Goal: Task Accomplishment & Management: Use online tool/utility

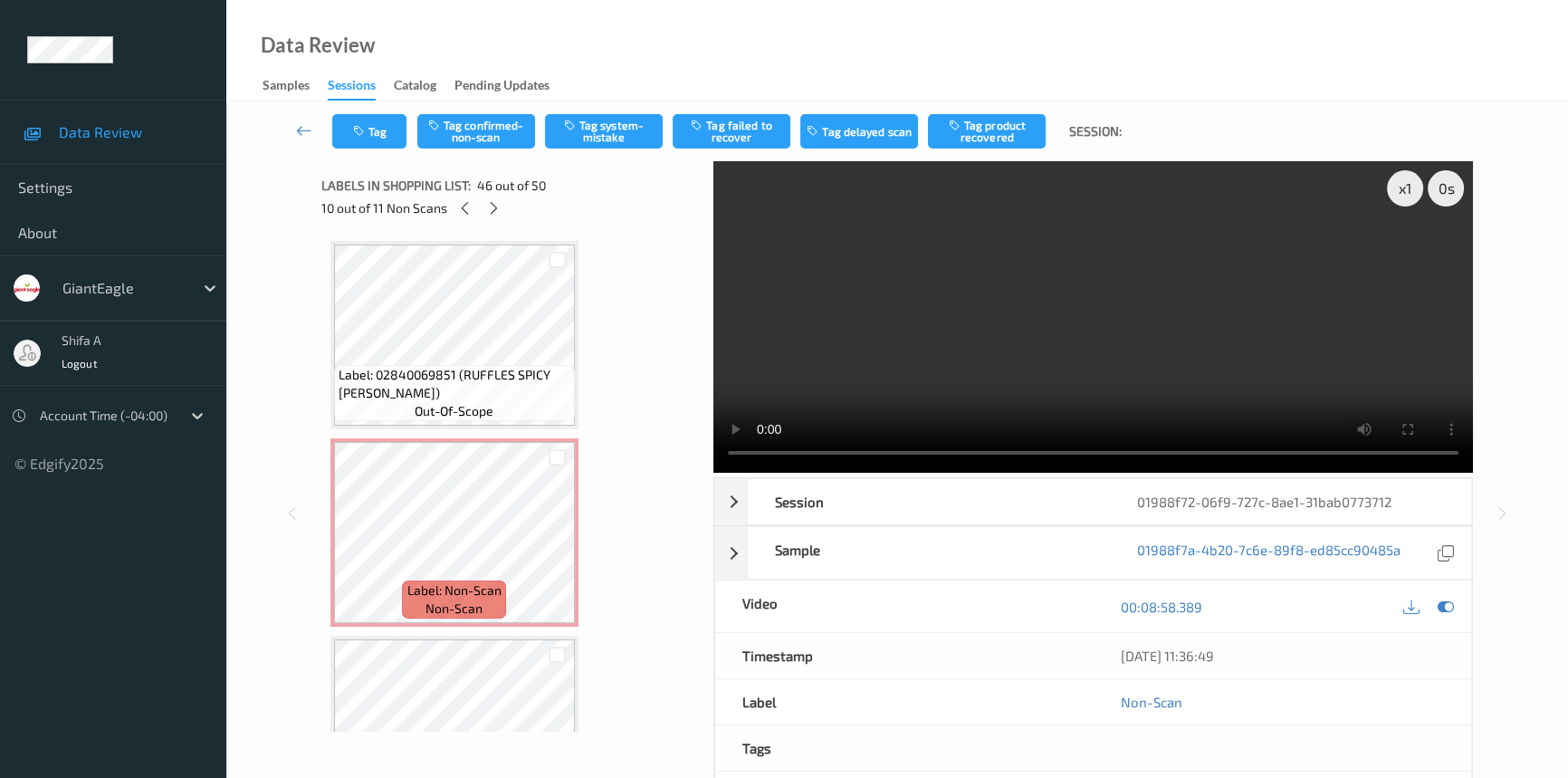
scroll to position [8667, 0]
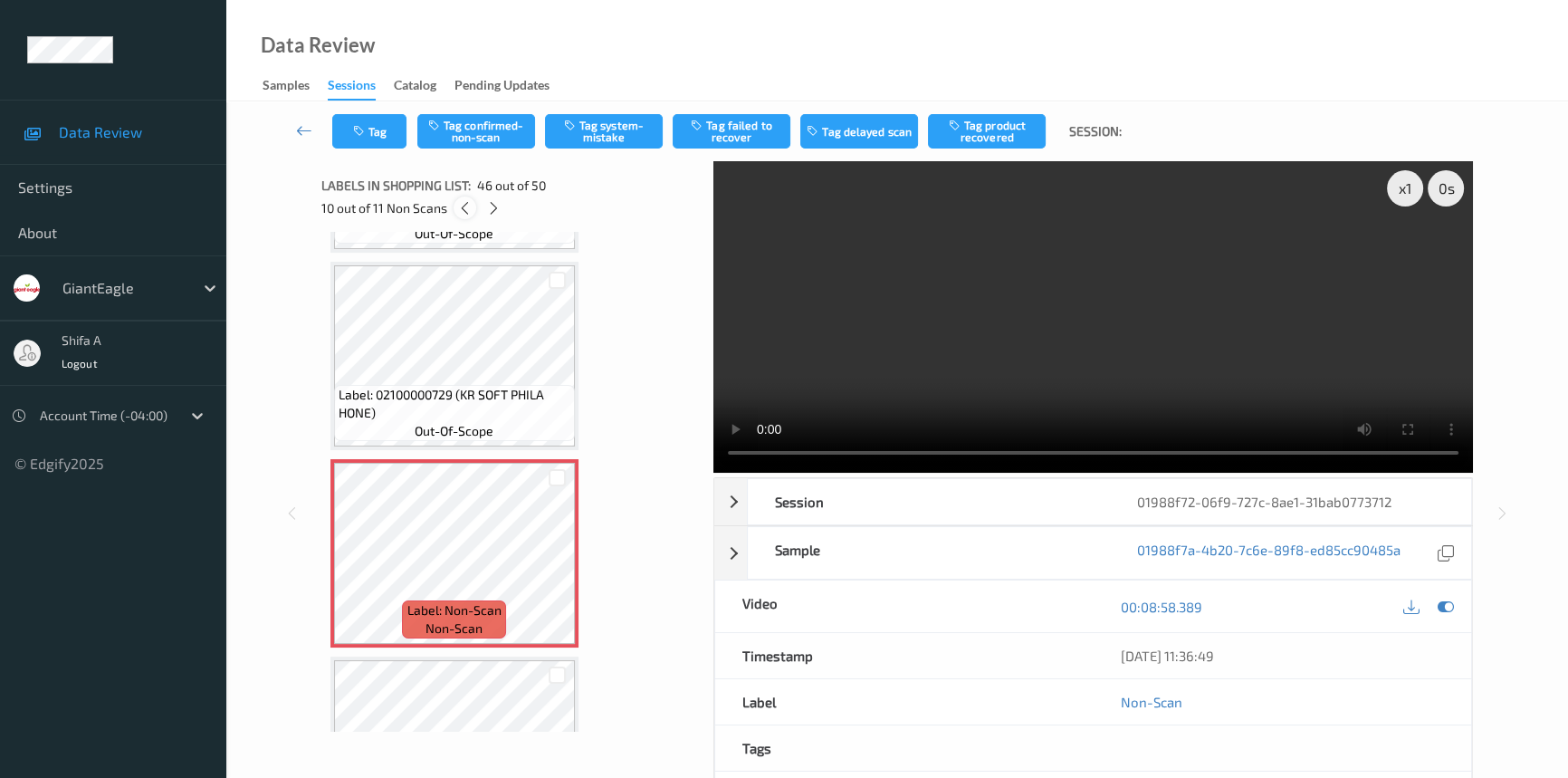
click at [463, 208] on icon at bounding box center [465, 209] width 16 height 16
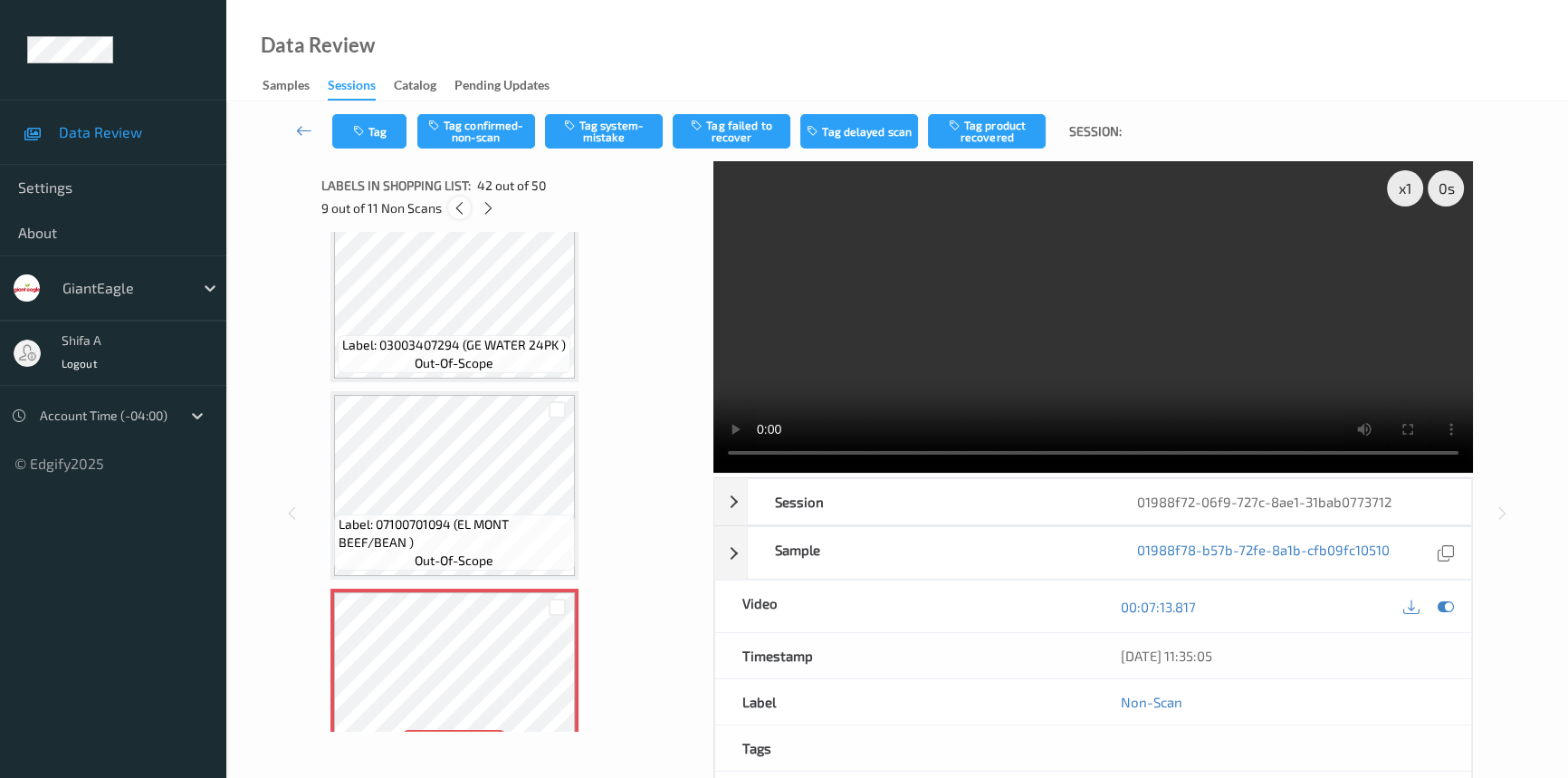
click at [463, 208] on icon at bounding box center [459, 209] width 16 height 16
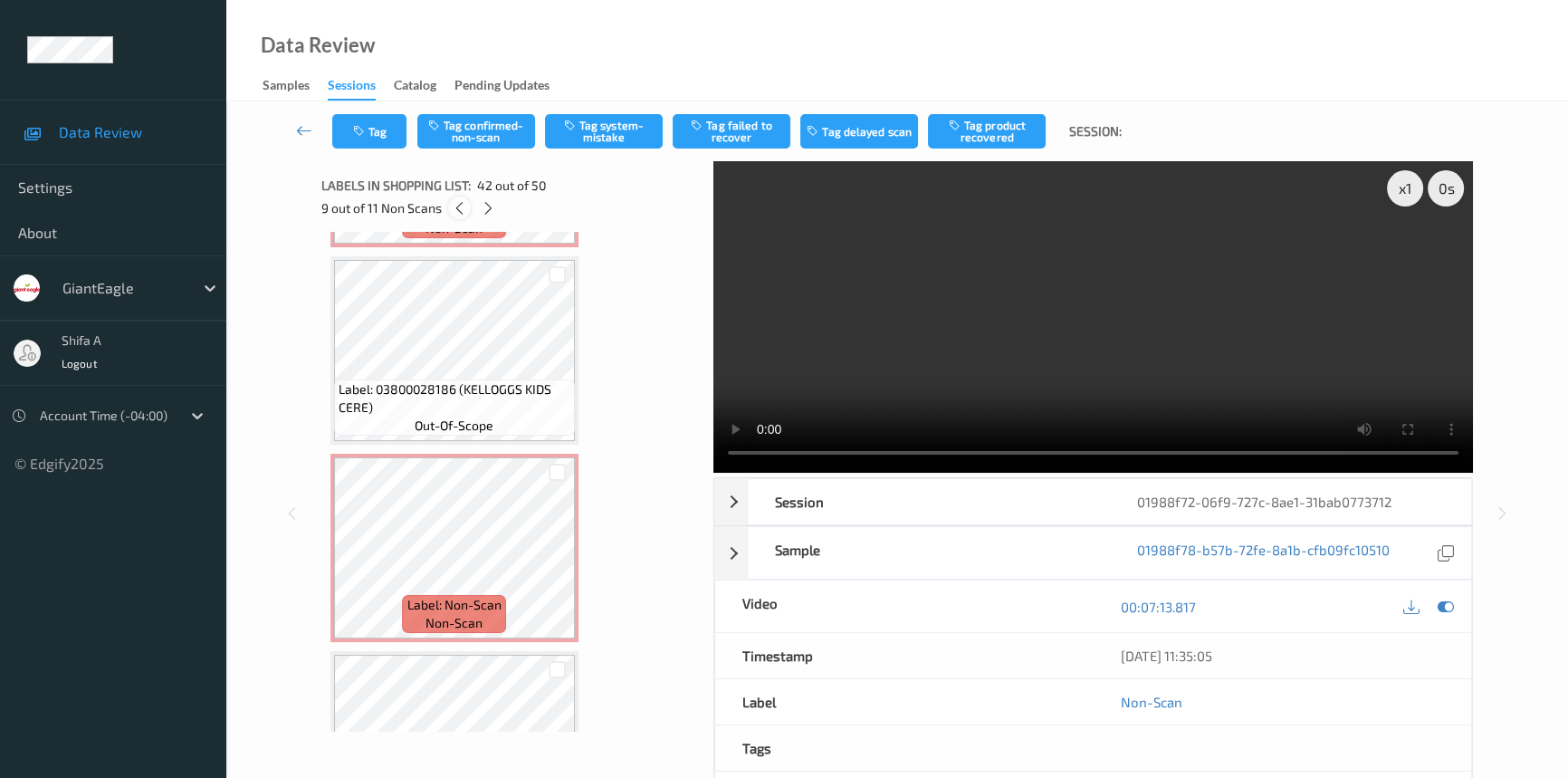
click at [463, 208] on icon at bounding box center [459, 209] width 16 height 16
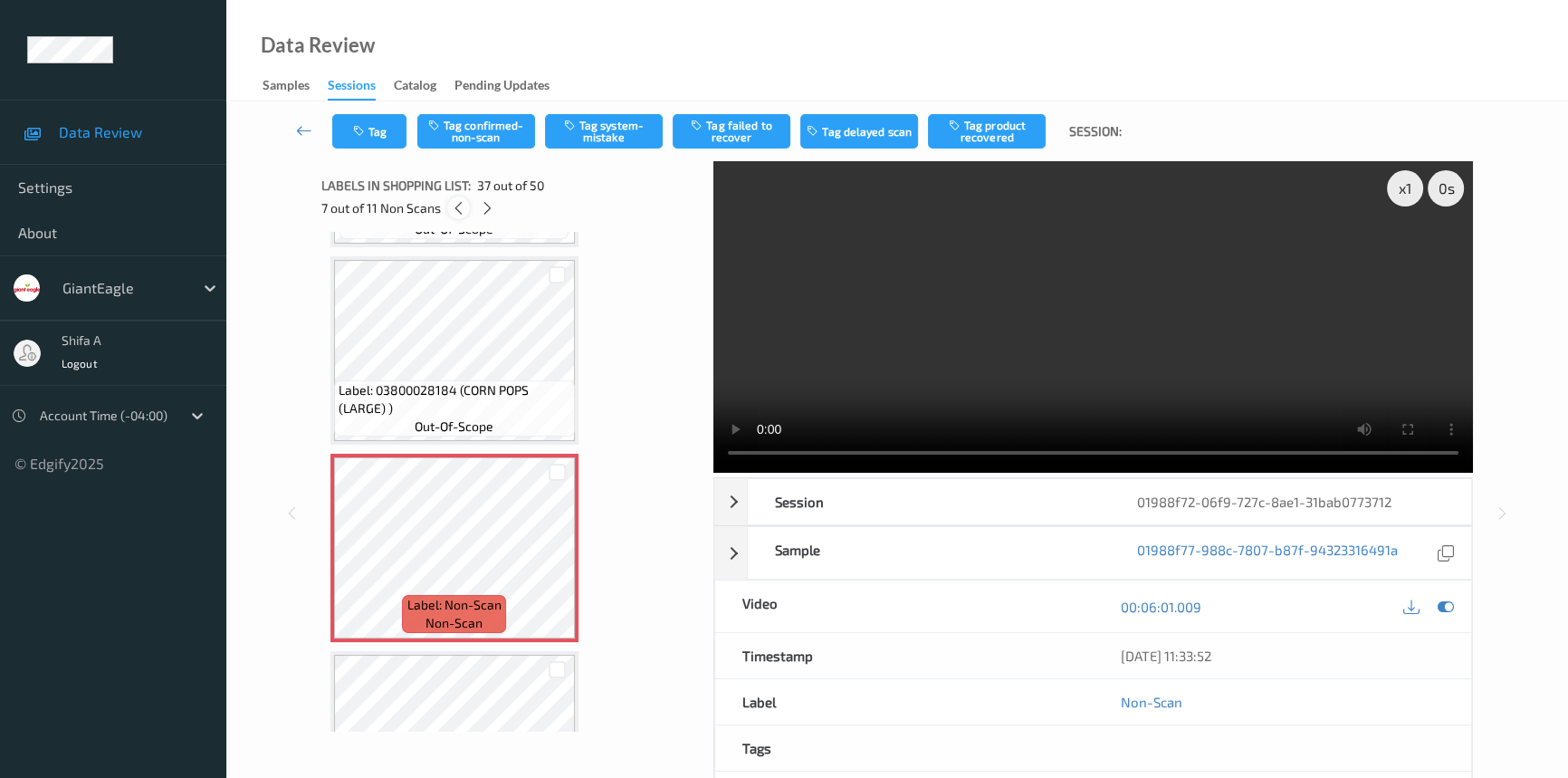
click at [463, 208] on icon at bounding box center [458, 209] width 16 height 16
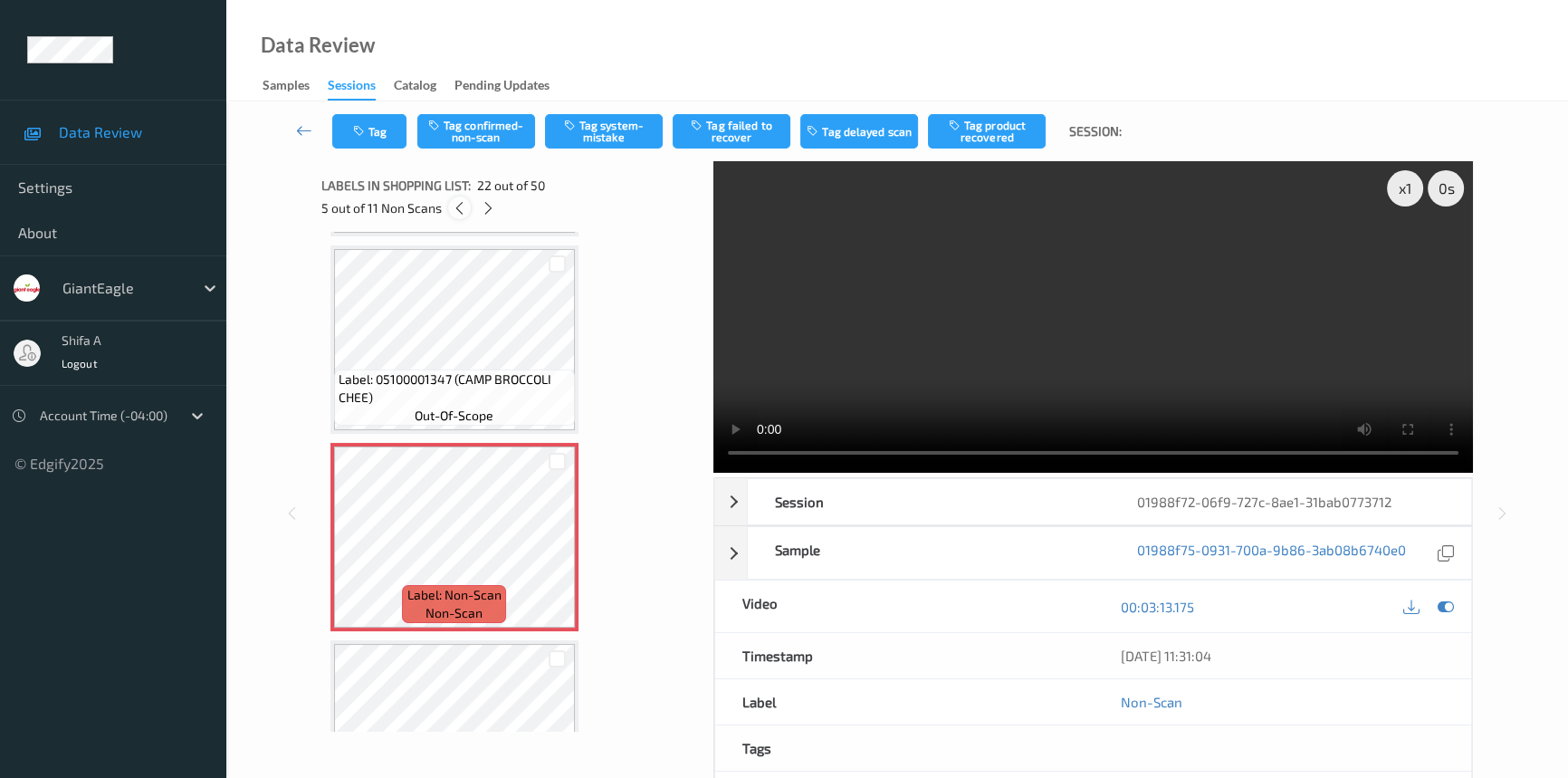
click at [463, 208] on icon at bounding box center [459, 209] width 16 height 16
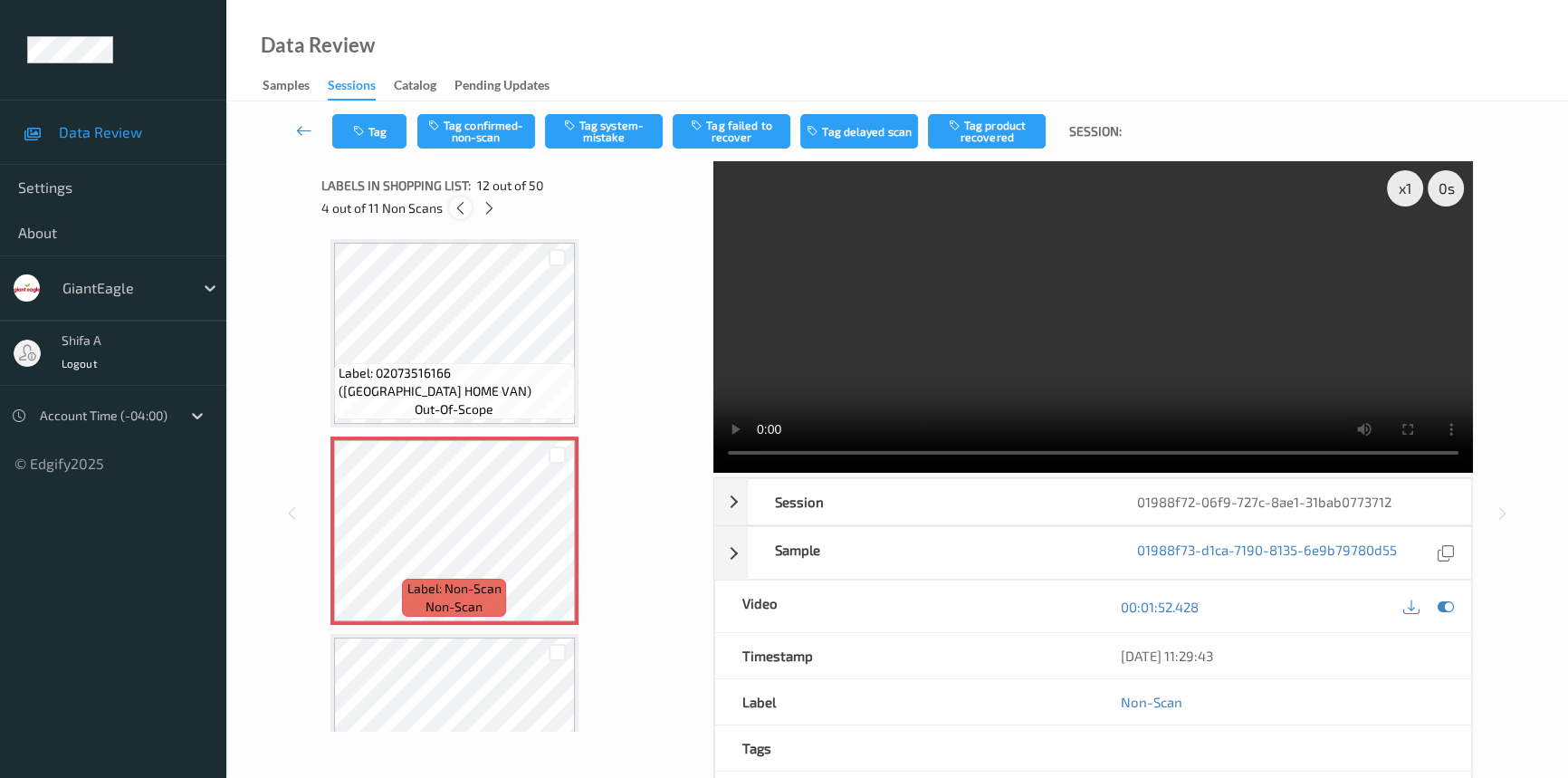
click at [463, 208] on icon at bounding box center [460, 209] width 16 height 16
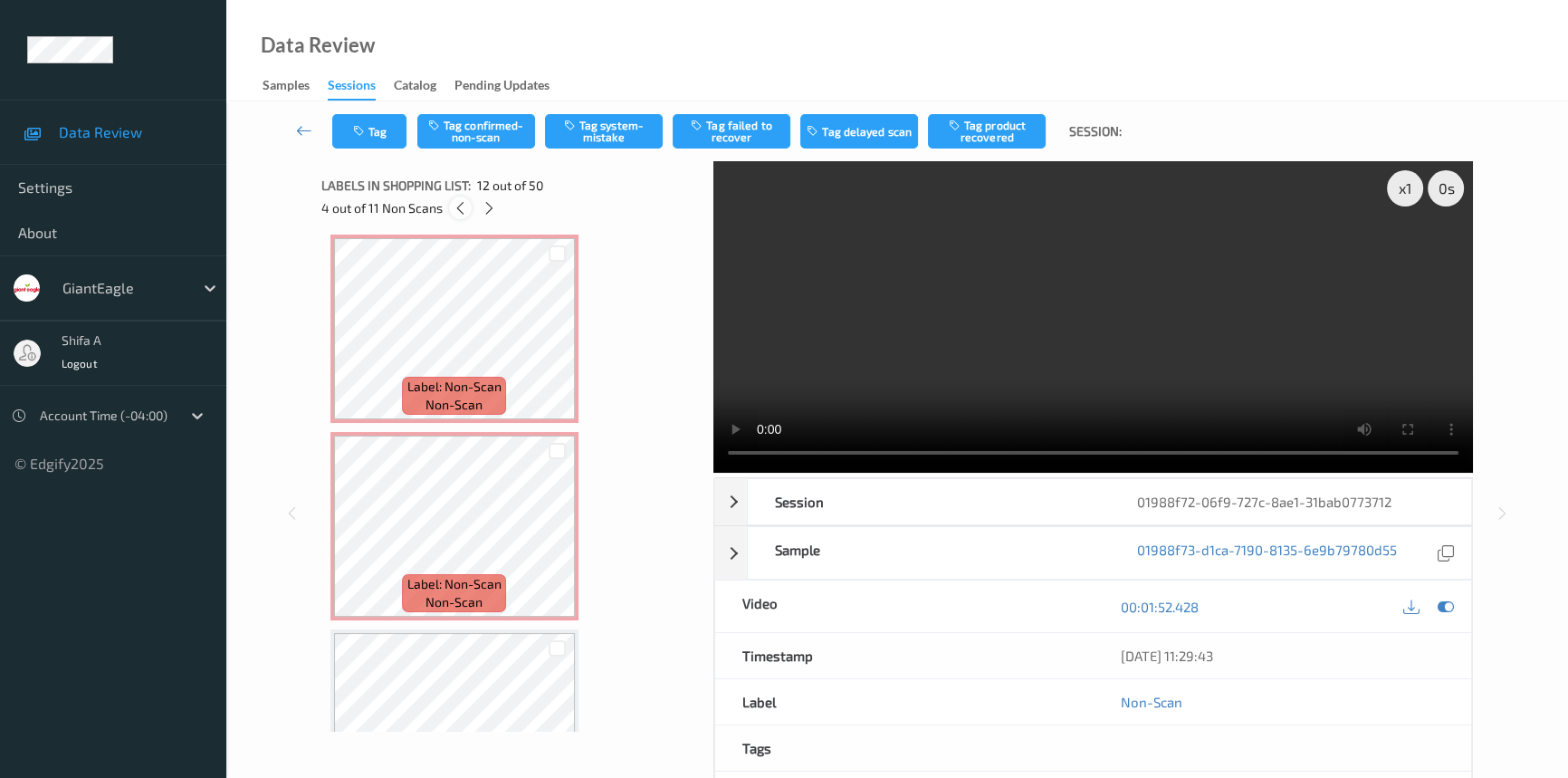
click at [463, 208] on icon at bounding box center [460, 209] width 16 height 16
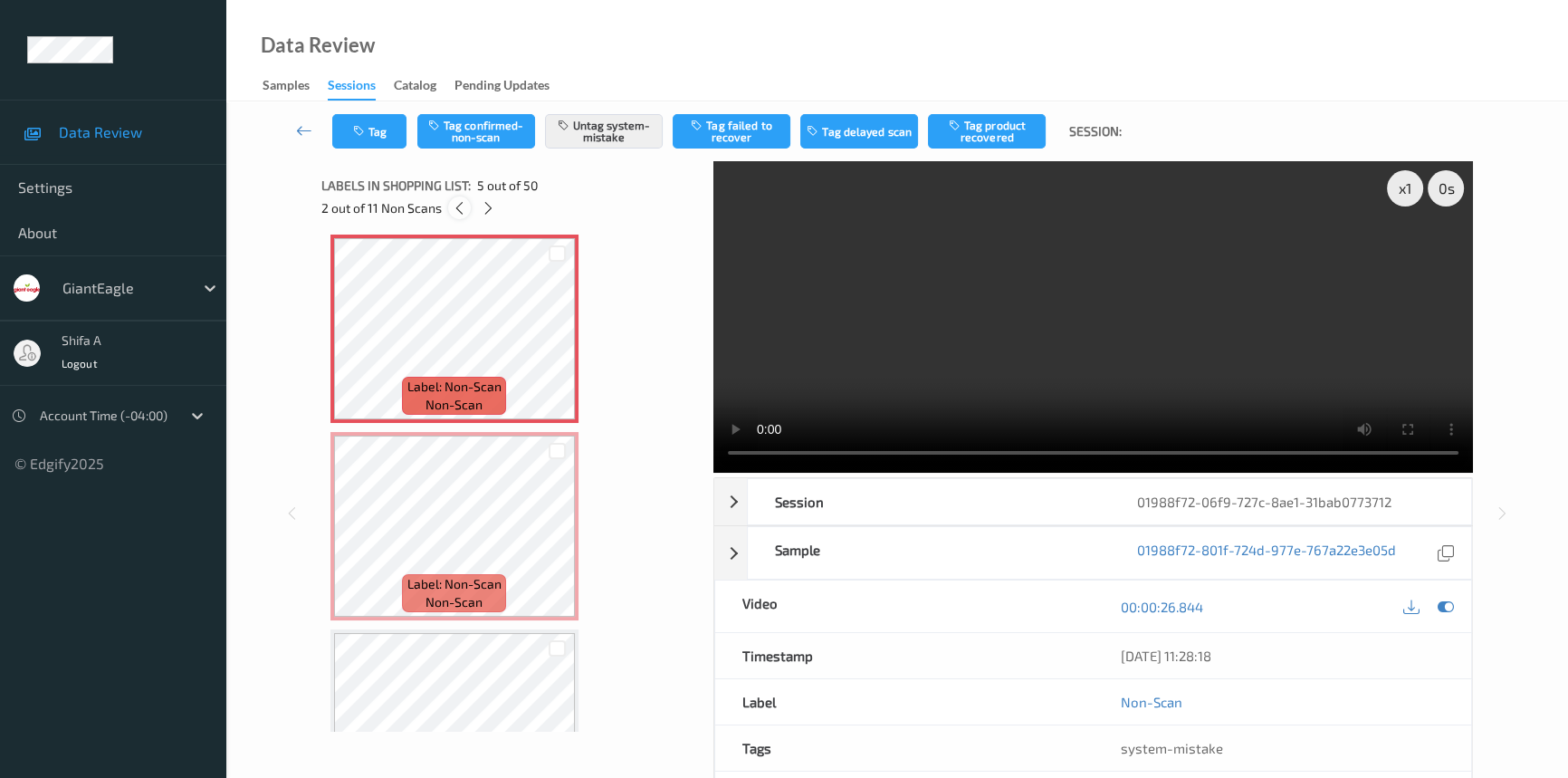
scroll to position [9, 0]
click at [463, 208] on icon at bounding box center [459, 209] width 16 height 16
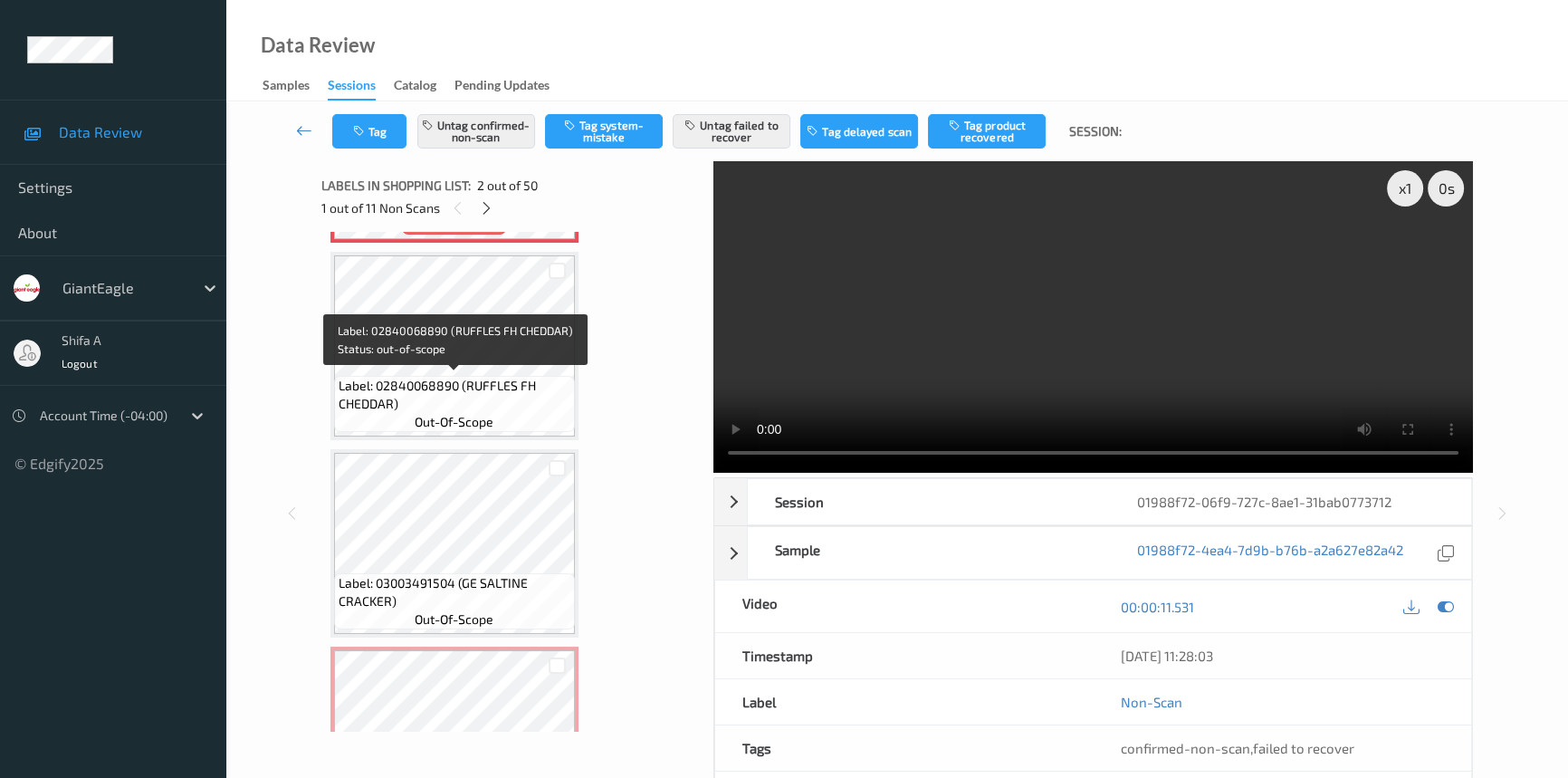
scroll to position [420, 0]
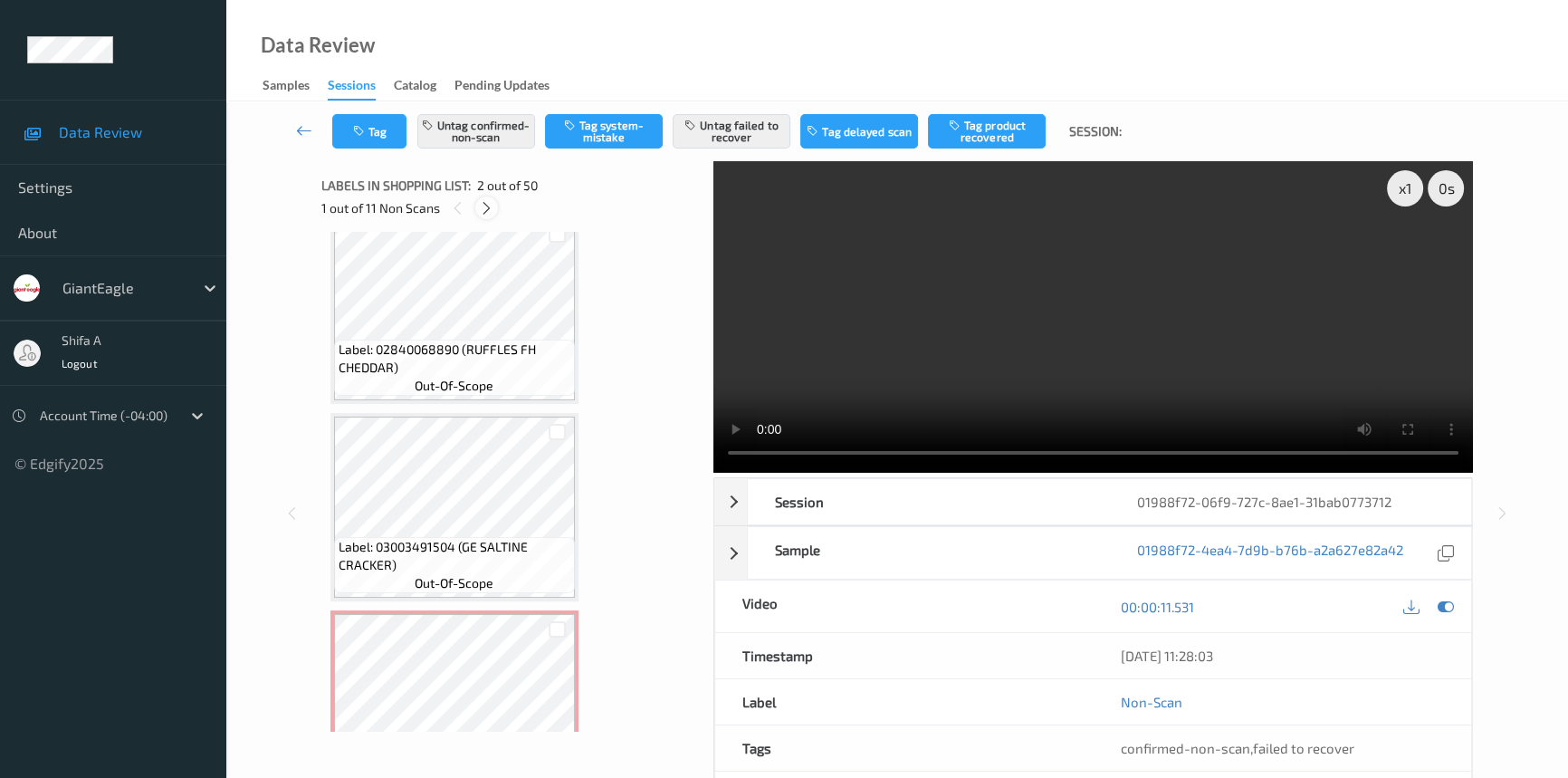
click at [485, 204] on icon at bounding box center [486, 209] width 16 height 16
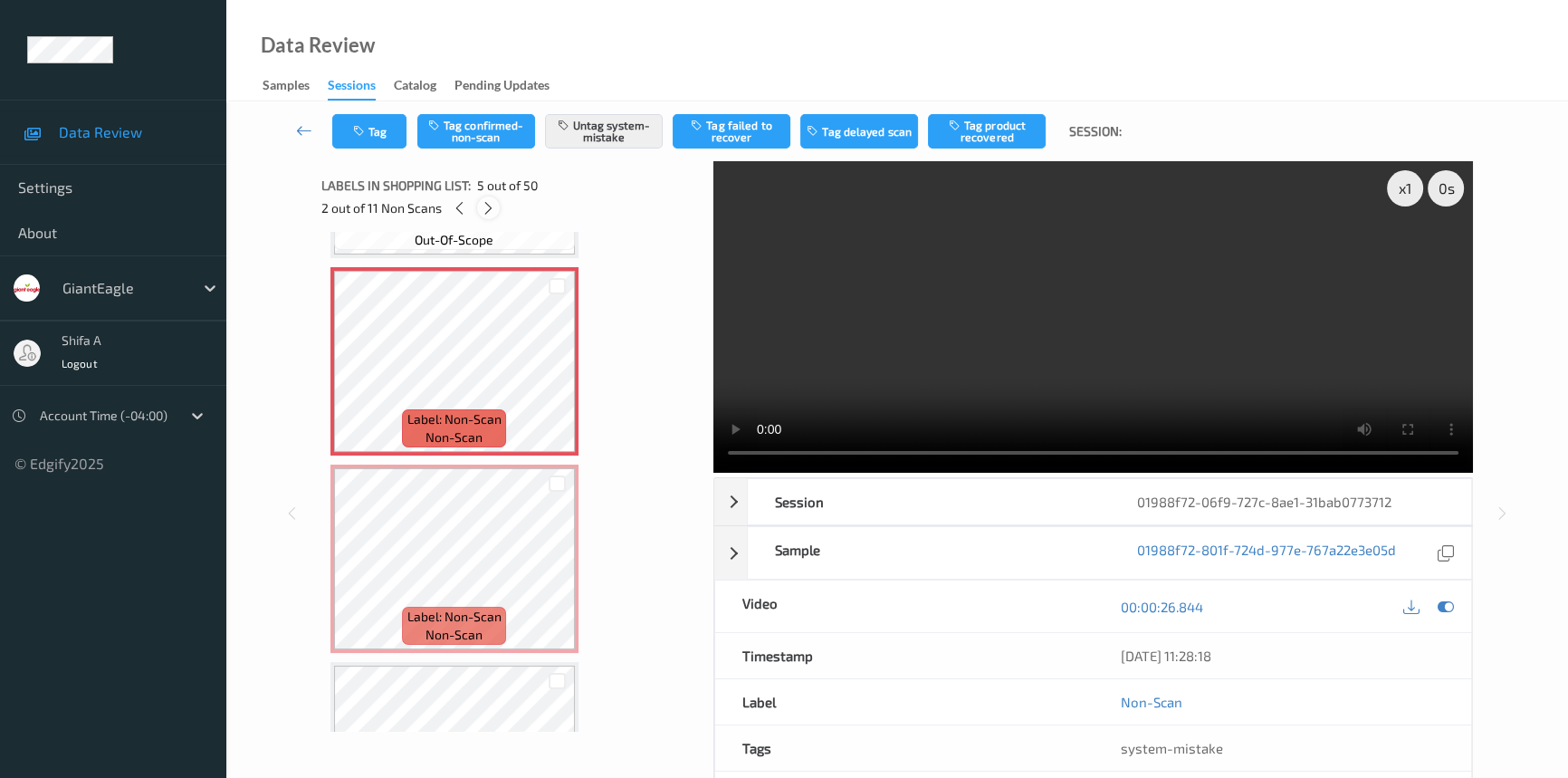
click at [487, 211] on icon at bounding box center [488, 209] width 16 height 16
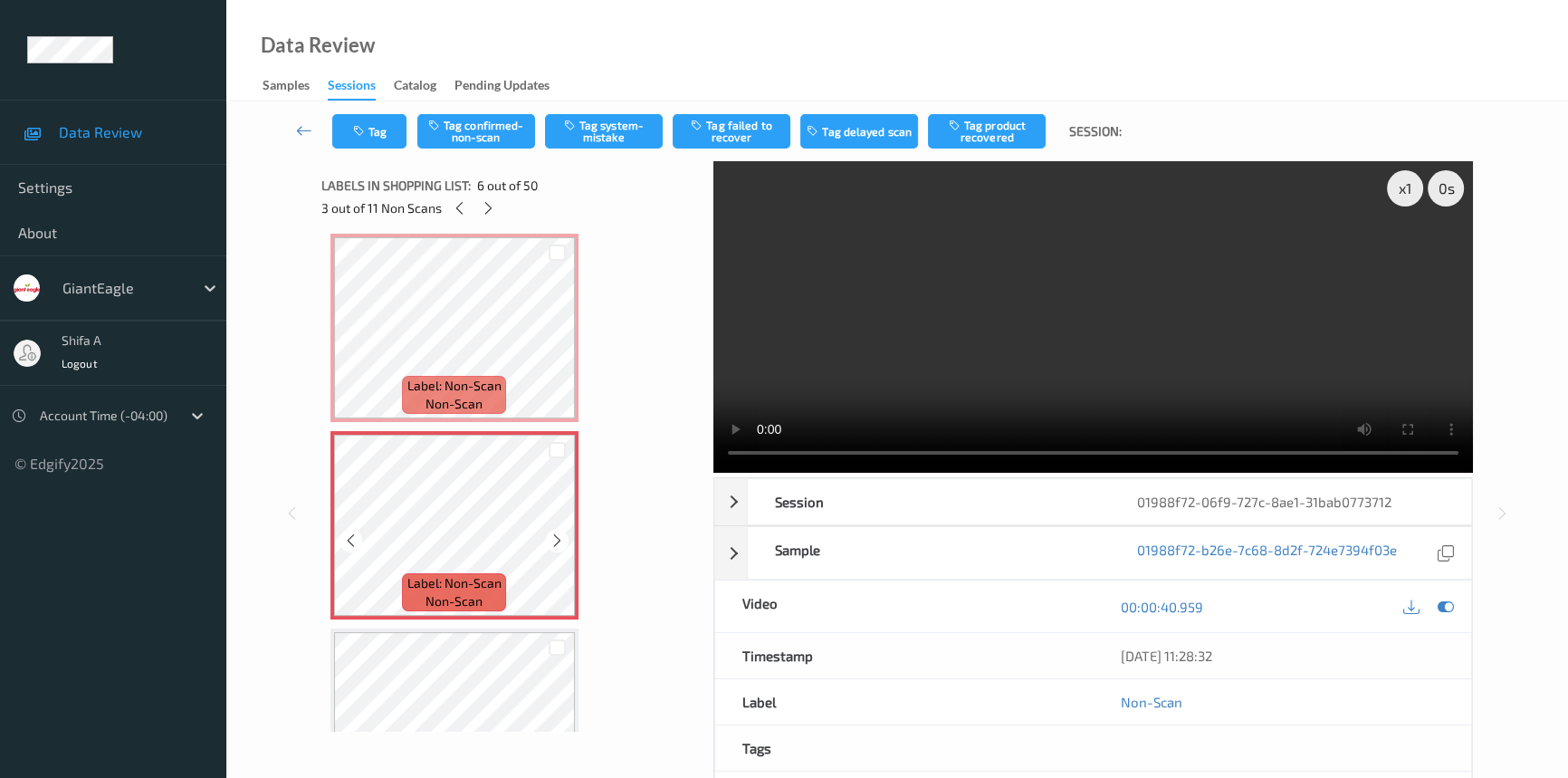
scroll to position [796, 0]
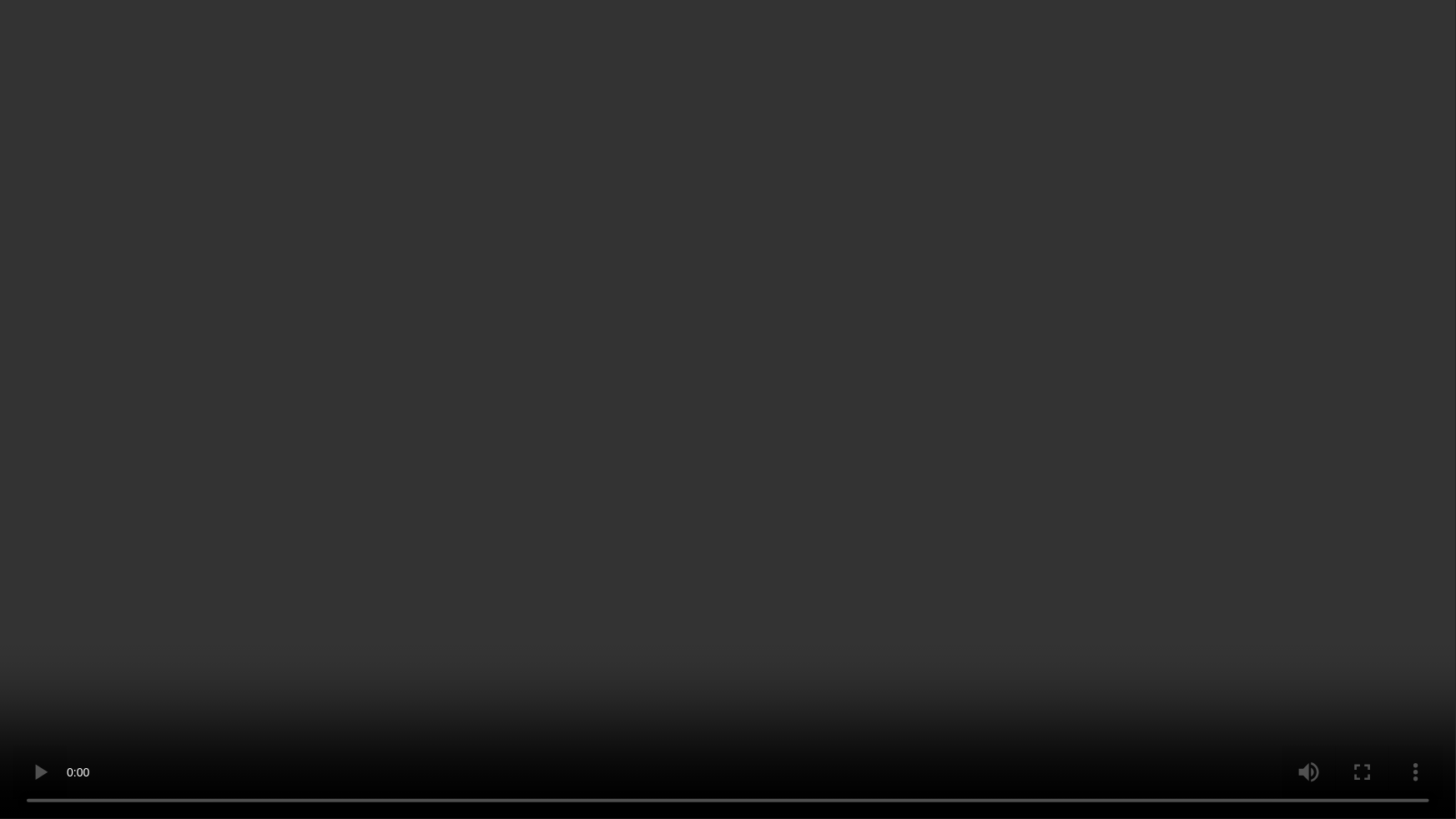
click at [411, 715] on video at bounding box center [728, 410] width 1456 height 819
click at [1342, 554] on video at bounding box center [728, 410] width 1456 height 819
click at [1334, 554] on video at bounding box center [728, 410] width 1456 height 819
click at [1322, 608] on video at bounding box center [728, 410] width 1456 height 819
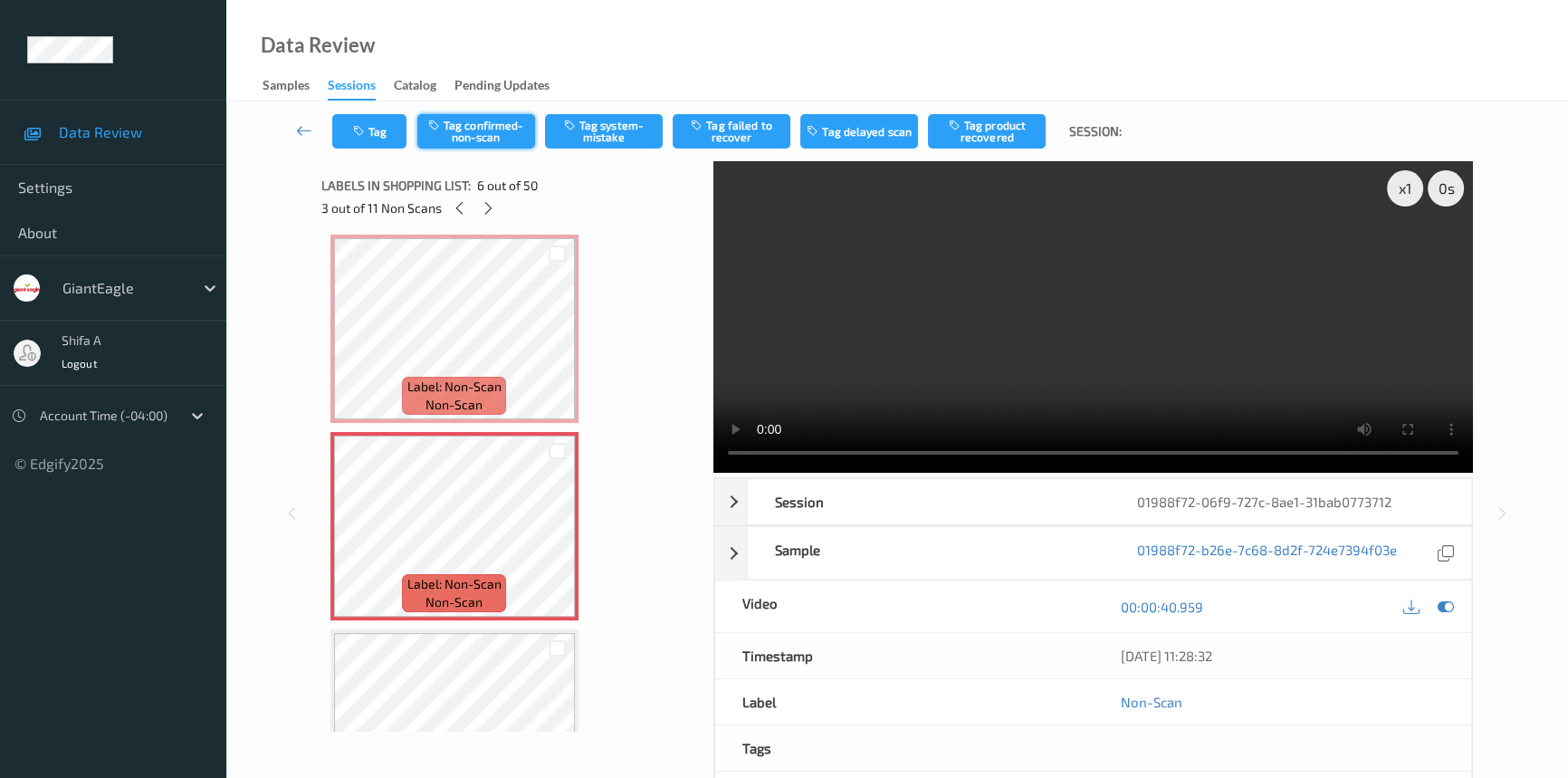
click at [510, 142] on button "Tag confirmed-non-scan" at bounding box center [476, 132] width 118 height 35
click at [738, 135] on button "Tag failed to recover" at bounding box center [731, 132] width 118 height 35
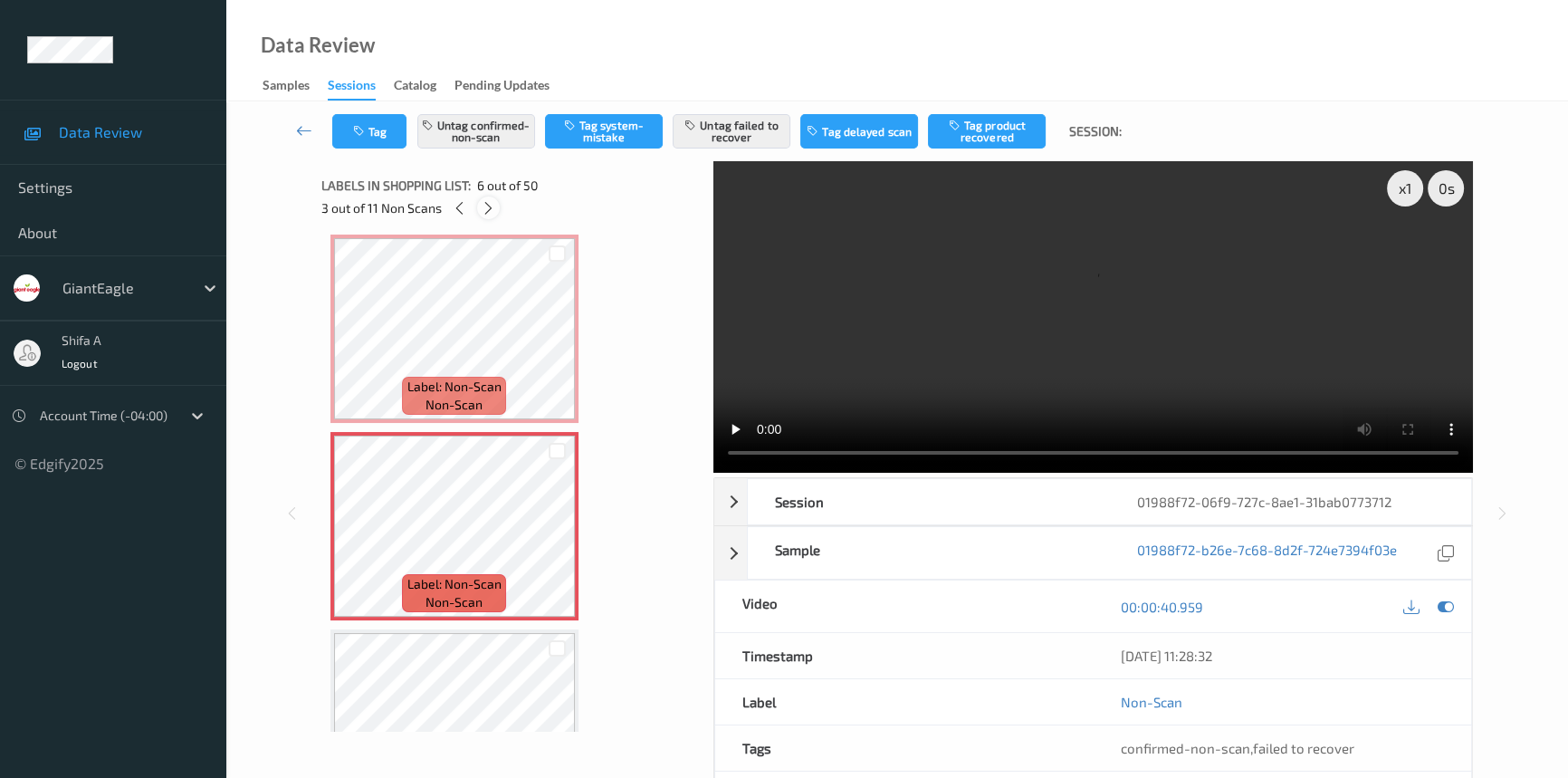
click at [489, 213] on icon at bounding box center [488, 209] width 16 height 16
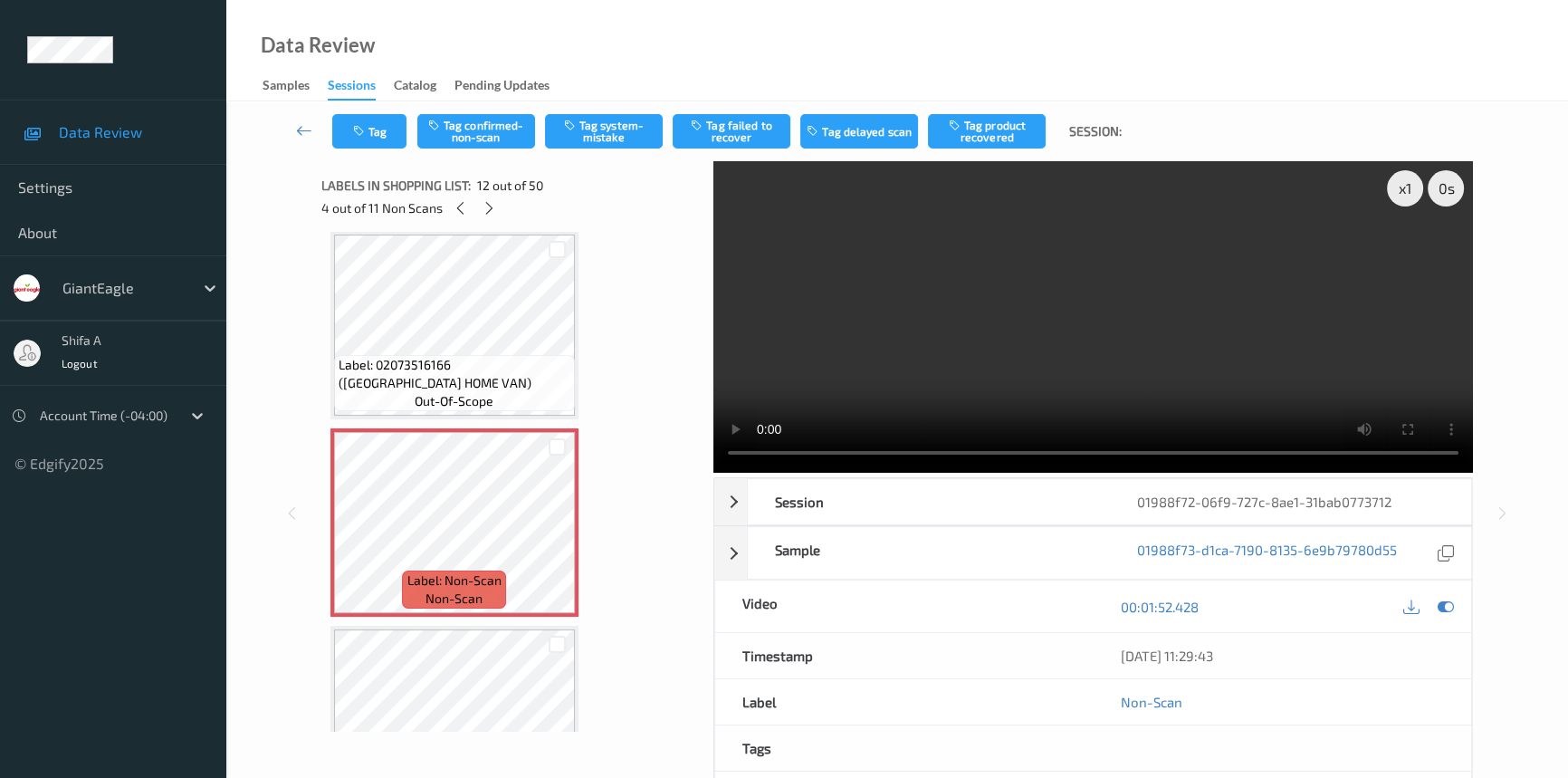
scroll to position [2058, 0]
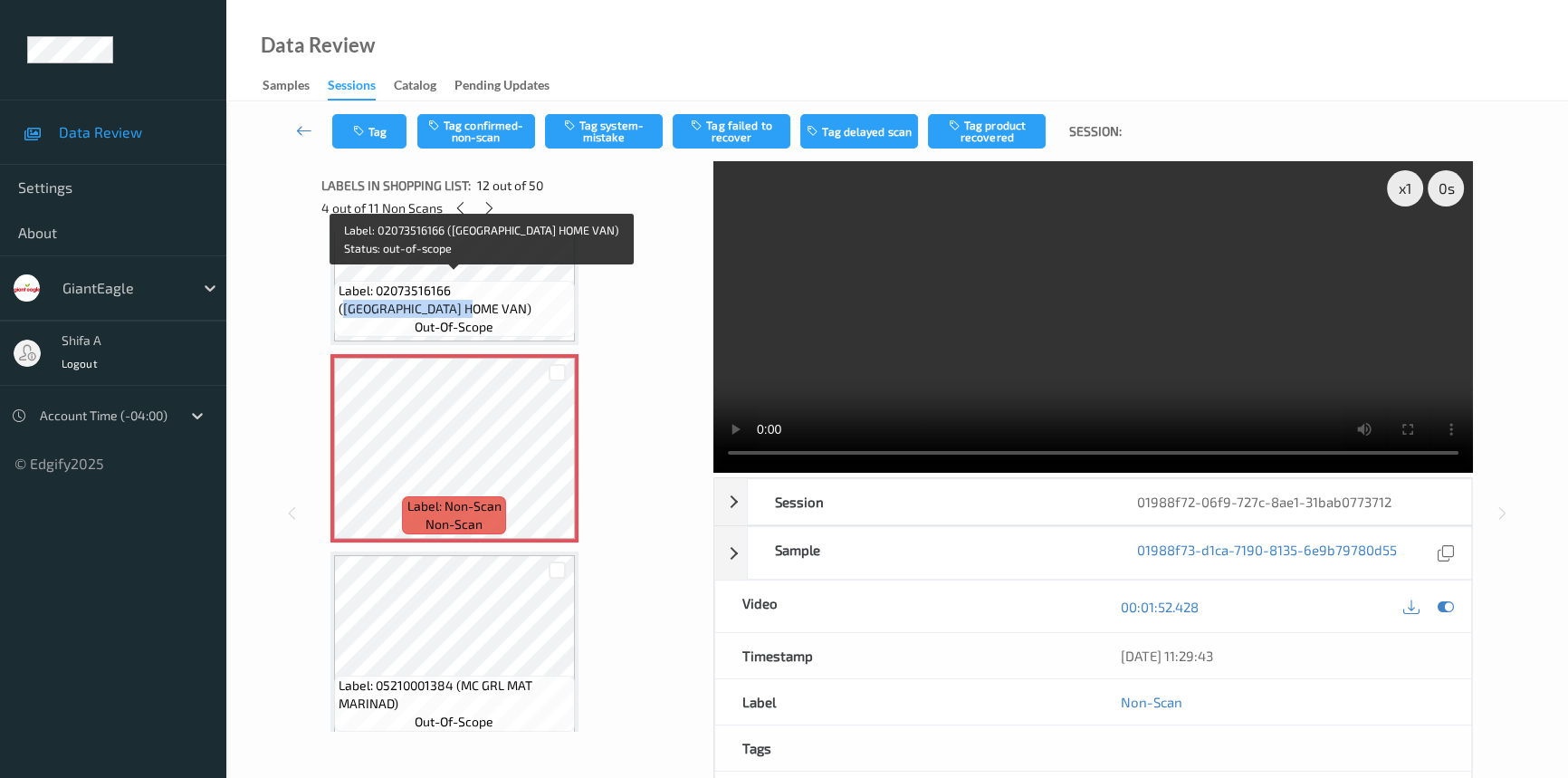
drag, startPoint x: 459, startPoint y: 284, endPoint x: 458, endPoint y: 299, distance: 15.0
click at [458, 299] on span "Label: 02073516166 (TRKY HILL HOME VAN)" at bounding box center [454, 300] width 231 height 37
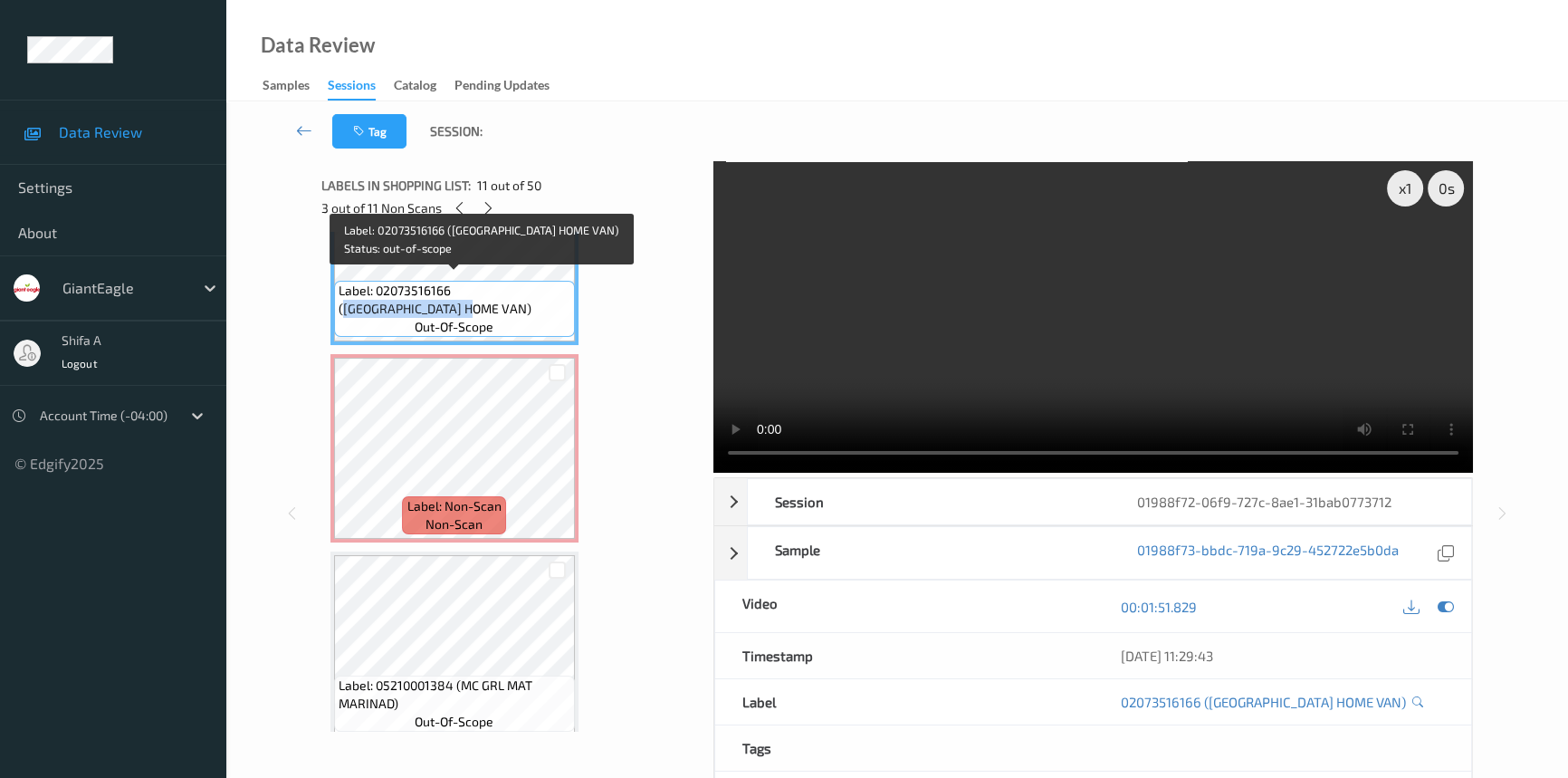
copy span "TRKY HILL HOME VAN)"
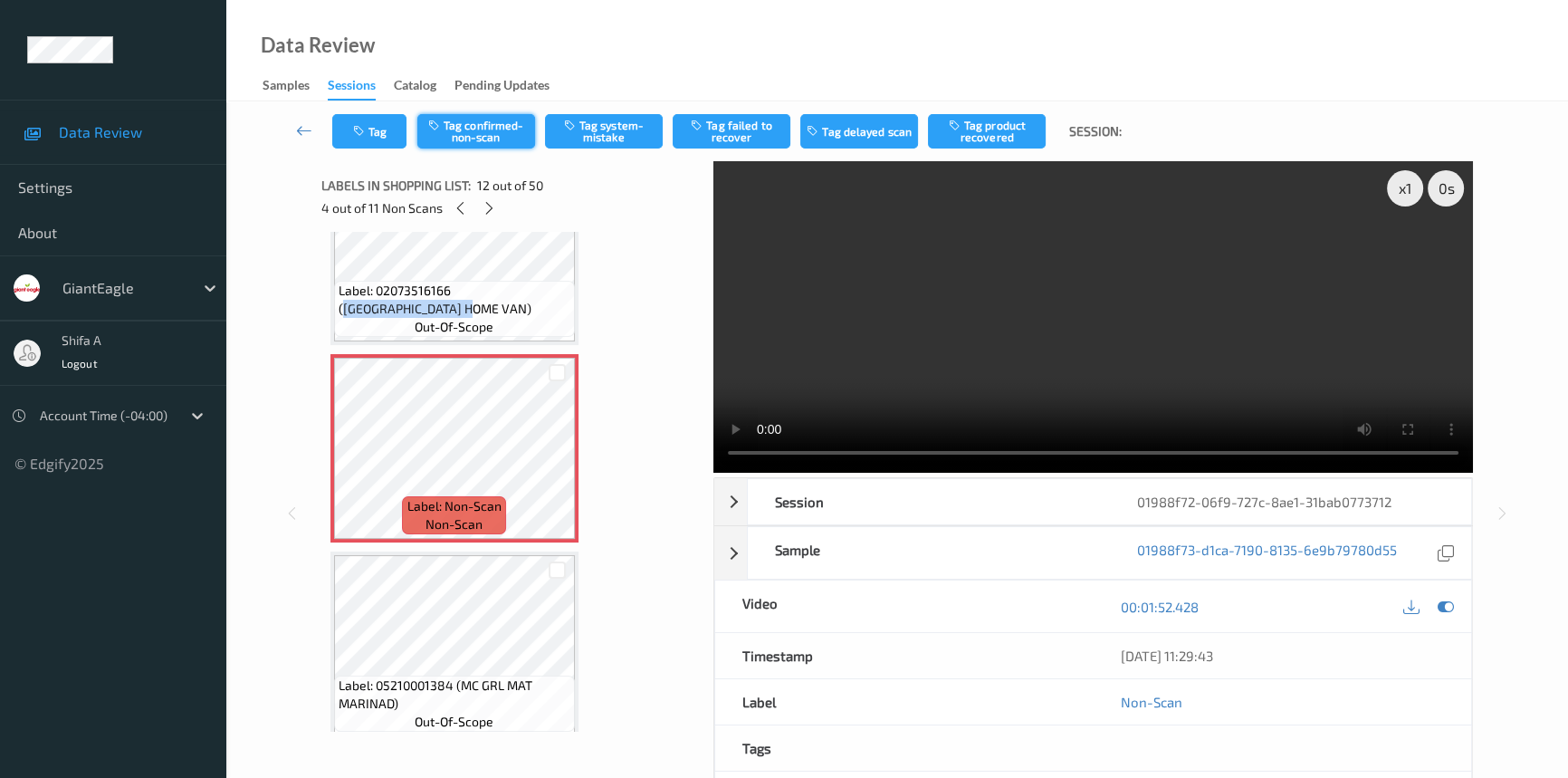
click at [512, 123] on button "Tag confirmed-non-scan" at bounding box center [476, 132] width 118 height 35
click at [736, 139] on button "Tag failed to recover" at bounding box center [731, 132] width 118 height 35
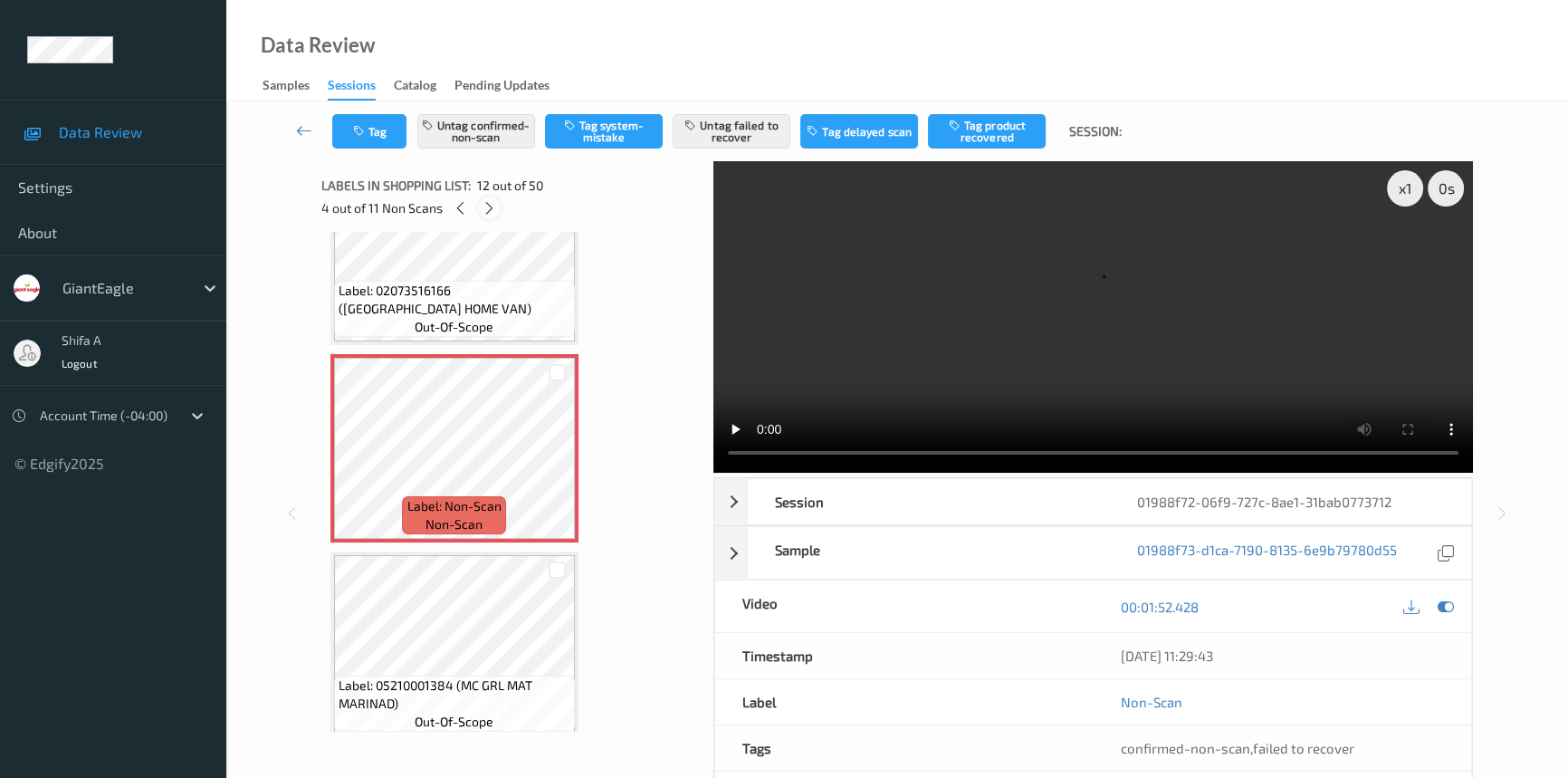
click at [489, 213] on icon at bounding box center [489, 209] width 16 height 16
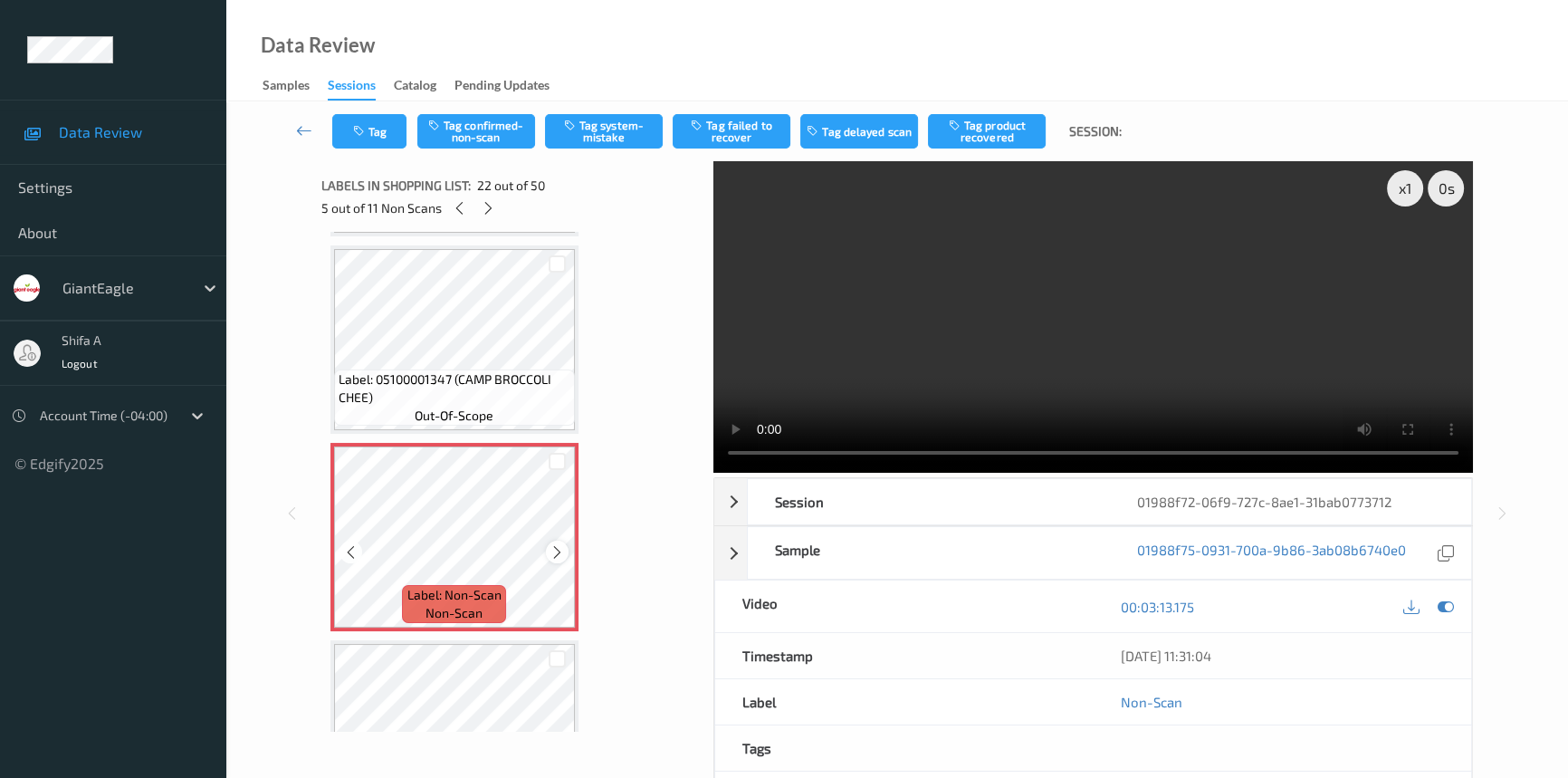
click at [553, 545] on icon at bounding box center [557, 553] width 16 height 16
click at [1202, 392] on video at bounding box center [1093, 317] width 759 height 311
click at [508, 130] on button "Tag confirmed-non-scan" at bounding box center [476, 132] width 118 height 35
click at [745, 127] on button "Tag failed to recover" at bounding box center [731, 132] width 118 height 35
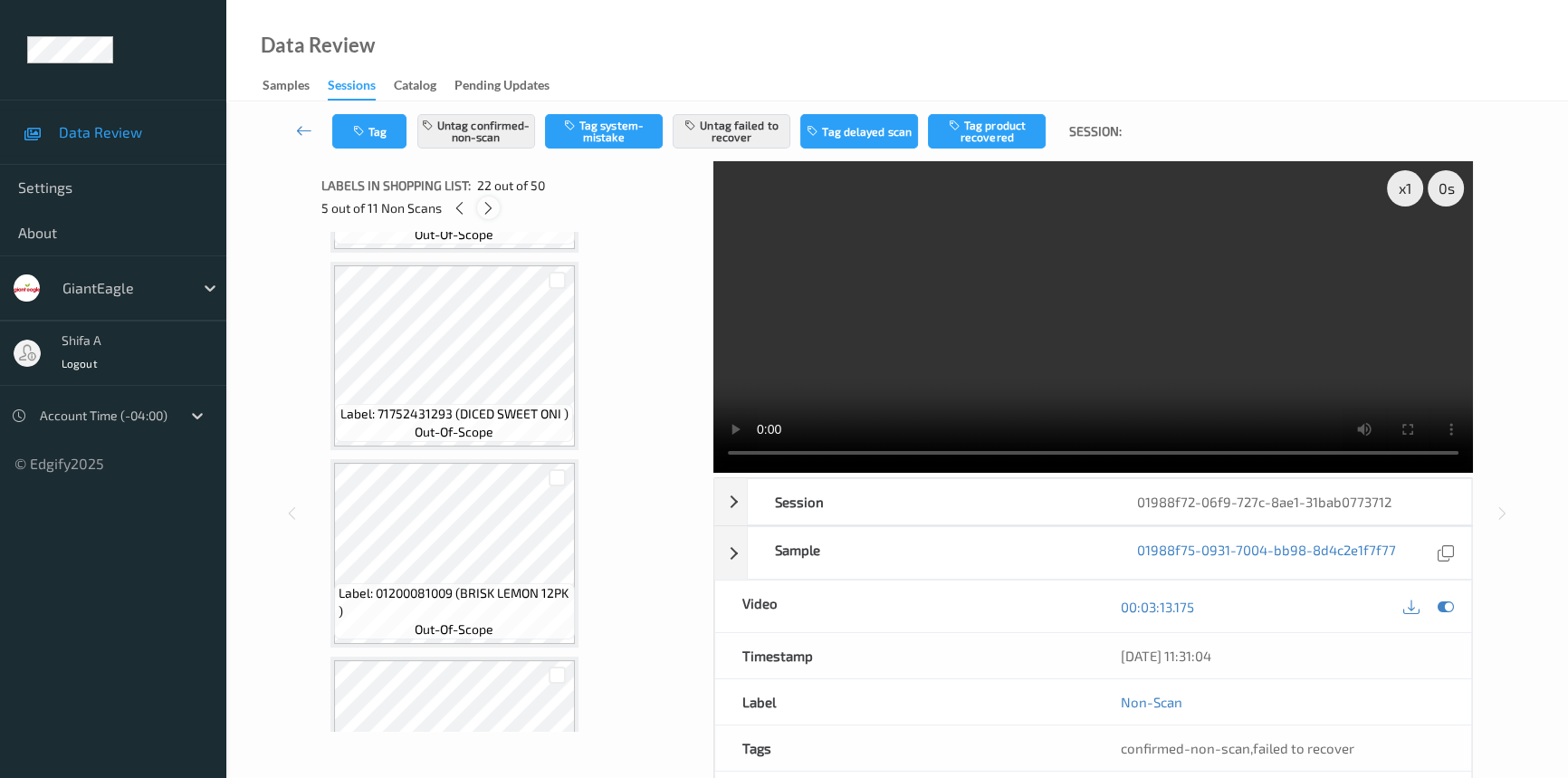
click at [485, 209] on icon at bounding box center [488, 209] width 16 height 16
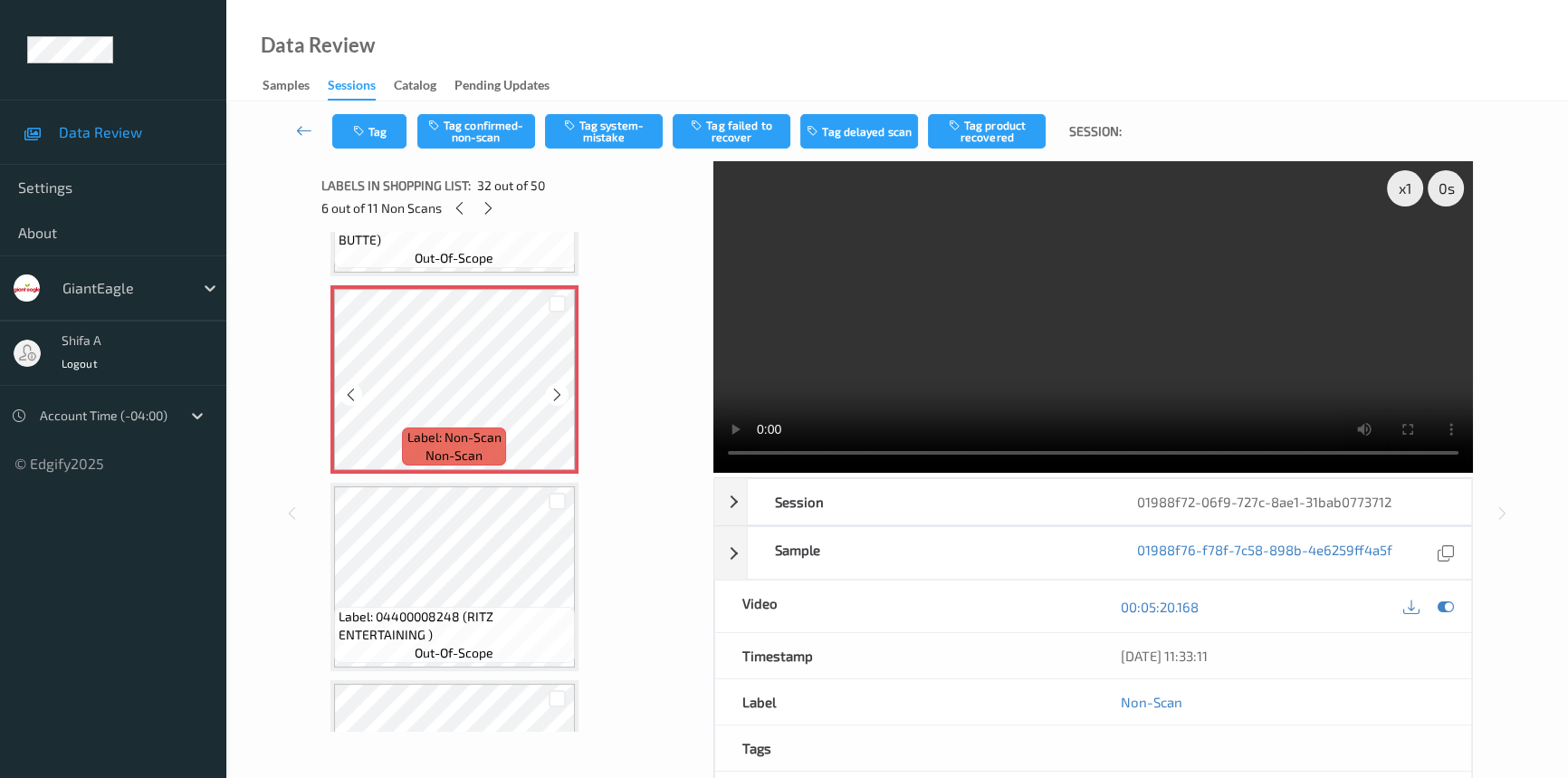
scroll to position [6078, 0]
click at [559, 386] on icon at bounding box center [557, 394] width 16 height 16
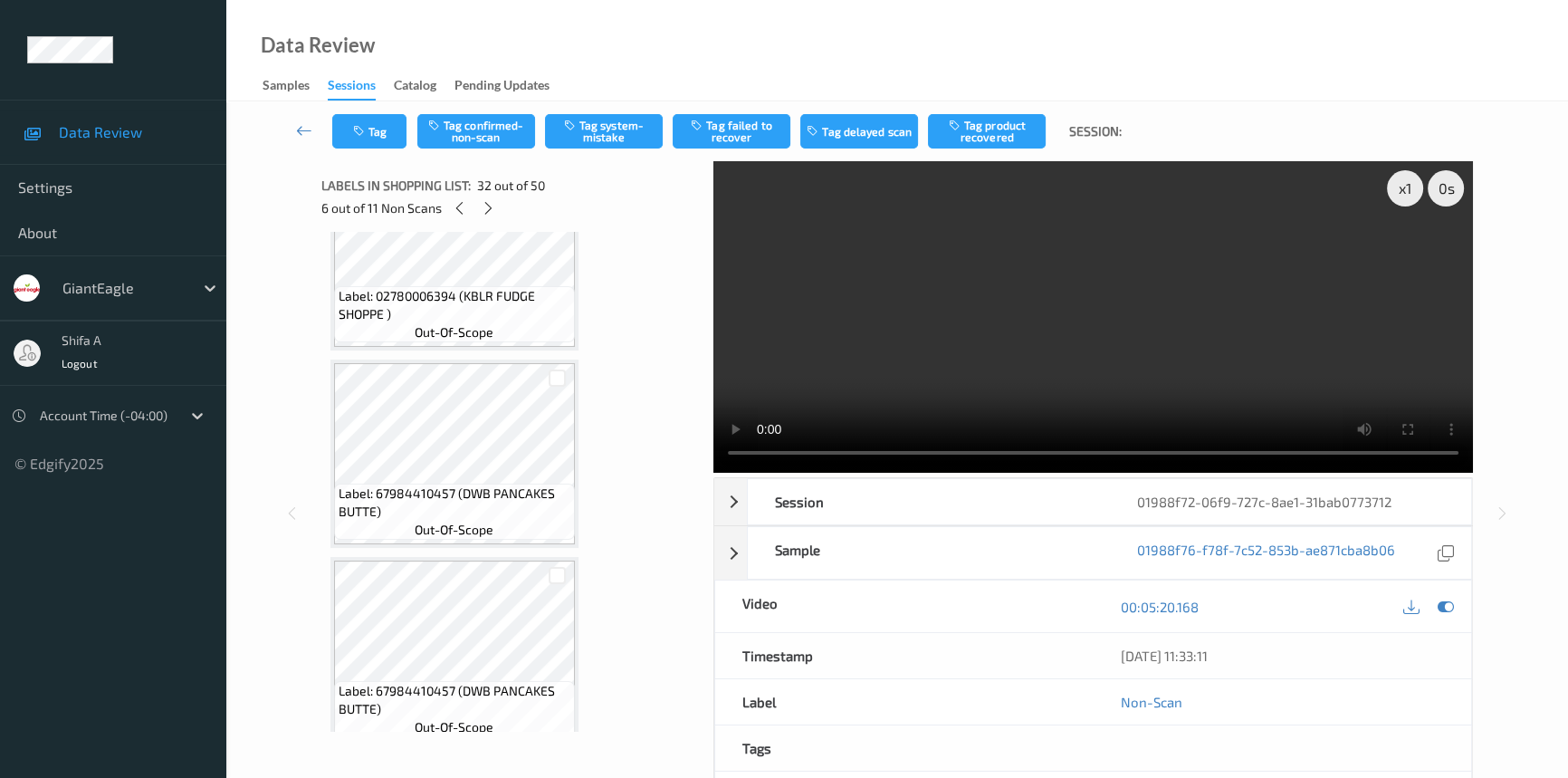
scroll to position [5583, 0]
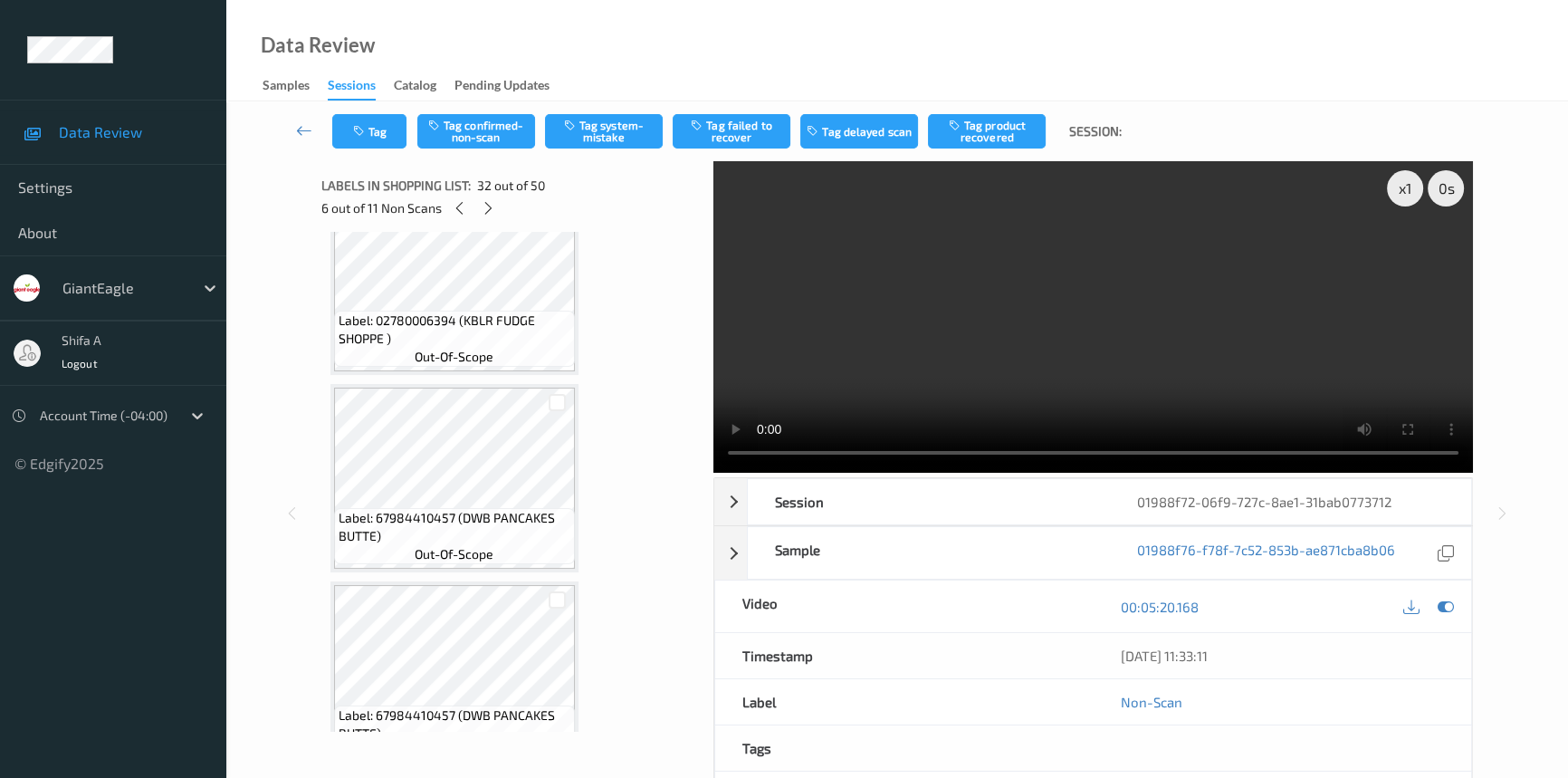
click at [992, 299] on video at bounding box center [1093, 317] width 759 height 311
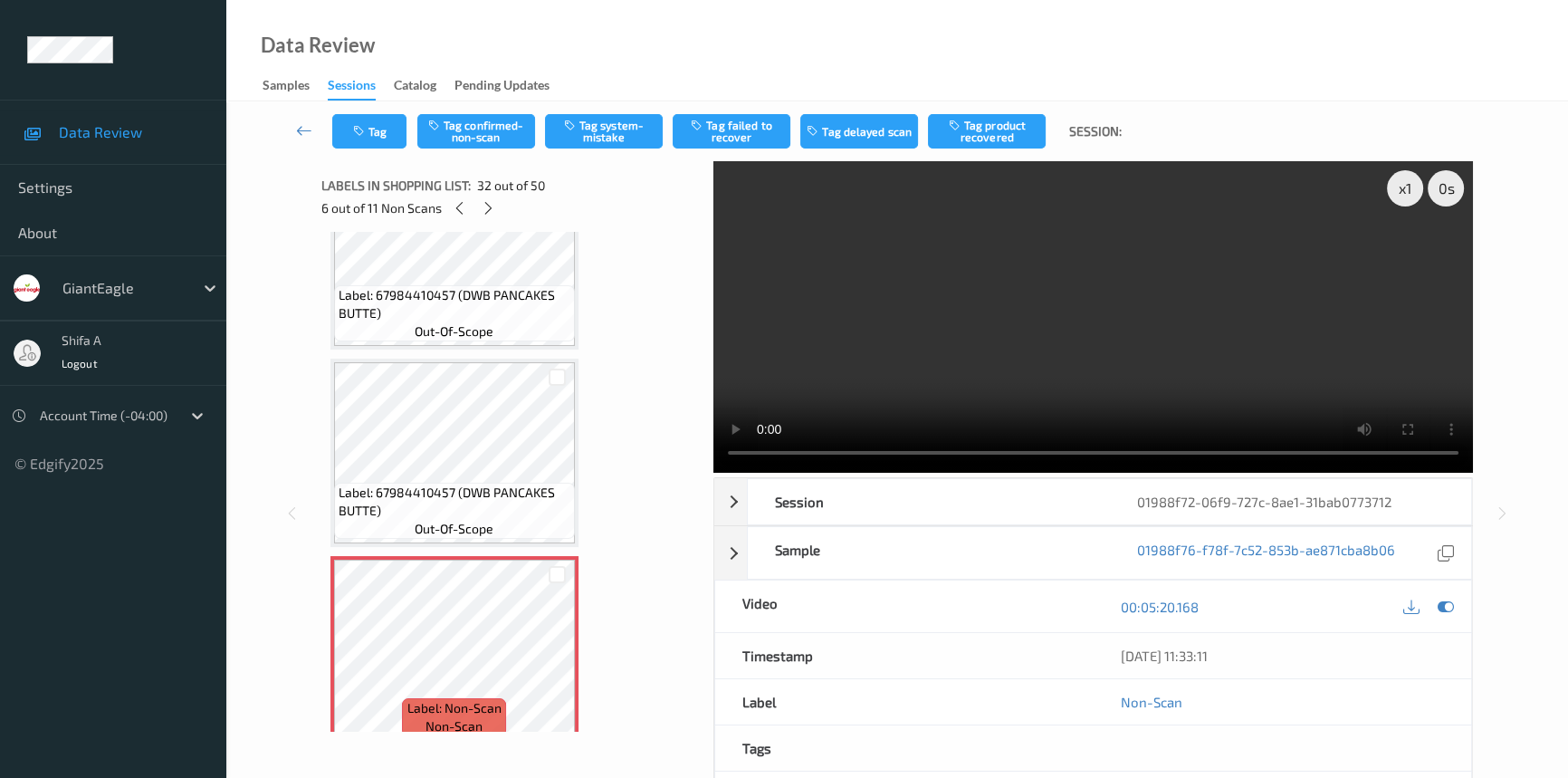
scroll to position [5830, 0]
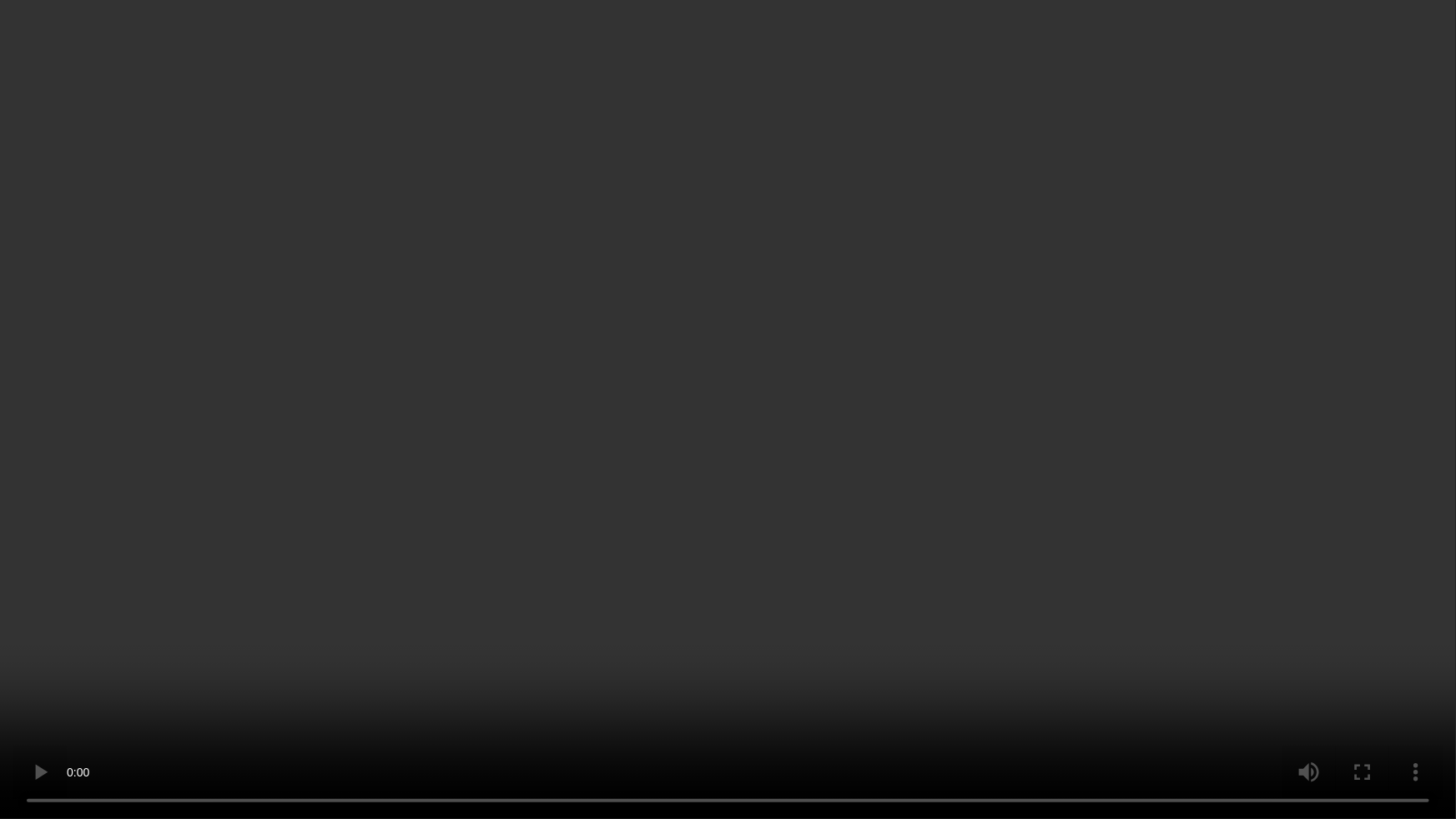
click at [910, 441] on video at bounding box center [728, 410] width 1456 height 819
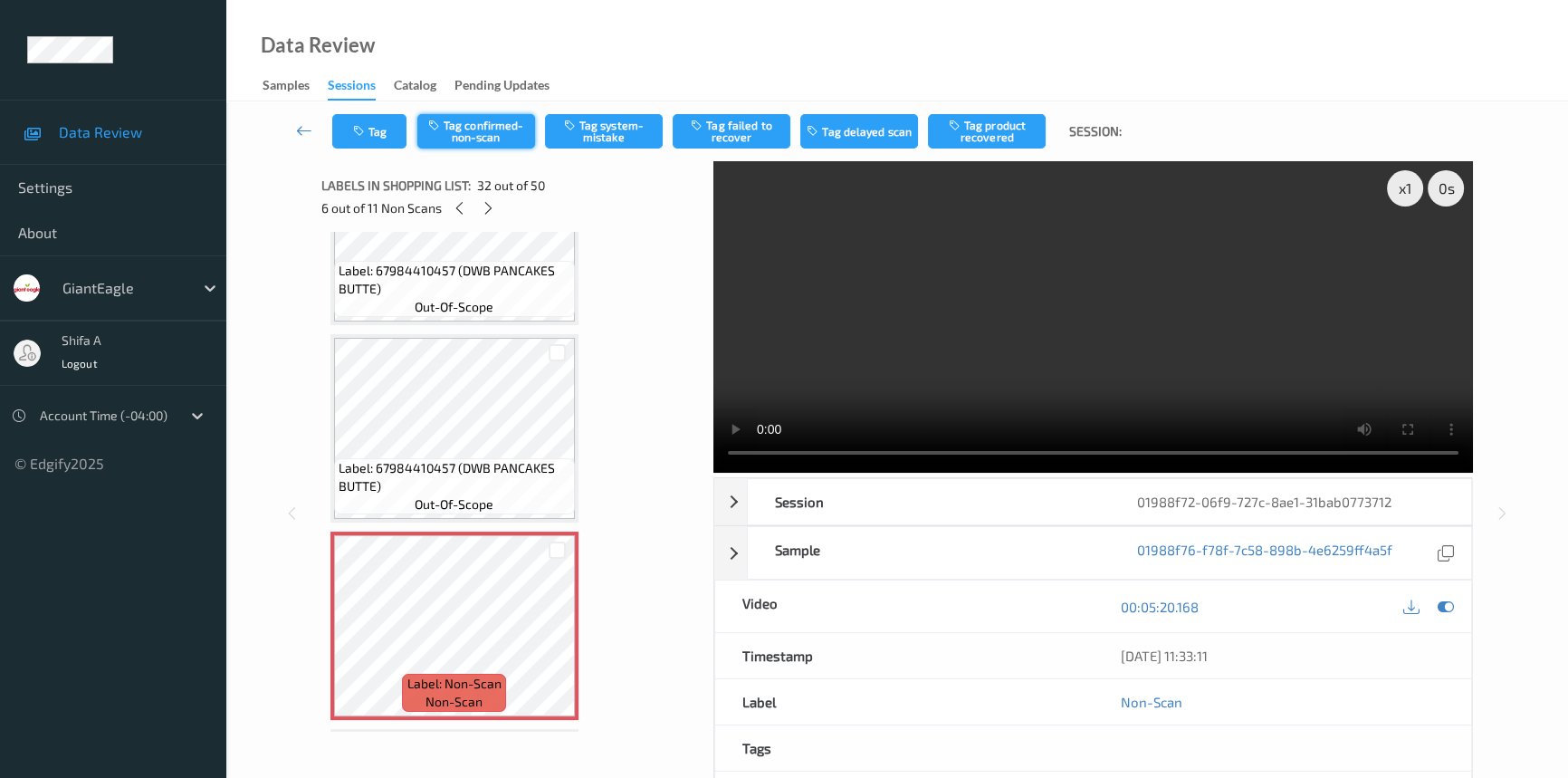
click at [501, 124] on button "Tag confirmed-non-scan" at bounding box center [476, 132] width 118 height 35
click at [746, 133] on button "Tag failed to recover" at bounding box center [731, 132] width 118 height 35
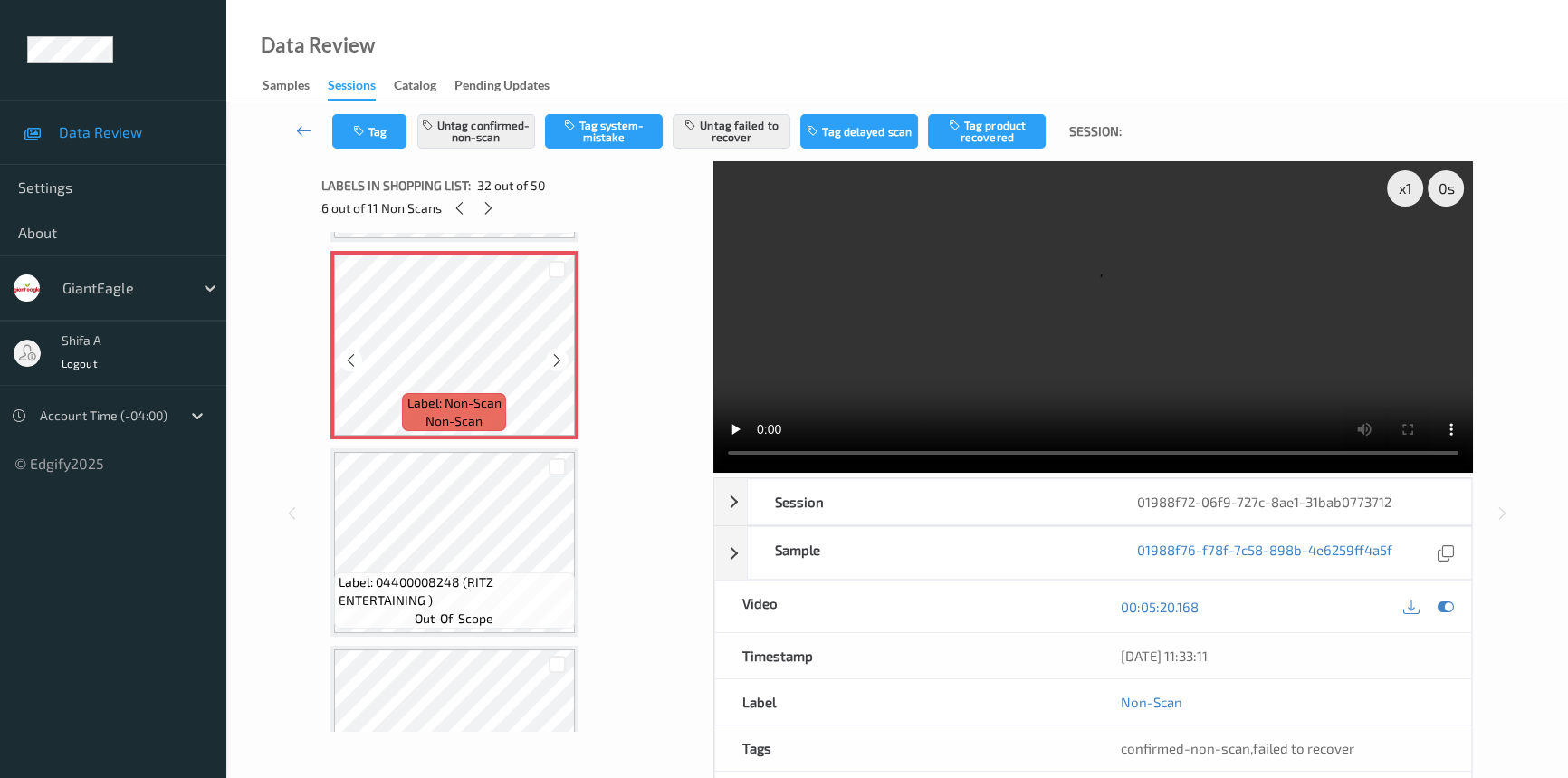
scroll to position [6159, 0]
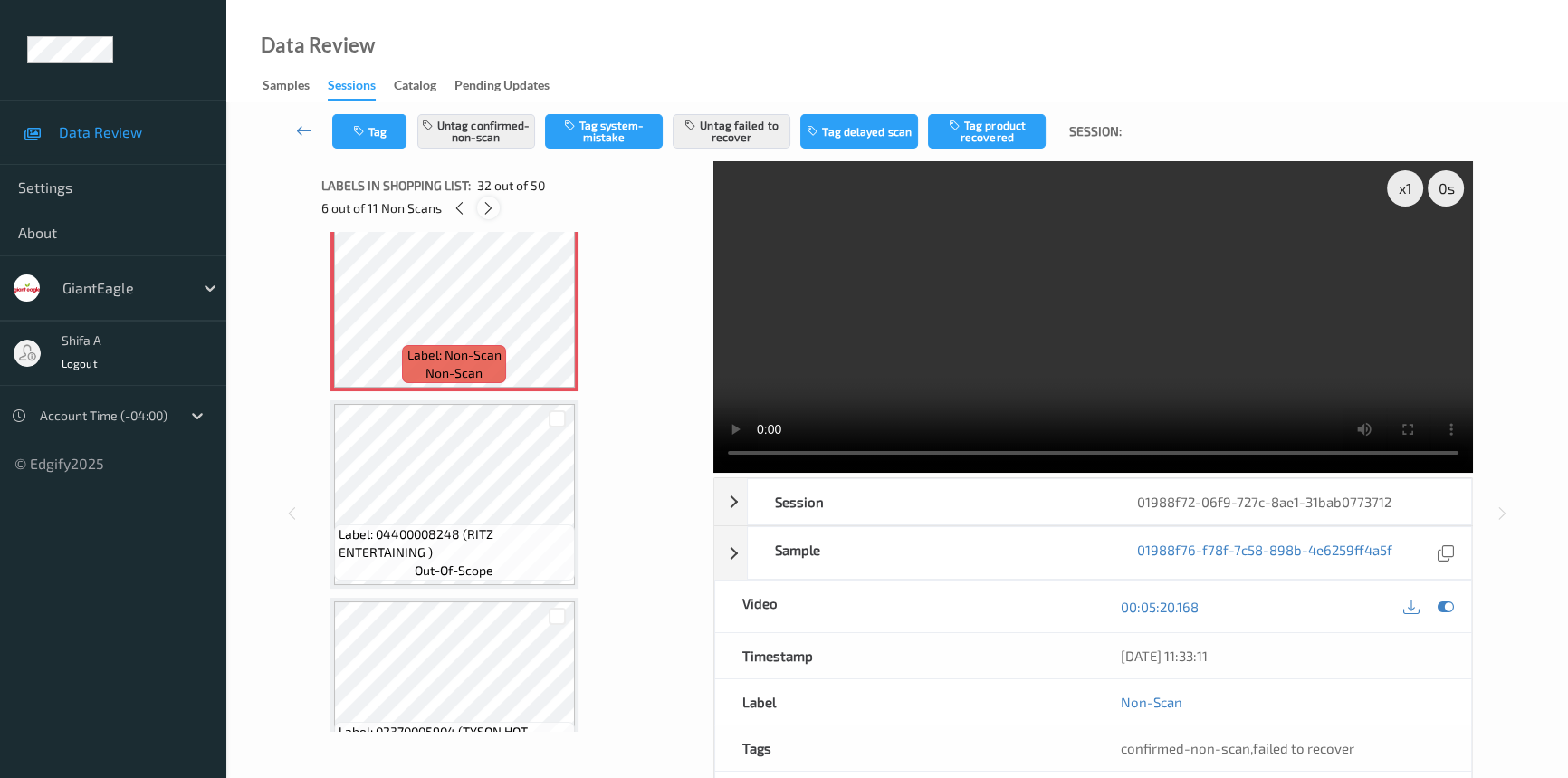
click at [484, 209] on icon at bounding box center [488, 209] width 16 height 16
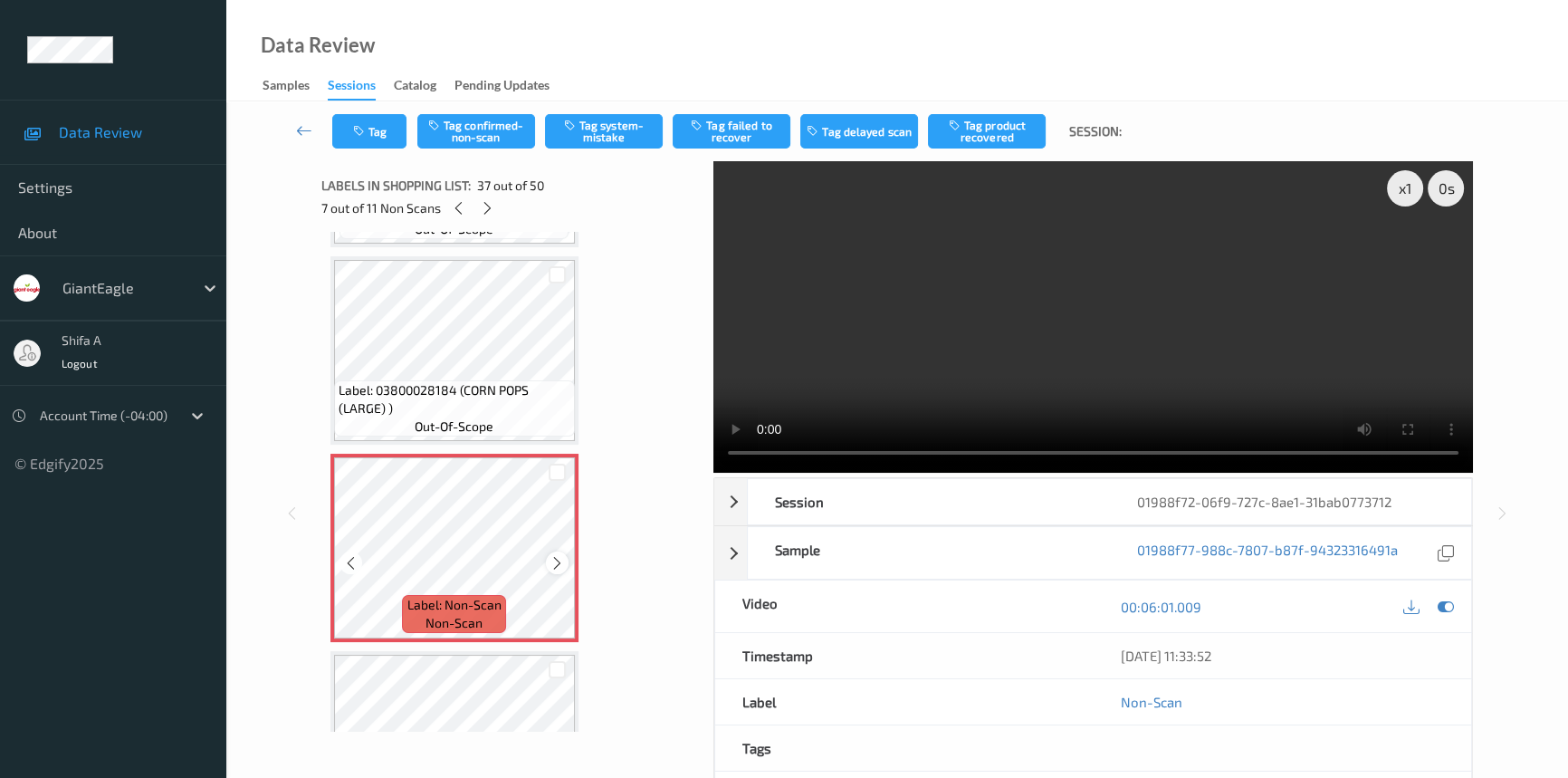
click at [553, 556] on icon at bounding box center [557, 564] width 16 height 16
click at [517, 133] on button "Tag confirmed-non-scan" at bounding box center [476, 132] width 118 height 35
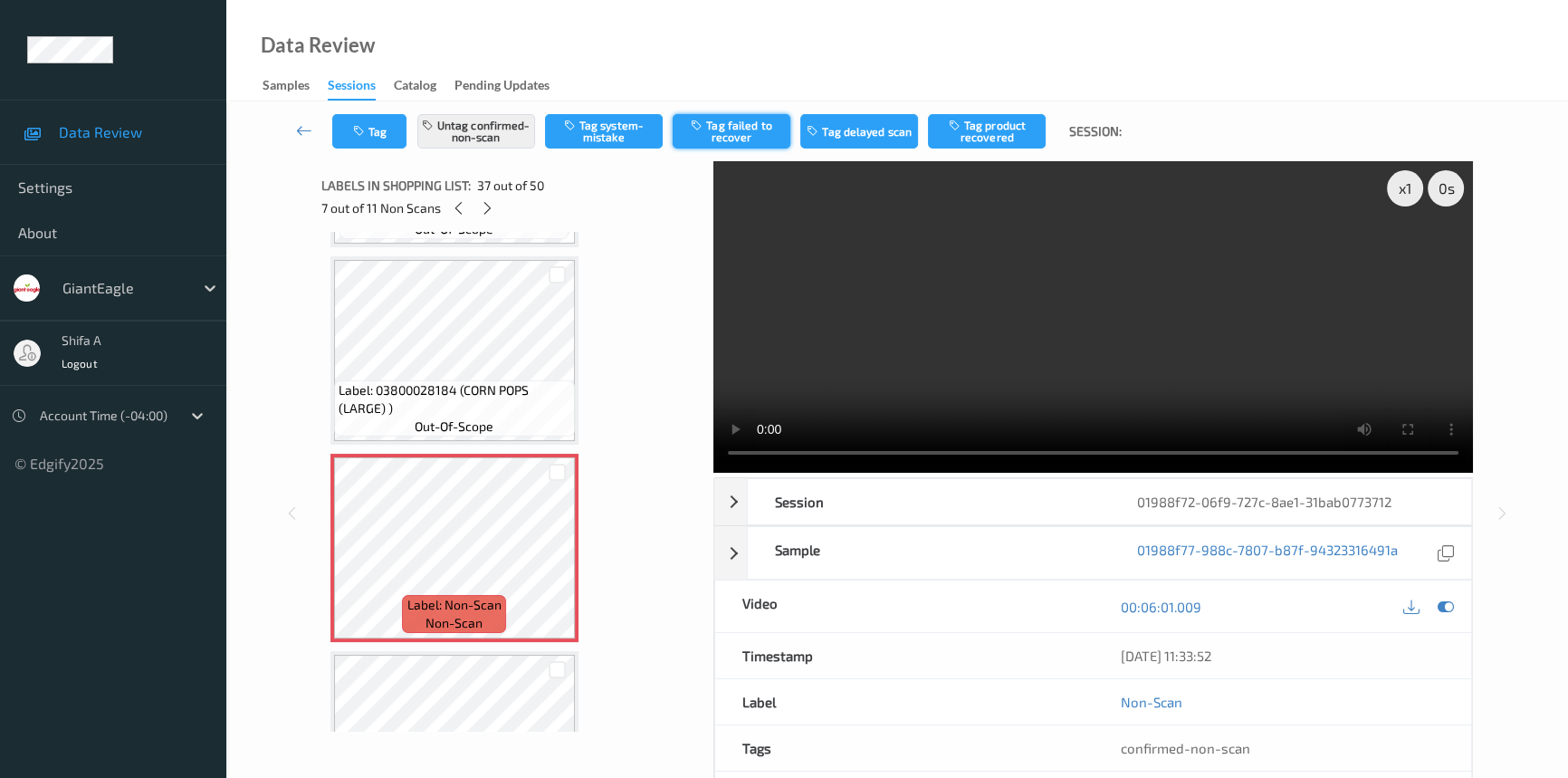
click at [736, 138] on button "Tag failed to recover" at bounding box center [731, 132] width 118 height 35
click at [487, 214] on icon at bounding box center [487, 209] width 16 height 16
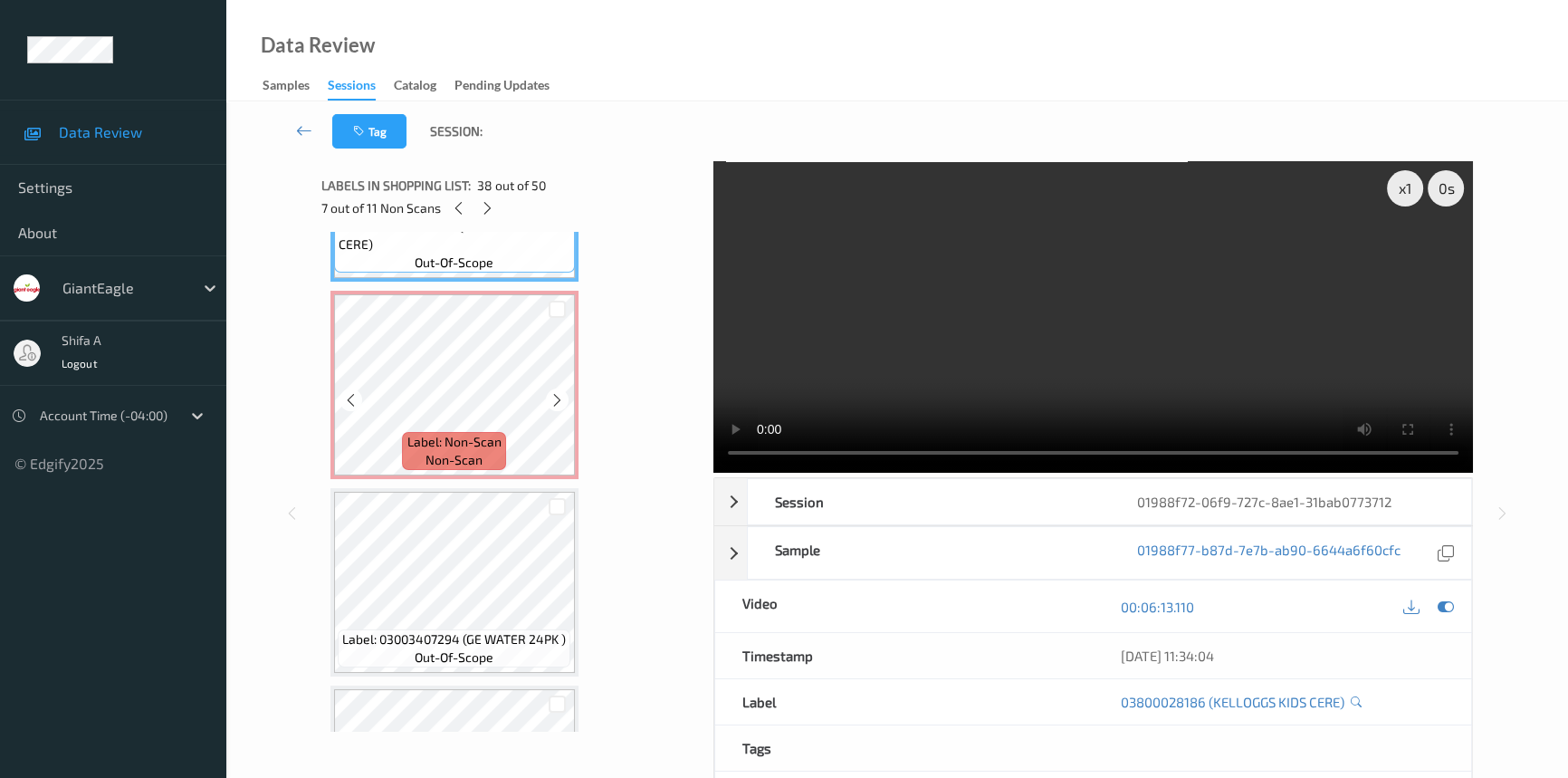
scroll to position [7454, 0]
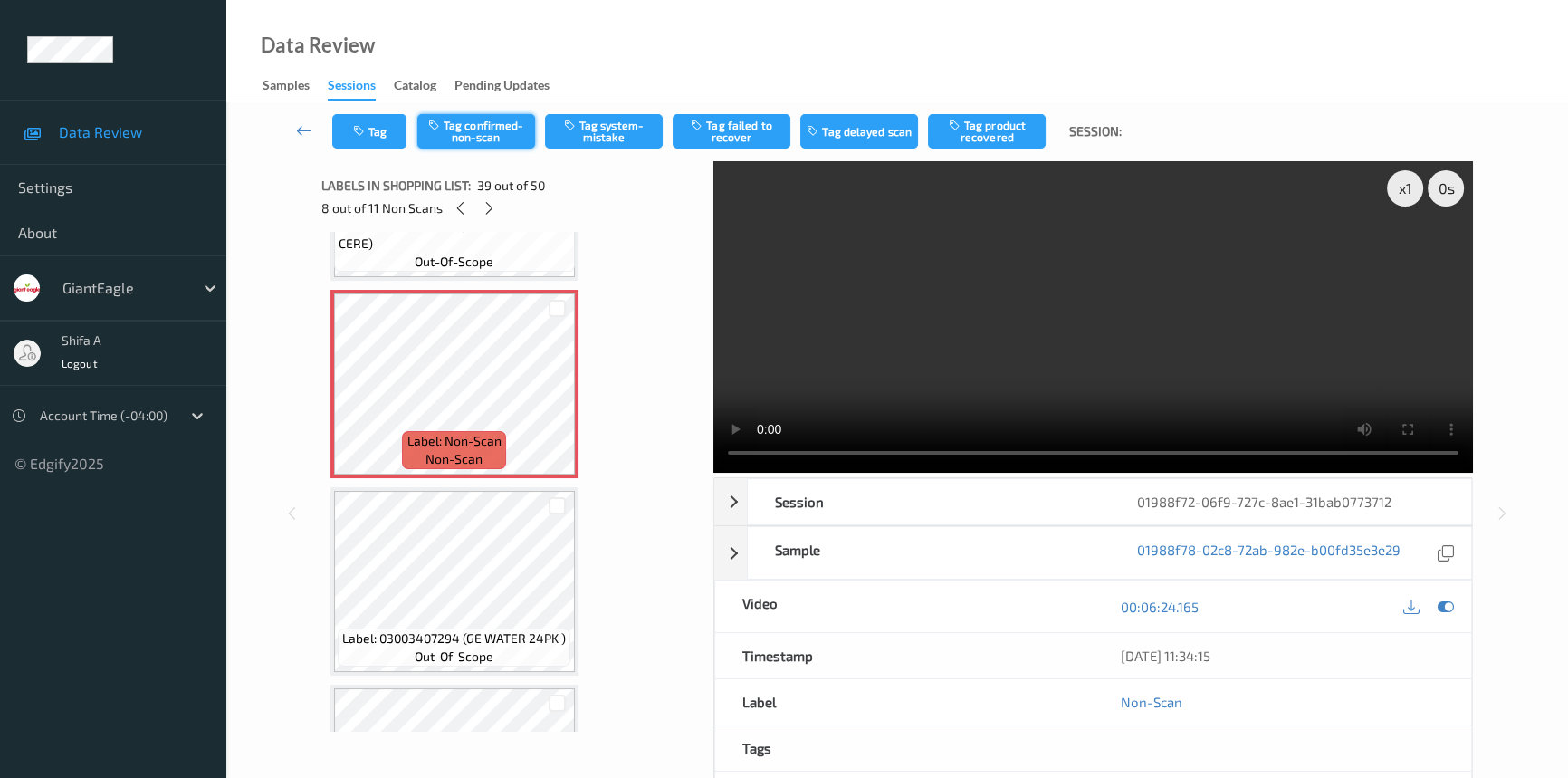
click at [477, 135] on button "Tag confirmed-non-scan" at bounding box center [476, 132] width 118 height 35
click at [733, 129] on button "Tag failed to recover" at bounding box center [731, 132] width 118 height 35
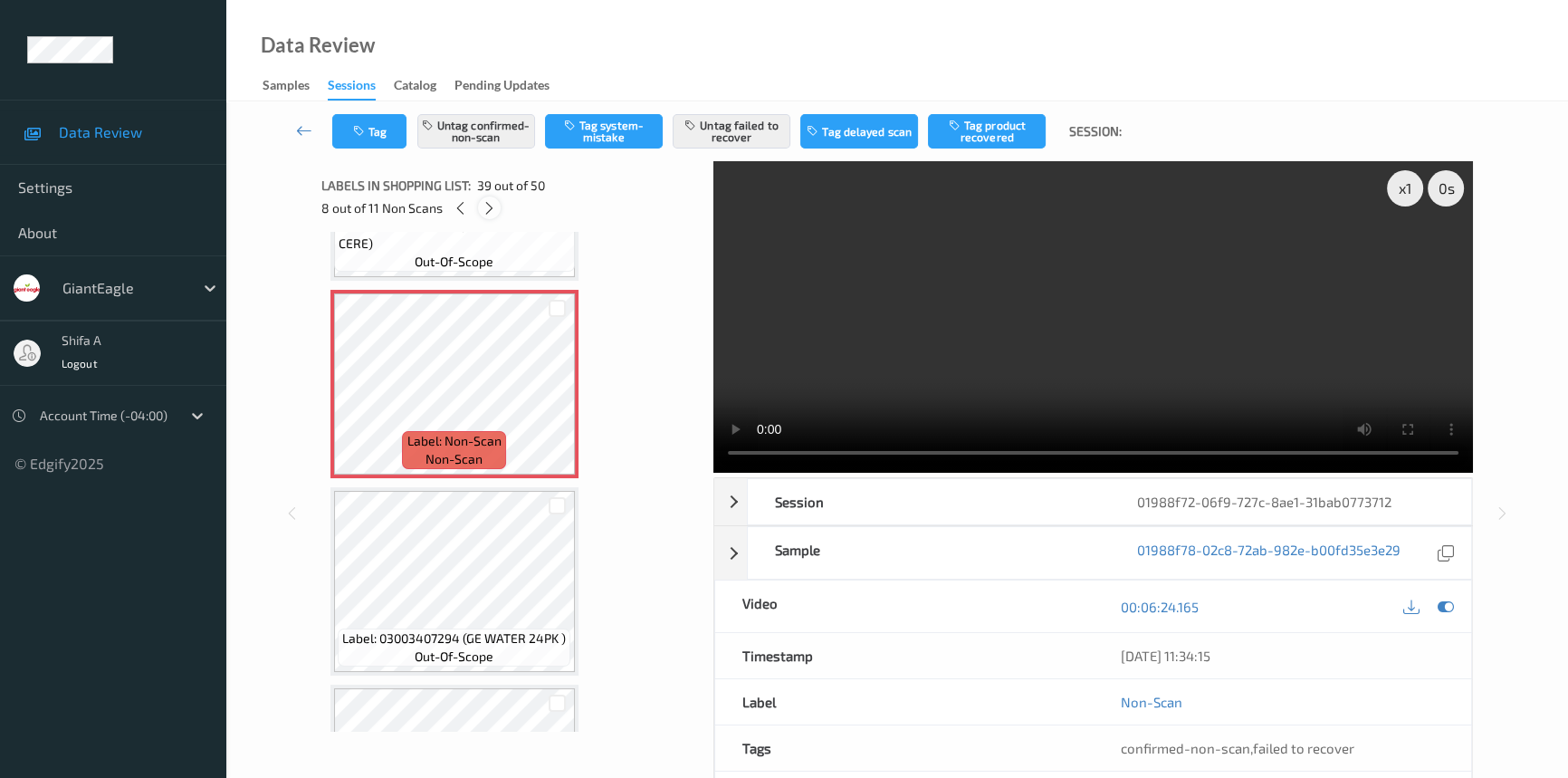
click at [491, 212] on icon at bounding box center [489, 209] width 16 height 16
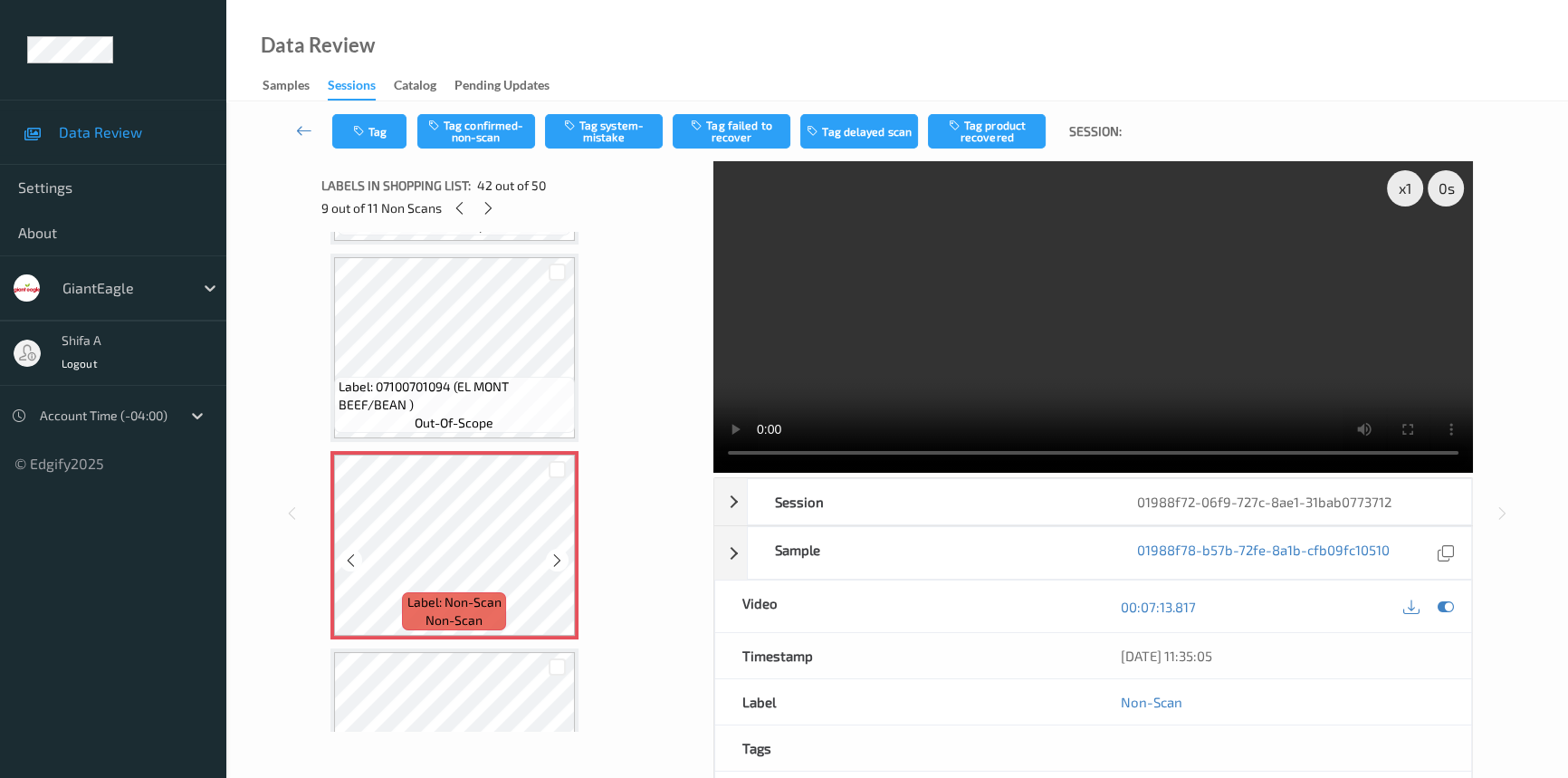
scroll to position [7880, 0]
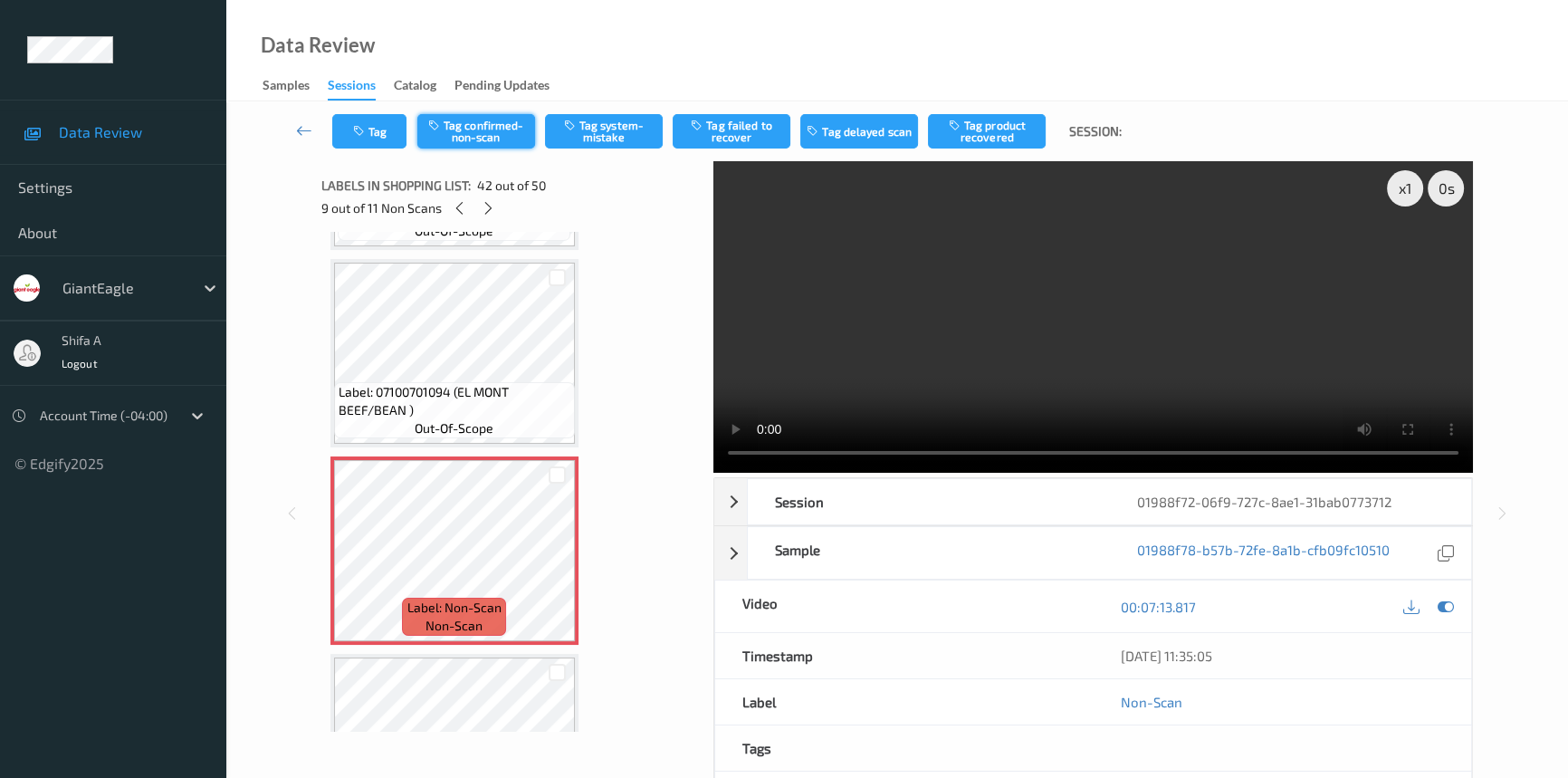
click at [480, 135] on button "Tag confirmed-non-scan" at bounding box center [476, 132] width 118 height 35
click at [730, 134] on button "Tag failed to recover" at bounding box center [731, 132] width 118 height 35
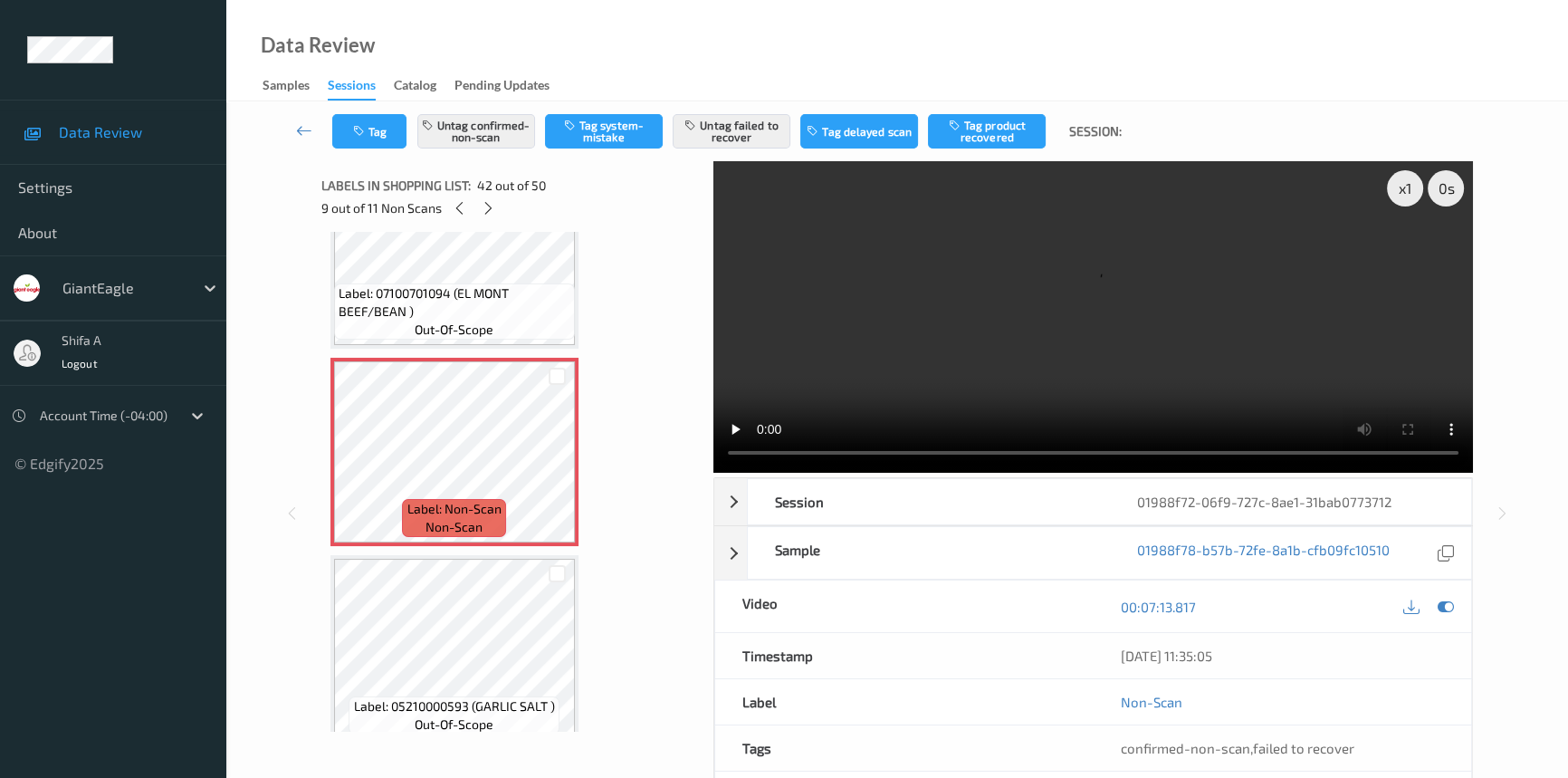
scroll to position [8208, 0]
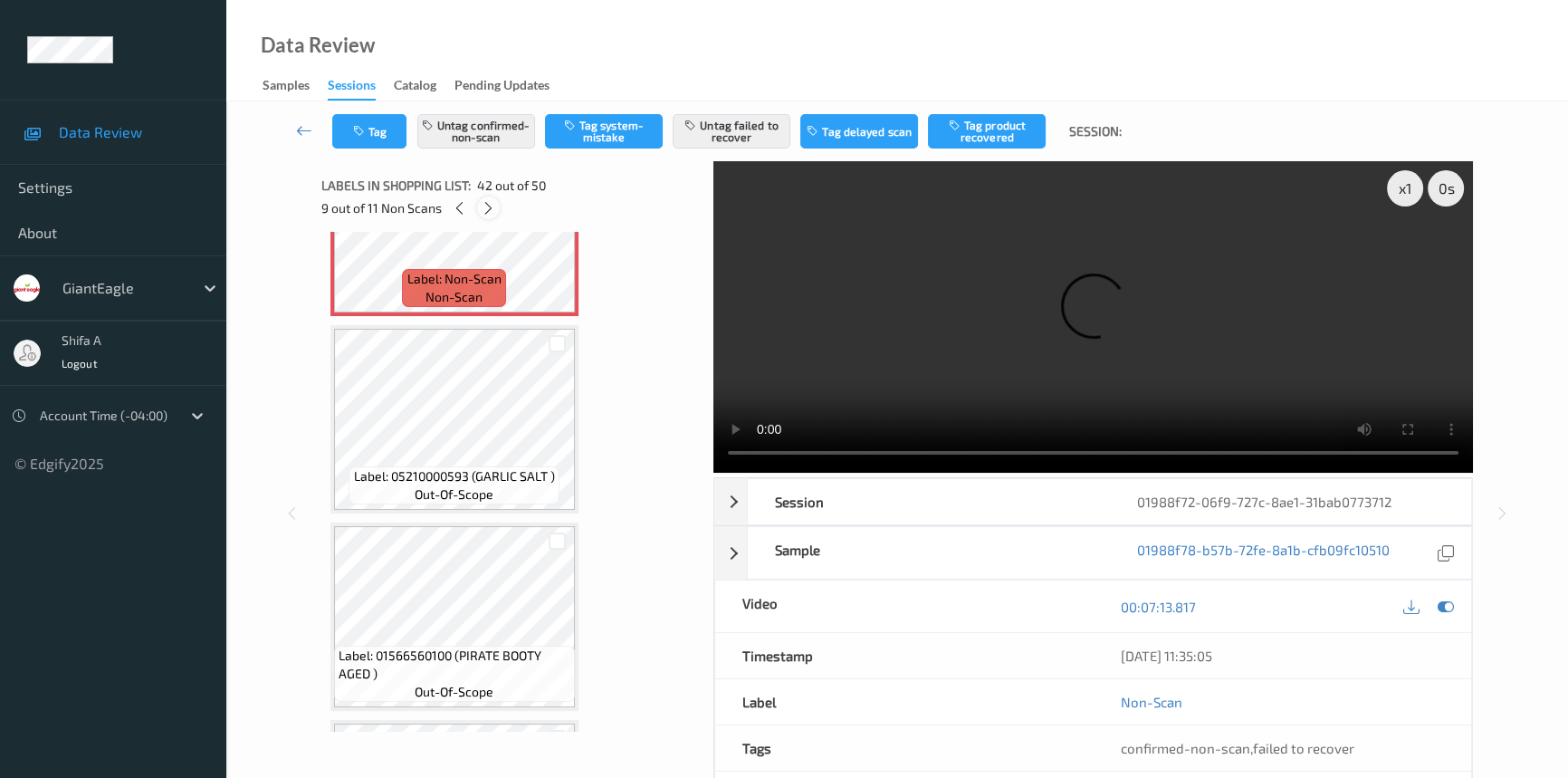
click at [490, 202] on icon at bounding box center [488, 209] width 16 height 16
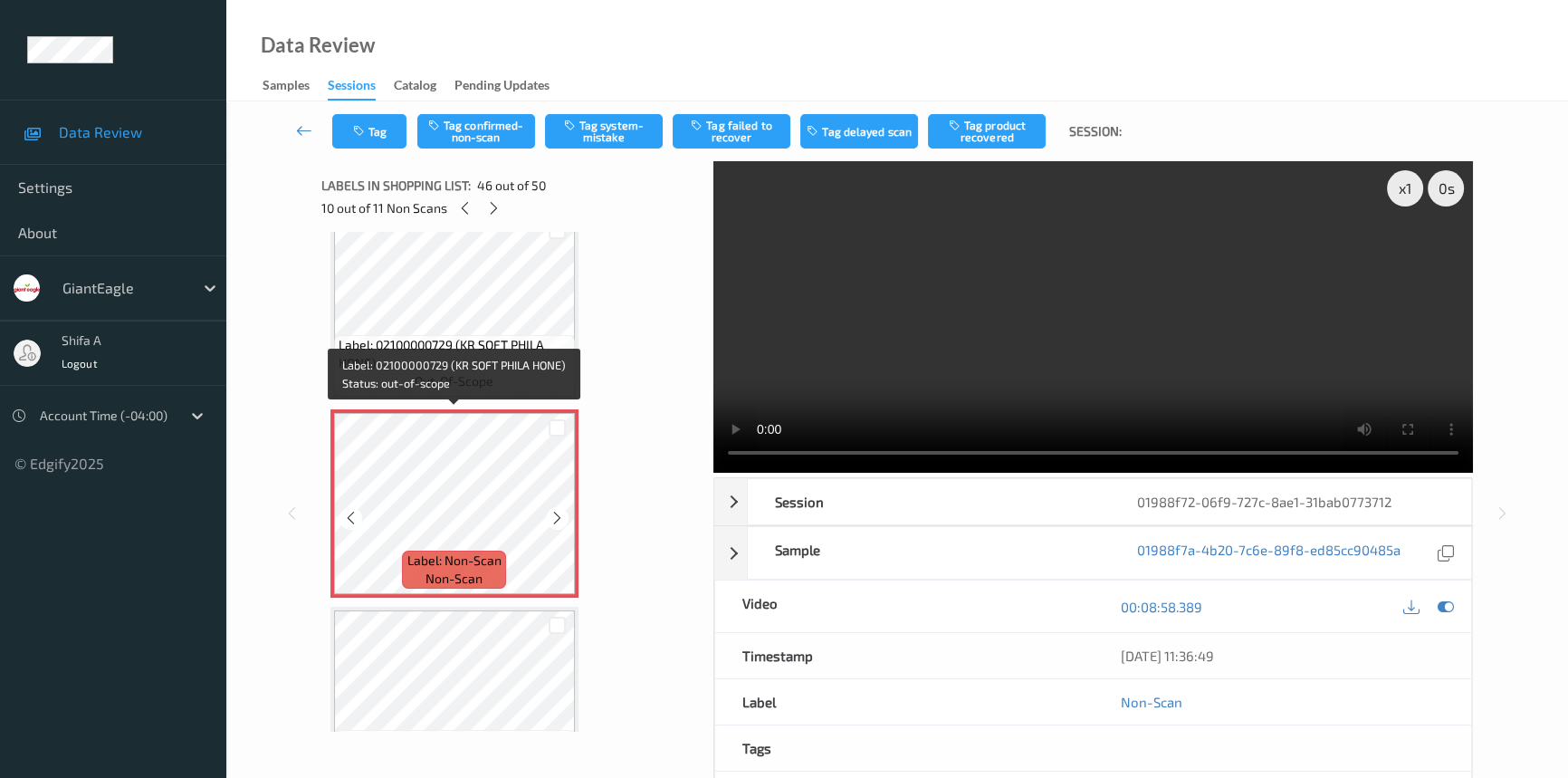
scroll to position [8749, 0]
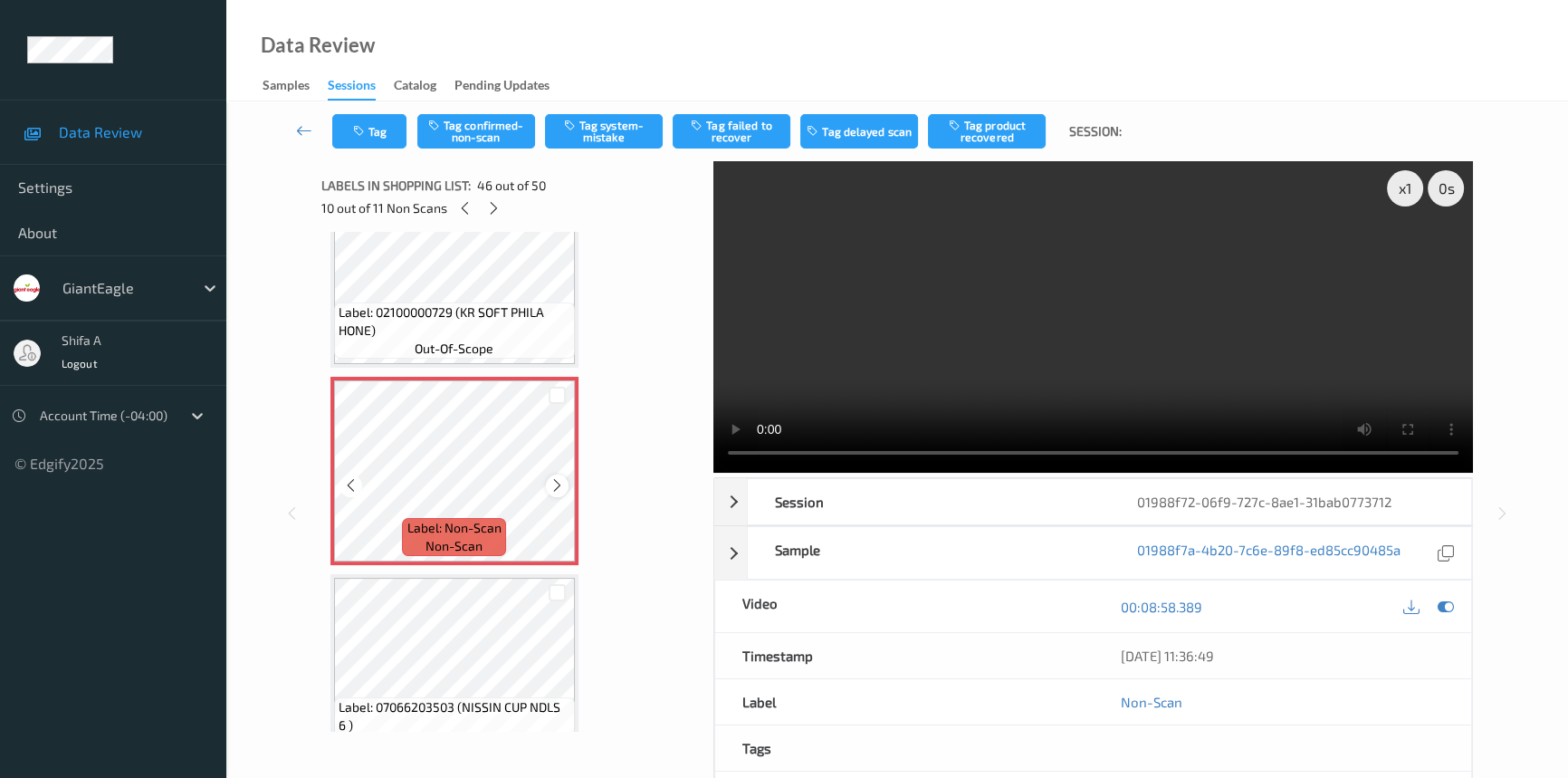
click at [558, 477] on icon at bounding box center [557, 485] width 16 height 16
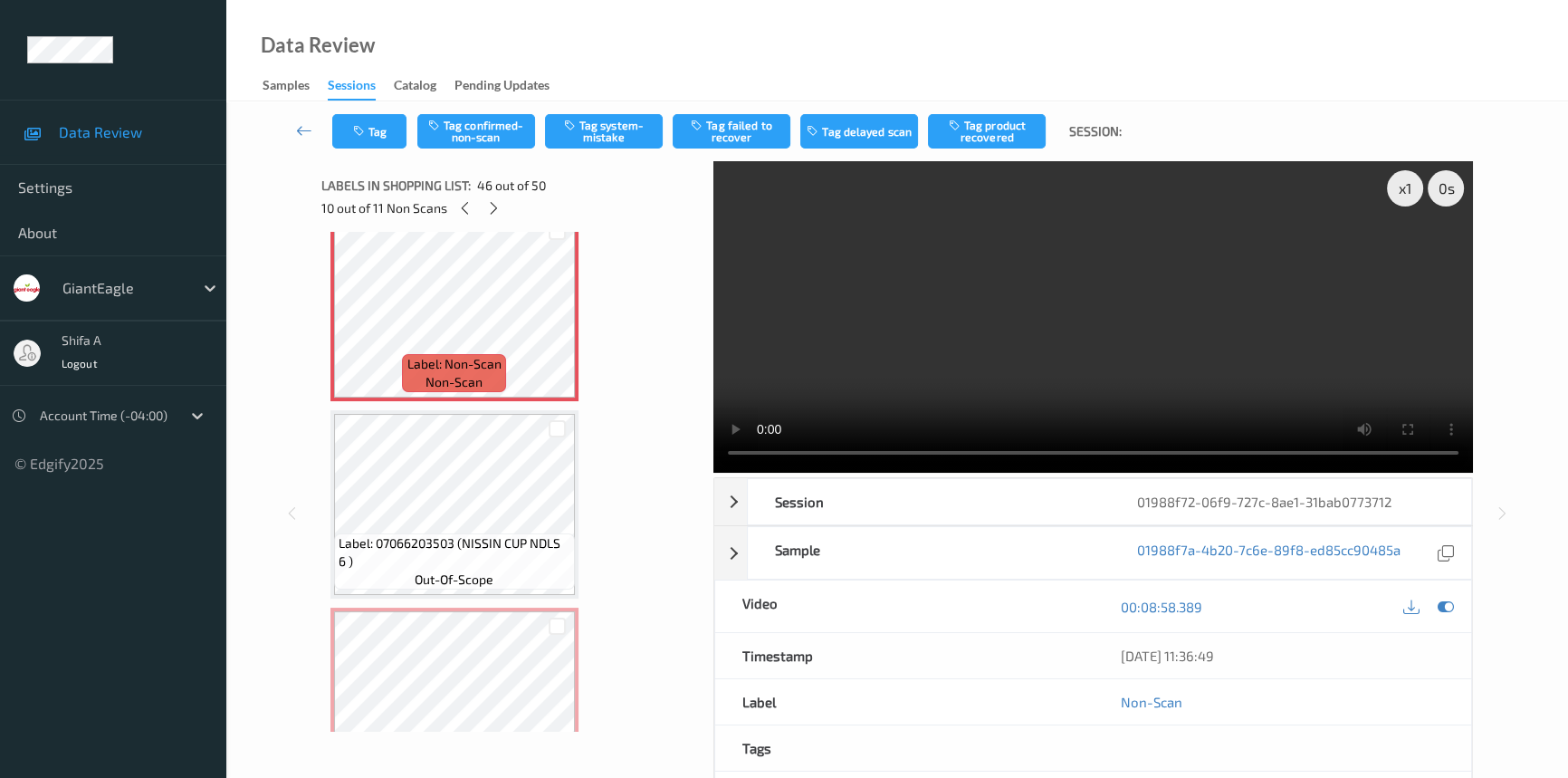
scroll to position [8771, 0]
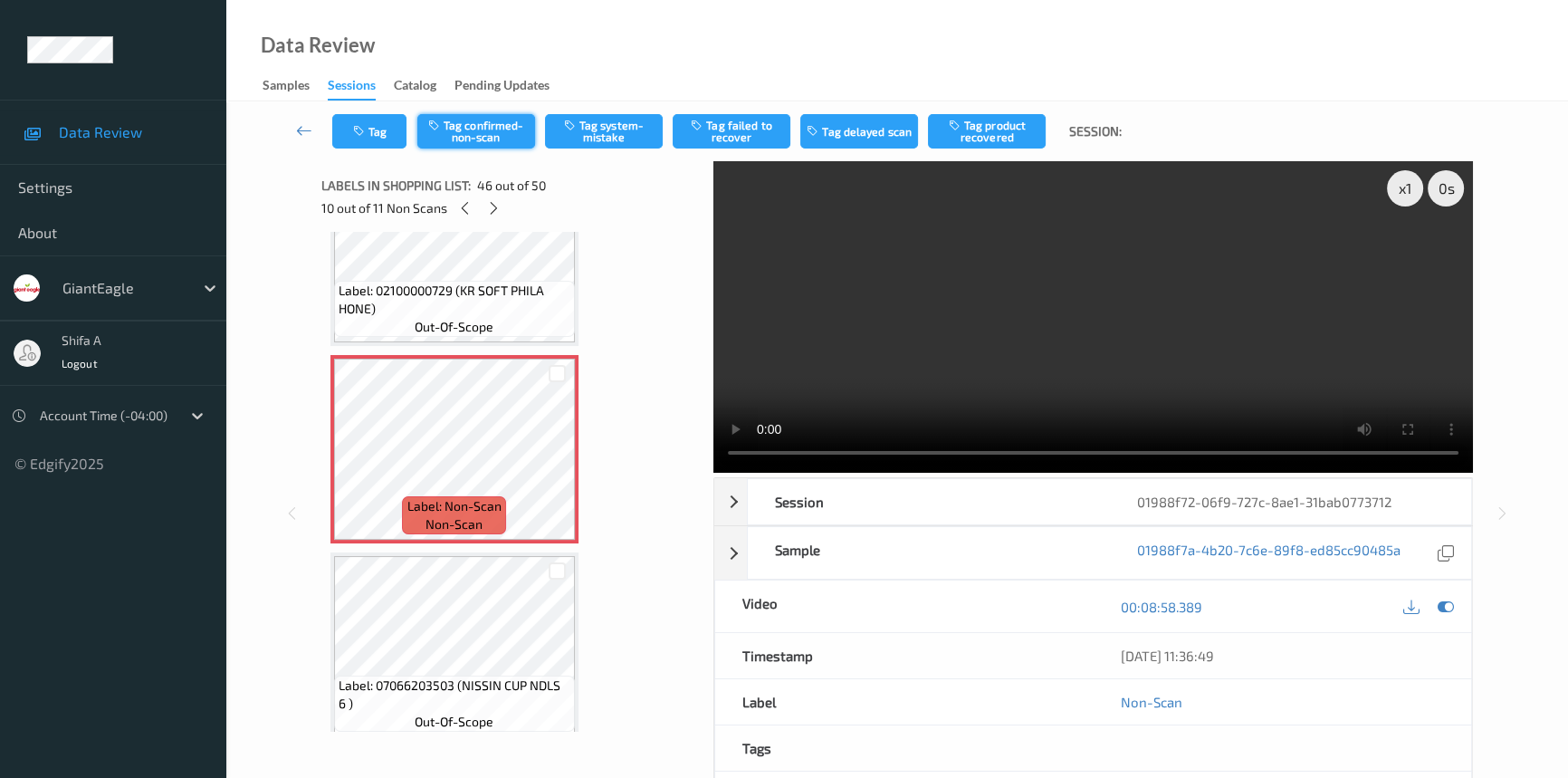
click at [484, 127] on button "Tag confirmed-non-scan" at bounding box center [476, 132] width 118 height 35
click at [742, 132] on button "Tag failed to recover" at bounding box center [731, 132] width 118 height 35
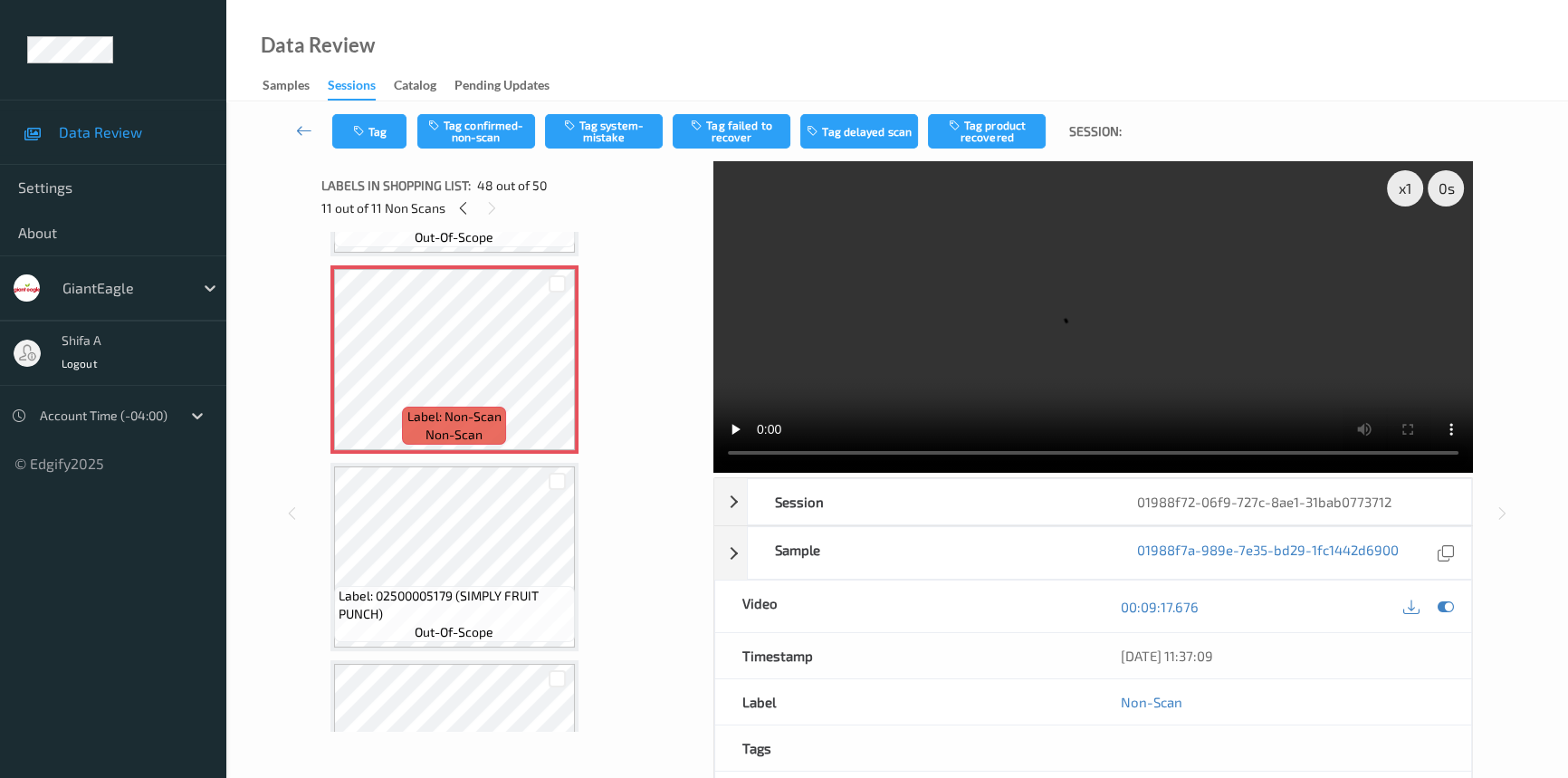
scroll to position [9266, 0]
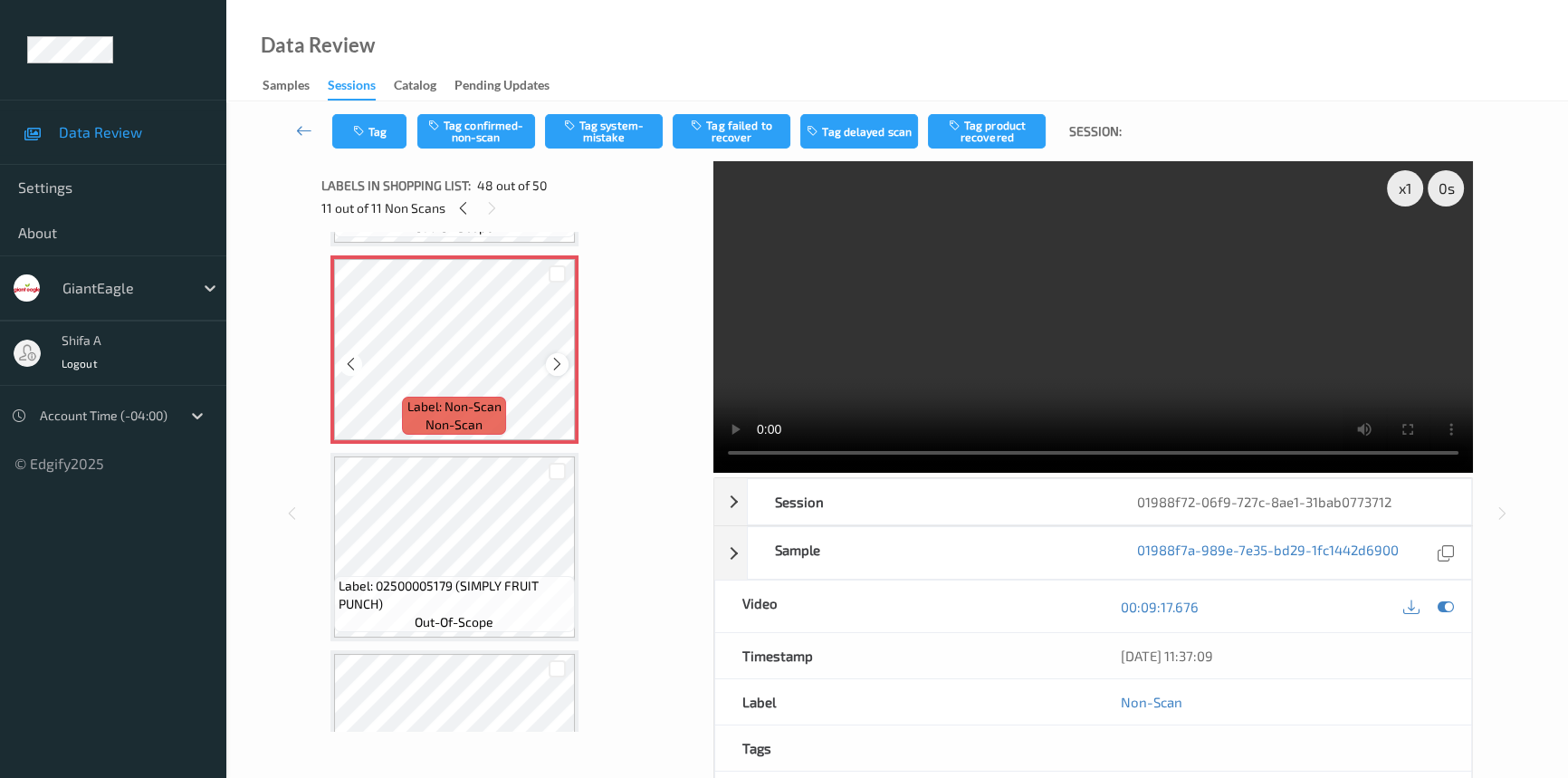
click at [556, 356] on icon at bounding box center [557, 364] width 16 height 16
click at [504, 130] on button "Tag confirmed-non-scan" at bounding box center [476, 132] width 118 height 35
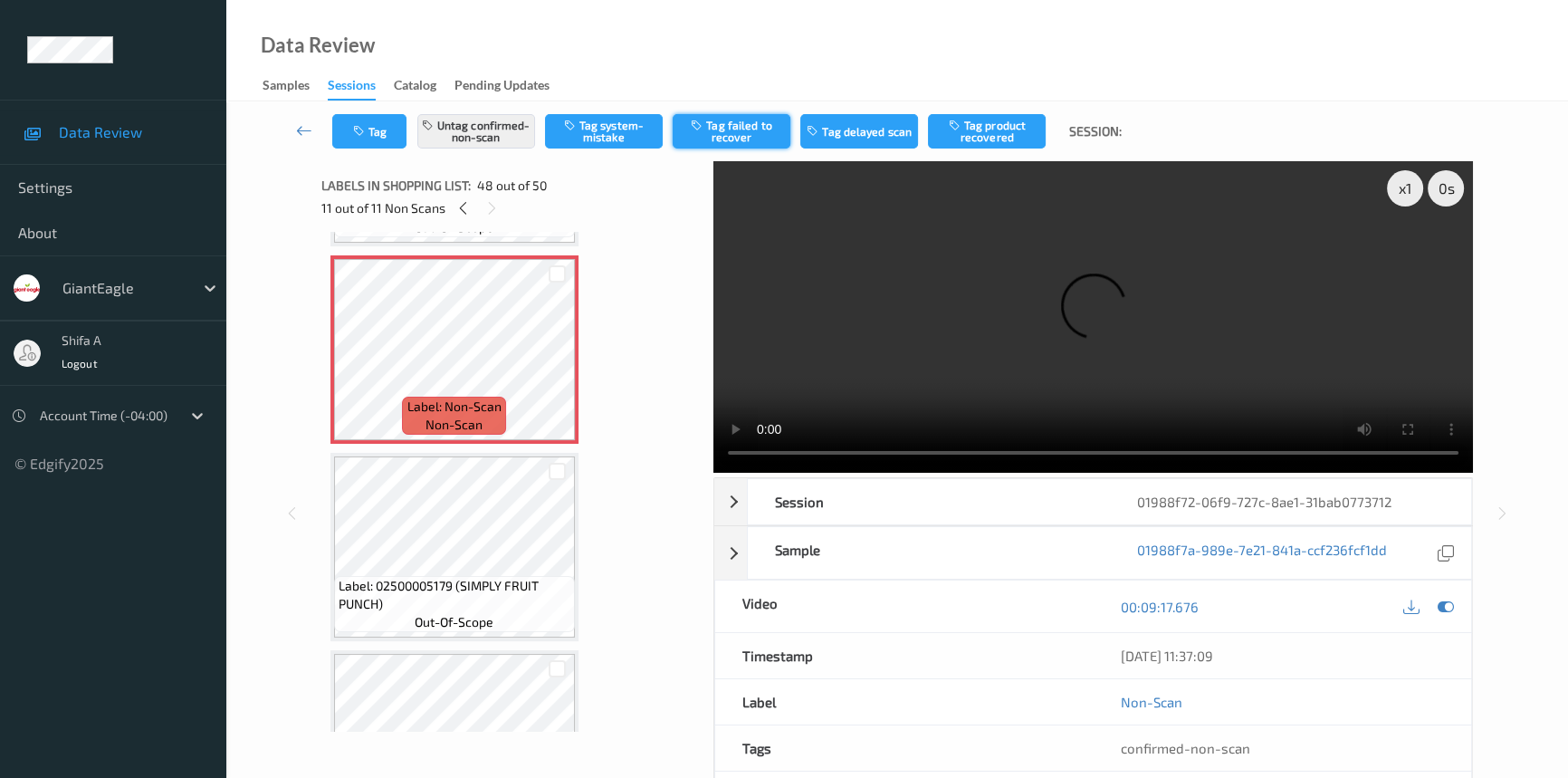
click at [742, 141] on button "Tag failed to recover" at bounding box center [731, 132] width 118 height 35
click at [463, 208] on icon at bounding box center [463, 209] width 16 height 16
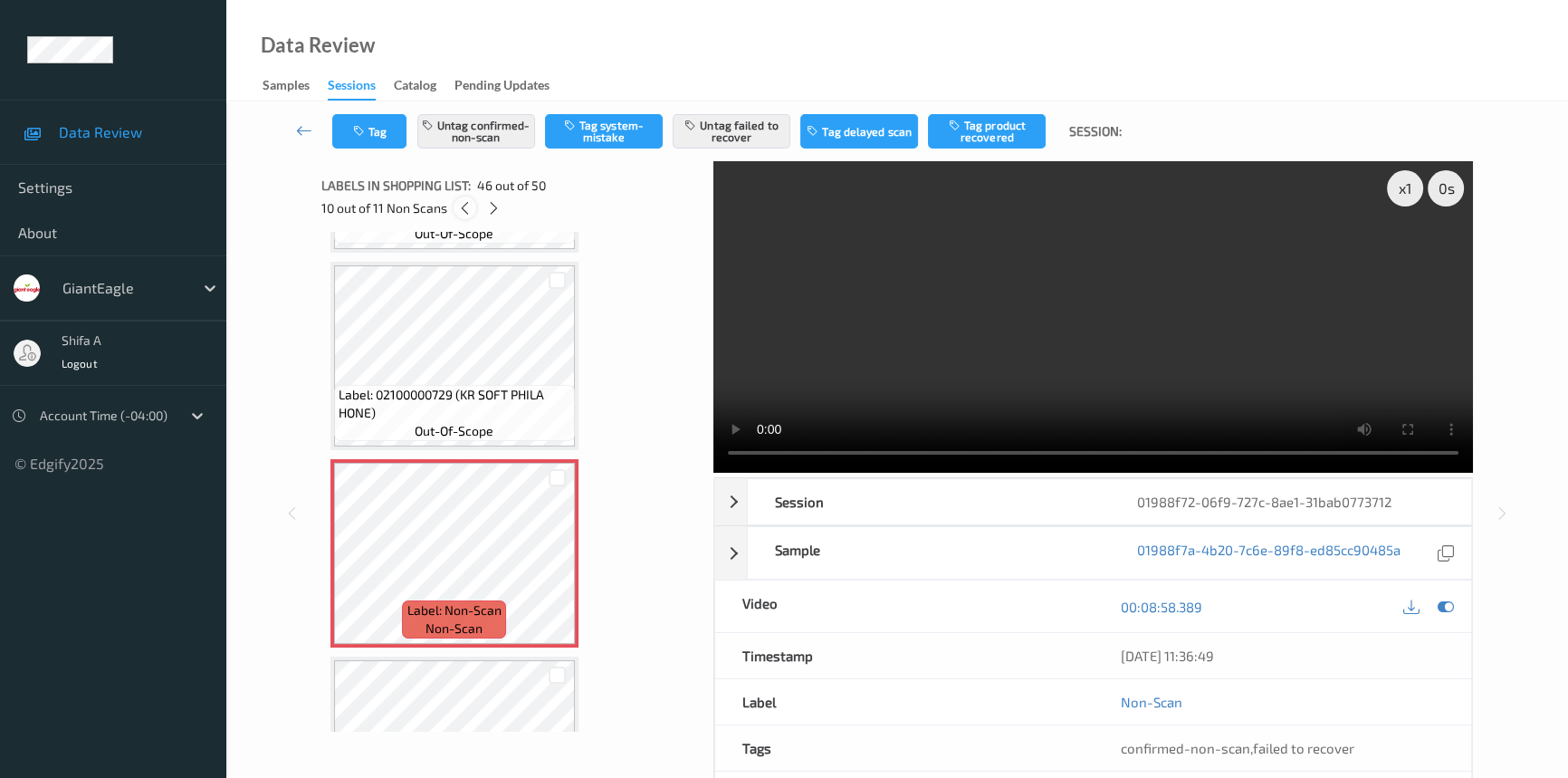
click at [463, 208] on icon at bounding box center [465, 209] width 16 height 16
click at [463, 208] on icon at bounding box center [459, 209] width 16 height 16
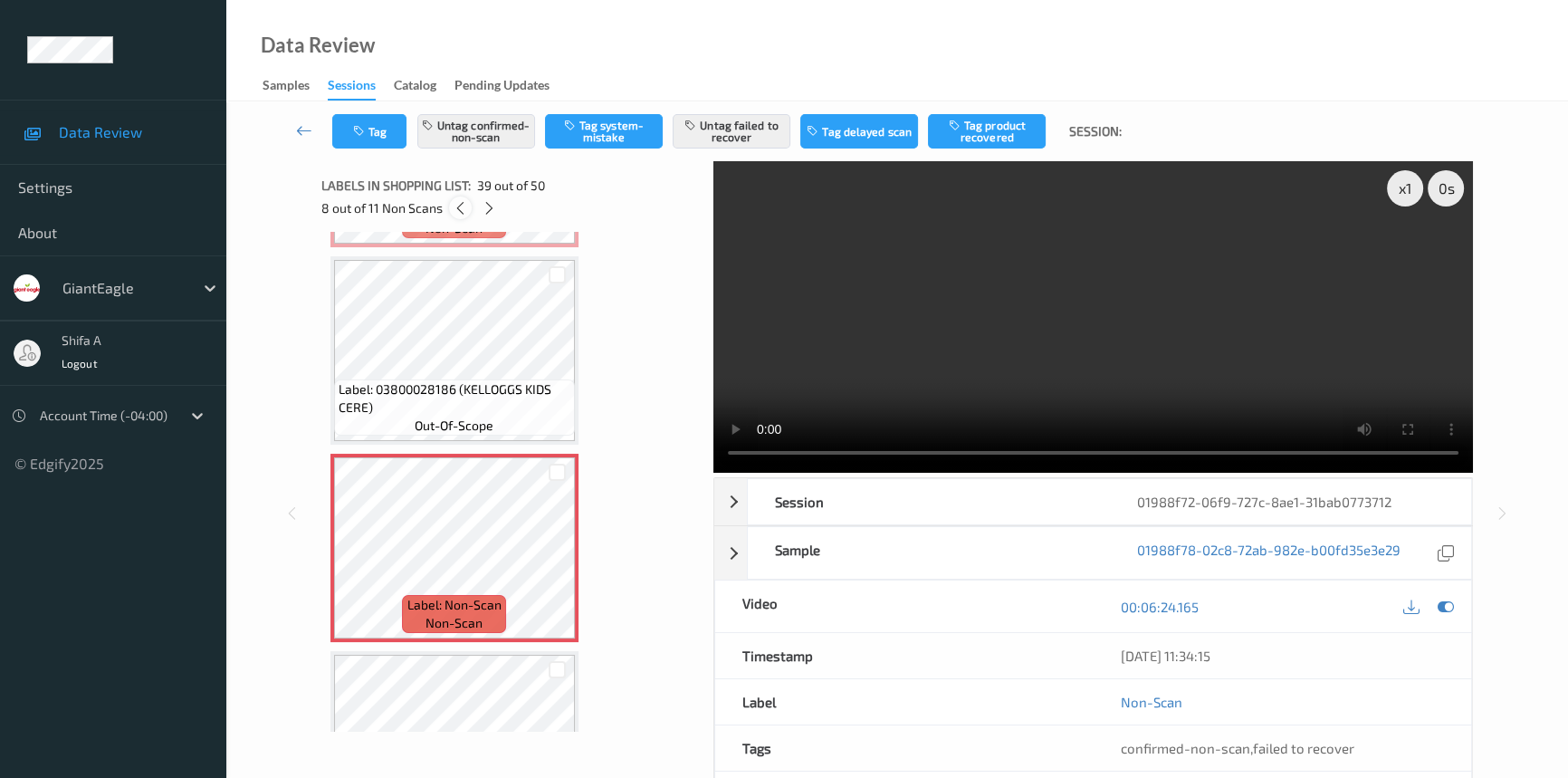
click at [463, 208] on icon at bounding box center [460, 209] width 16 height 16
click at [463, 208] on icon at bounding box center [458, 209] width 16 height 16
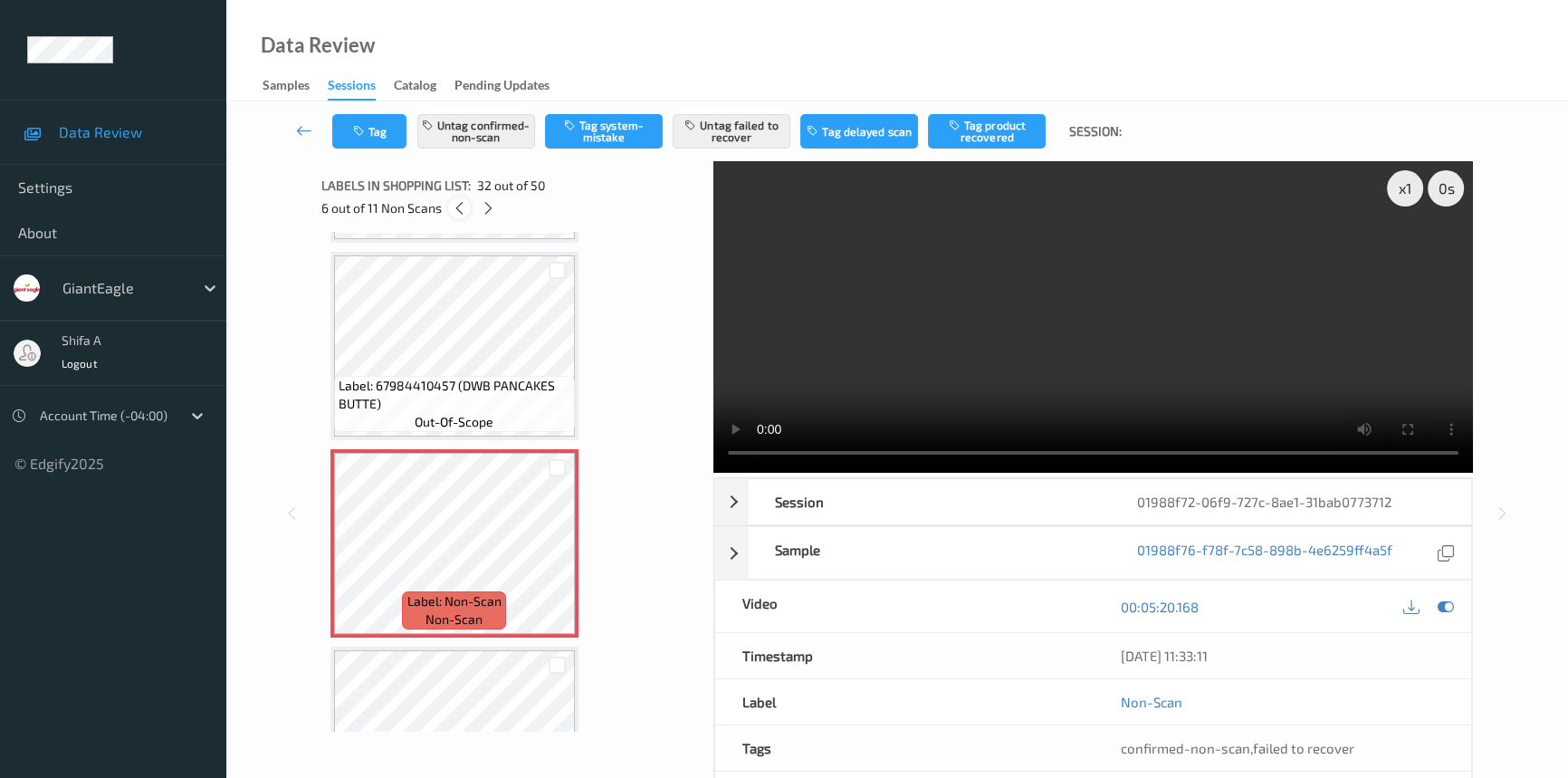
click at [463, 208] on icon at bounding box center [459, 209] width 16 height 16
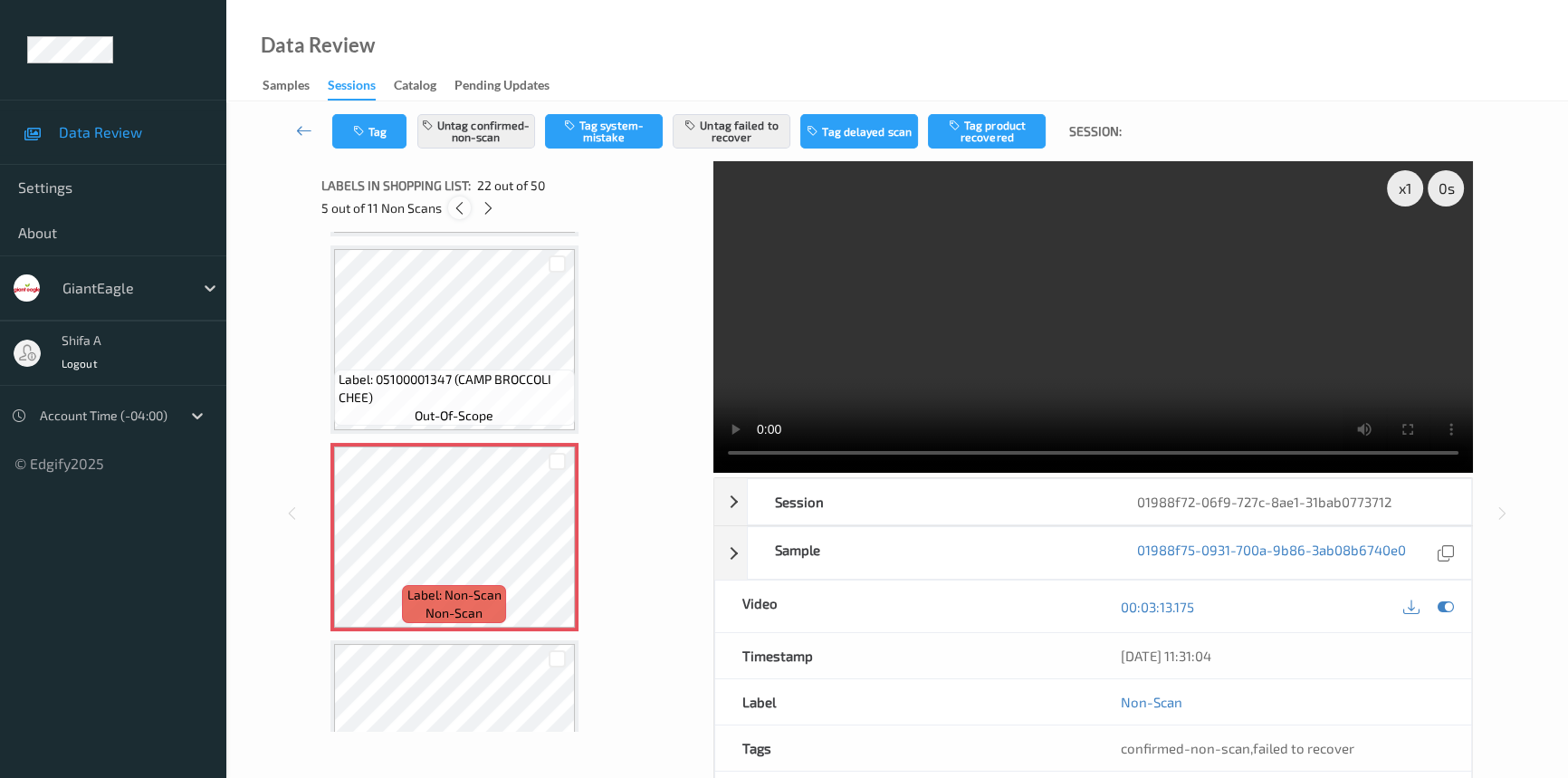
click at [463, 208] on icon at bounding box center [459, 209] width 16 height 16
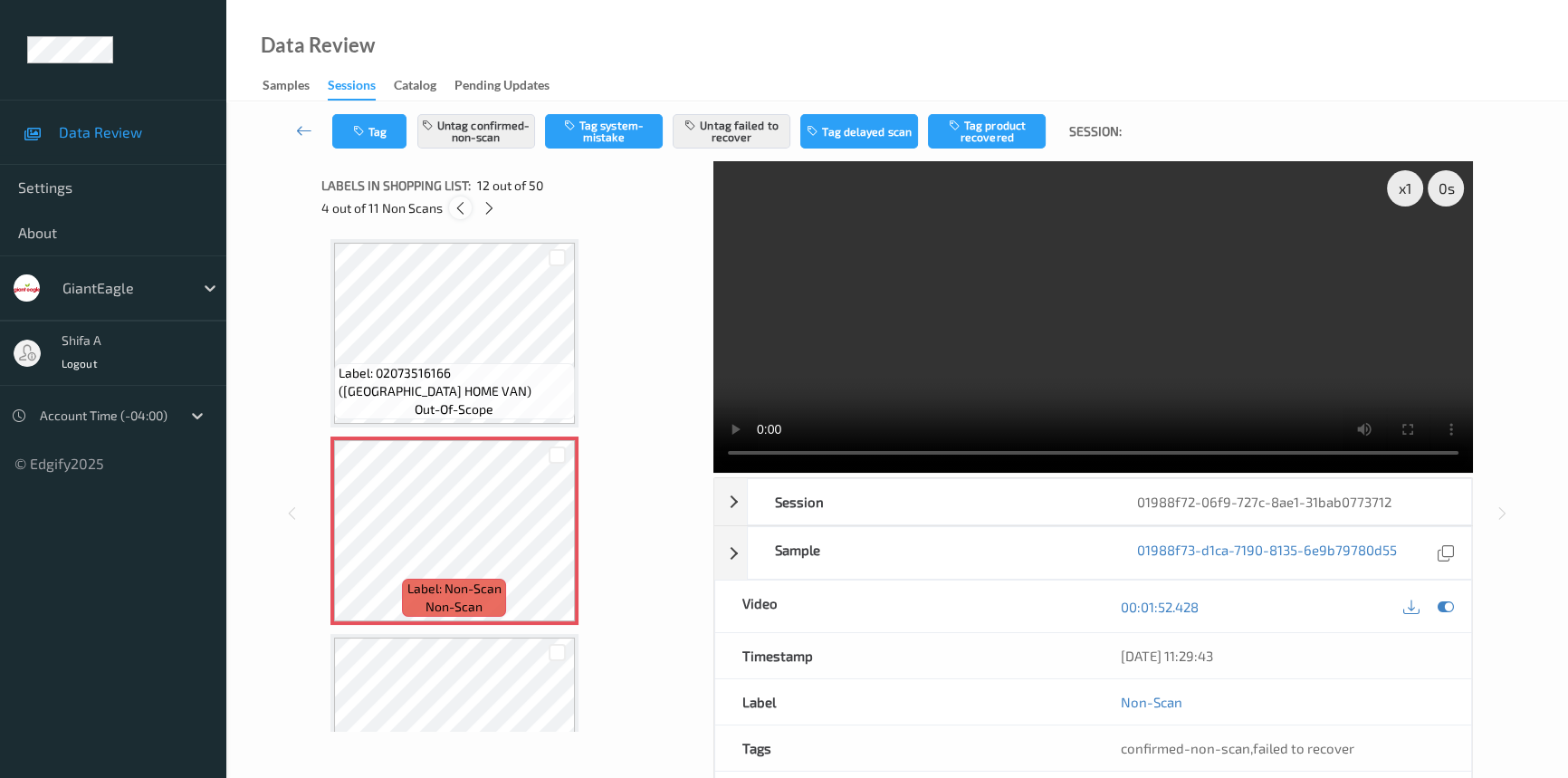
click at [463, 208] on icon at bounding box center [460, 209] width 16 height 16
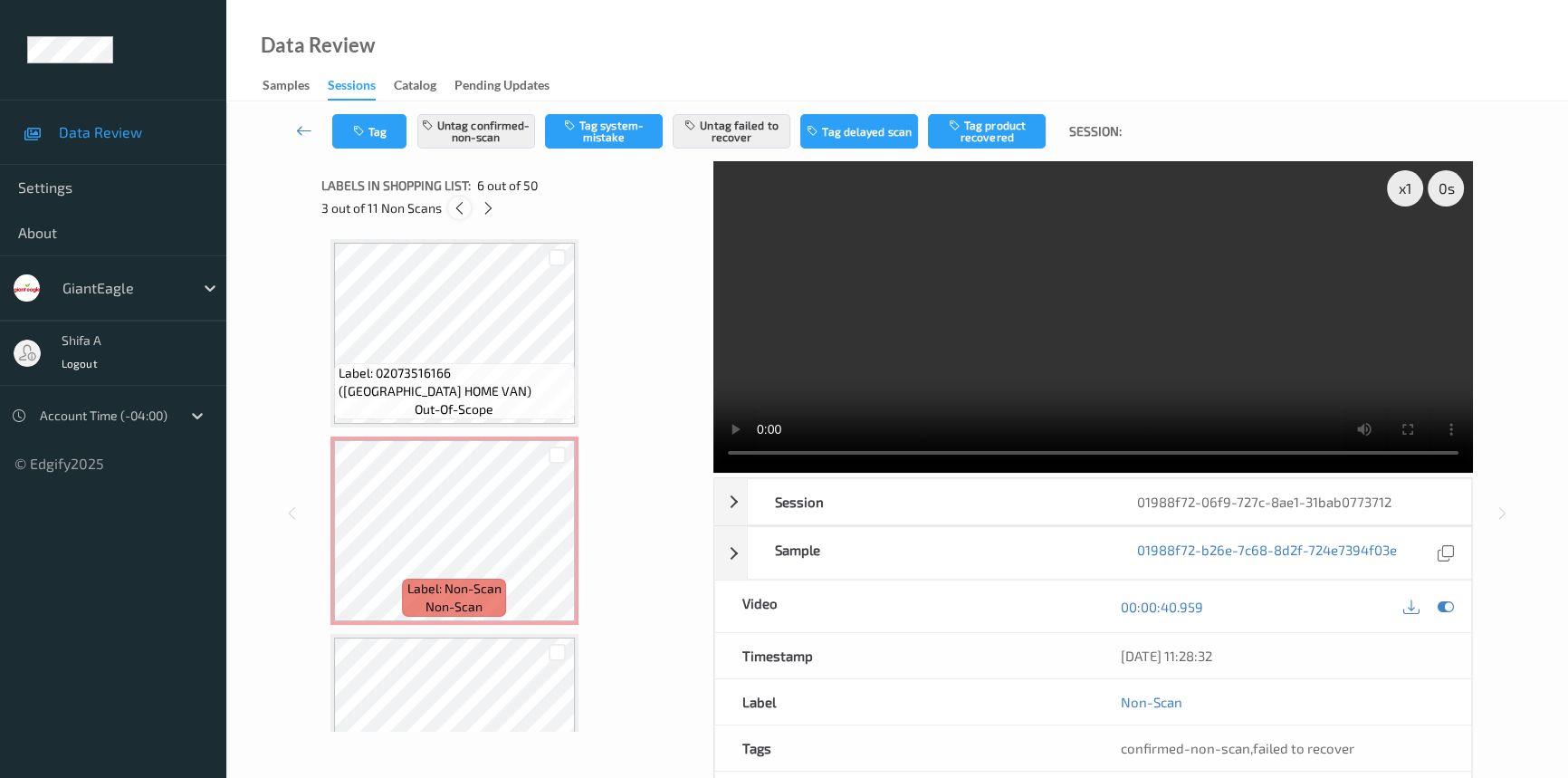
scroll to position [796, 0]
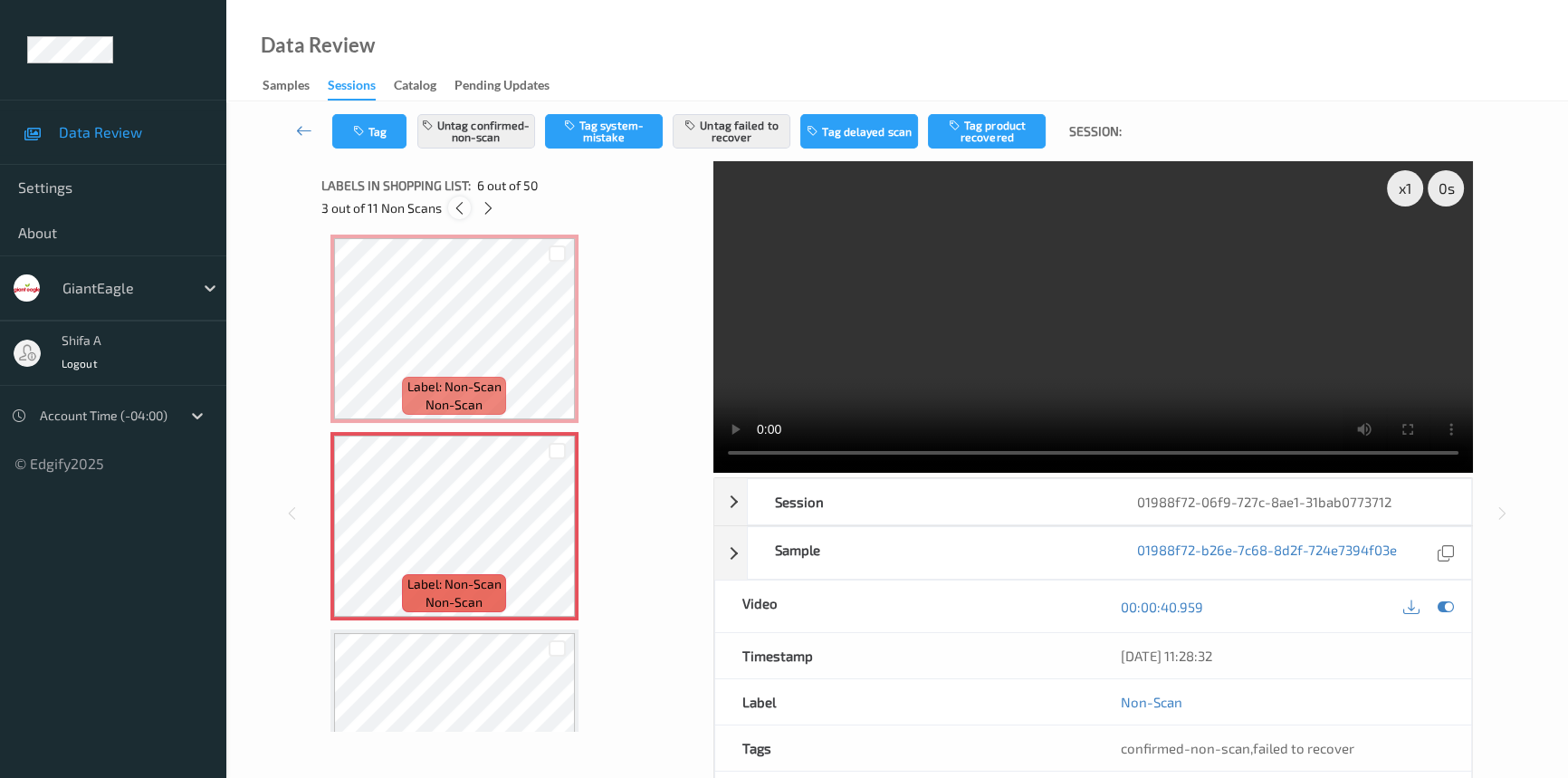
click at [463, 208] on icon at bounding box center [459, 209] width 16 height 16
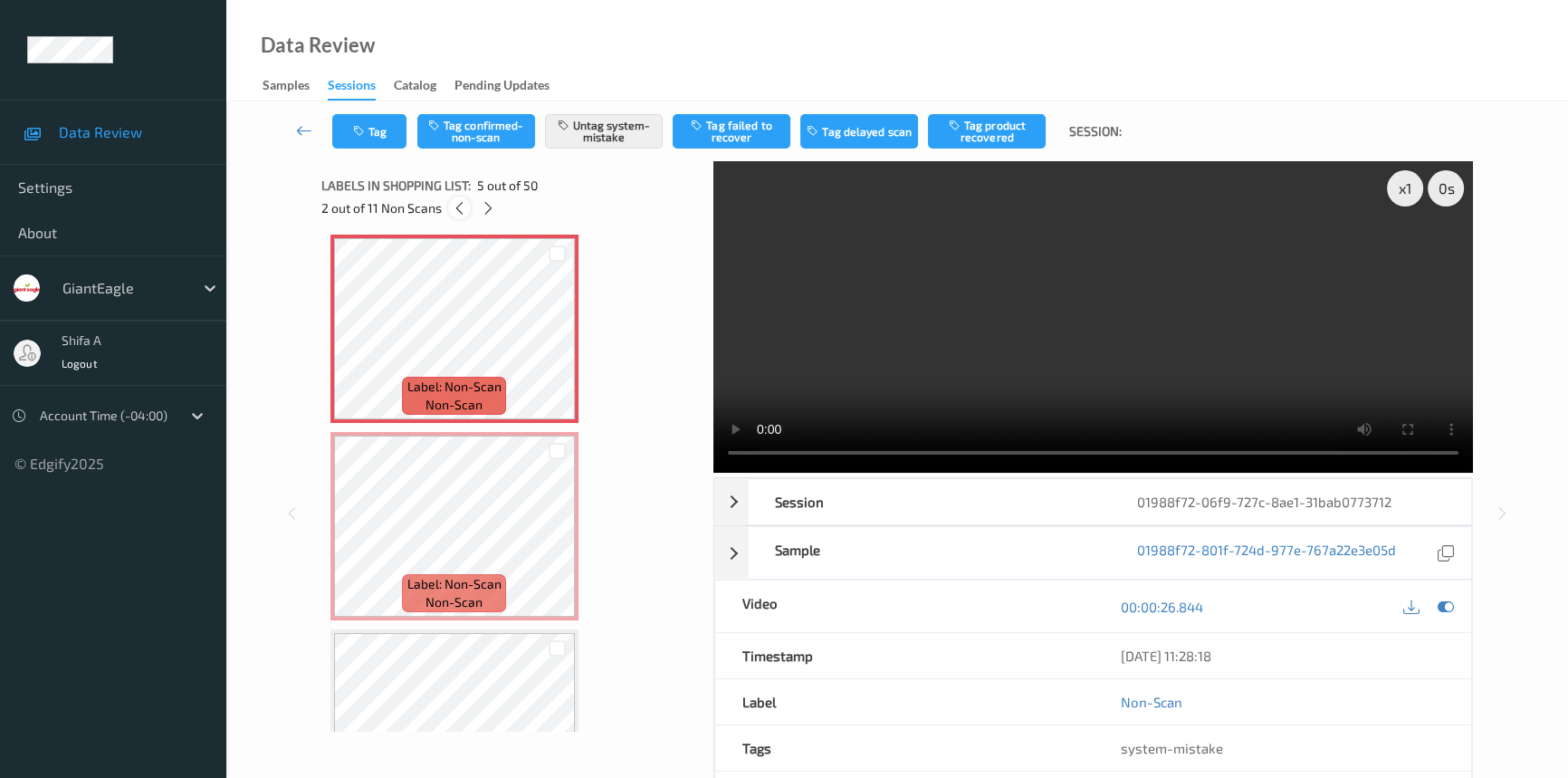
scroll to position [599, 0]
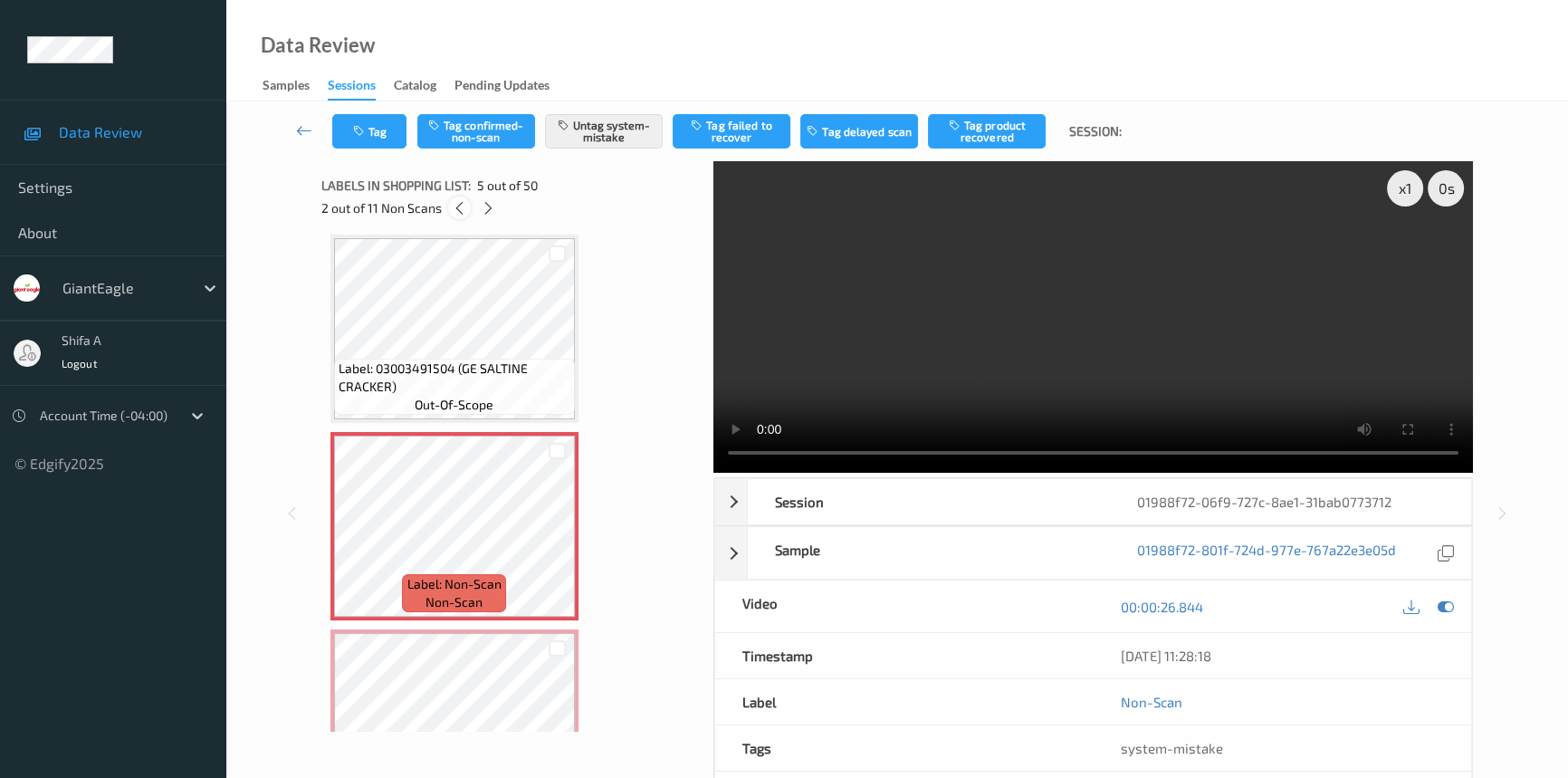
click at [463, 208] on icon at bounding box center [459, 209] width 16 height 16
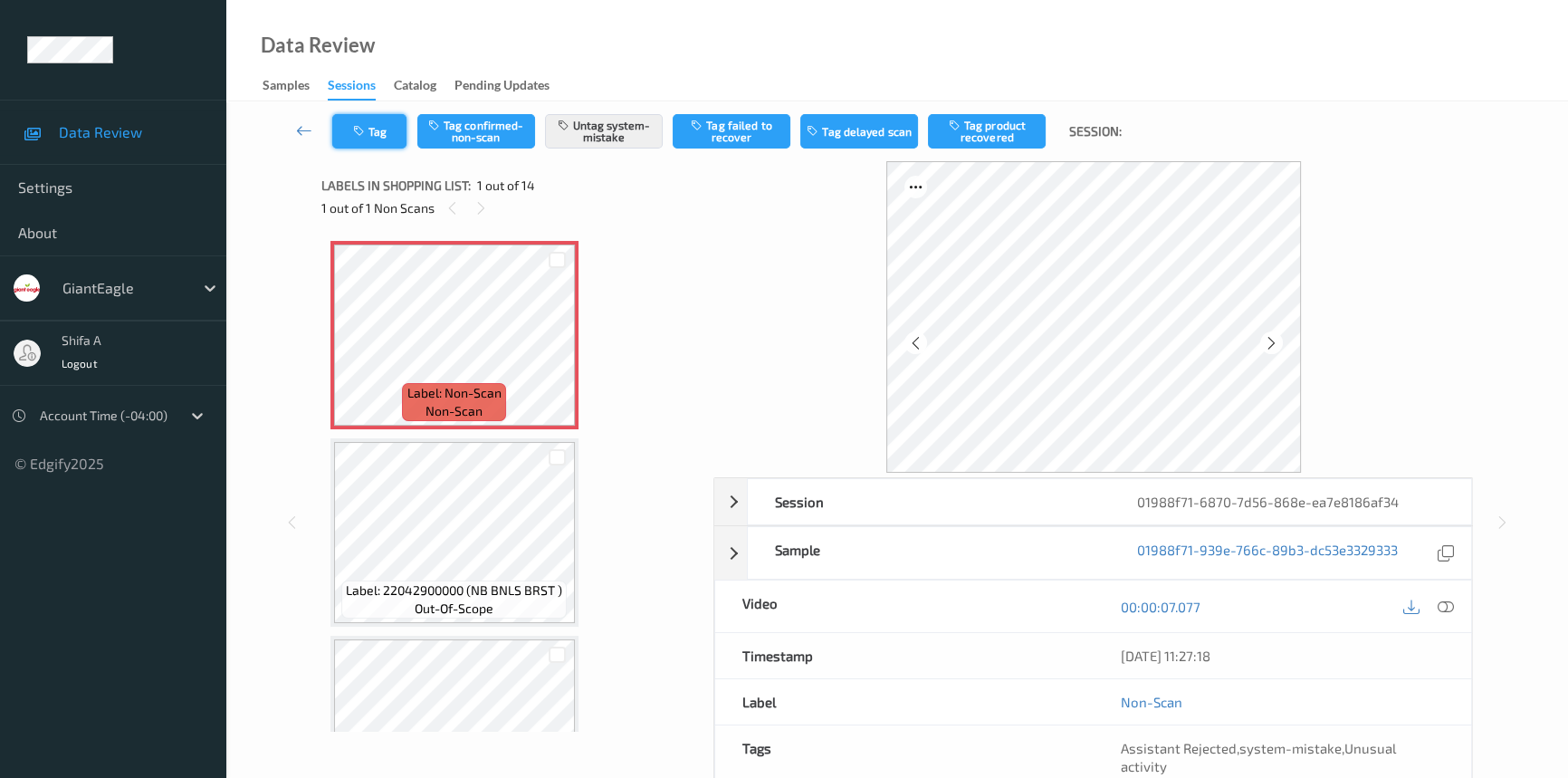
click at [344, 129] on button "Tag" at bounding box center [369, 132] width 74 height 35
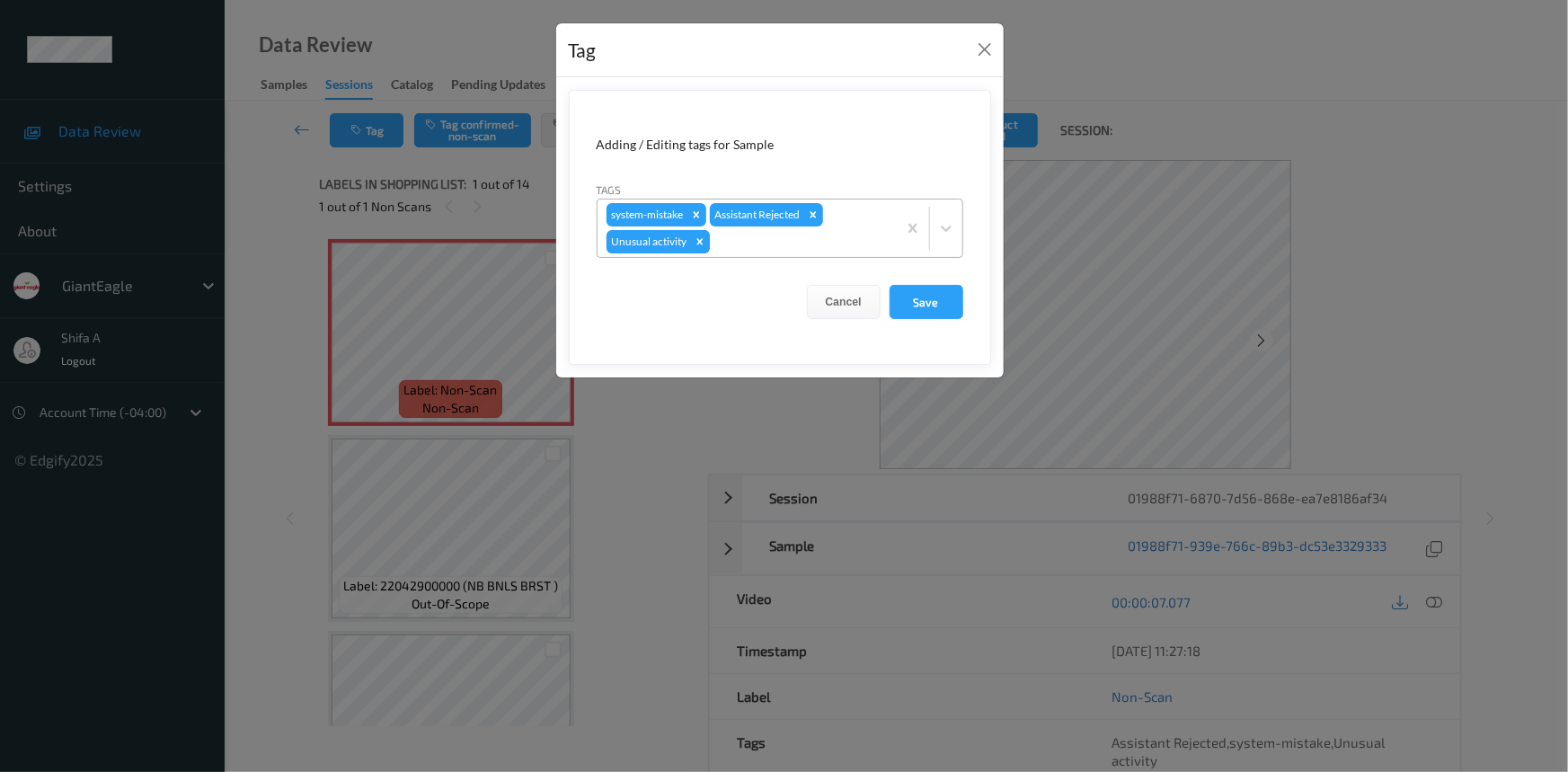
click at [701, 242] on icon "Remove Unusual activity" at bounding box center [699, 241] width 6 height 6
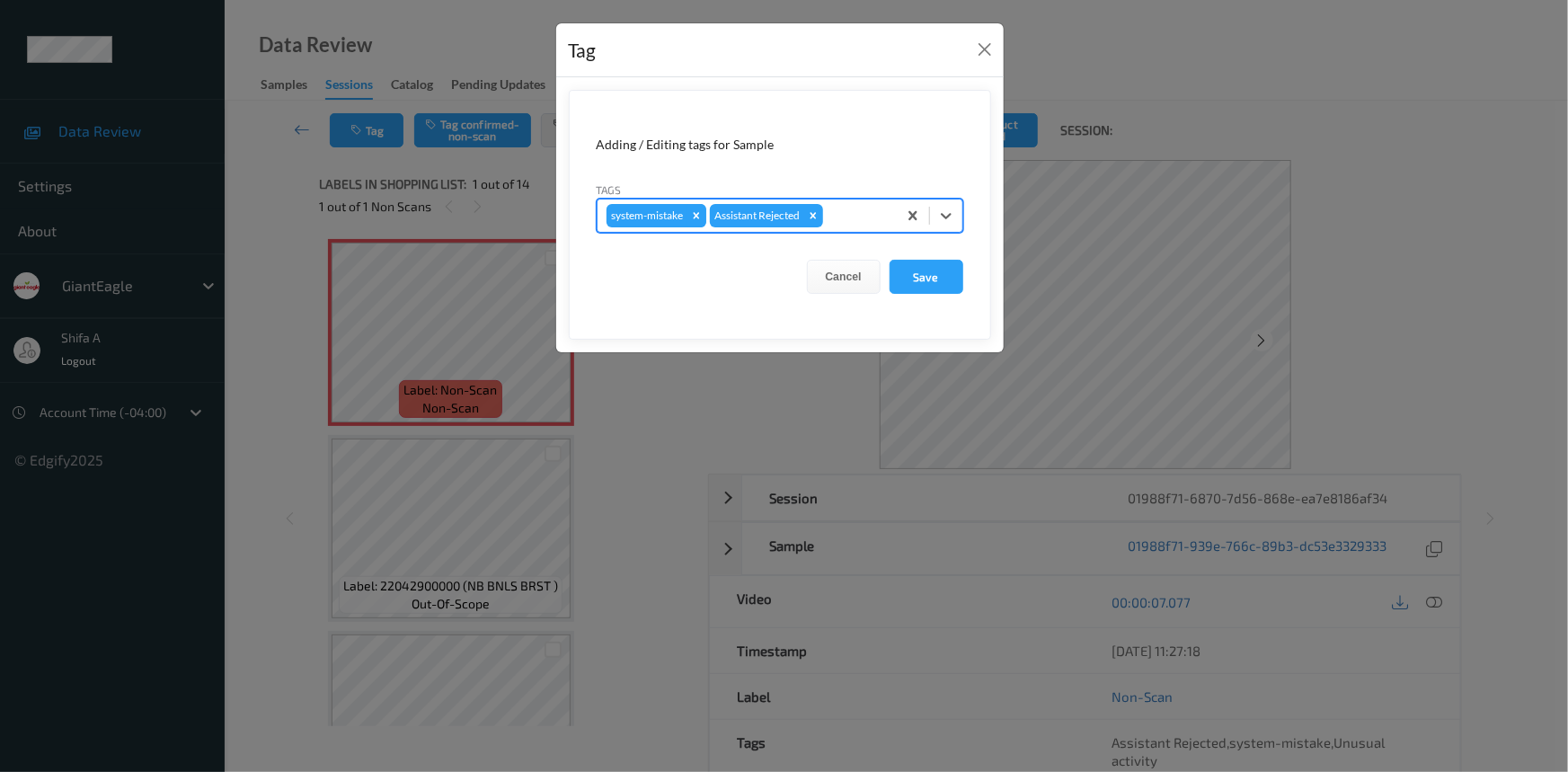
click at [693, 215] on icon "Remove system-mistake" at bounding box center [696, 216] width 13 height 13
click at [917, 262] on button "Save" at bounding box center [926, 277] width 74 height 35
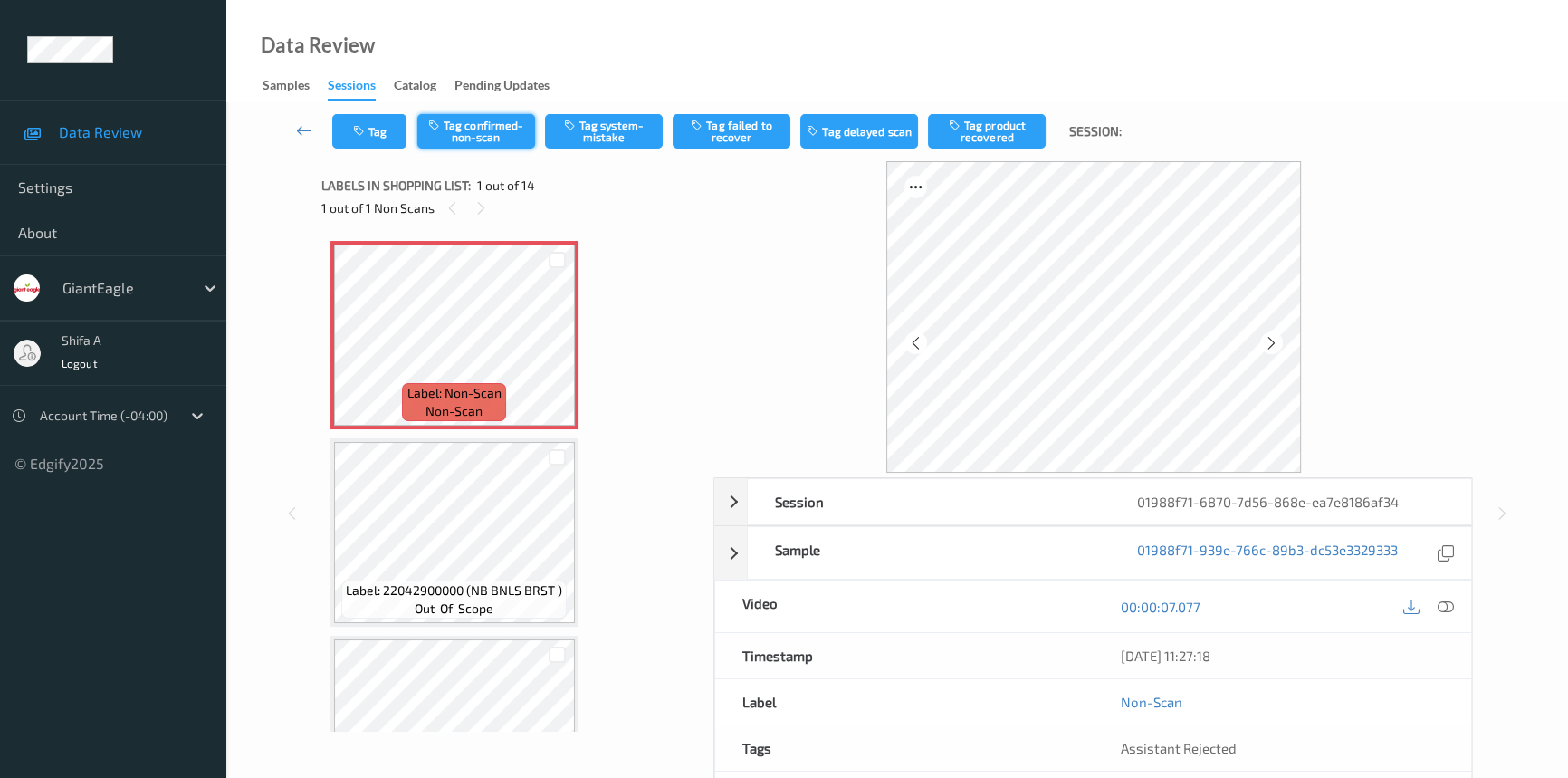
click at [489, 136] on button "Tag confirmed-non-scan" at bounding box center [476, 132] width 118 height 35
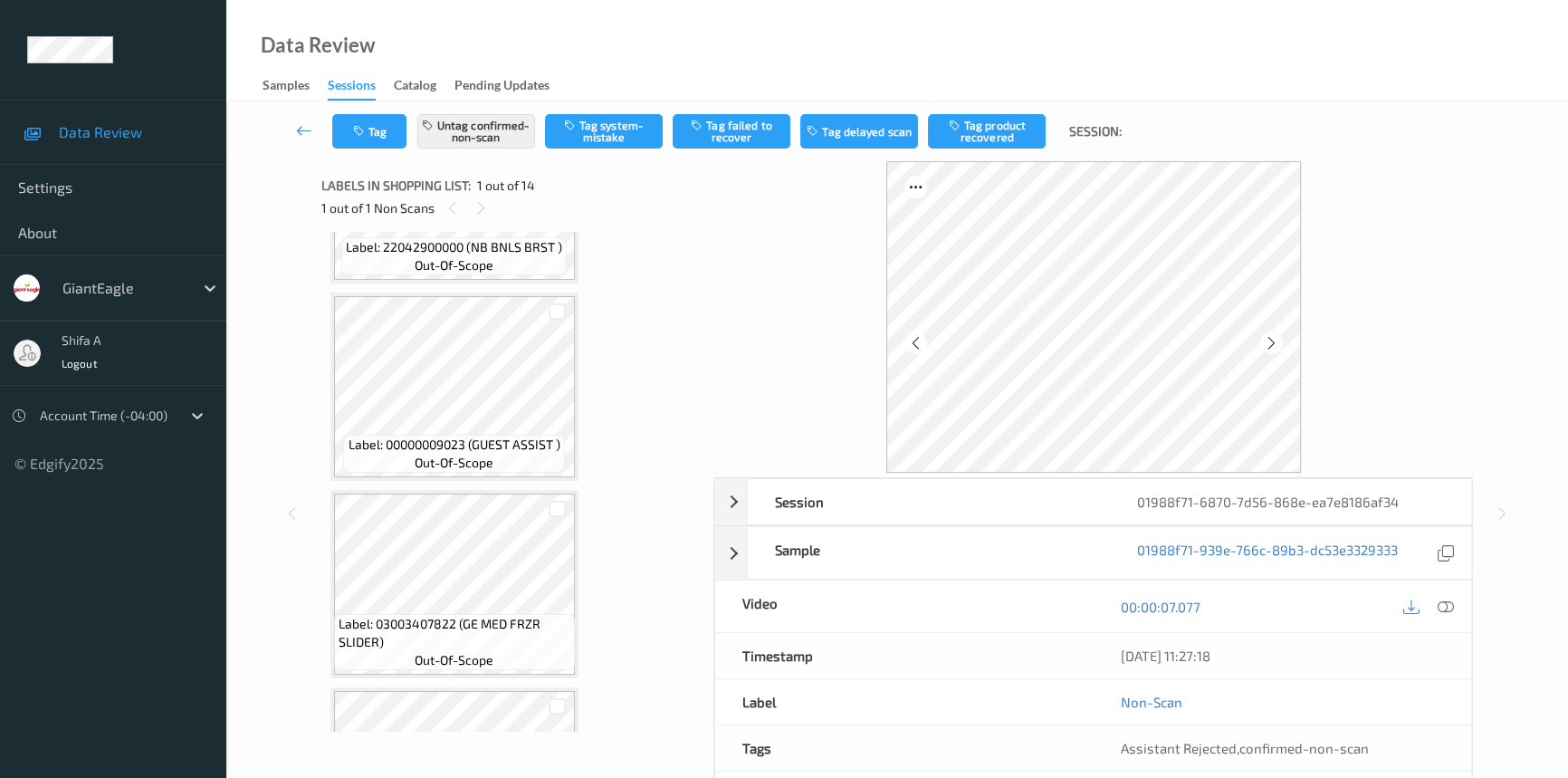
scroll to position [493, 0]
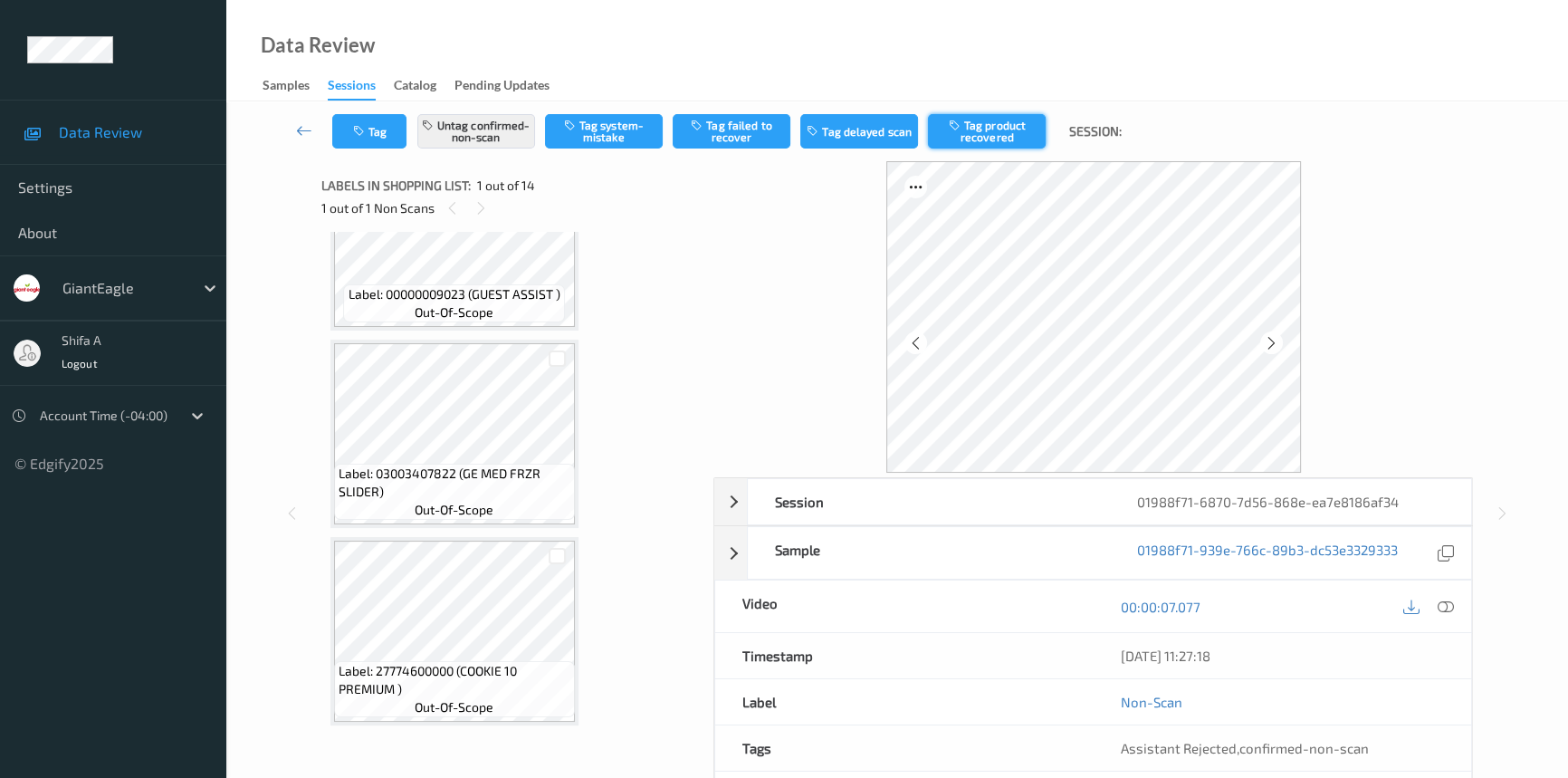
click at [1003, 127] on button "Tag product recovered" at bounding box center [986, 132] width 118 height 35
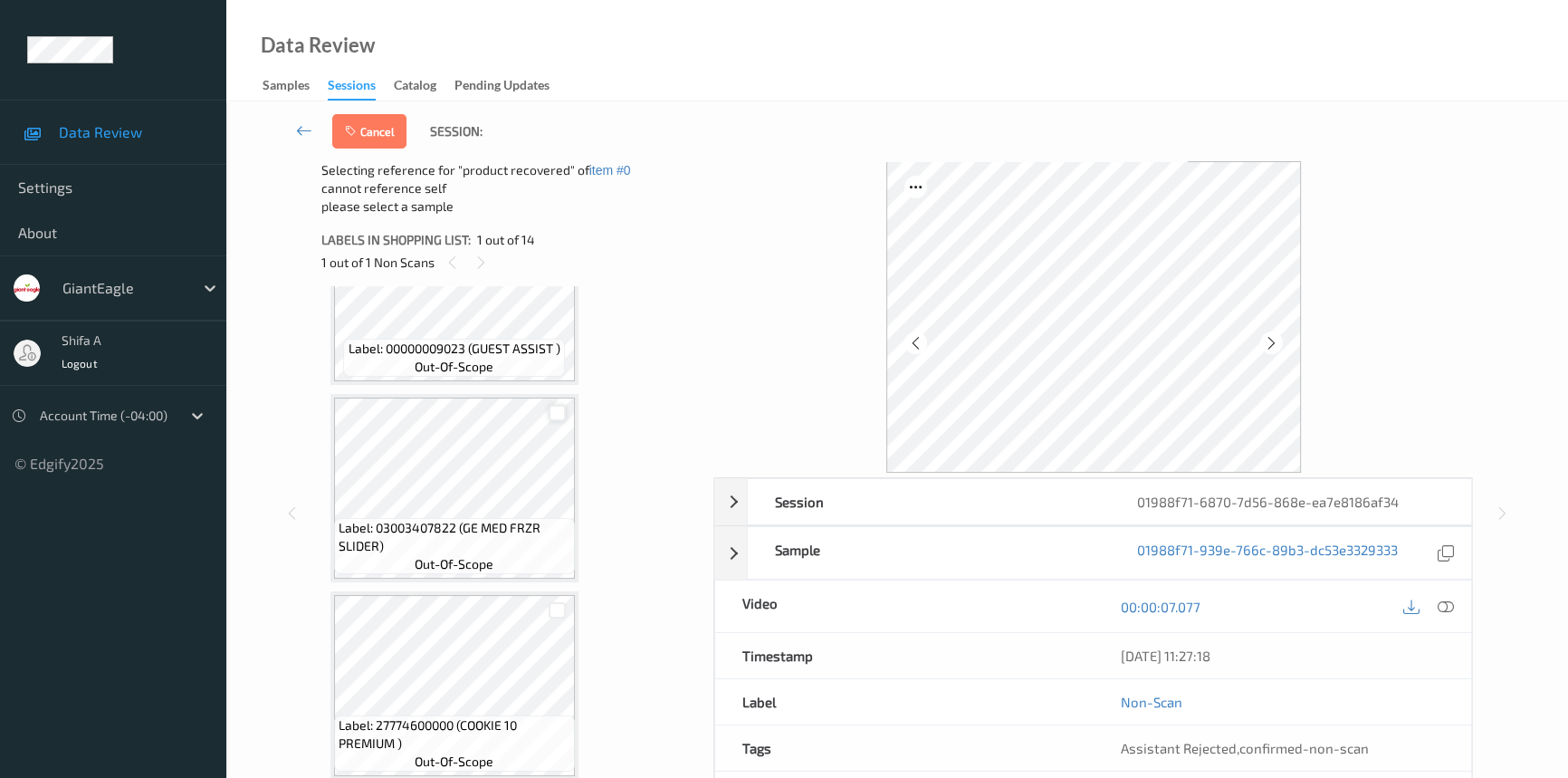
click at [562, 408] on div at bounding box center [557, 413] width 17 height 17
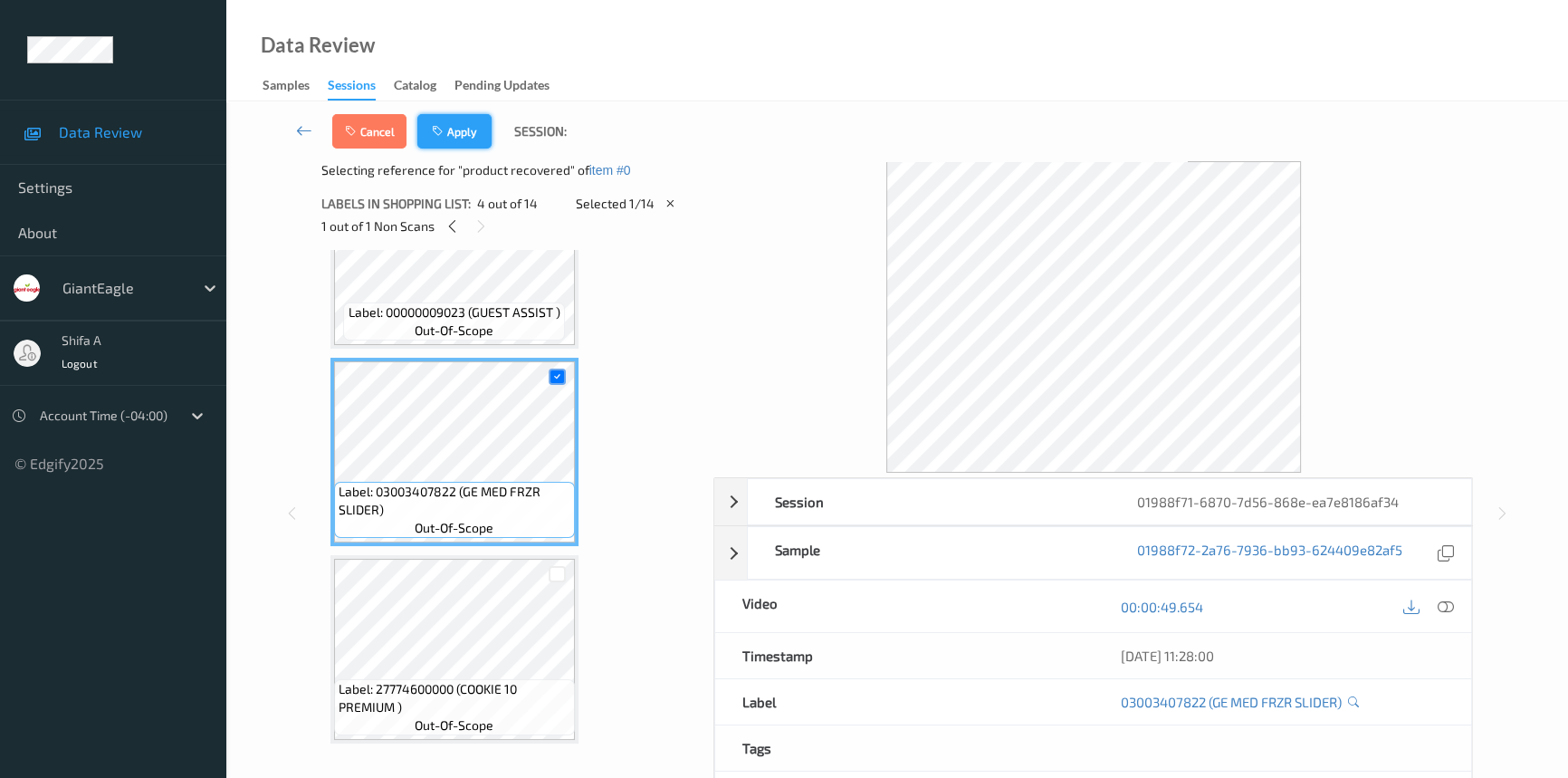
click at [464, 116] on button "Apply" at bounding box center [454, 132] width 74 height 35
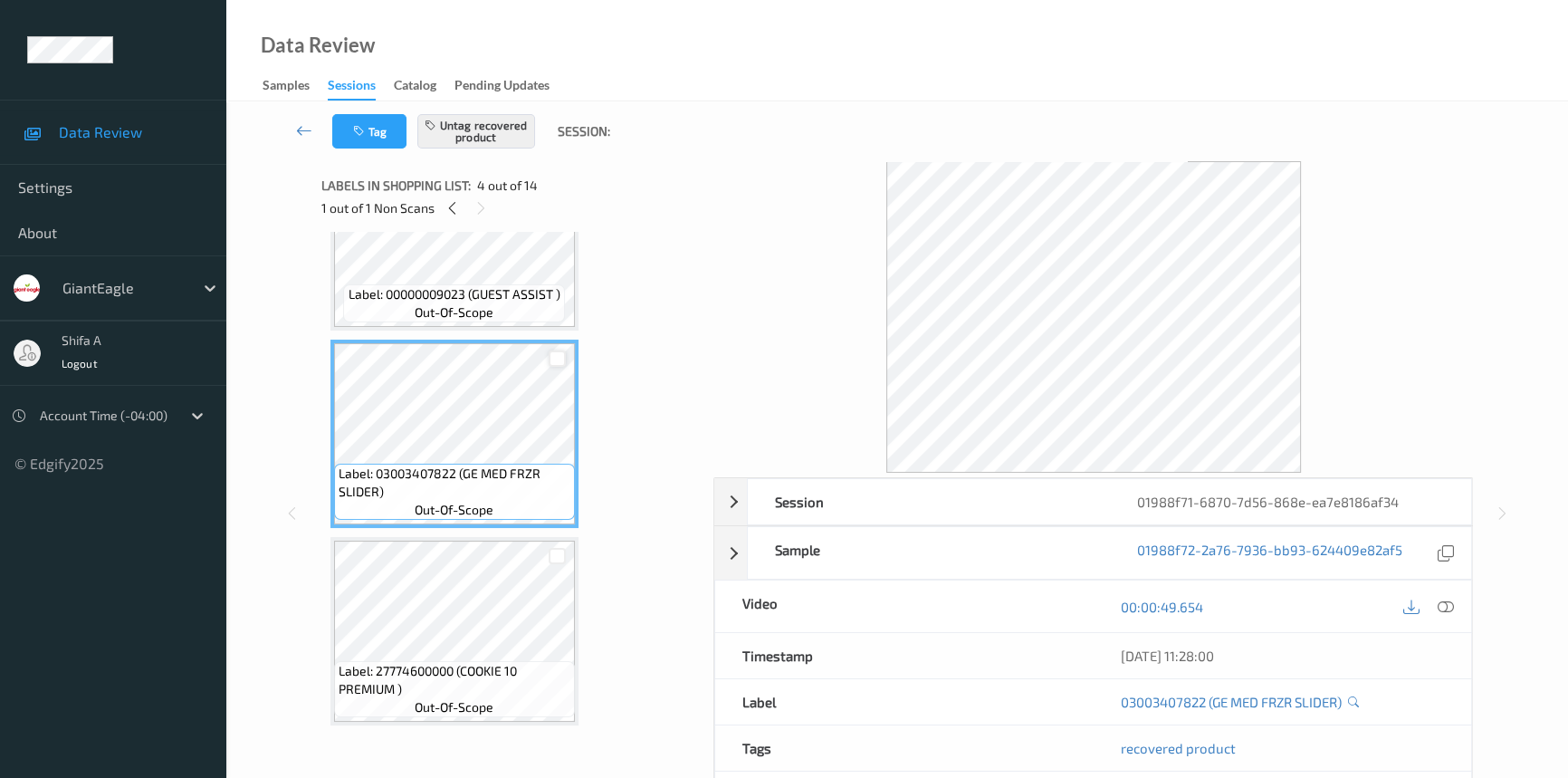
click at [554, 357] on div at bounding box center [557, 359] width 17 height 17
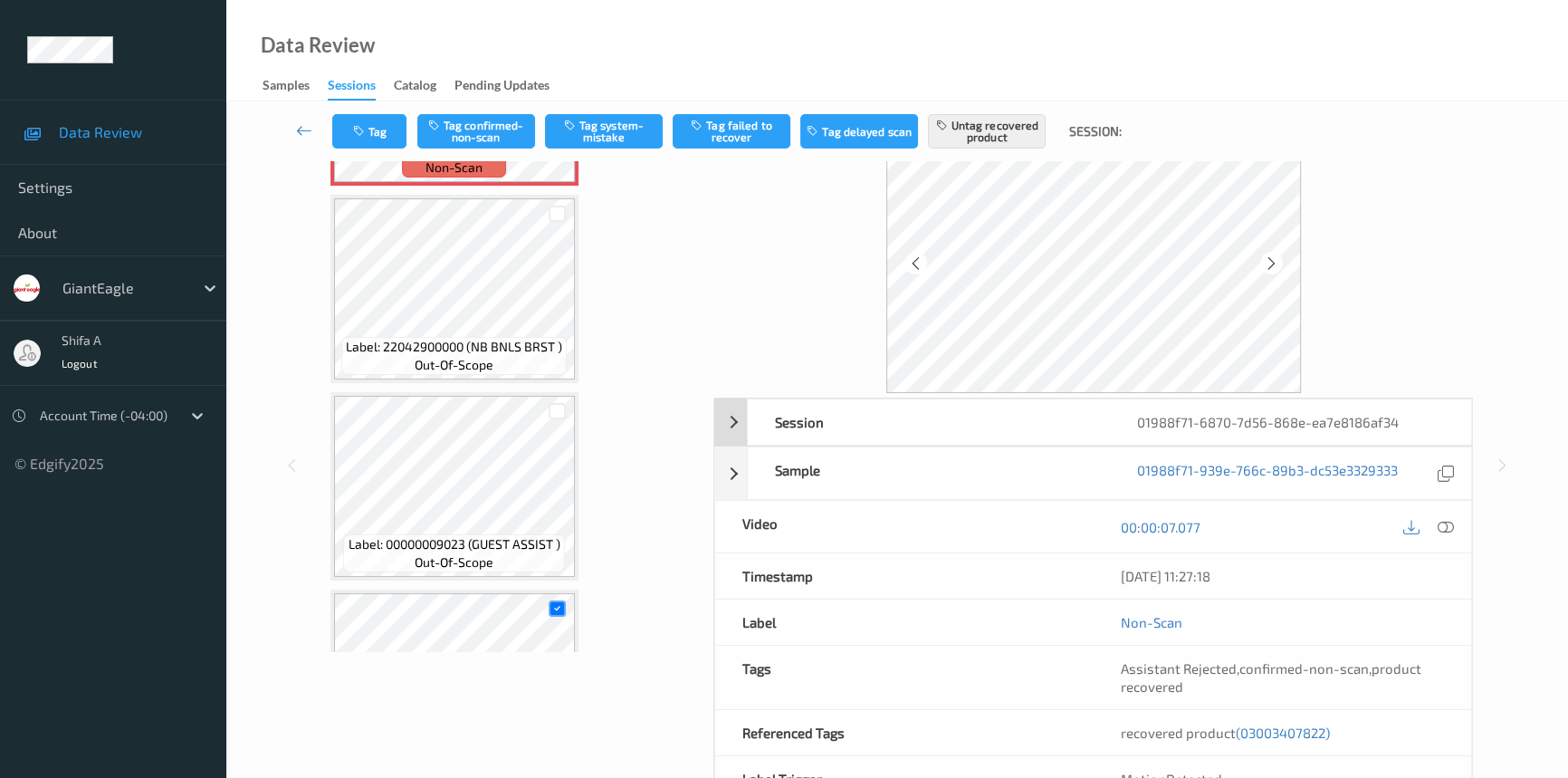
scroll to position [0, 0]
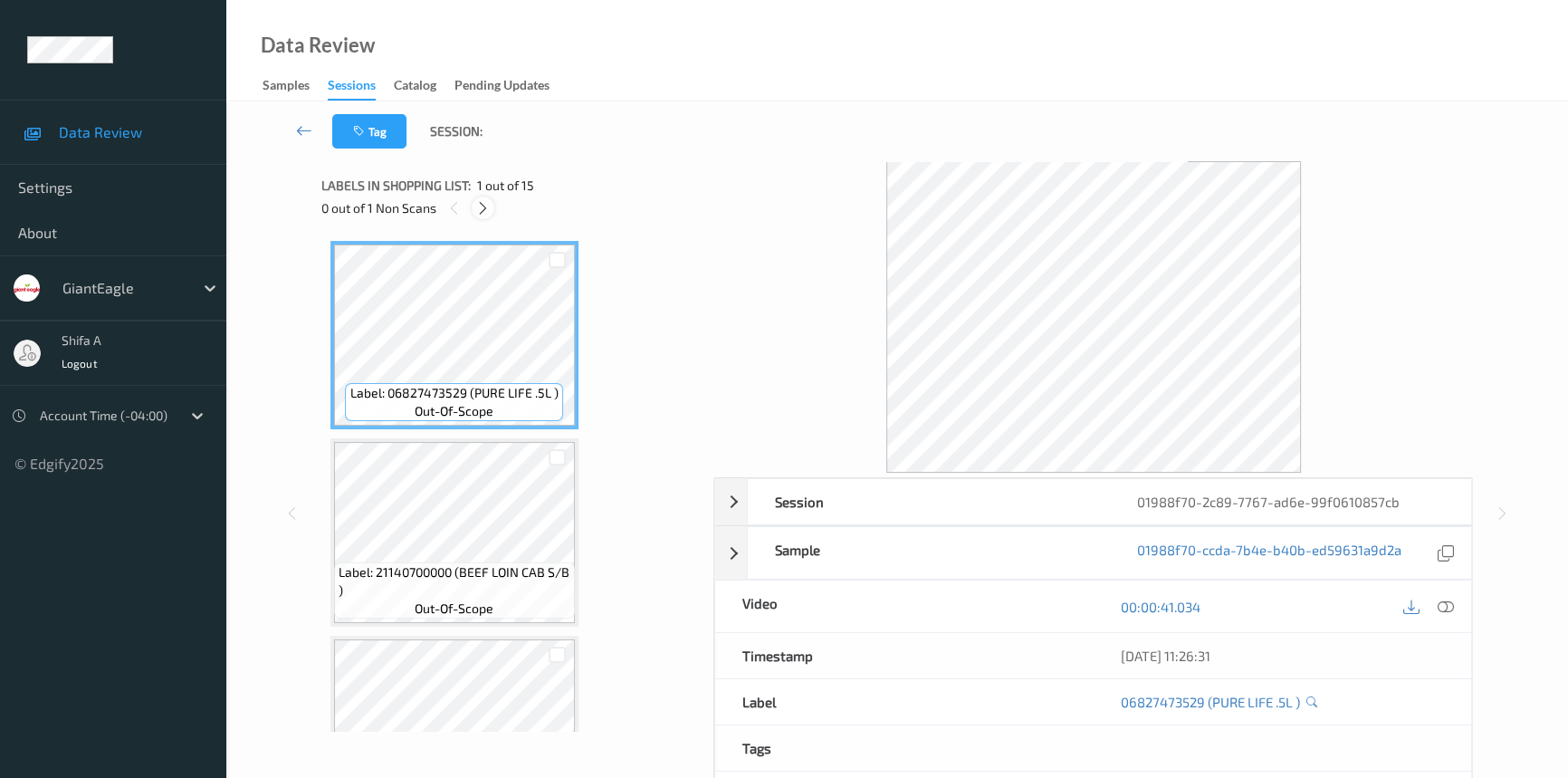
click at [479, 213] on icon at bounding box center [483, 209] width 16 height 16
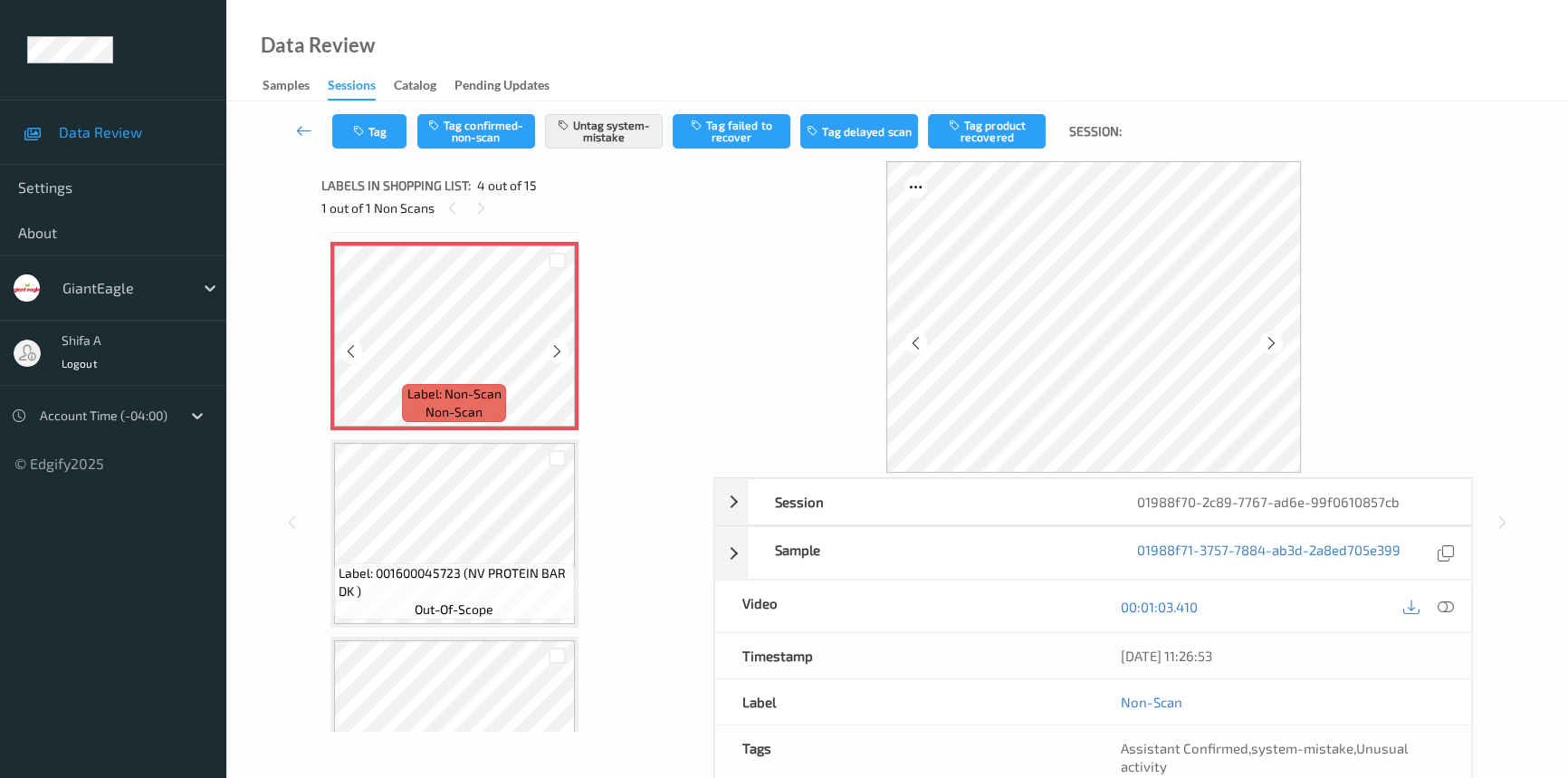
scroll to position [650, 0]
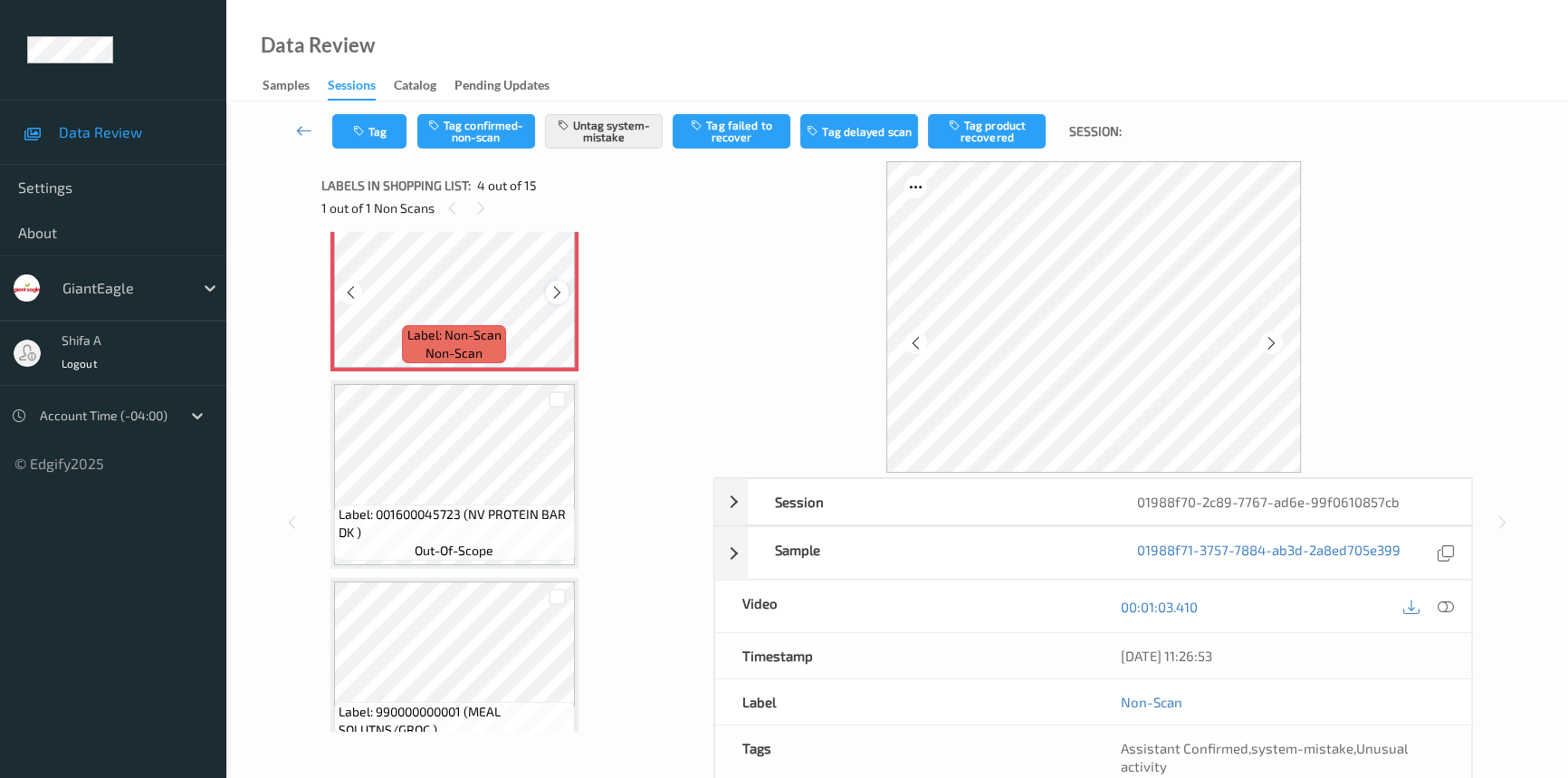
click at [560, 295] on icon at bounding box center [557, 293] width 16 height 16
click at [559, 290] on icon at bounding box center [557, 293] width 16 height 16
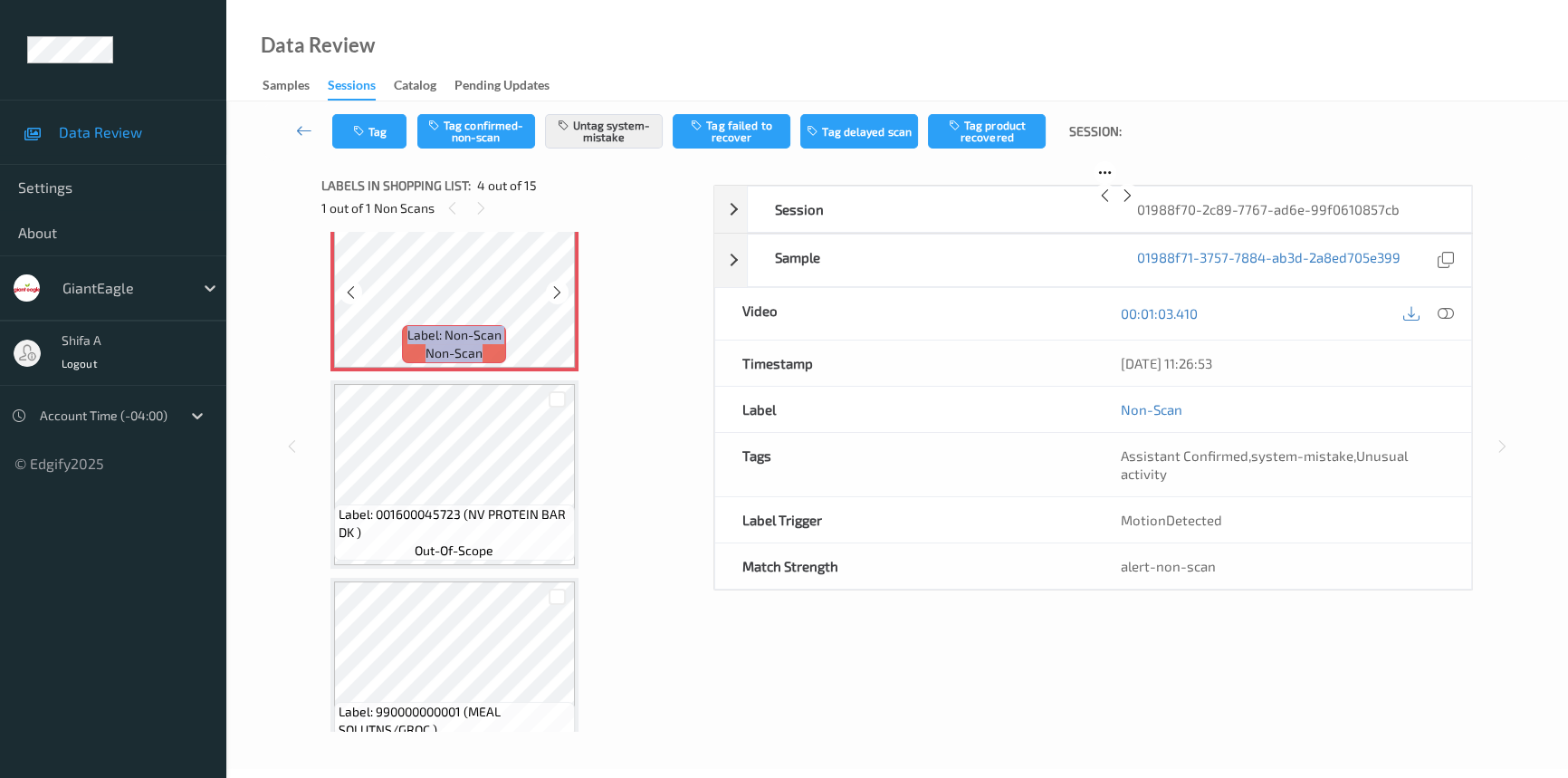
click at [559, 290] on icon at bounding box center [557, 293] width 16 height 16
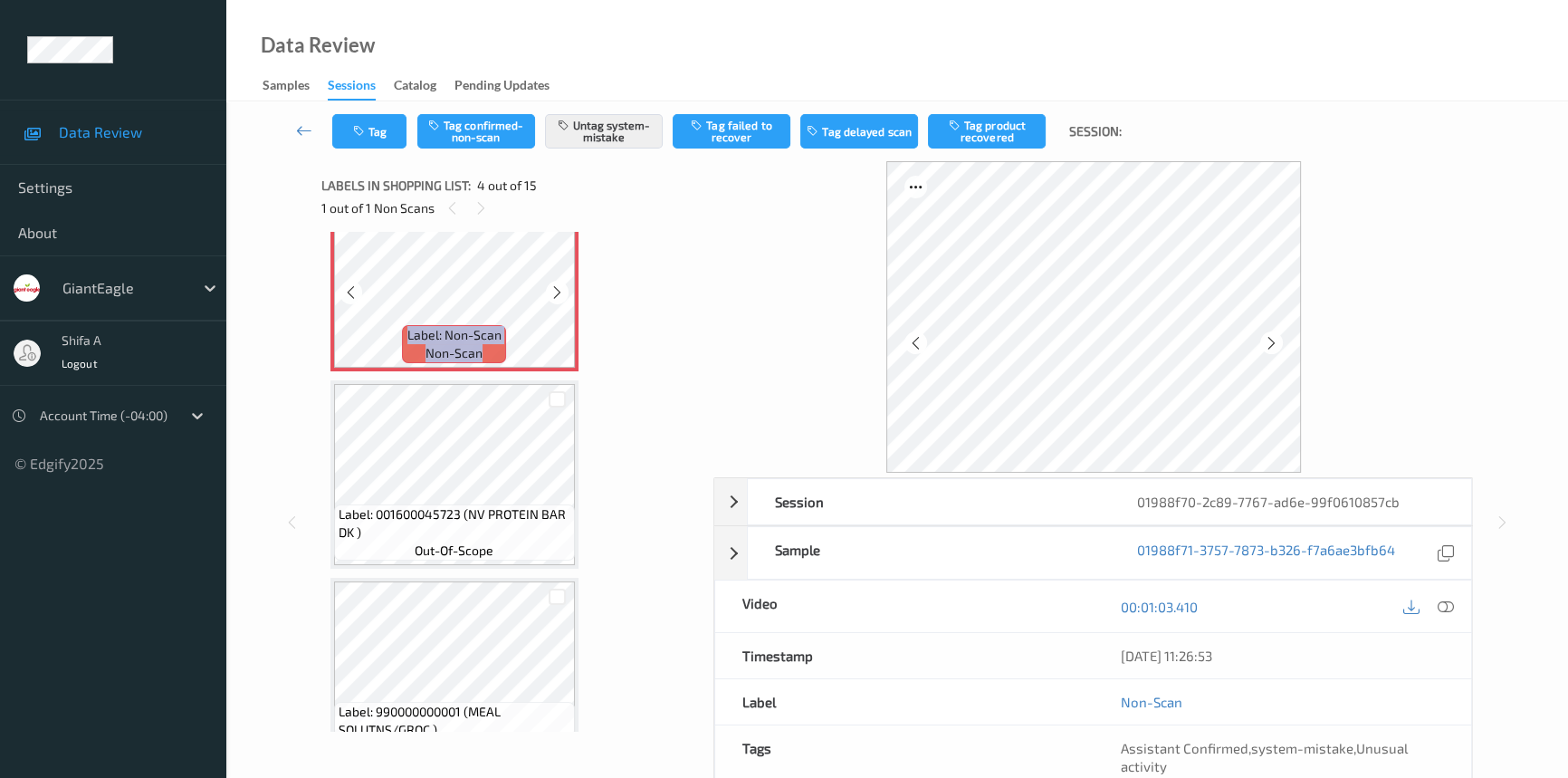
click at [559, 290] on icon at bounding box center [557, 293] width 16 height 16
click at [558, 291] on icon at bounding box center [557, 293] width 16 height 16
click at [1442, 605] on icon at bounding box center [1445, 607] width 16 height 16
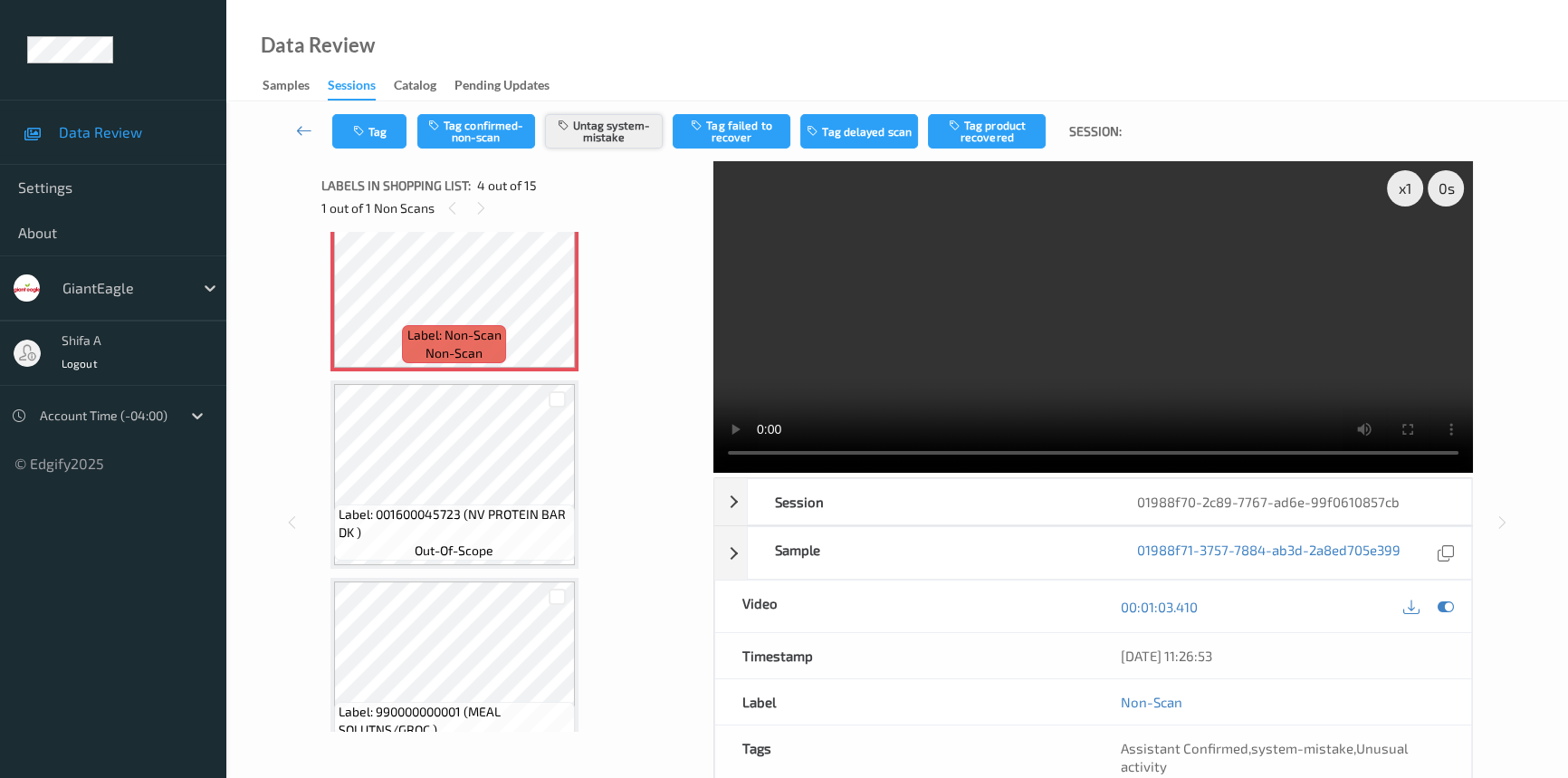
click at [612, 135] on button "Untag system-mistake" at bounding box center [604, 132] width 118 height 35
click at [369, 135] on button "Tag" at bounding box center [369, 132] width 74 height 35
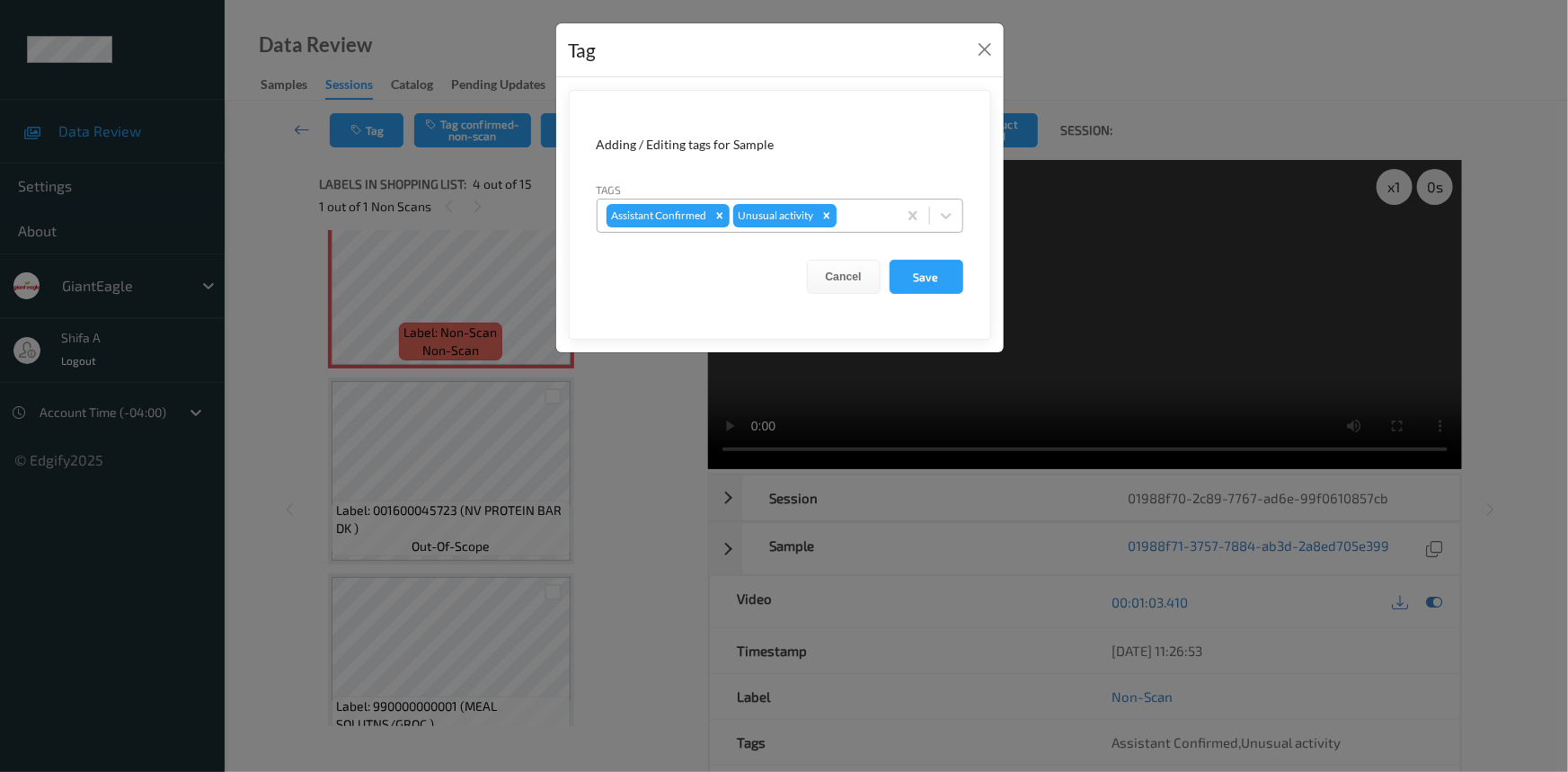
click at [828, 213] on icon "Remove Unusual activity" at bounding box center [826, 216] width 13 height 13
click at [913, 275] on button "Save" at bounding box center [926, 277] width 74 height 35
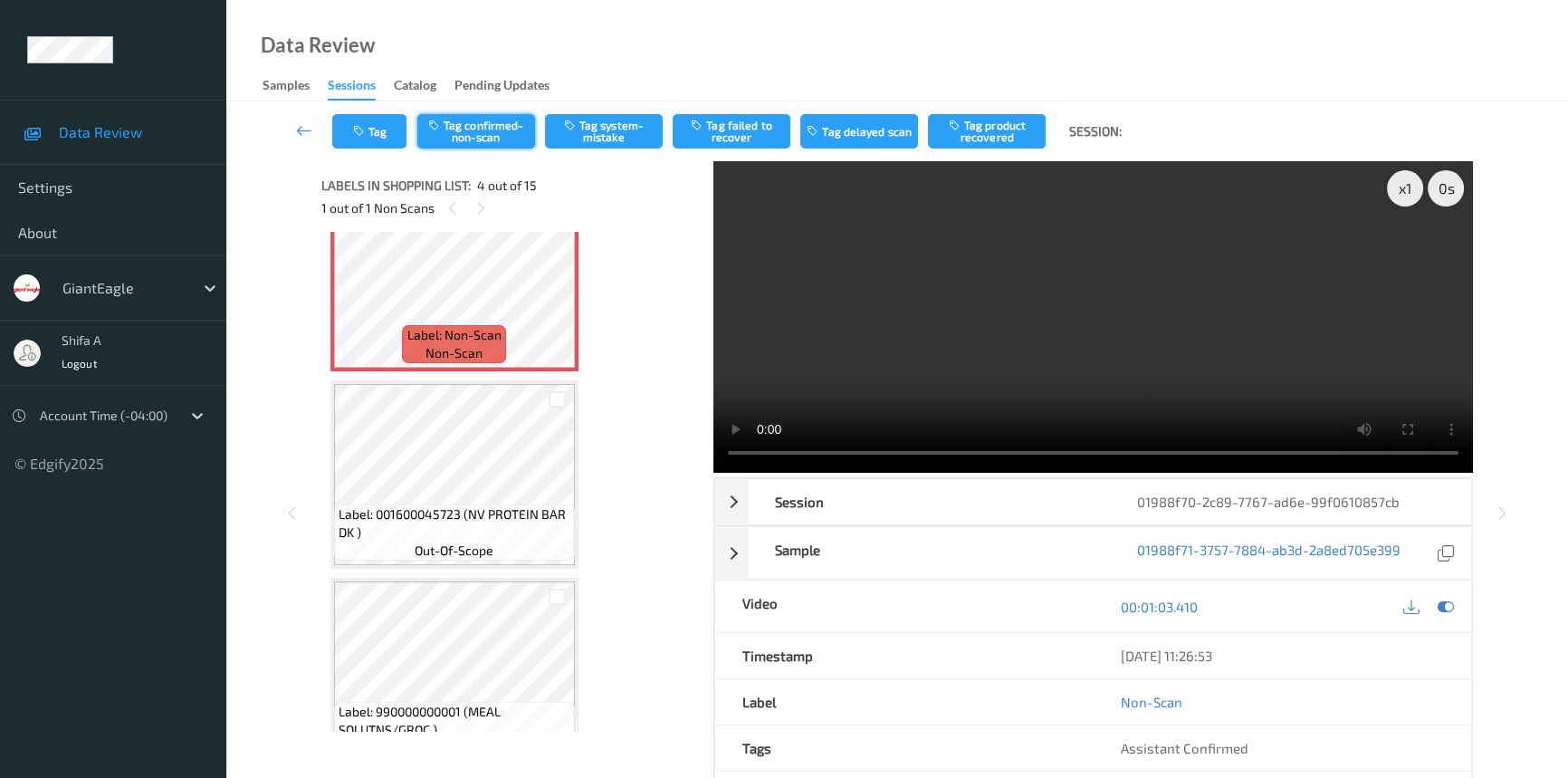
click at [489, 141] on button "Tag confirmed-non-scan" at bounding box center [476, 132] width 118 height 35
click at [977, 141] on button "Tag product recovered" at bounding box center [986, 132] width 118 height 35
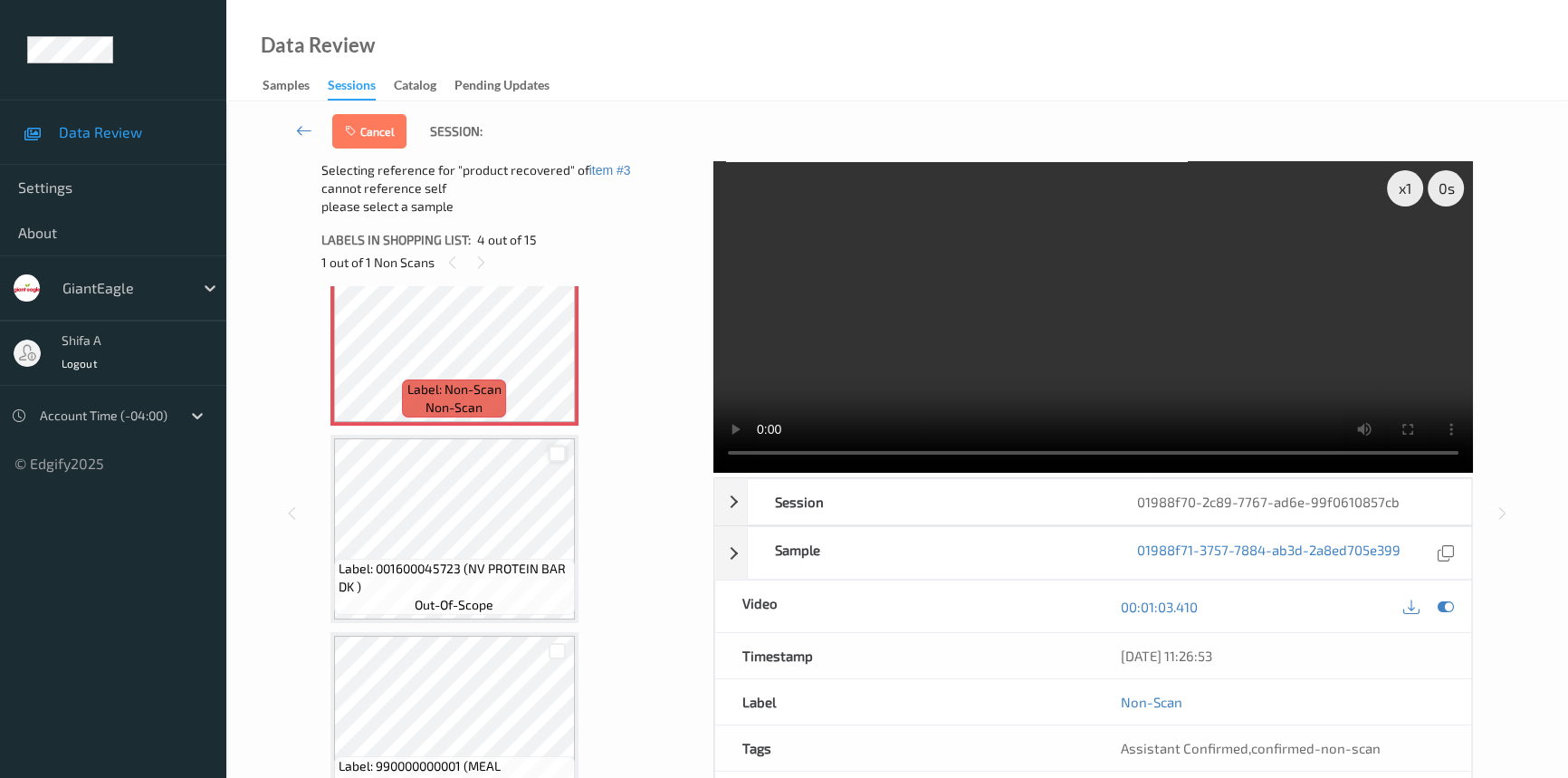
click at [557, 452] on div at bounding box center [557, 454] width 17 height 17
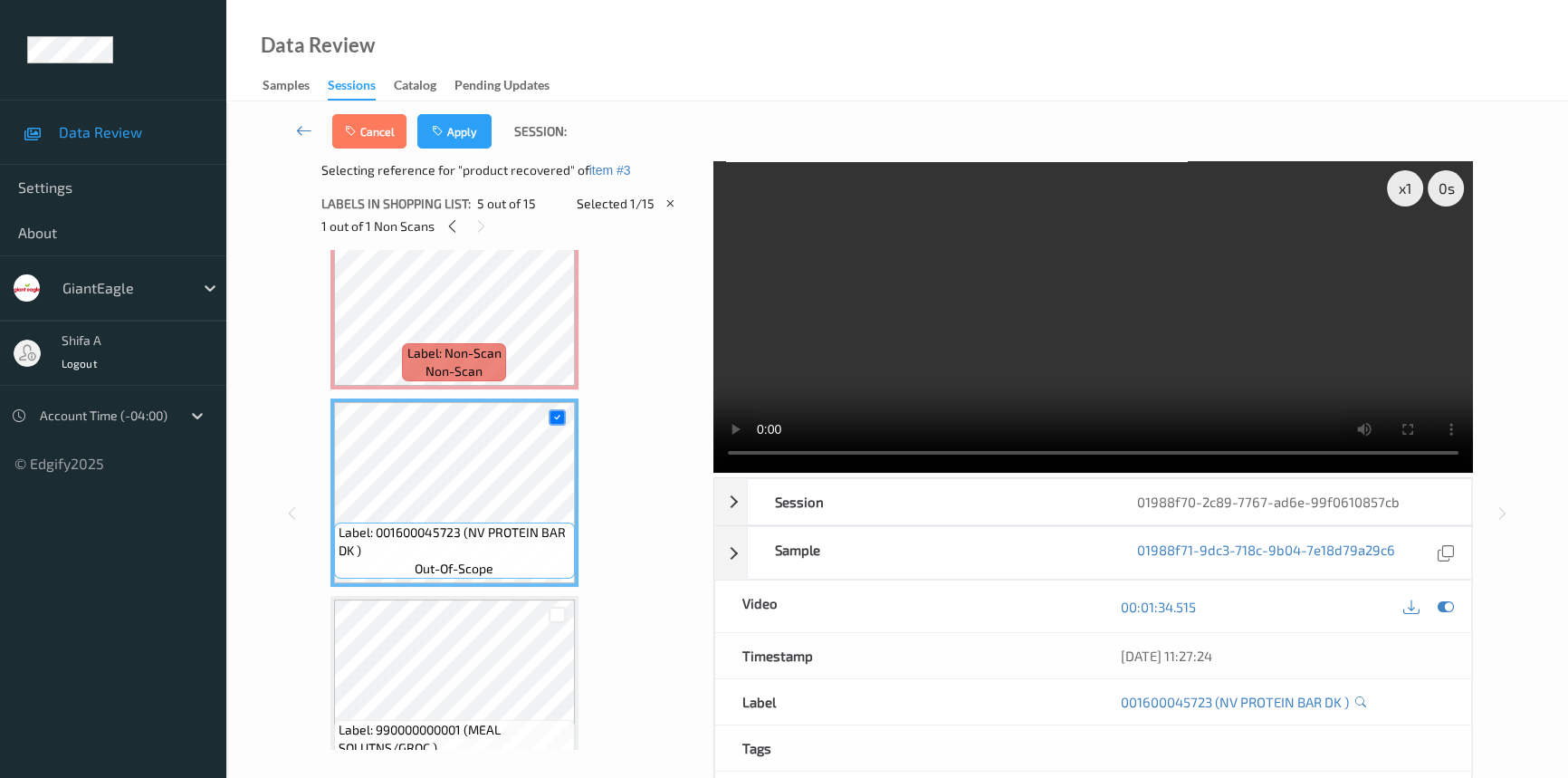
click at [459, 107] on div "Cancel Apply Session:" at bounding box center [897, 131] width 1267 height 59
click at [457, 125] on button "Apply" at bounding box center [454, 132] width 74 height 35
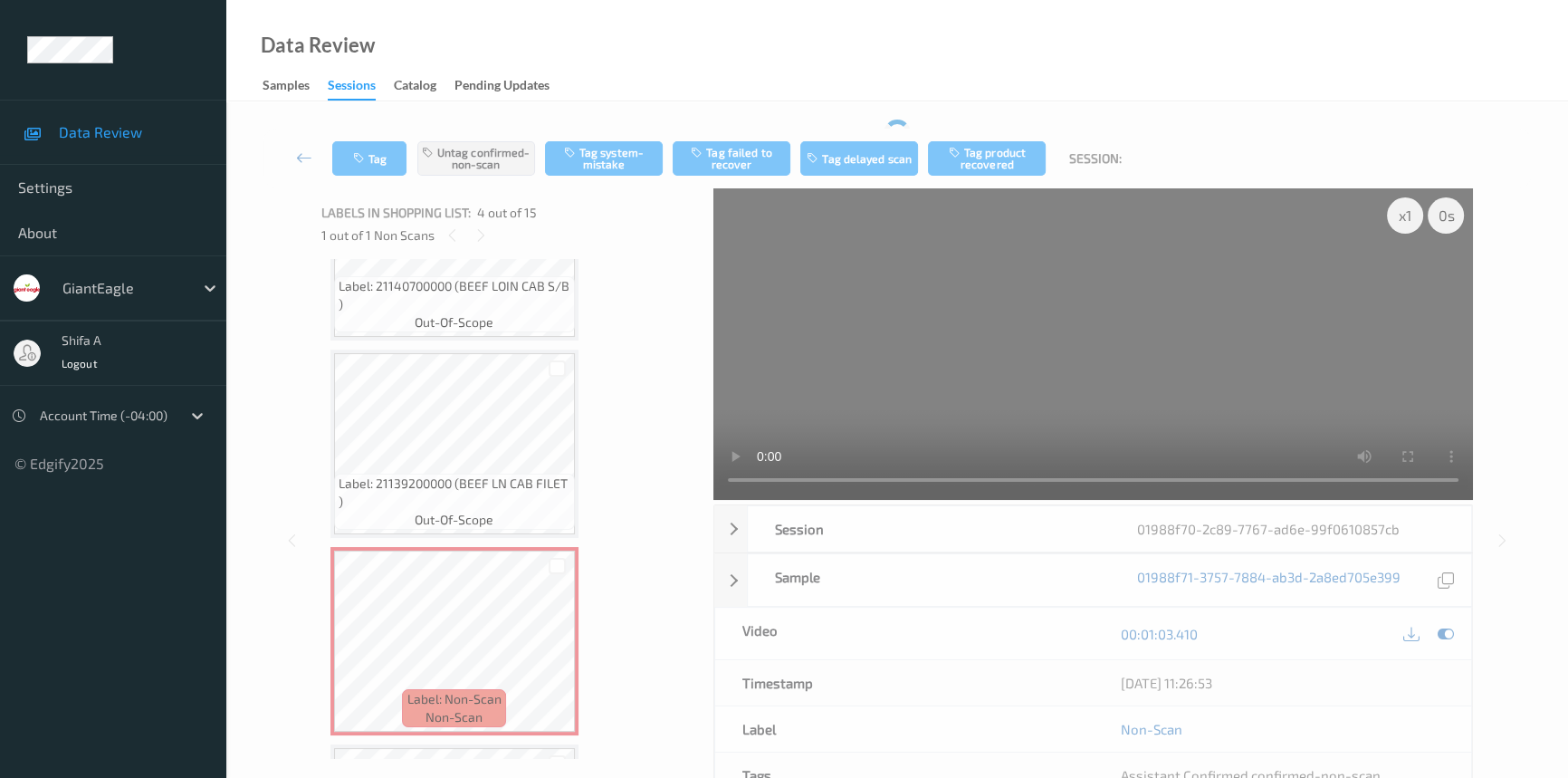
scroll to position [238, 0]
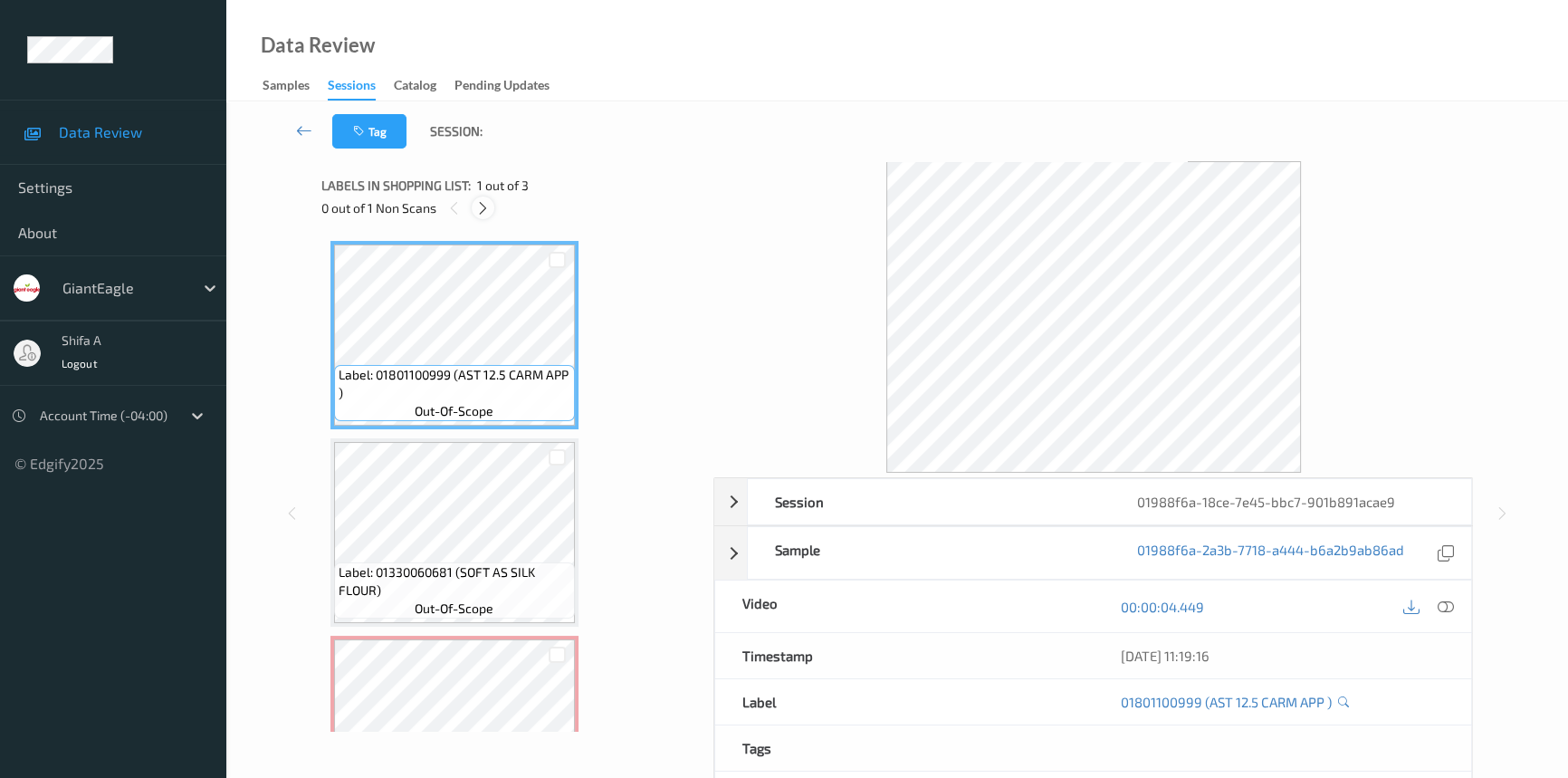
click at [489, 208] on icon at bounding box center [483, 209] width 16 height 16
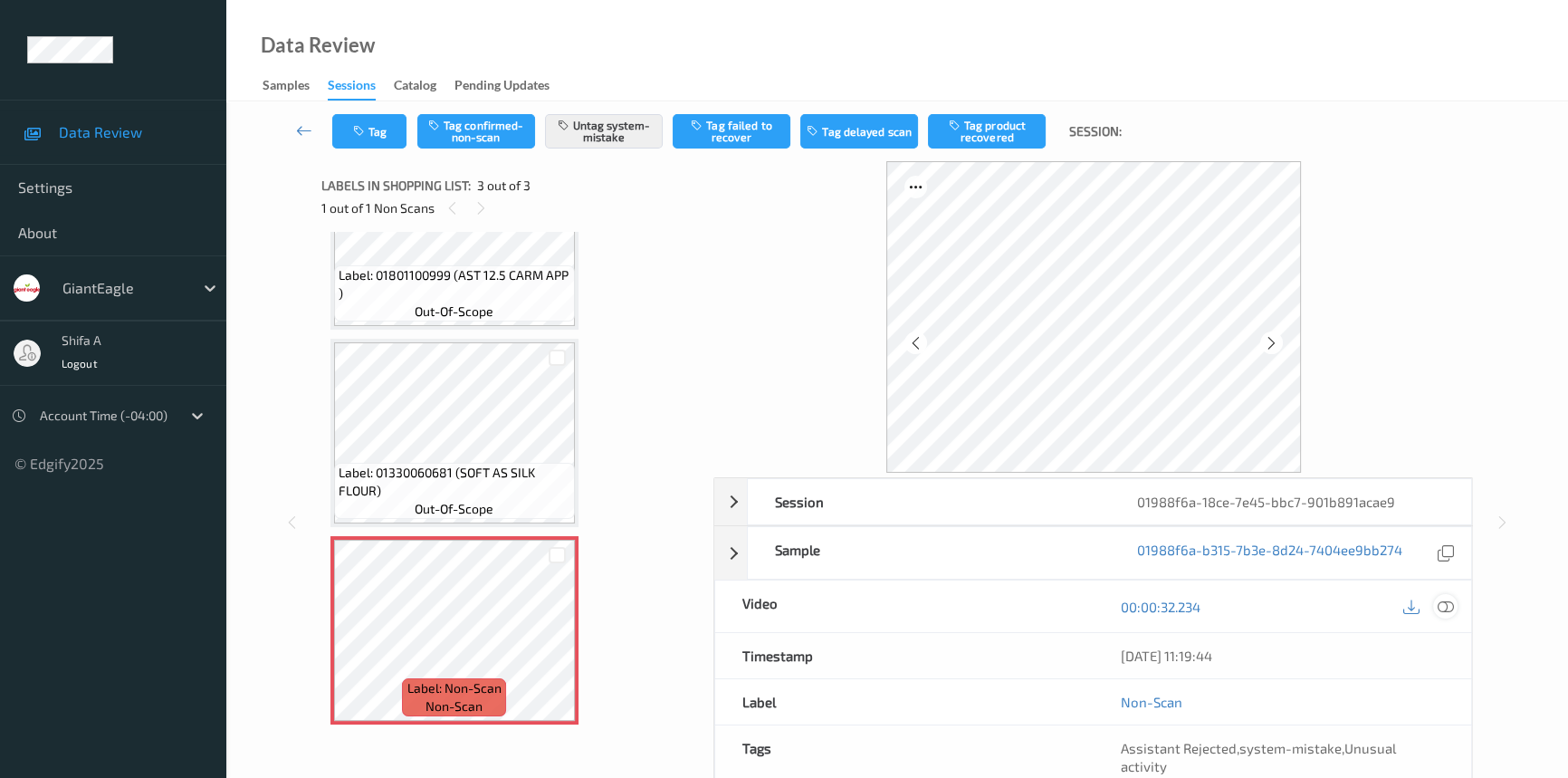
click at [1445, 607] on icon at bounding box center [1445, 607] width 16 height 16
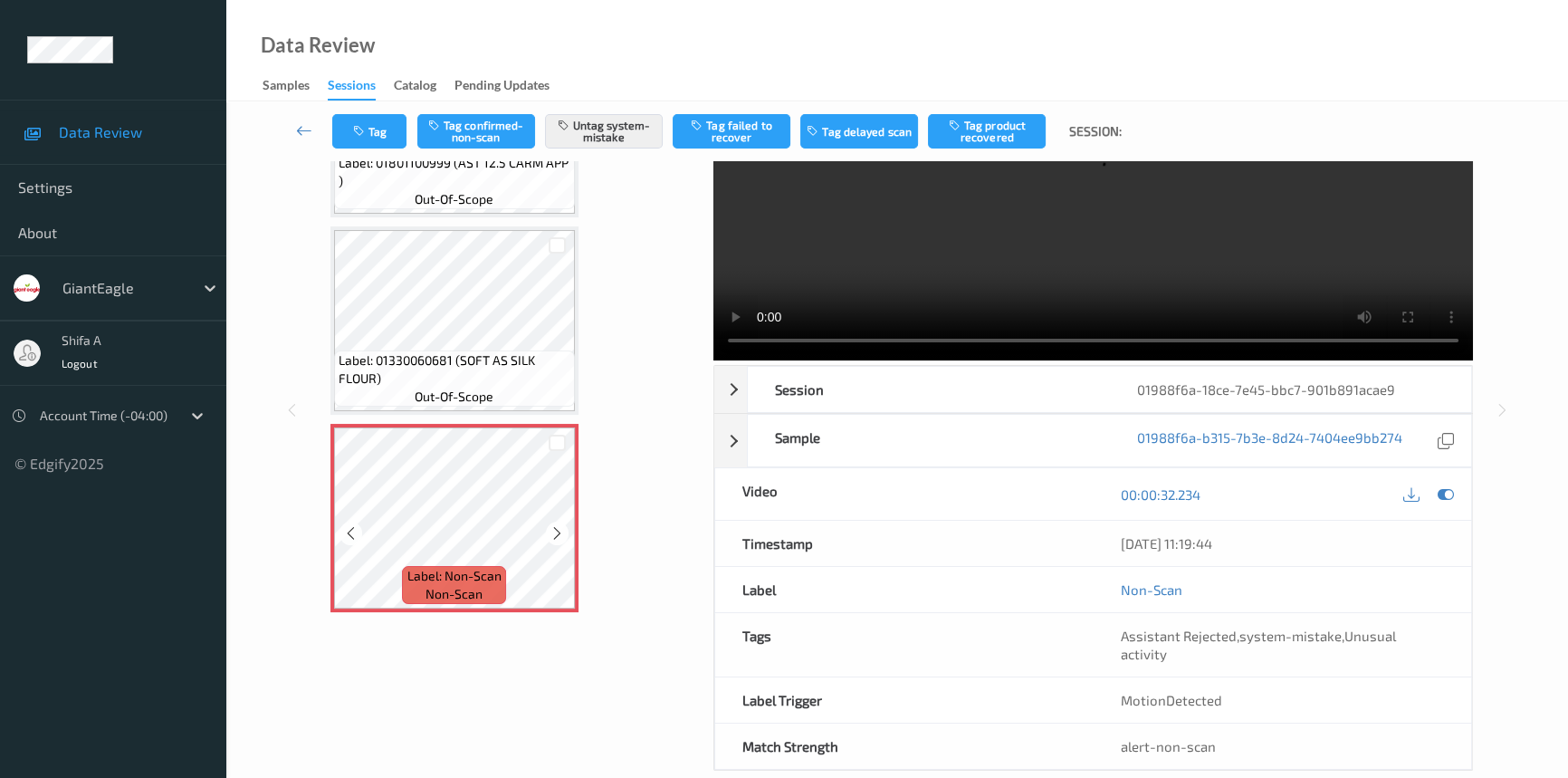
scroll to position [123, 0]
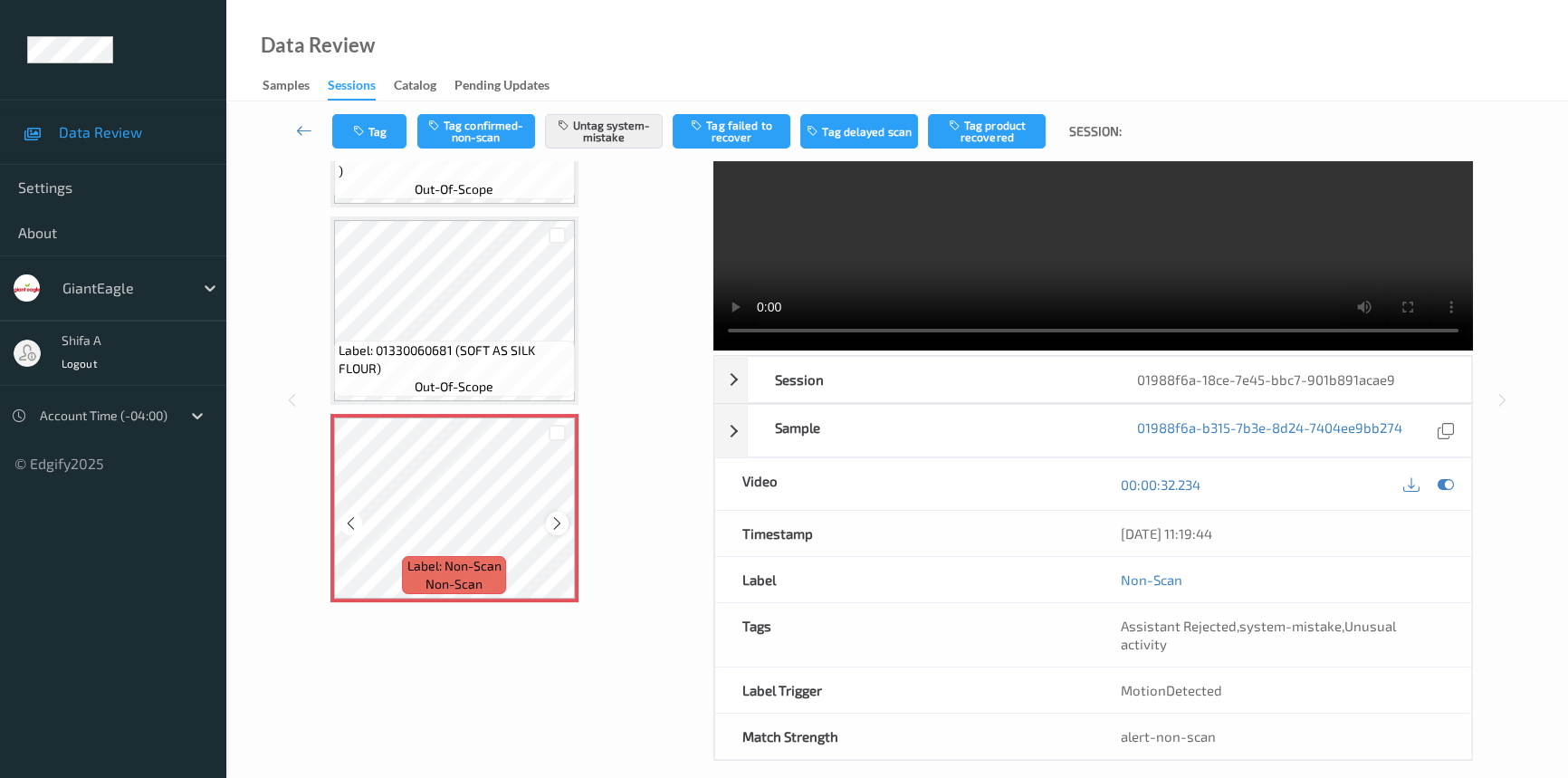
click at [550, 519] on icon at bounding box center [557, 524] width 16 height 16
click at [624, 129] on button "Untag system-mistake" at bounding box center [604, 132] width 118 height 35
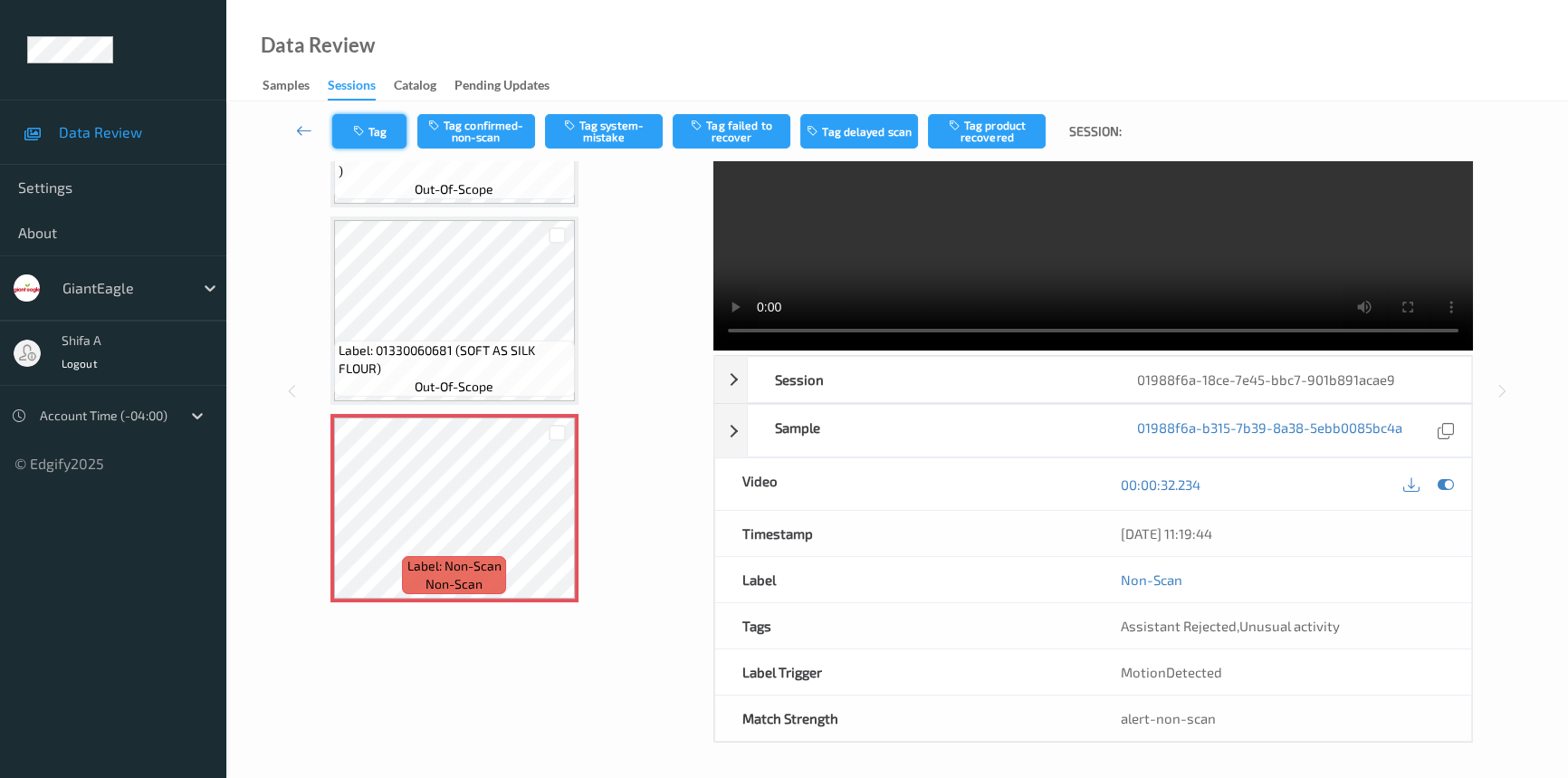
click at [379, 130] on button "Tag" at bounding box center [369, 132] width 74 height 35
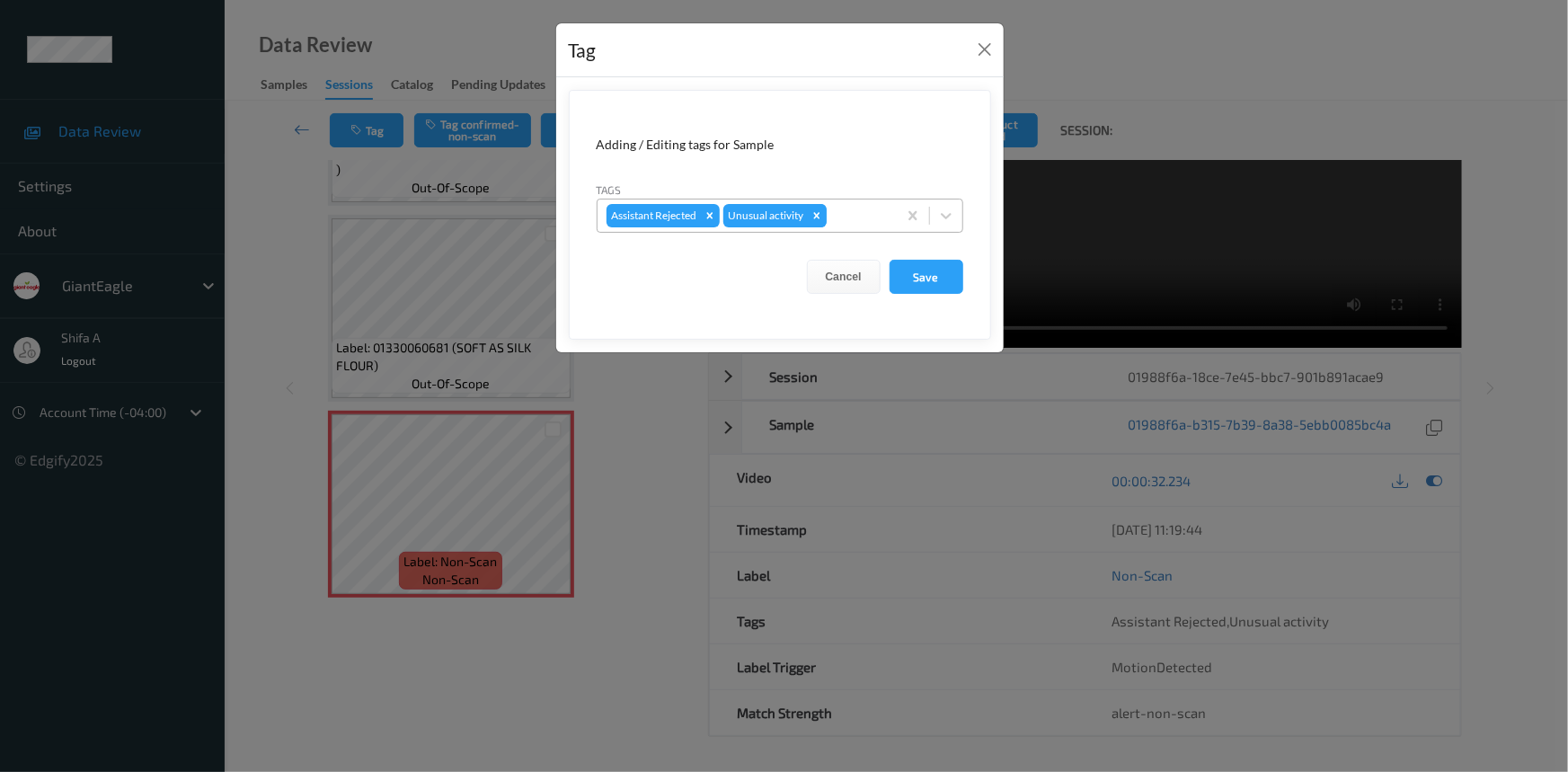
click at [819, 215] on icon "Remove Unusual activity" at bounding box center [817, 216] width 13 height 13
click at [914, 271] on button "Save" at bounding box center [926, 277] width 74 height 35
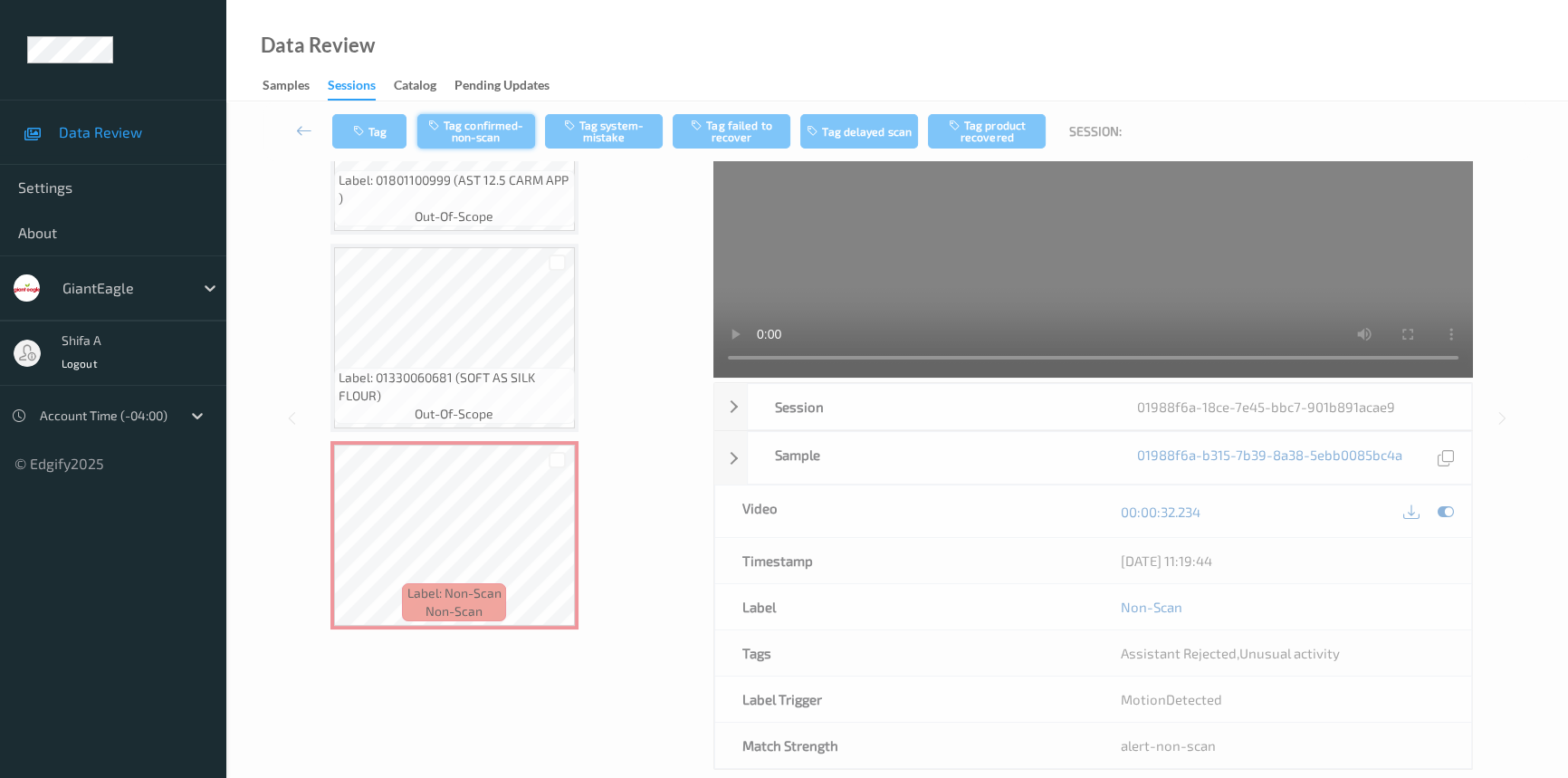
click at [471, 122] on button "Tag confirmed-non-scan" at bounding box center [476, 132] width 118 height 35
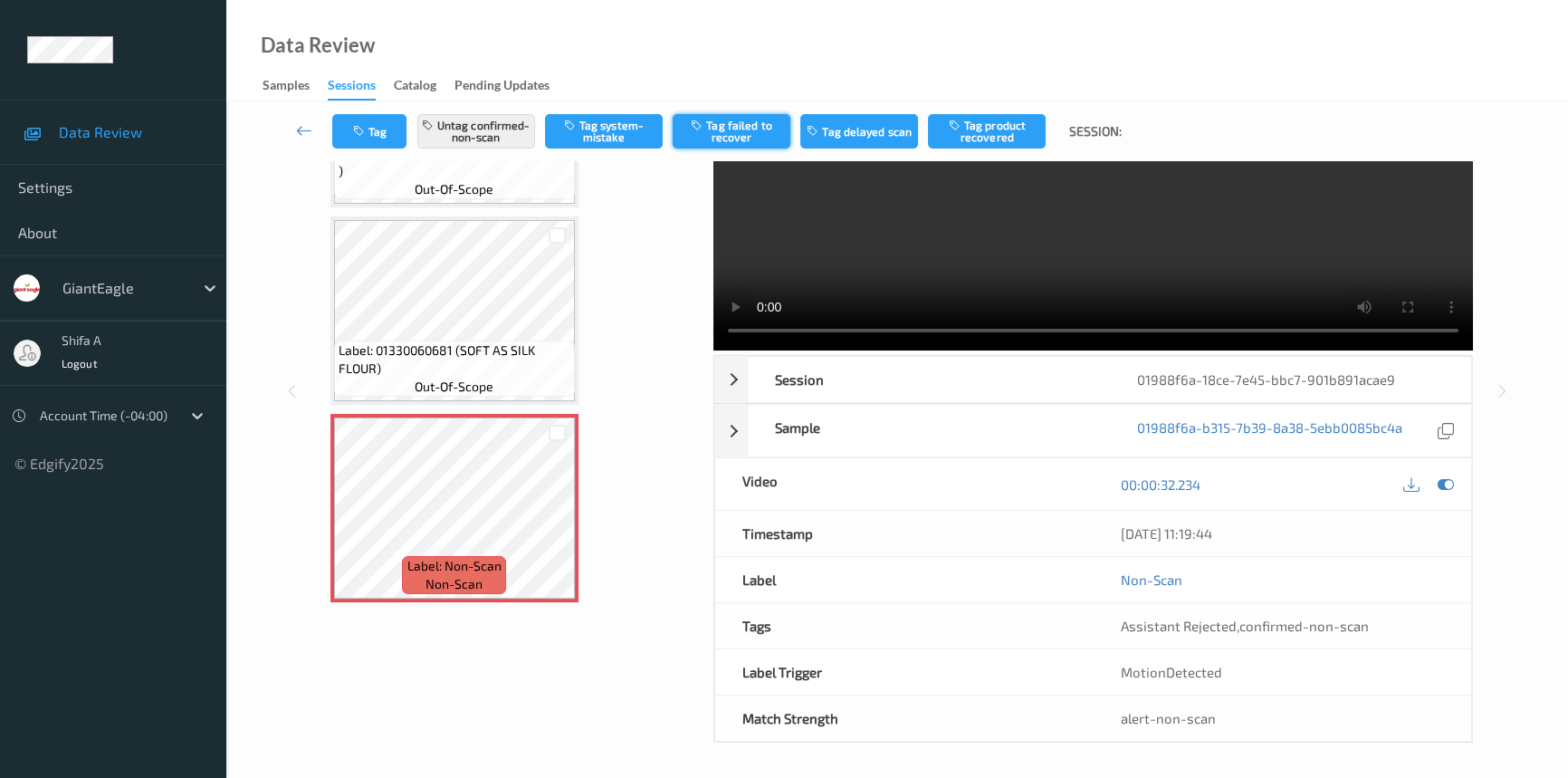
click at [748, 127] on button "Tag failed to recover" at bounding box center [731, 132] width 118 height 35
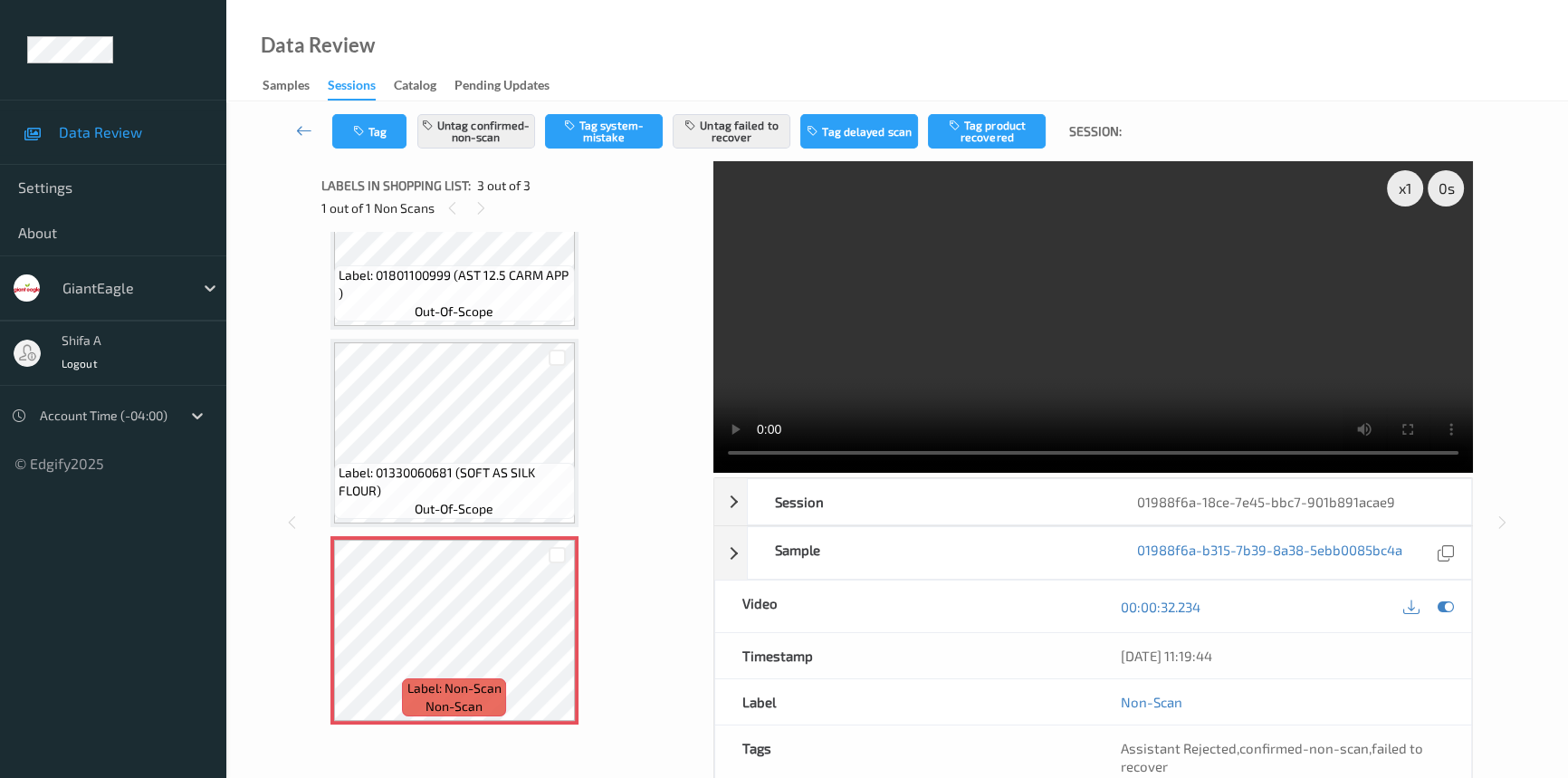
scroll to position [0, 0]
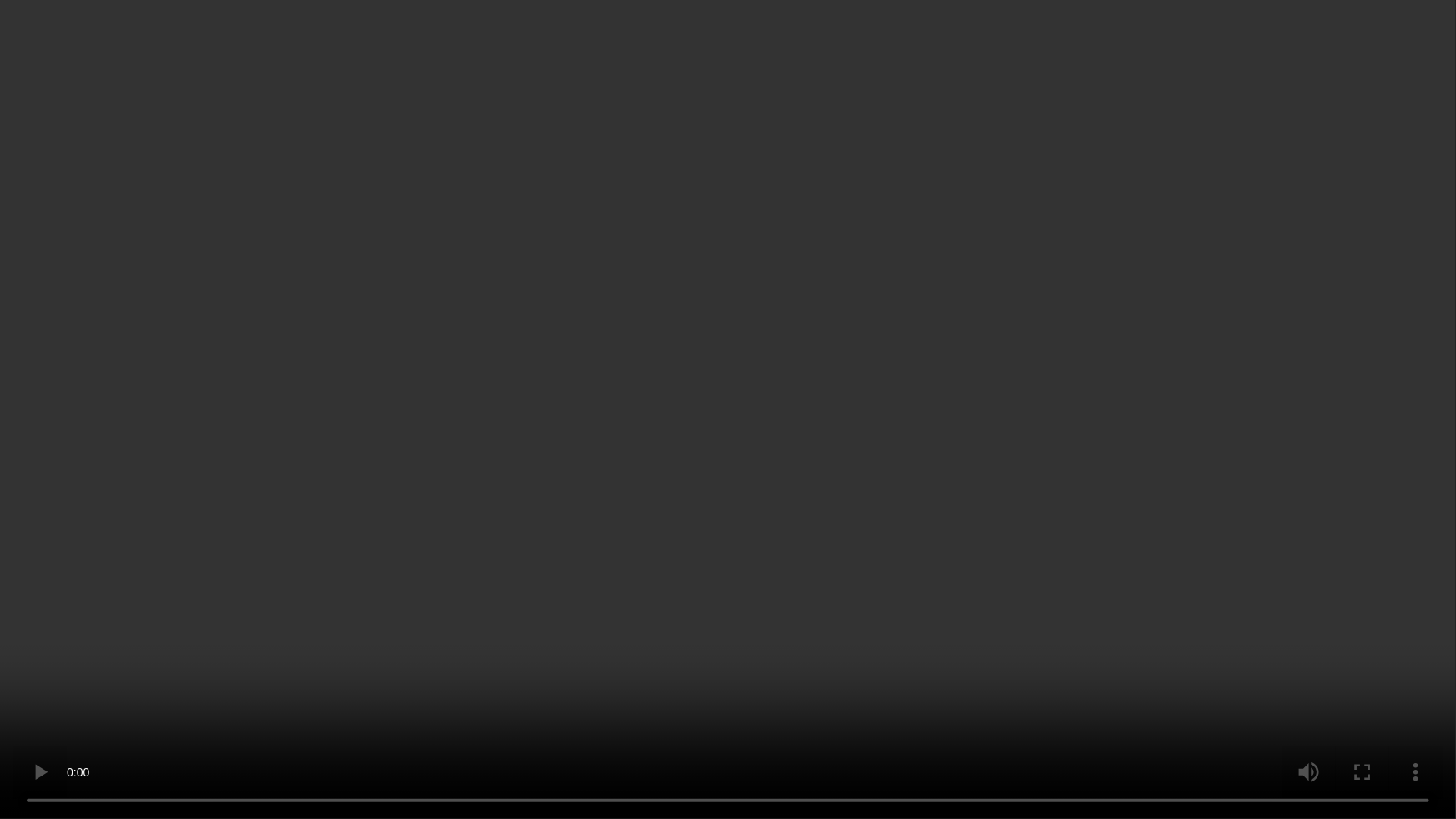
click at [1232, 475] on video at bounding box center [728, 410] width 1456 height 819
click at [972, 410] on video at bounding box center [728, 410] width 1456 height 819
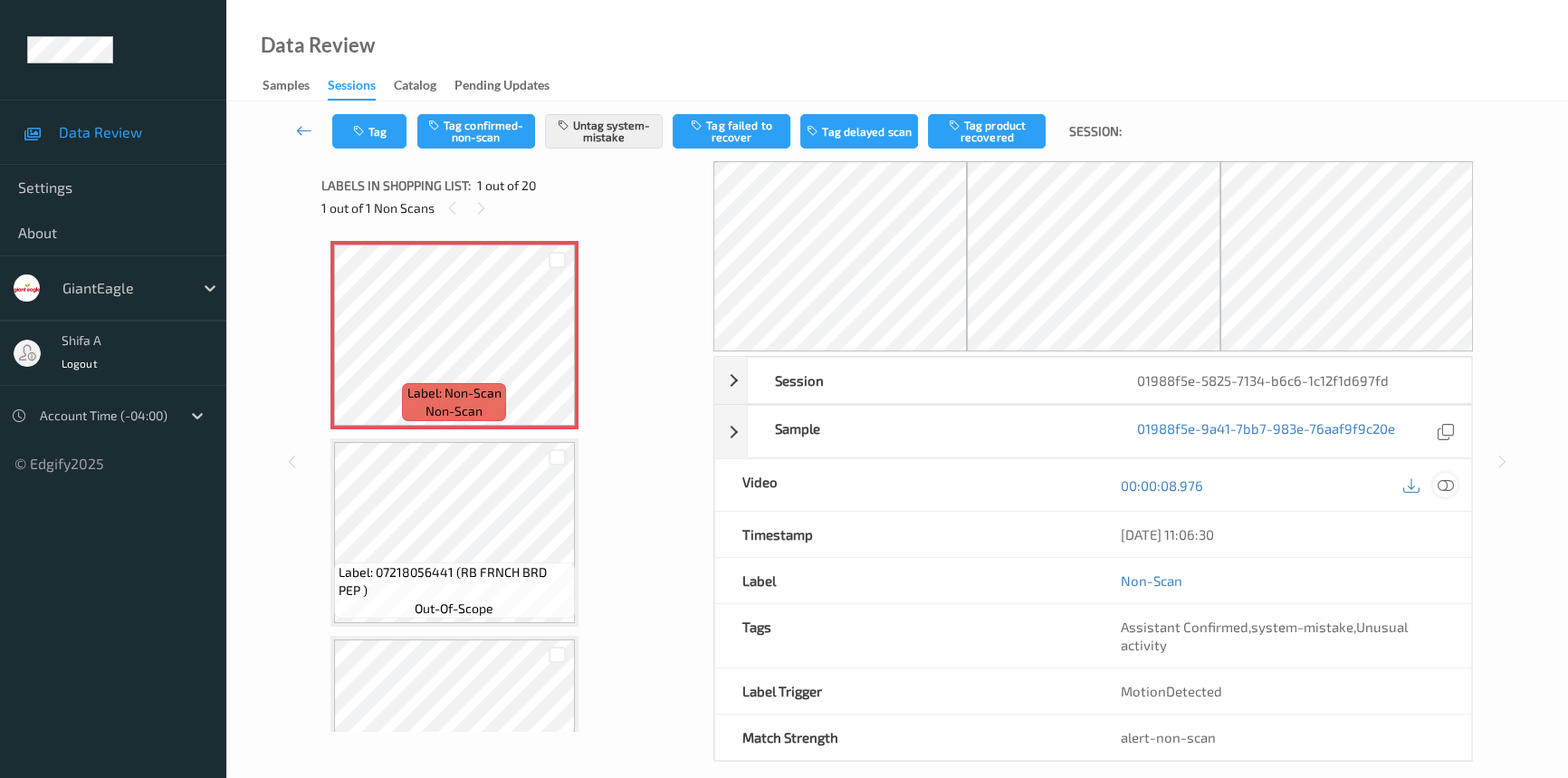
click at [1448, 478] on icon at bounding box center [1445, 485] width 16 height 16
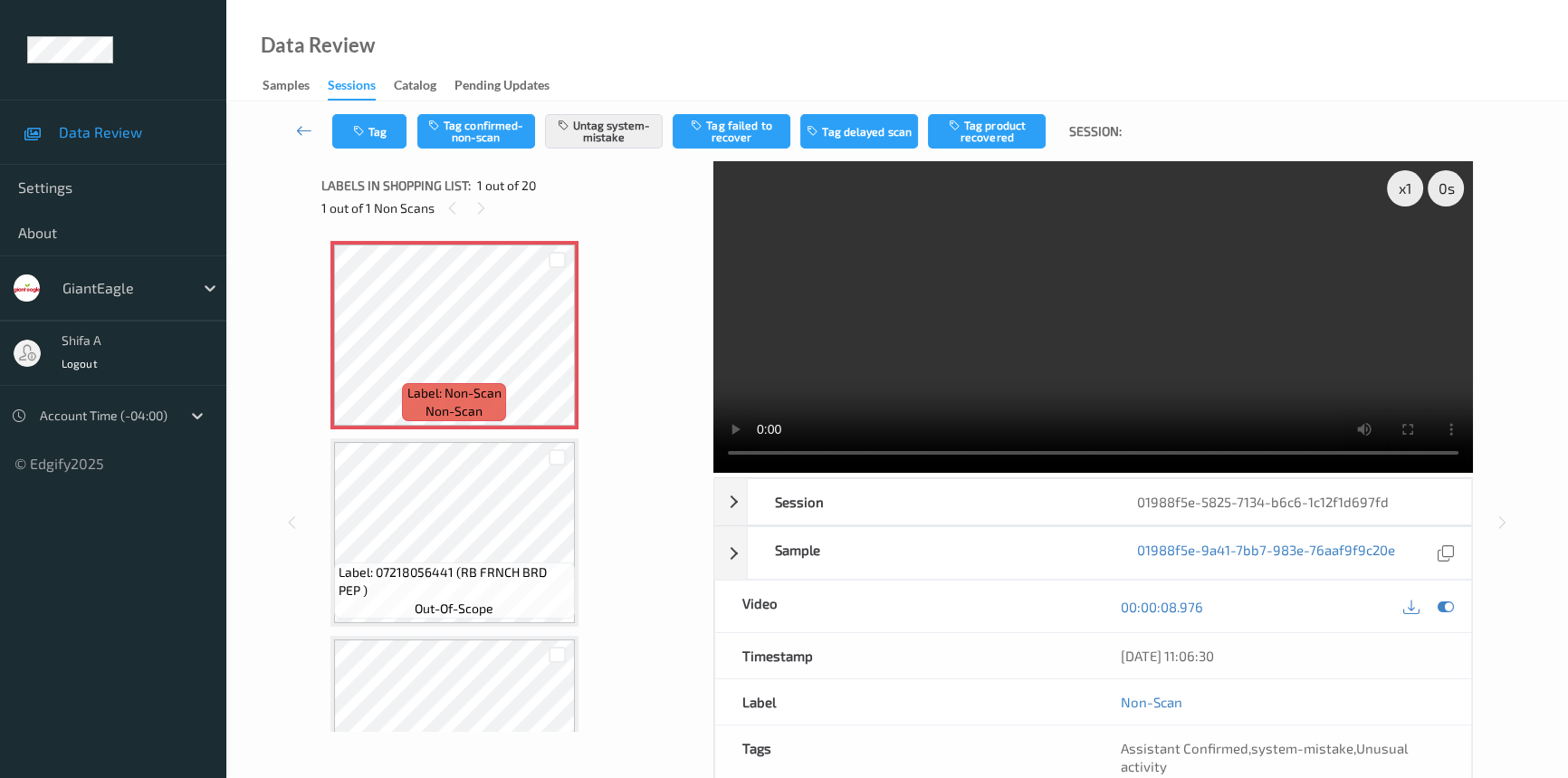
click at [776, 70] on div "Data Review Samples Sessions Catalog Pending Updates" at bounding box center [897, 50] width 1342 height 102
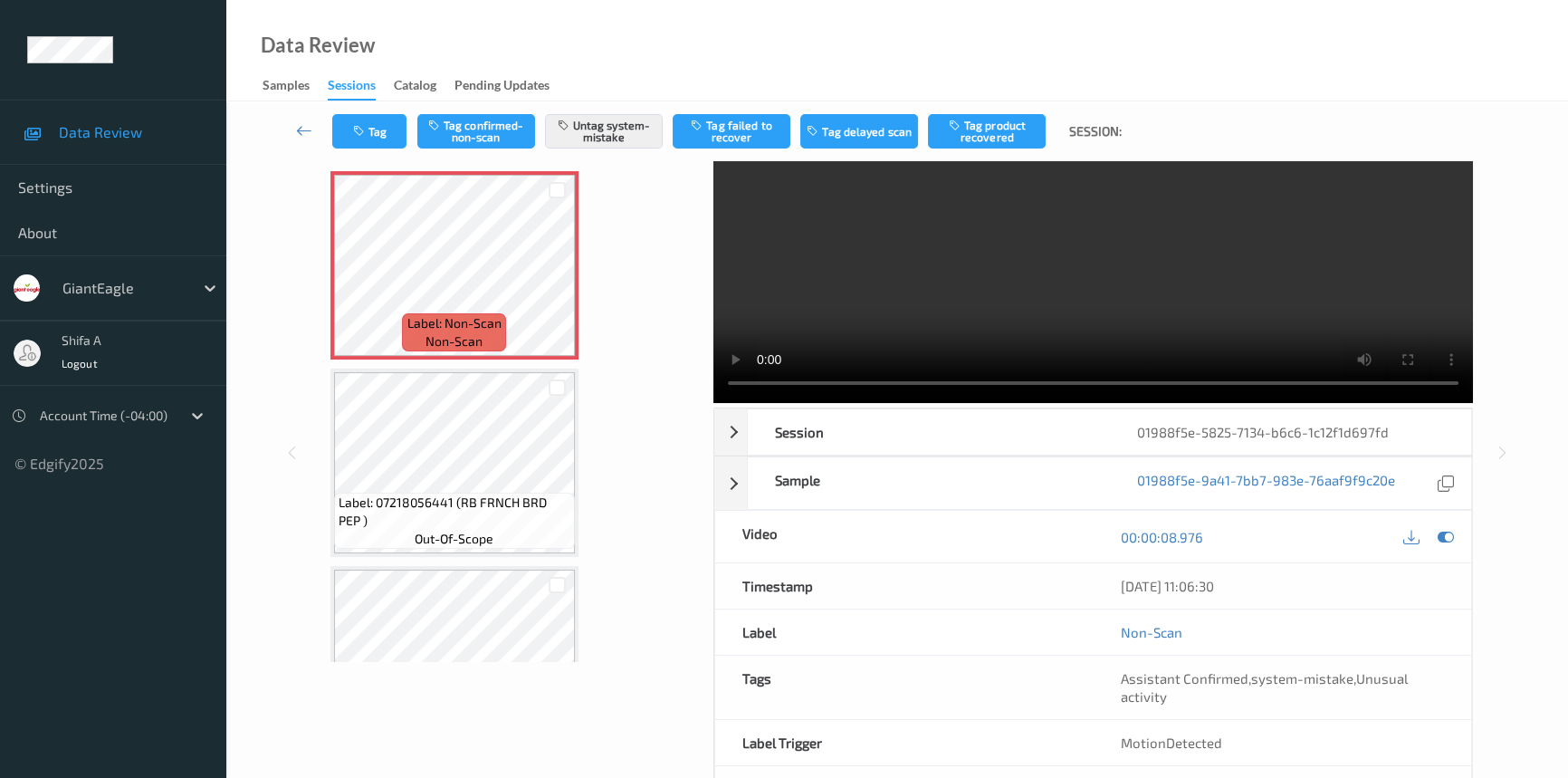
scroll to position [140, 0]
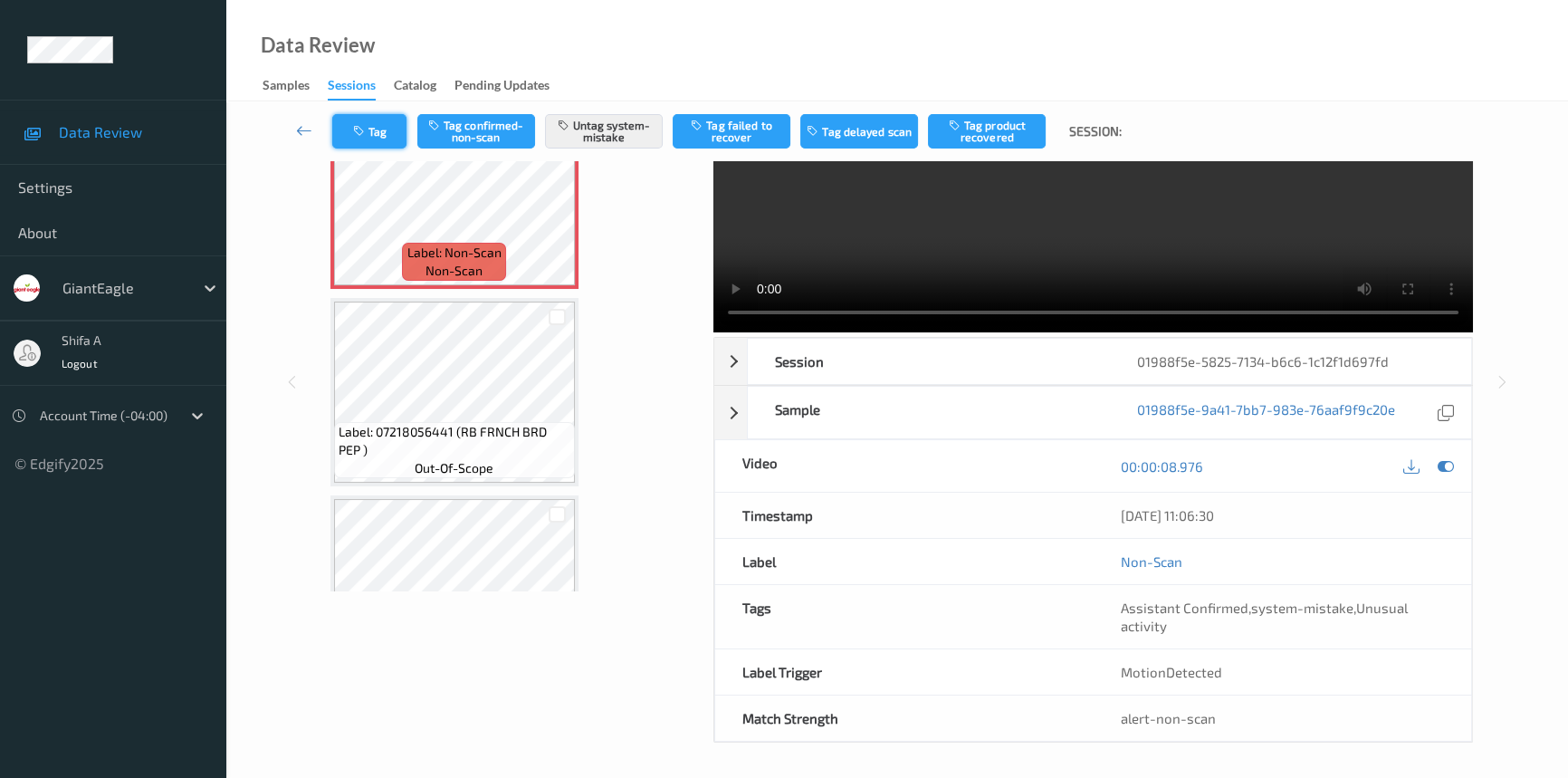
click at [384, 134] on button "Tag" at bounding box center [369, 132] width 74 height 35
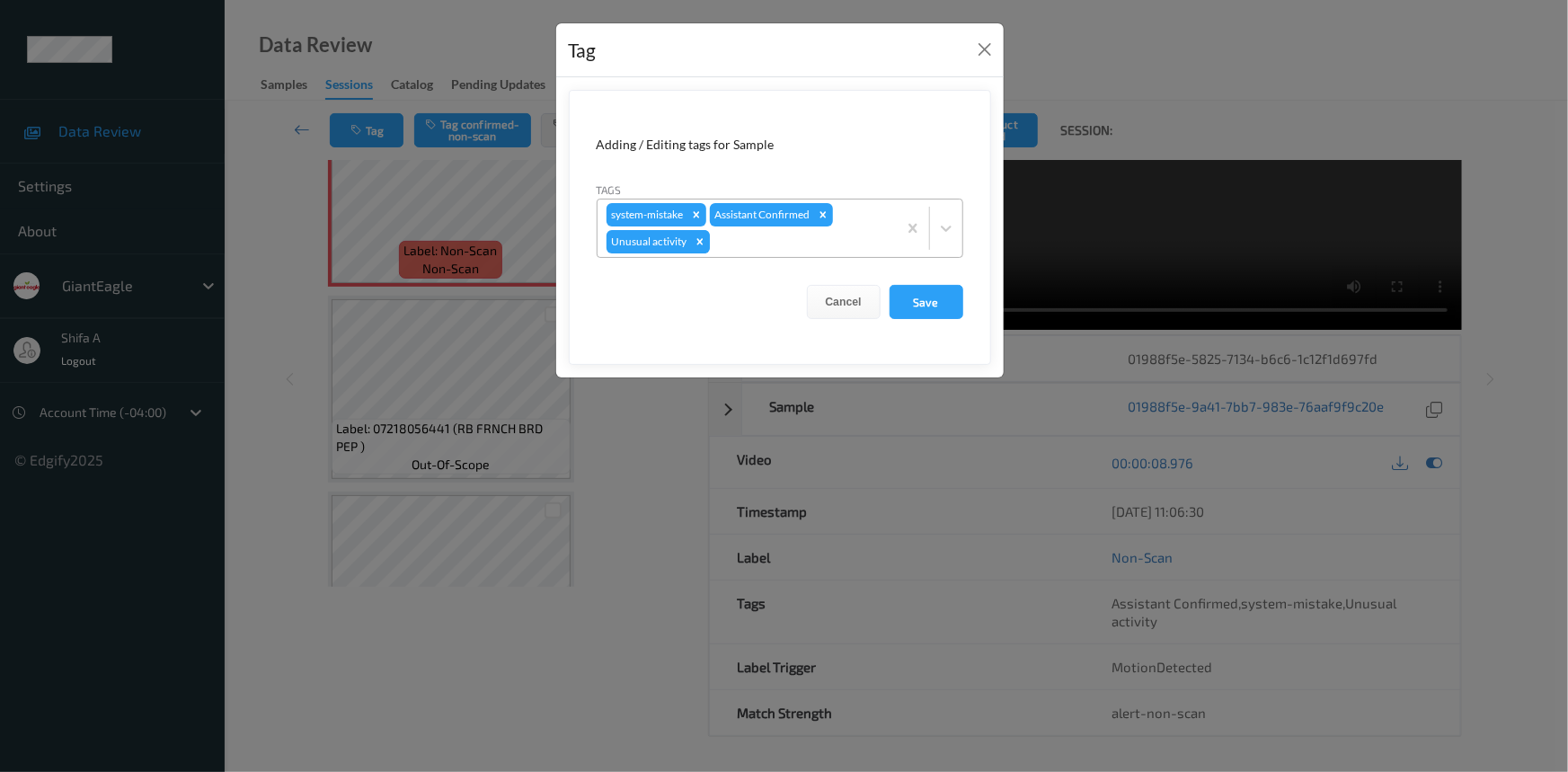
click at [701, 243] on icon "Remove Unusual activity" at bounding box center [699, 241] width 6 height 6
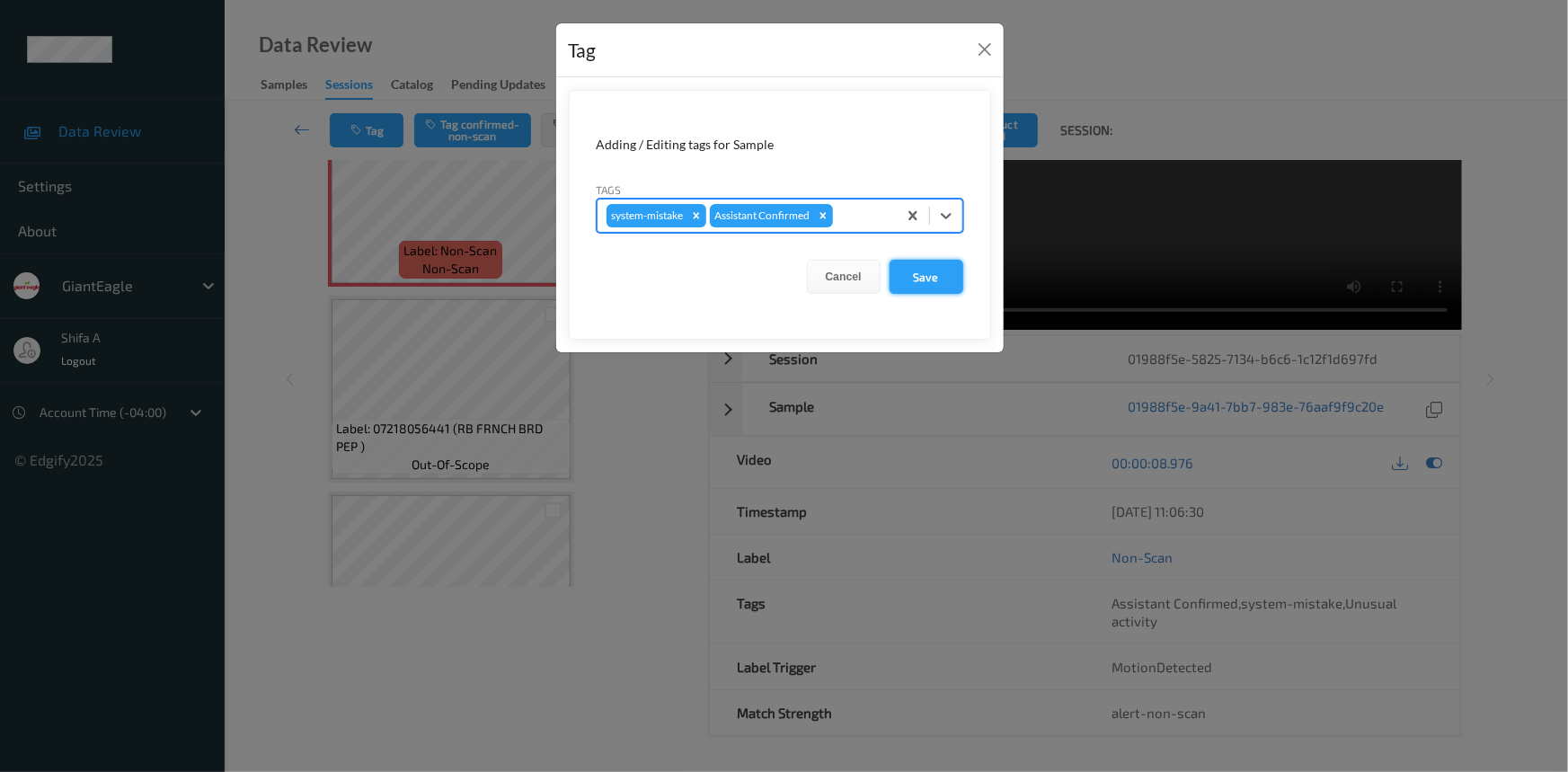
click at [934, 280] on button "Save" at bounding box center [926, 277] width 74 height 35
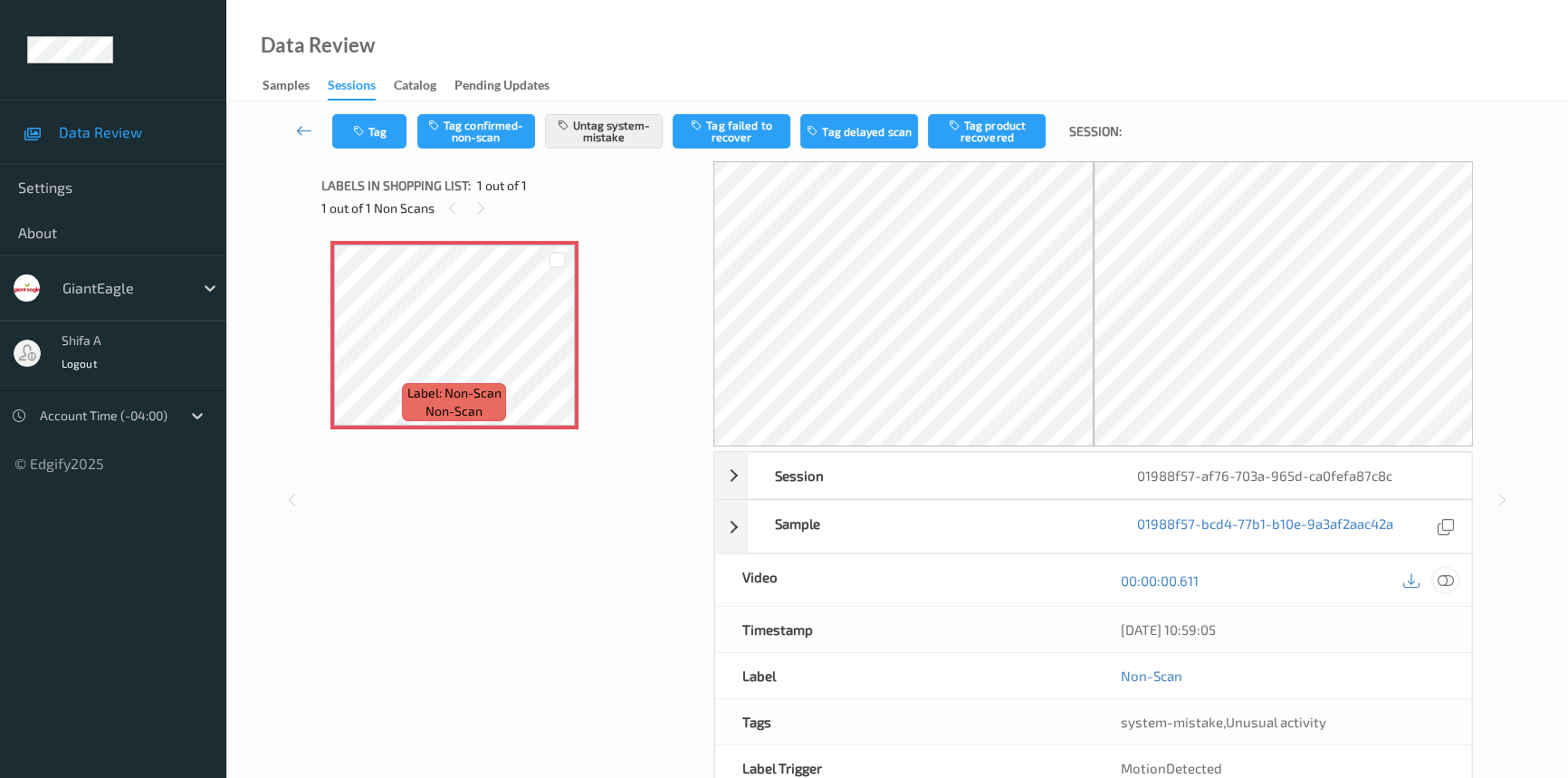
click at [1446, 573] on icon at bounding box center [1445, 580] width 16 height 16
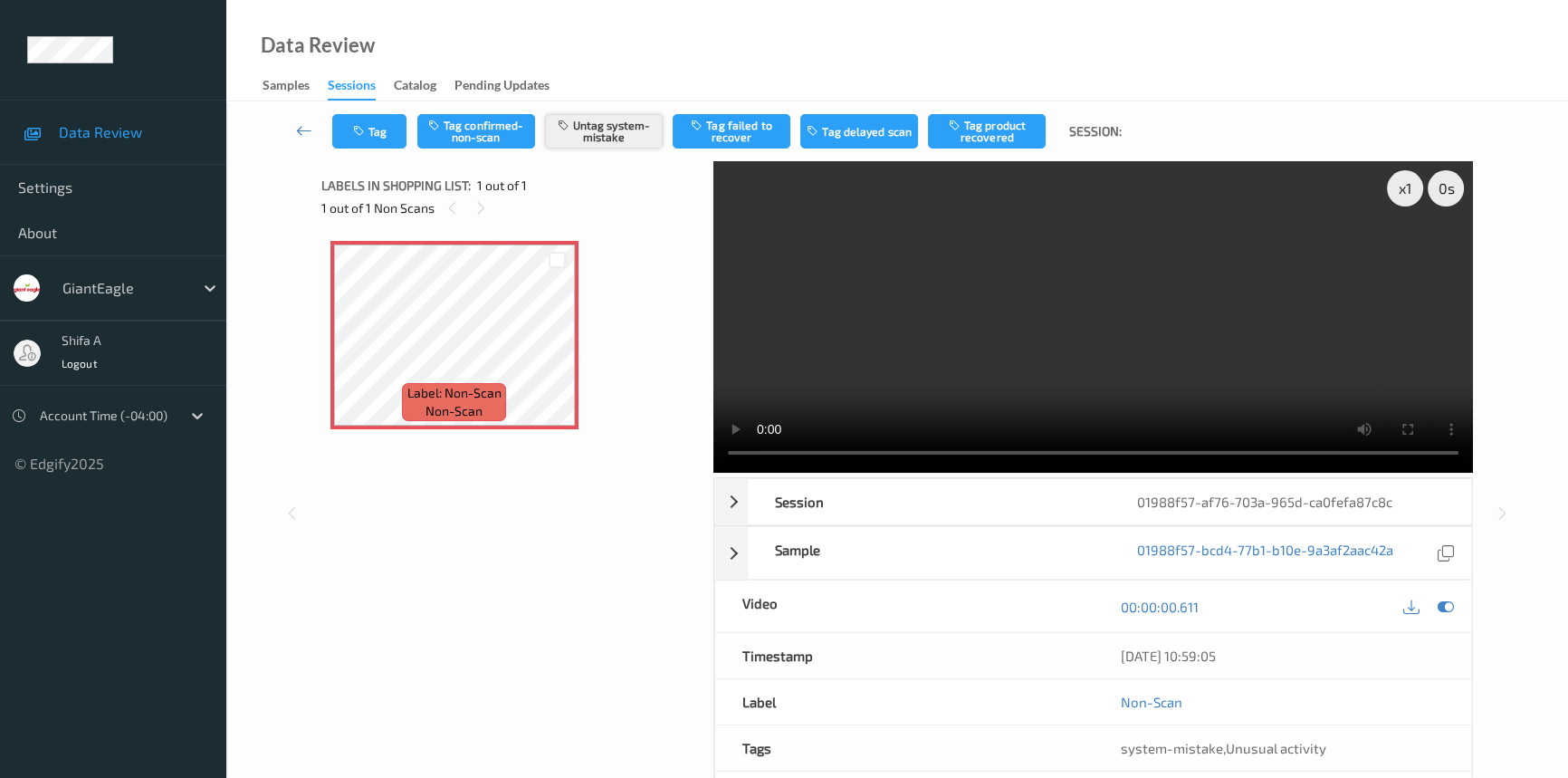
click at [614, 131] on button "Untag system-mistake" at bounding box center [604, 132] width 118 height 35
click at [377, 128] on button "Tag" at bounding box center [369, 132] width 74 height 35
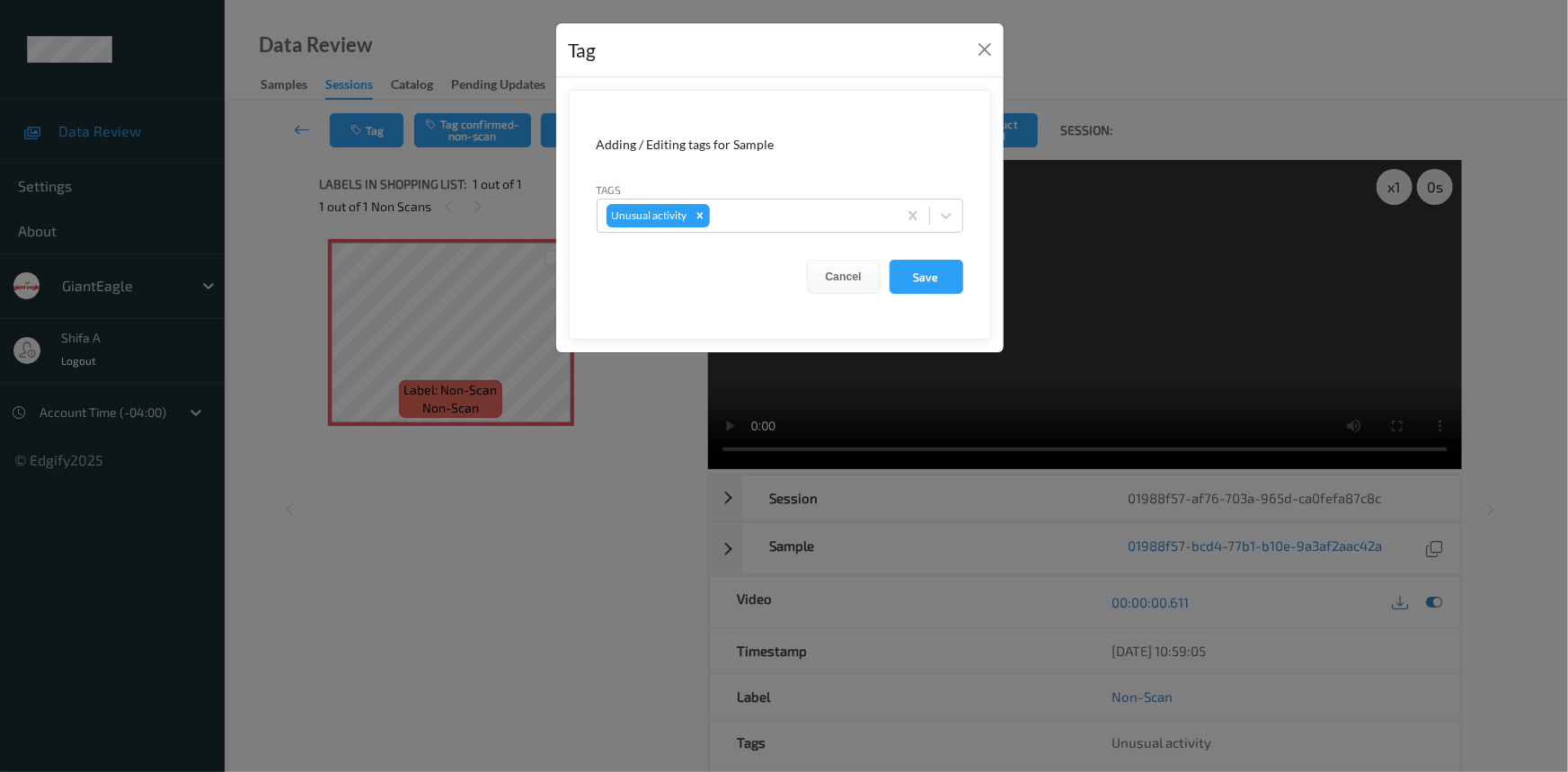
click at [702, 215] on icon "Remove Unusual activity" at bounding box center [700, 216] width 13 height 13
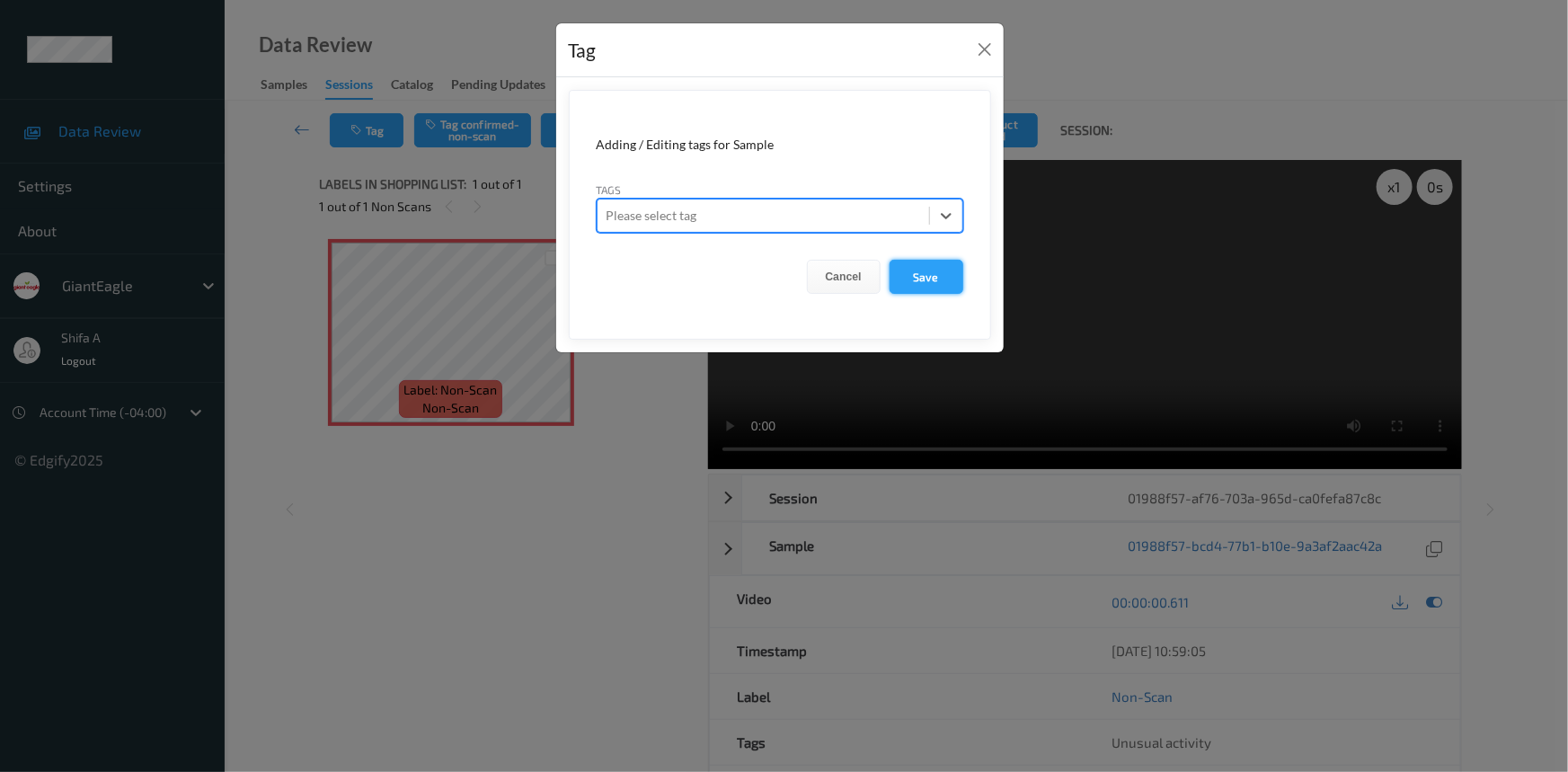
click at [918, 279] on button "Save" at bounding box center [926, 277] width 74 height 35
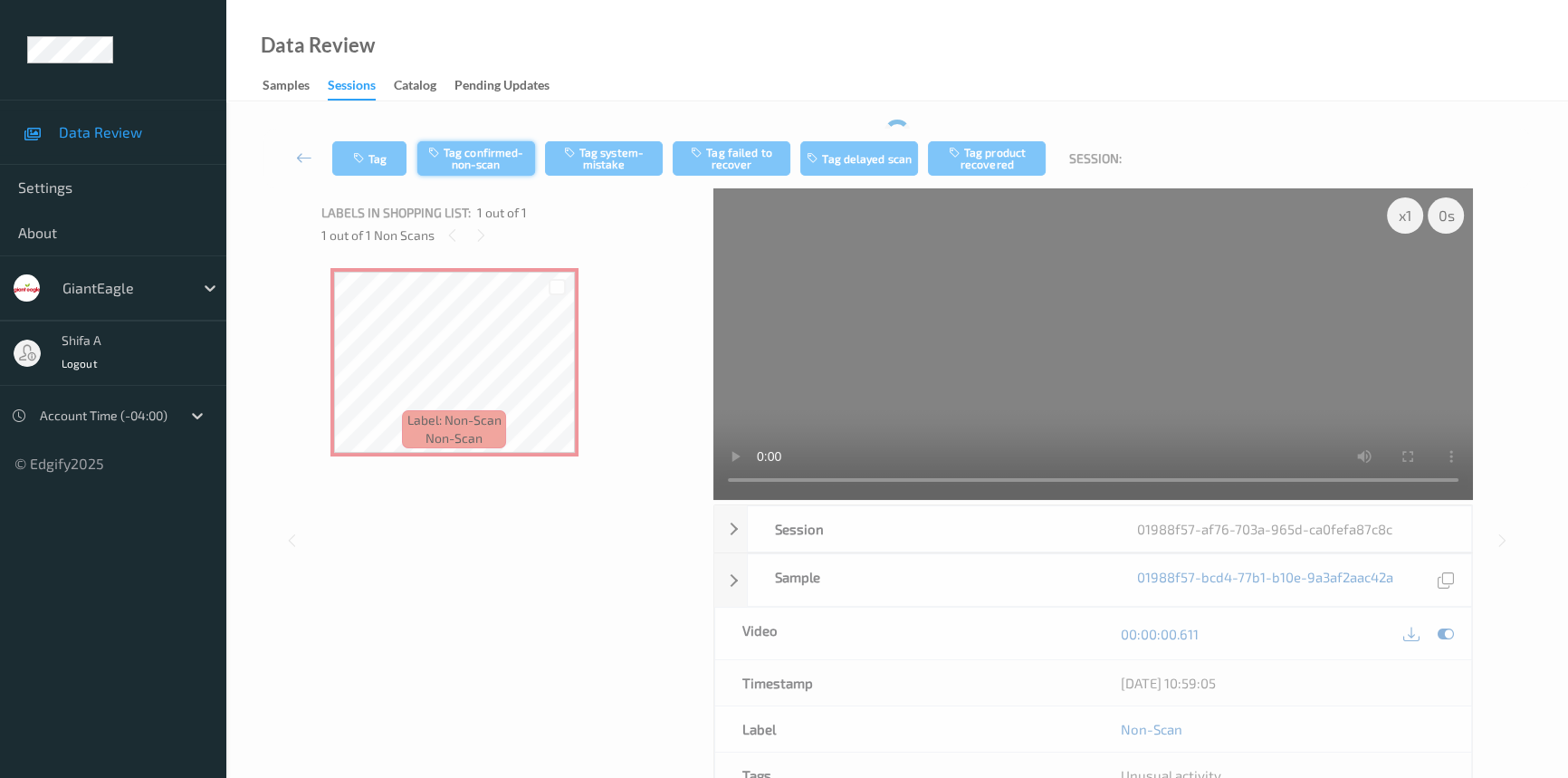
click at [466, 141] on button "Tag confirmed-non-scan" at bounding box center [476, 158] width 118 height 35
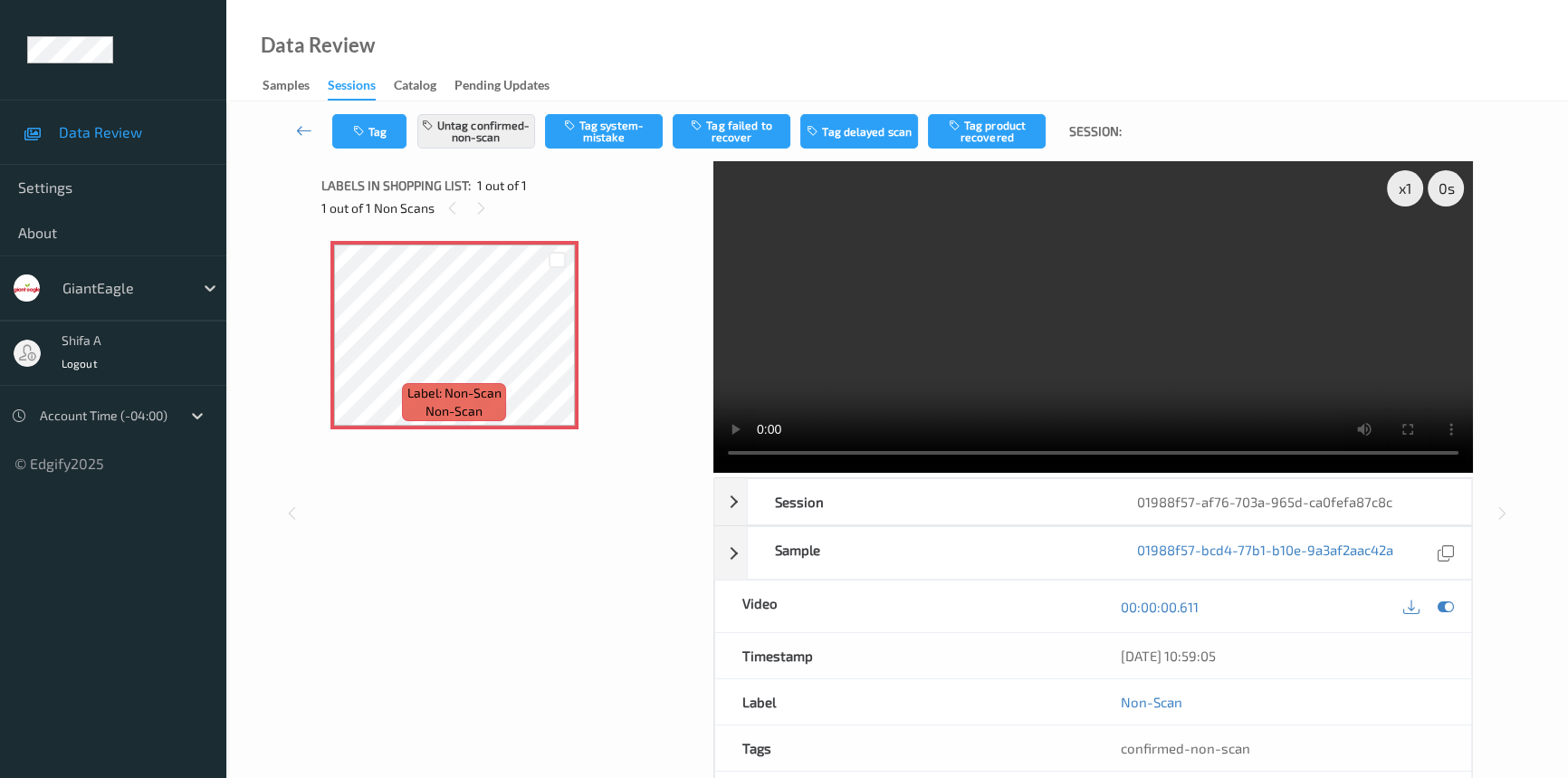
click at [1069, 316] on video at bounding box center [1093, 317] width 759 height 311
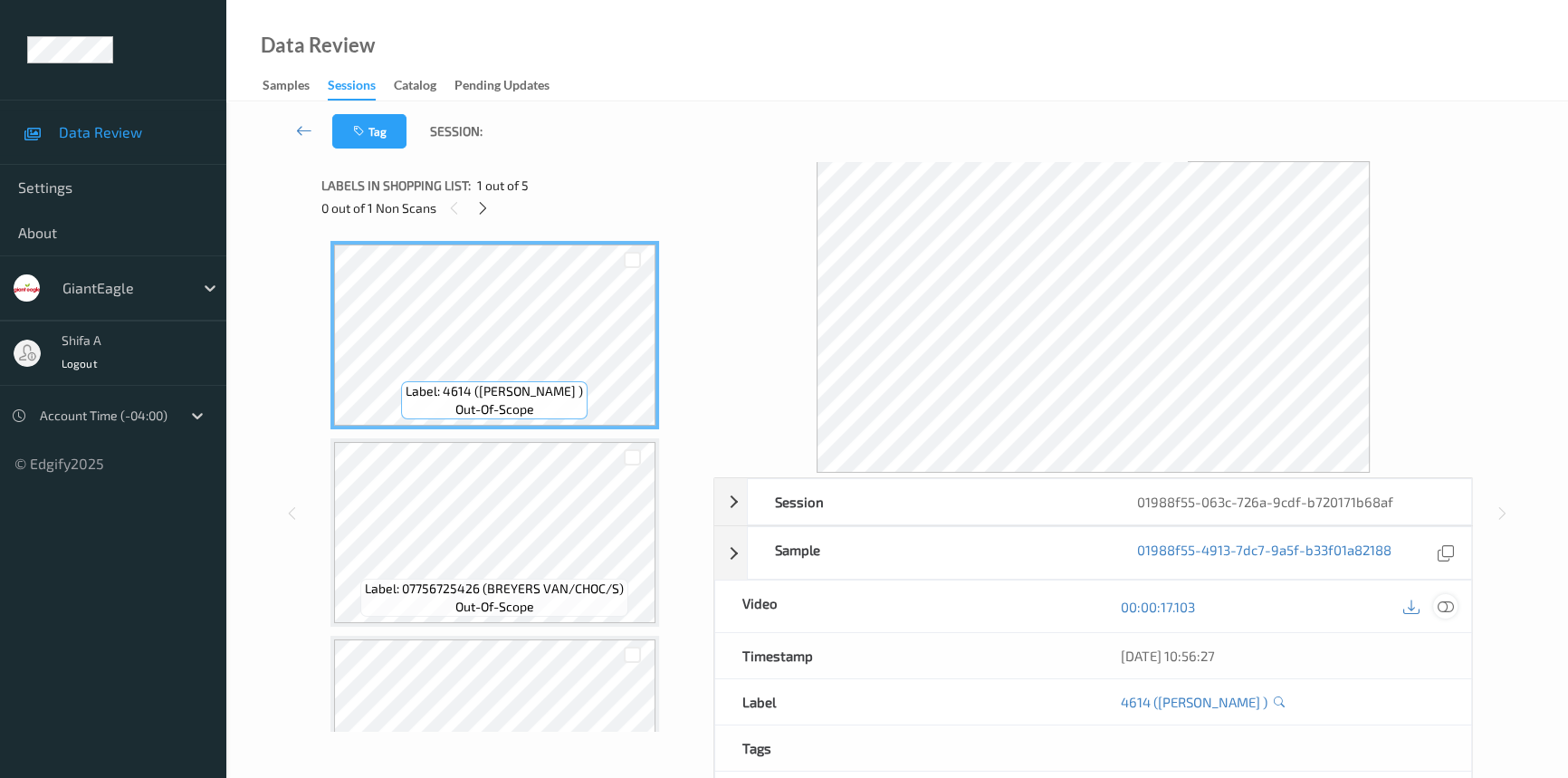
click at [1444, 606] on icon at bounding box center [1445, 607] width 16 height 16
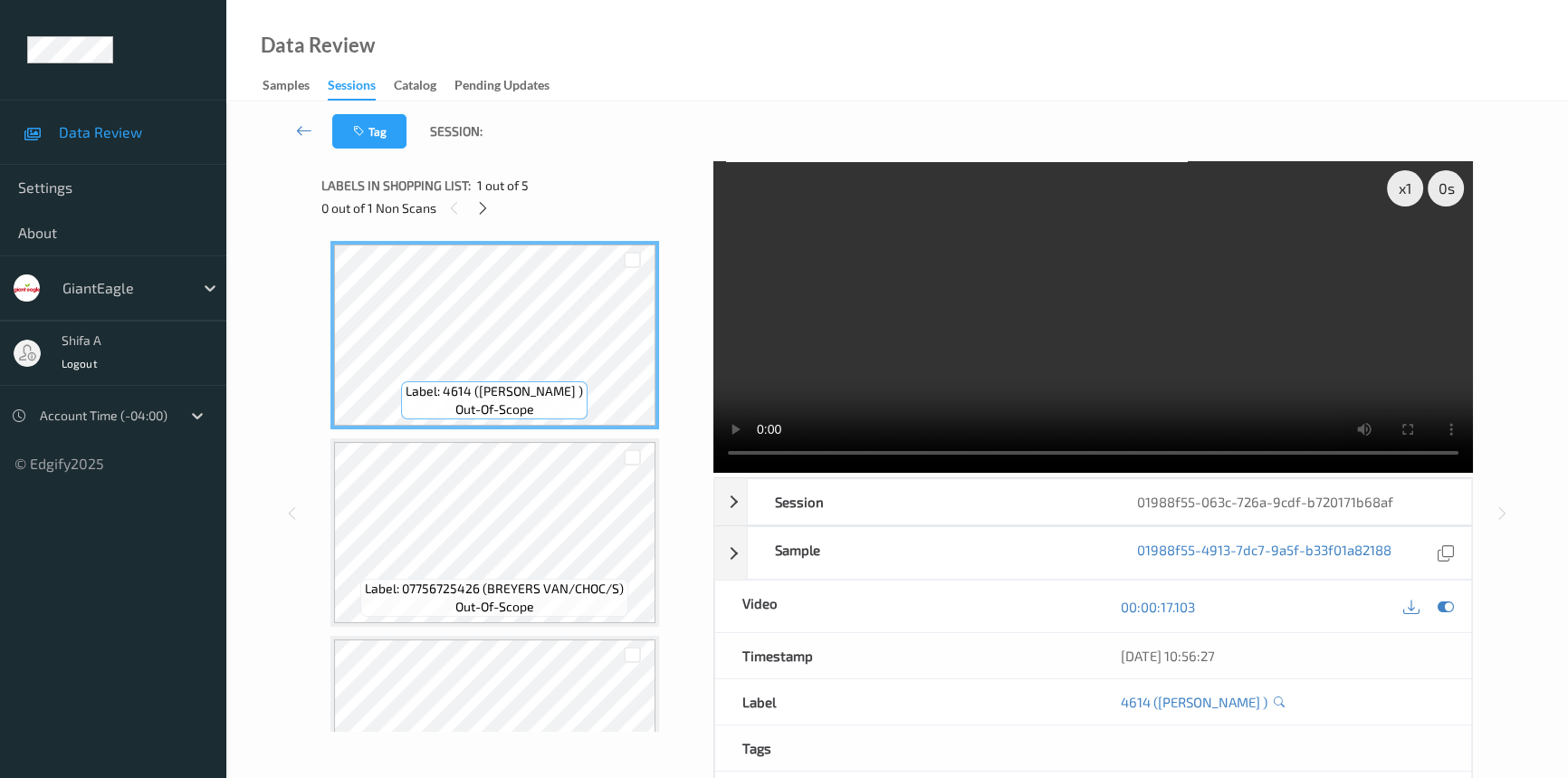
click at [481, 206] on icon at bounding box center [483, 209] width 16 height 16
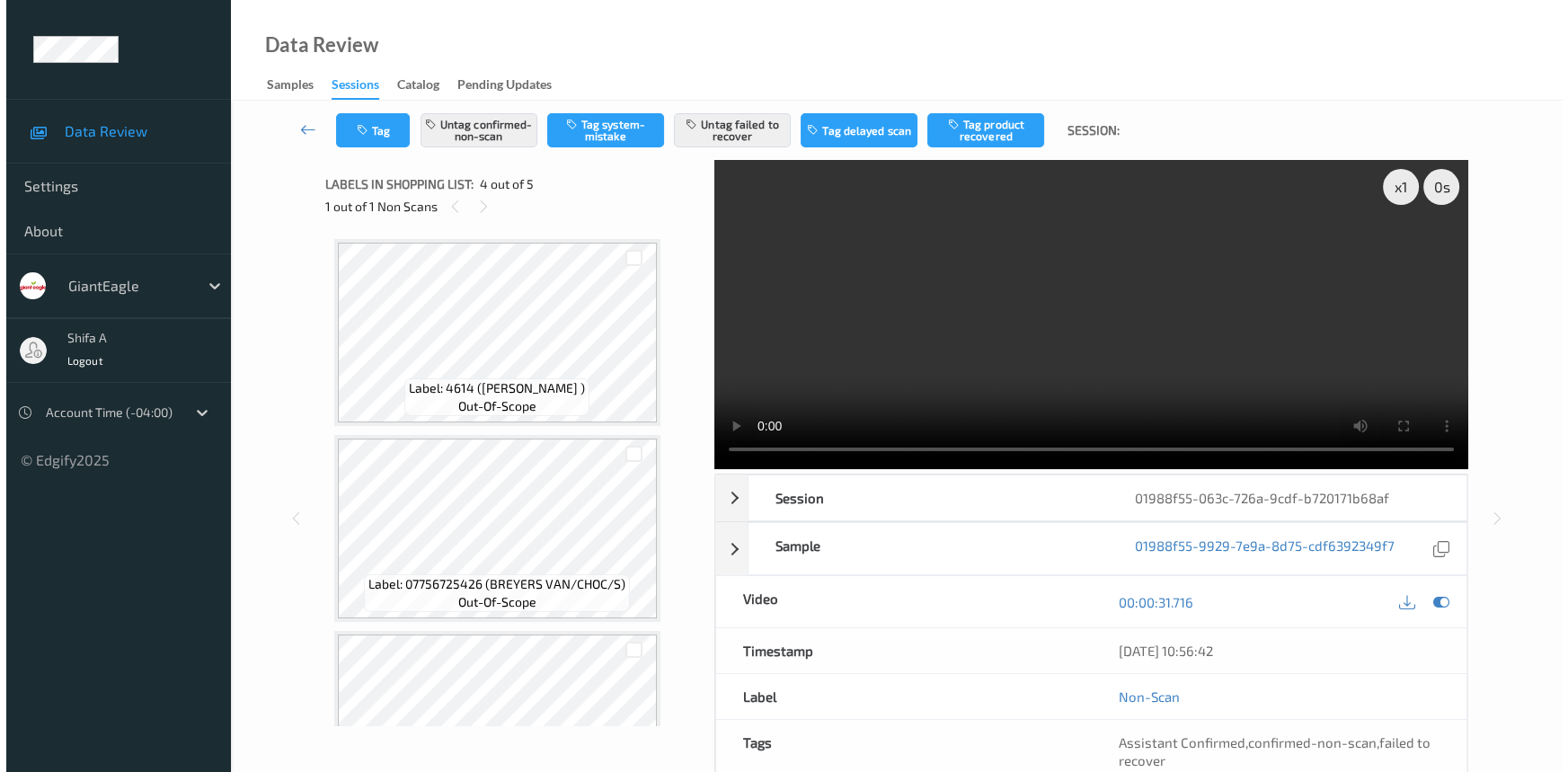
scroll to position [400, 0]
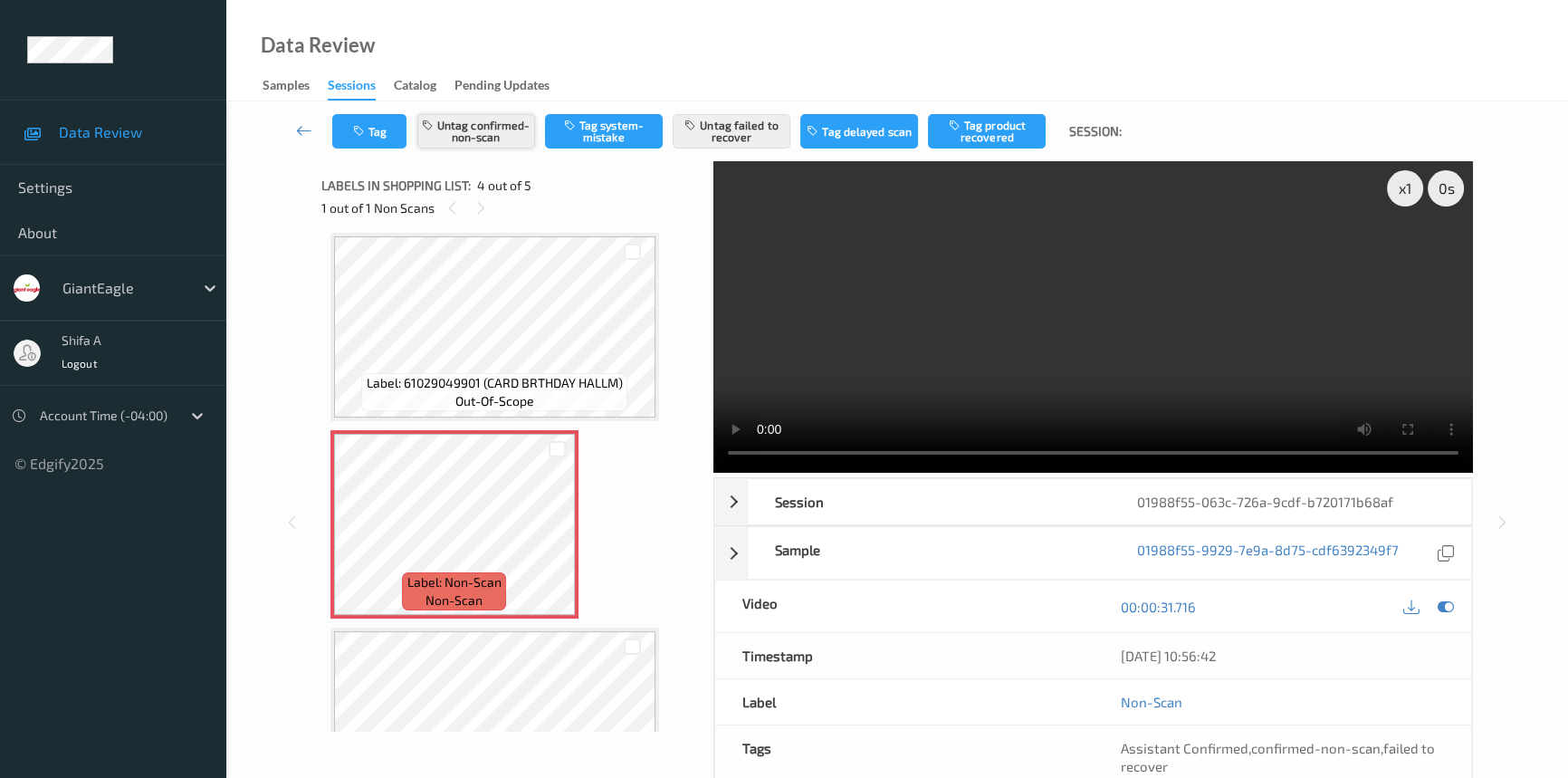
click at [494, 138] on button "Untag confirmed-non-scan" at bounding box center [476, 132] width 118 height 35
click at [734, 135] on button "Untag failed to recover" at bounding box center [731, 132] width 118 height 35
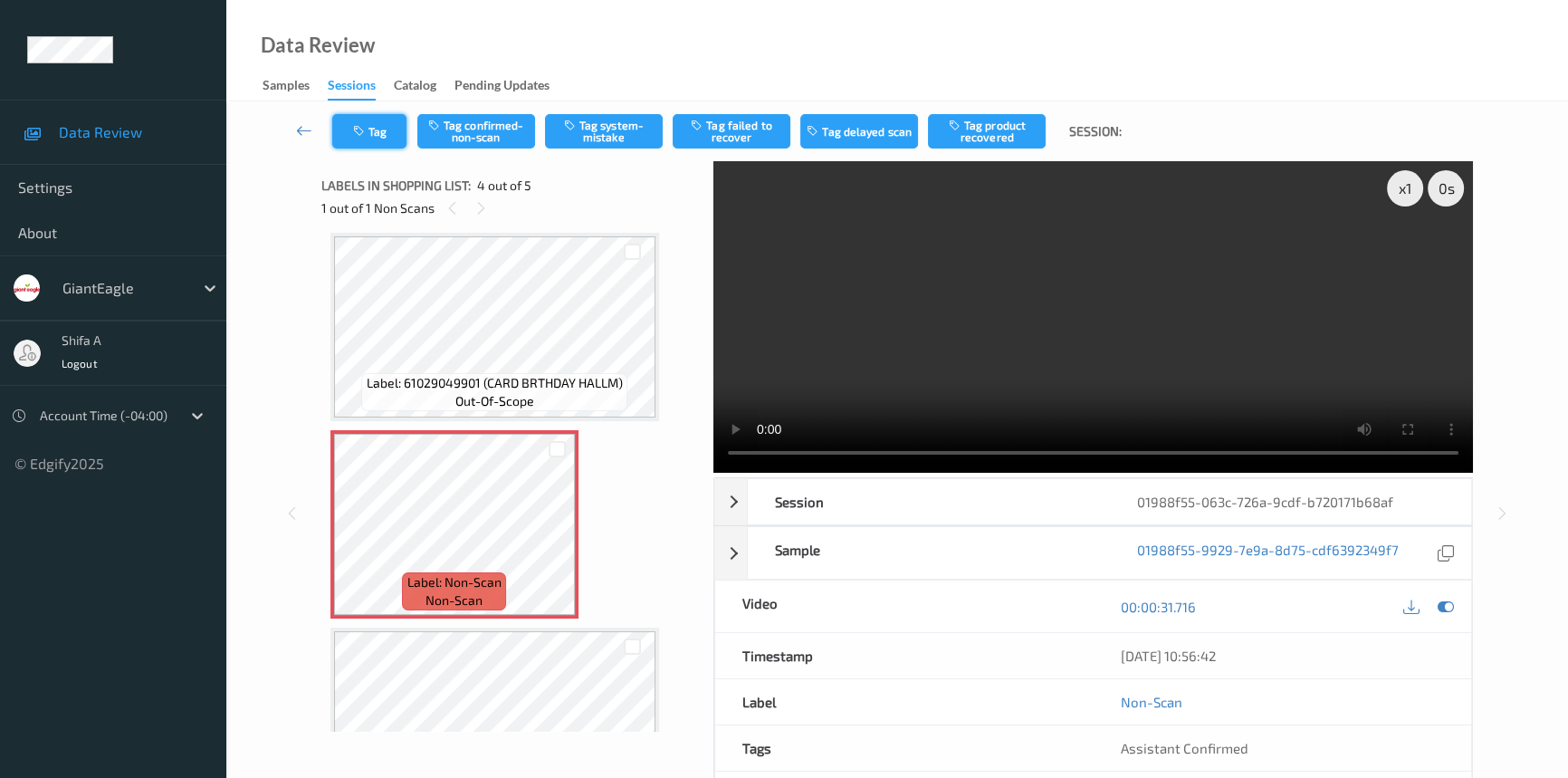
click at [381, 136] on button "Tag" at bounding box center [369, 132] width 74 height 35
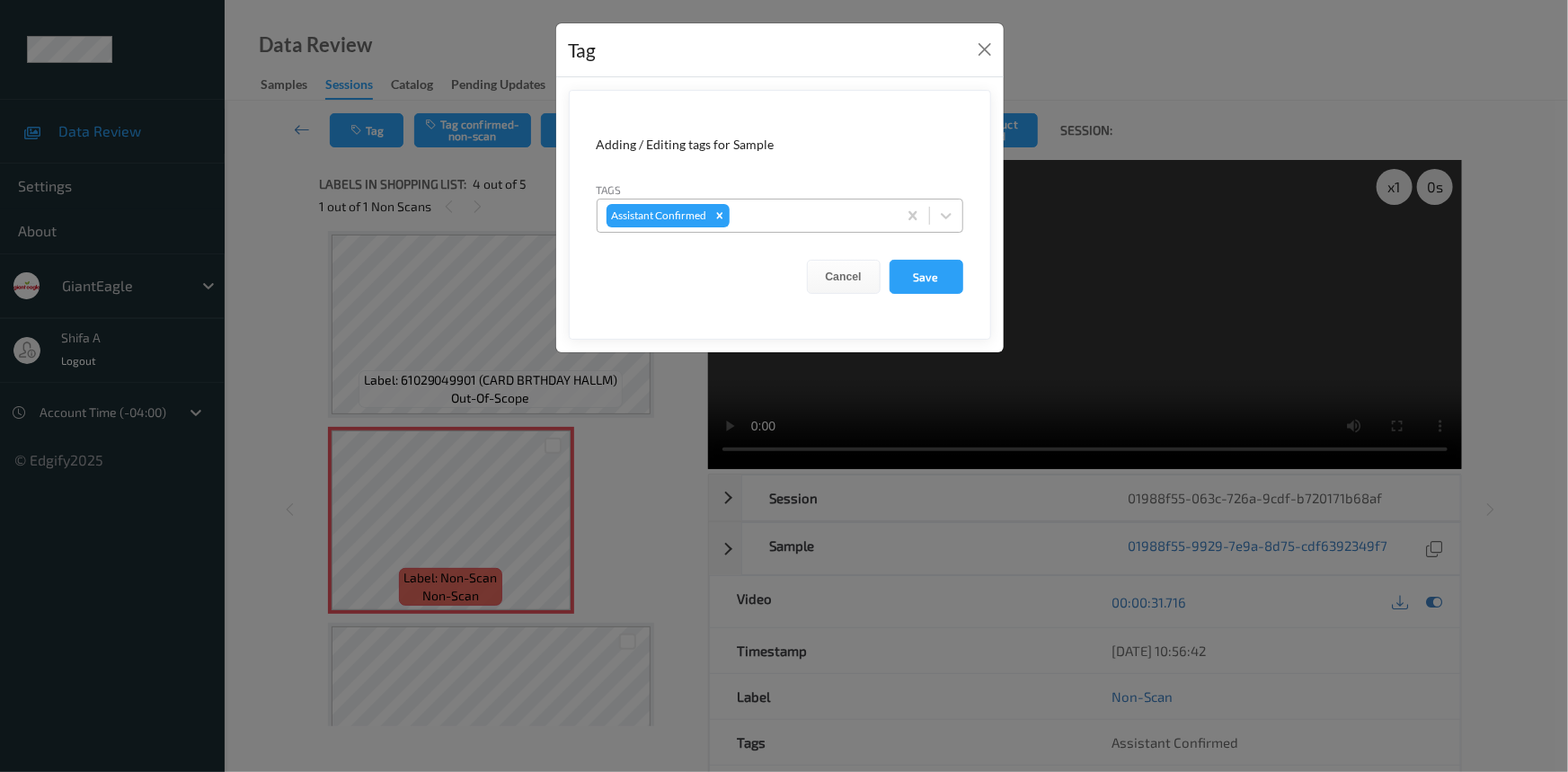
click at [772, 214] on div at bounding box center [810, 216] width 154 height 22
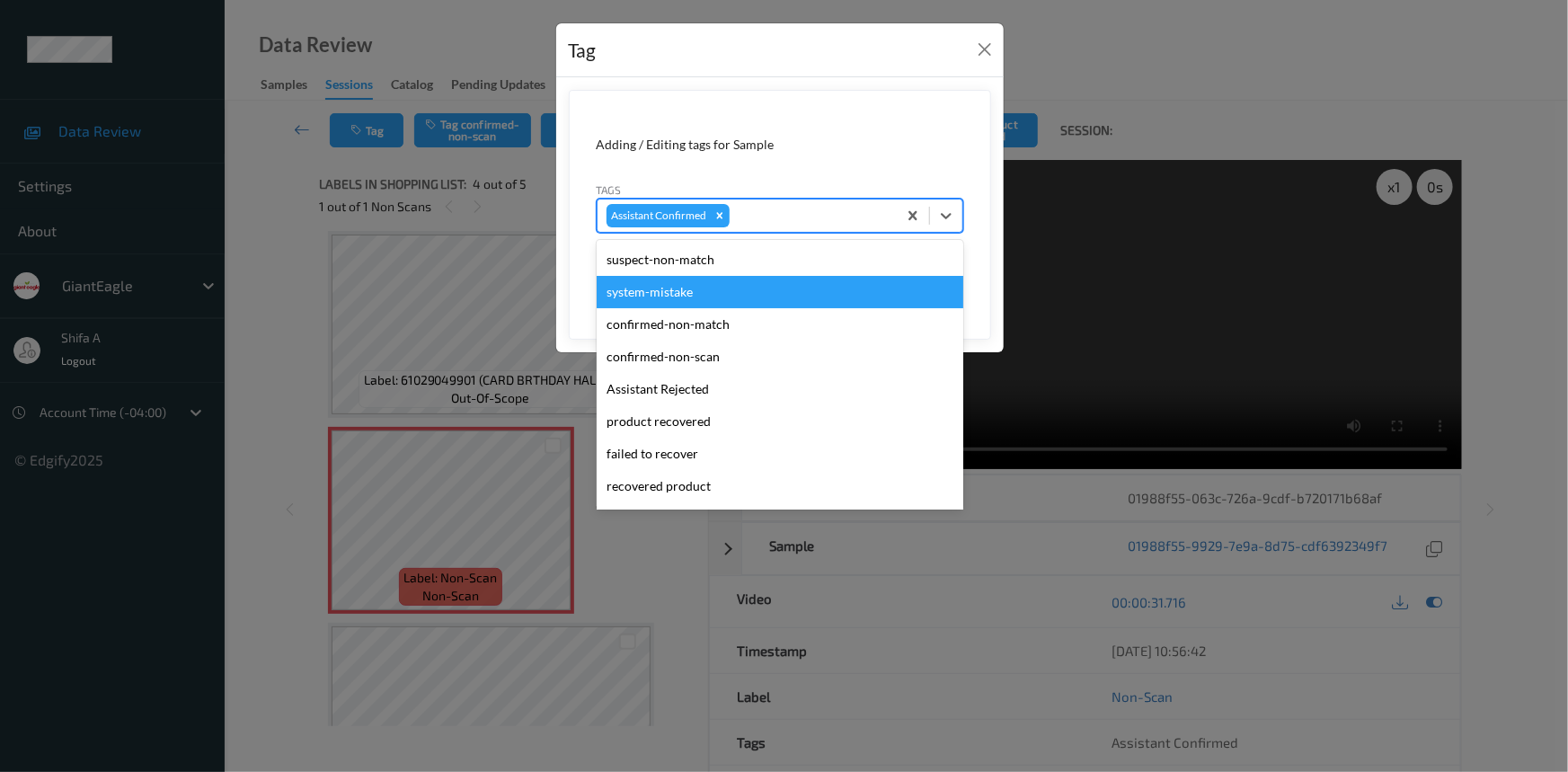
click at [691, 286] on div "system-mistake" at bounding box center [780, 292] width 367 height 33
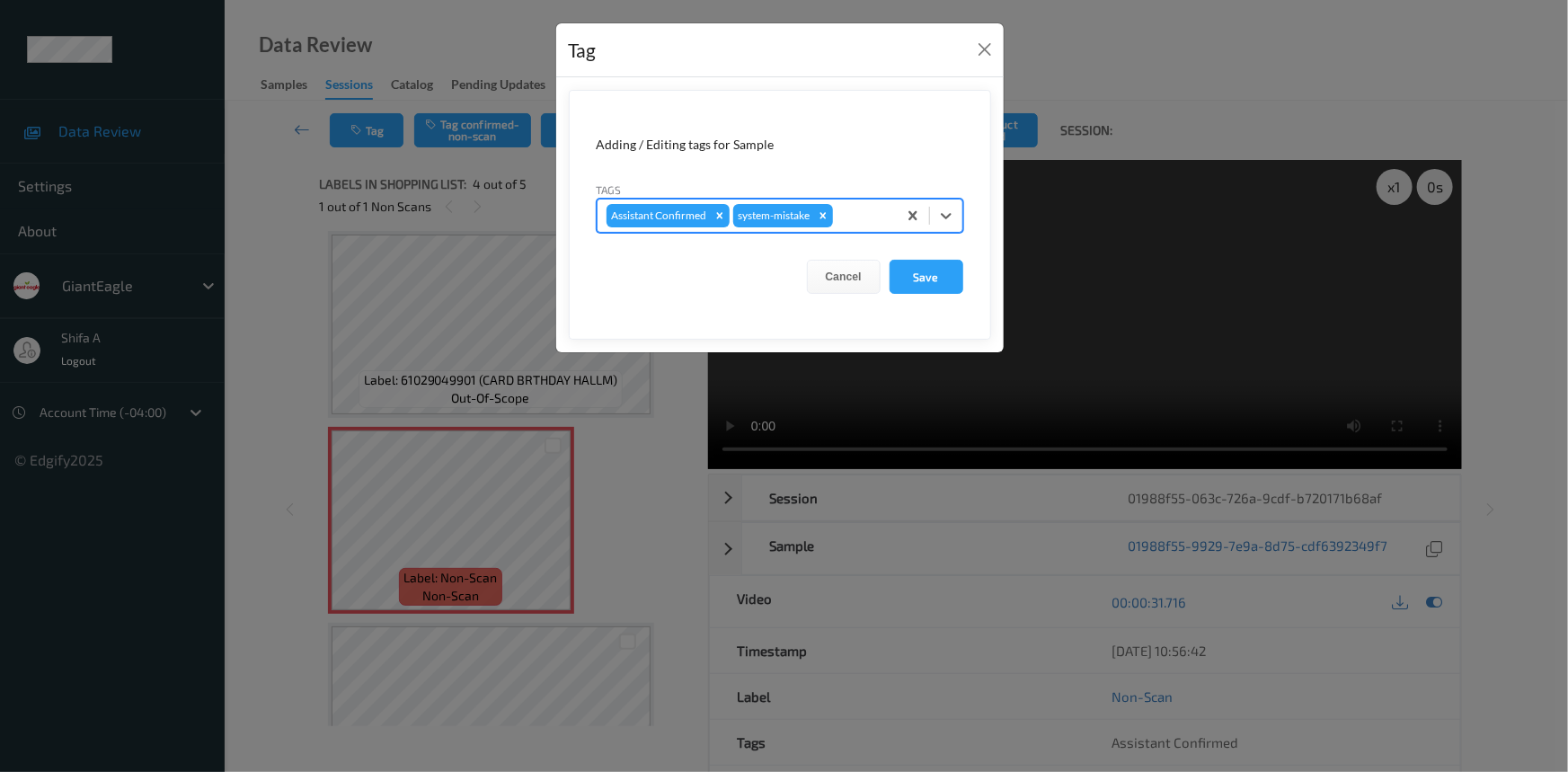
click at [853, 211] on div at bounding box center [862, 216] width 51 height 22
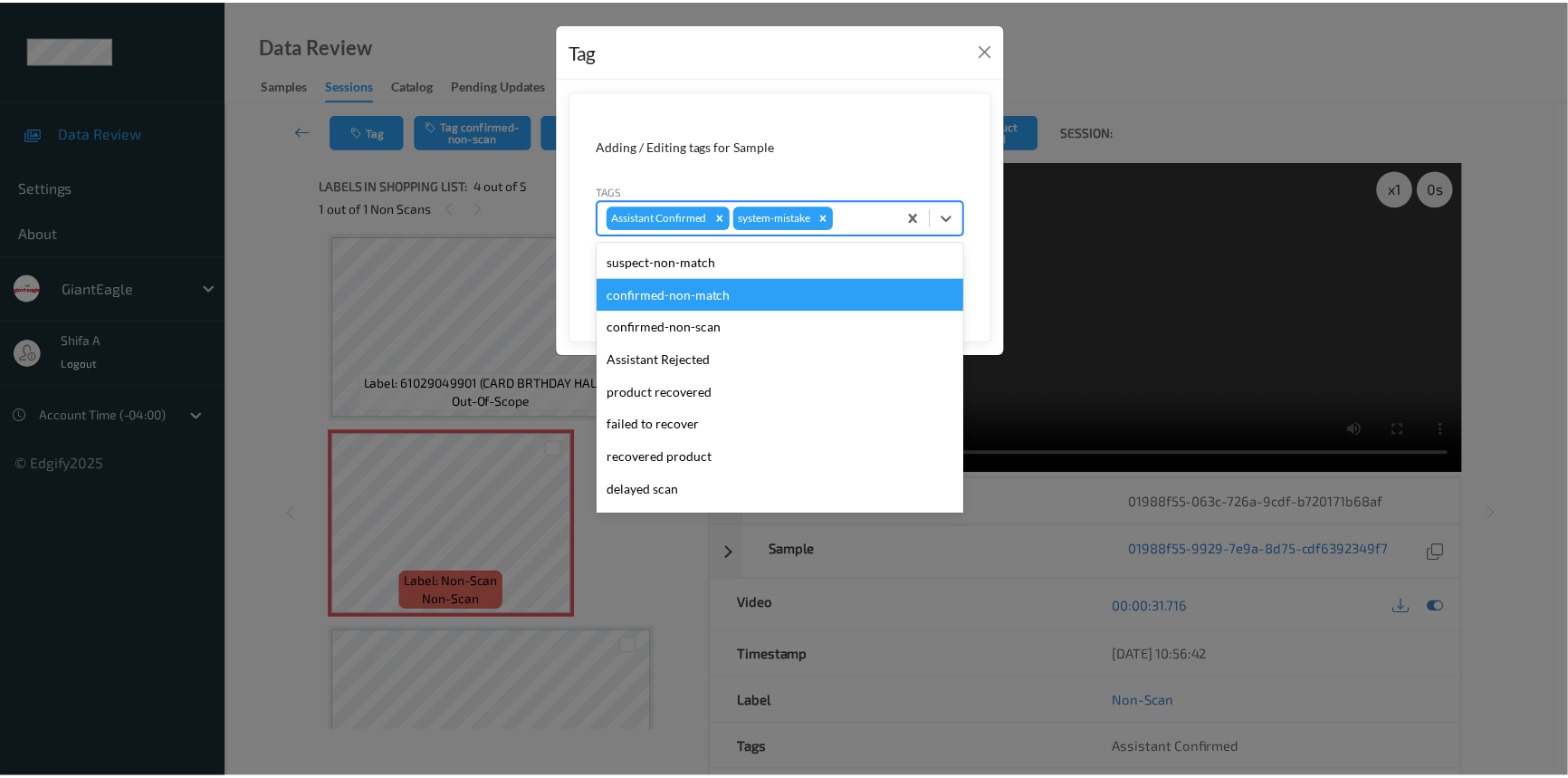
scroll to position [81, 0]
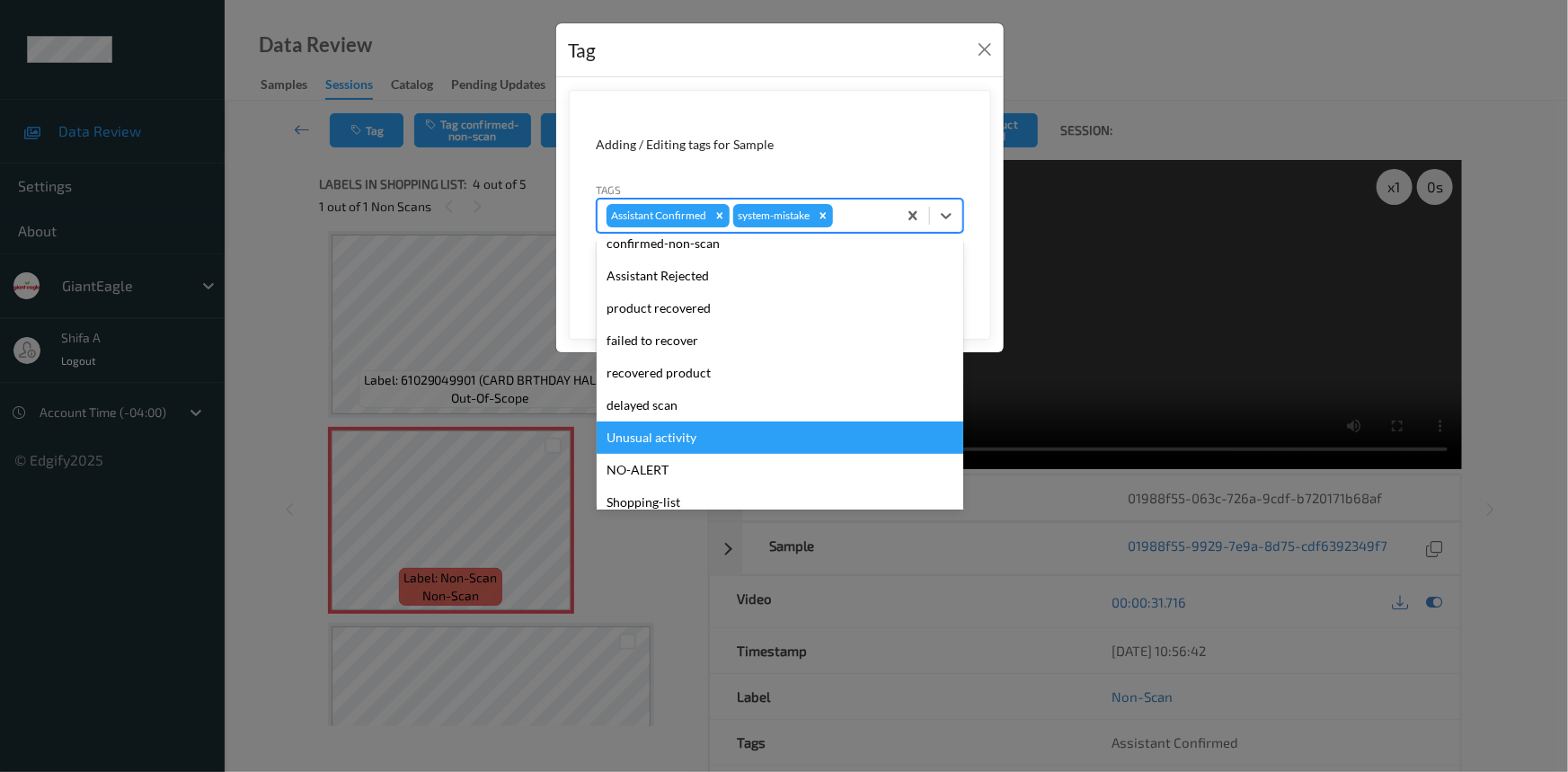
click at [670, 439] on div "Unusual activity" at bounding box center [780, 438] width 367 height 33
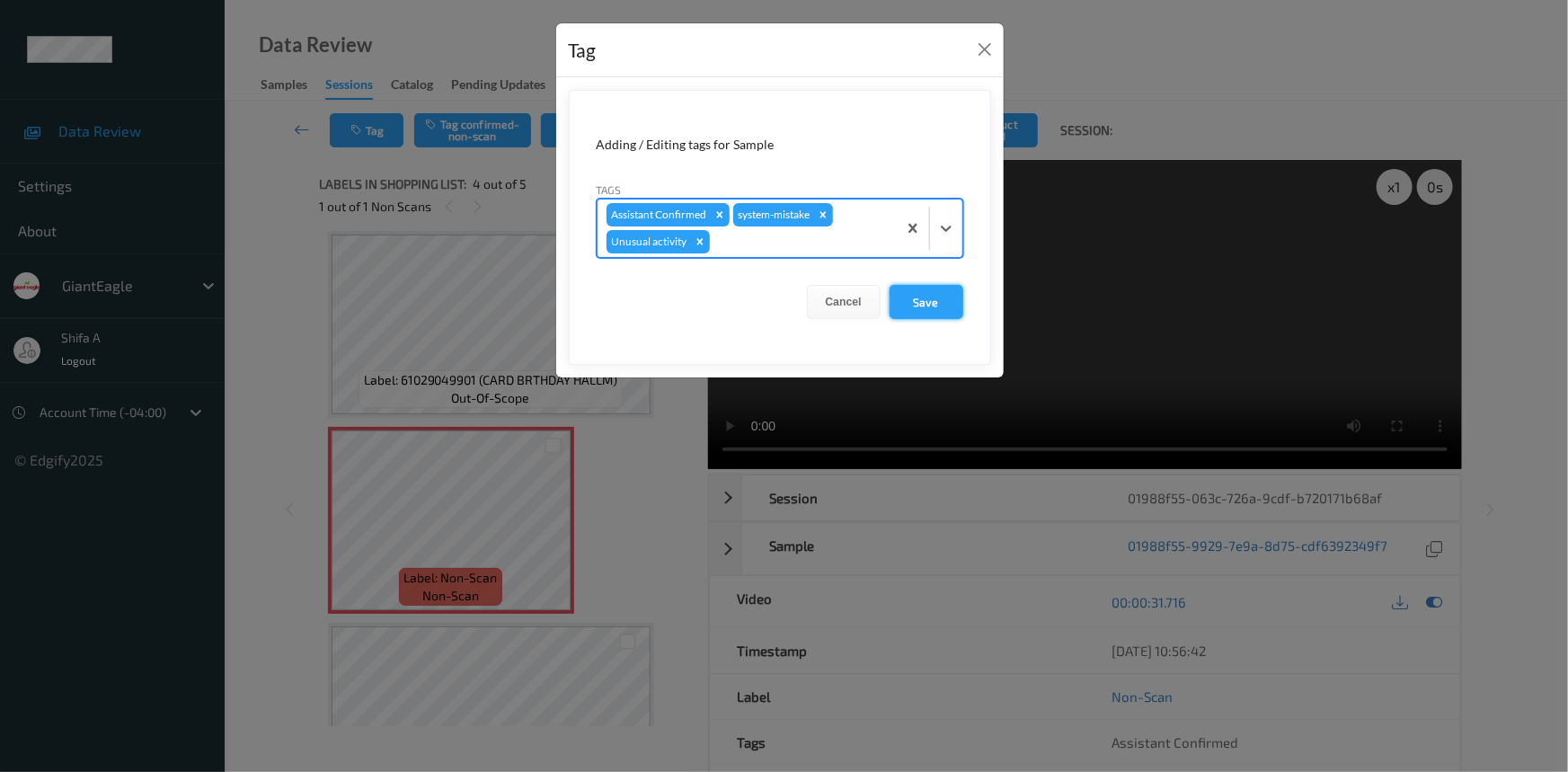
click at [943, 308] on button "Save" at bounding box center [926, 302] width 74 height 35
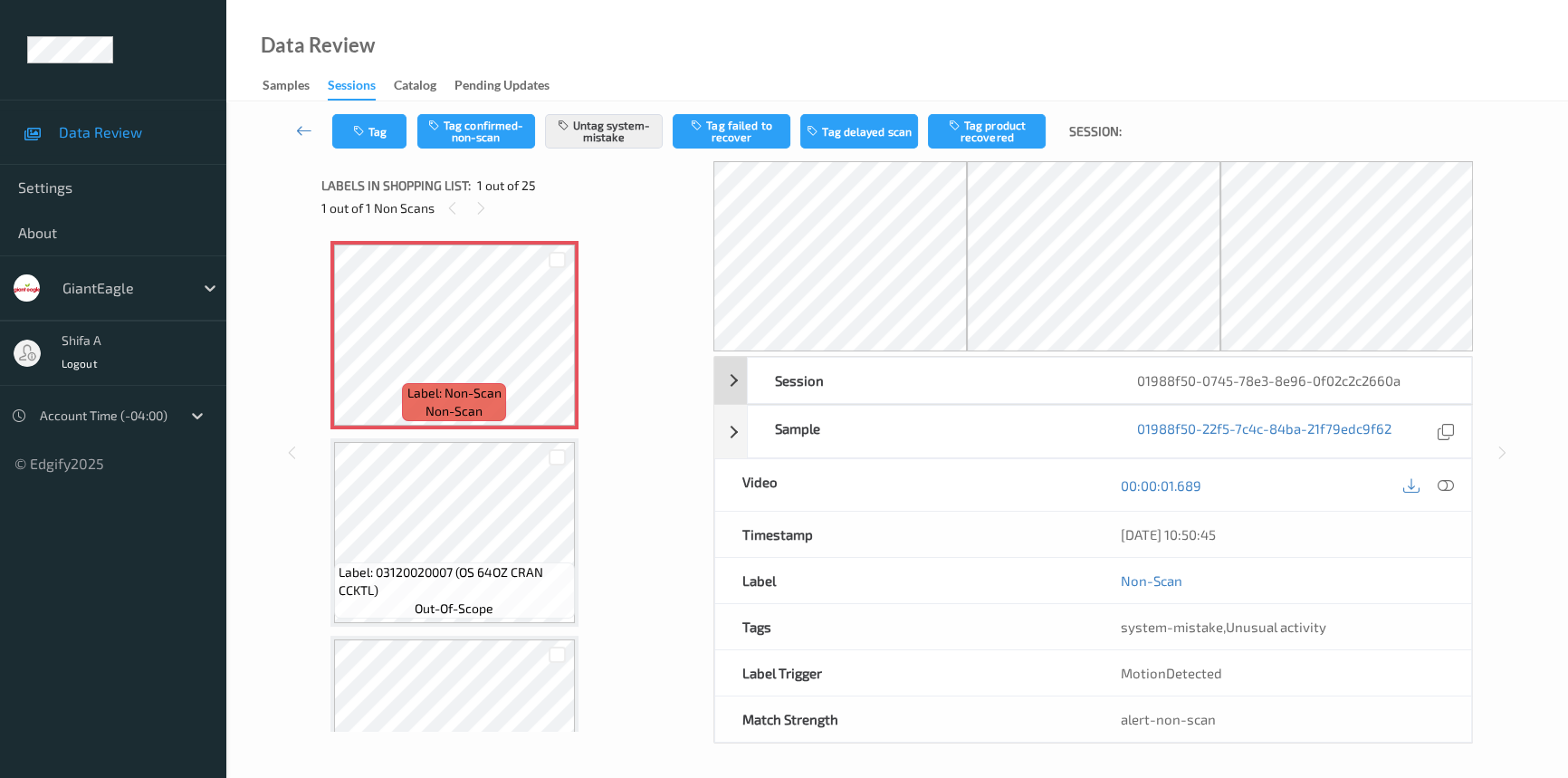
click at [1447, 489] on icon at bounding box center [1445, 485] width 16 height 16
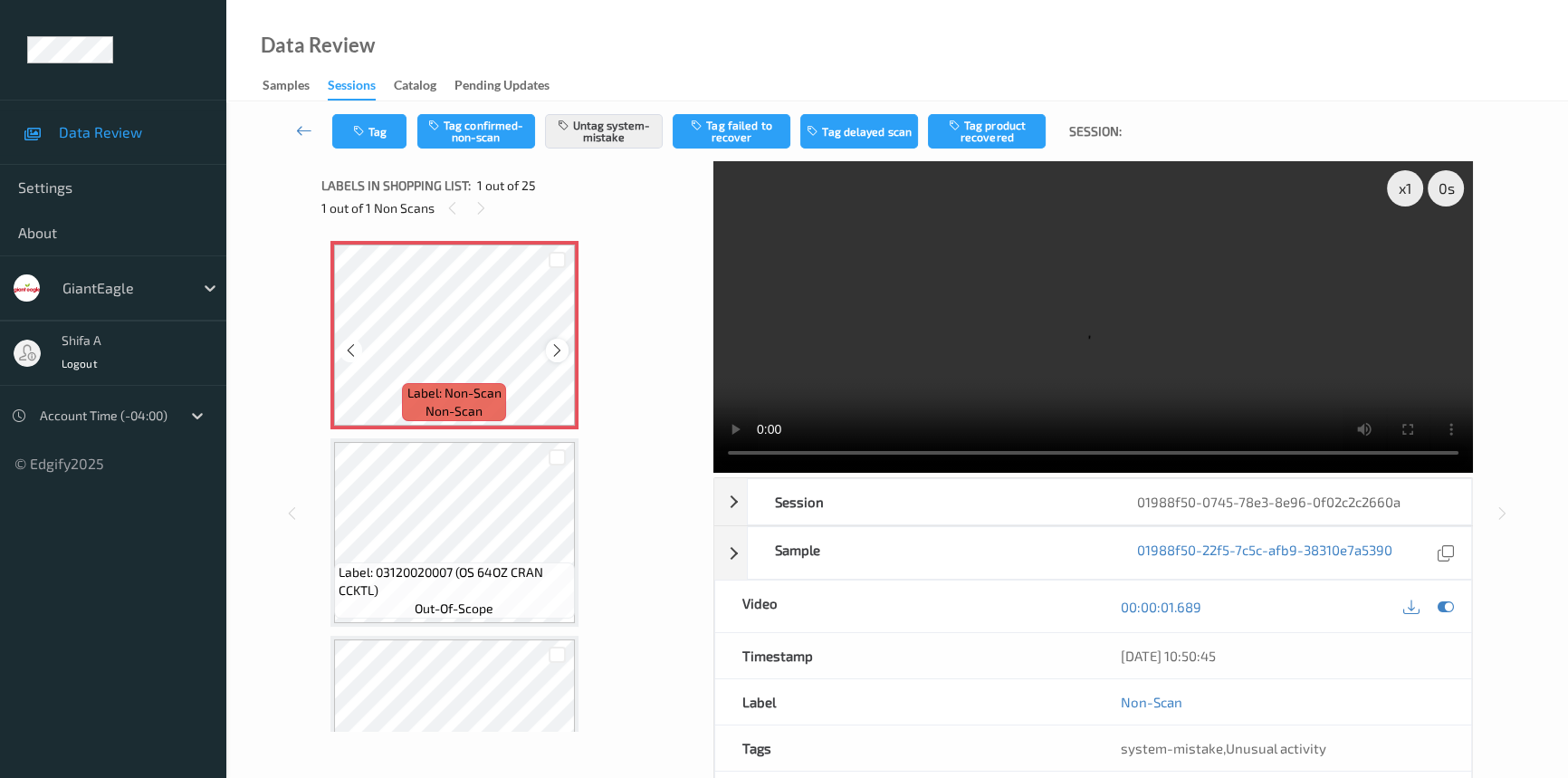
click at [553, 349] on icon at bounding box center [557, 351] width 16 height 16
click at [395, 136] on button "Tag" at bounding box center [369, 132] width 74 height 35
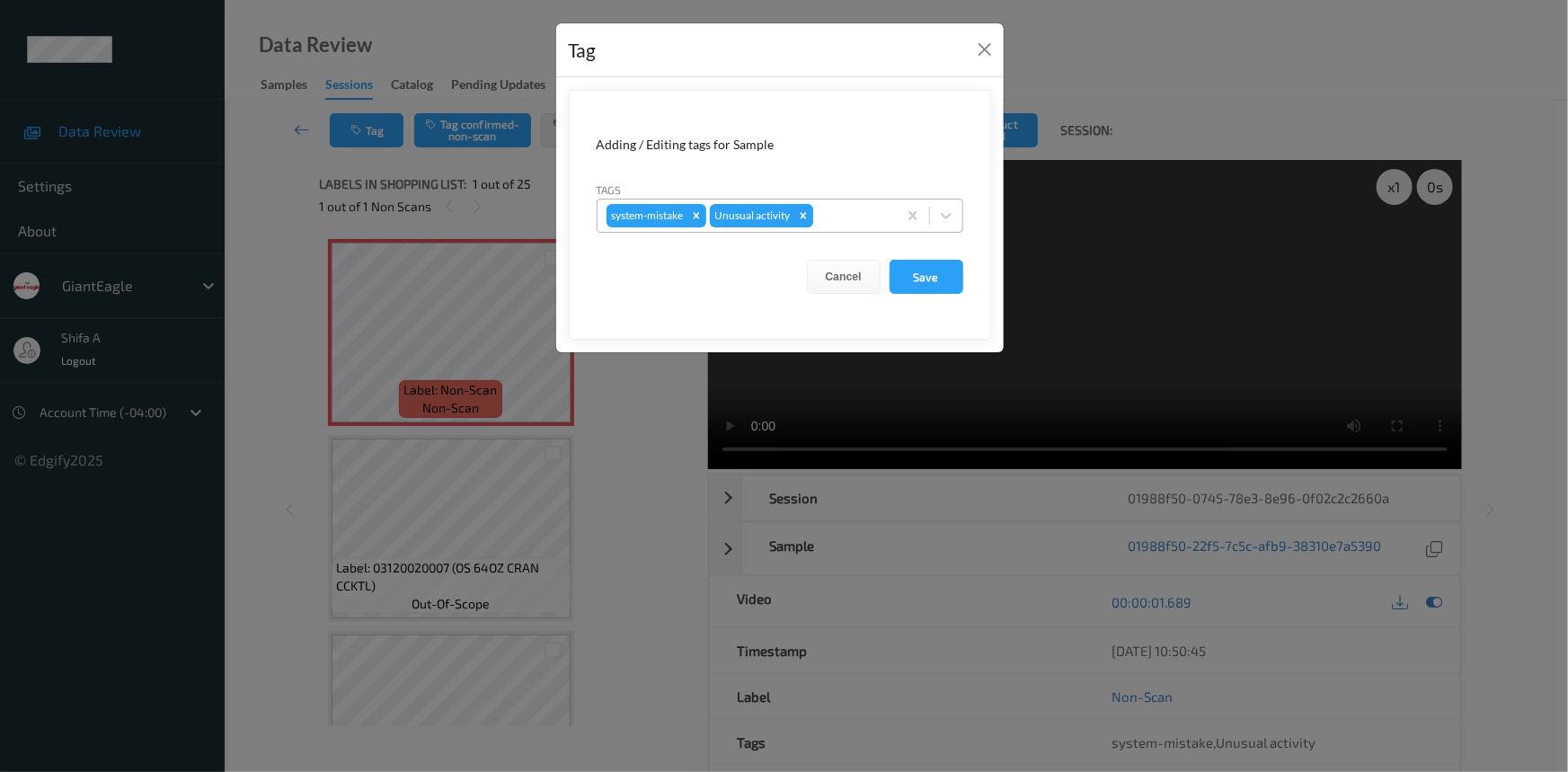
click at [800, 215] on icon "Remove Unusual activity" at bounding box center [804, 216] width 13 height 13
click at [932, 277] on button "Save" at bounding box center [926, 277] width 74 height 35
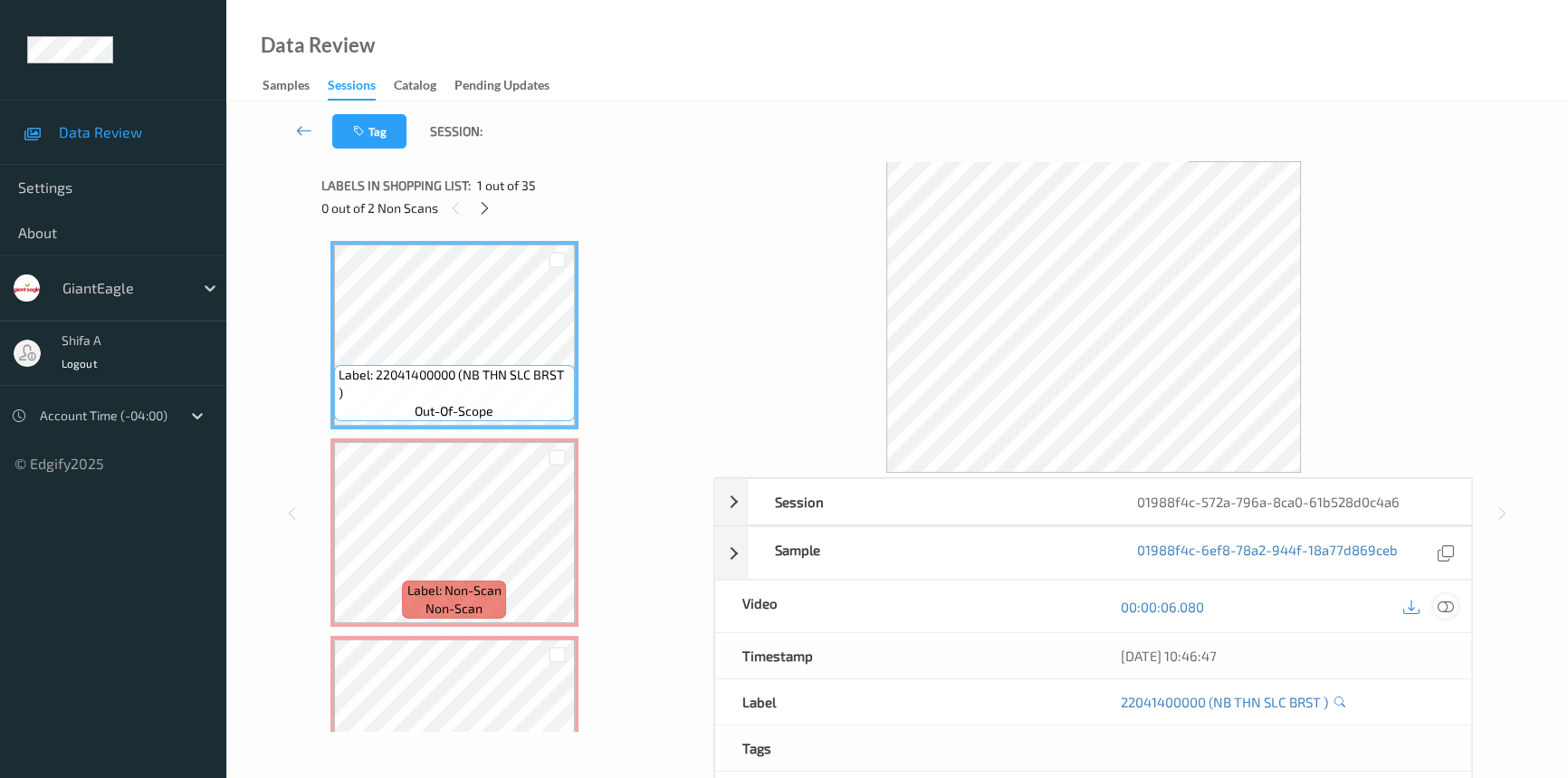
click at [1454, 606] on div at bounding box center [1444, 606] width 25 height 25
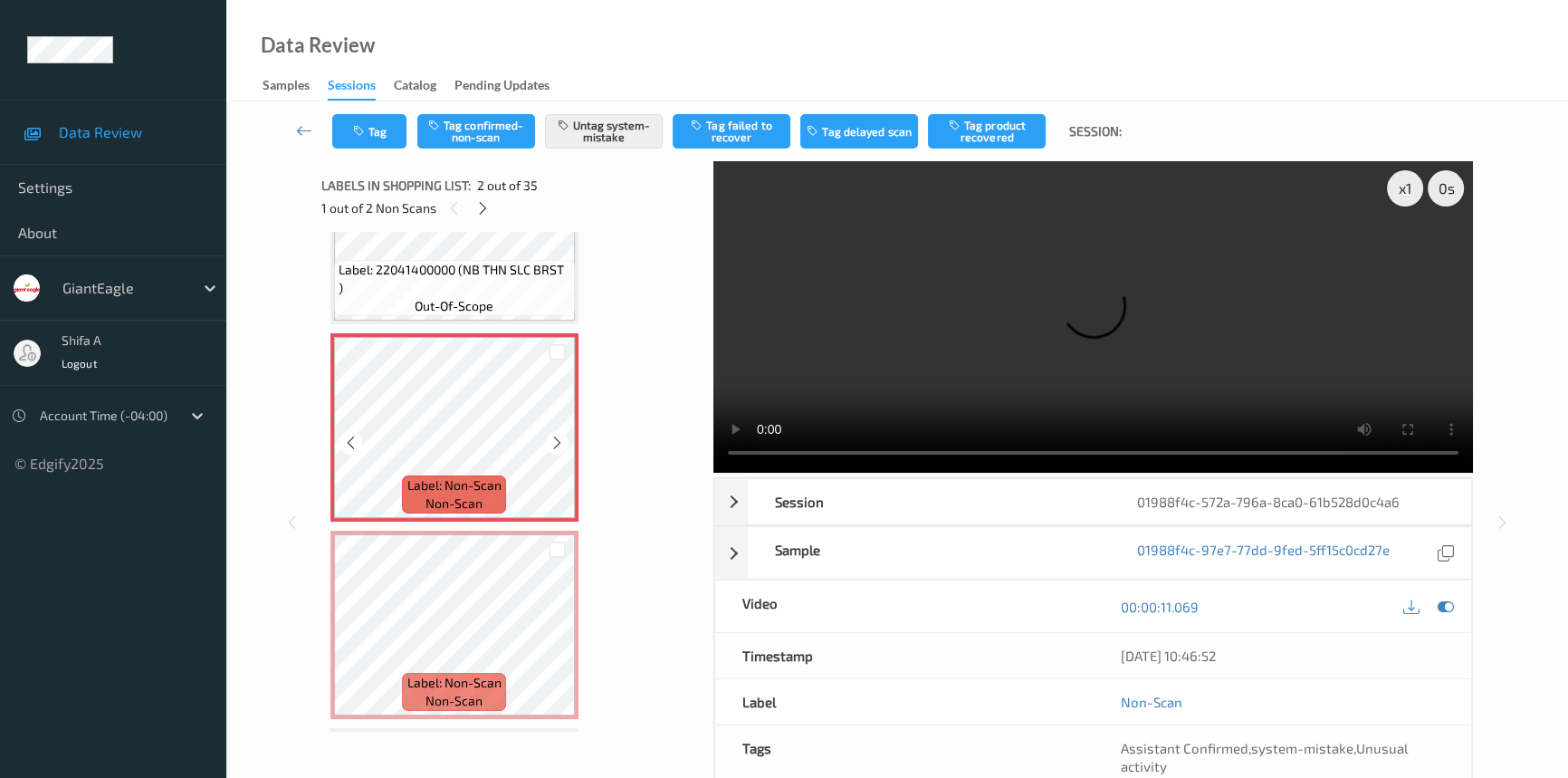
scroll to position [164, 0]
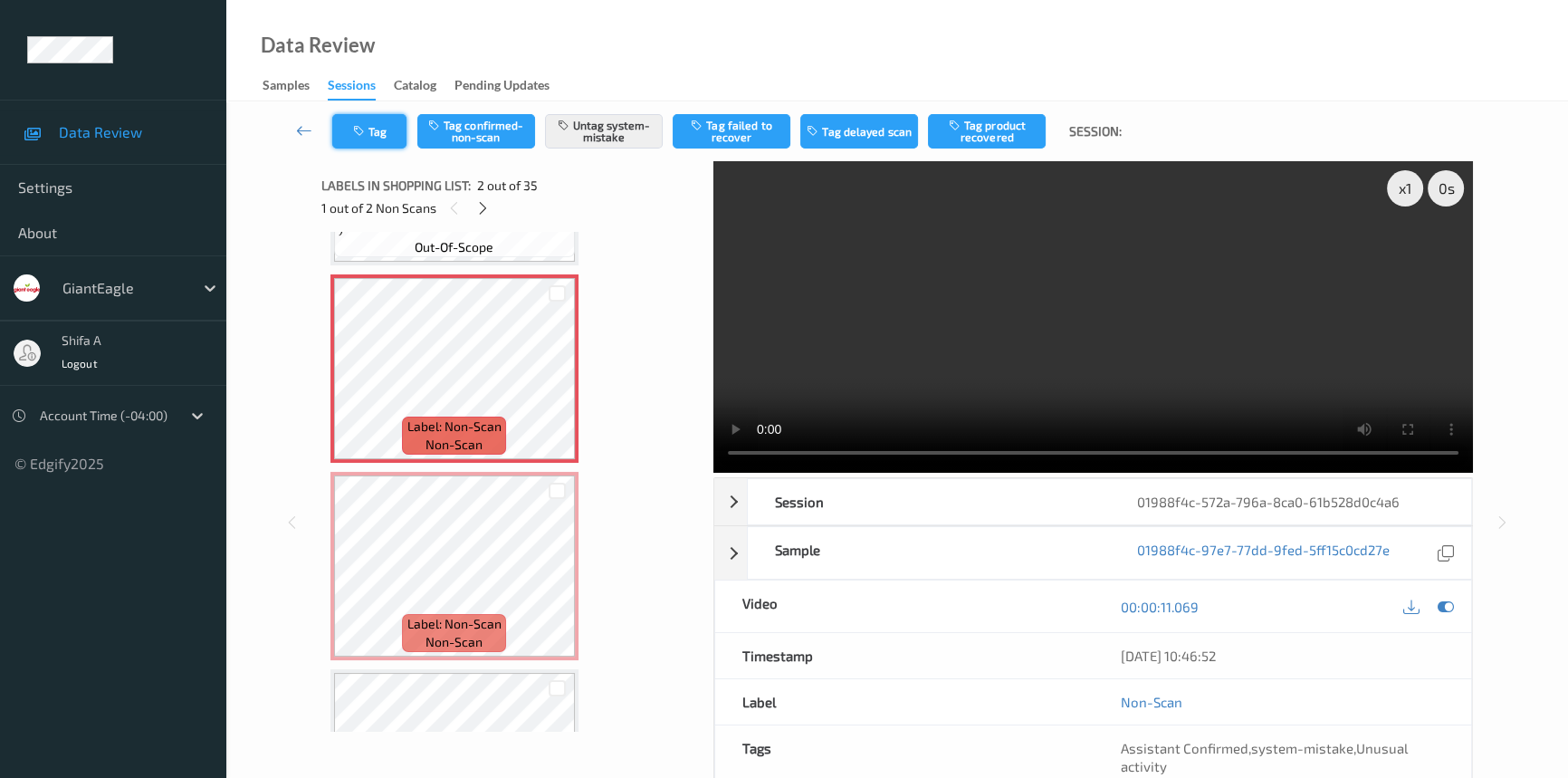
click at [381, 132] on button "Tag" at bounding box center [369, 132] width 74 height 35
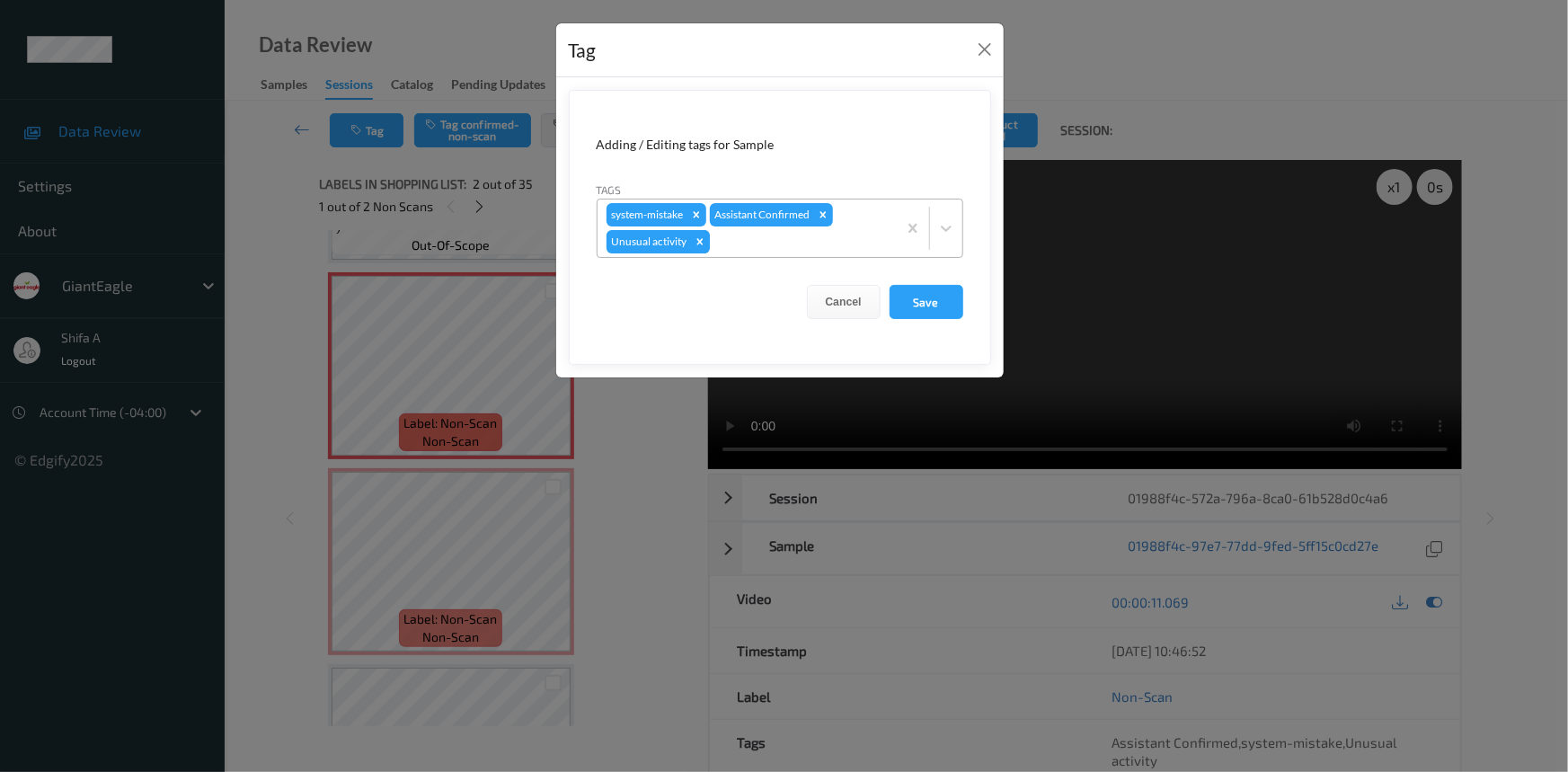
click at [697, 242] on icon "Remove Unusual activity" at bounding box center [700, 242] width 13 height 13
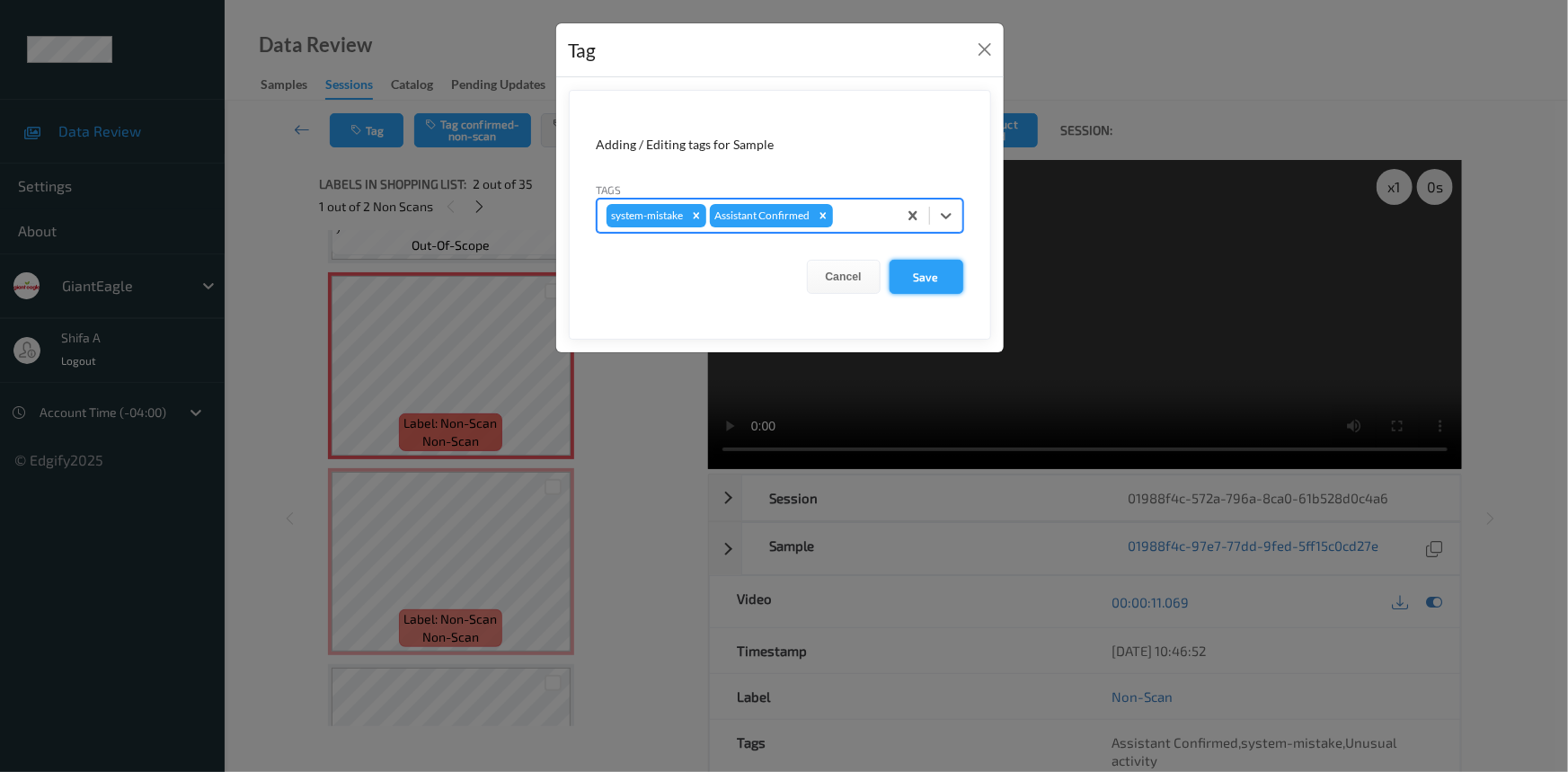
click at [949, 282] on button "Save" at bounding box center [926, 277] width 74 height 35
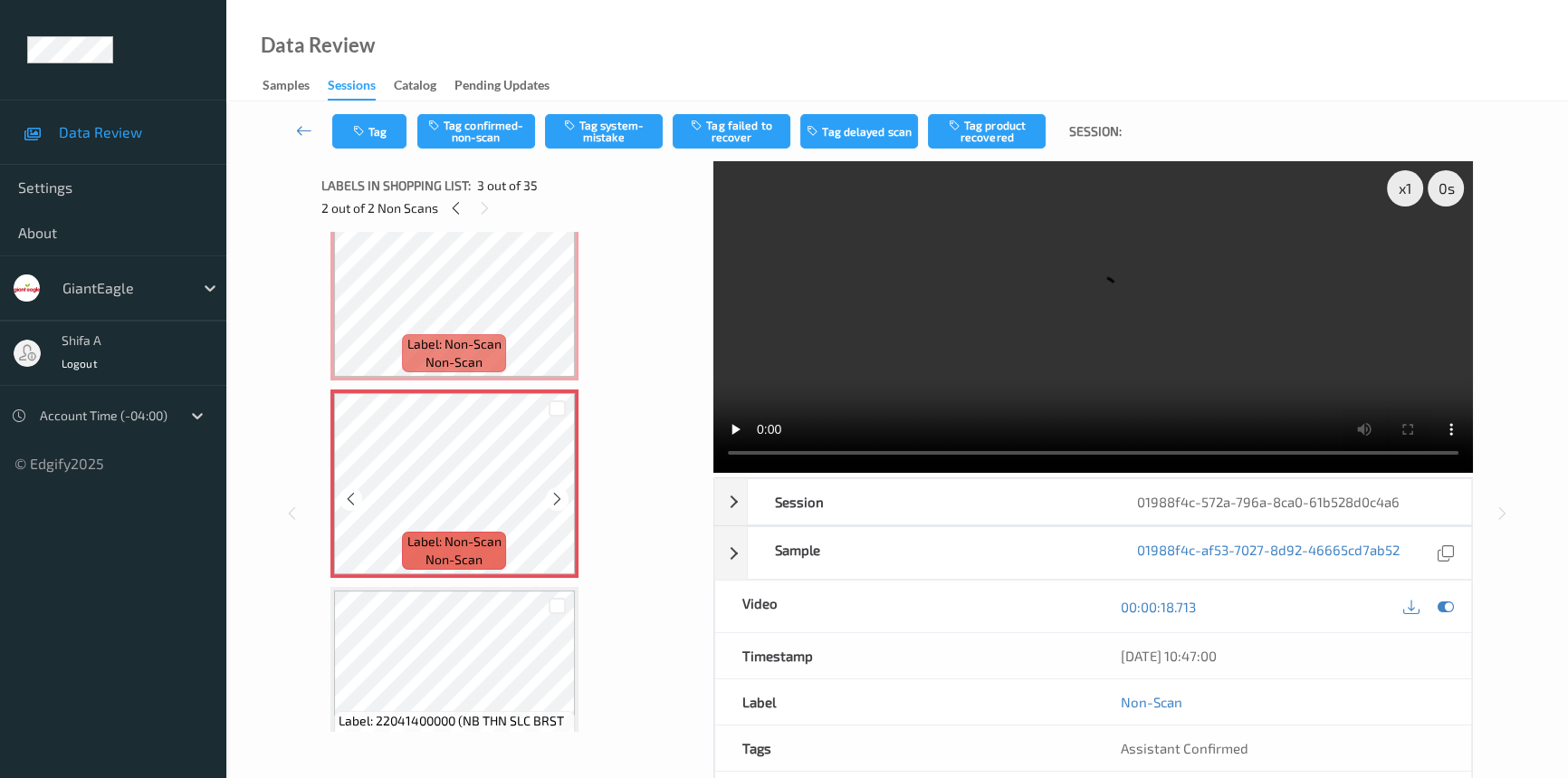
scroll to position [329, 0]
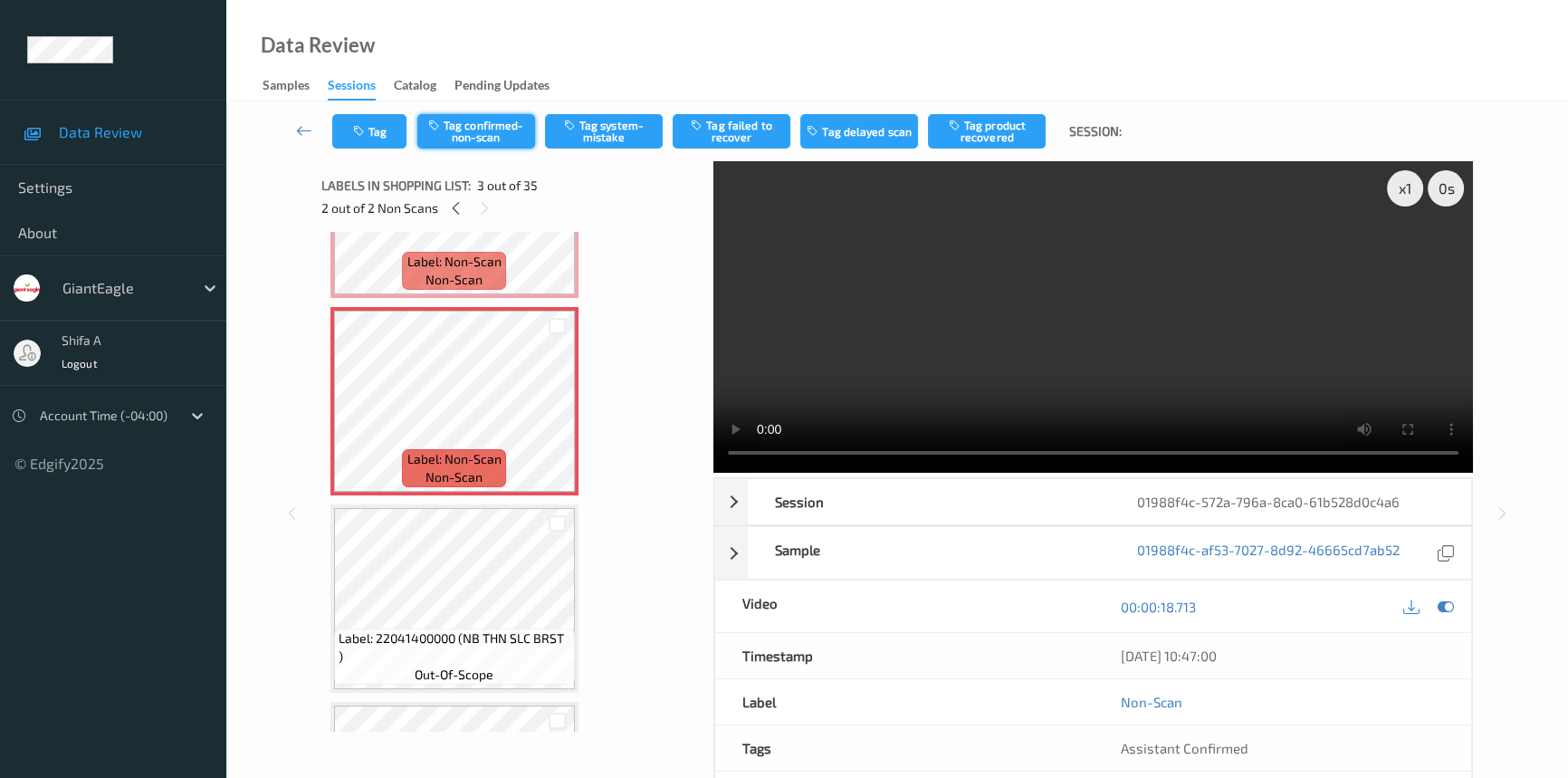
click at [480, 142] on button "Tag confirmed-non-scan" at bounding box center [476, 132] width 118 height 35
click at [996, 143] on button "Tag product recovered" at bounding box center [986, 132] width 118 height 35
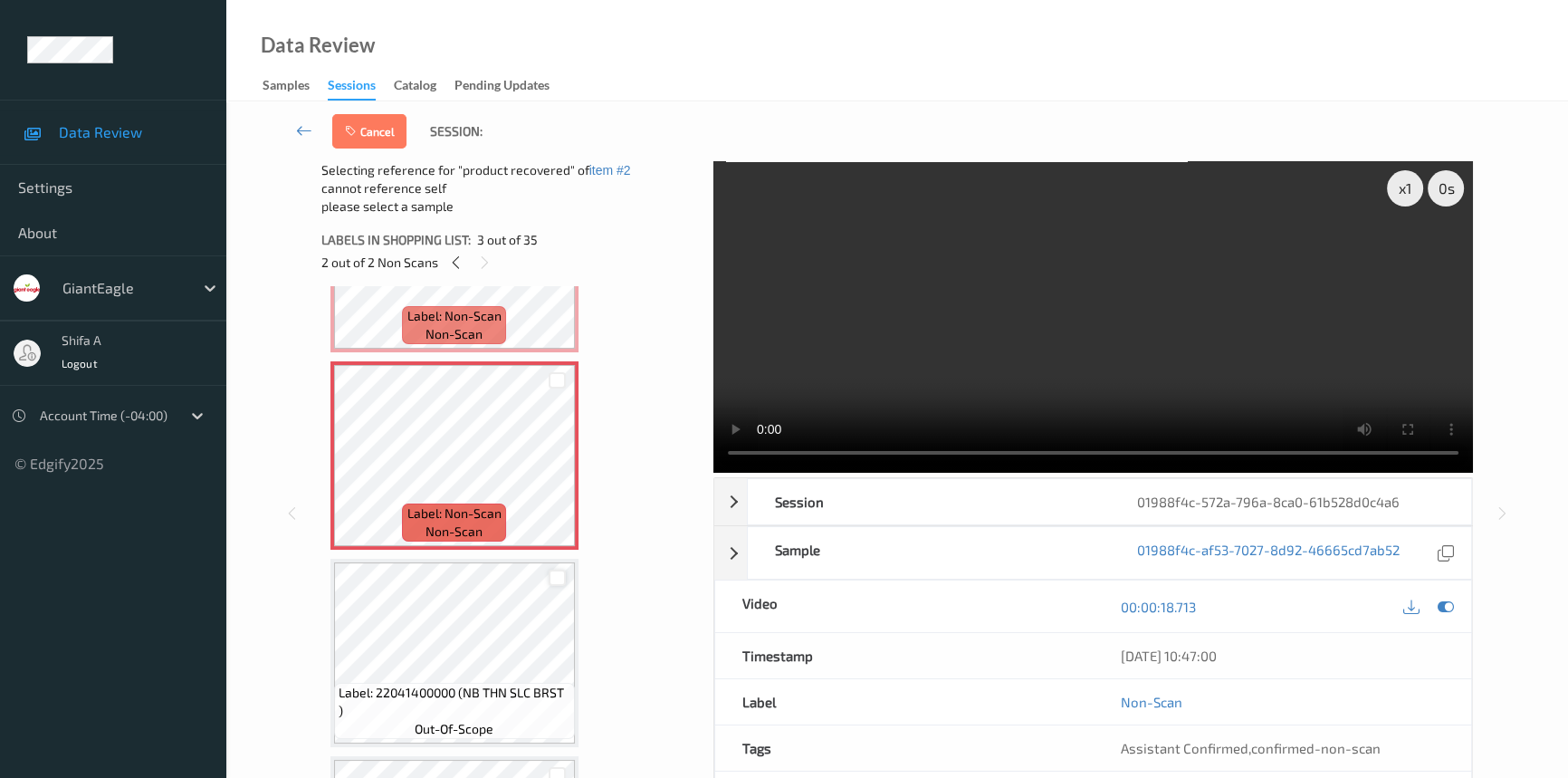
click at [556, 572] on div at bounding box center [557, 578] width 17 height 17
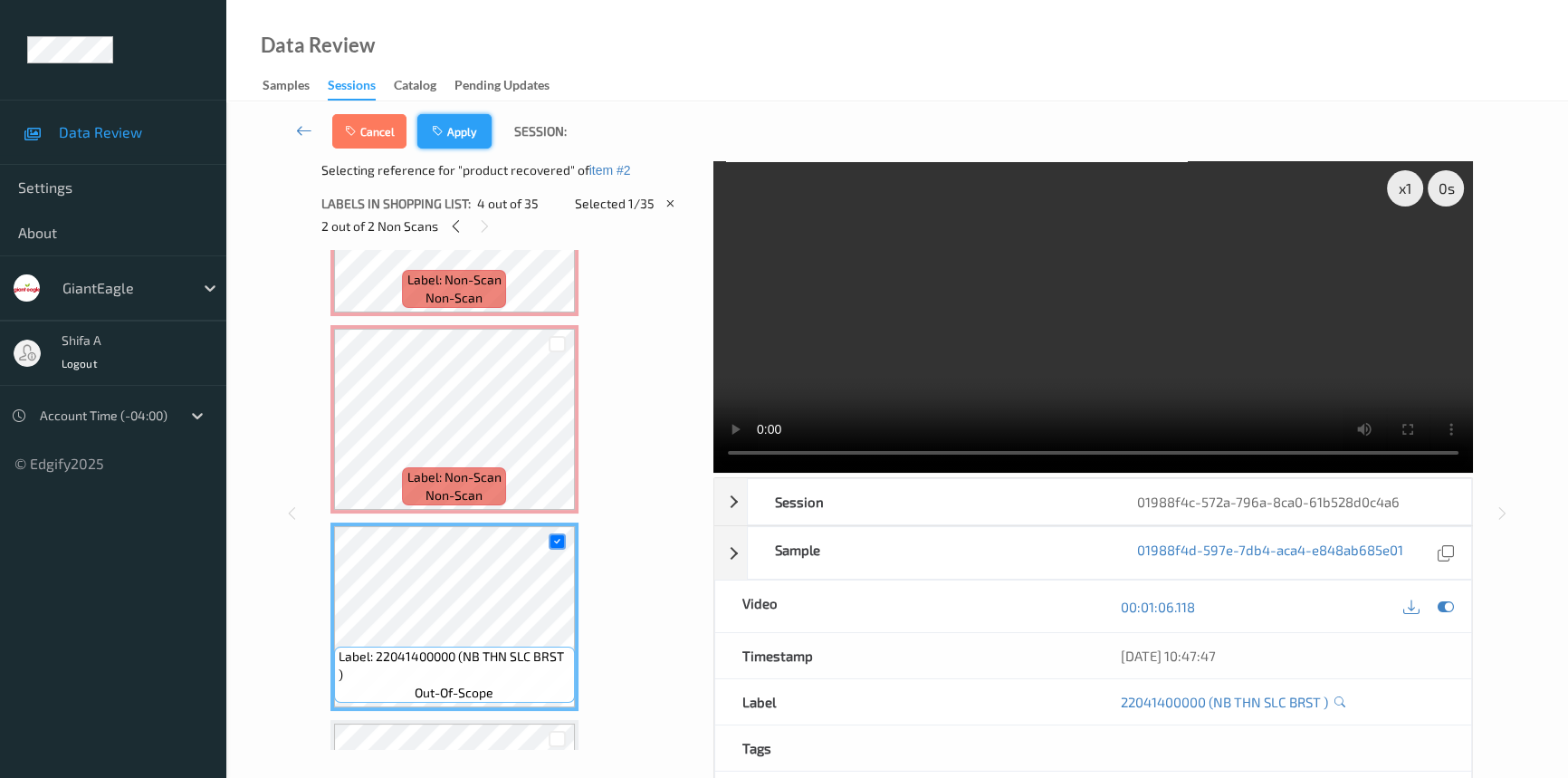
click at [455, 131] on button "Apply" at bounding box center [454, 132] width 74 height 35
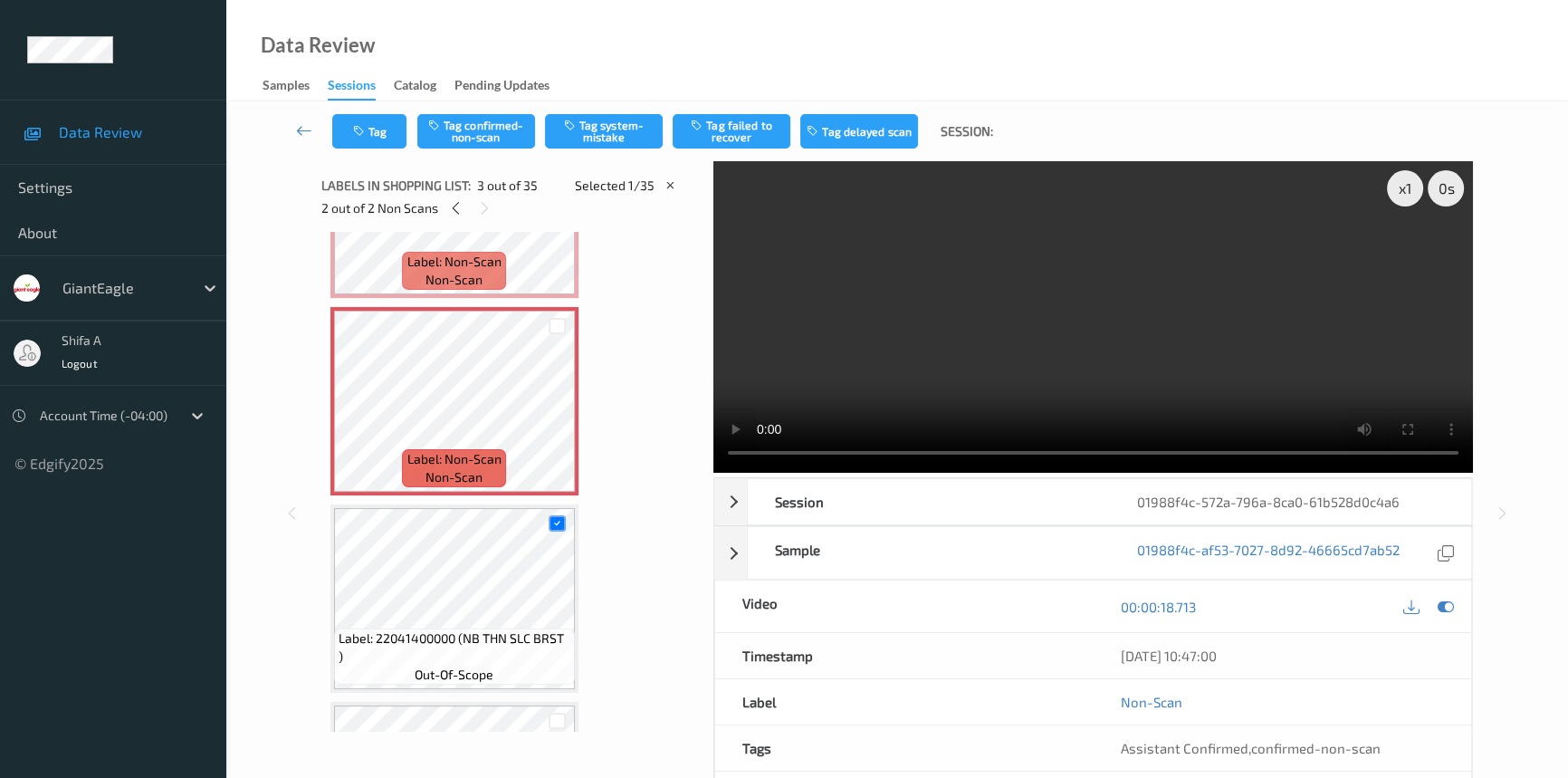
scroll to position [206, 0]
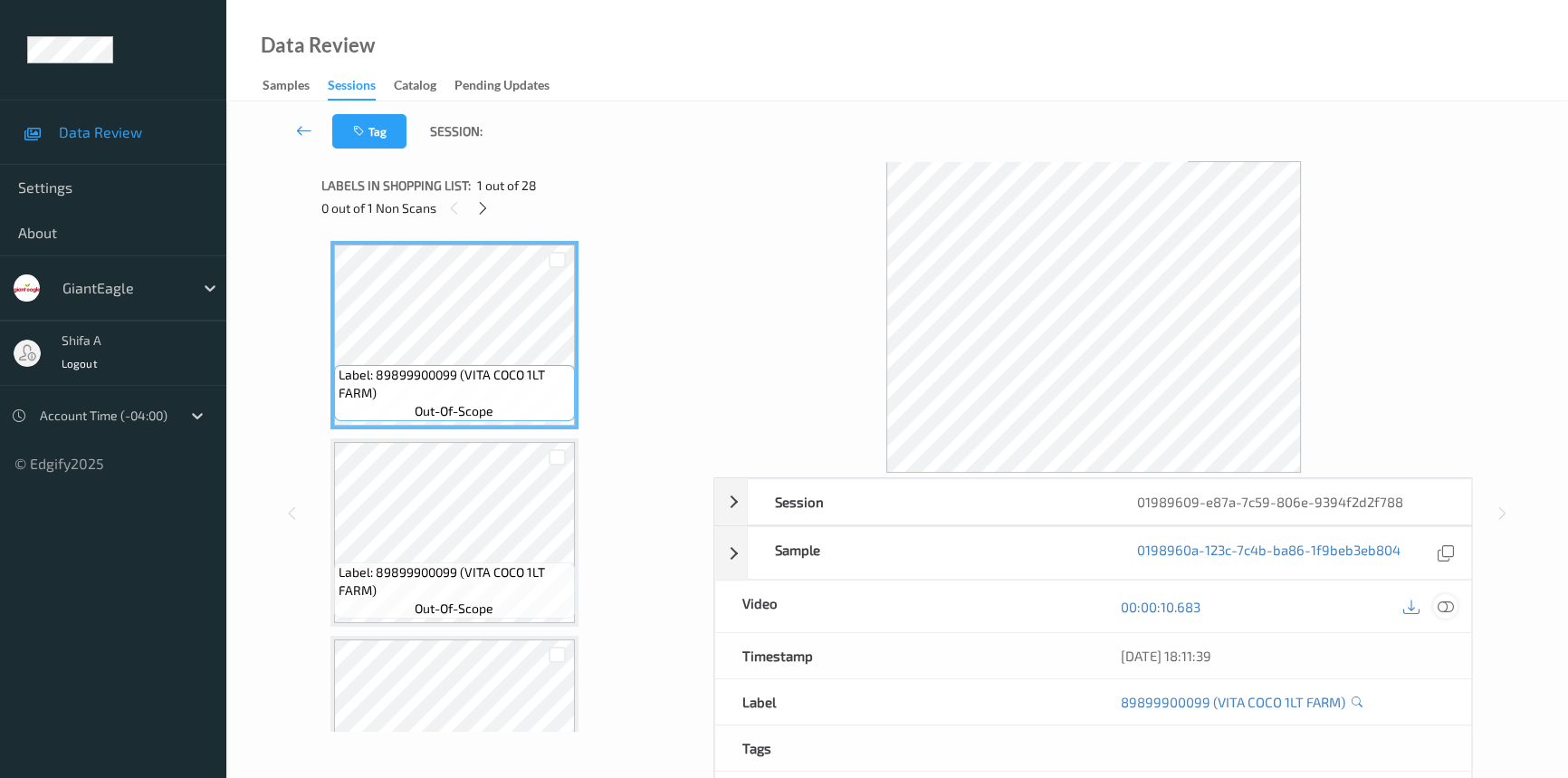
click at [1450, 613] on icon at bounding box center [1445, 607] width 16 height 16
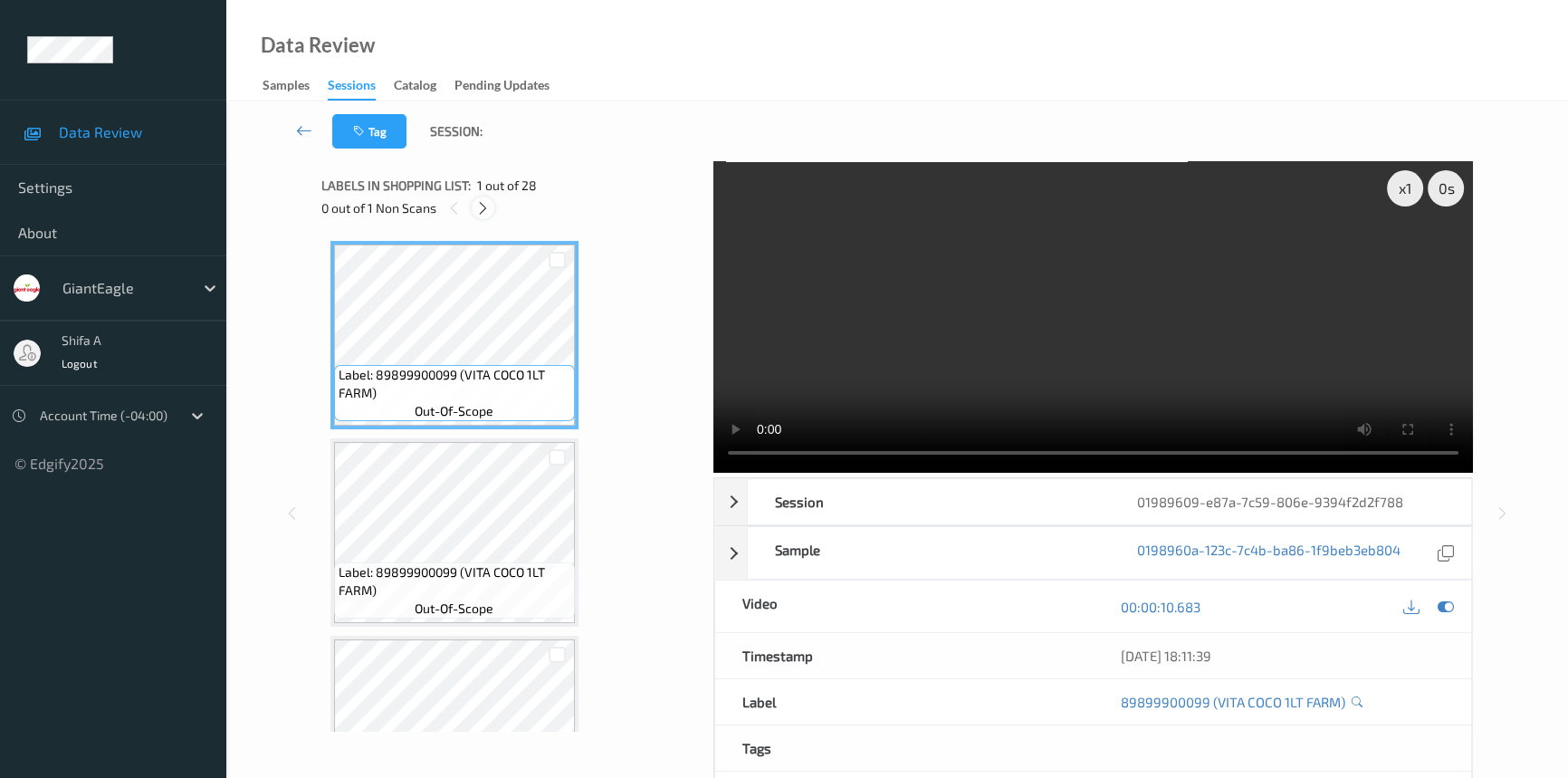
click at [479, 208] on icon at bounding box center [483, 209] width 16 height 16
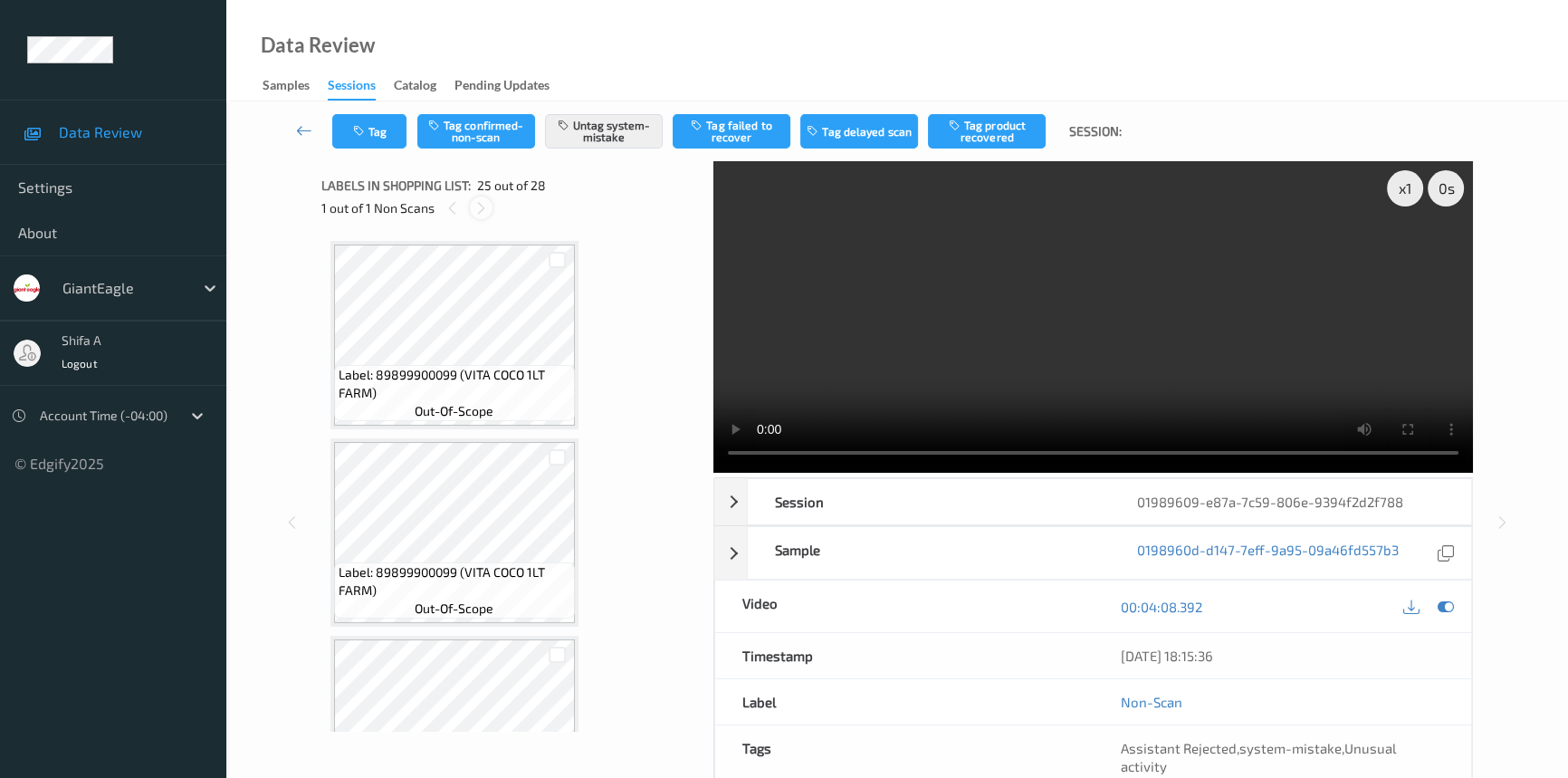
scroll to position [4535, 0]
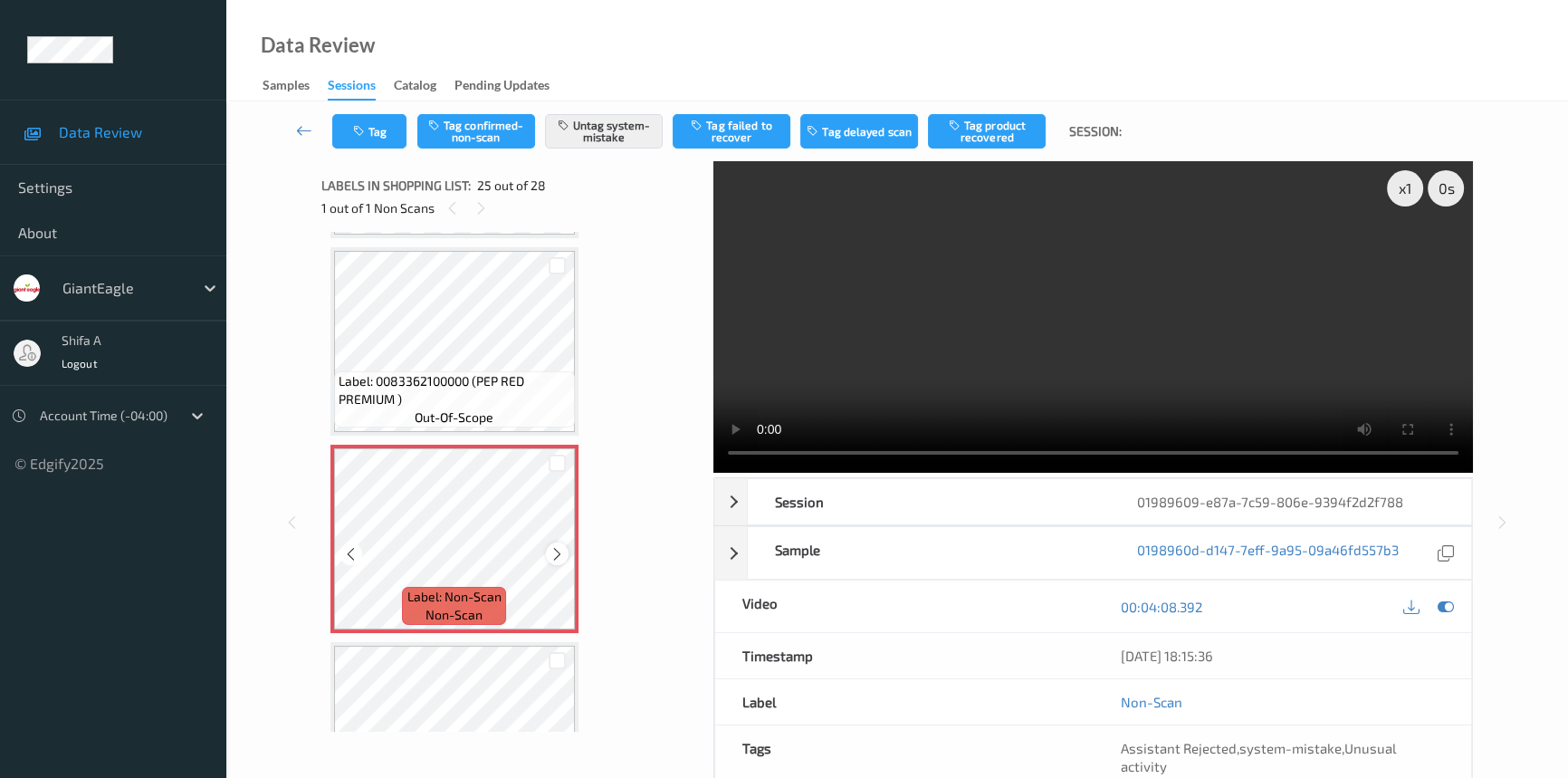
click at [553, 546] on icon at bounding box center [557, 555] width 16 height 16
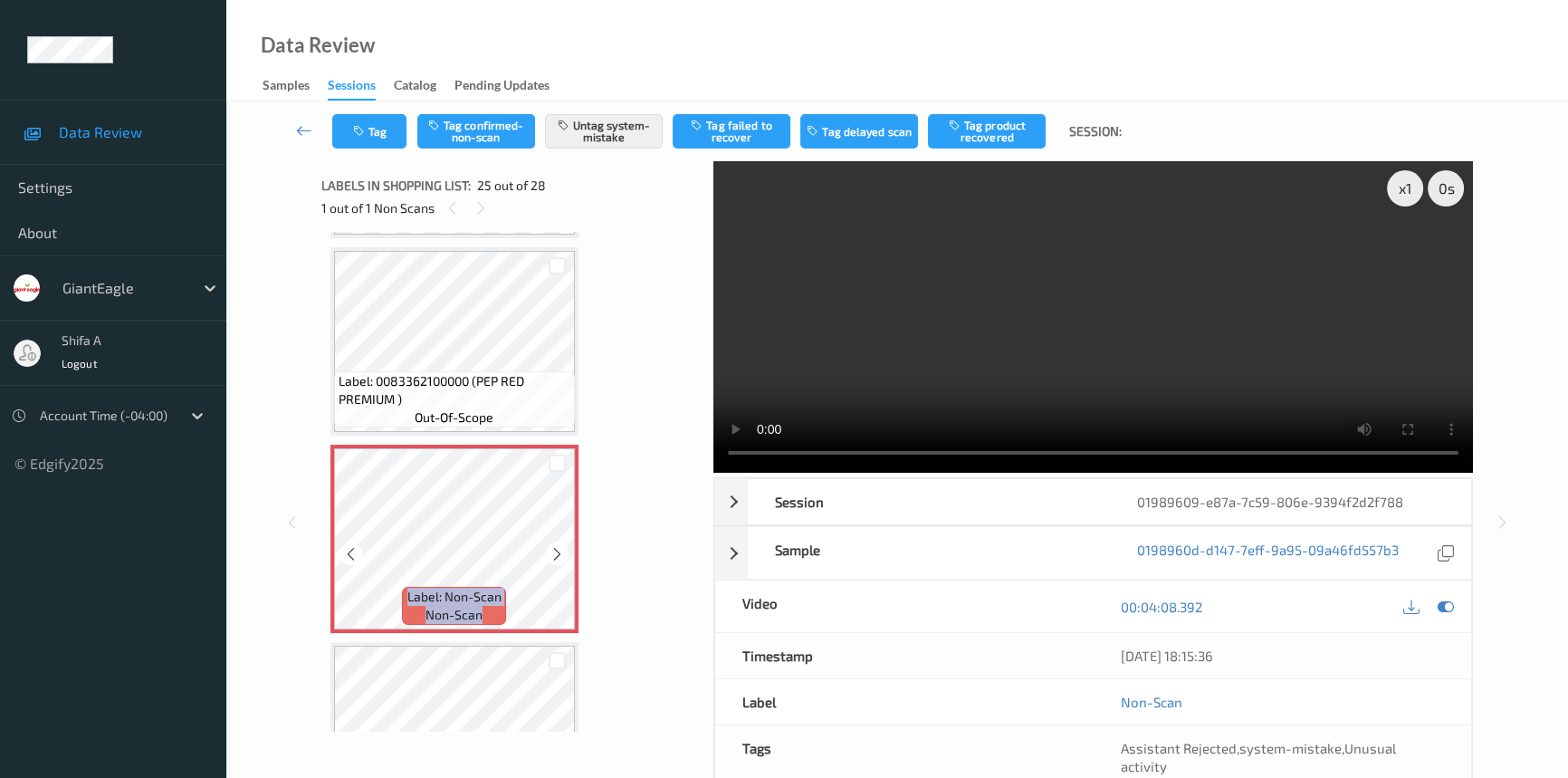
click at [553, 546] on icon at bounding box center [557, 555] width 16 height 16
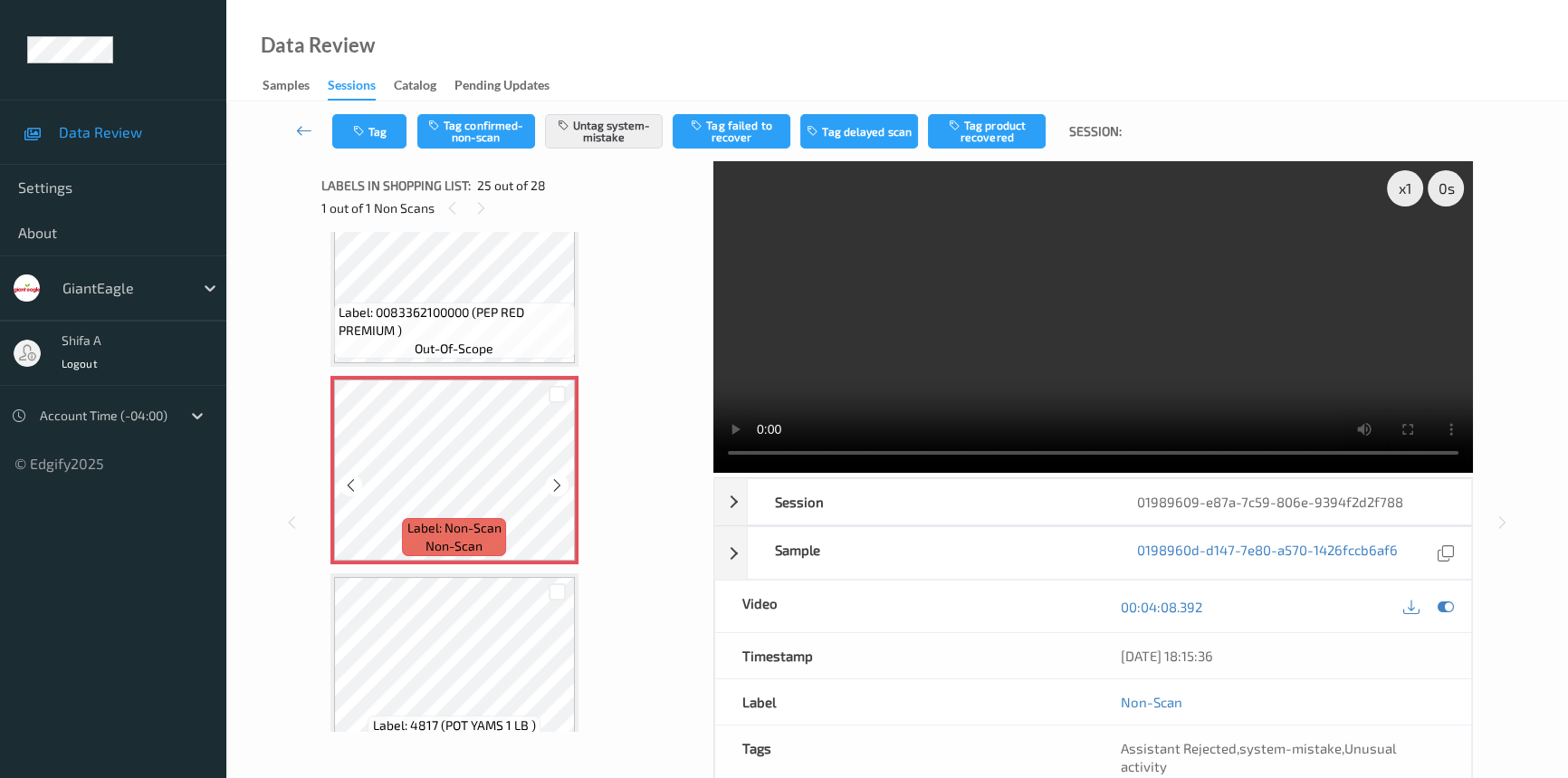
scroll to position [4618, 0]
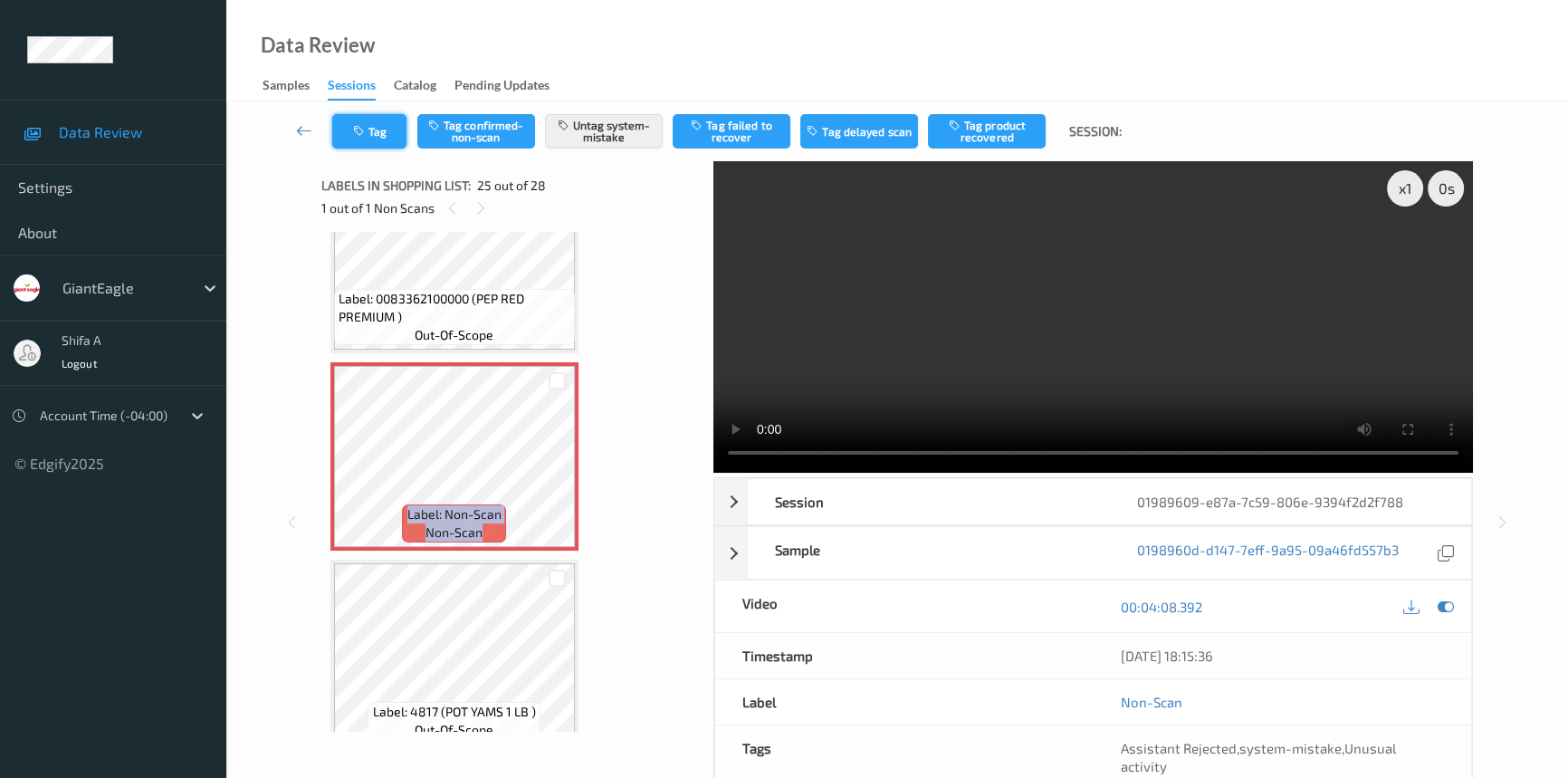
click at [346, 135] on button "Tag" at bounding box center [369, 132] width 74 height 35
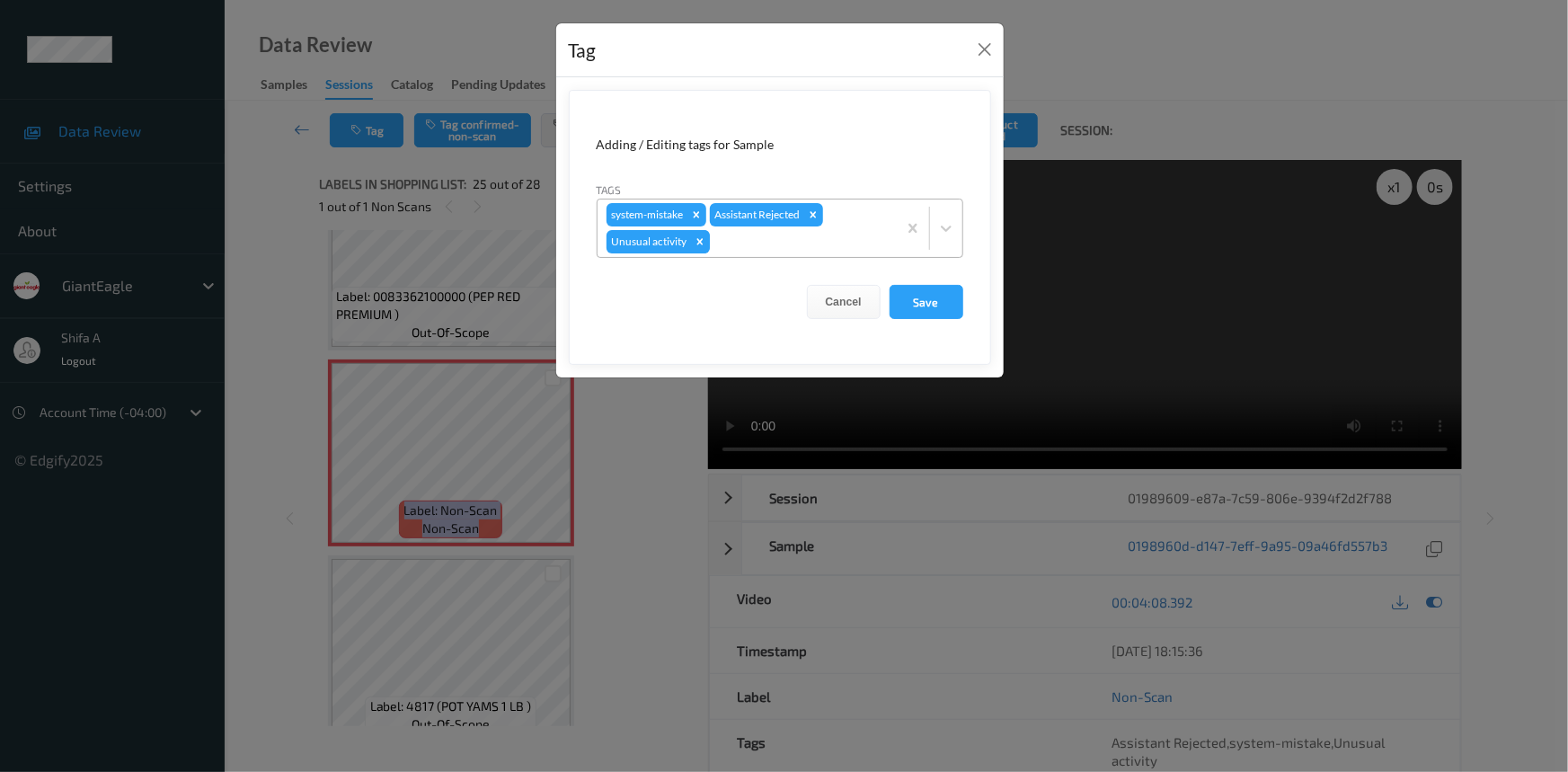
click at [701, 238] on icon "Remove Unusual activity" at bounding box center [700, 242] width 13 height 13
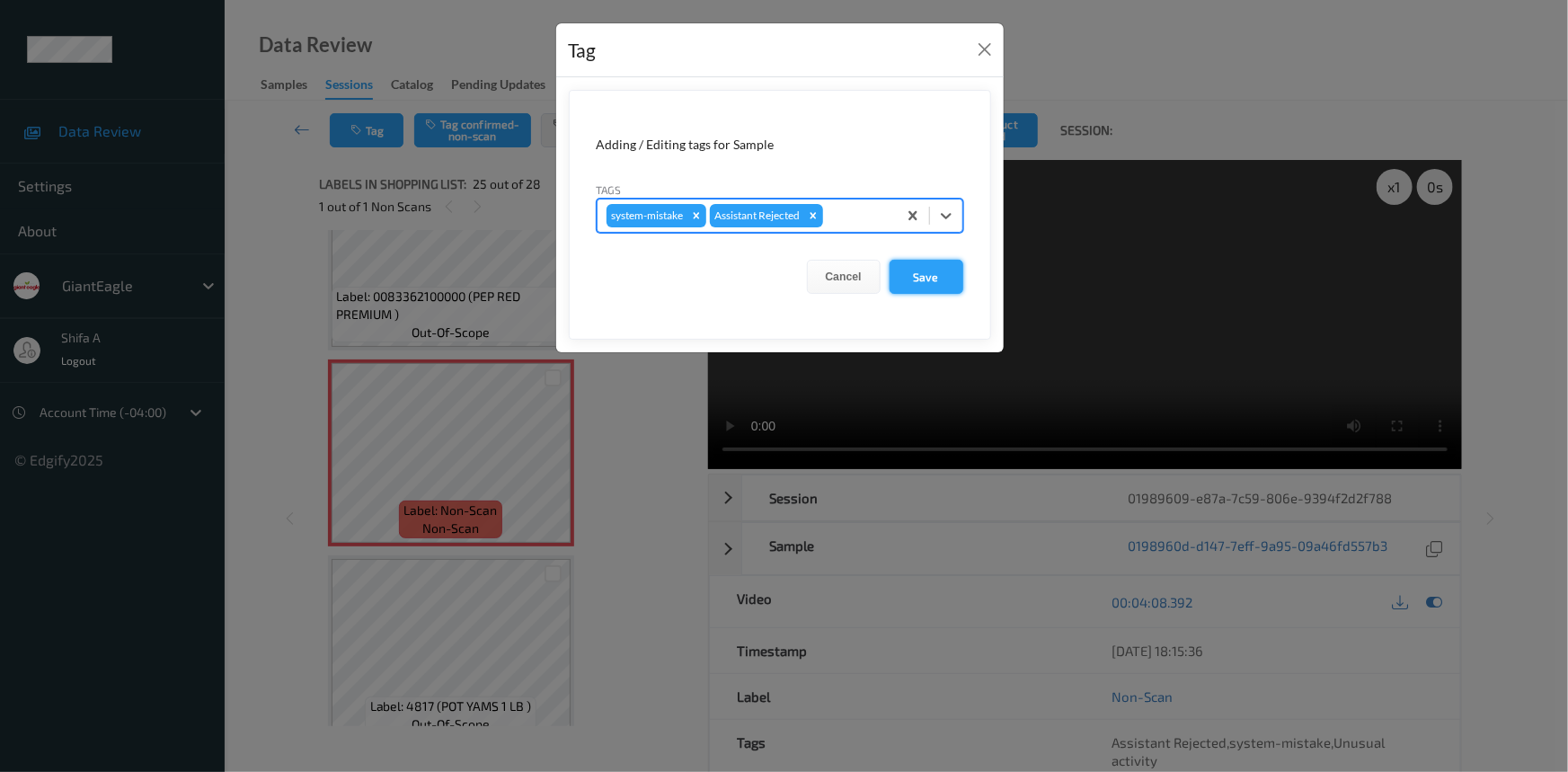
click at [915, 276] on button "Save" at bounding box center [926, 277] width 74 height 35
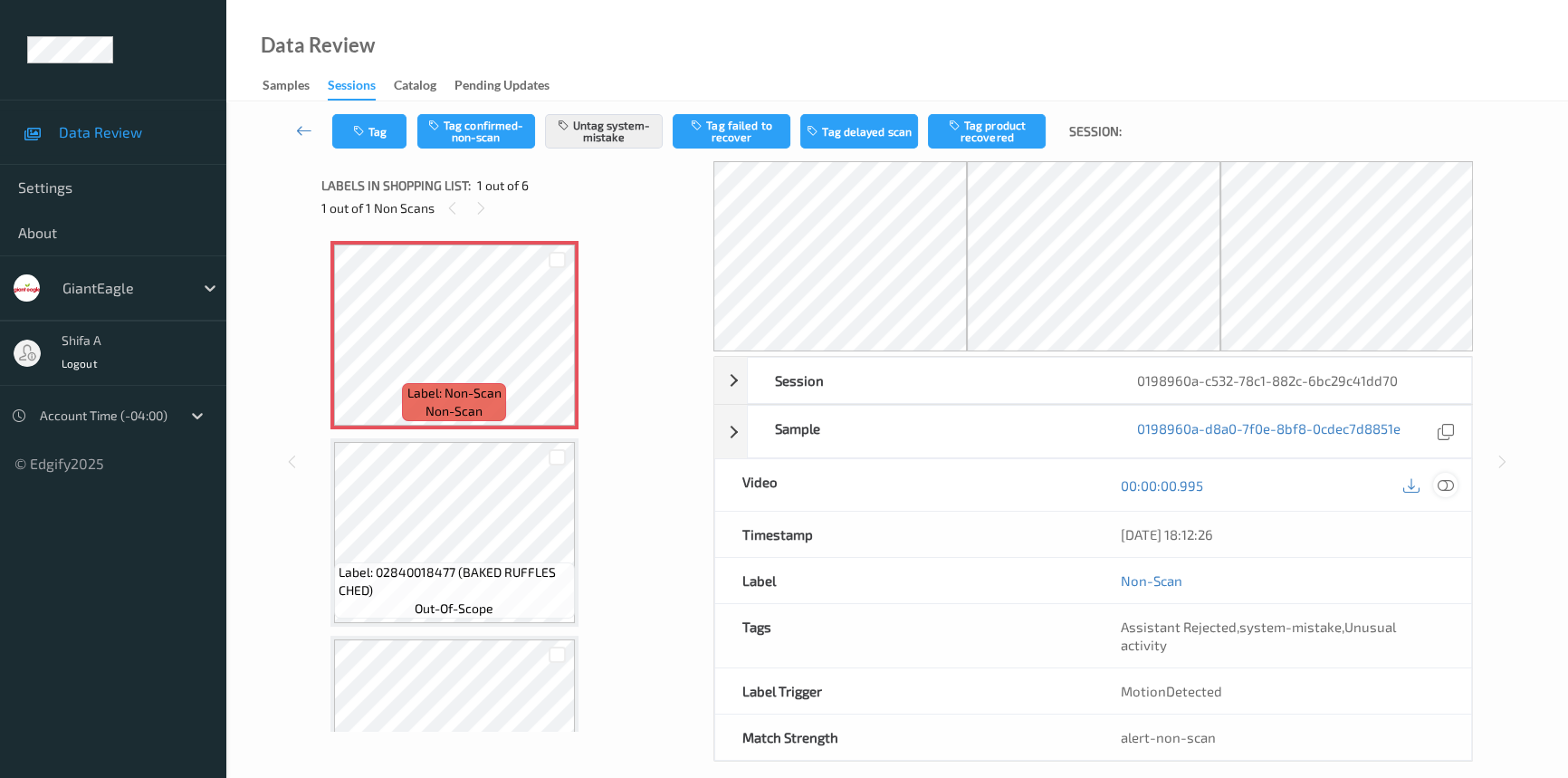
drag, startPoint x: 1452, startPoint y: 487, endPoint x: 966, endPoint y: 158, distance: 586.9
click at [1450, 484] on icon at bounding box center [1445, 485] width 16 height 16
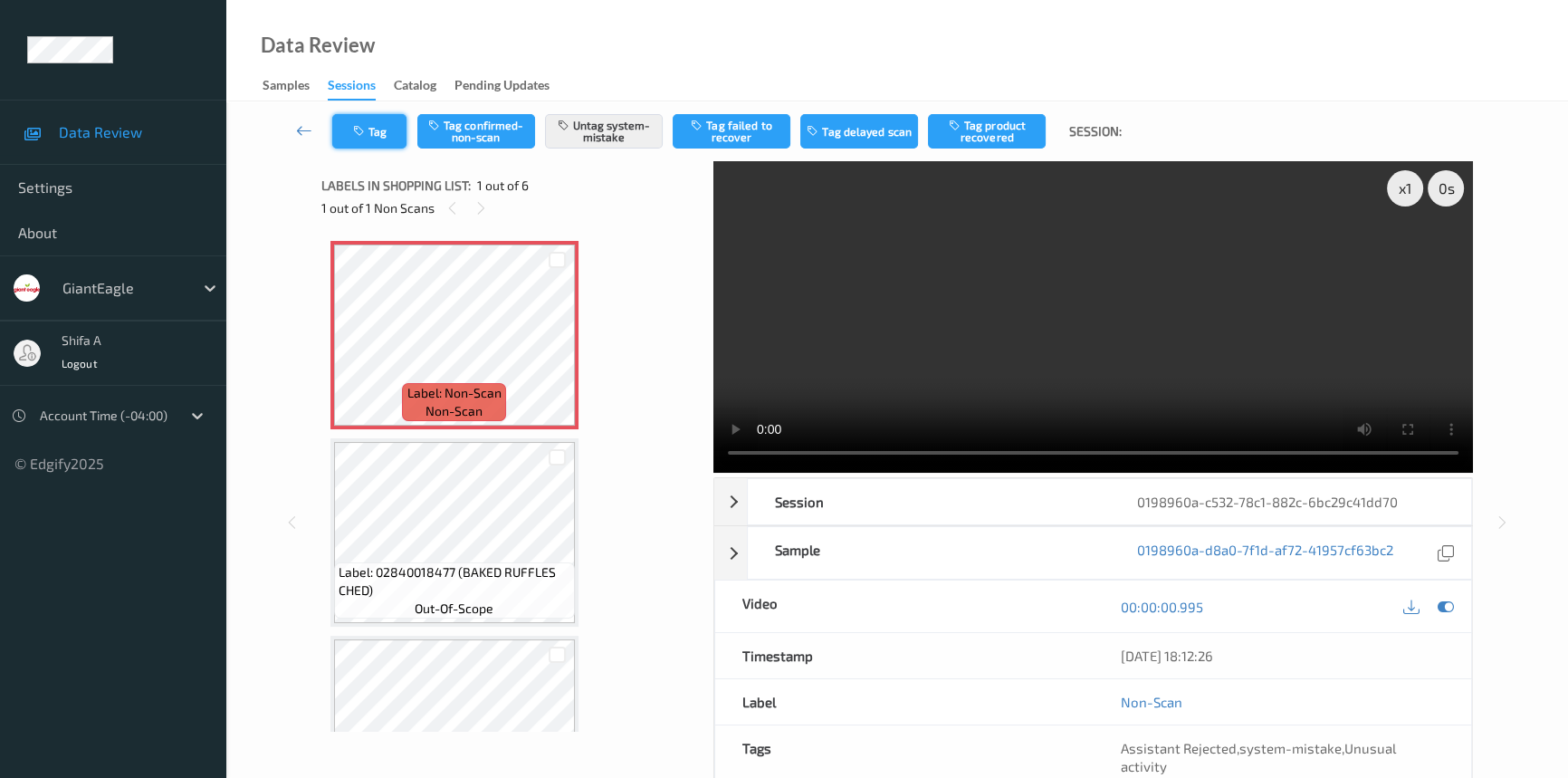
click at [370, 136] on button "Tag" at bounding box center [369, 132] width 74 height 35
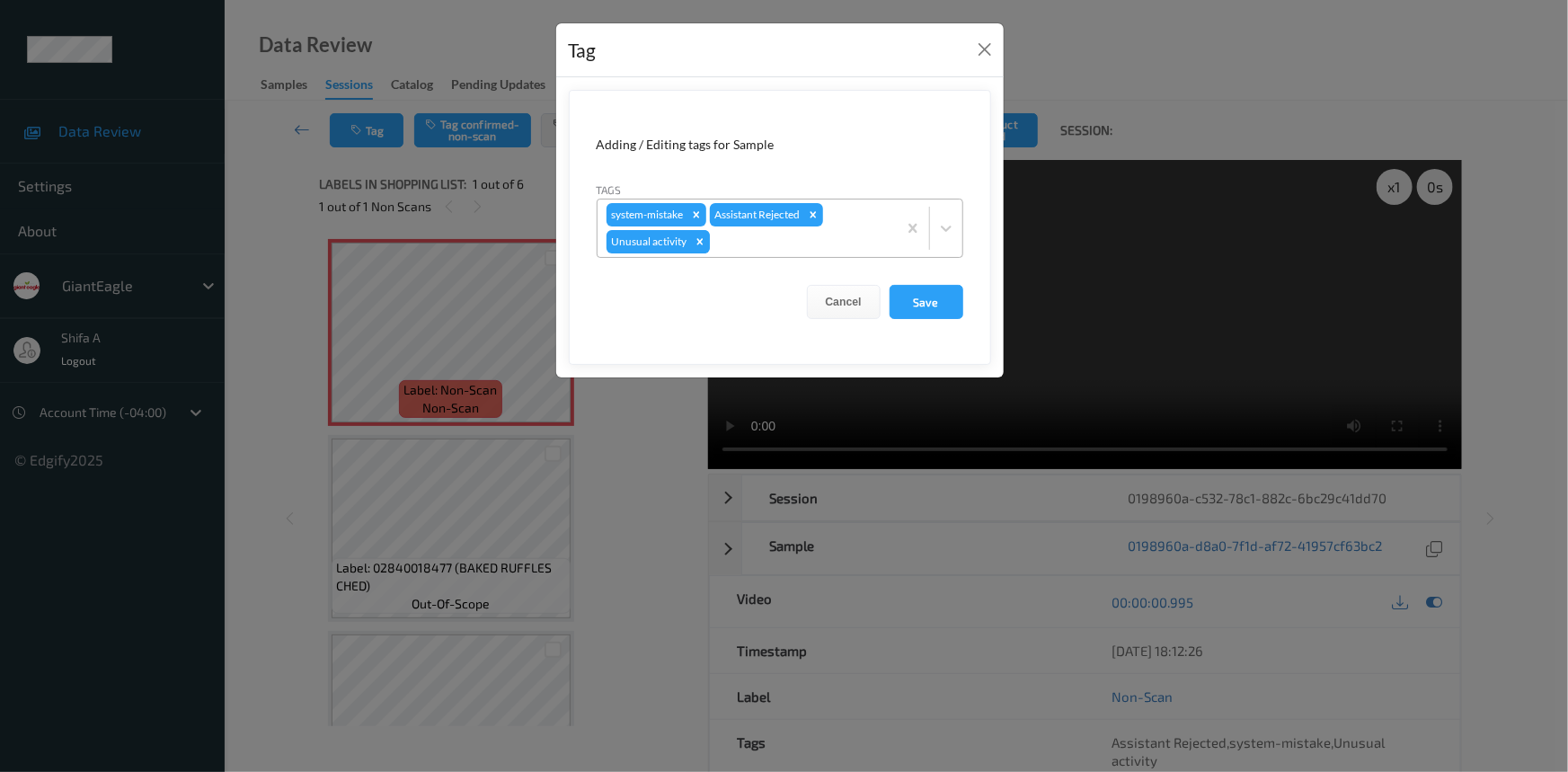
click at [702, 240] on icon "Remove Unusual activity" at bounding box center [700, 242] width 13 height 13
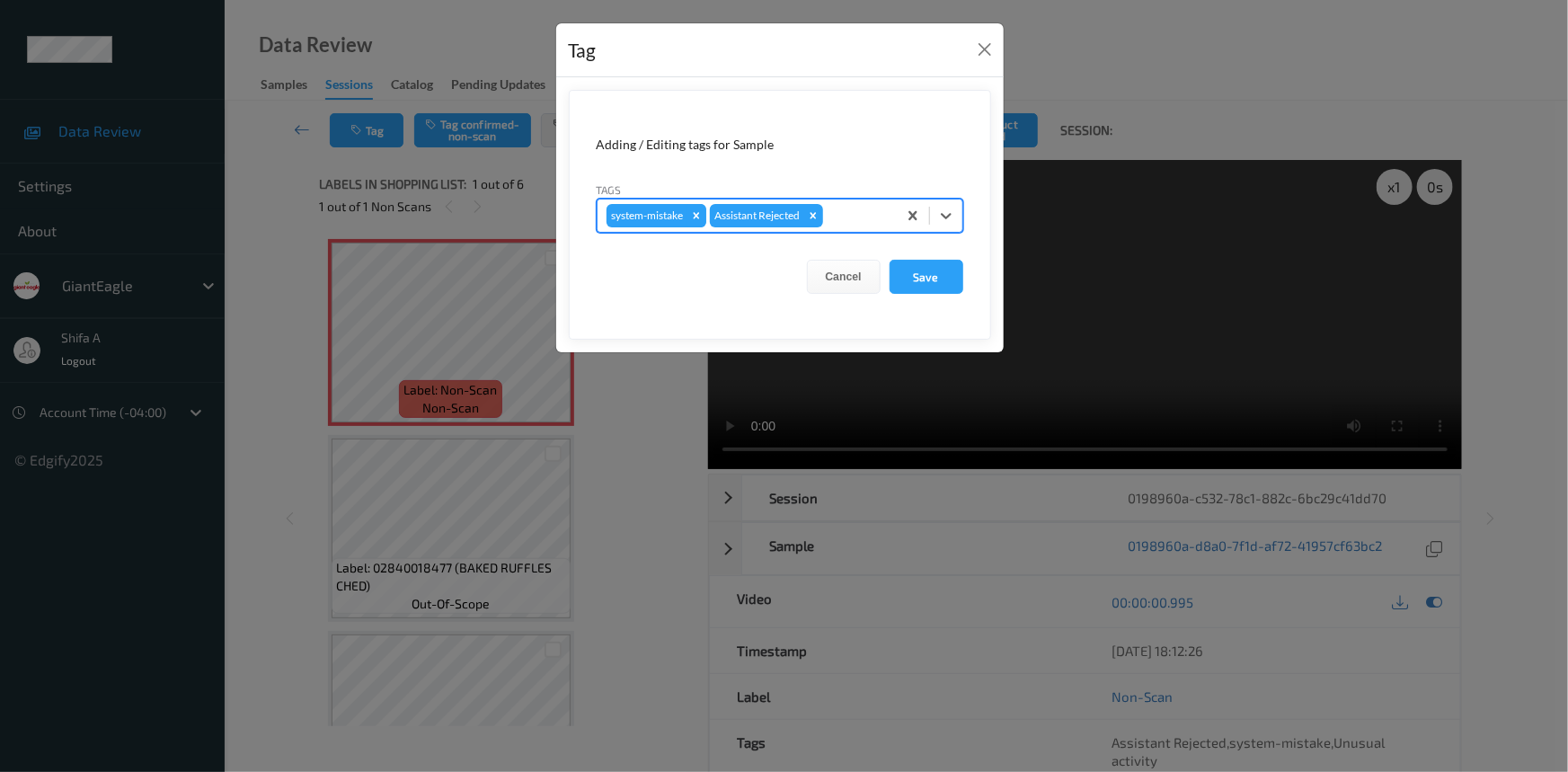
click at [692, 215] on icon "Remove system-mistake" at bounding box center [696, 216] width 13 height 13
click at [956, 277] on button "Save" at bounding box center [926, 277] width 74 height 35
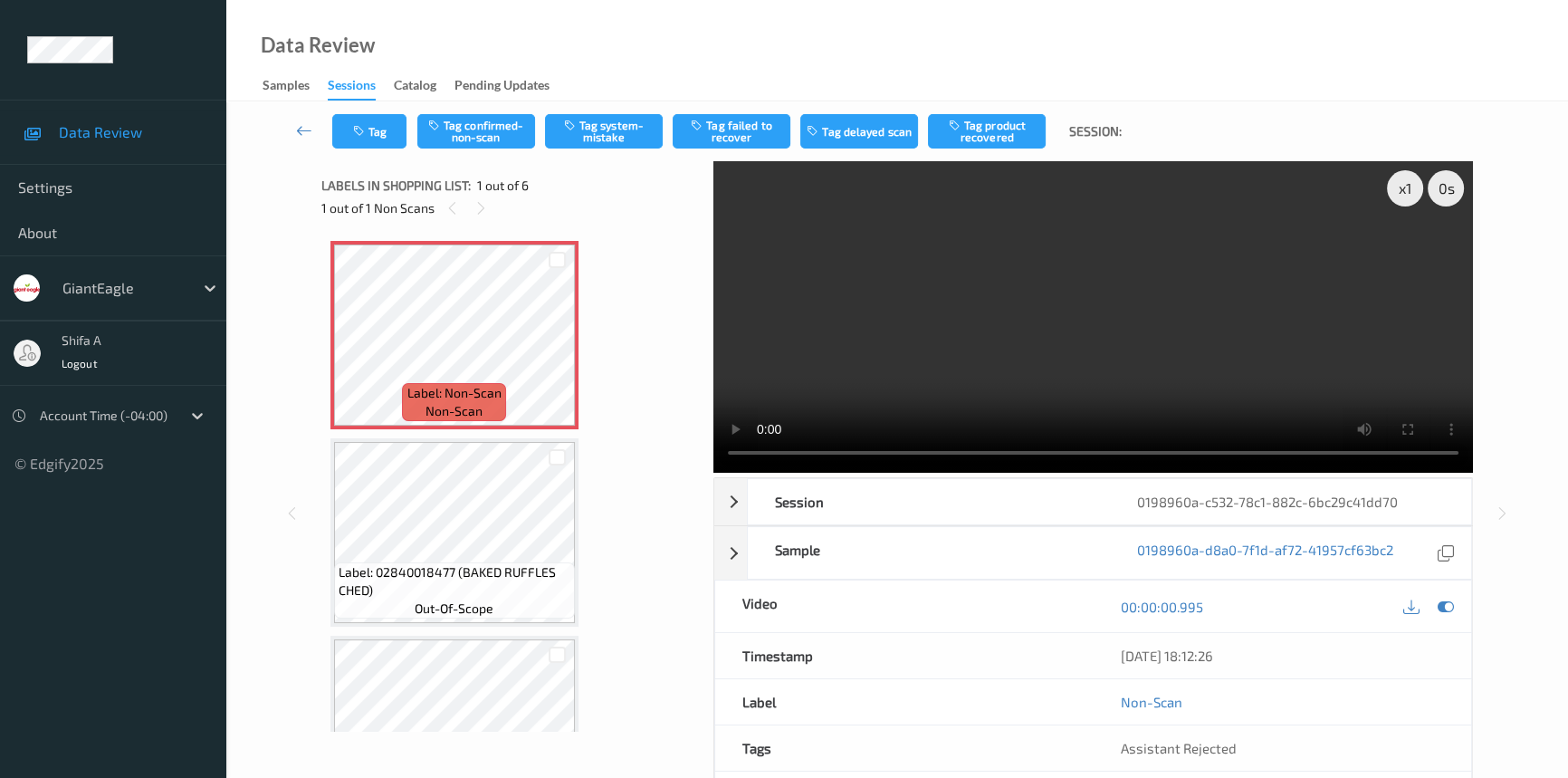
click at [487, 144] on button "Tag confirmed-non-scan" at bounding box center [476, 132] width 118 height 35
click at [989, 135] on button "Tag product recovered" at bounding box center [986, 132] width 118 height 35
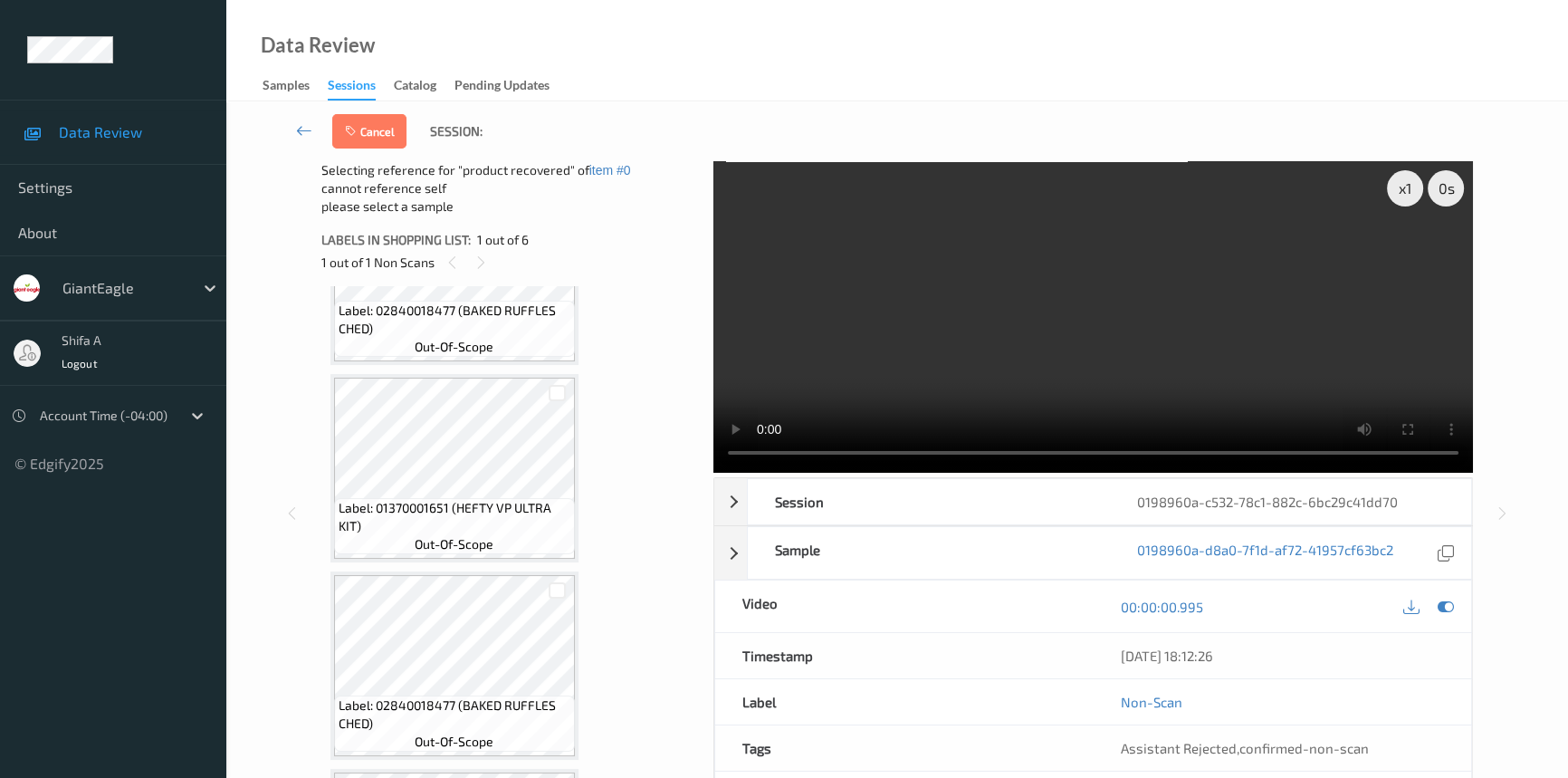
scroll to position [329, 0]
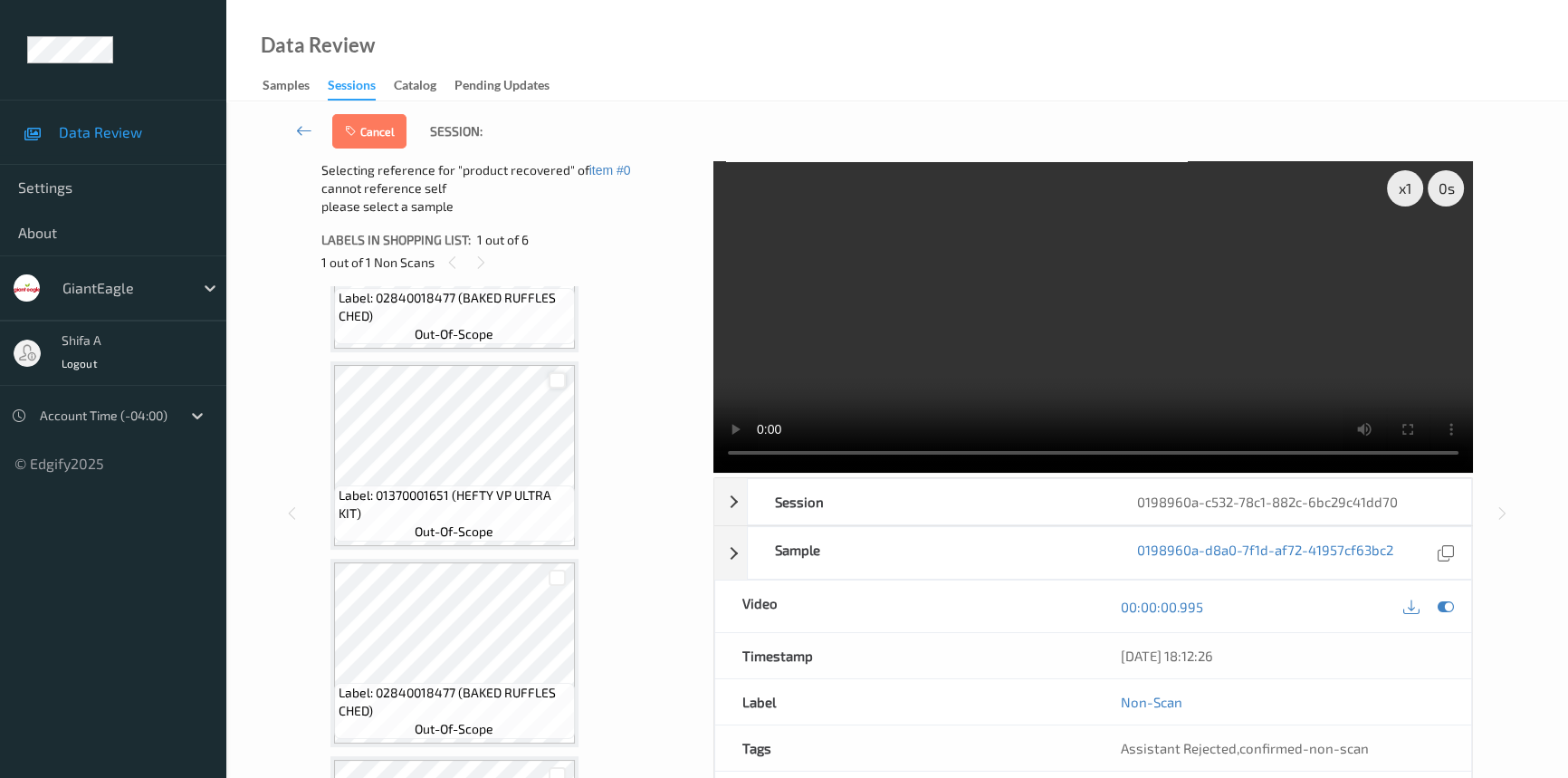
click at [553, 384] on div at bounding box center [557, 381] width 17 height 17
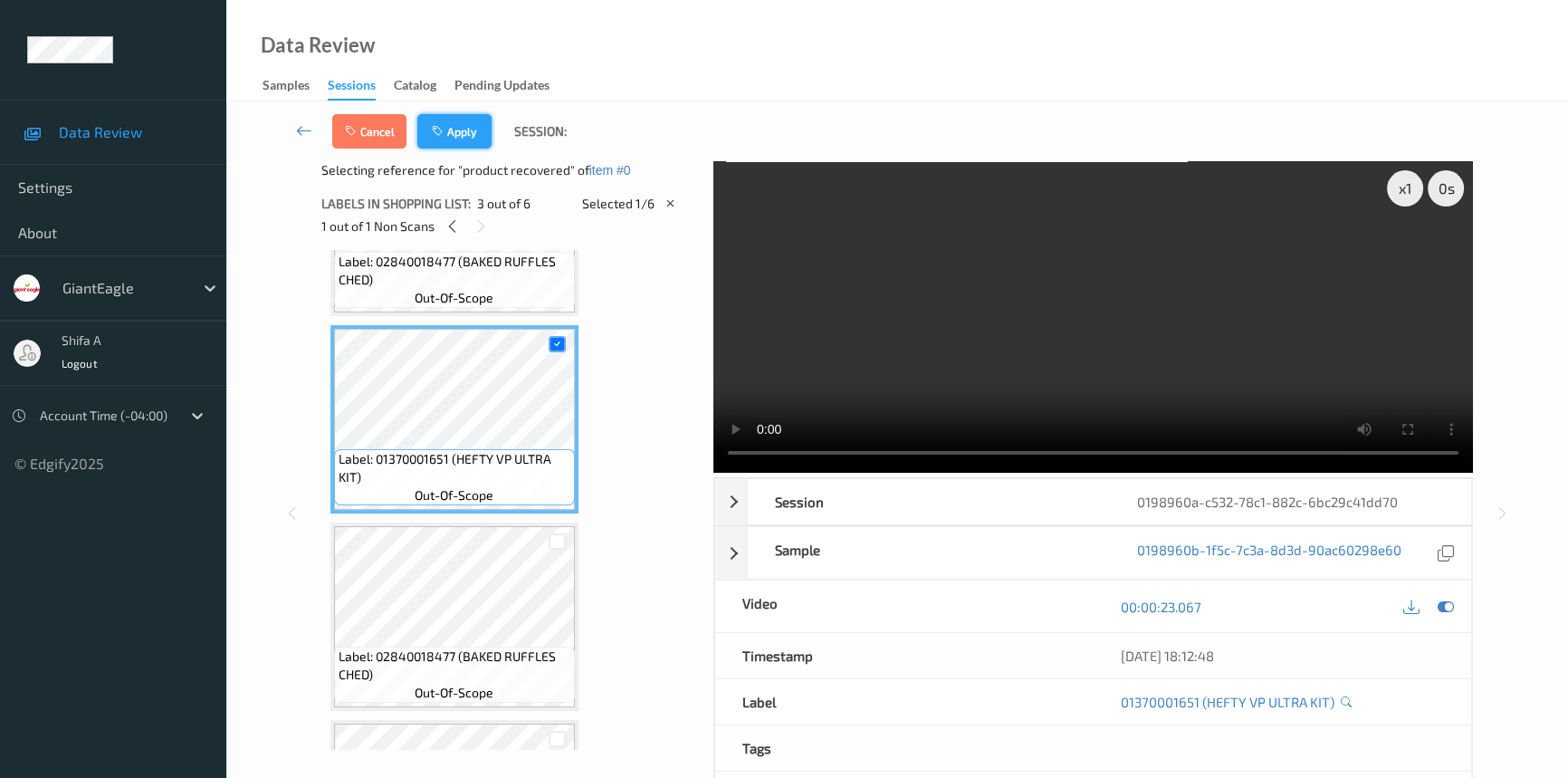
click at [472, 140] on button "Apply" at bounding box center [454, 132] width 74 height 35
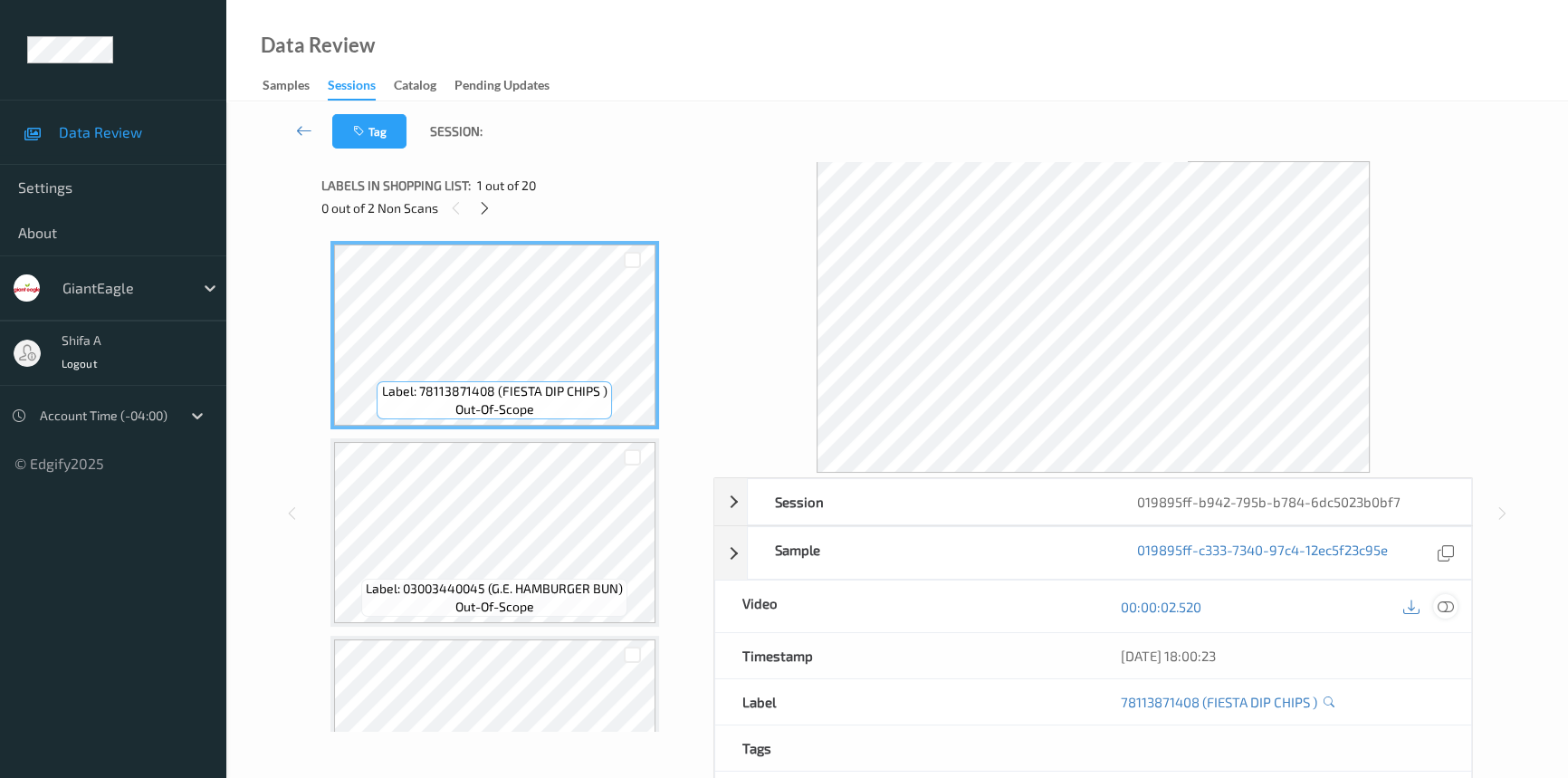
click at [1449, 607] on icon at bounding box center [1445, 607] width 16 height 16
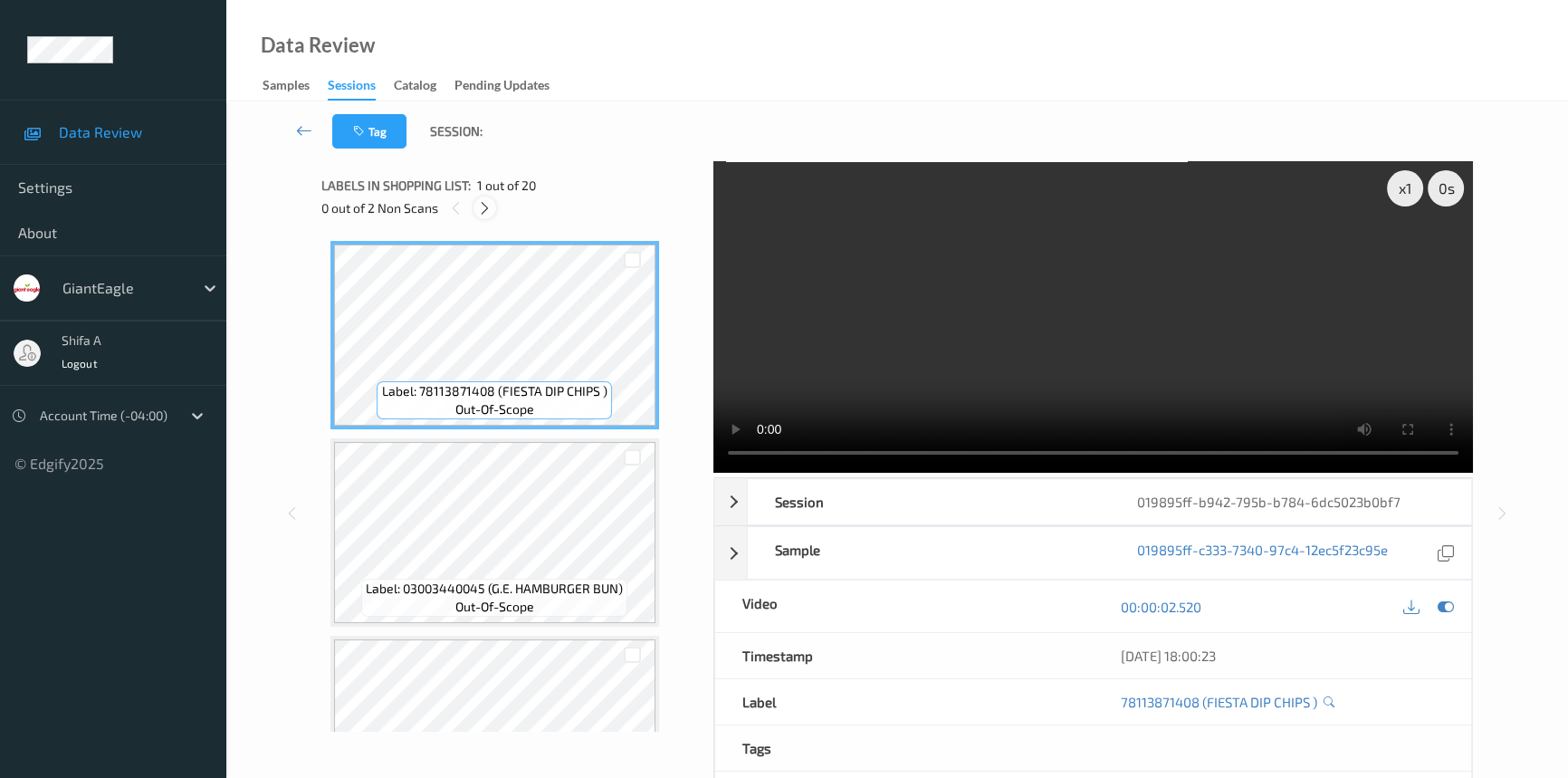
click at [486, 212] on icon at bounding box center [484, 209] width 16 height 16
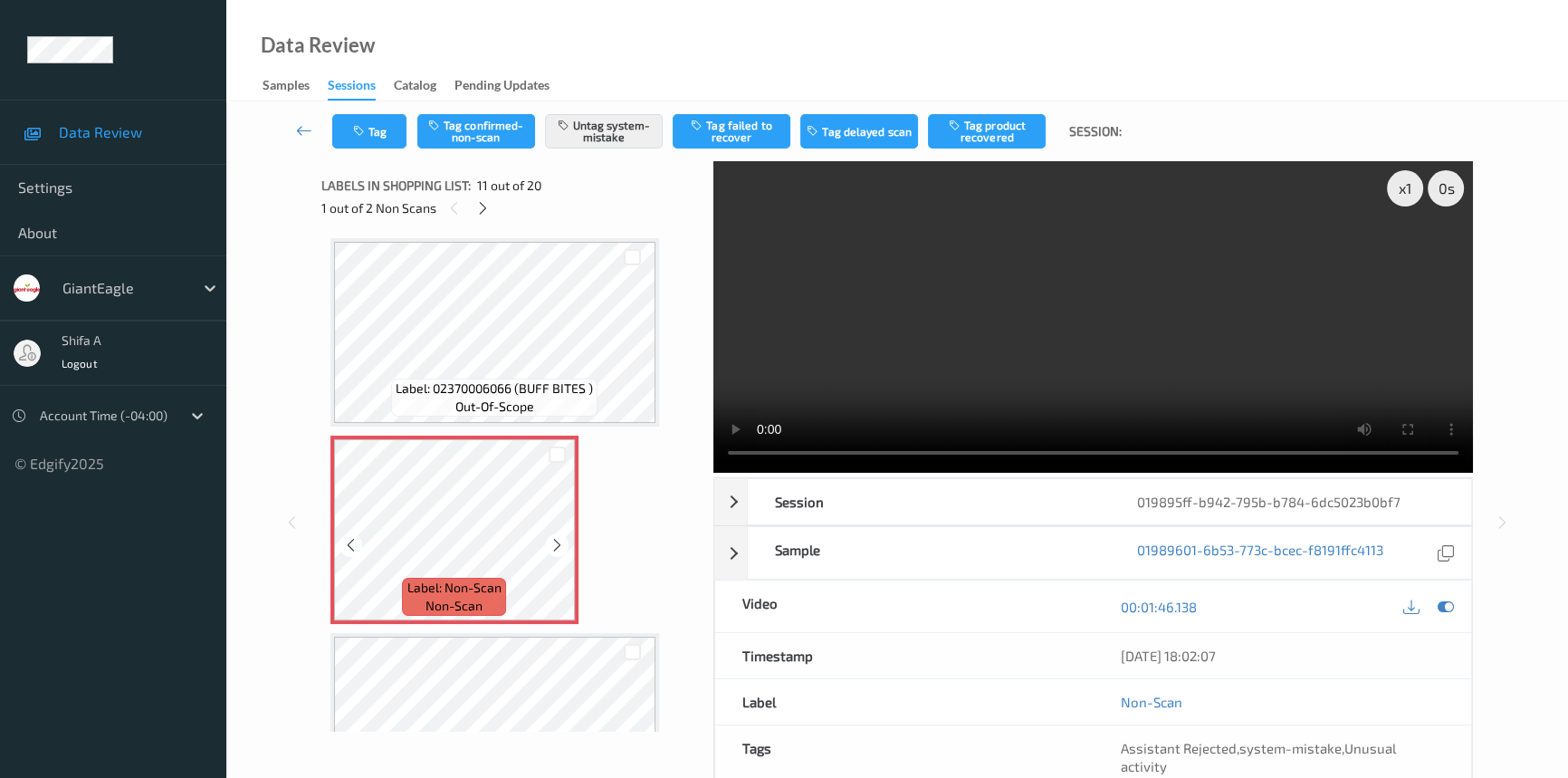
scroll to position [1863, 0]
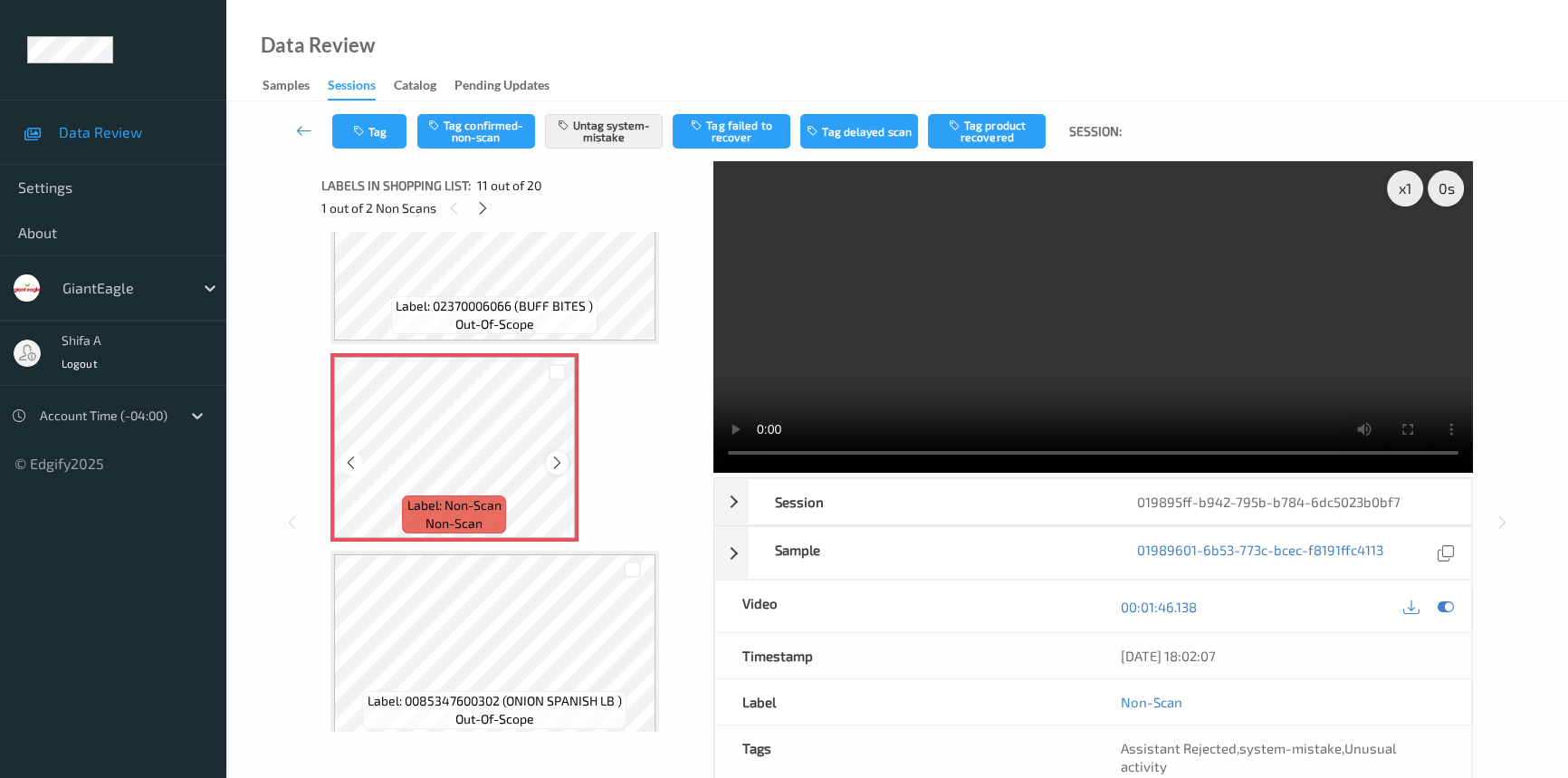
click at [553, 459] on icon at bounding box center [557, 463] width 16 height 16
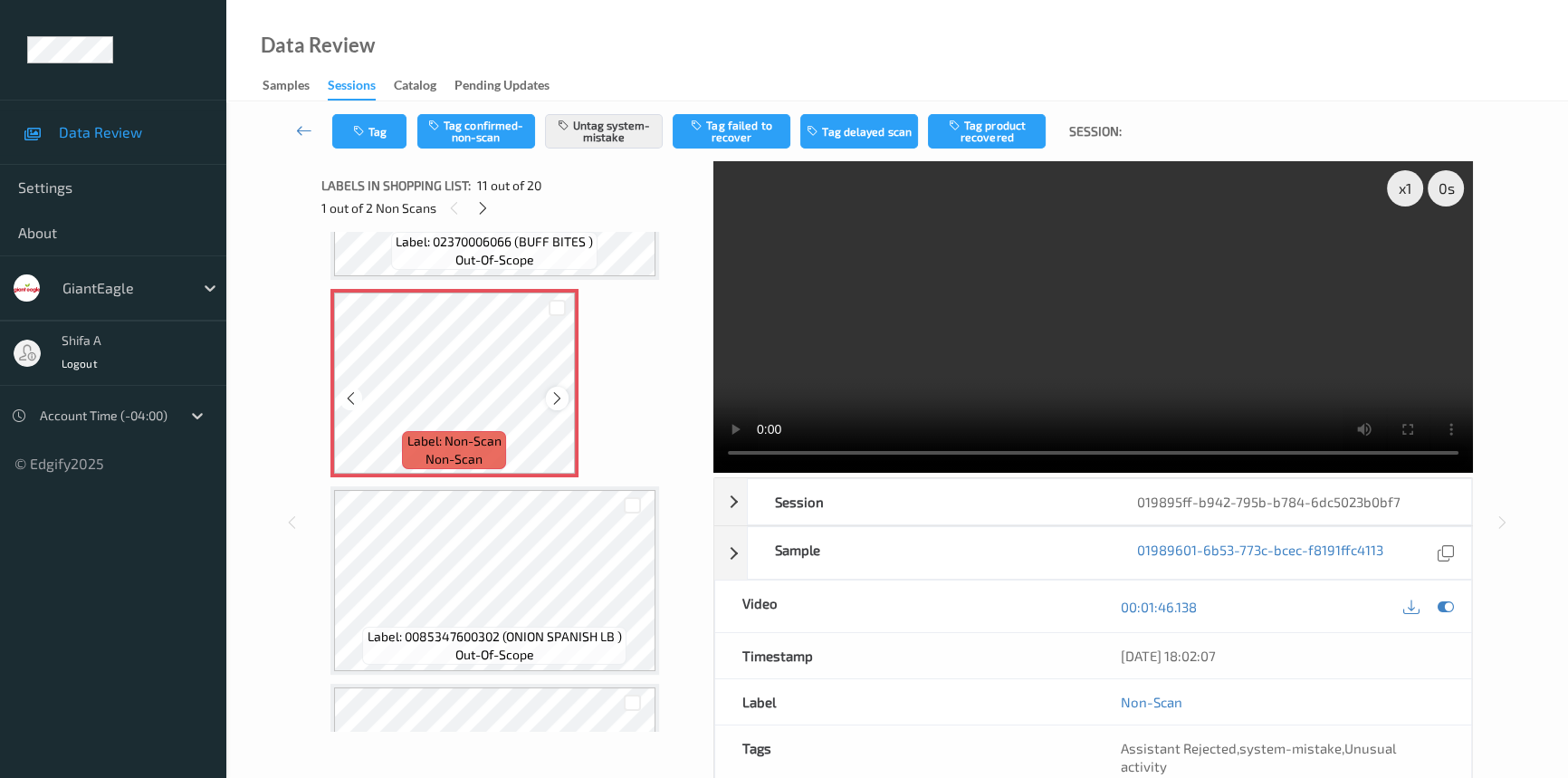
scroll to position [2027, 0]
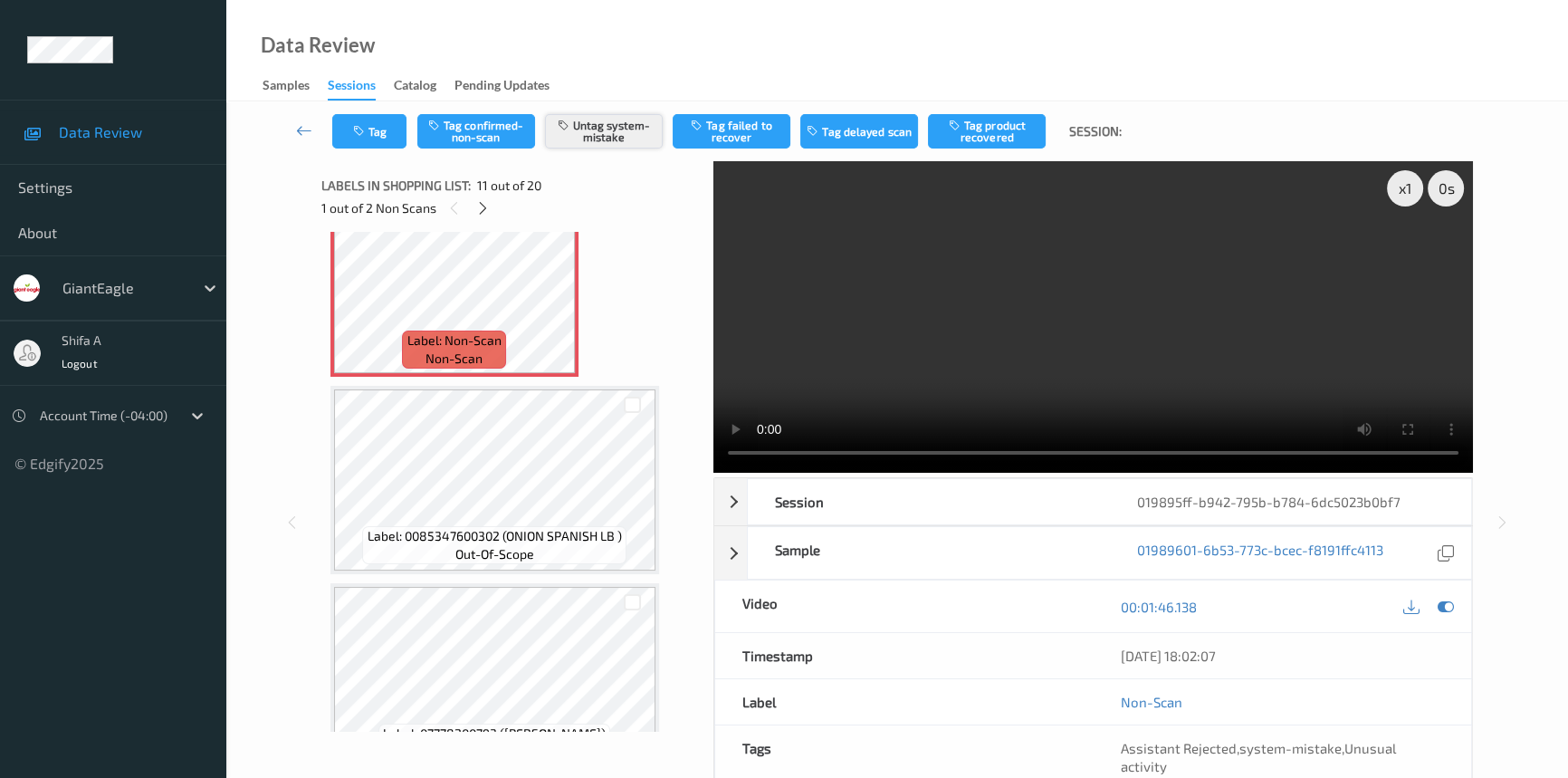
click at [587, 140] on button "Untag system-mistake" at bounding box center [604, 132] width 118 height 35
click at [375, 118] on button "Tag" at bounding box center [369, 132] width 74 height 35
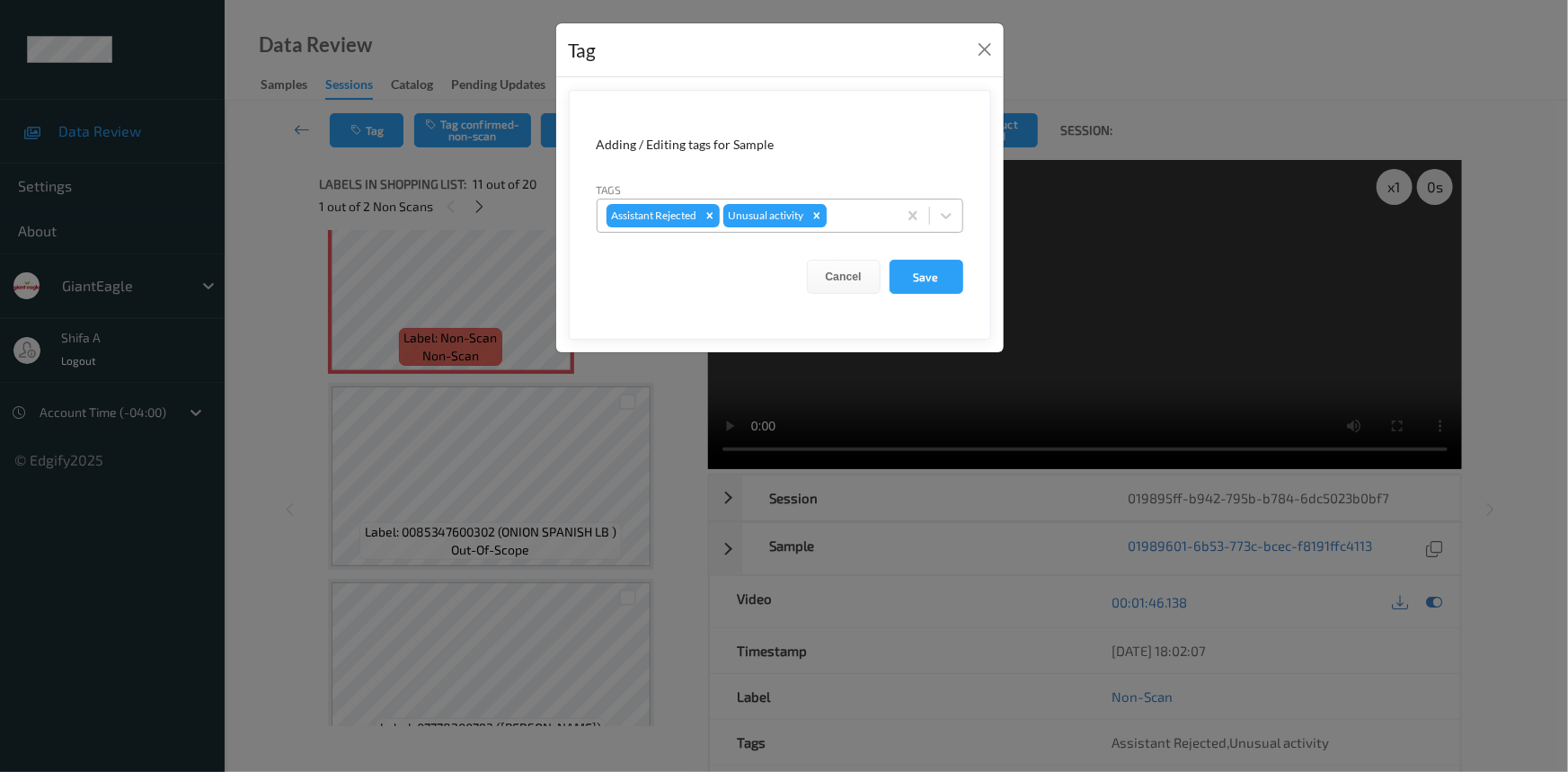
click at [812, 215] on icon "Remove Unusual activity" at bounding box center [817, 216] width 13 height 13
click at [912, 270] on button "Save" at bounding box center [926, 277] width 74 height 35
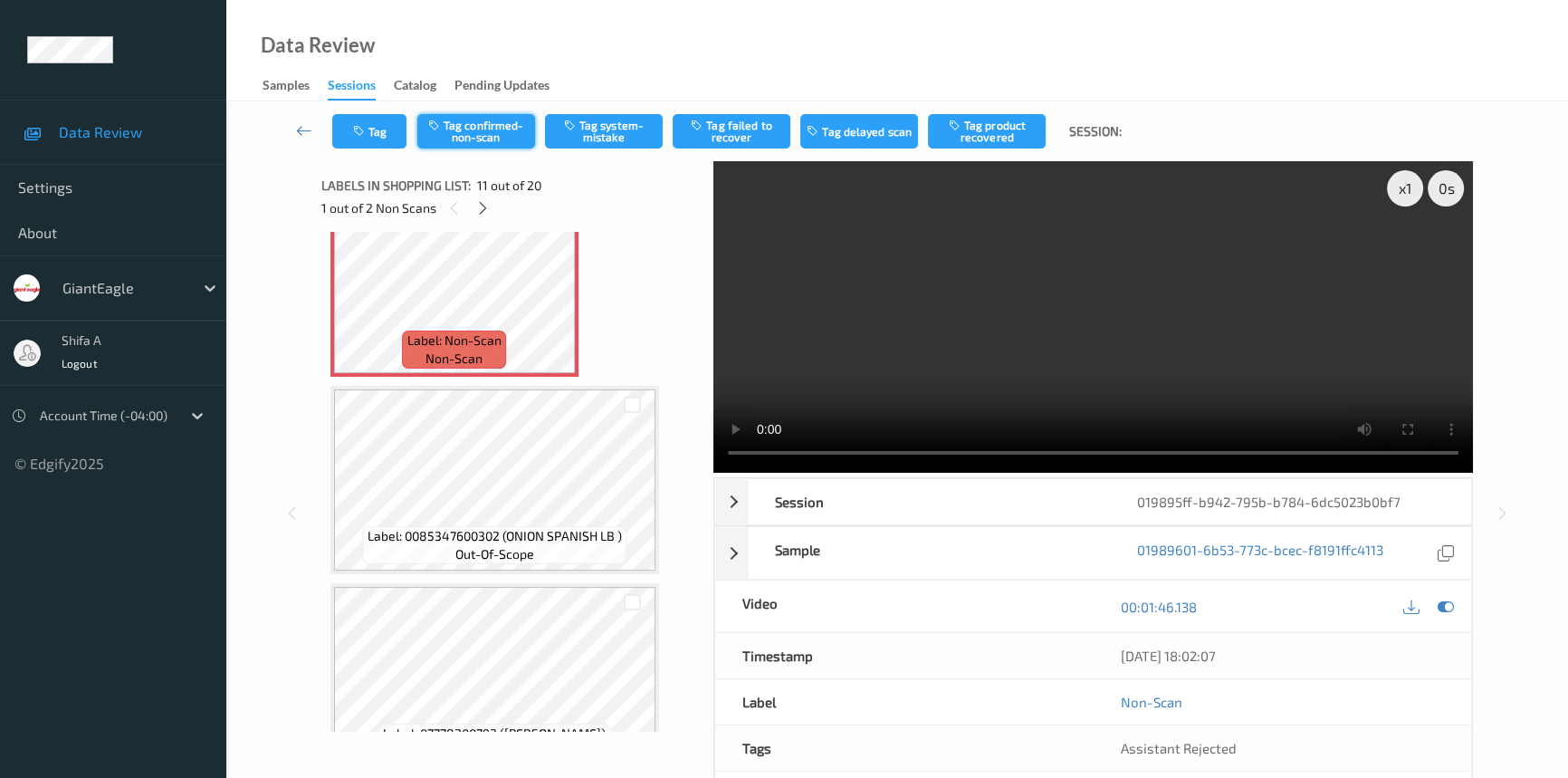
click at [483, 133] on button "Tag confirmed-non-scan" at bounding box center [476, 132] width 118 height 35
click at [1008, 135] on button "Tag product recovered" at bounding box center [986, 132] width 118 height 35
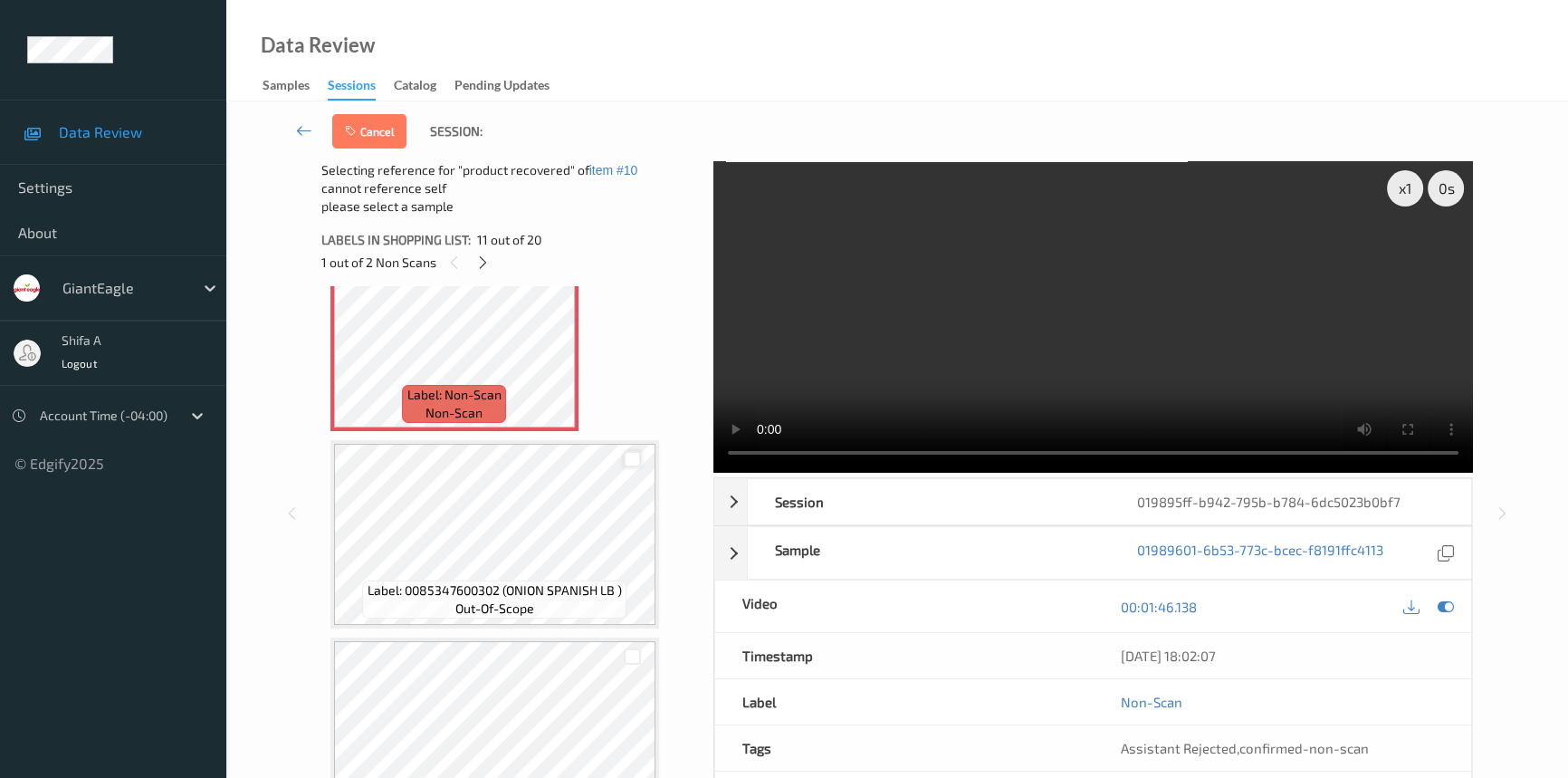
click at [634, 451] on div at bounding box center [632, 459] width 17 height 17
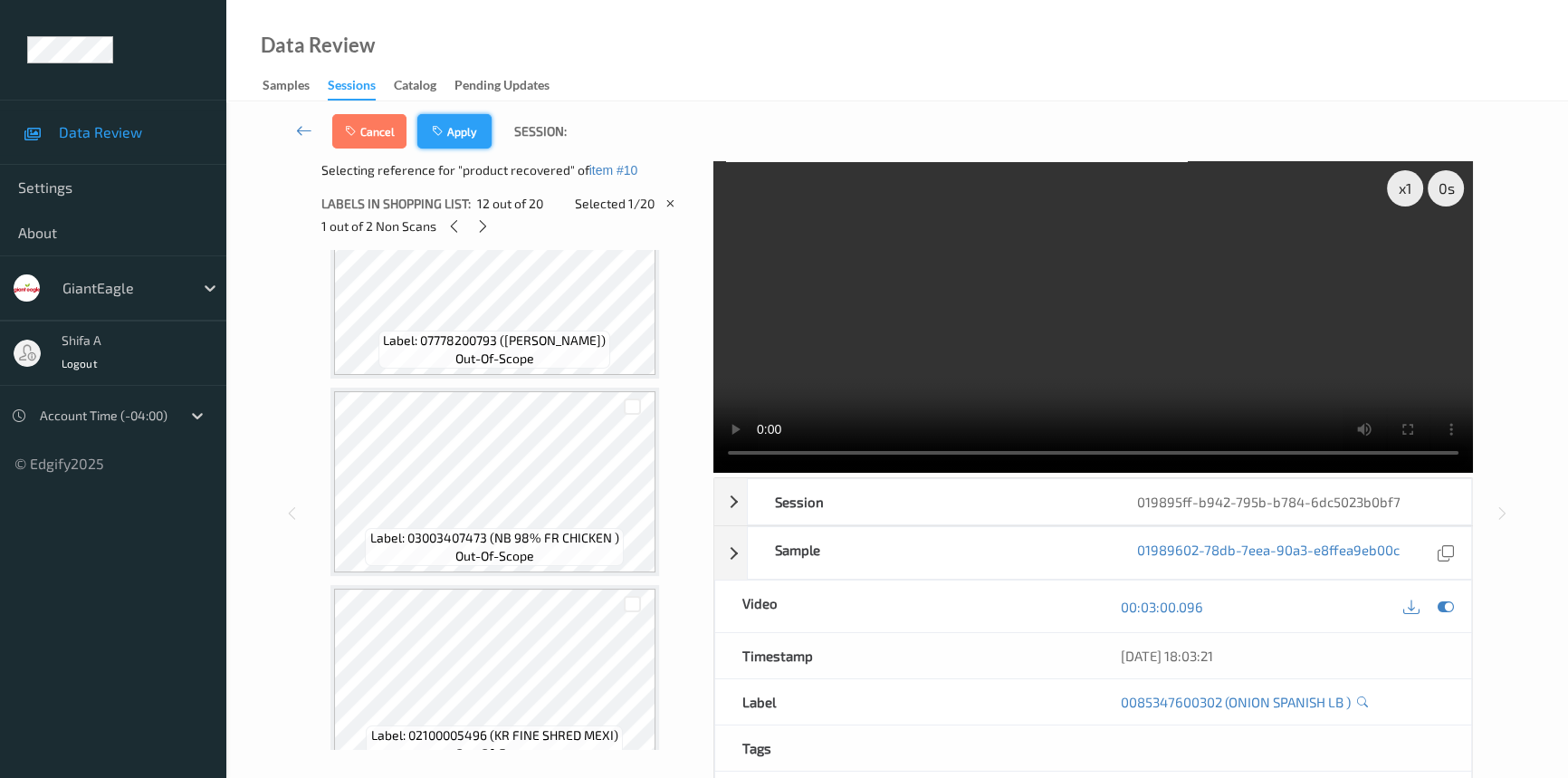
click at [472, 131] on button "Apply" at bounding box center [454, 132] width 74 height 35
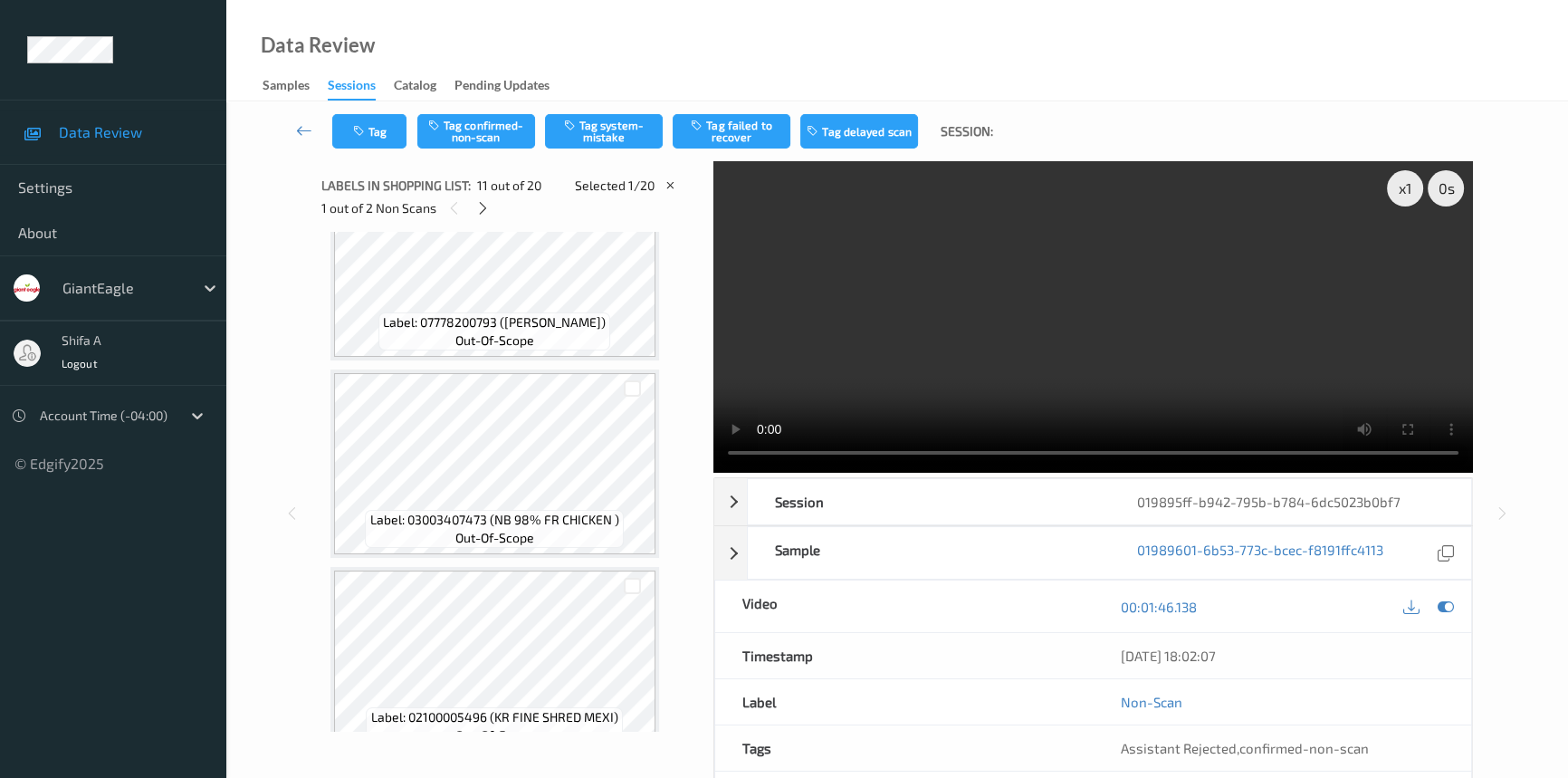
scroll to position [1779, 0]
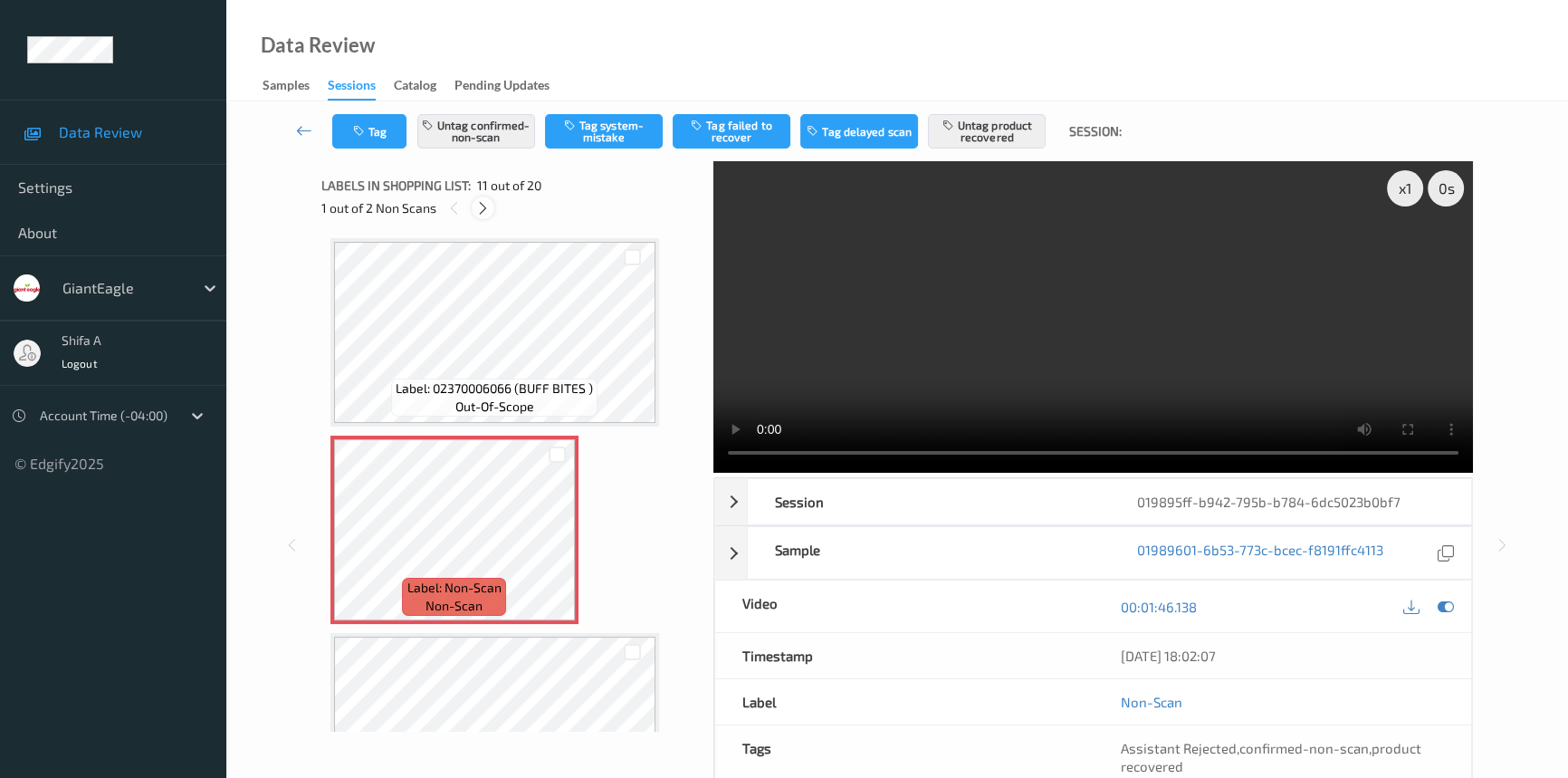
click at [480, 217] on div at bounding box center [483, 208] width 23 height 23
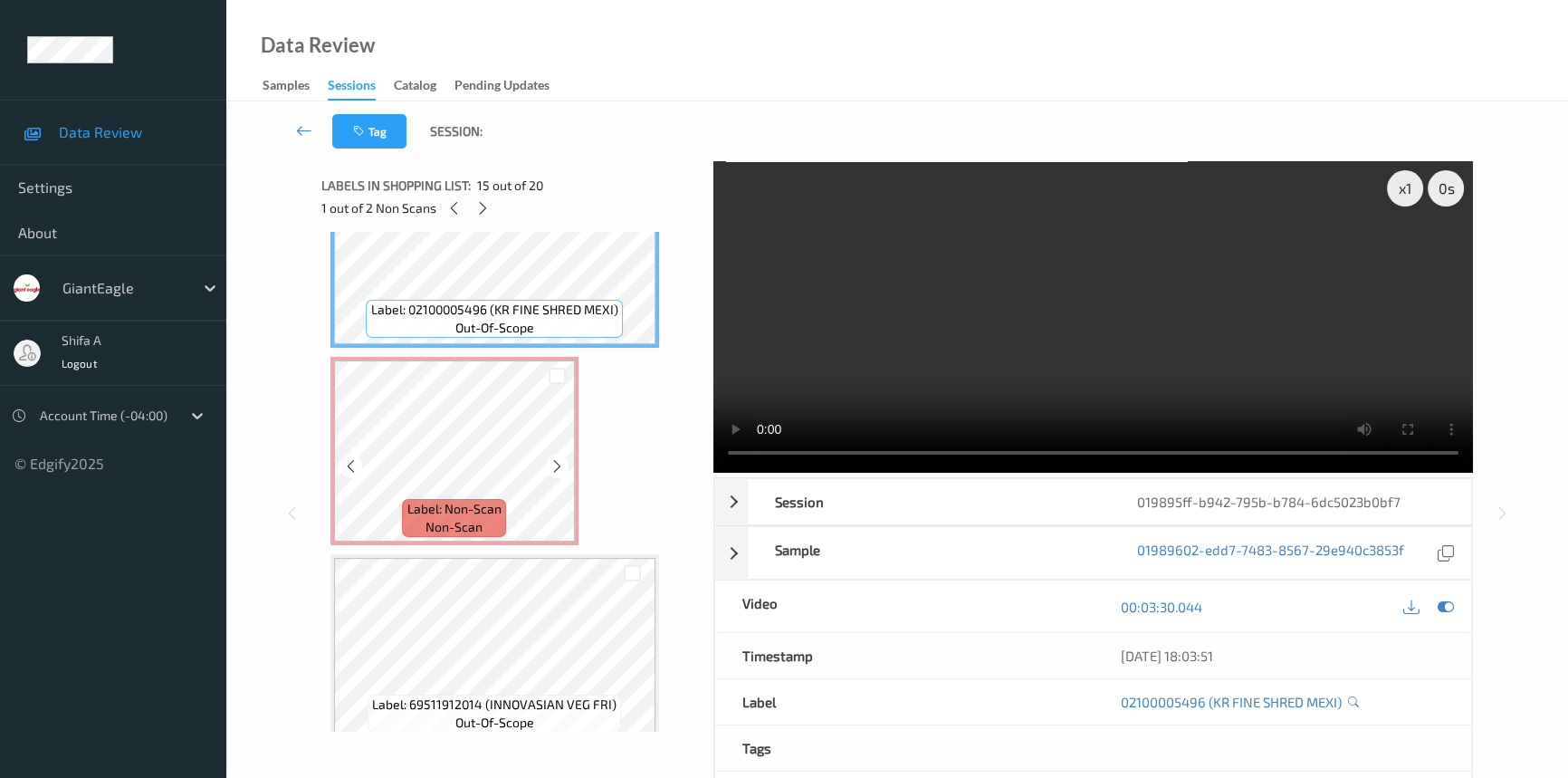
scroll to position [2763, 0]
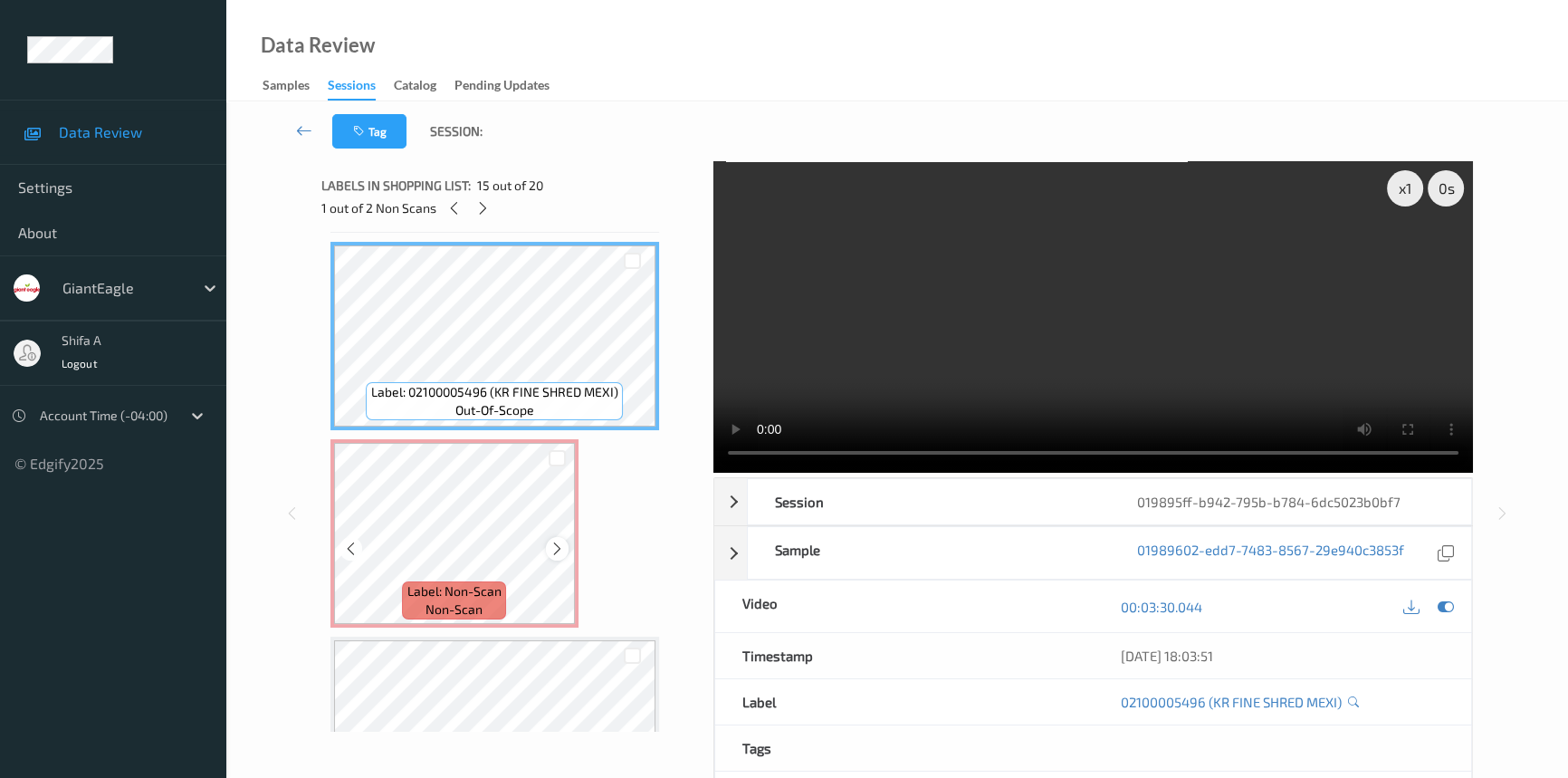
click at [561, 541] on icon at bounding box center [557, 549] width 16 height 16
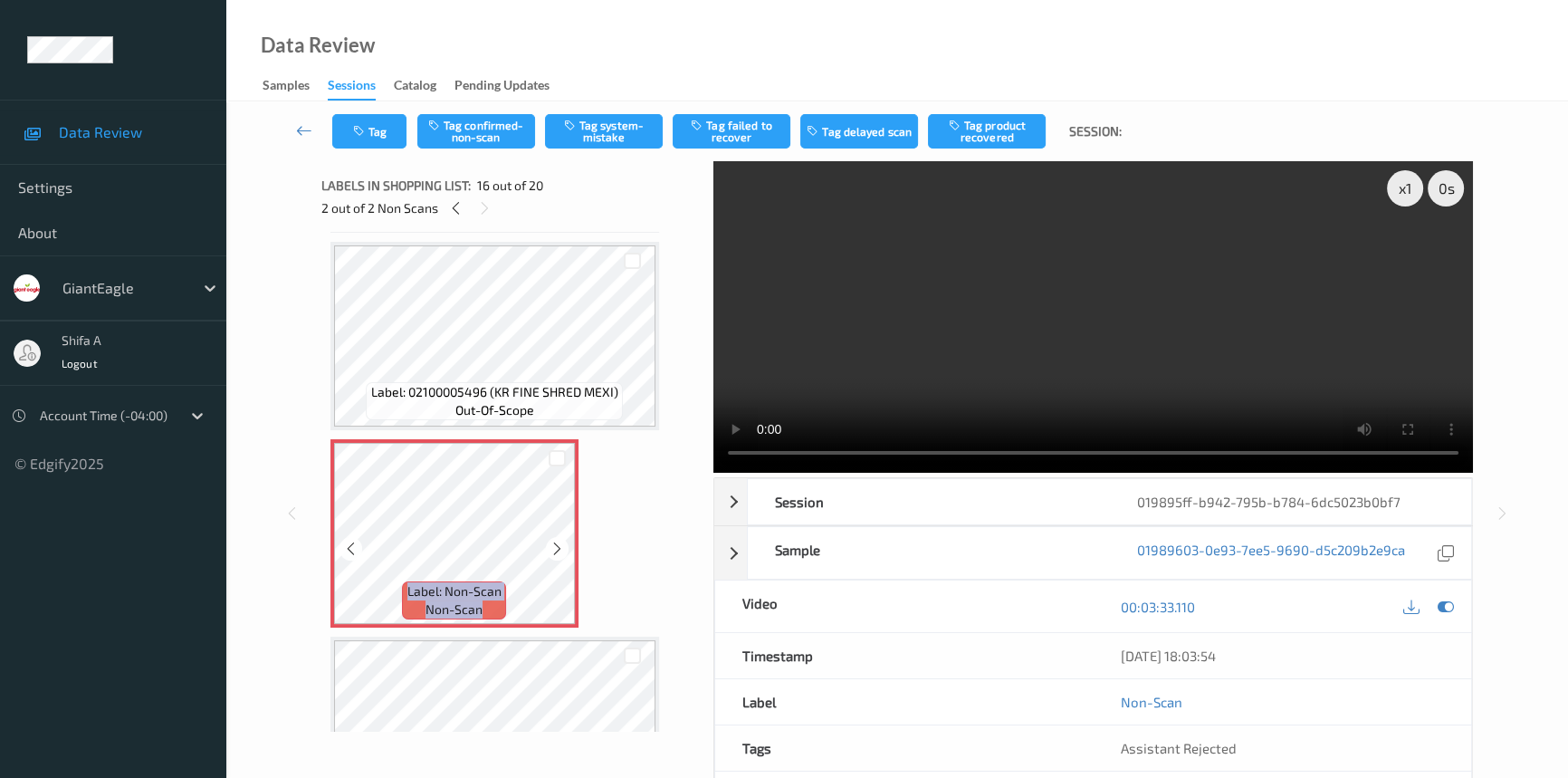
click at [561, 541] on icon at bounding box center [557, 549] width 16 height 16
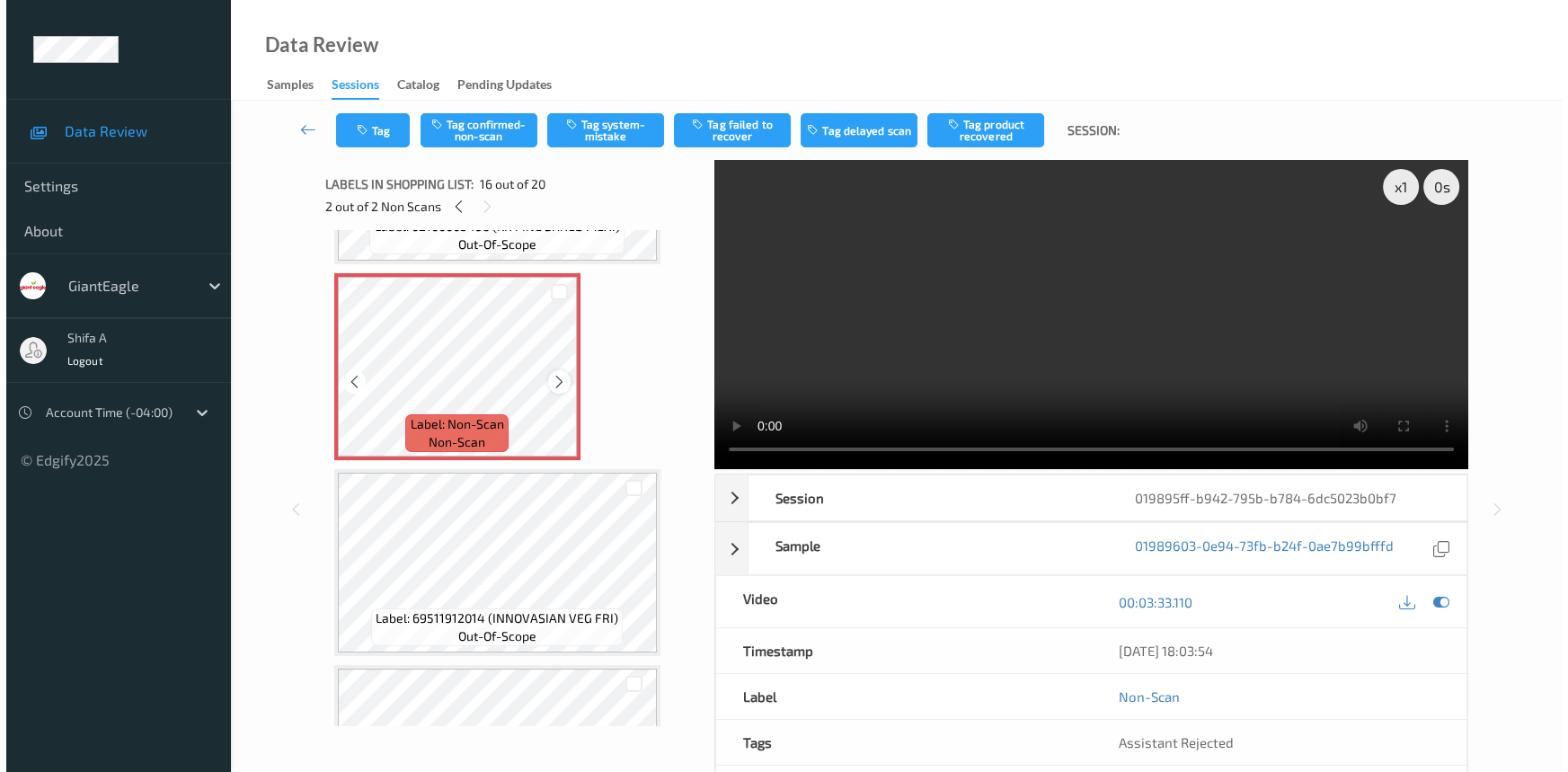
scroll to position [2905, 0]
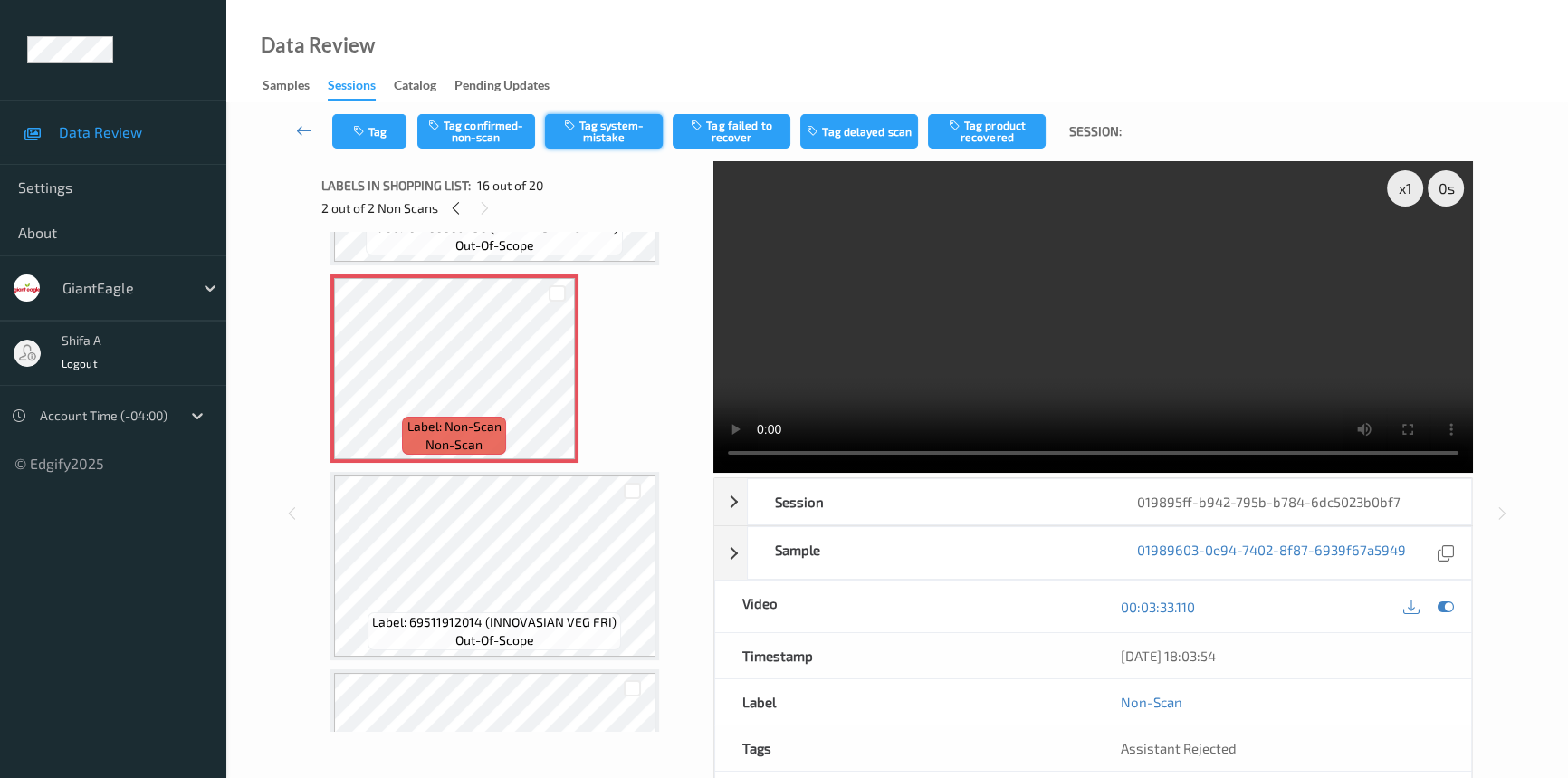
click at [602, 139] on button "Tag system-mistake" at bounding box center [604, 132] width 118 height 35
click at [393, 127] on button "Tag" at bounding box center [369, 132] width 74 height 35
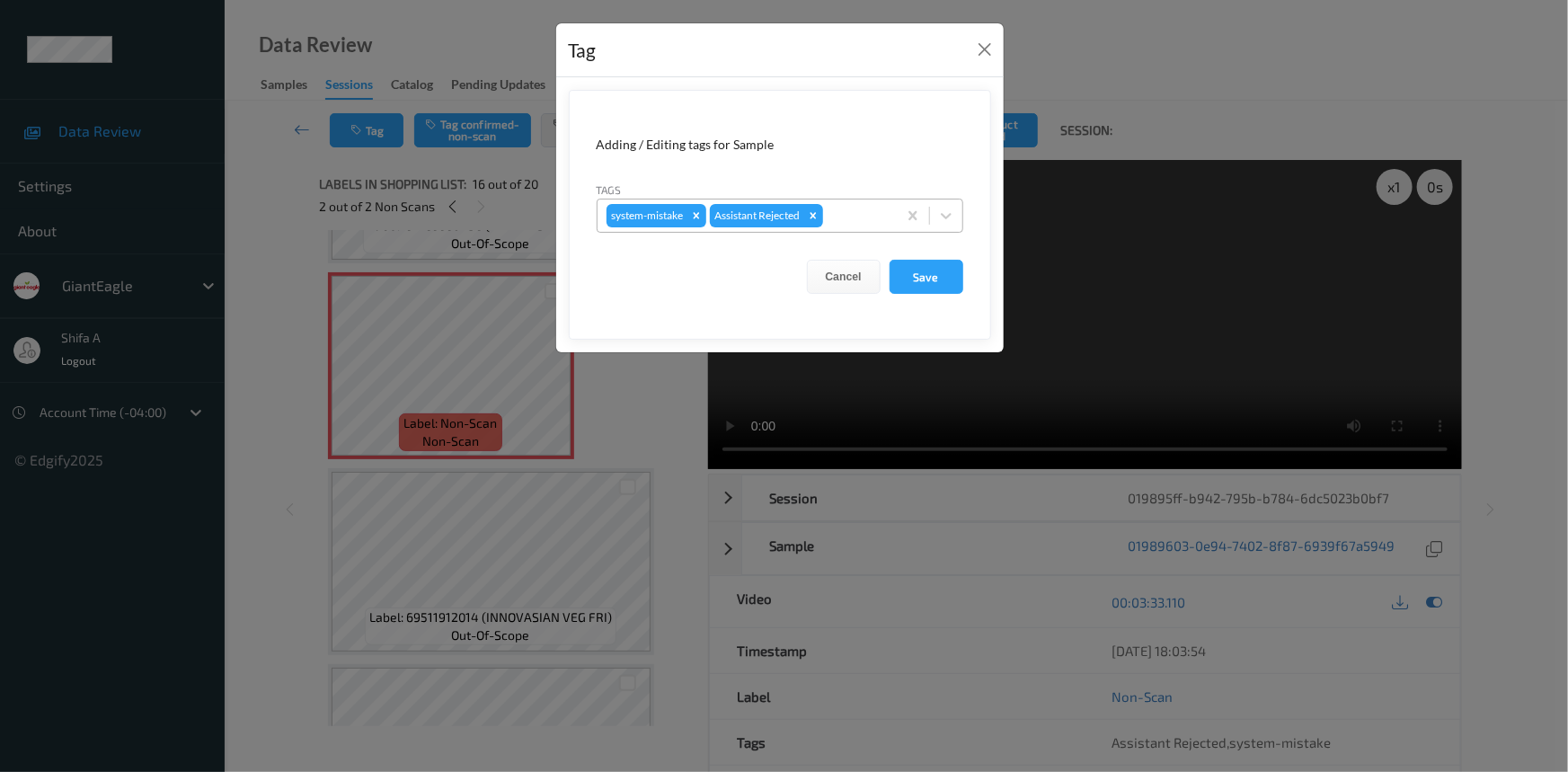
click at [859, 215] on div at bounding box center [856, 216] width 61 height 22
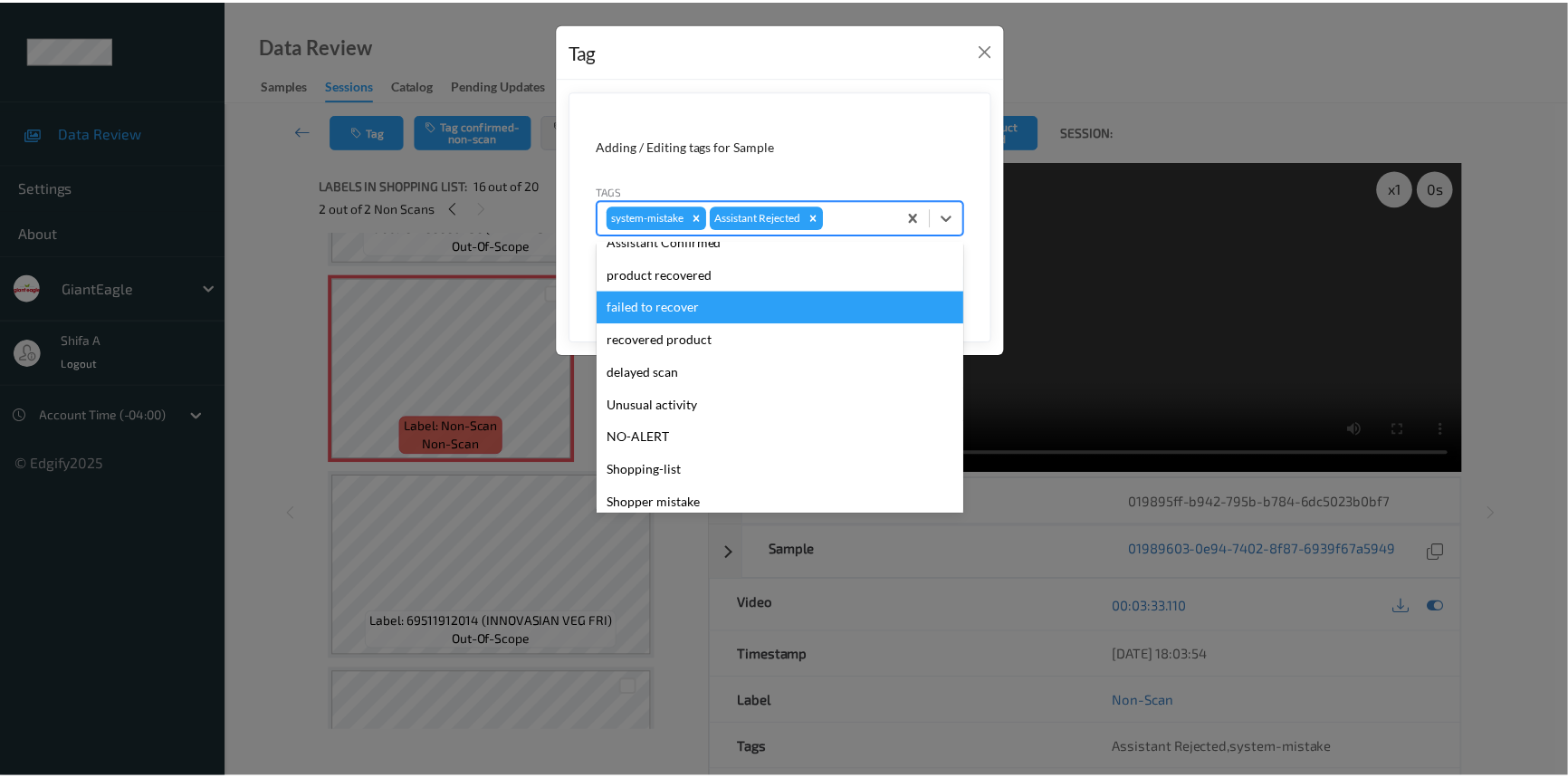
scroll to position [159, 0]
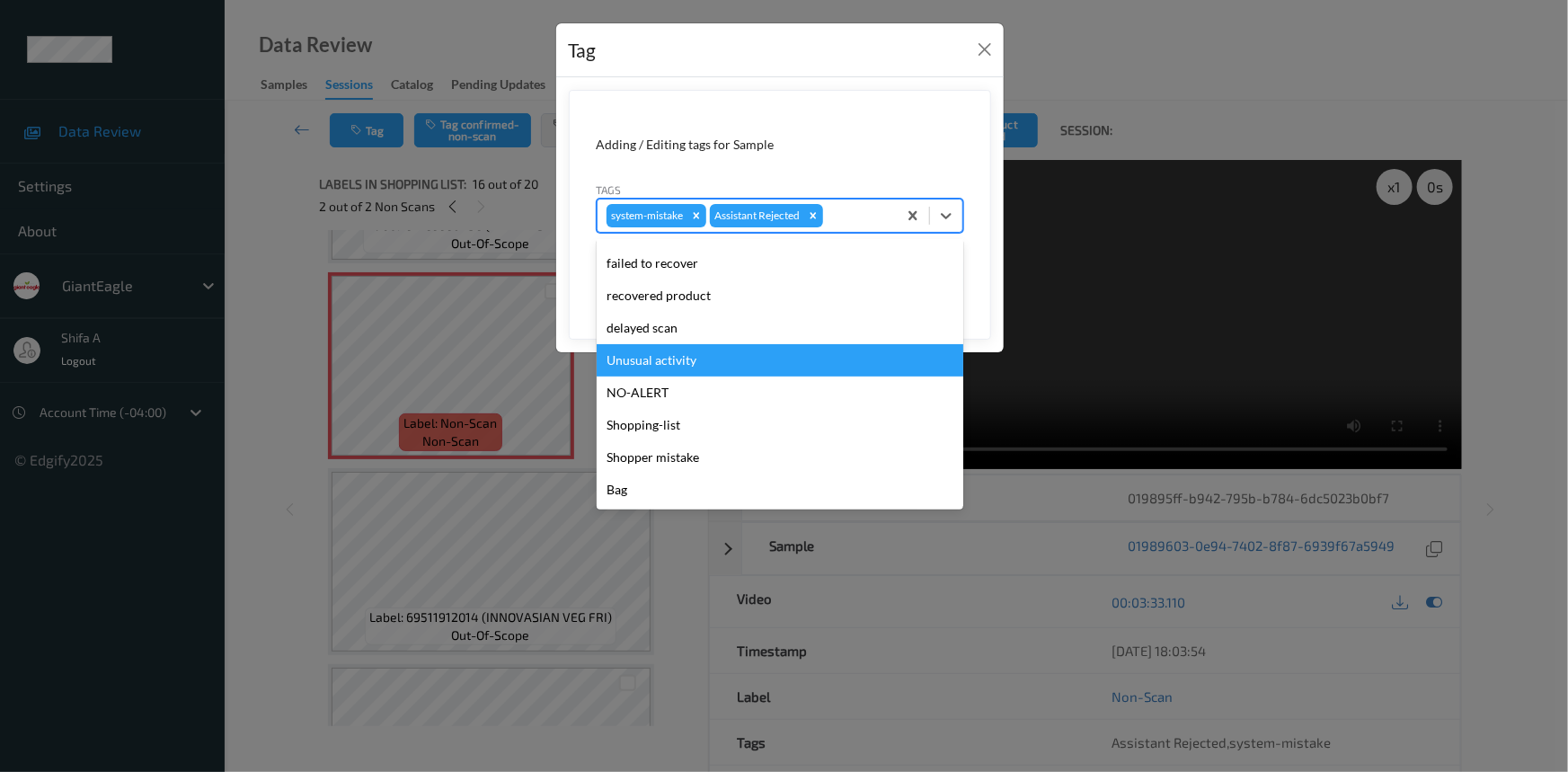
click at [698, 363] on div "Unusual activity" at bounding box center [780, 361] width 367 height 33
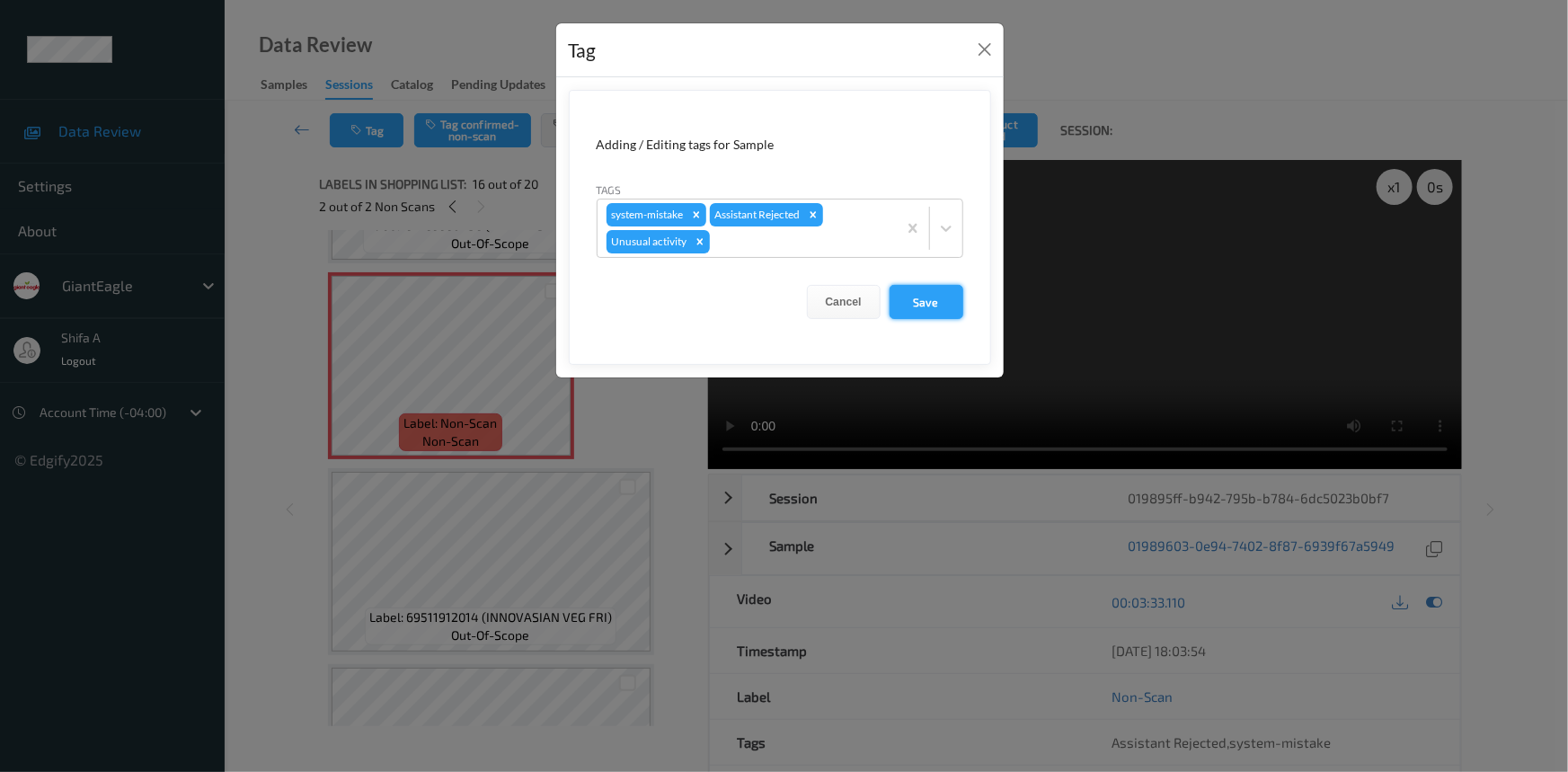
click at [957, 312] on button "Save" at bounding box center [926, 302] width 74 height 35
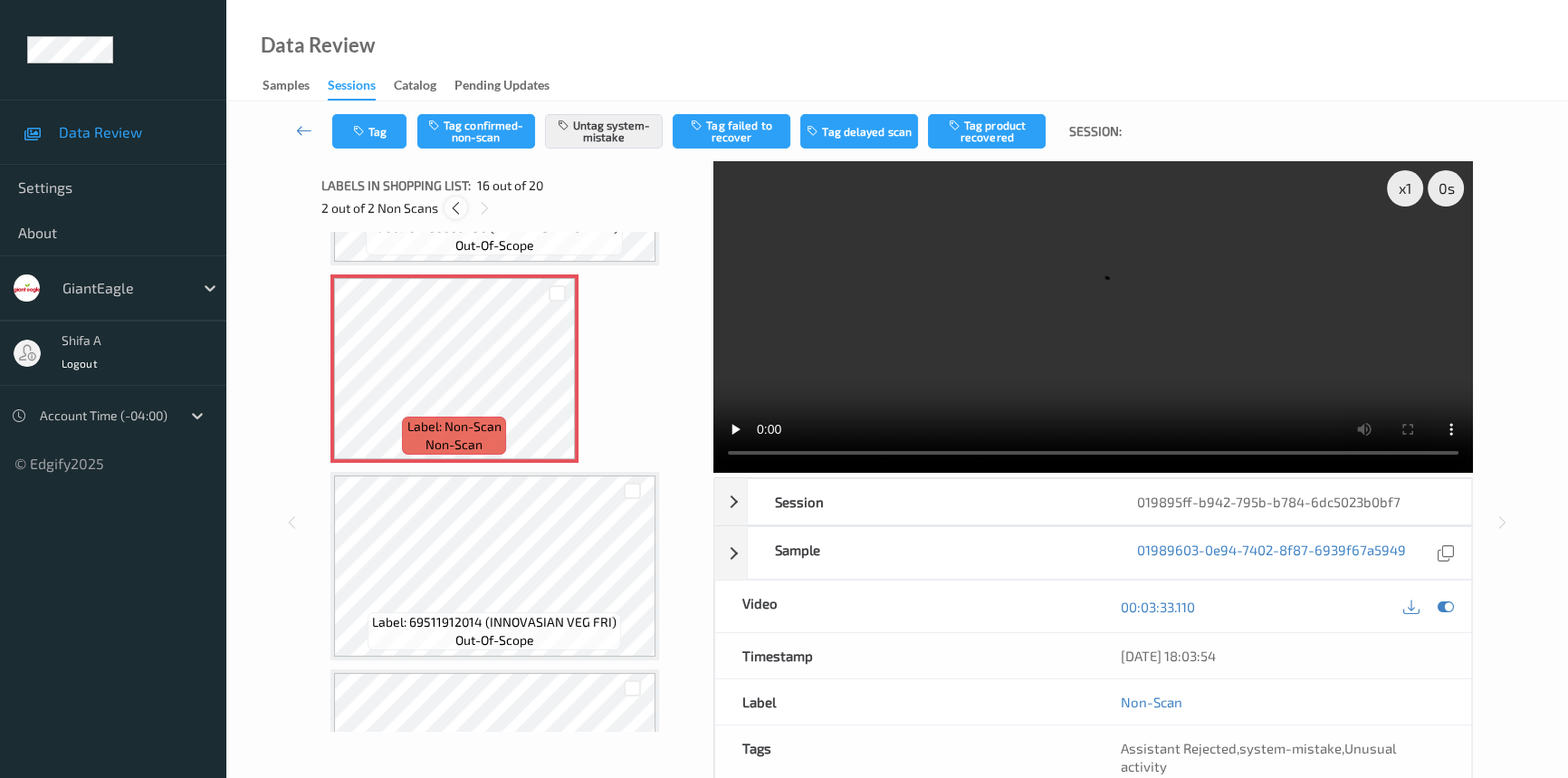
click at [452, 215] on icon at bounding box center [456, 209] width 16 height 16
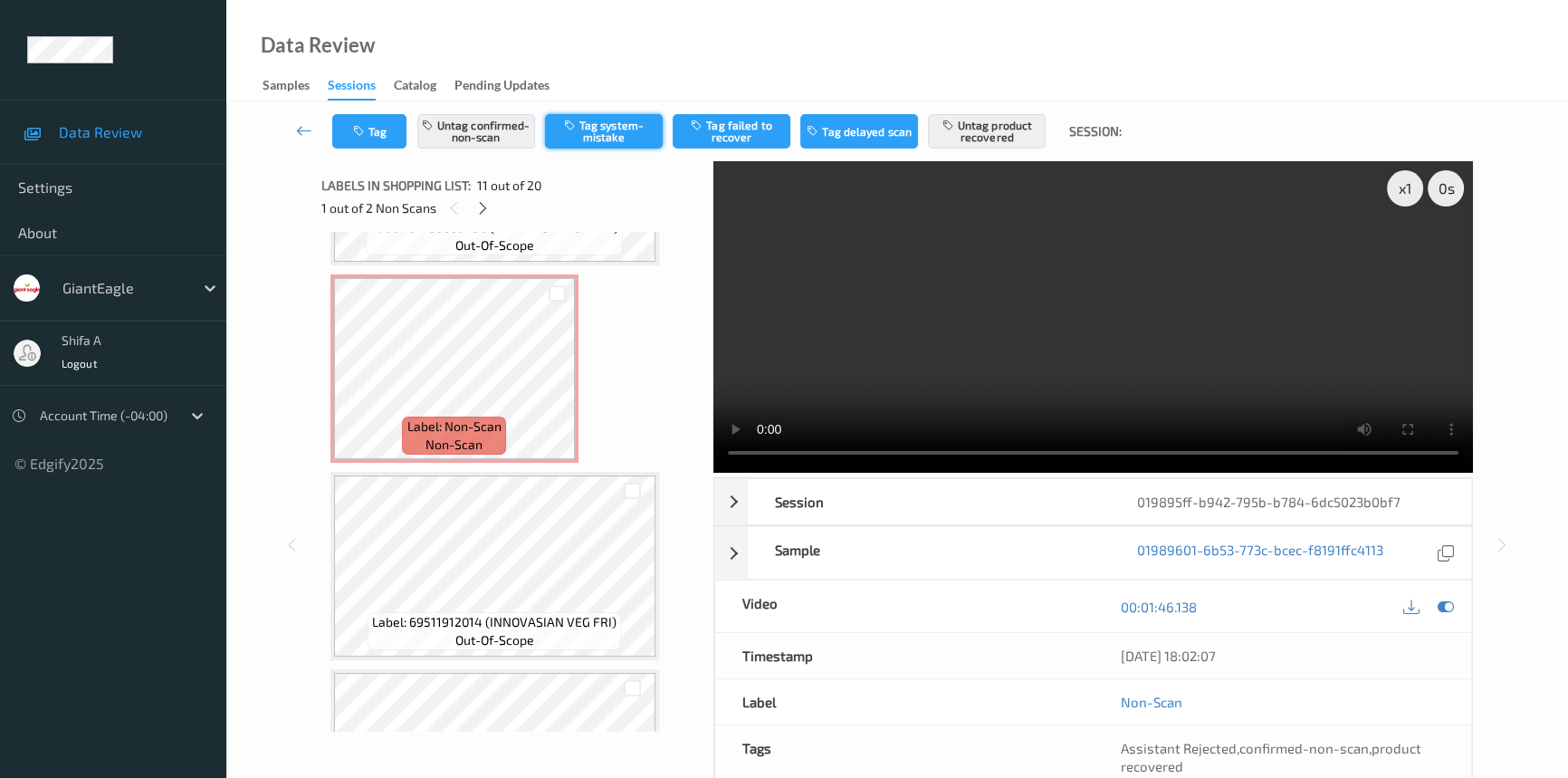
scroll to position [1779, 0]
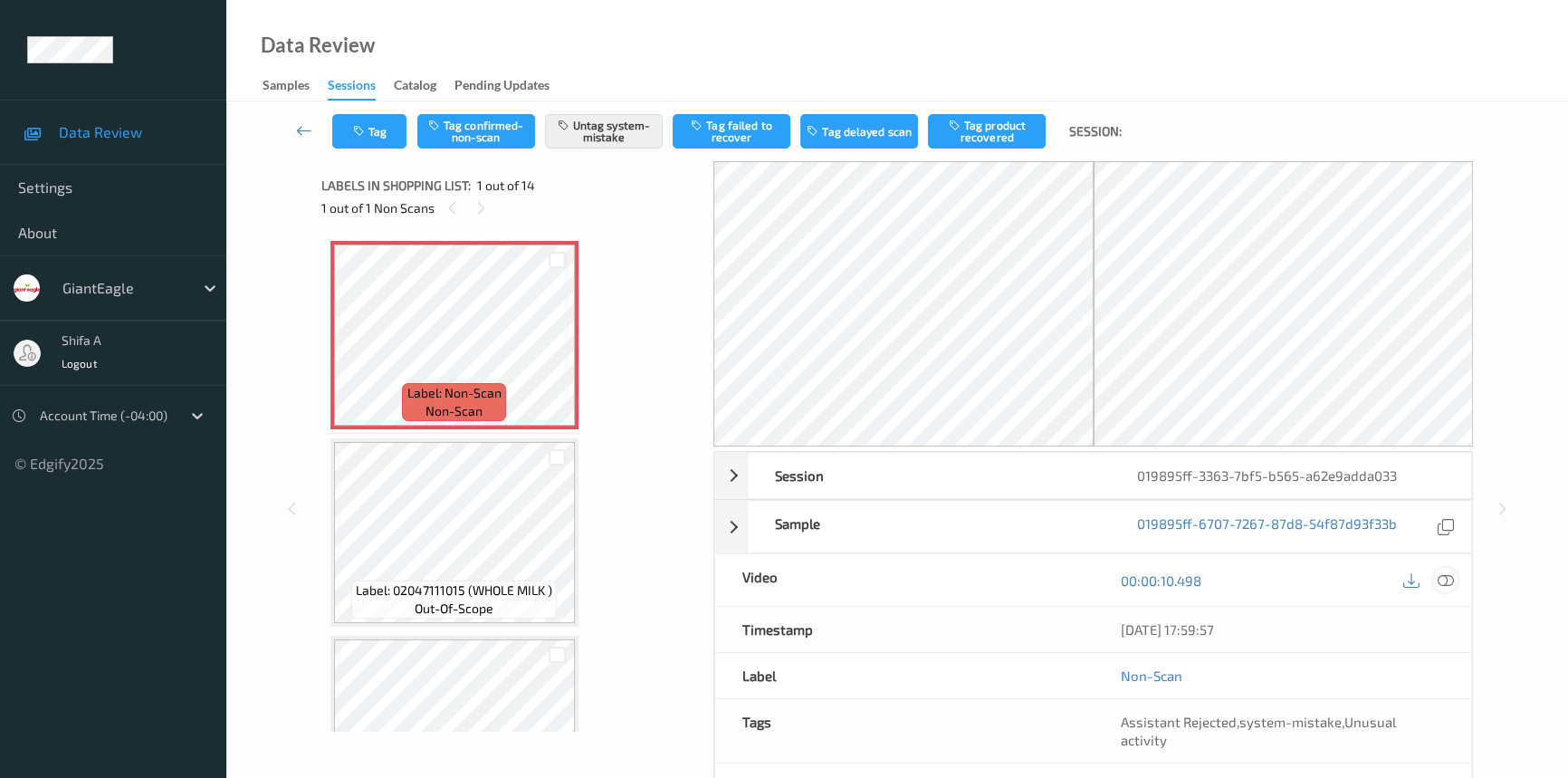
click at [1449, 581] on icon at bounding box center [1445, 580] width 16 height 16
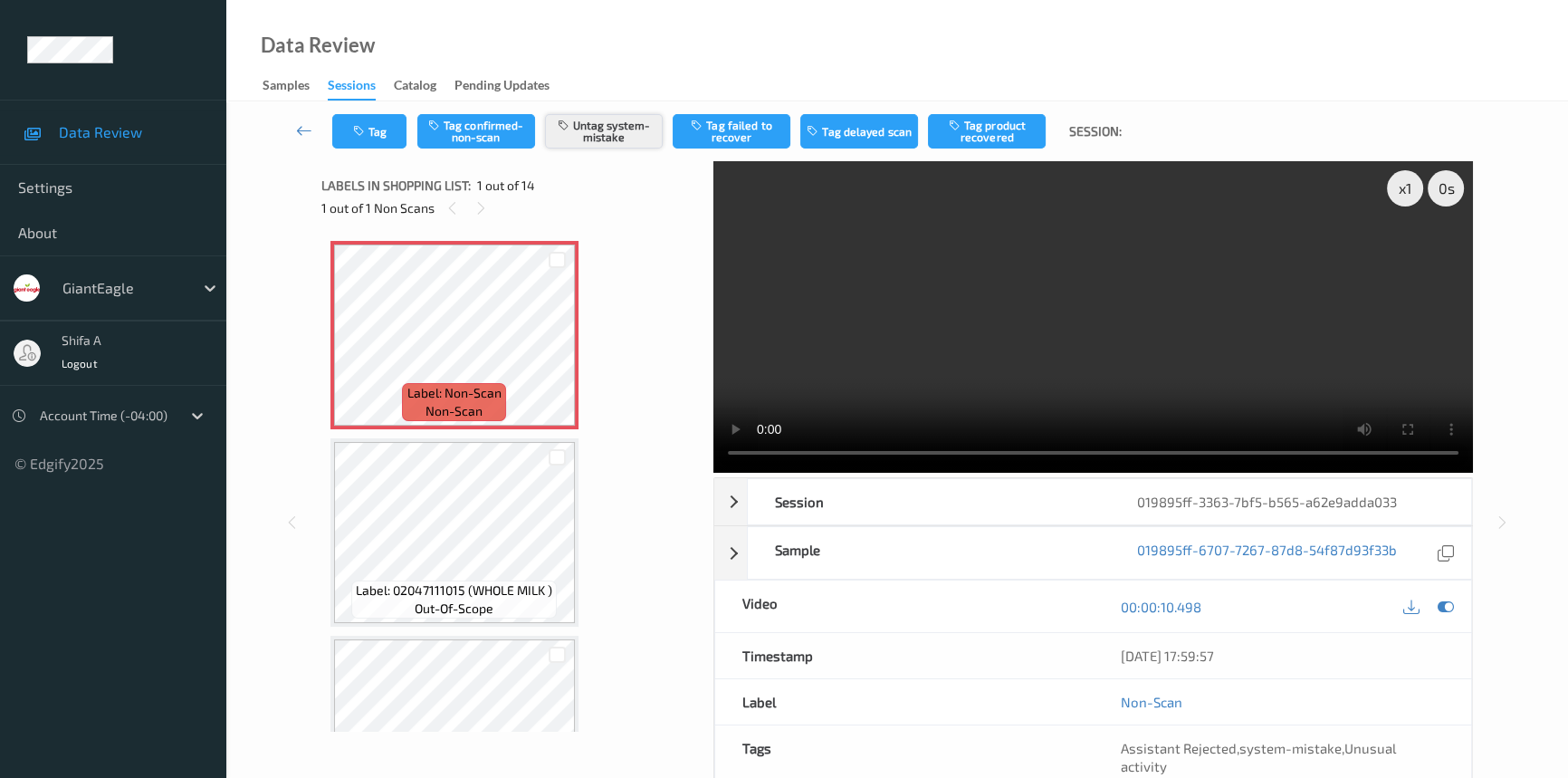
click at [618, 127] on button "Untag system-mistake" at bounding box center [604, 132] width 118 height 35
click at [370, 130] on button "Tag" at bounding box center [369, 132] width 74 height 35
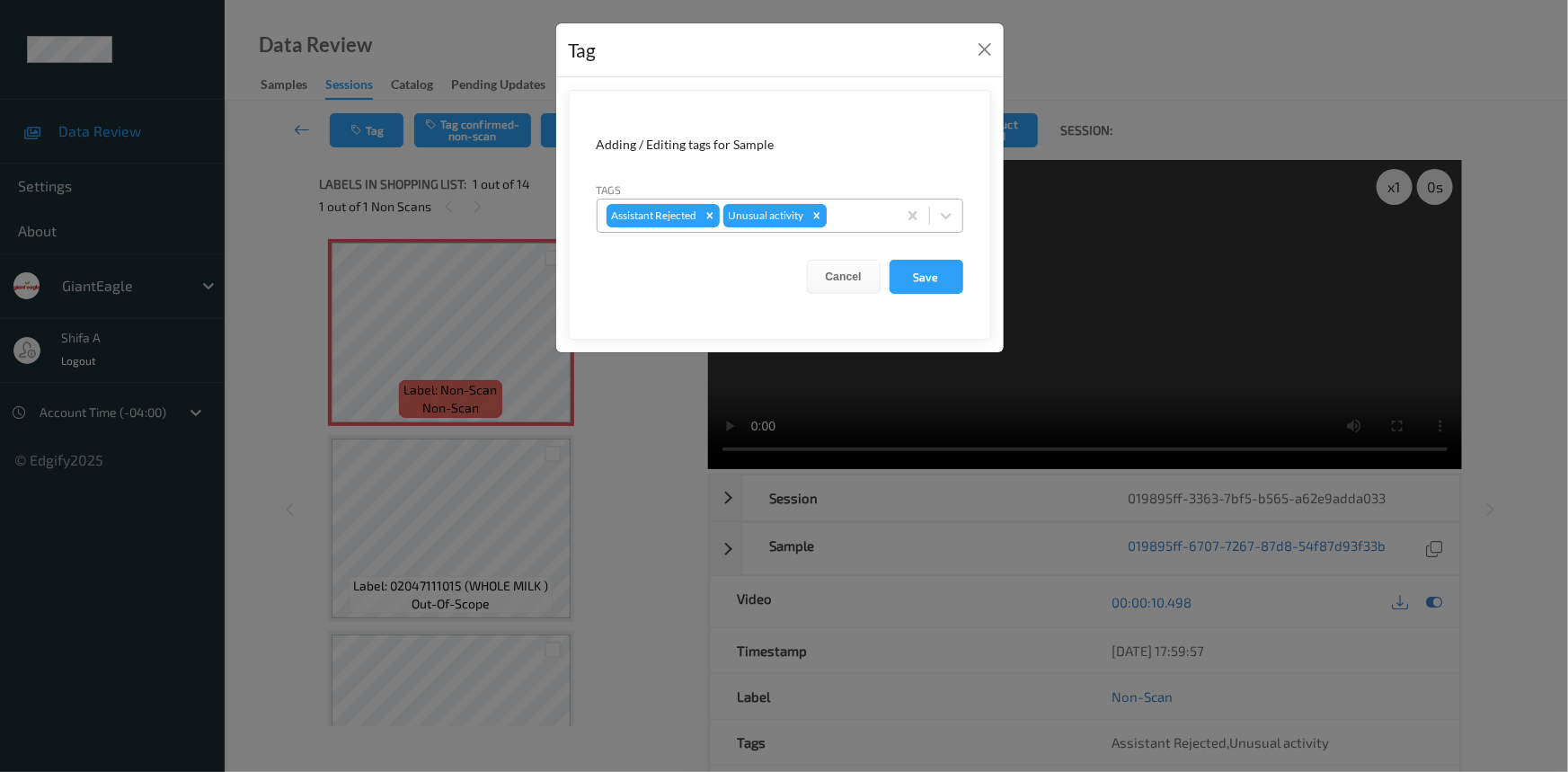
click at [819, 212] on icon "Remove Unusual activity" at bounding box center [817, 216] width 13 height 13
click at [937, 269] on button "Save" at bounding box center [926, 277] width 74 height 35
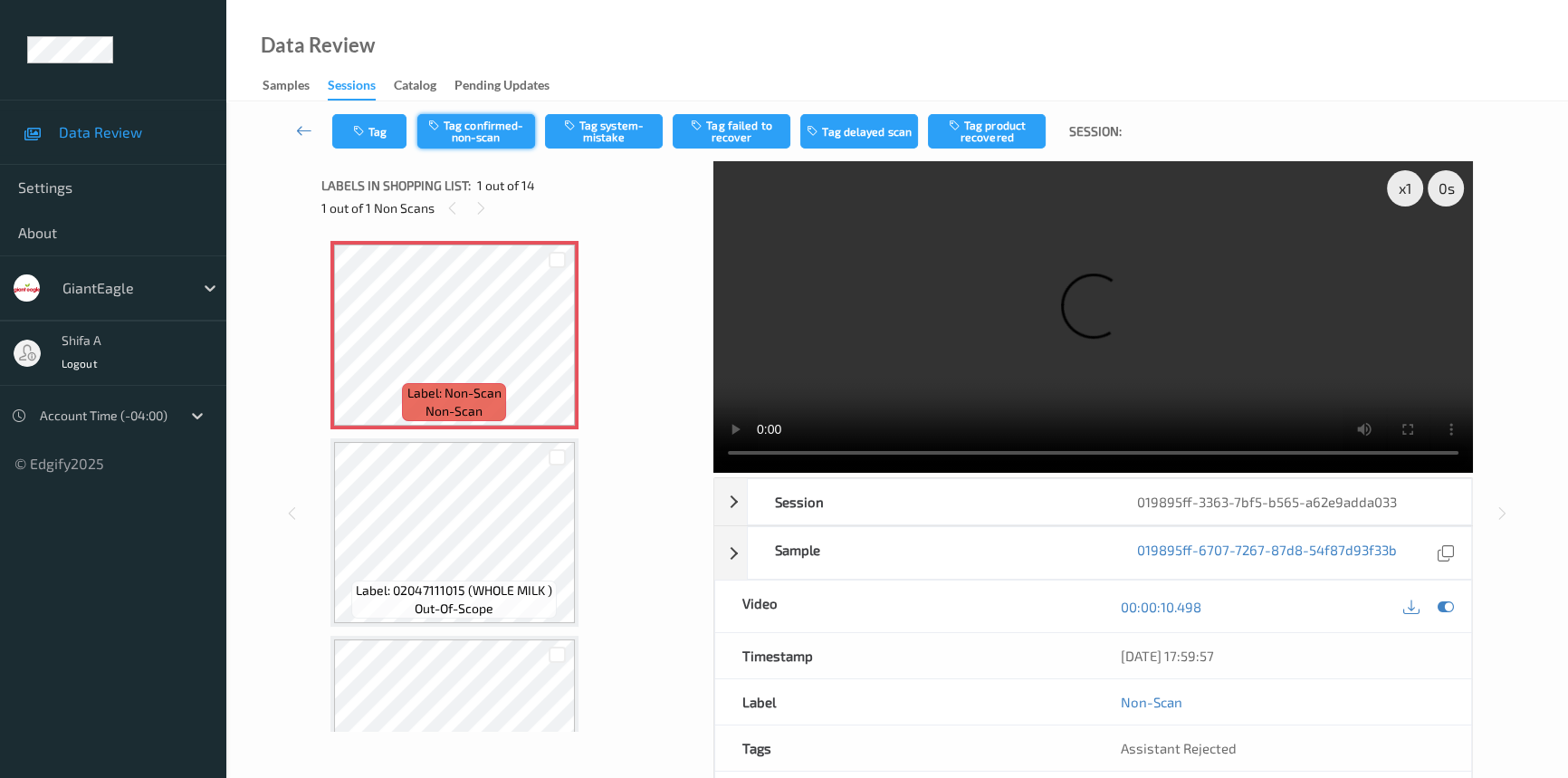
click at [503, 147] on button "Tag confirmed-non-scan" at bounding box center [476, 132] width 118 height 35
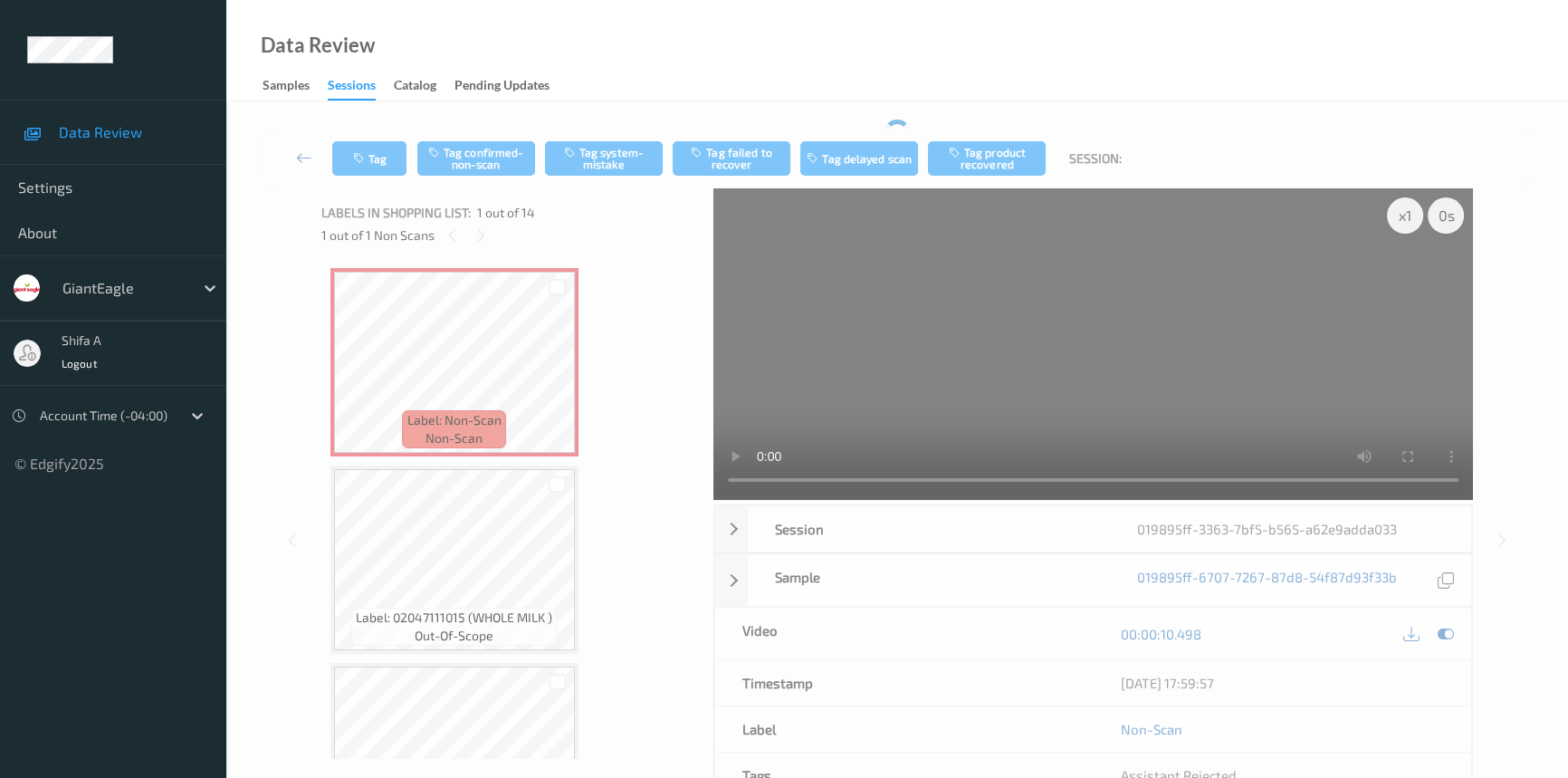
click at [513, 129] on div "Tag Tag confirmed-non-scan Tag system-mistake Tag failed to recover Tag delayed…" at bounding box center [897, 158] width 1267 height 59
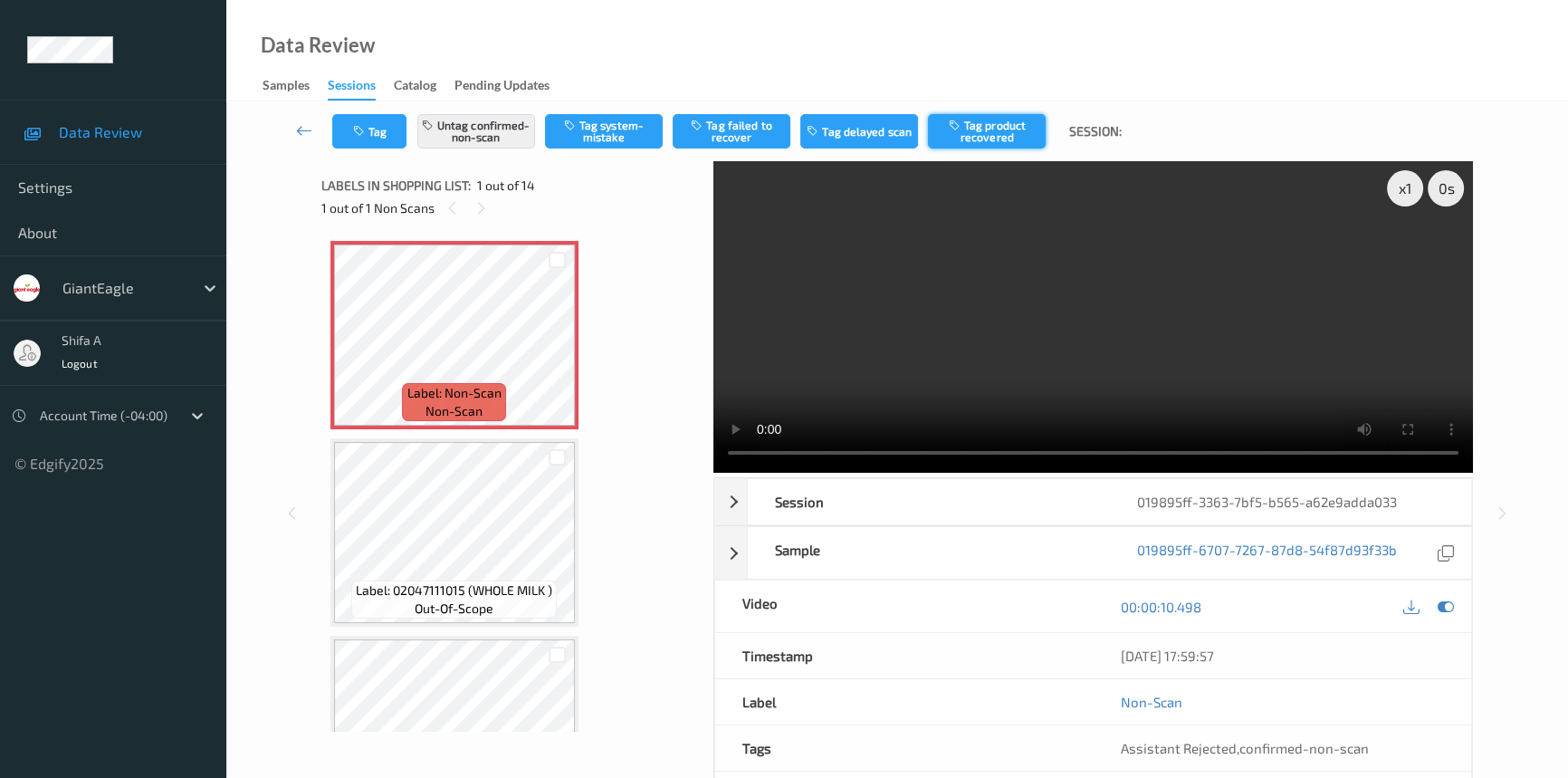
click at [994, 137] on button "Tag product recovered" at bounding box center [986, 132] width 118 height 35
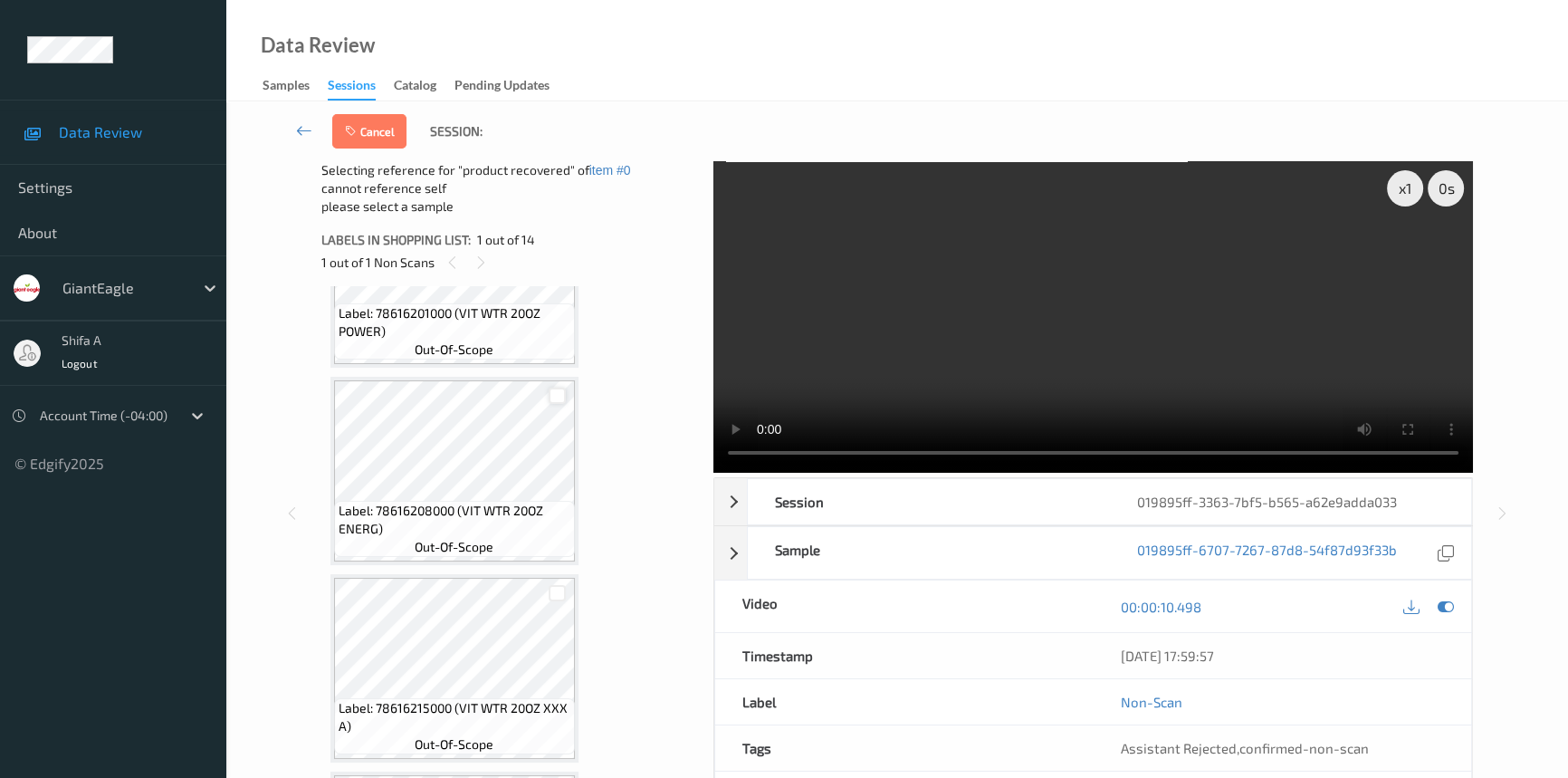
click at [557, 389] on div at bounding box center [557, 396] width 17 height 17
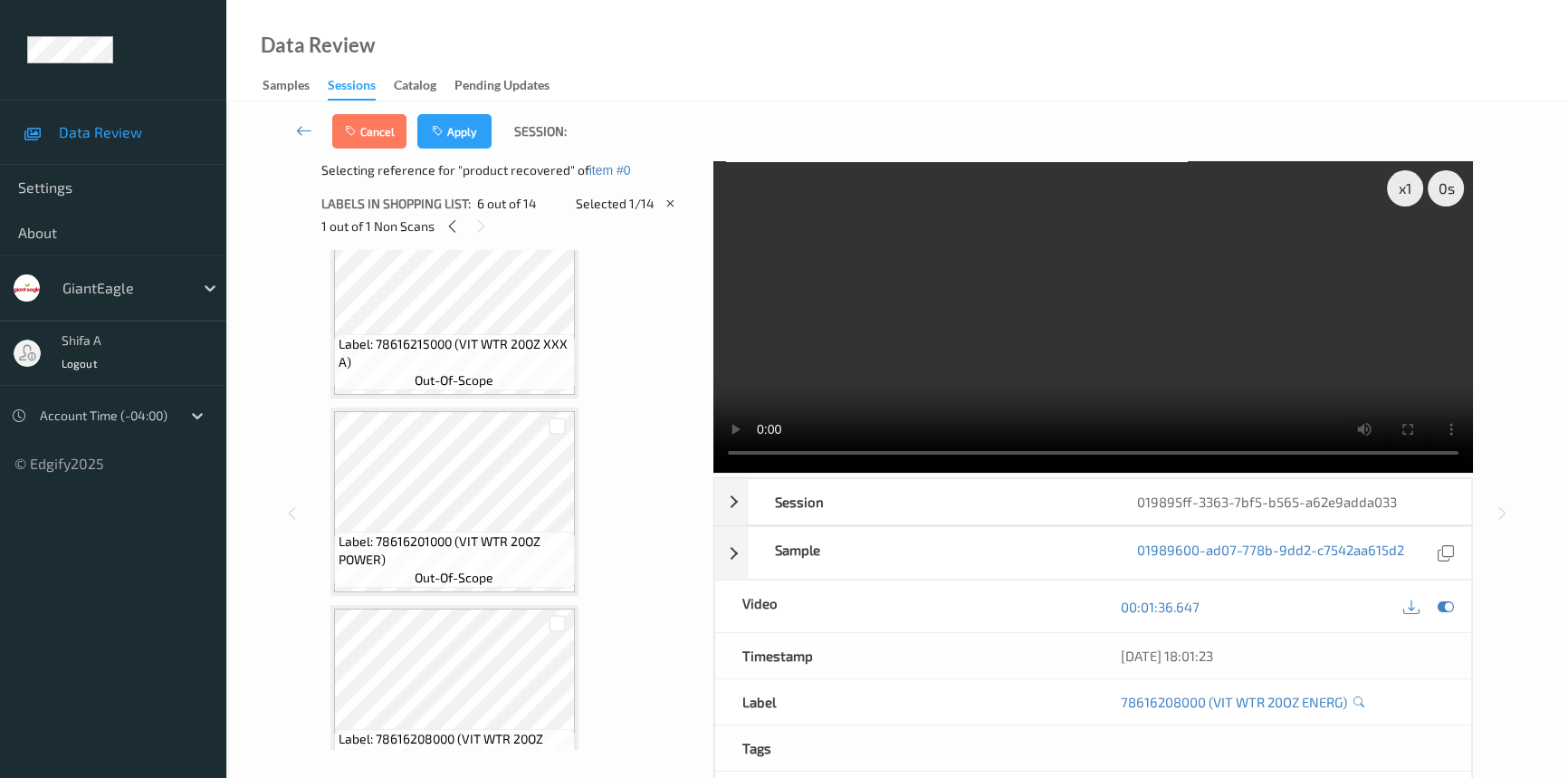
scroll to position [1235, 0]
click at [552, 416] on div at bounding box center [557, 425] width 17 height 17
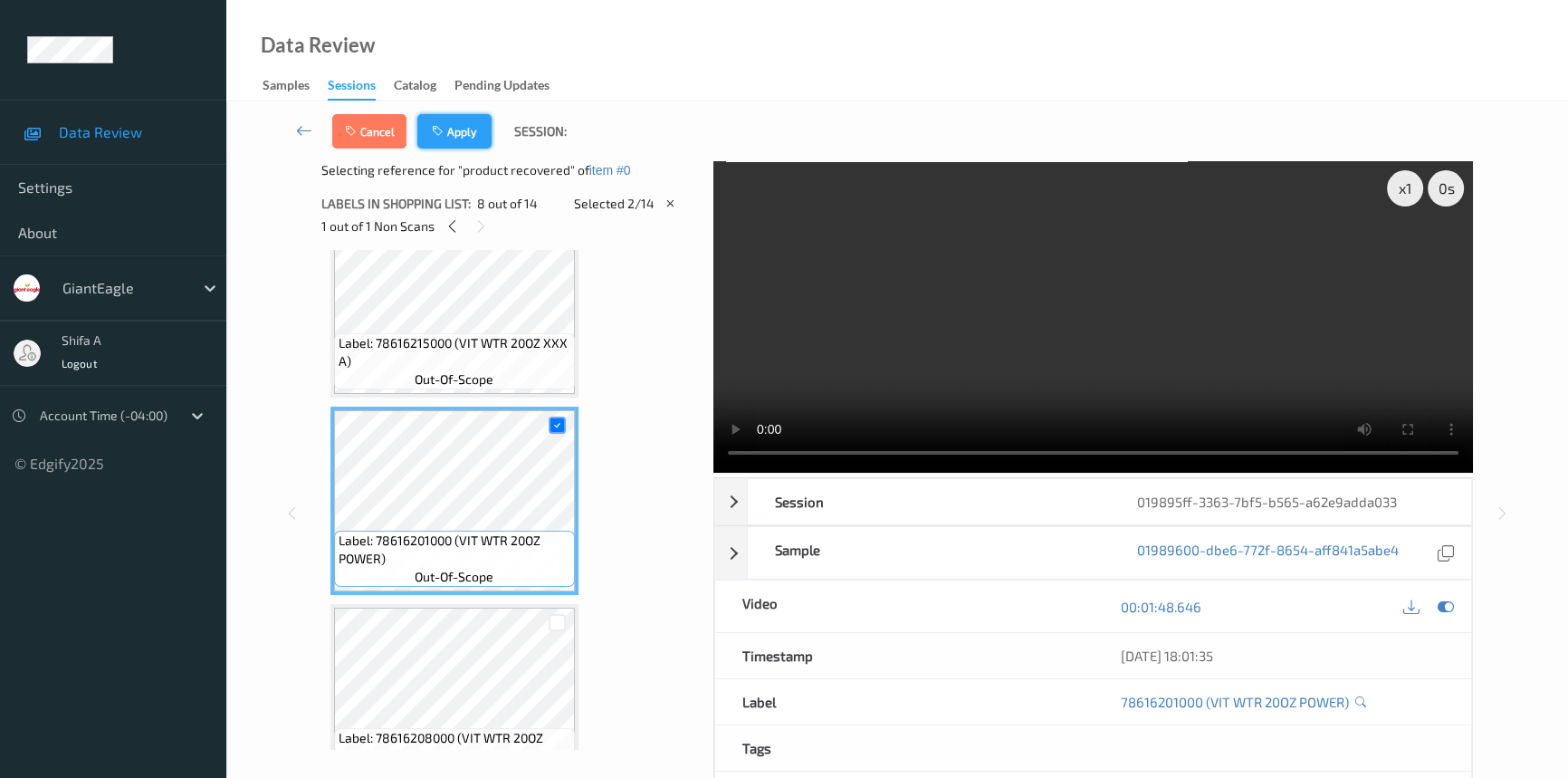
click at [444, 129] on icon "button" at bounding box center [439, 132] width 16 height 13
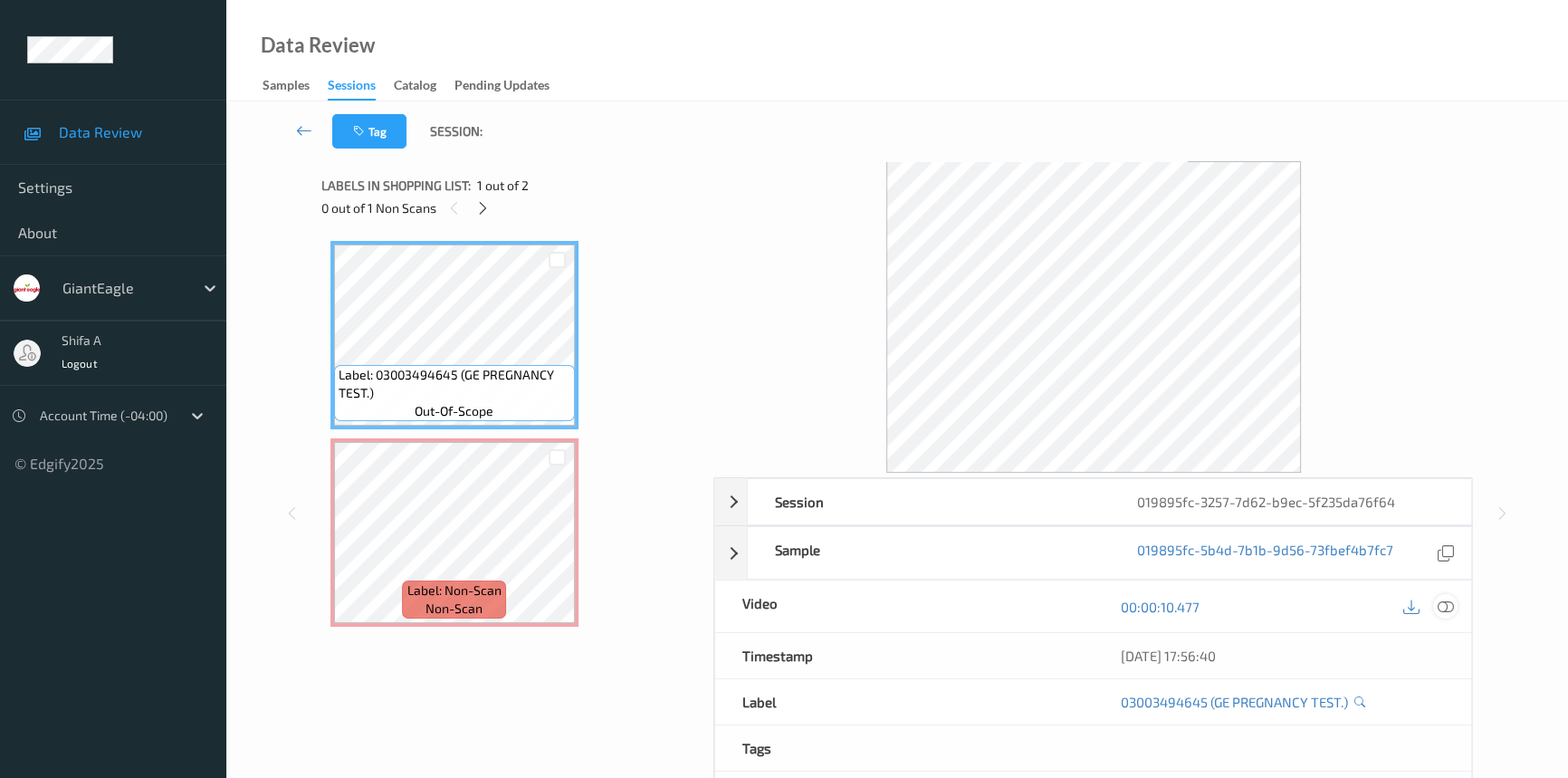
click at [1447, 608] on icon at bounding box center [1445, 607] width 16 height 16
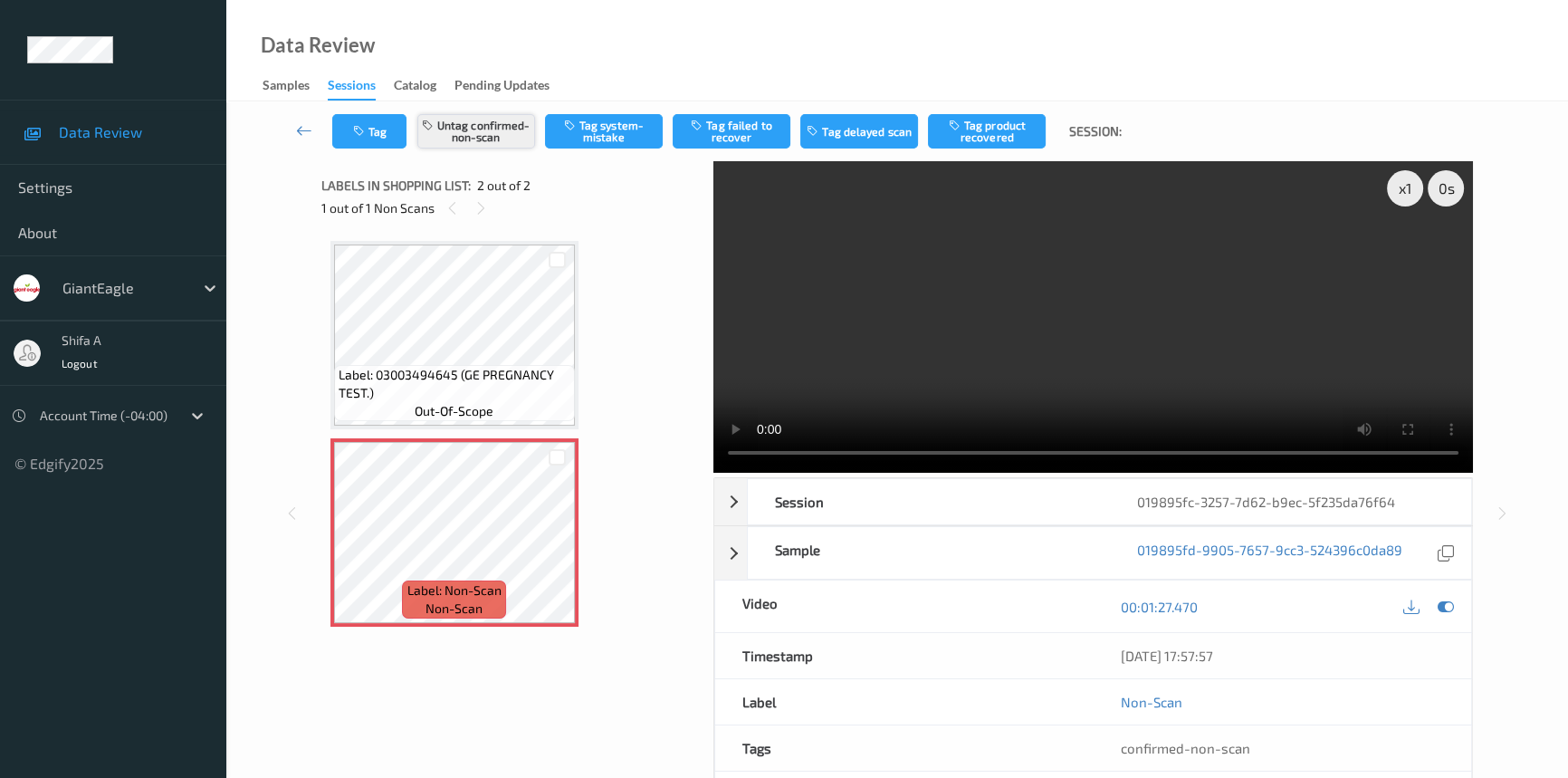
click at [510, 140] on button "Untag confirmed-non-scan" at bounding box center [476, 132] width 118 height 35
click at [591, 135] on button "Tag system-mistake" at bounding box center [604, 132] width 118 height 35
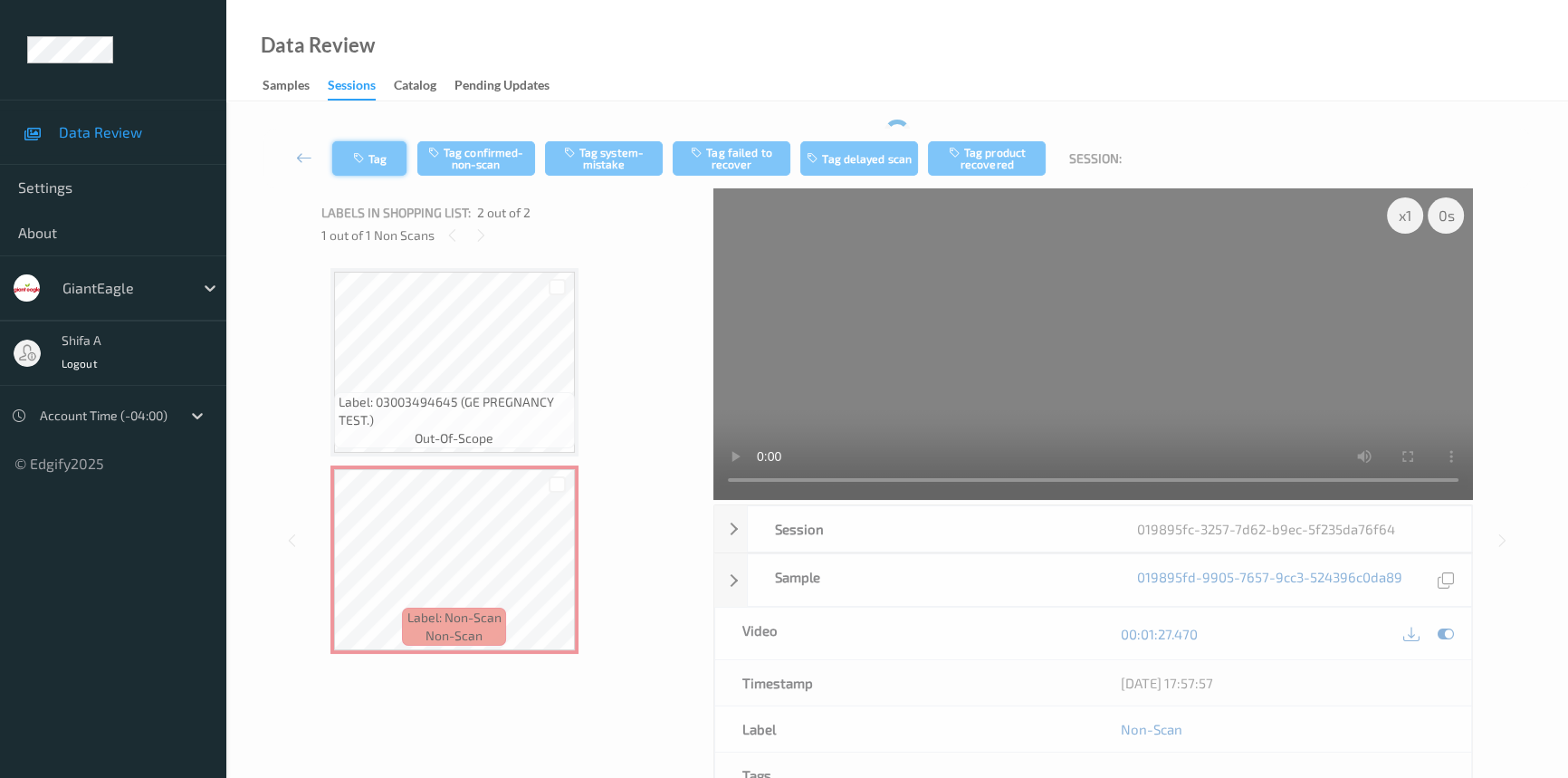
click at [381, 146] on button "Tag" at bounding box center [369, 158] width 74 height 35
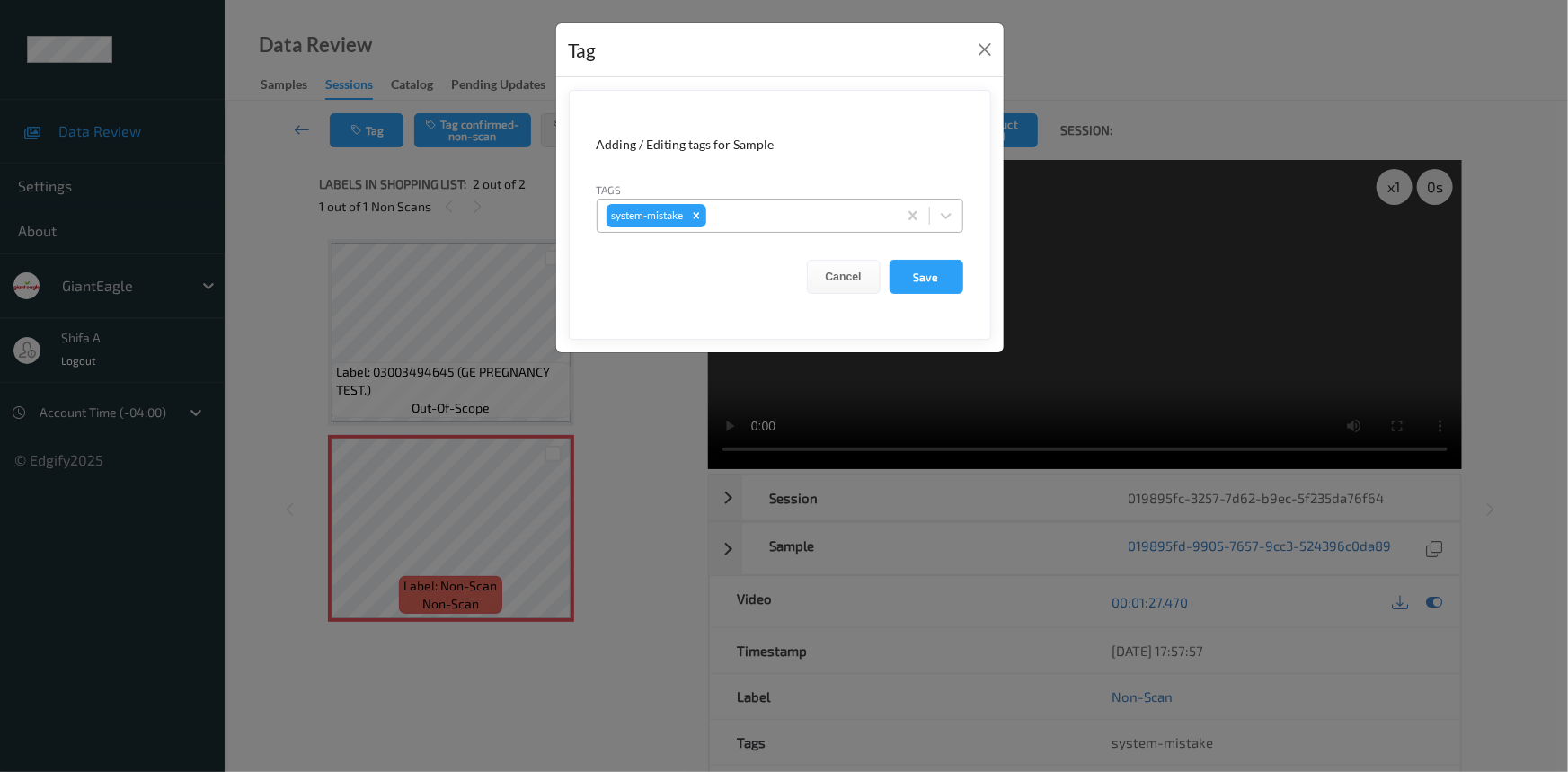
click at [804, 223] on div at bounding box center [799, 216] width 178 height 22
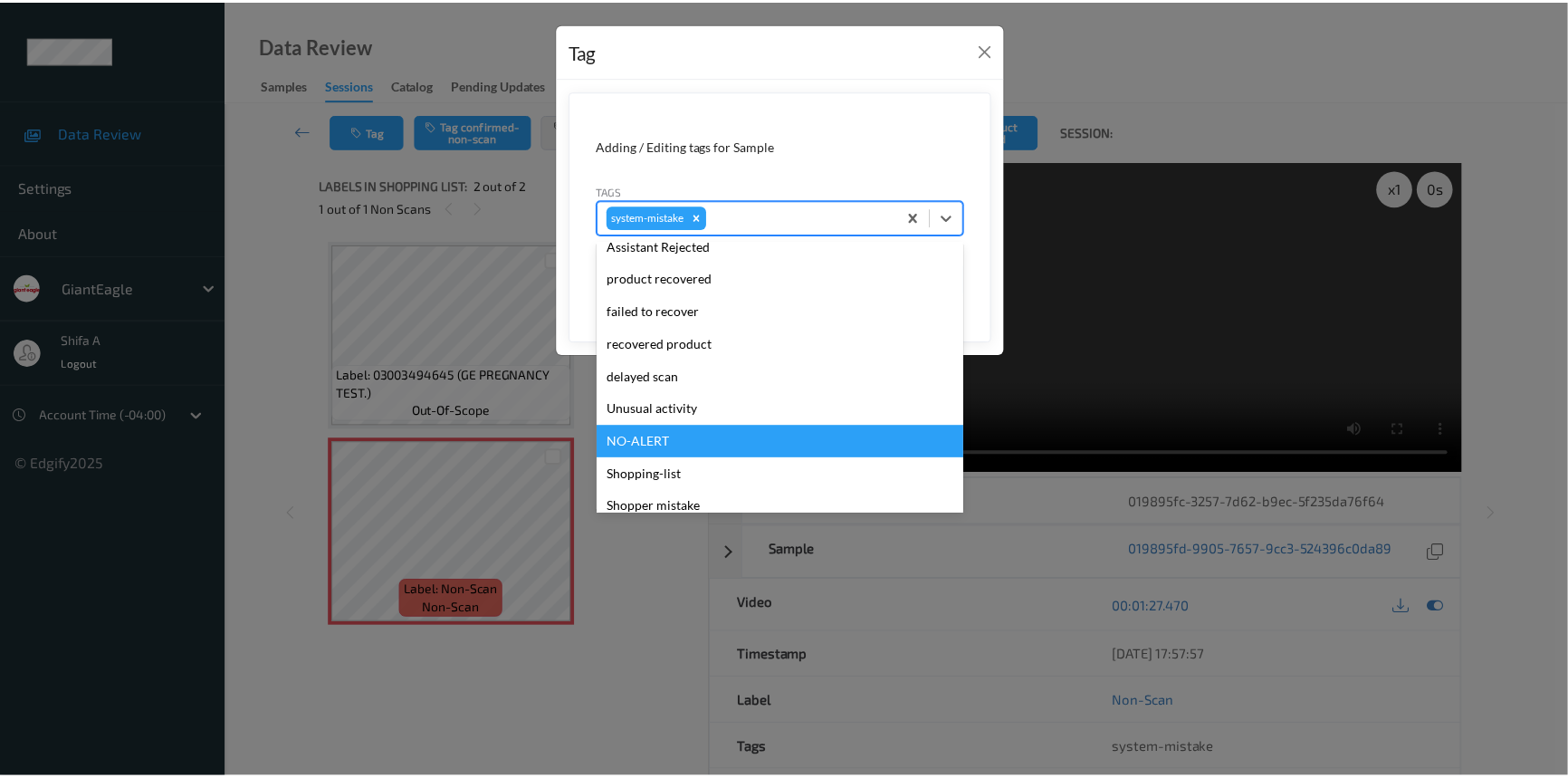
scroll to position [191, 0]
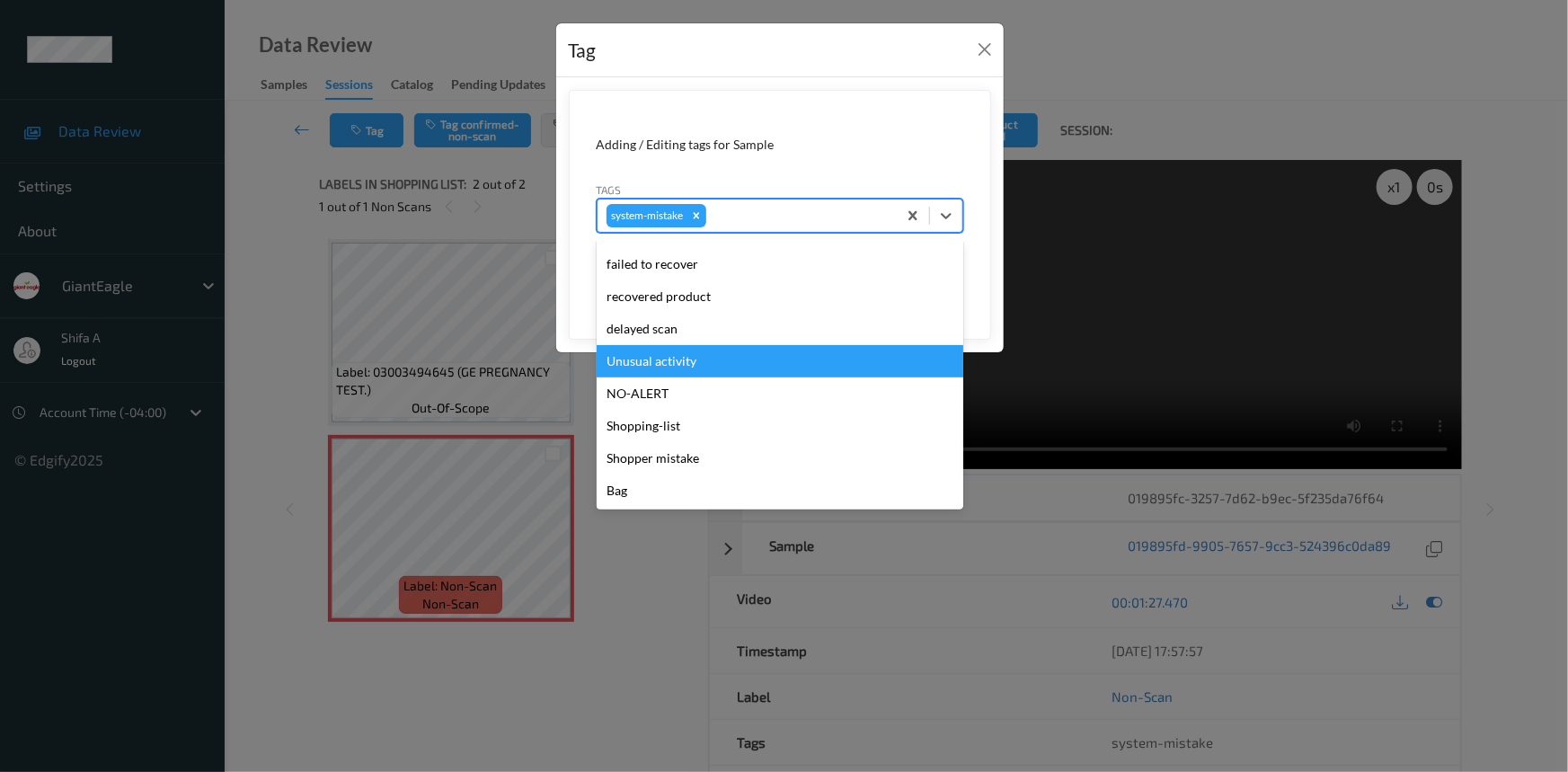
click at [689, 361] on div "Unusual activity" at bounding box center [780, 361] width 367 height 33
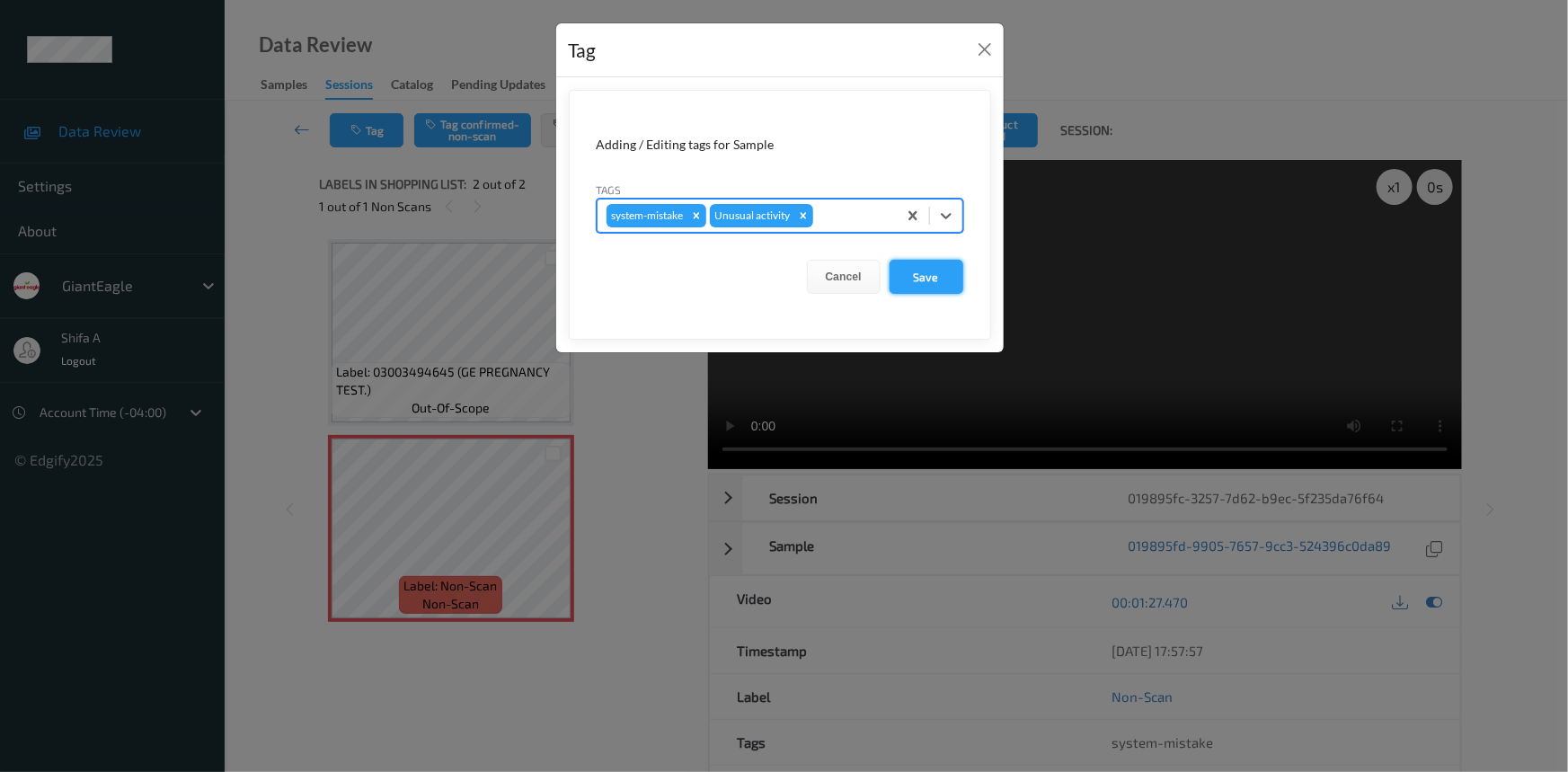
click at [933, 287] on button "Save" at bounding box center [926, 277] width 74 height 35
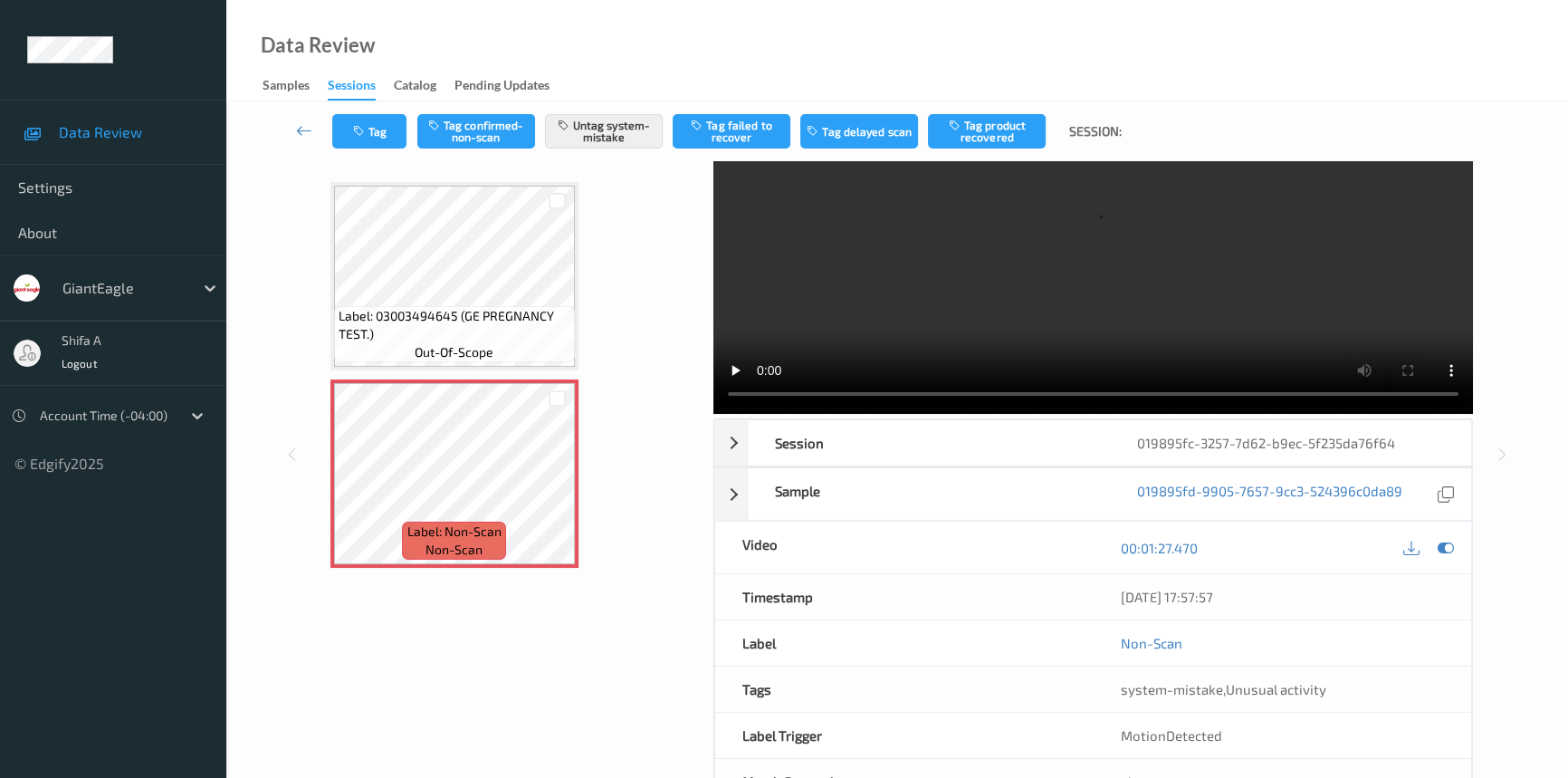
scroll to position [0, 0]
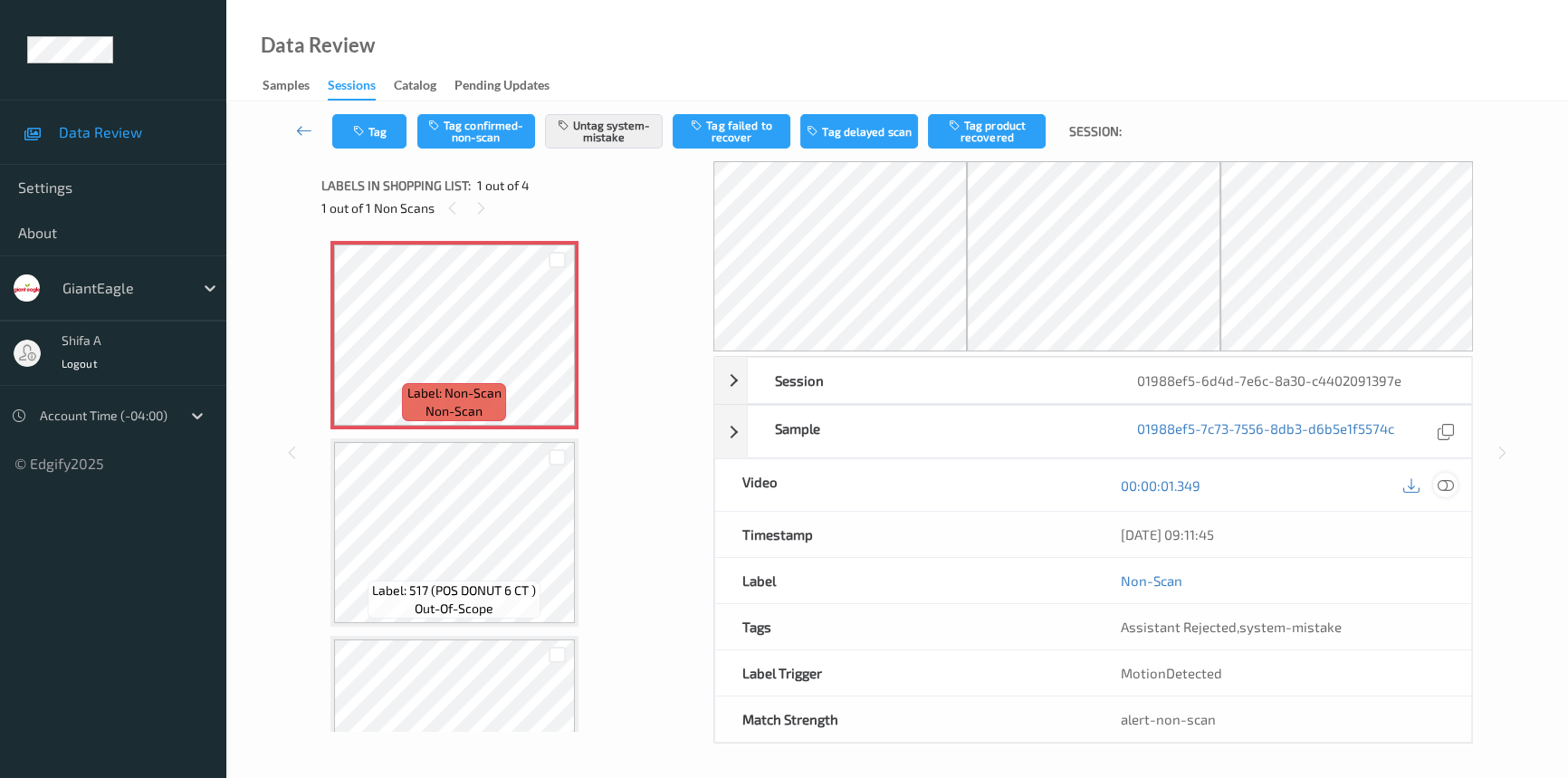
click at [1444, 482] on icon at bounding box center [1445, 485] width 16 height 16
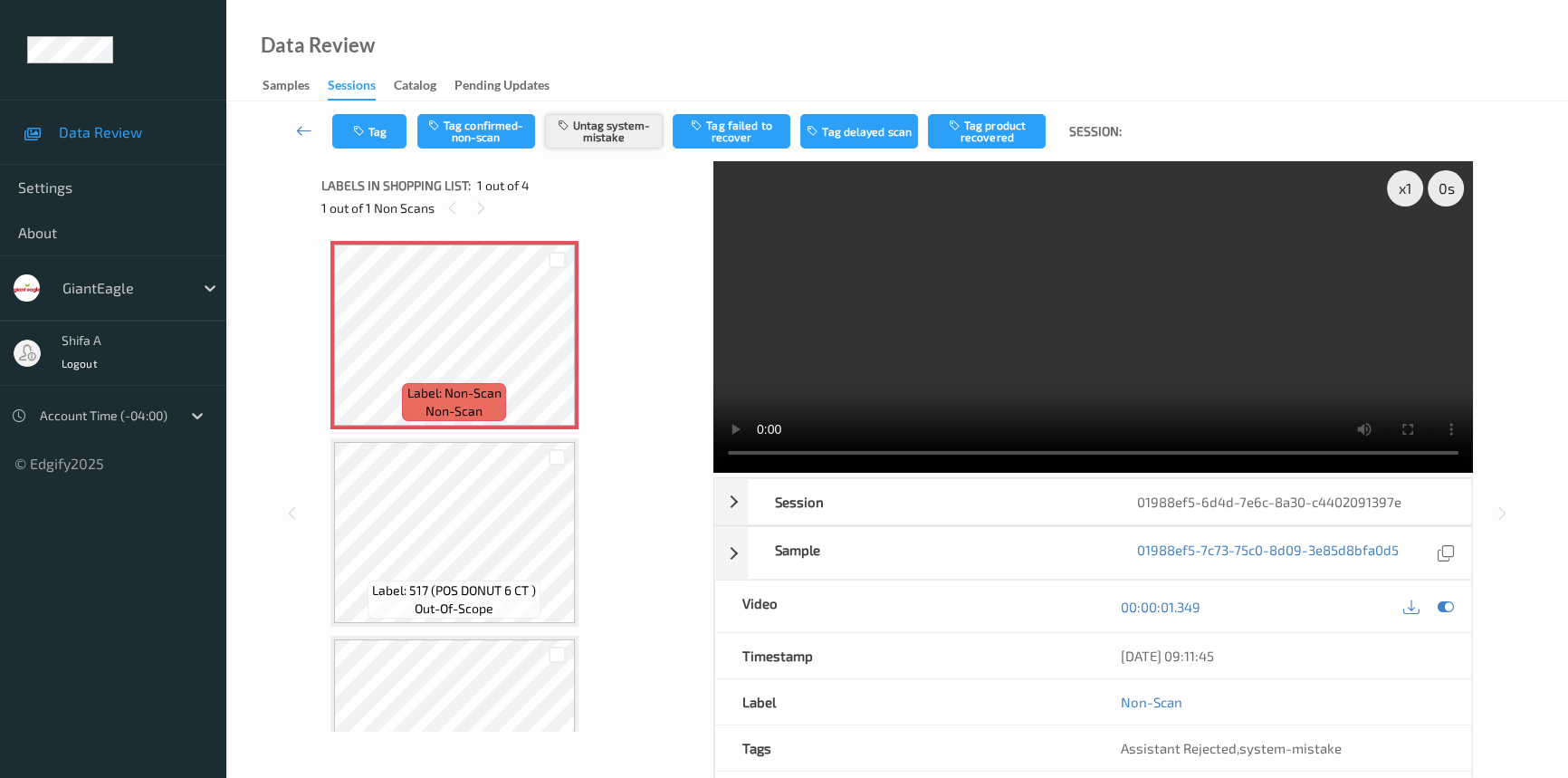
click at [625, 135] on button "Untag system-mistake" at bounding box center [604, 132] width 118 height 35
click at [467, 135] on button "Tag confirmed-non-scan" at bounding box center [476, 132] width 118 height 35
click at [384, 136] on button "Tag" at bounding box center [369, 132] width 74 height 35
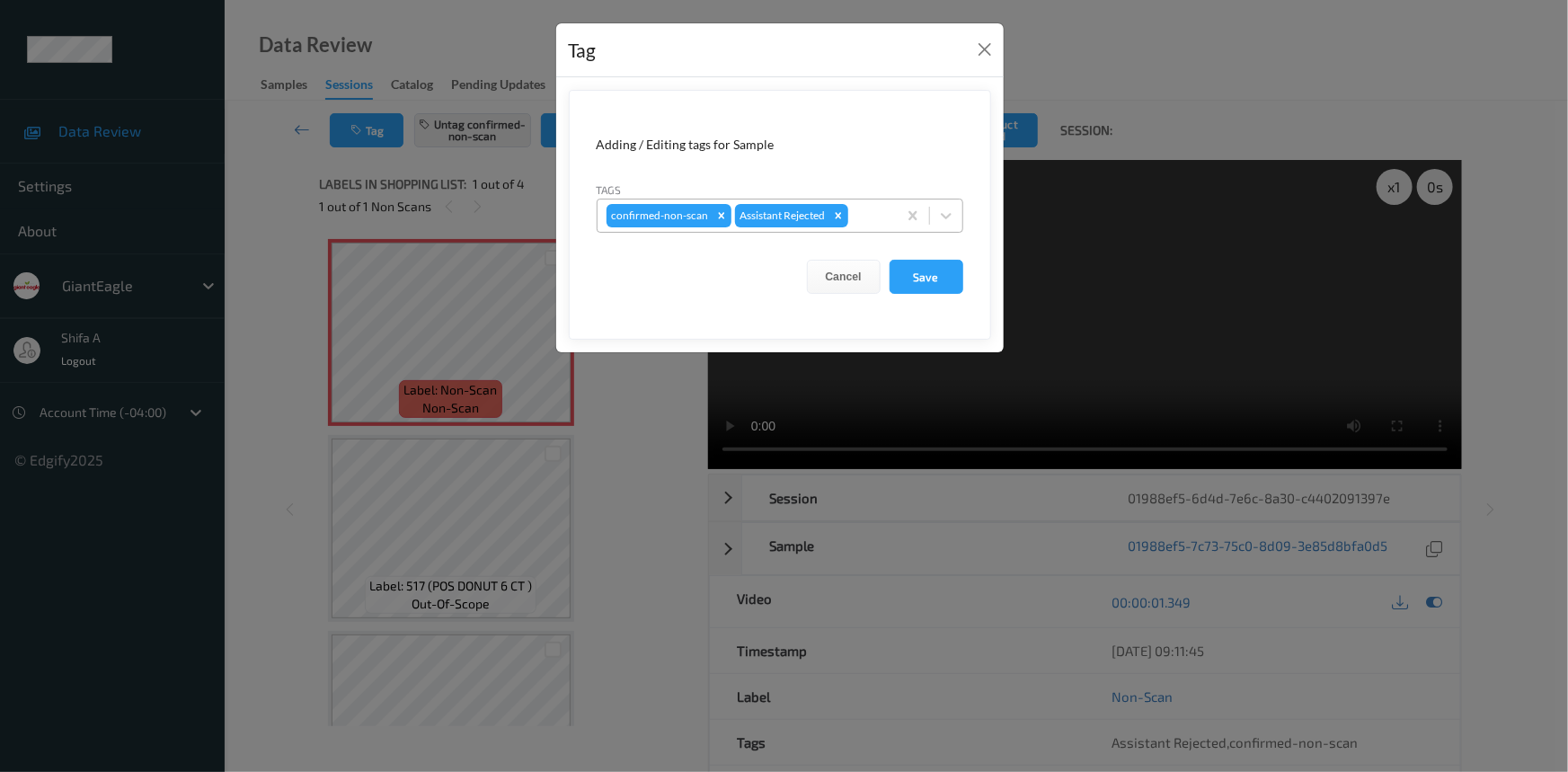
click at [862, 227] on div "confirmed-non-scan Assistant Rejected" at bounding box center [747, 216] width 300 height 31
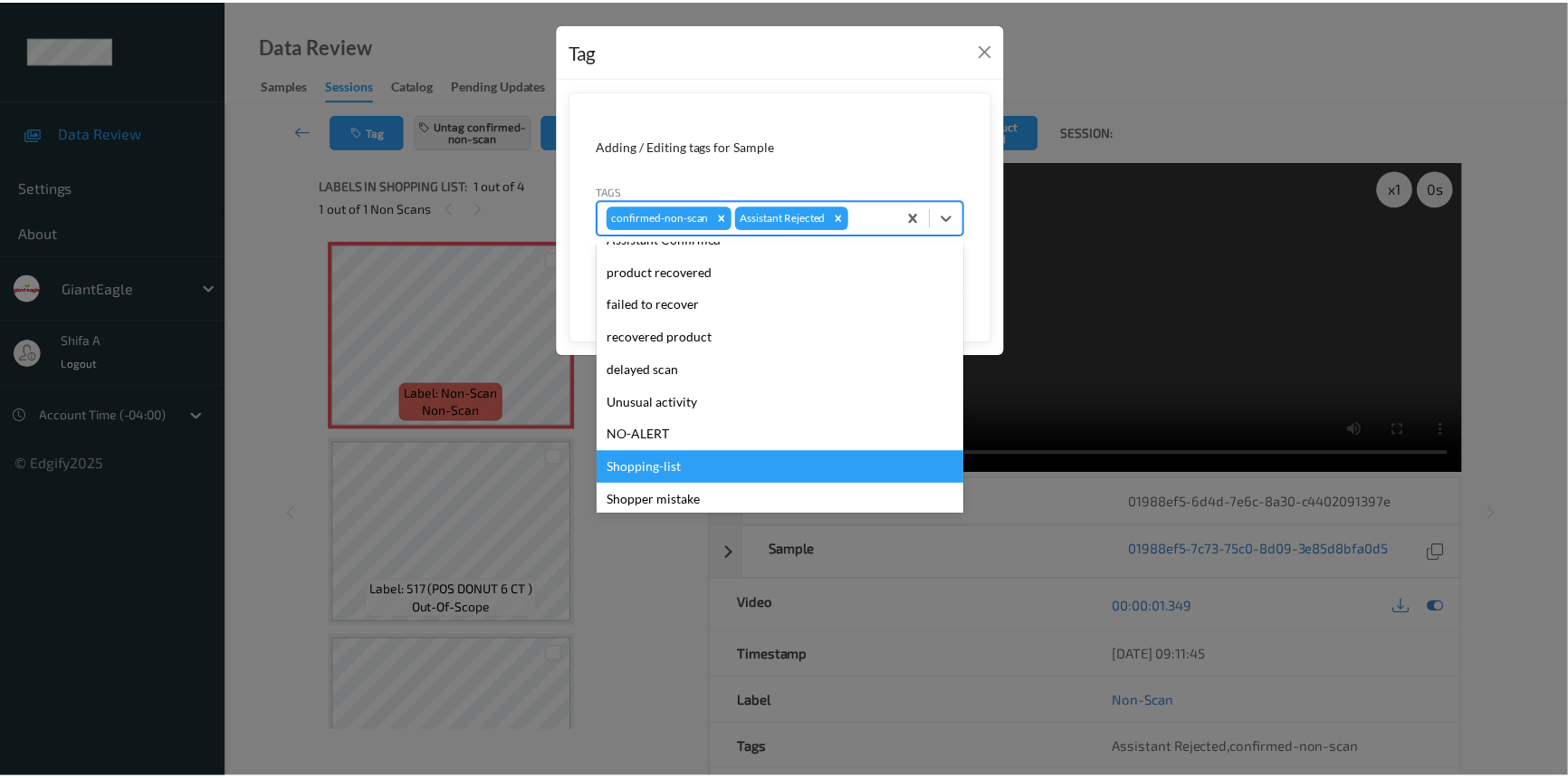
scroll to position [159, 0]
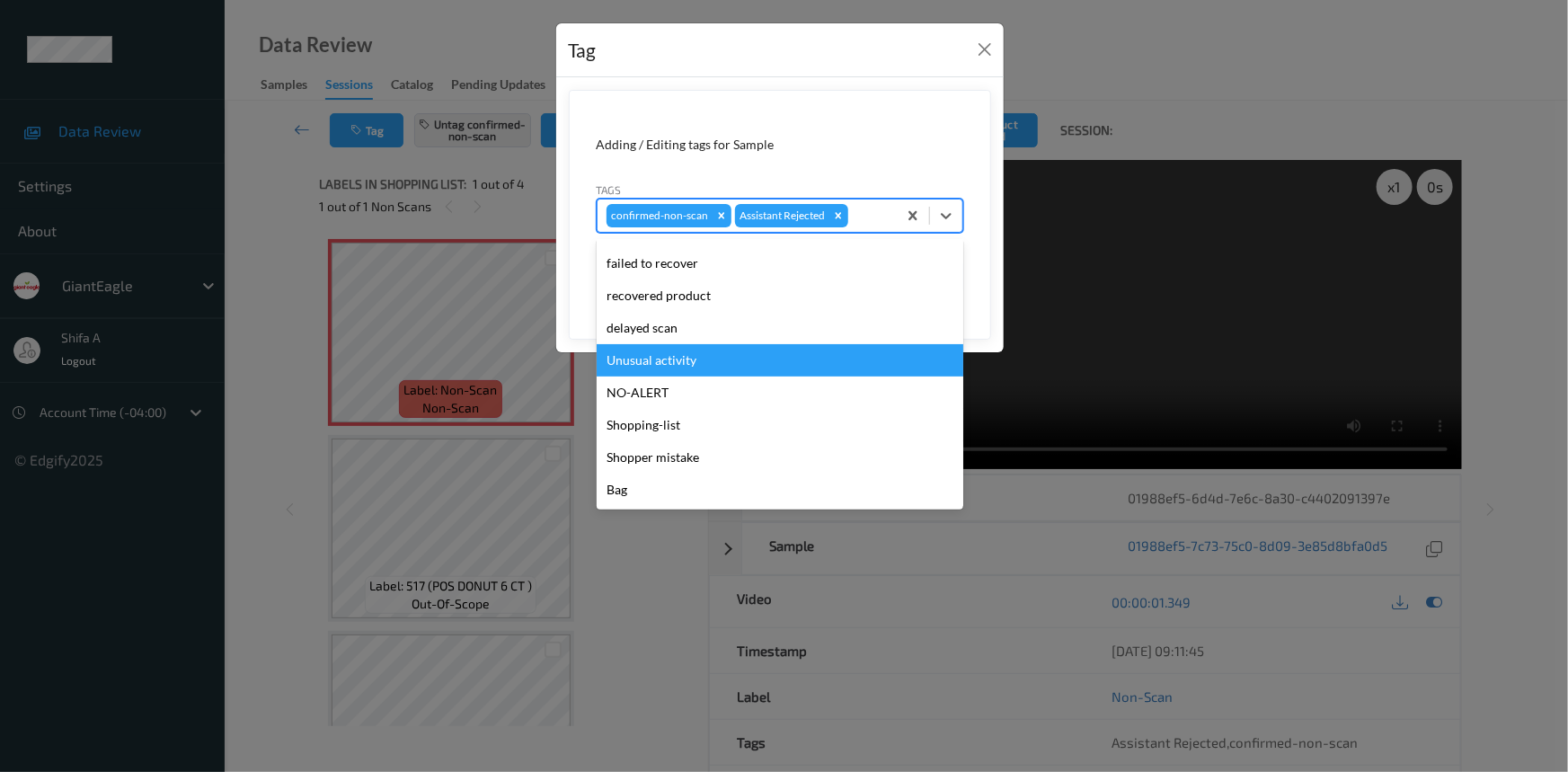
click at [696, 369] on div "Unusual activity" at bounding box center [780, 361] width 367 height 33
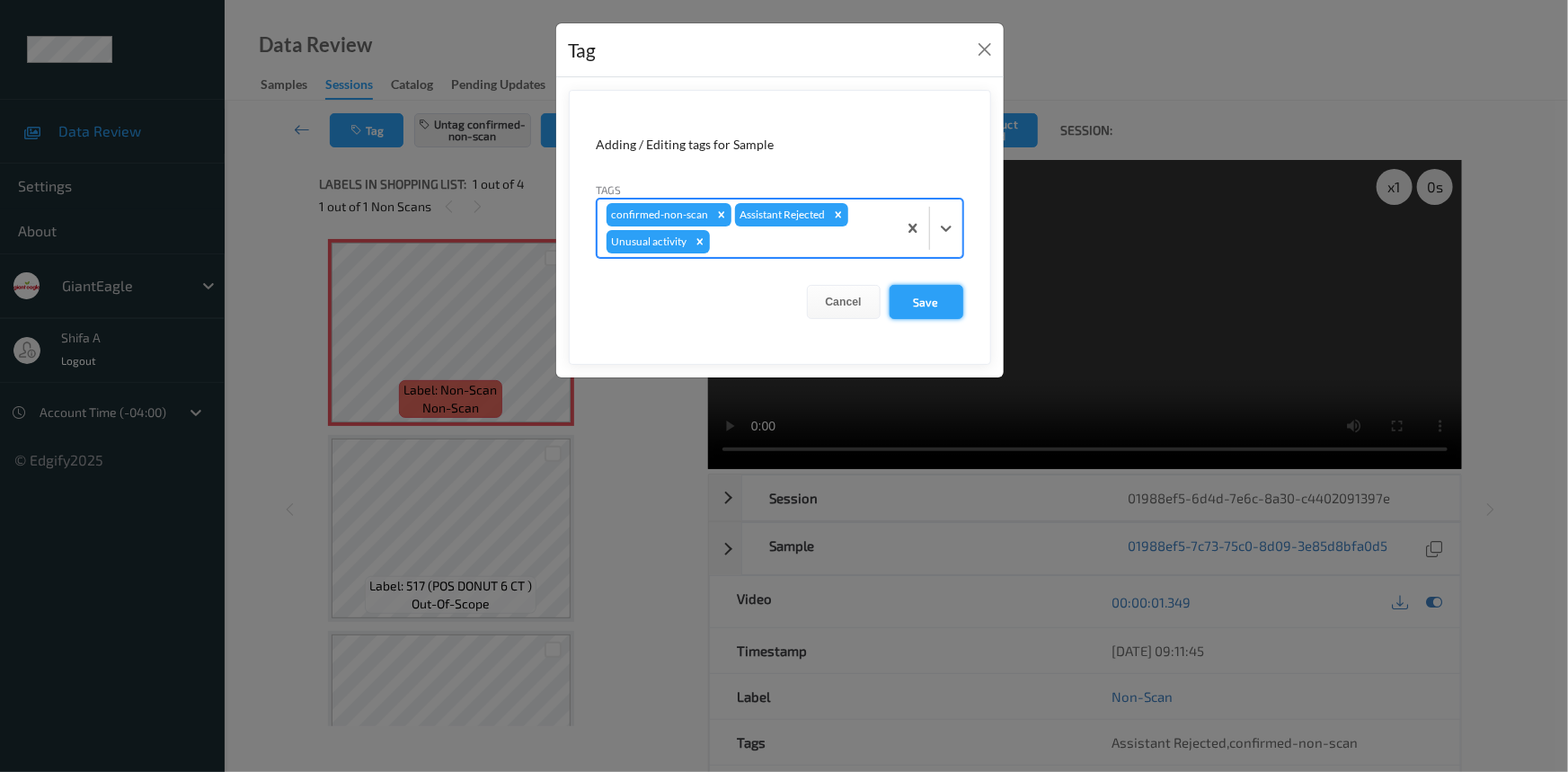
click at [917, 301] on button "Save" at bounding box center [926, 302] width 74 height 35
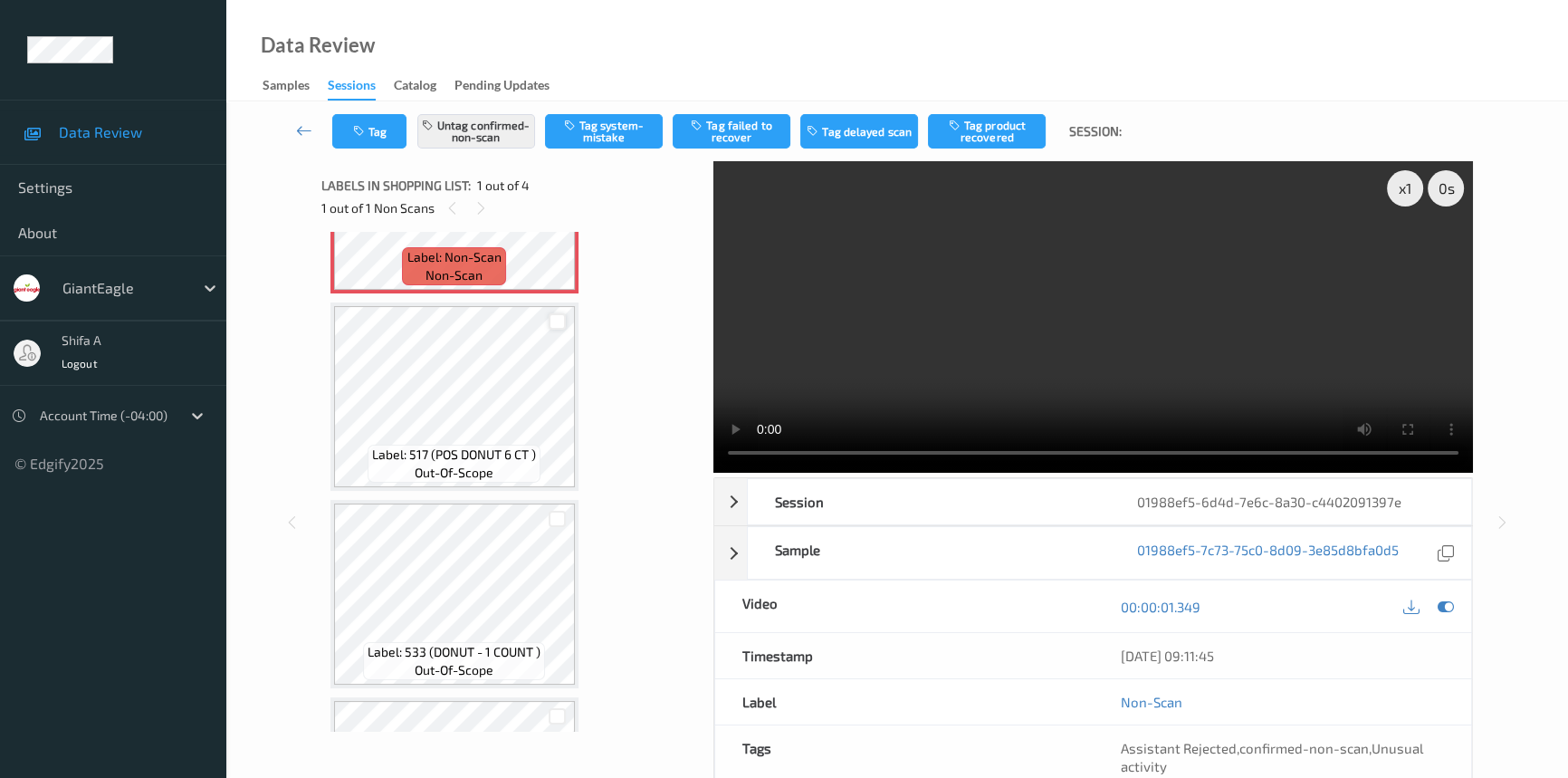
scroll to position [164, 0]
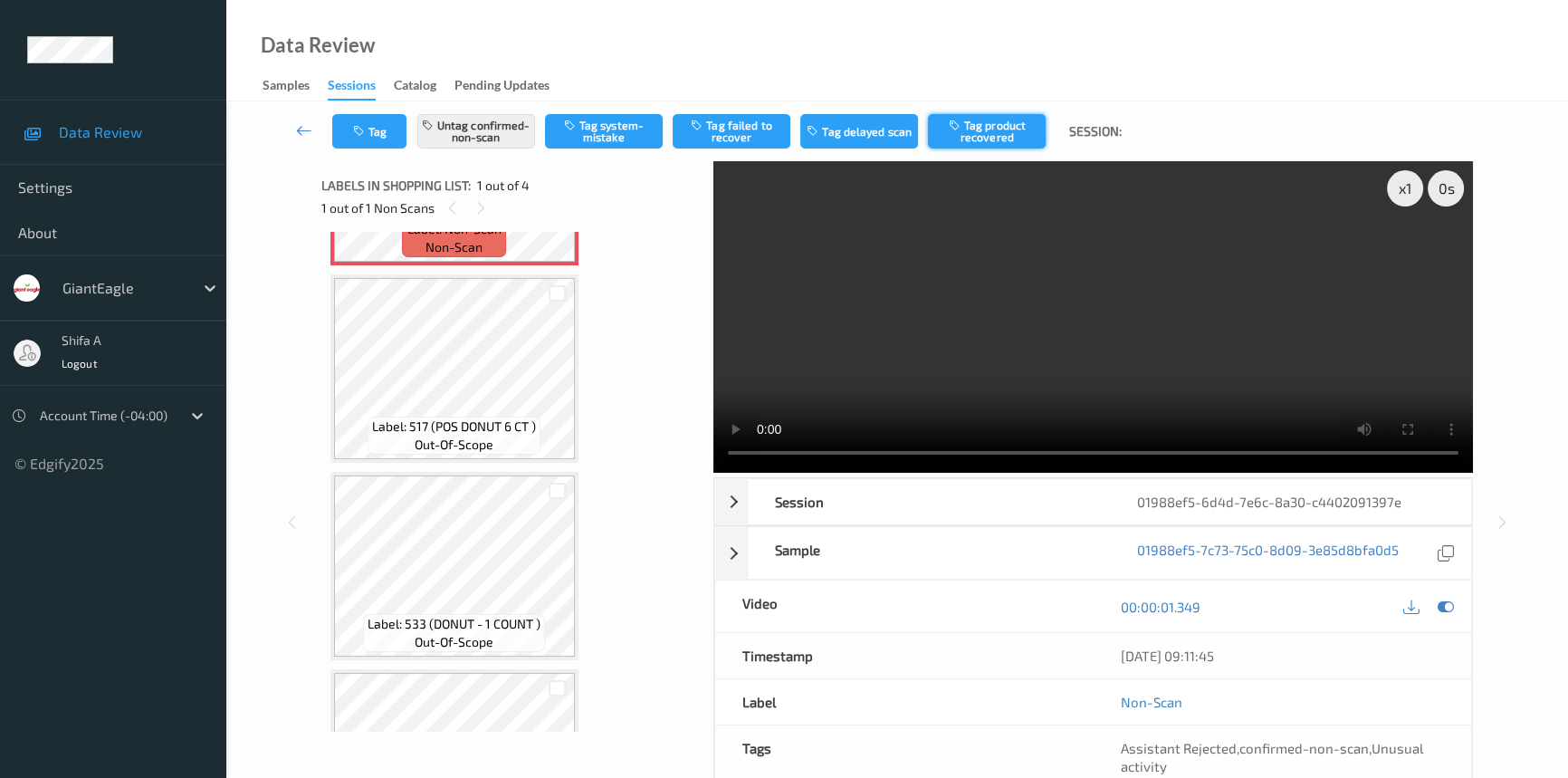
click at [996, 137] on button "Tag product recovered" at bounding box center [986, 132] width 118 height 35
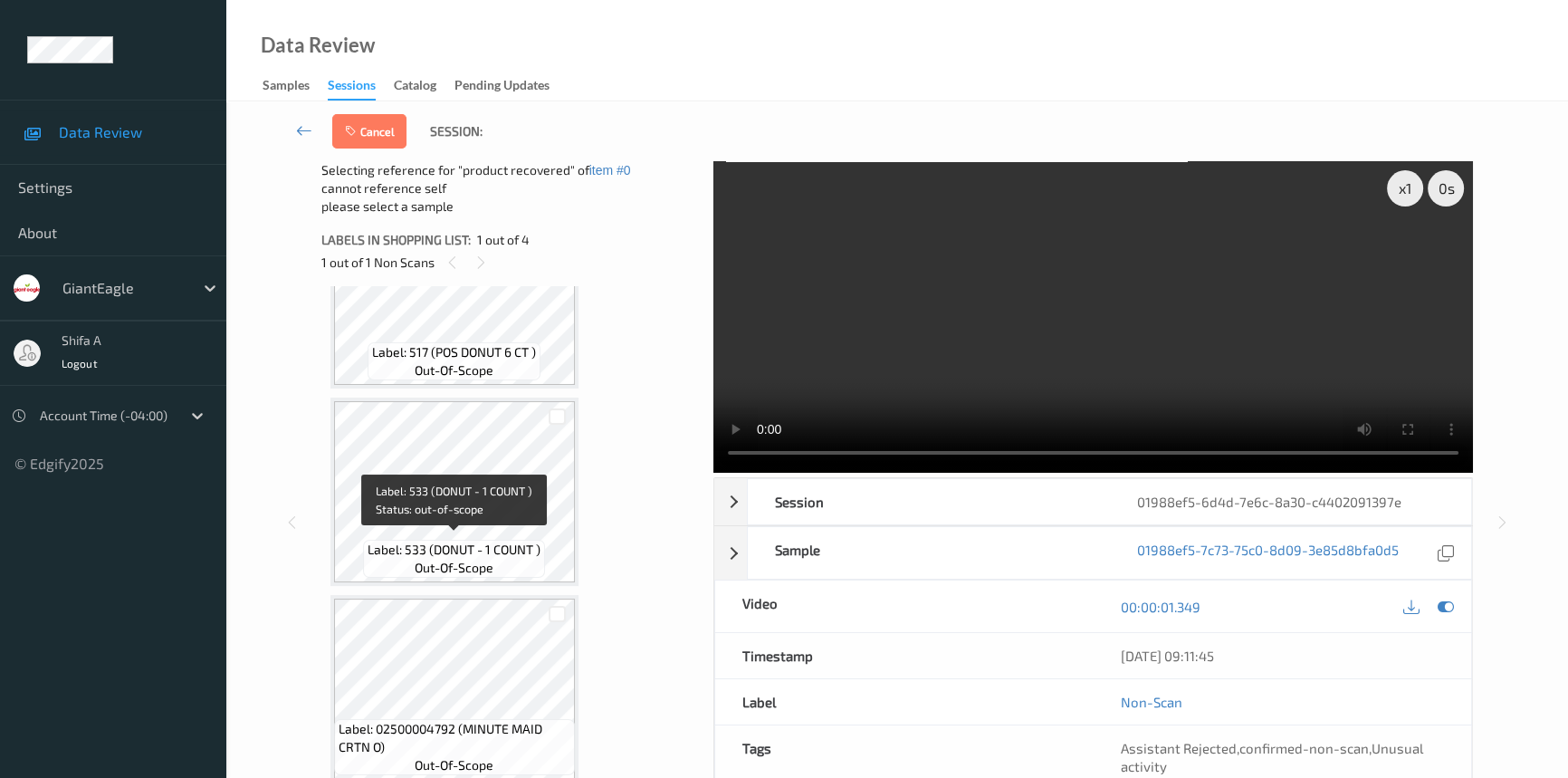
scroll to position [297, 0]
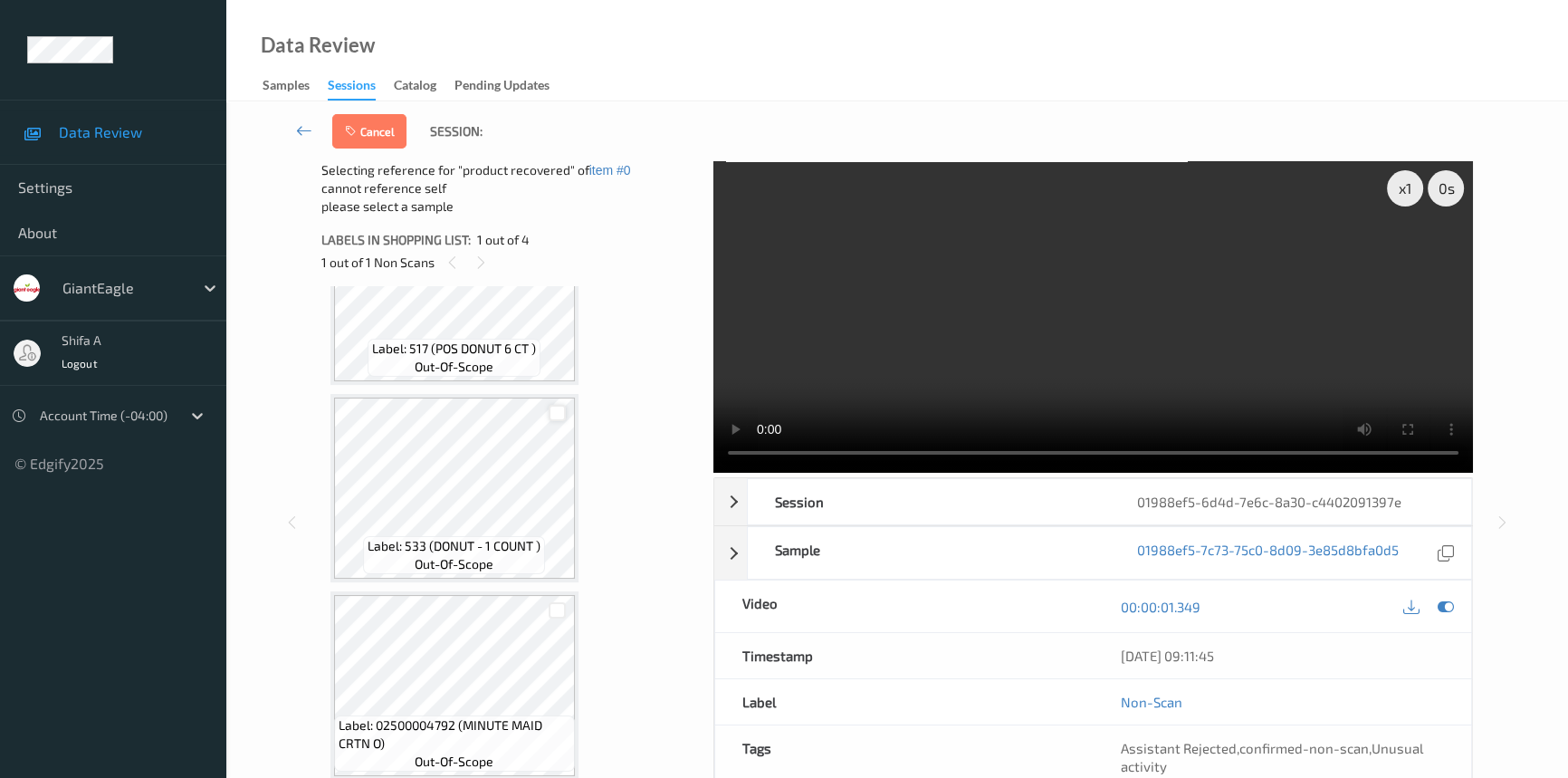
click at [558, 412] on div at bounding box center [557, 413] width 17 height 17
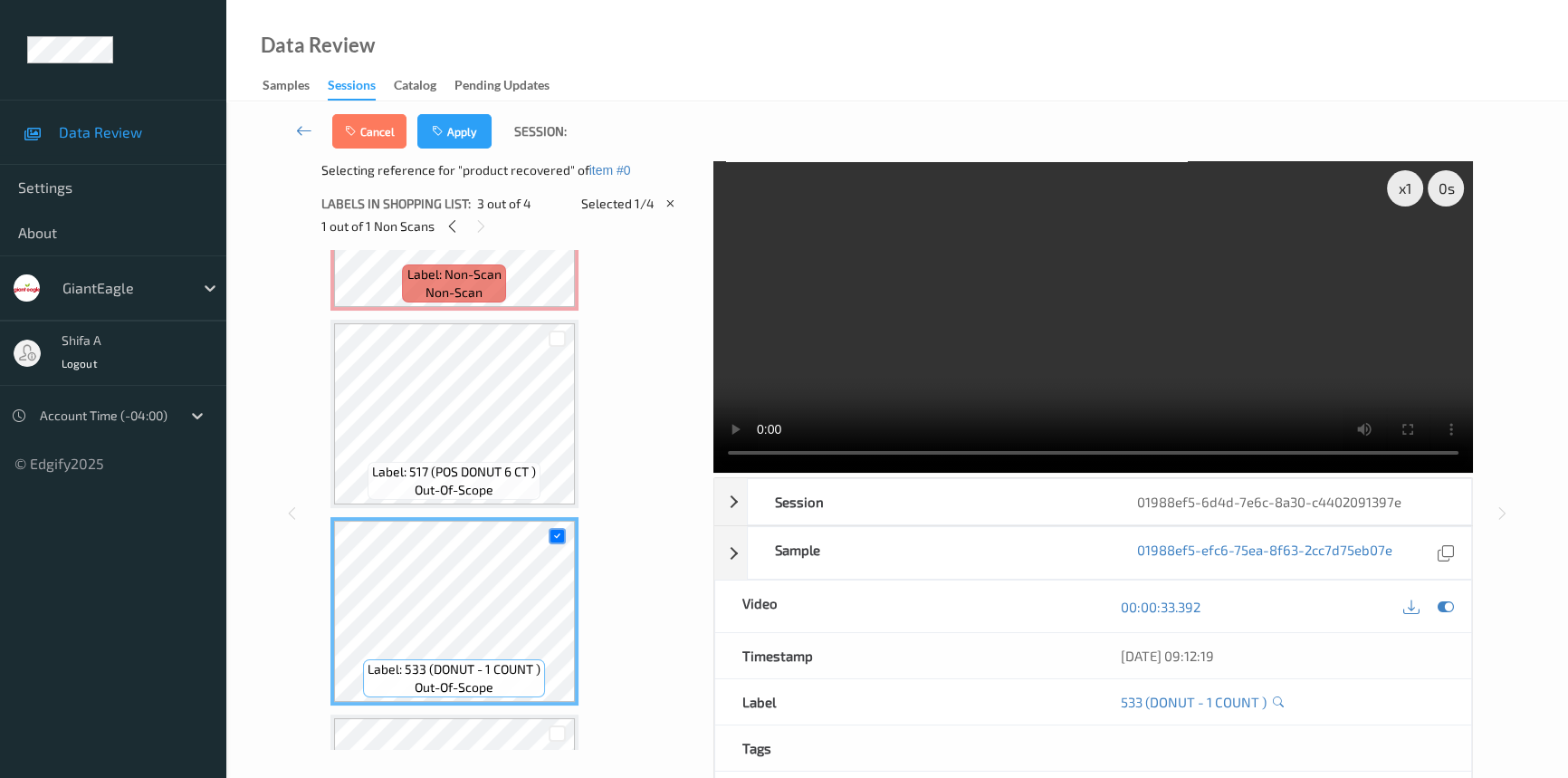
scroll to position [131, 0]
click at [554, 350] on div at bounding box center [557, 344] width 17 height 17
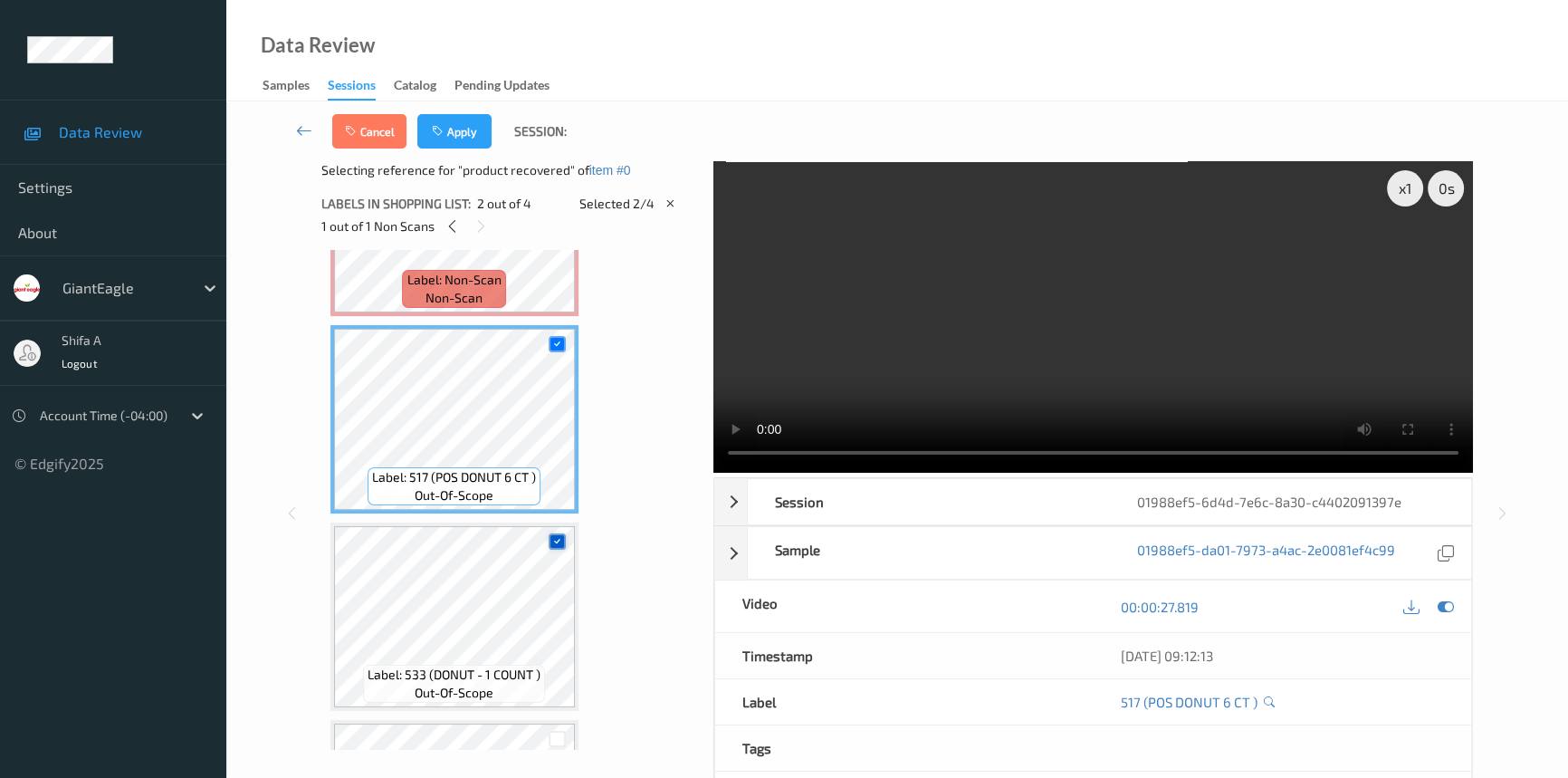
click at [560, 540] on icon at bounding box center [557, 541] width 12 height 12
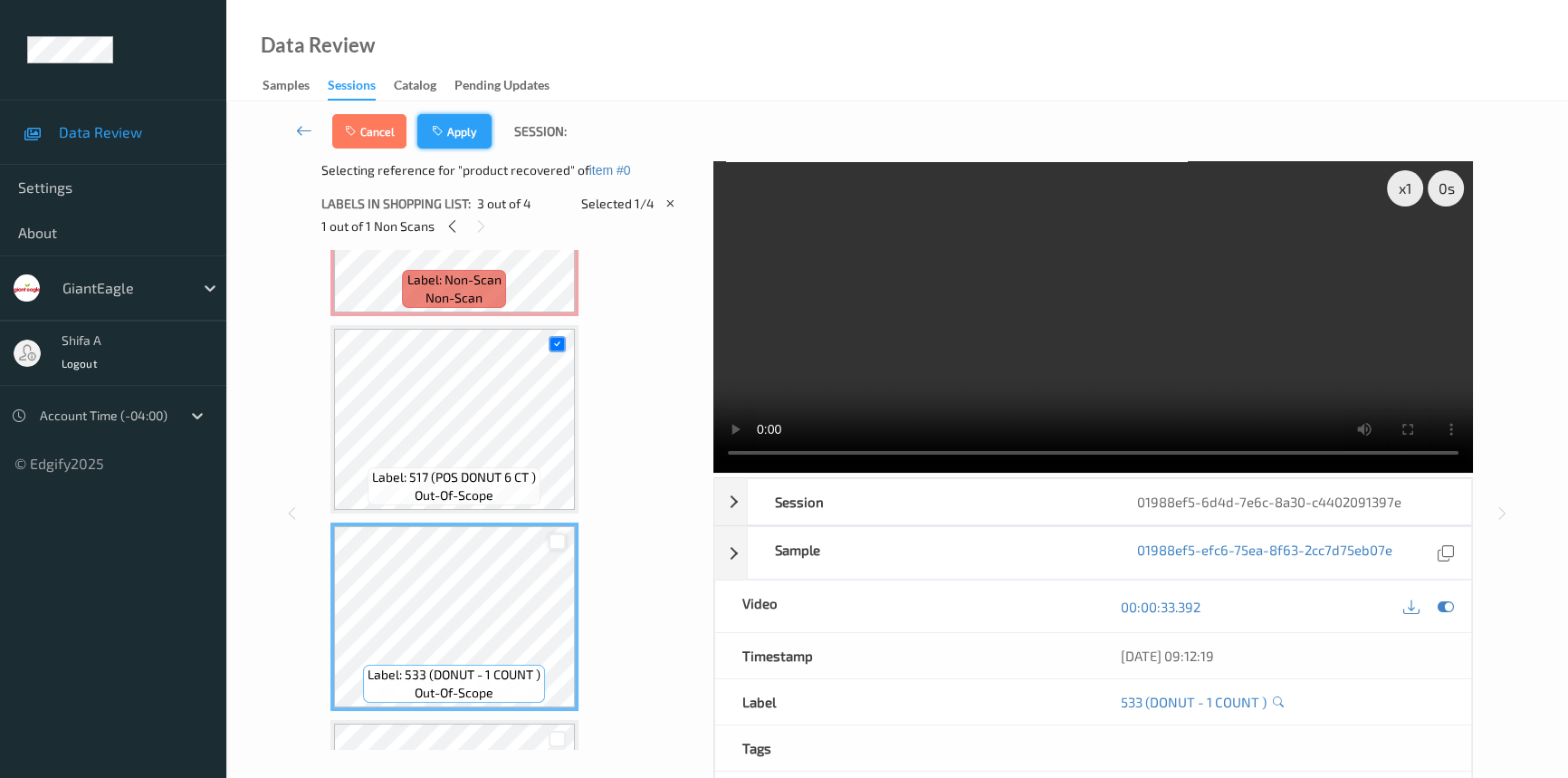
click at [479, 115] on button "Apply" at bounding box center [454, 132] width 74 height 35
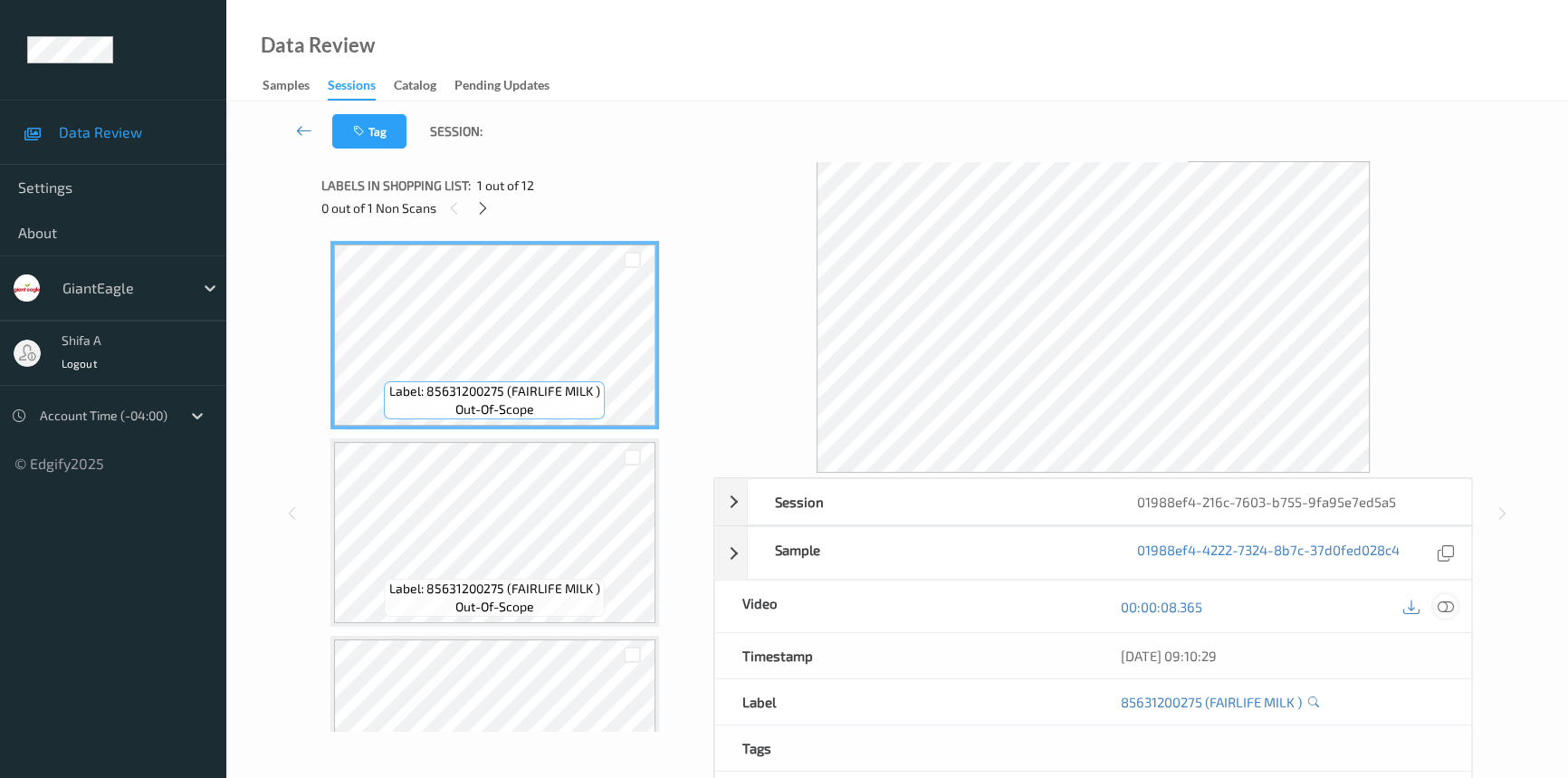
click at [1445, 607] on icon at bounding box center [1445, 607] width 16 height 16
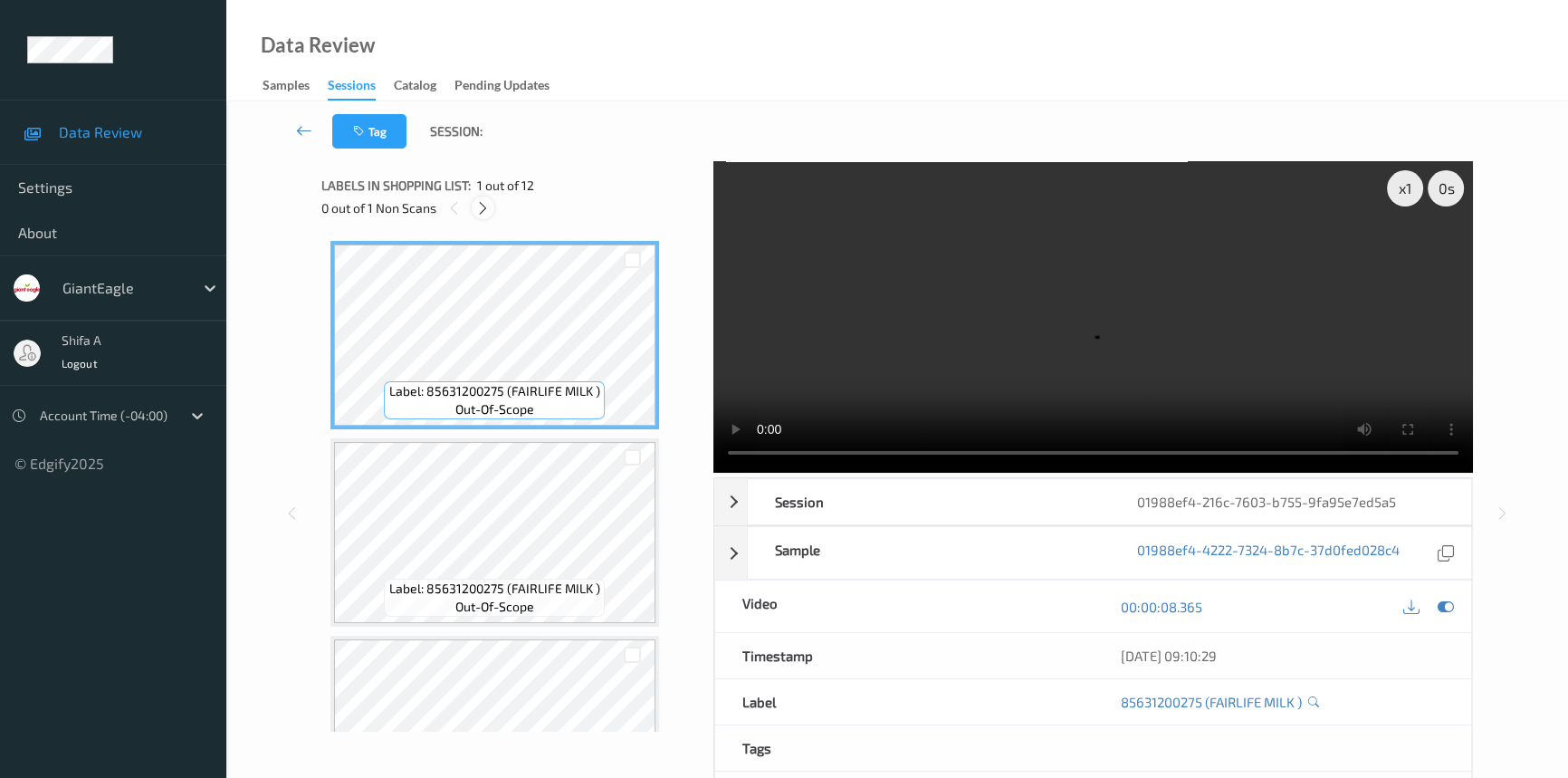
click at [483, 209] on icon at bounding box center [483, 209] width 16 height 16
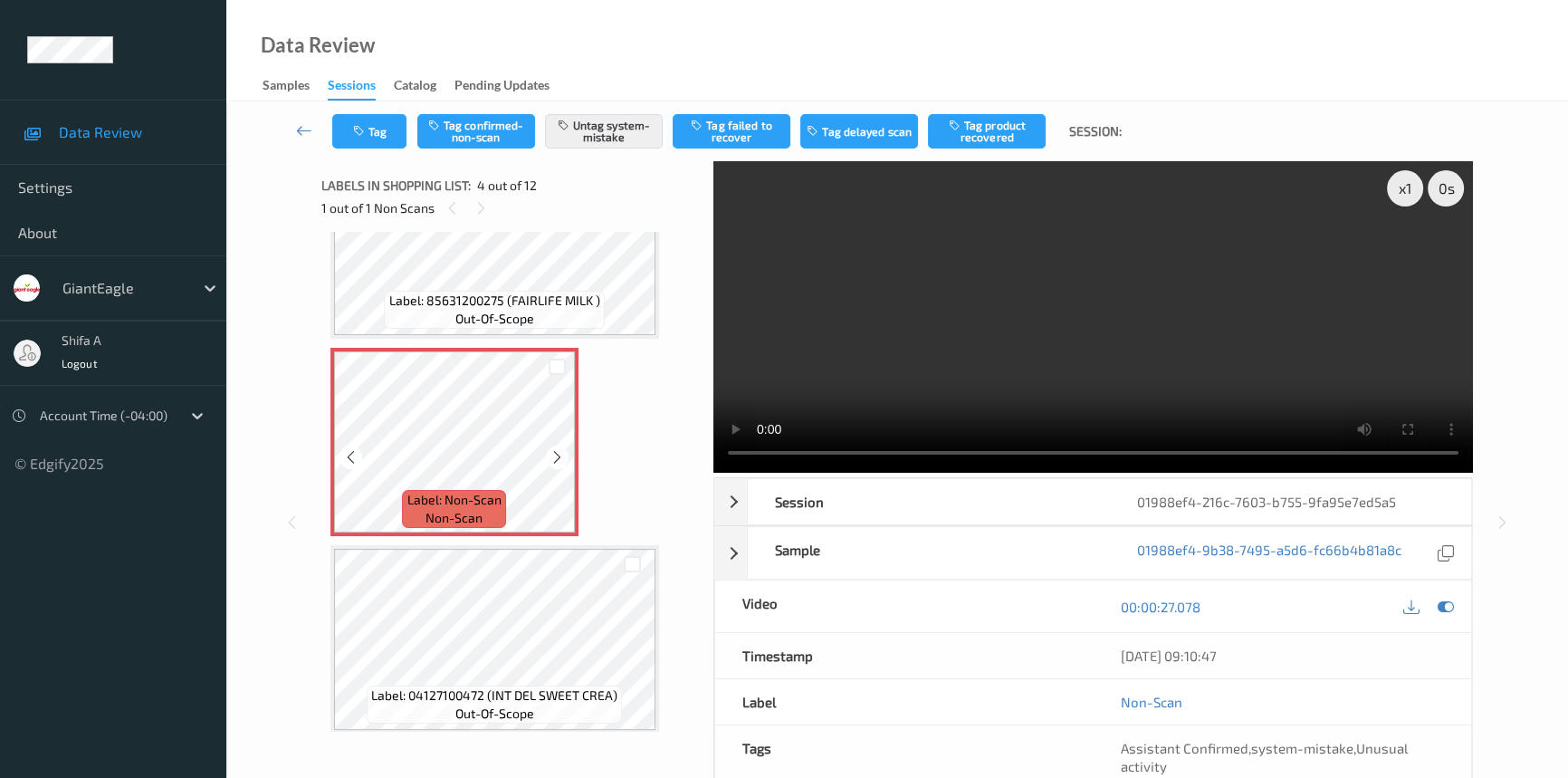
scroll to position [567, 0]
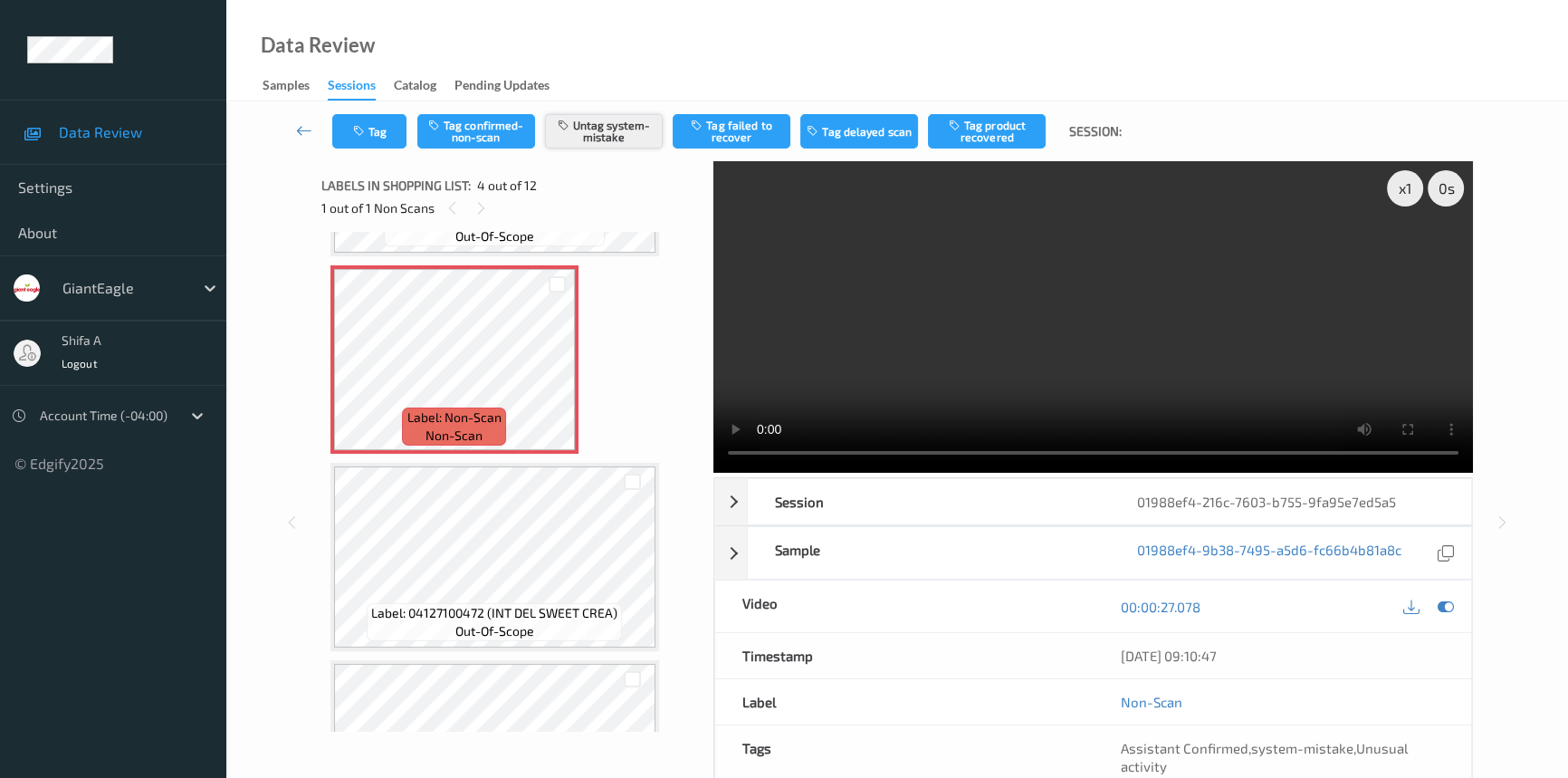
click at [647, 125] on button "Untag system-mistake" at bounding box center [604, 132] width 118 height 35
click at [358, 146] on button "Tag" at bounding box center [369, 132] width 74 height 35
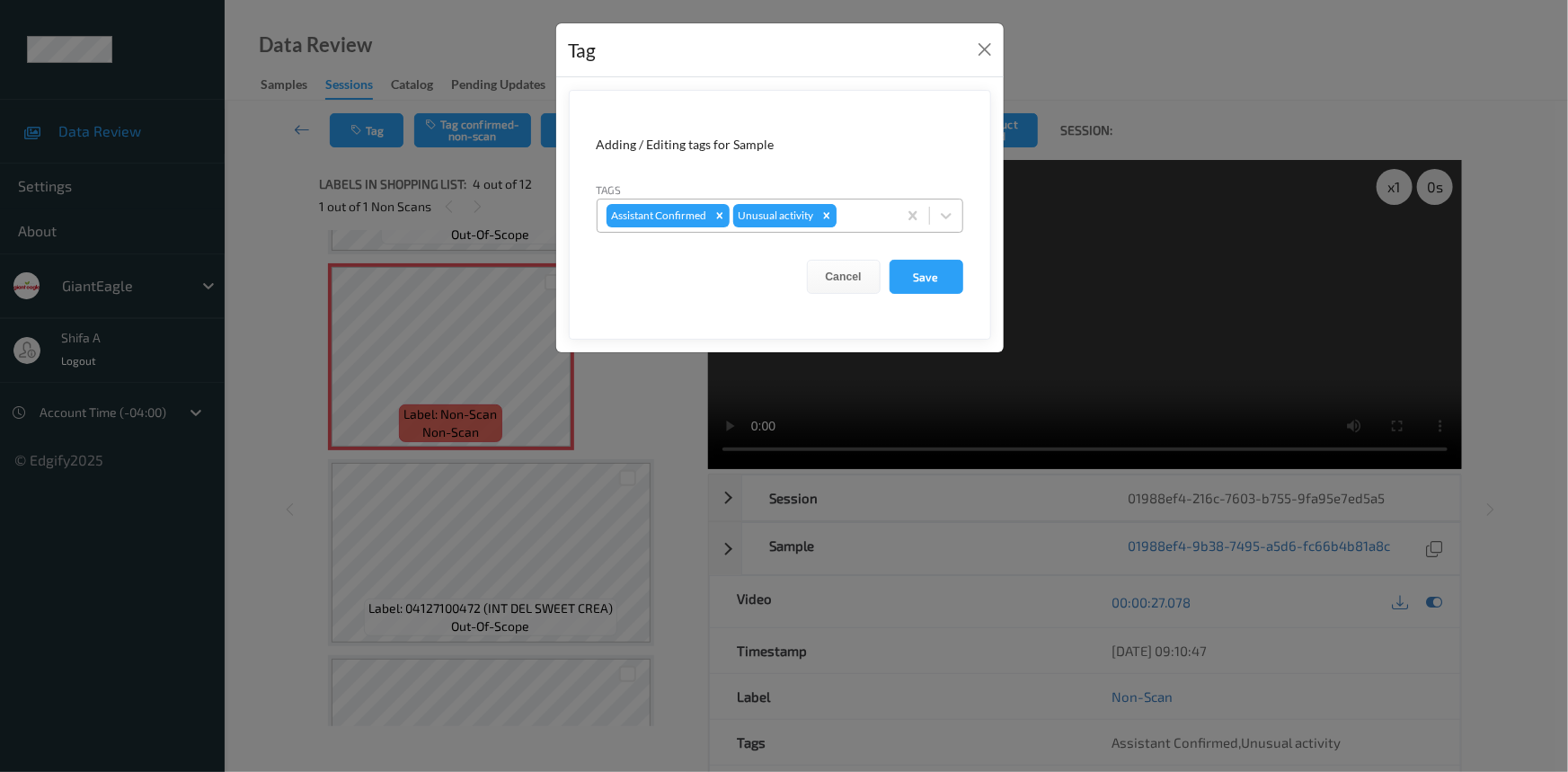
click at [823, 215] on icon "Remove Unusual activity" at bounding box center [826, 216] width 13 height 13
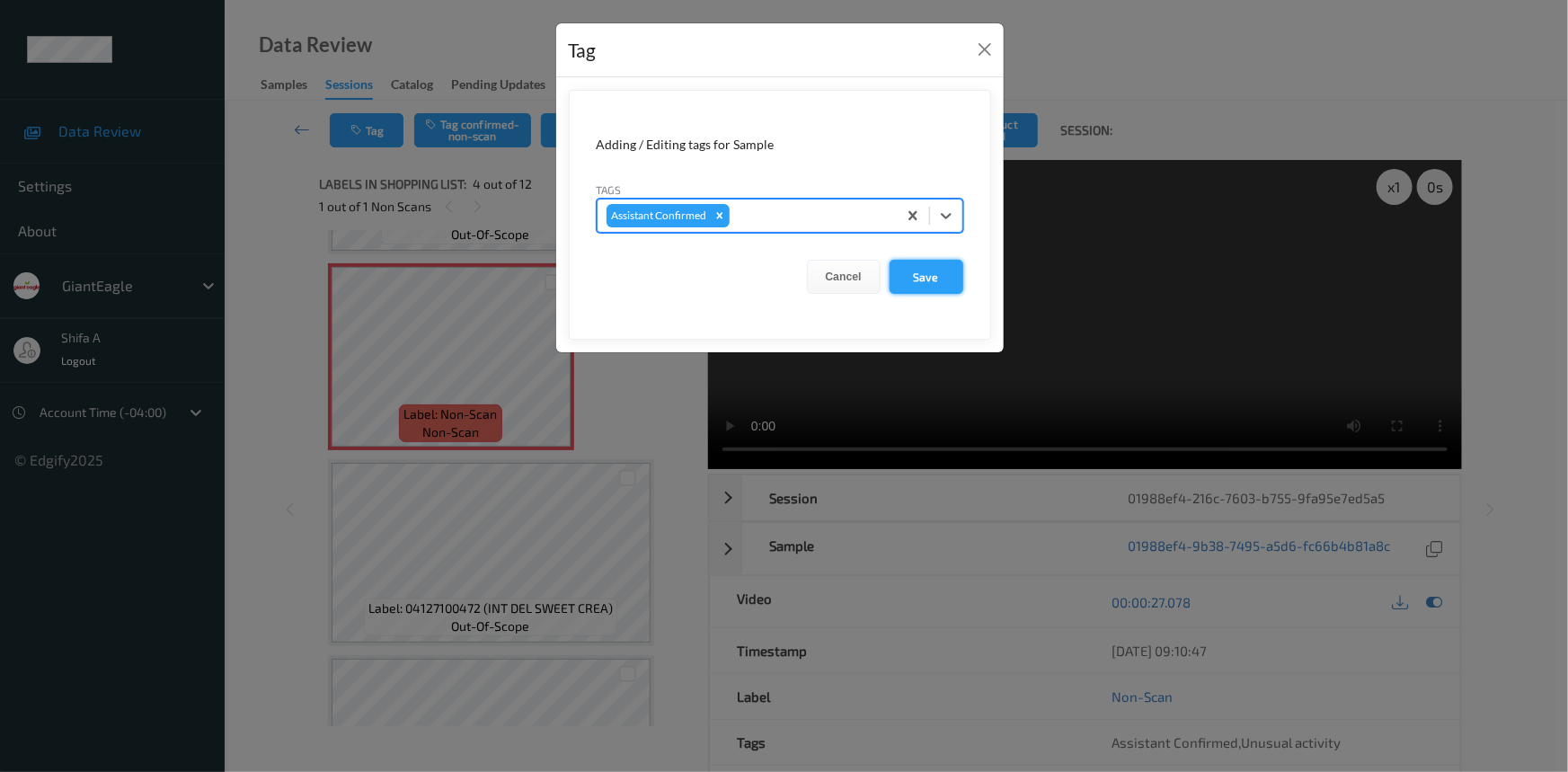
click at [920, 274] on button "Save" at bounding box center [926, 277] width 74 height 35
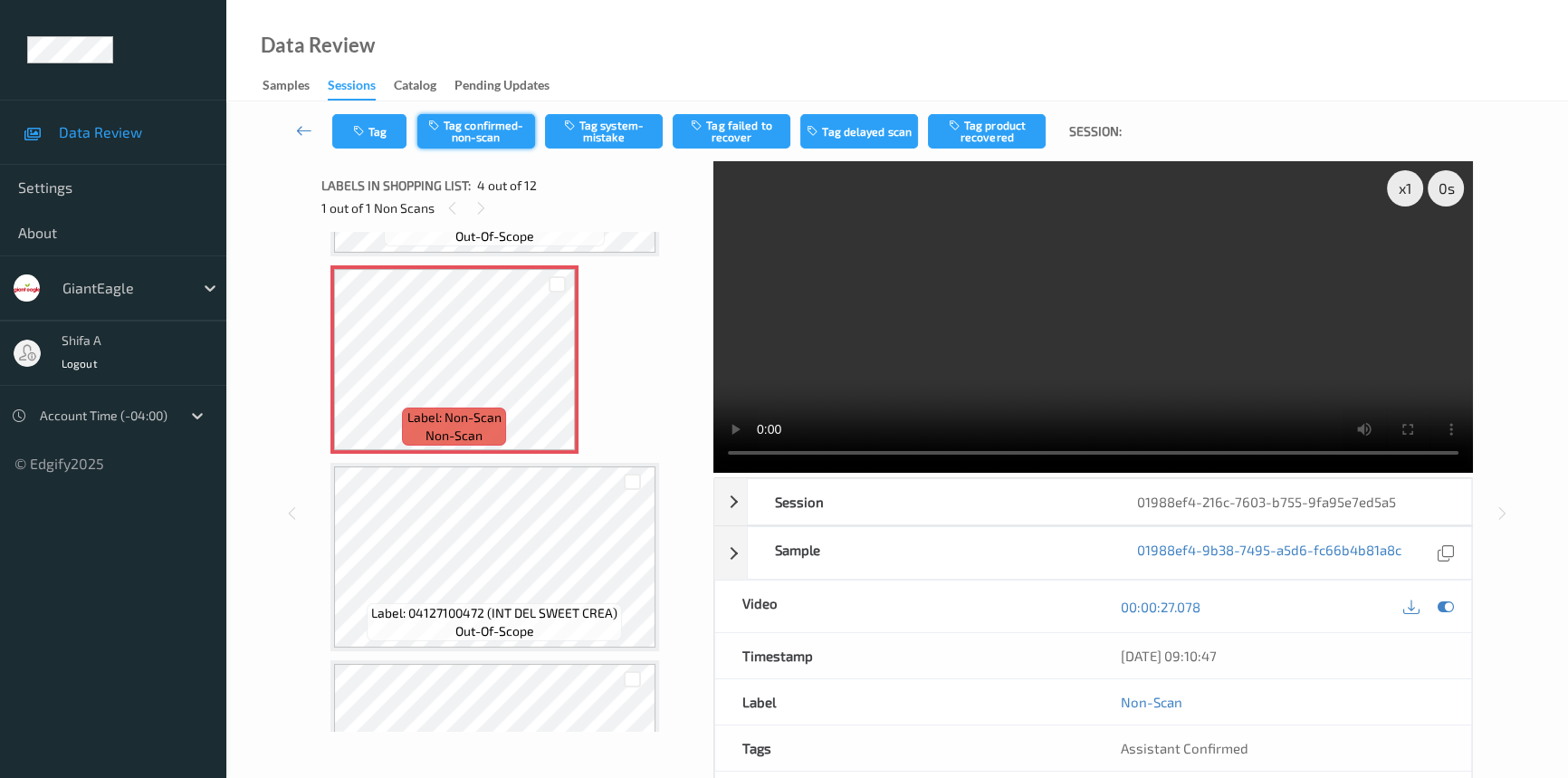
click at [485, 138] on button "Tag confirmed-non-scan" at bounding box center [476, 132] width 118 height 35
click at [1008, 134] on button "Tag product recovered" at bounding box center [986, 132] width 118 height 35
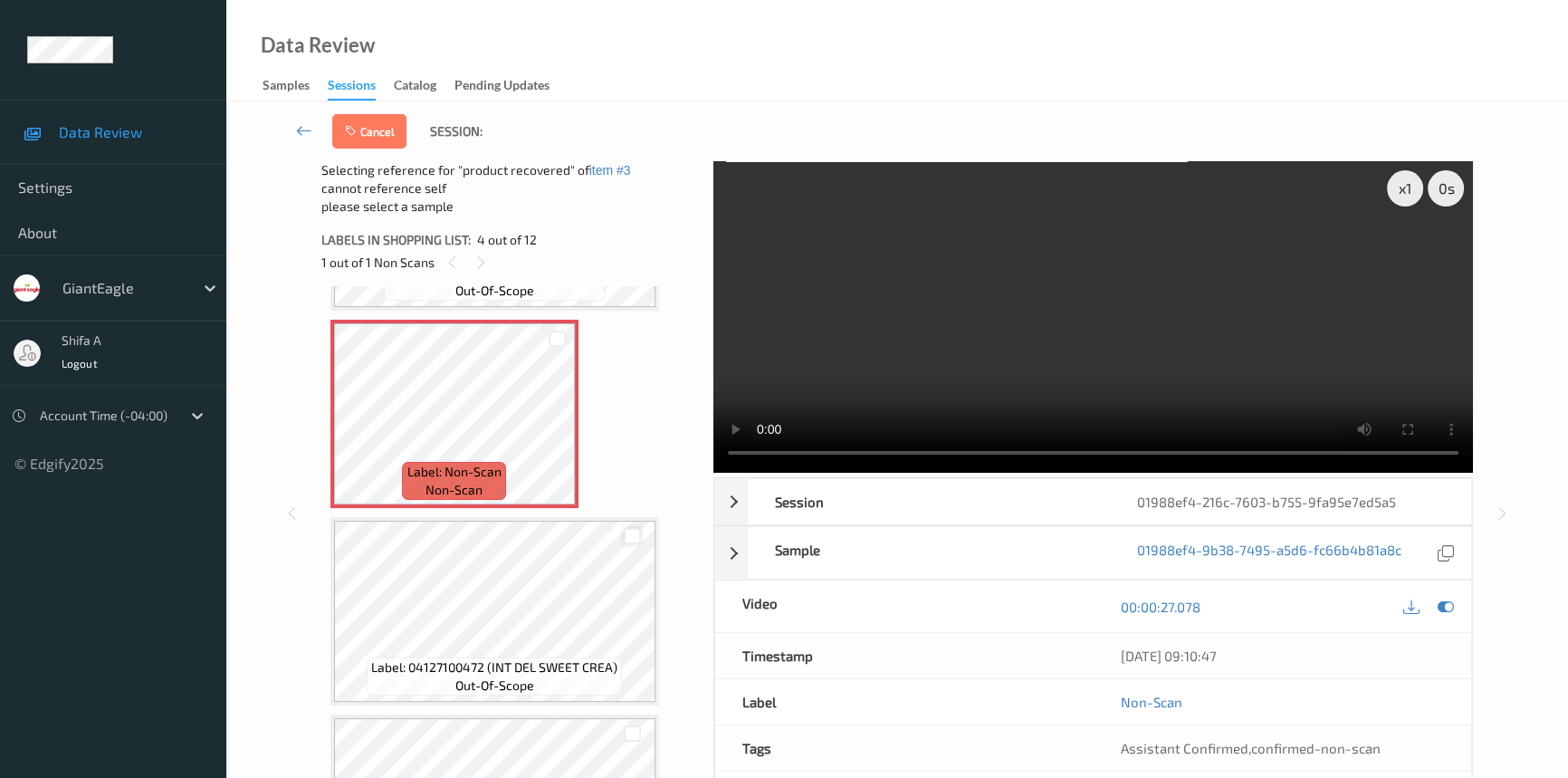
click at [632, 532] on div at bounding box center [632, 536] width 17 height 17
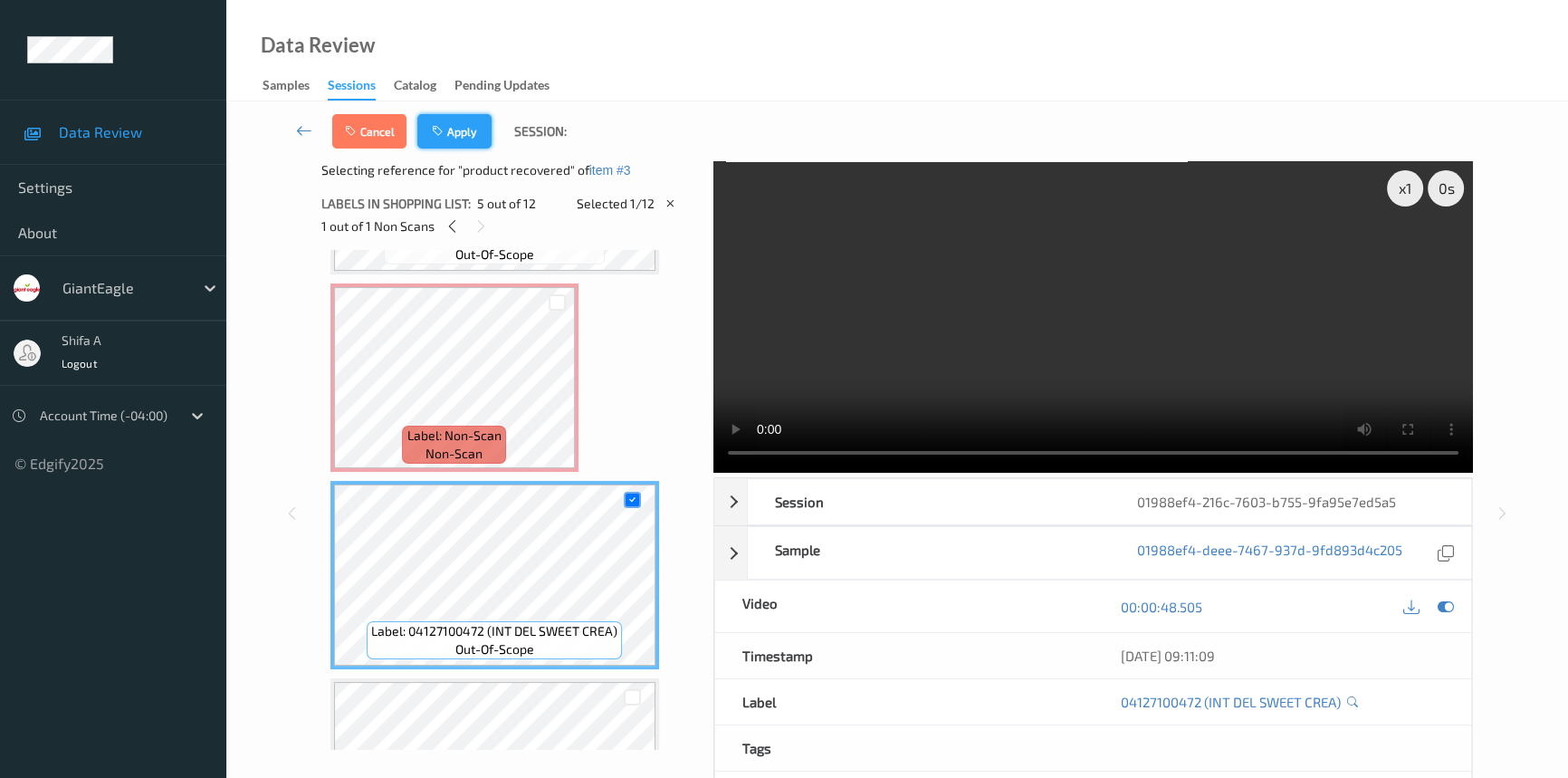
click at [467, 135] on button "Apply" at bounding box center [454, 132] width 74 height 35
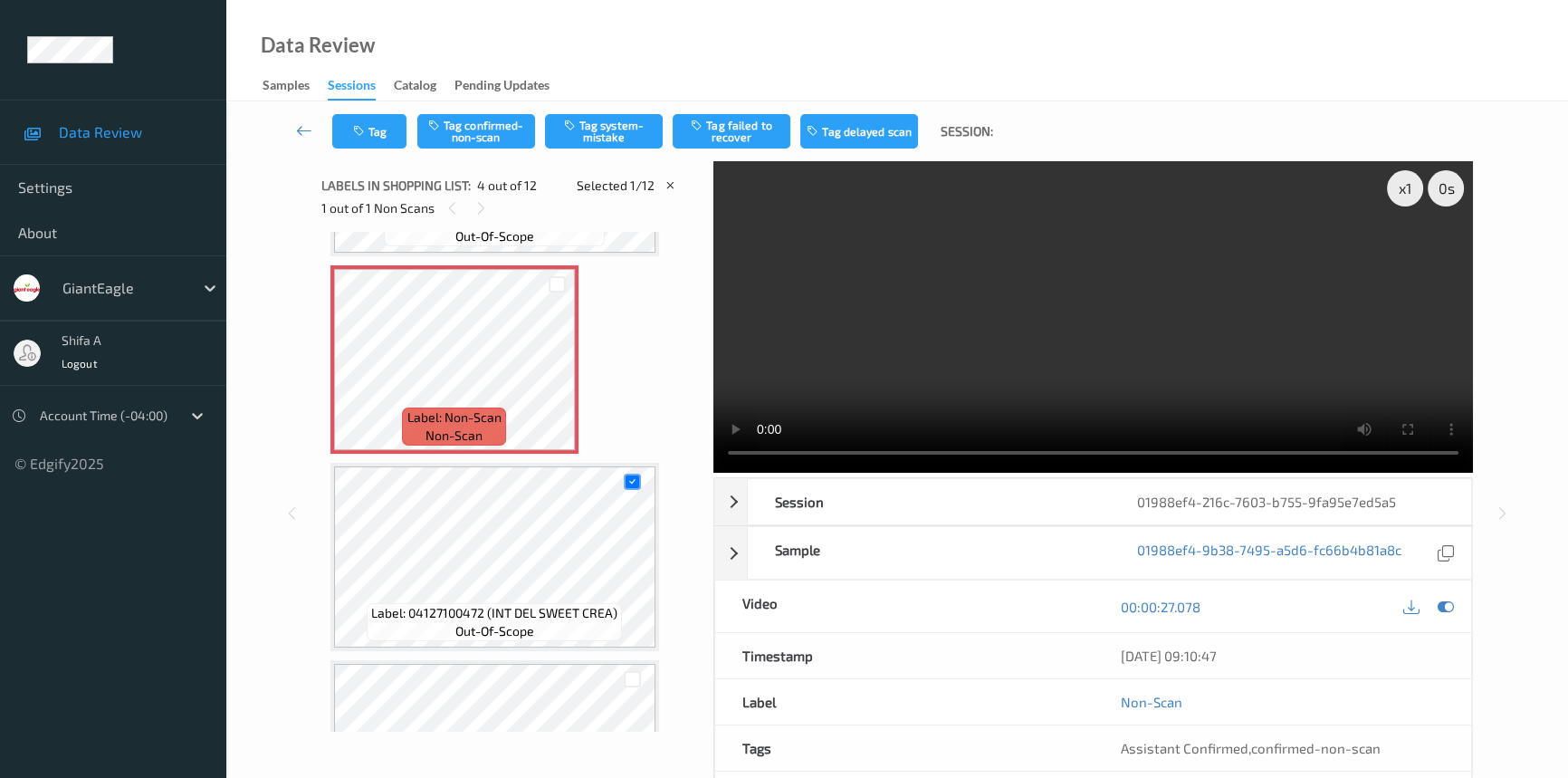
scroll to position [403, 0]
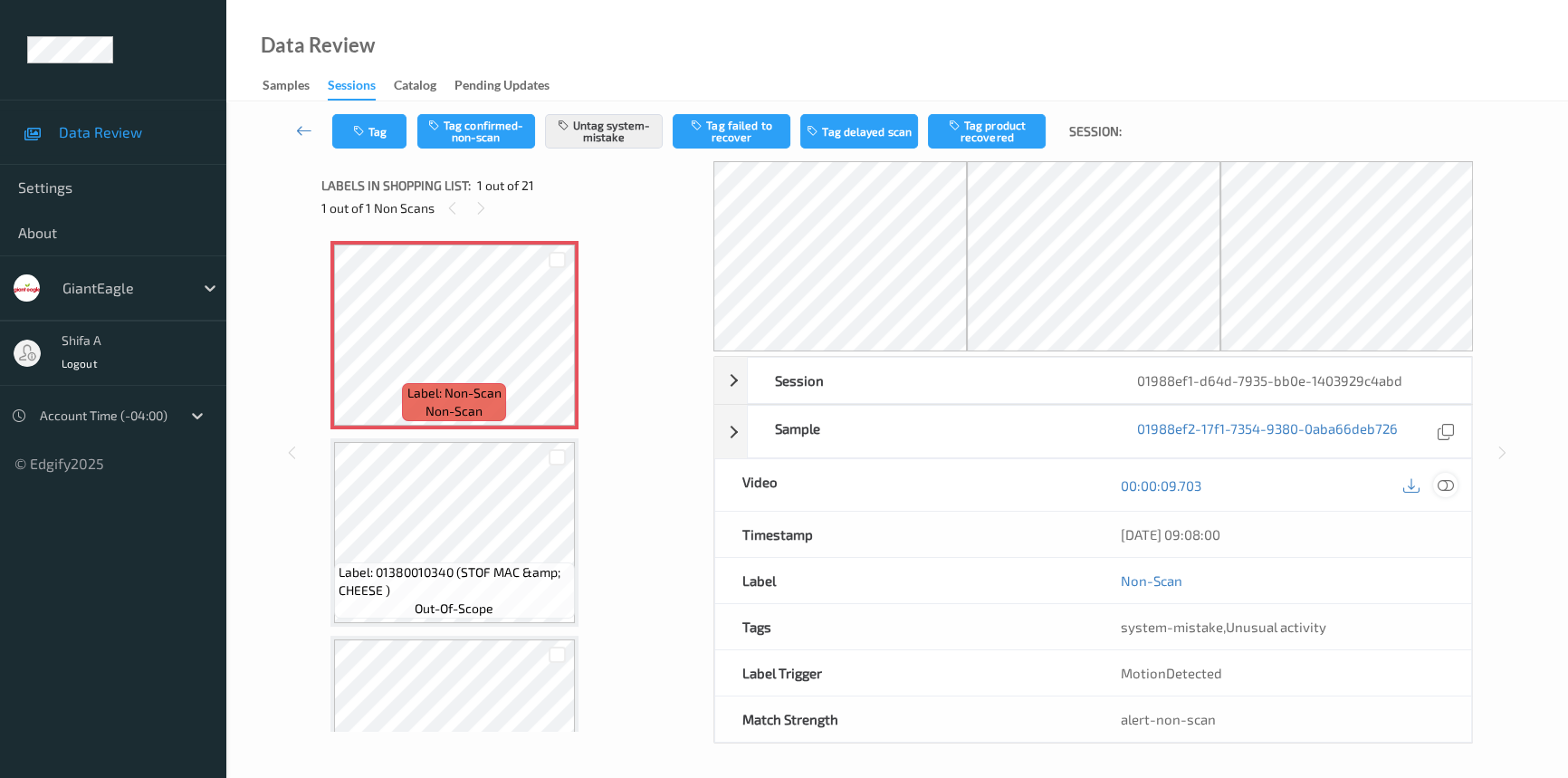
click at [1455, 488] on div at bounding box center [1444, 485] width 25 height 25
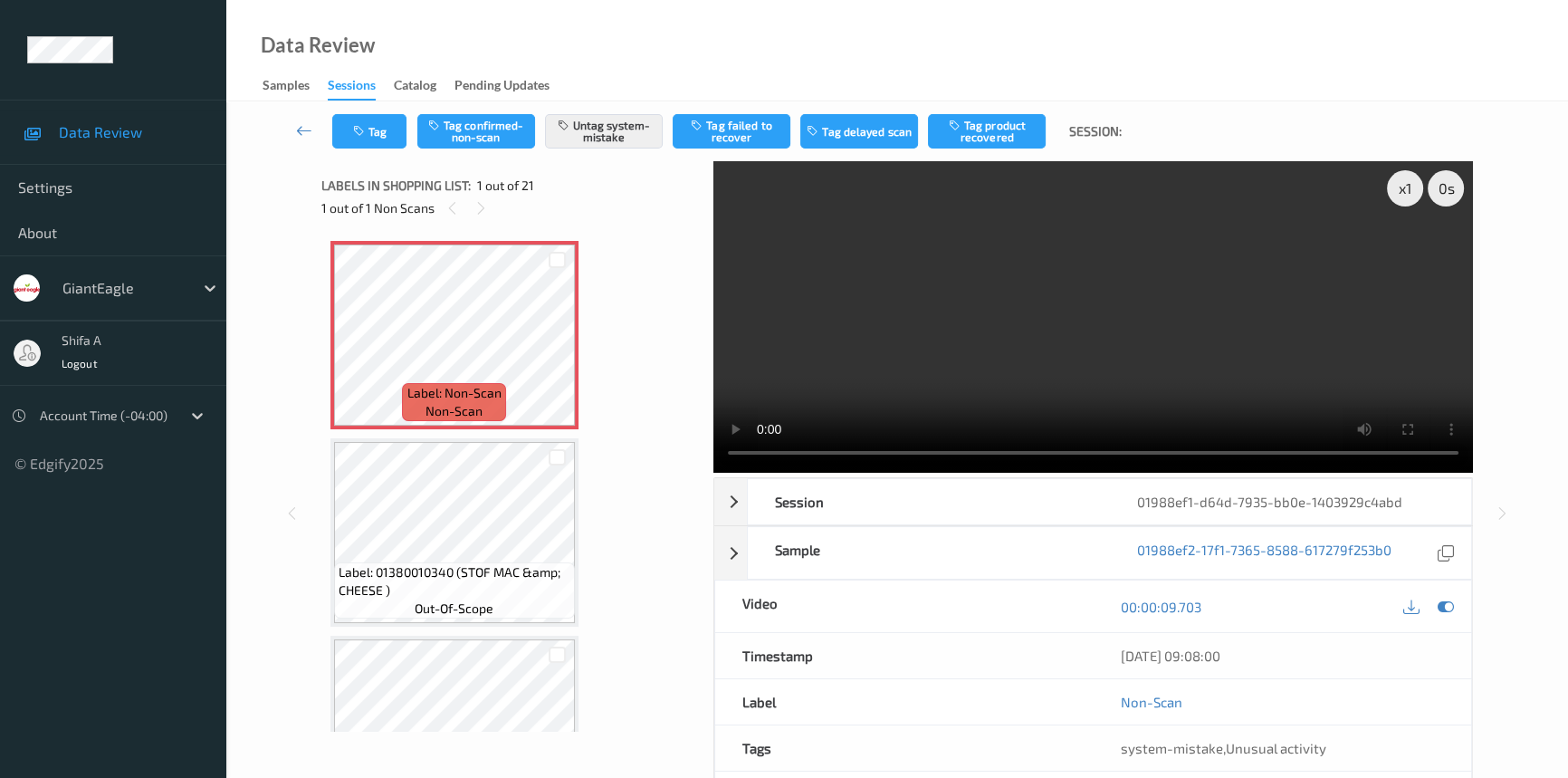
click at [1275, 354] on video at bounding box center [1093, 317] width 759 height 311
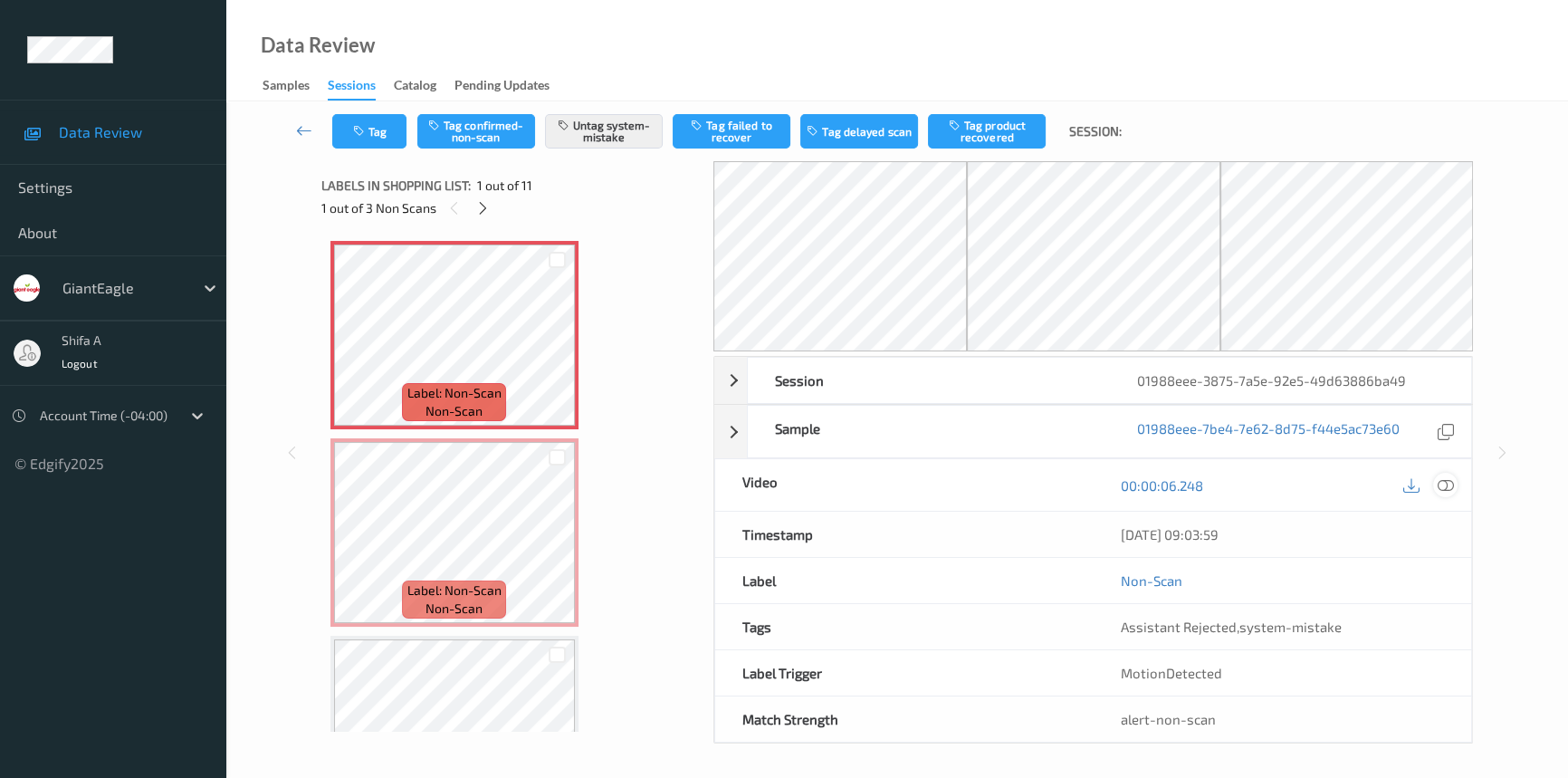
click at [1443, 475] on div at bounding box center [1444, 485] width 25 height 25
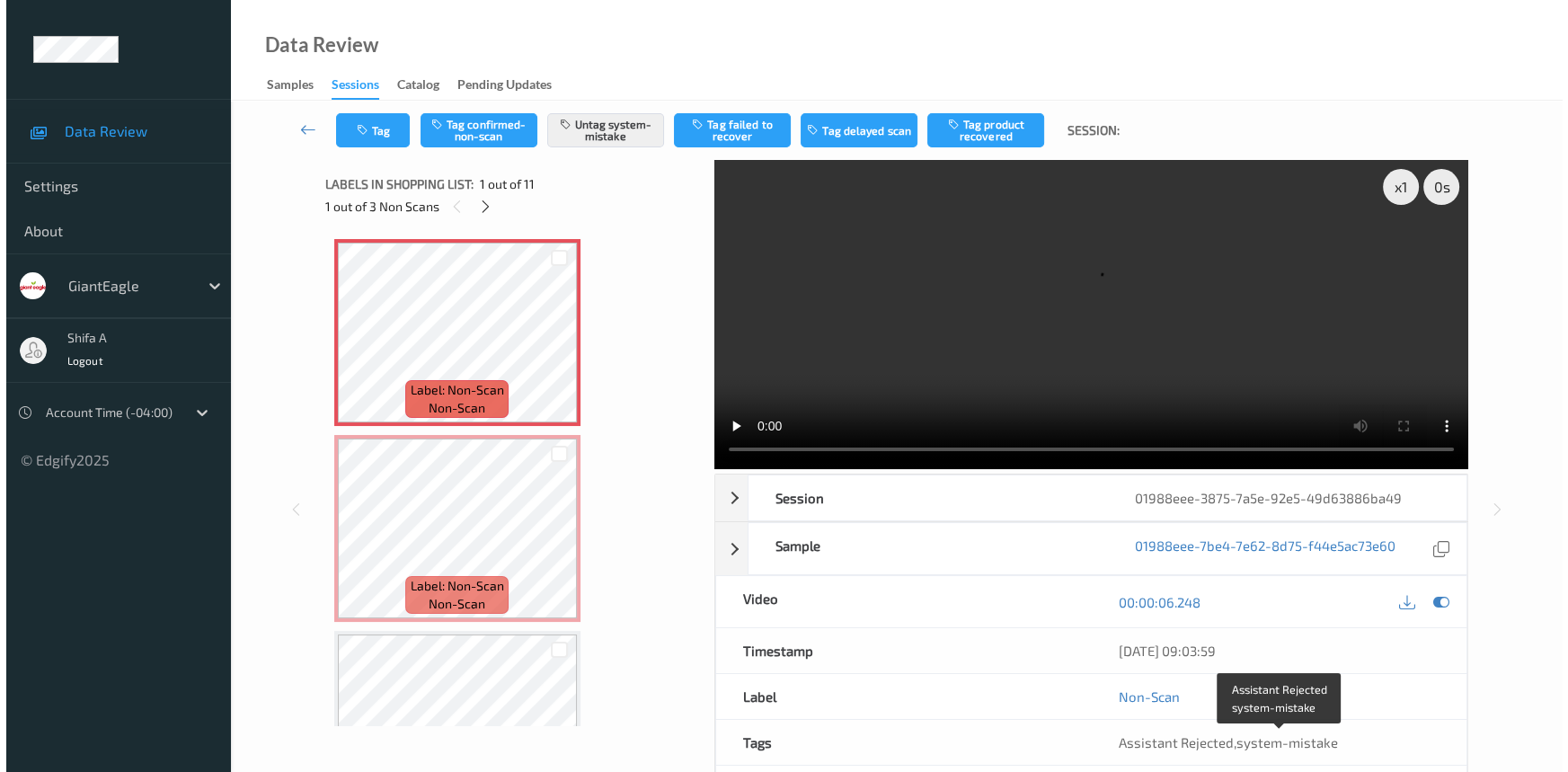
scroll to position [81, 0]
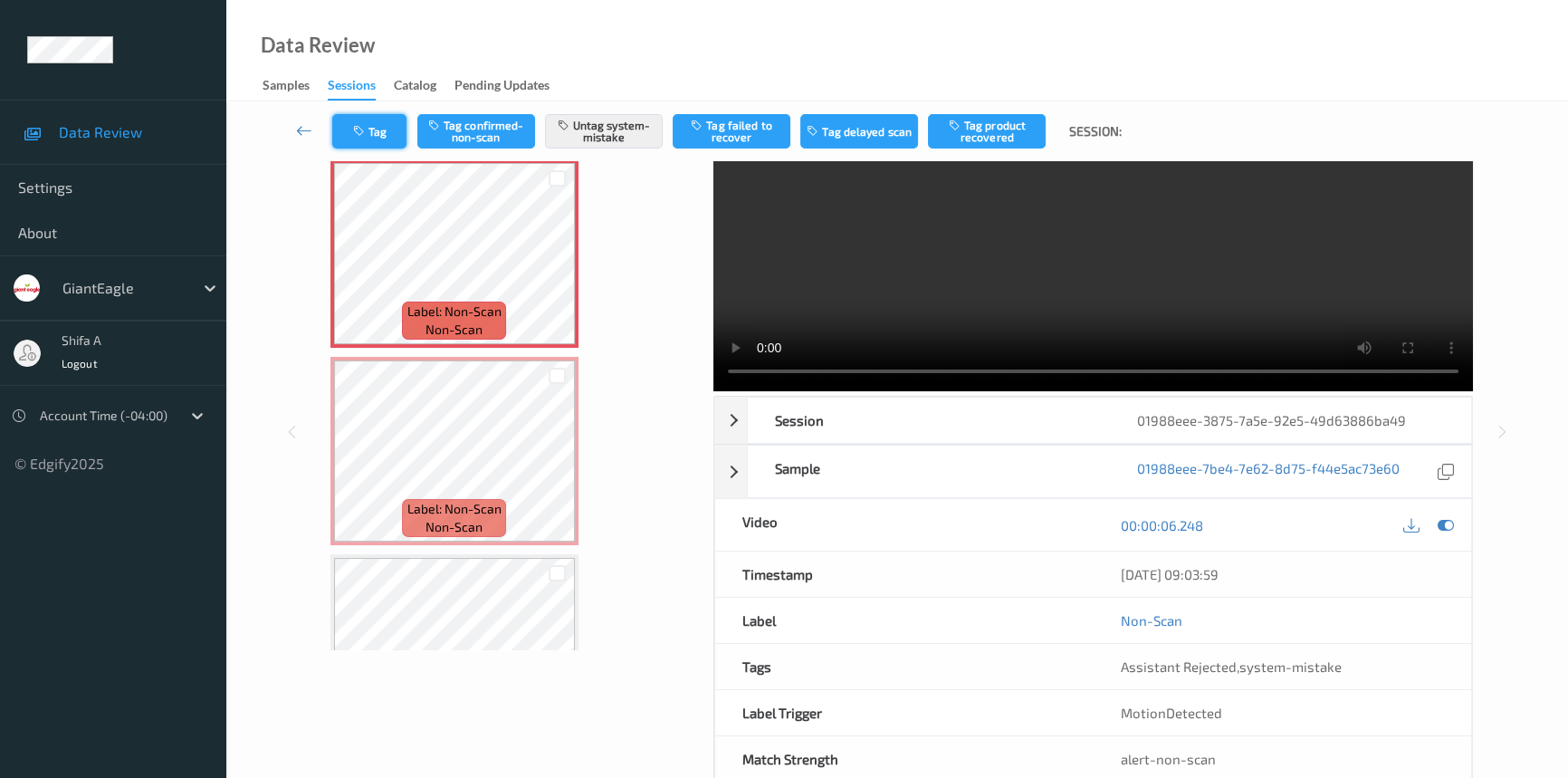
click at [383, 133] on button "Tag" at bounding box center [369, 132] width 74 height 35
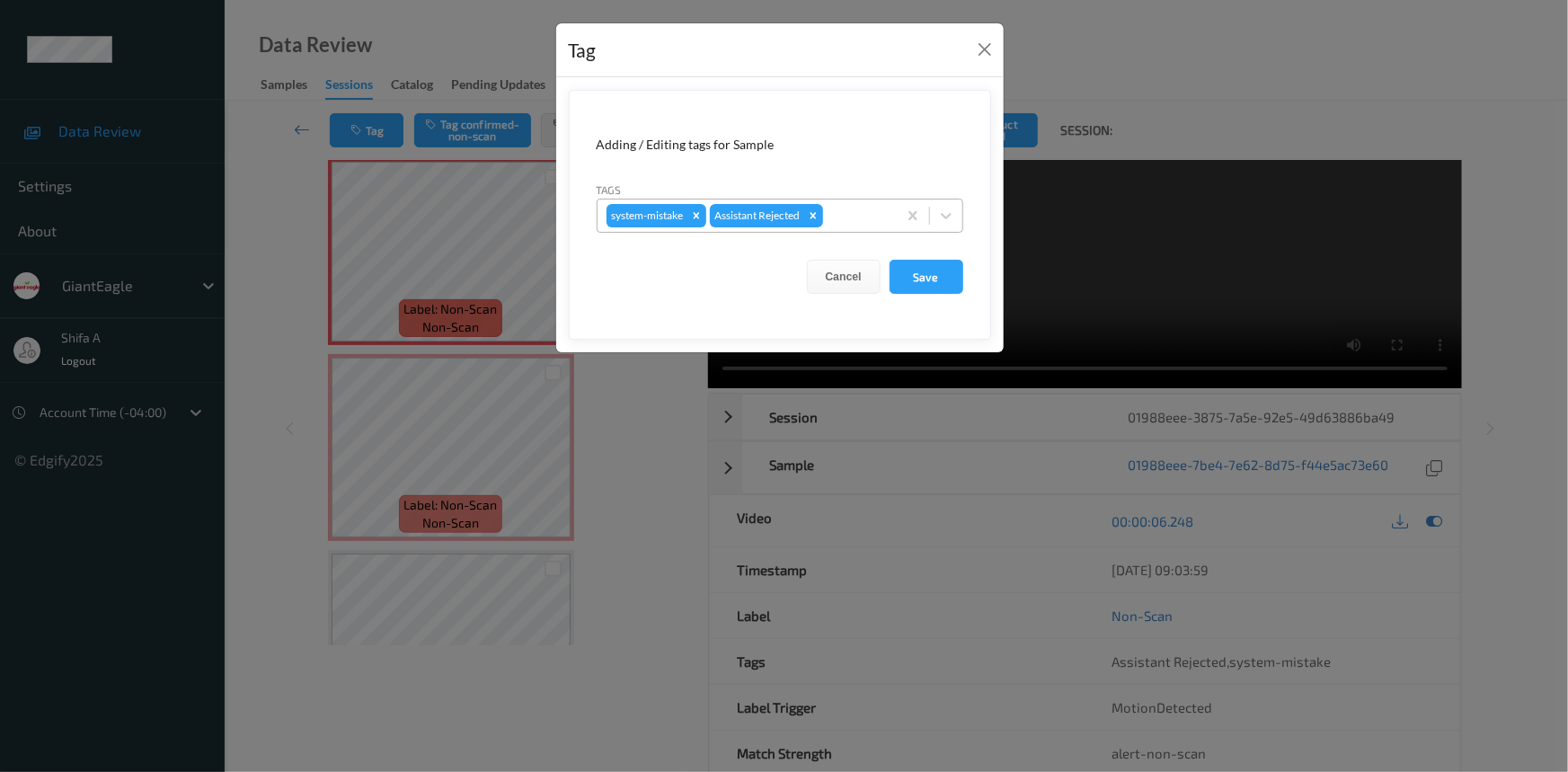
click at [863, 216] on div at bounding box center [856, 216] width 61 height 22
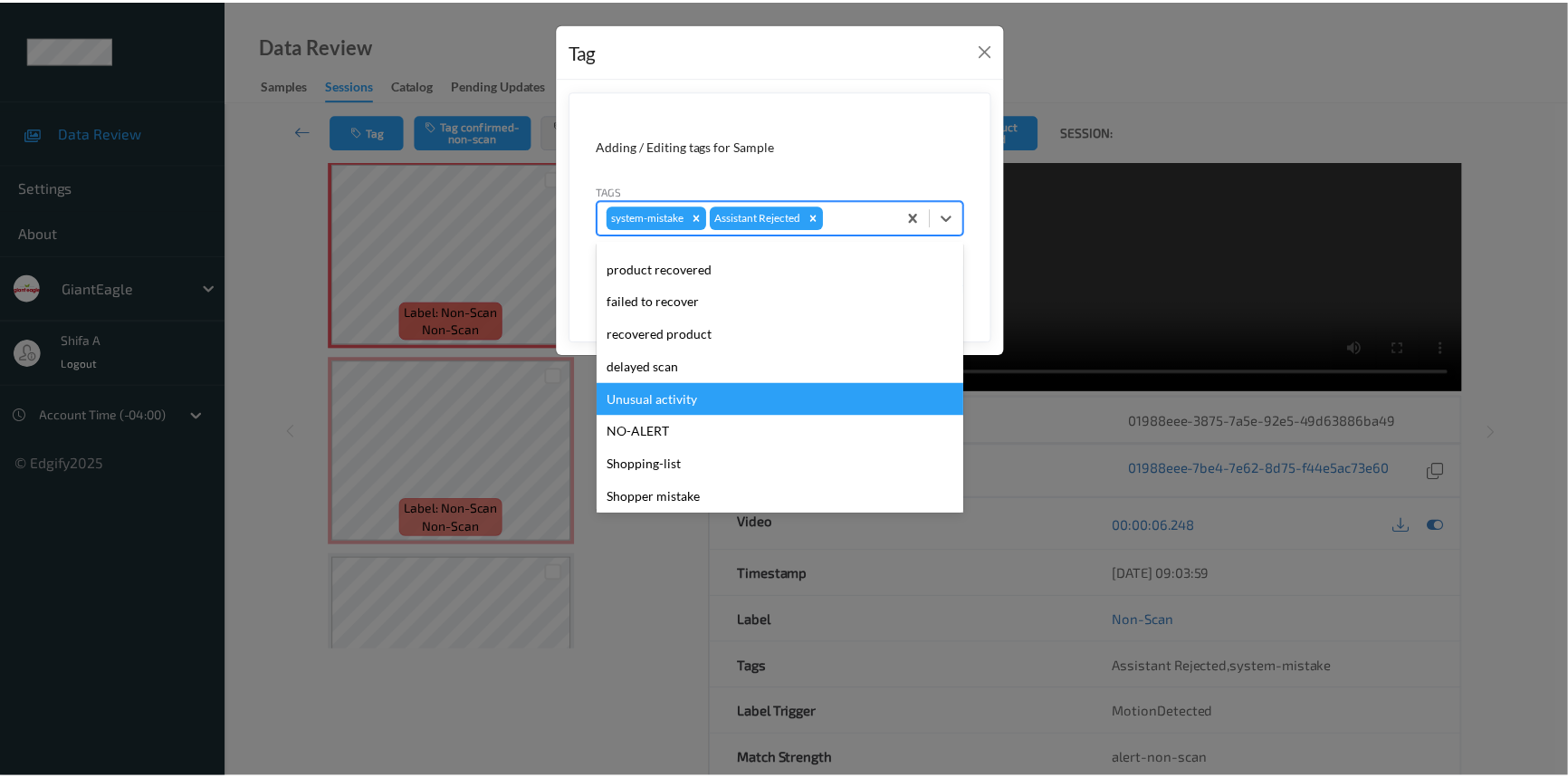
scroll to position [159, 0]
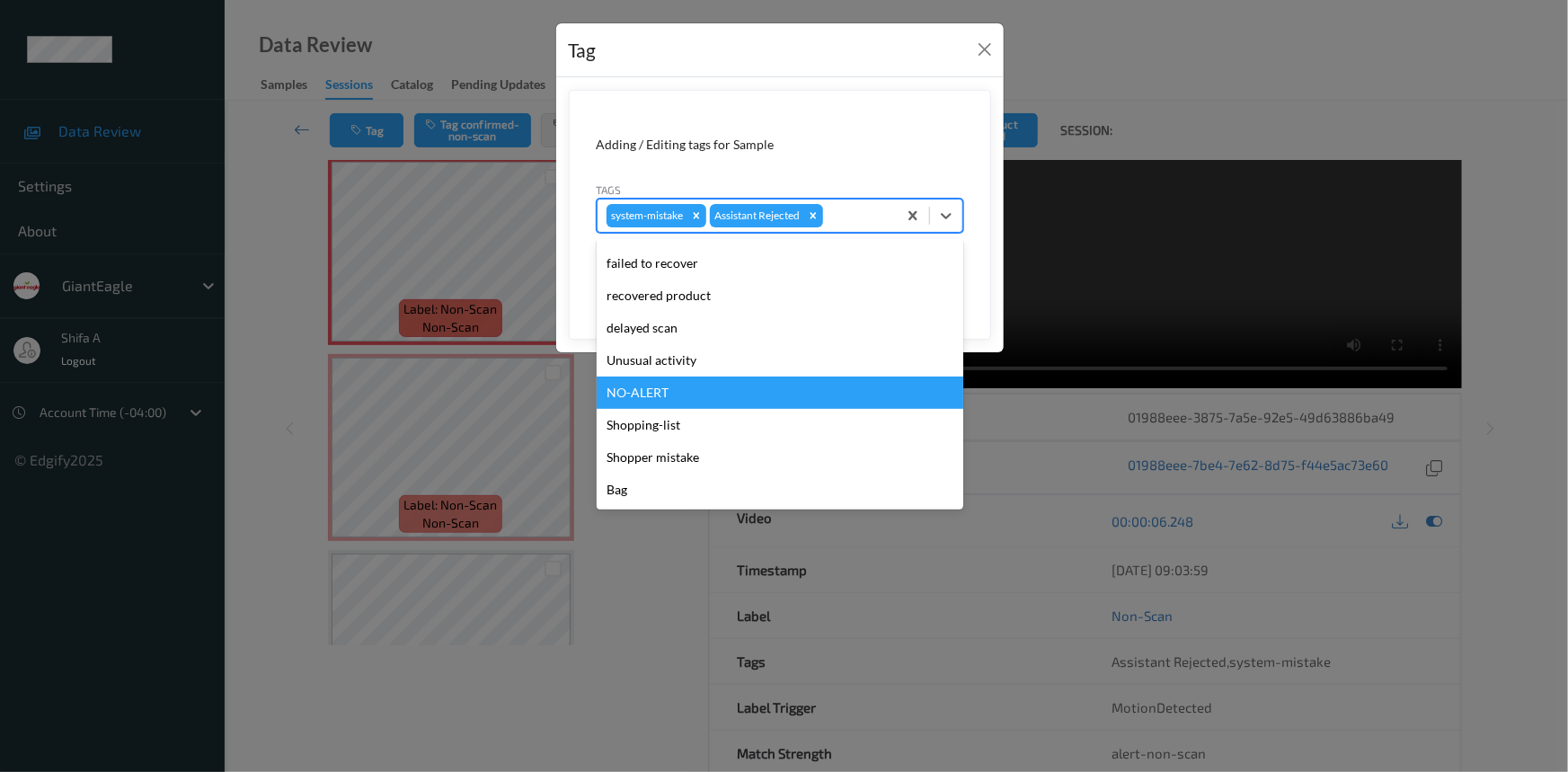
click at [688, 360] on div "Unusual activity" at bounding box center [780, 361] width 367 height 33
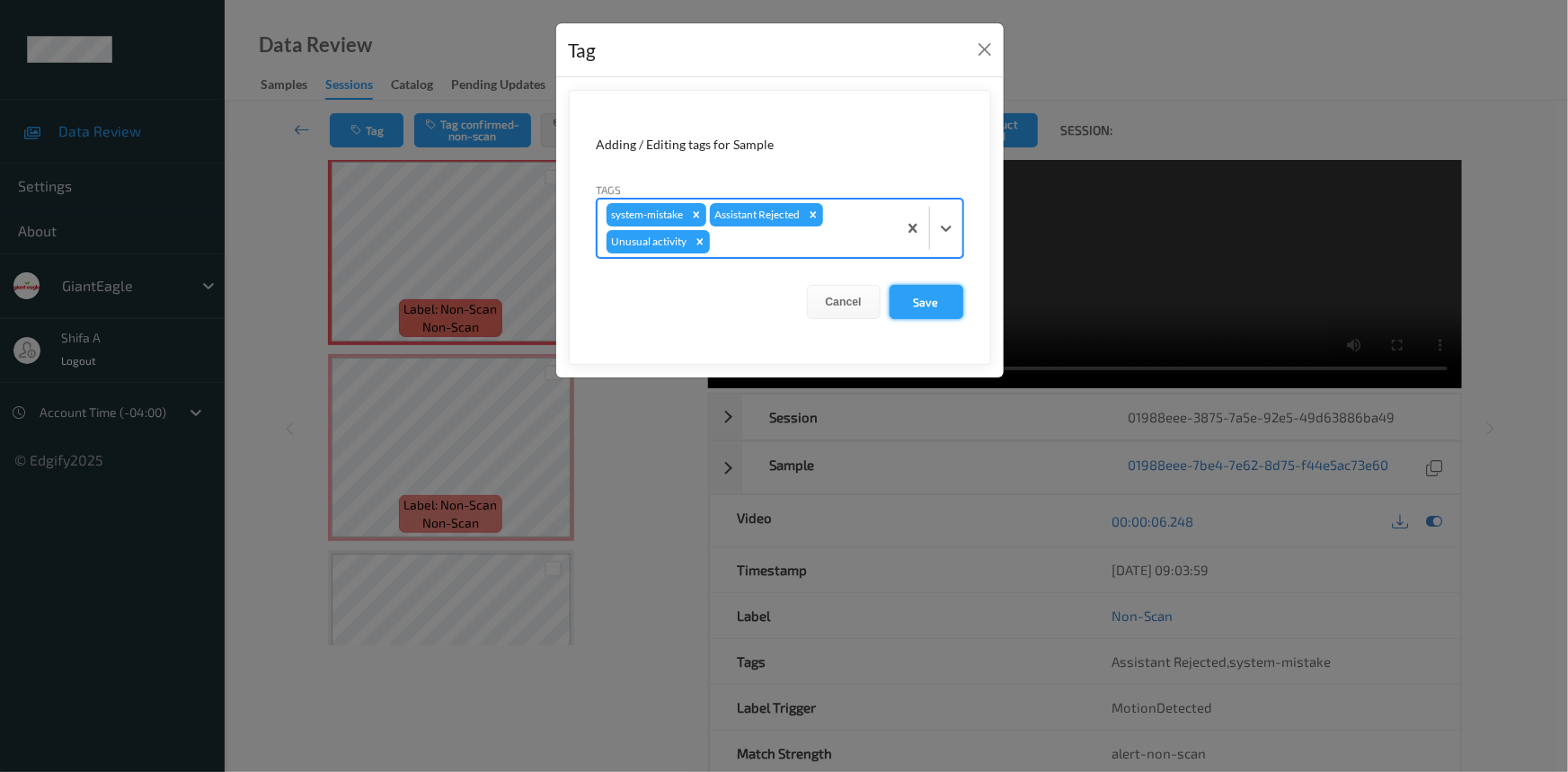
click at [930, 295] on button "Save" at bounding box center [926, 302] width 74 height 35
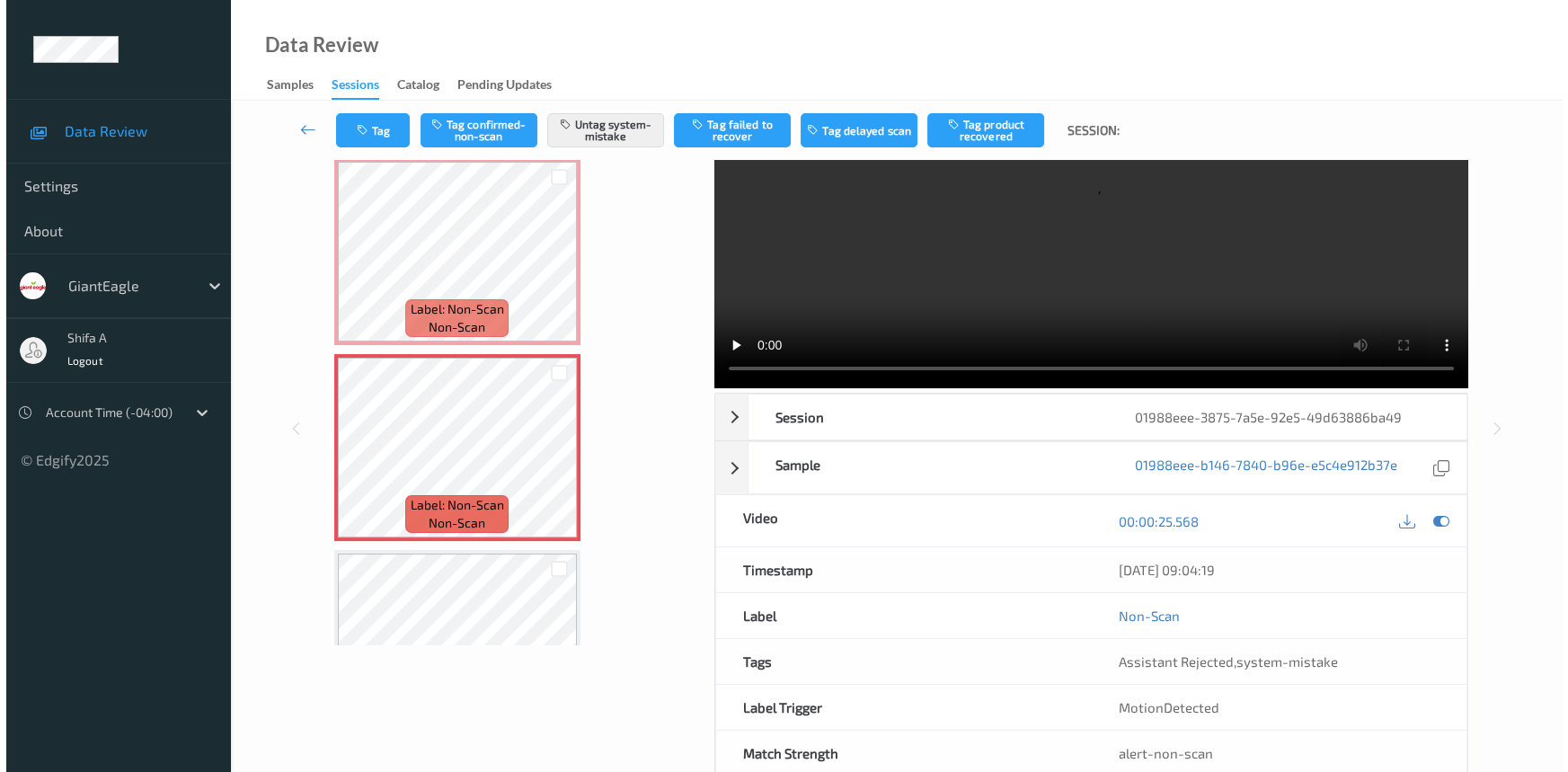
scroll to position [122, 0]
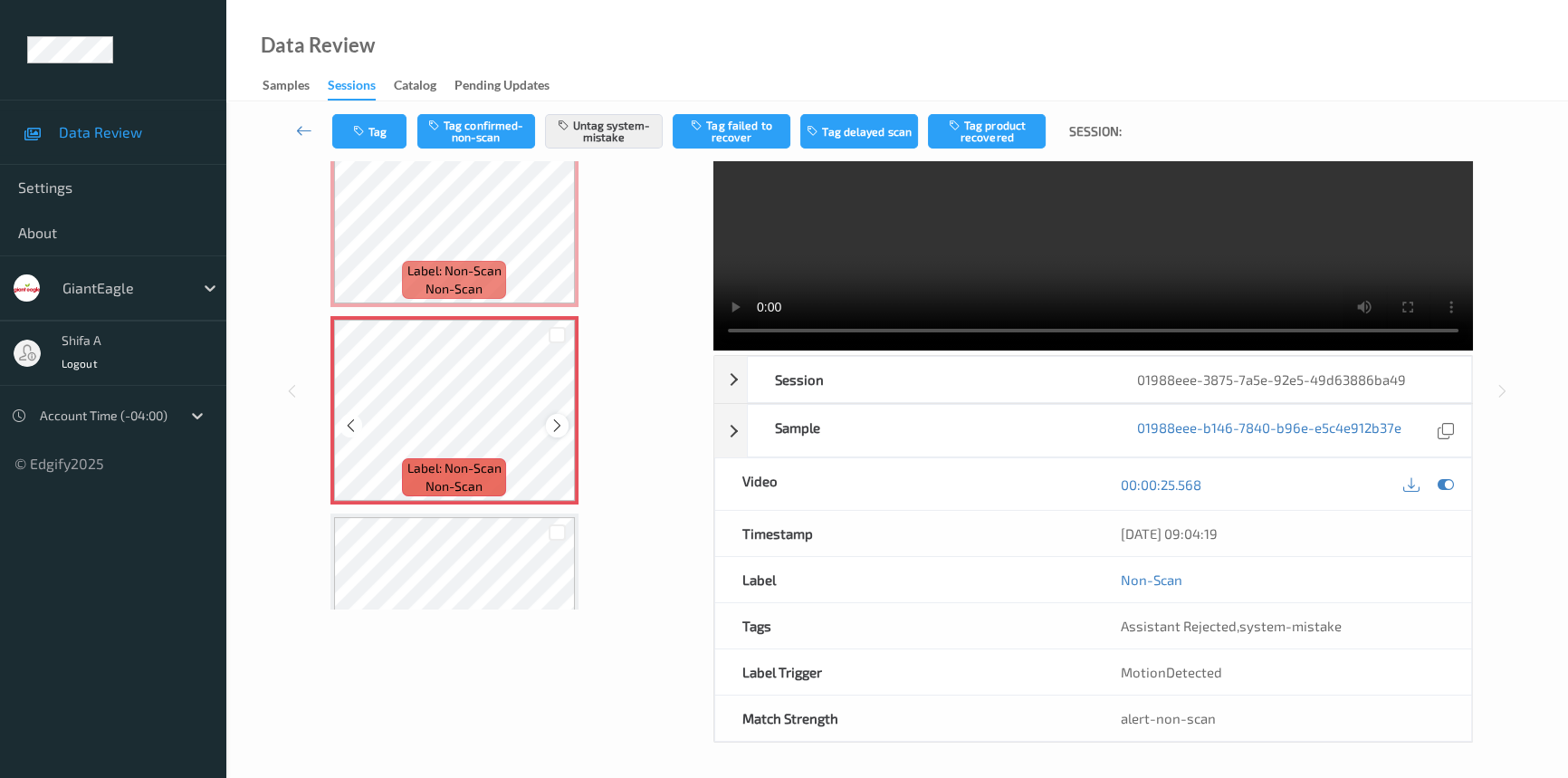
click at [553, 425] on icon at bounding box center [557, 426] width 16 height 16
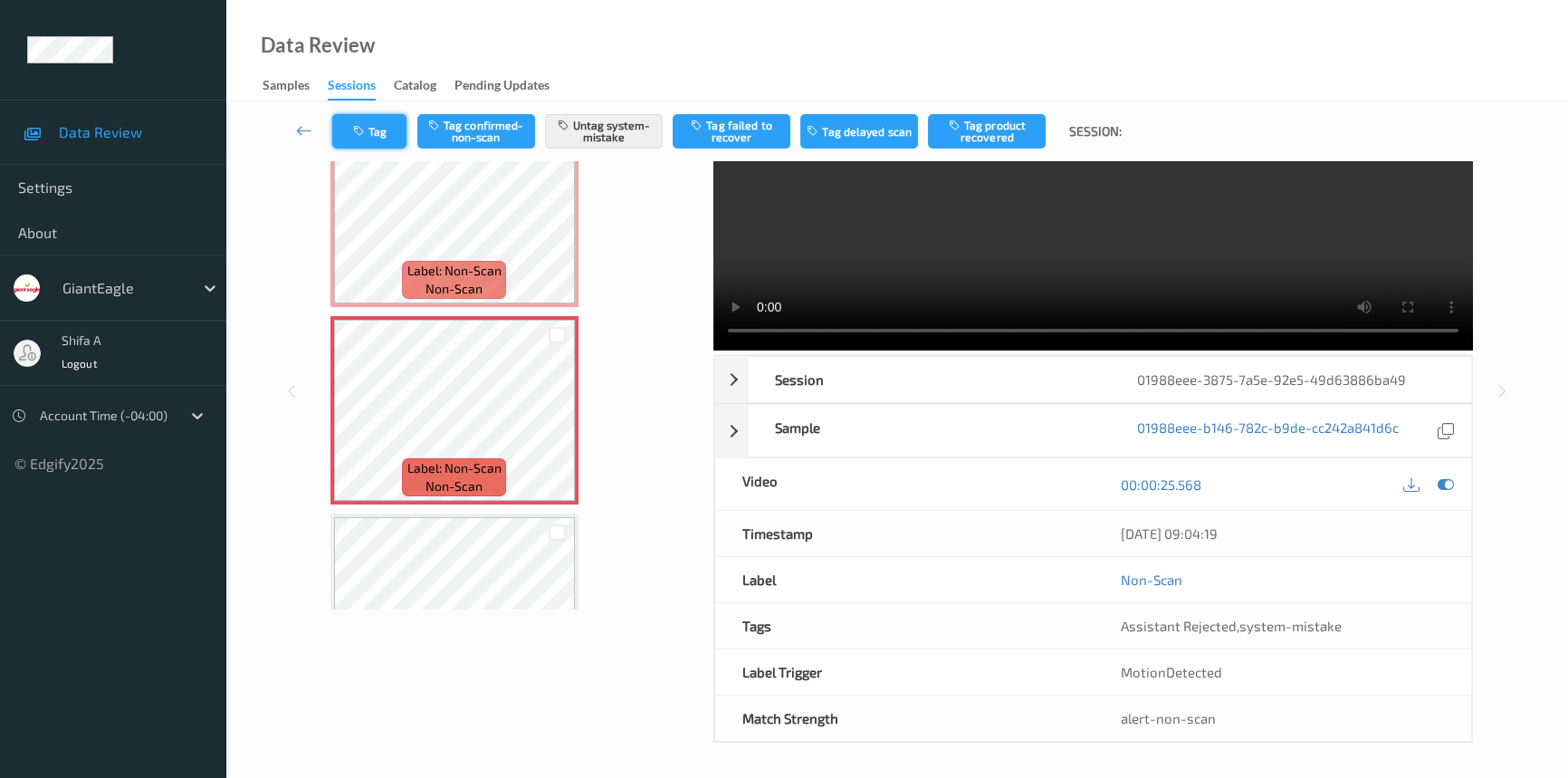
click at [371, 135] on button "Tag" at bounding box center [369, 132] width 74 height 35
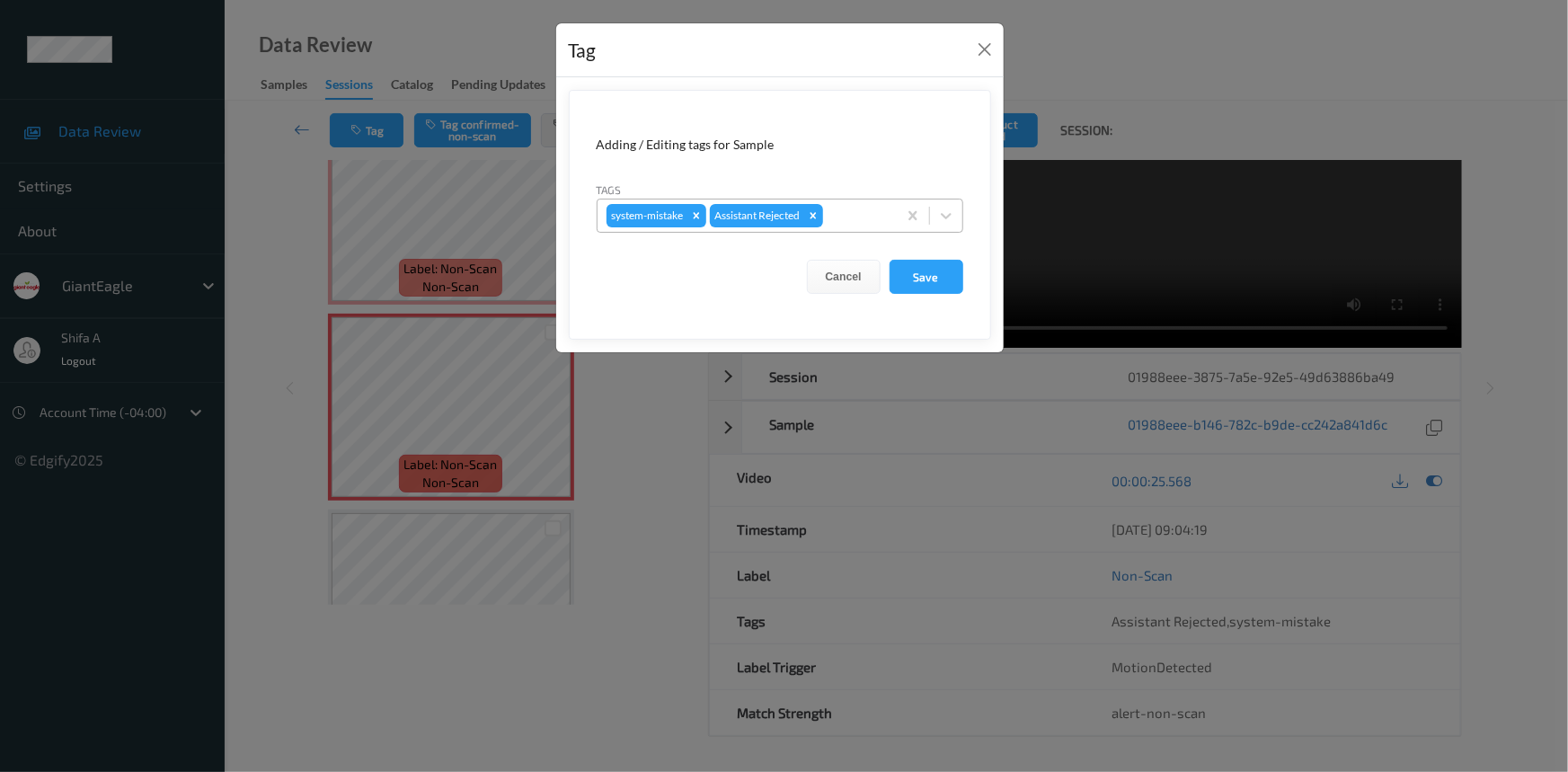
click at [846, 223] on div at bounding box center [856, 216] width 61 height 22
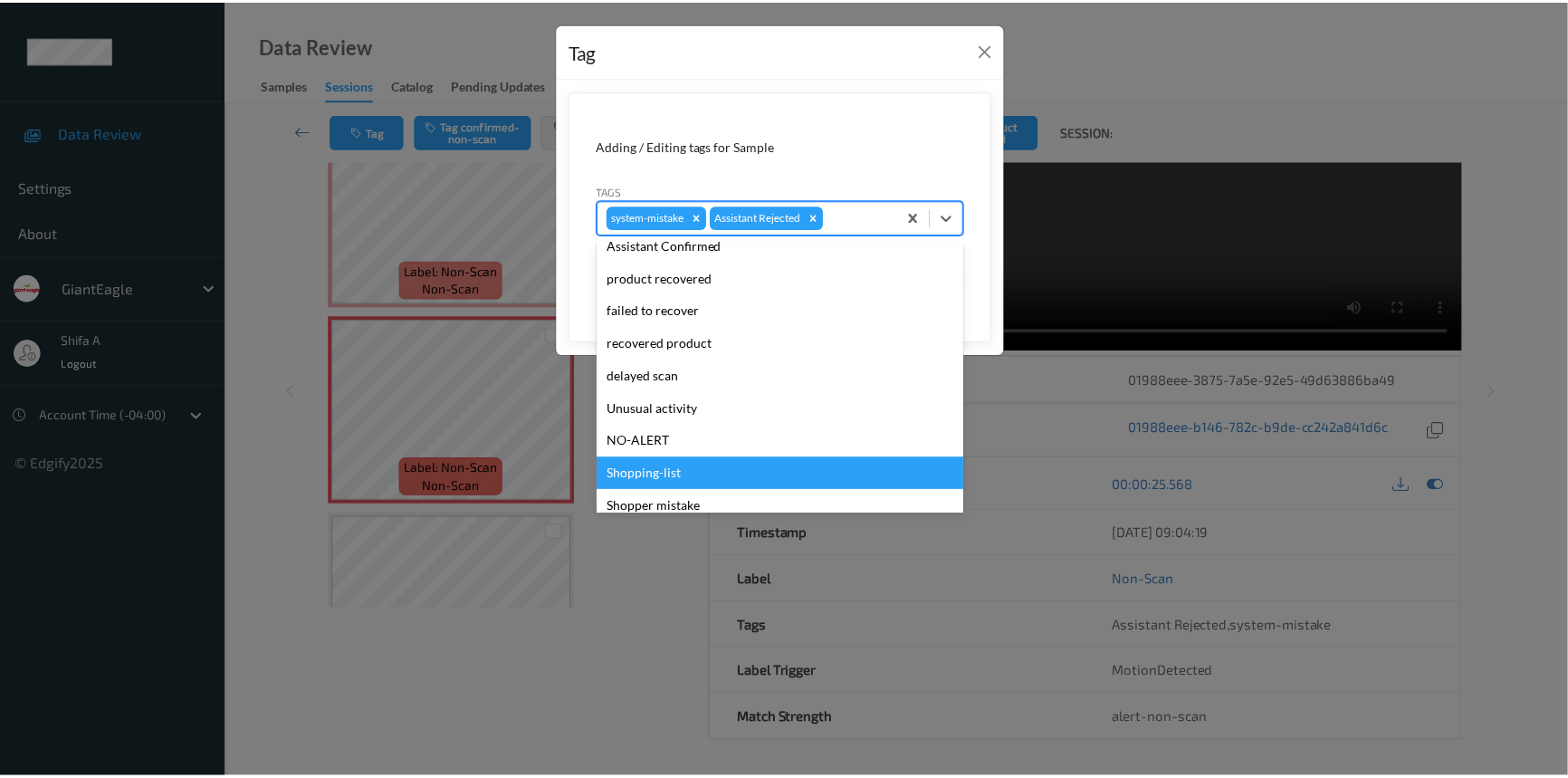
scroll to position [159, 0]
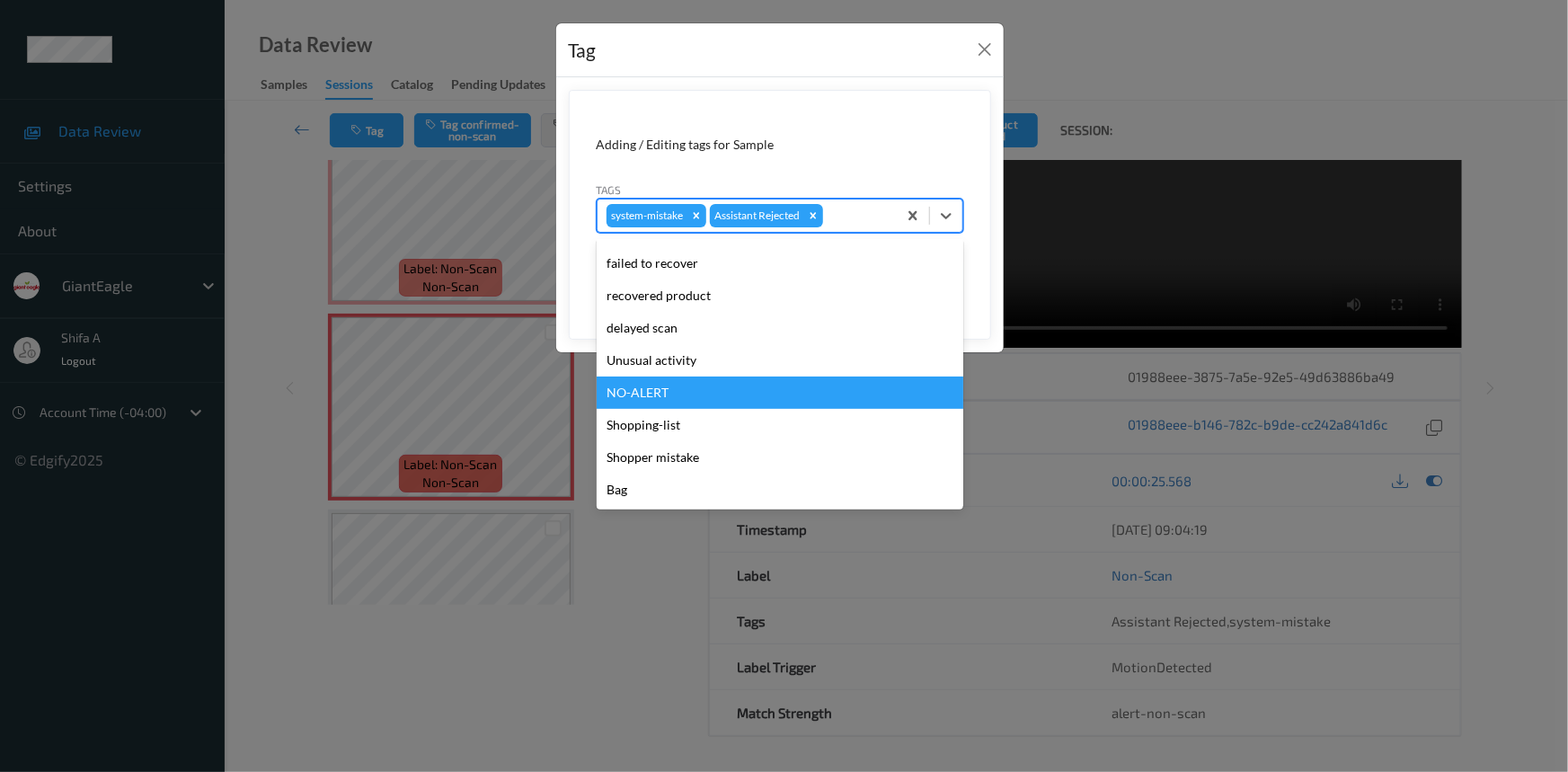
click at [690, 366] on div "Unusual activity" at bounding box center [780, 361] width 367 height 33
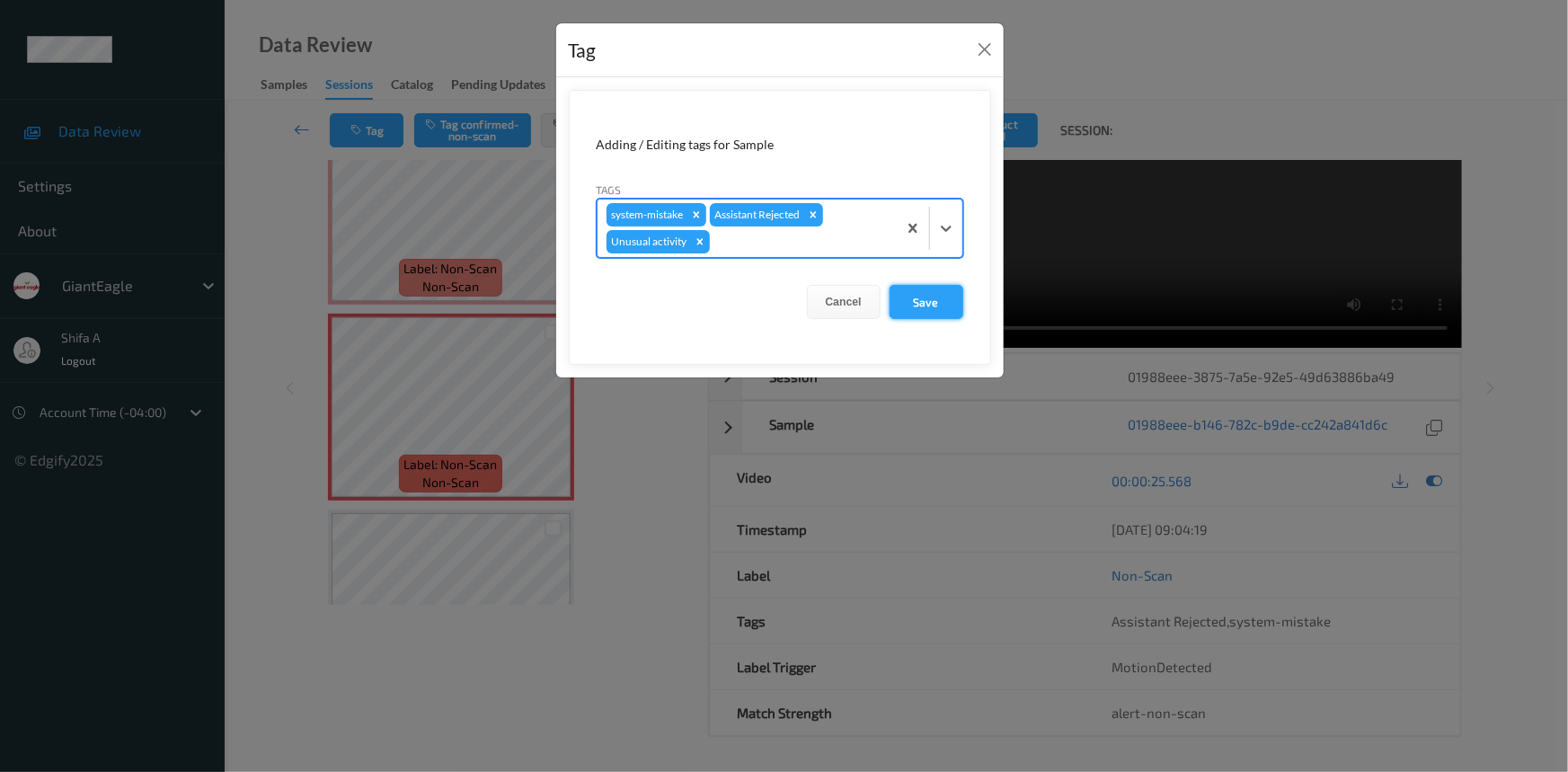
click at [915, 298] on button "Save" at bounding box center [926, 302] width 74 height 35
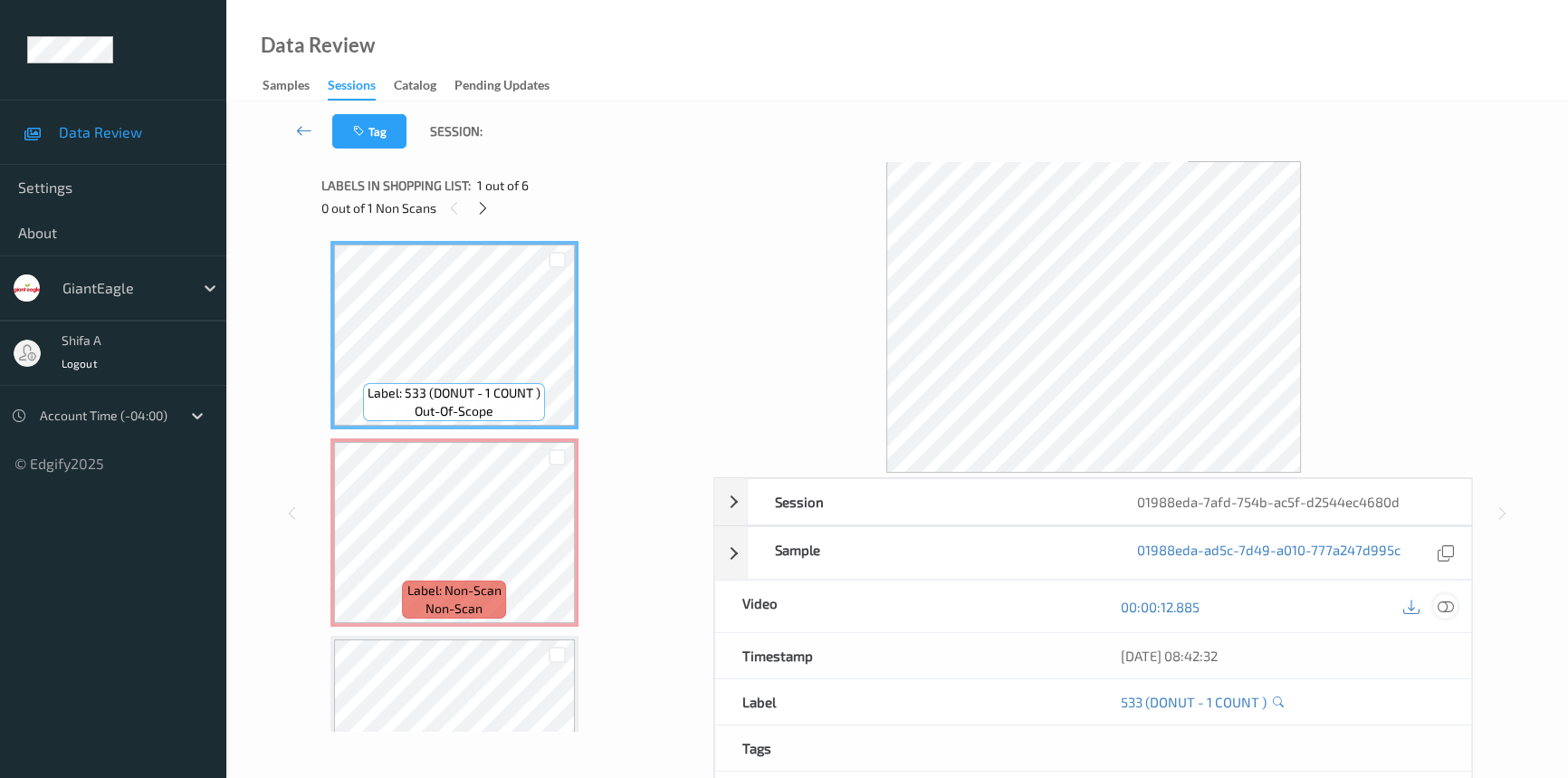
click at [1450, 612] on icon at bounding box center [1445, 607] width 16 height 16
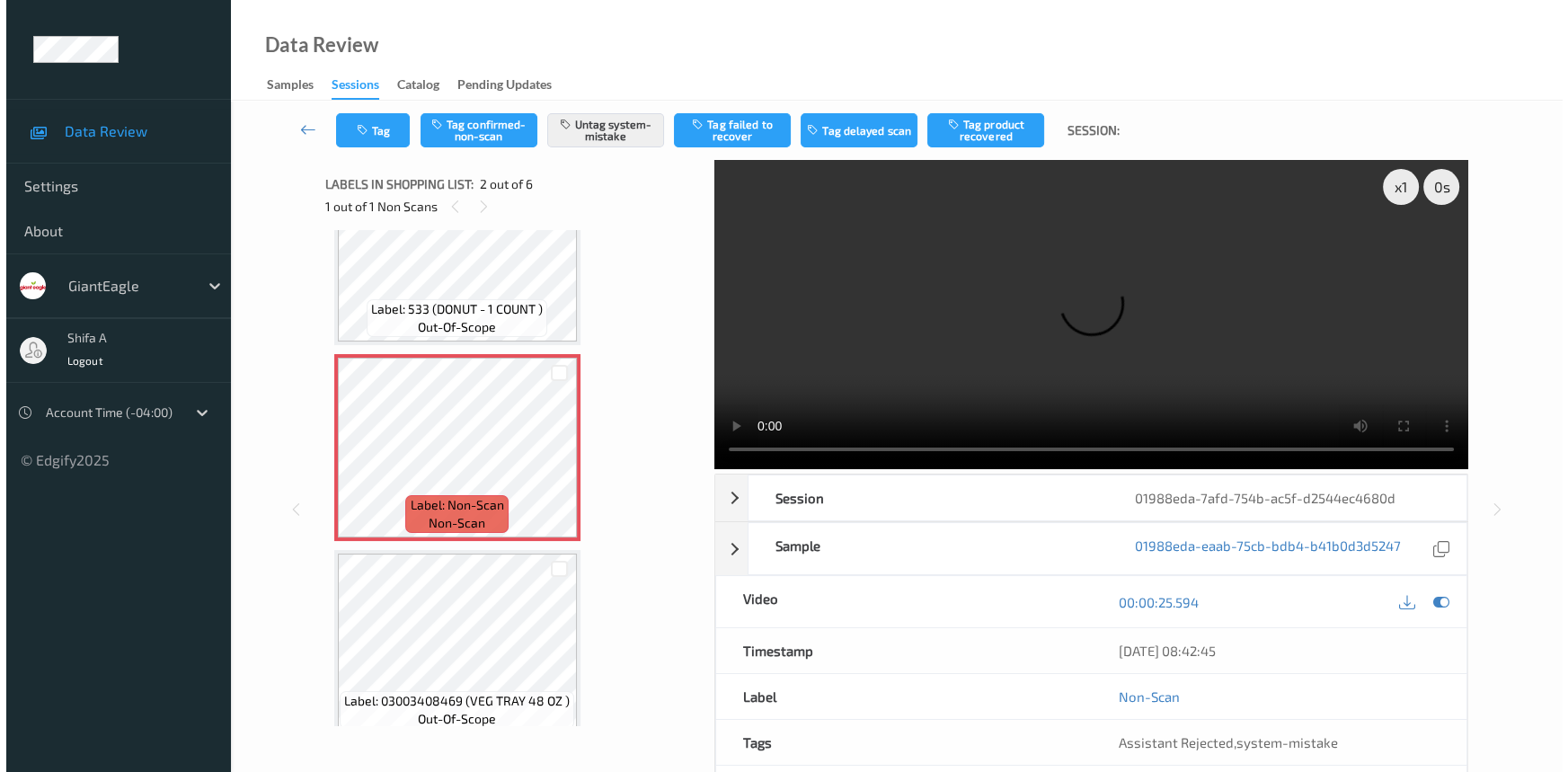
scroll to position [81, 0]
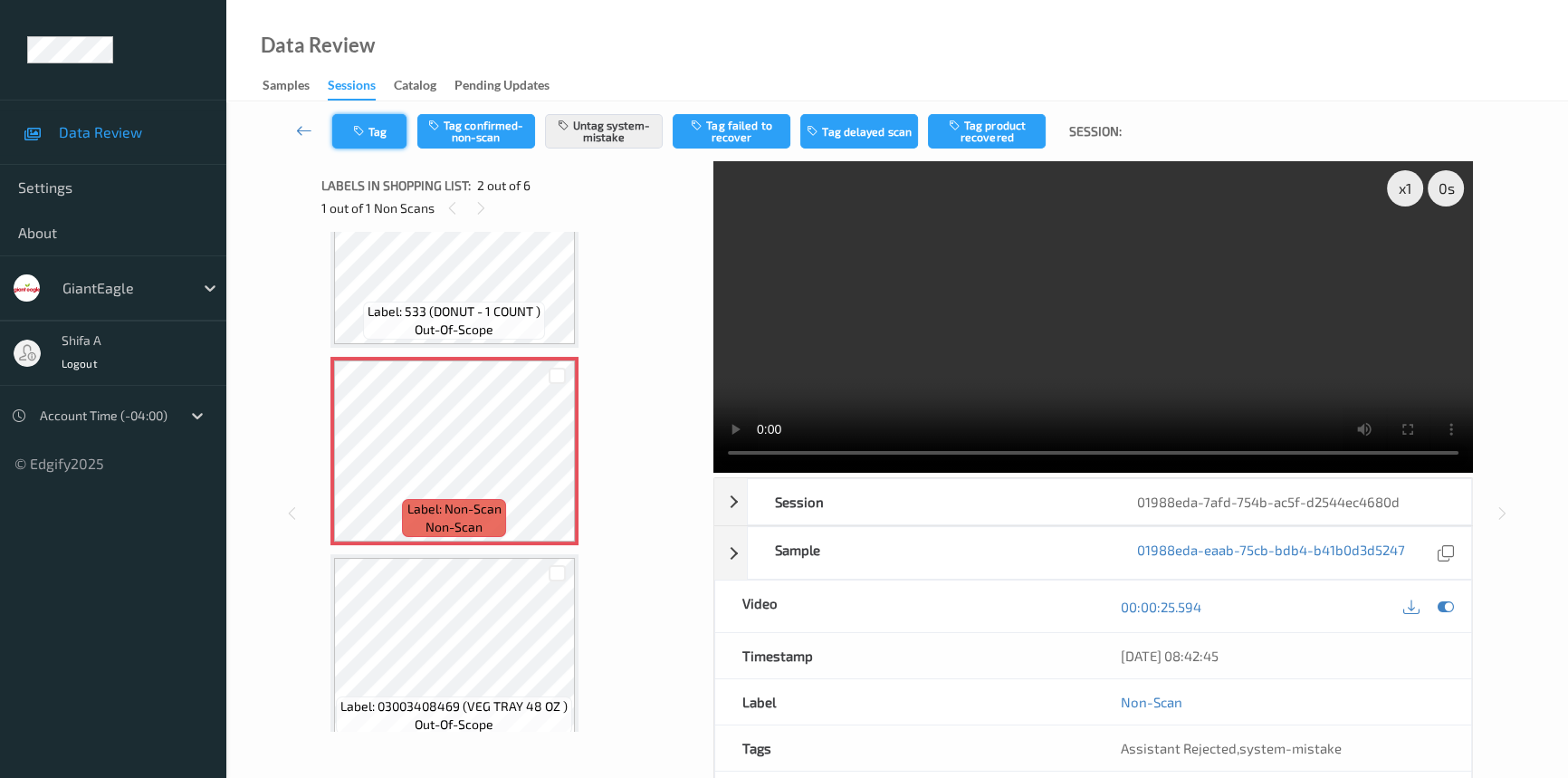
click at [378, 134] on button "Tag" at bounding box center [369, 132] width 74 height 35
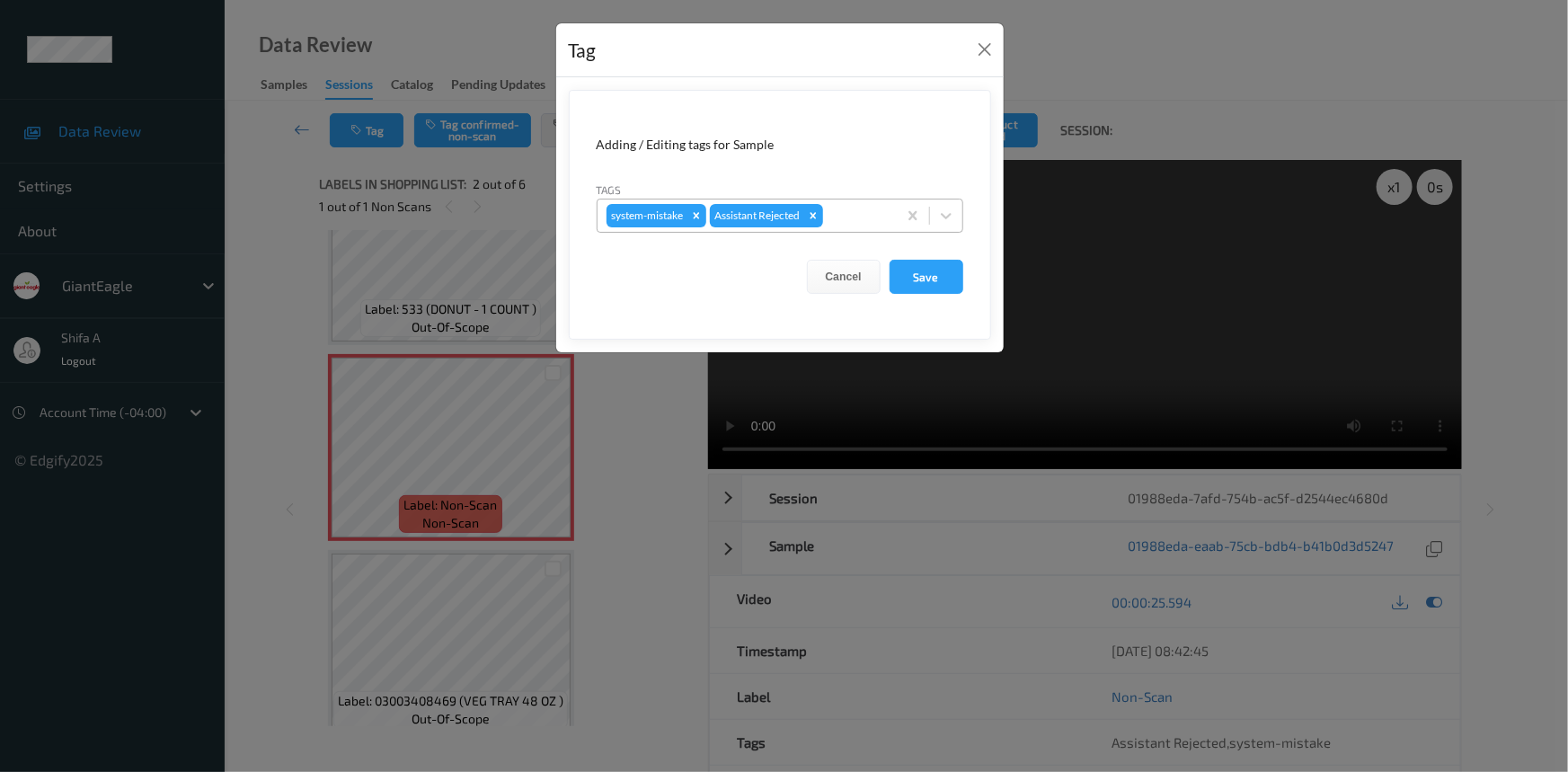
click at [846, 207] on div at bounding box center [856, 216] width 61 height 22
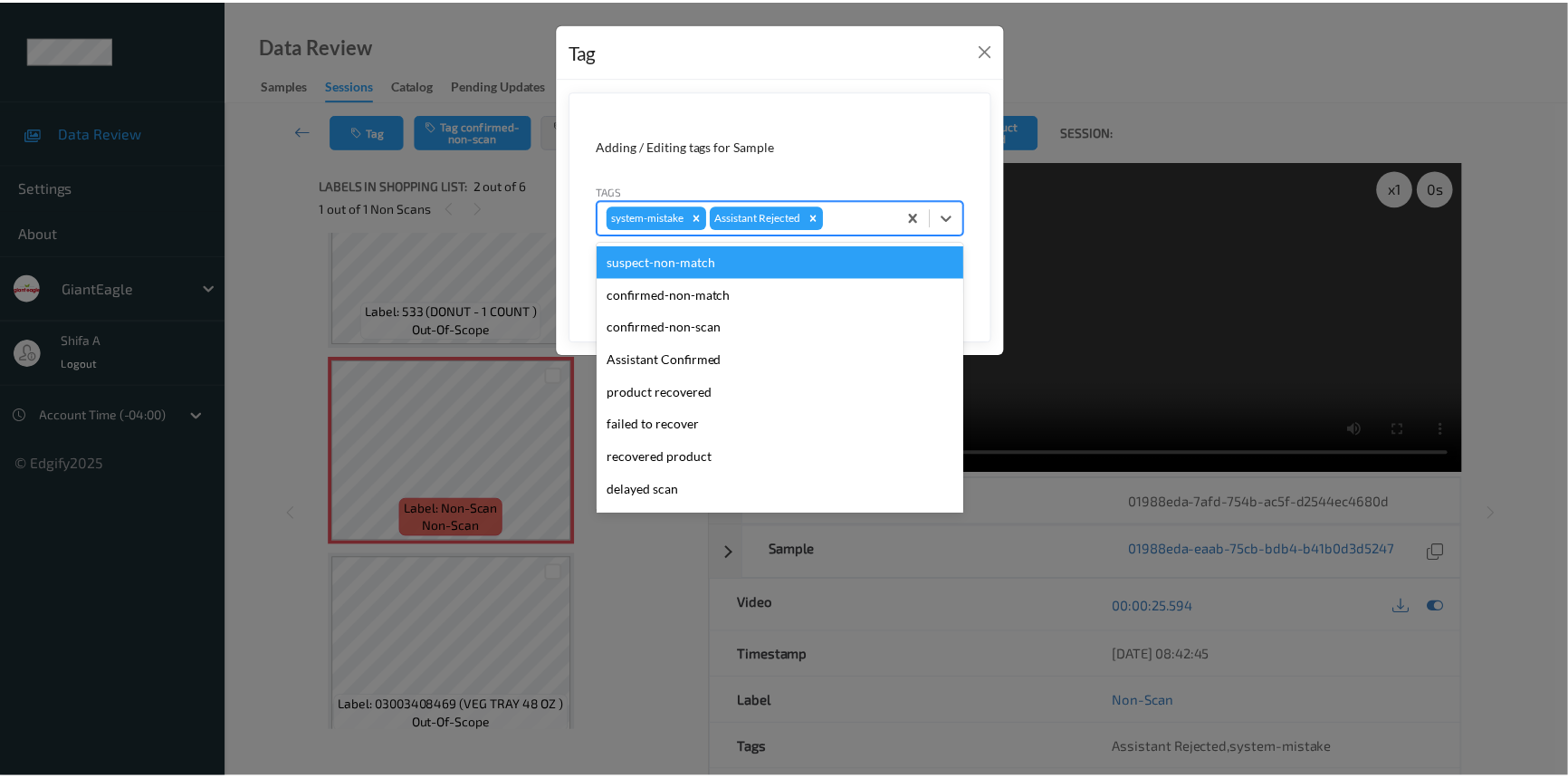
scroll to position [159, 0]
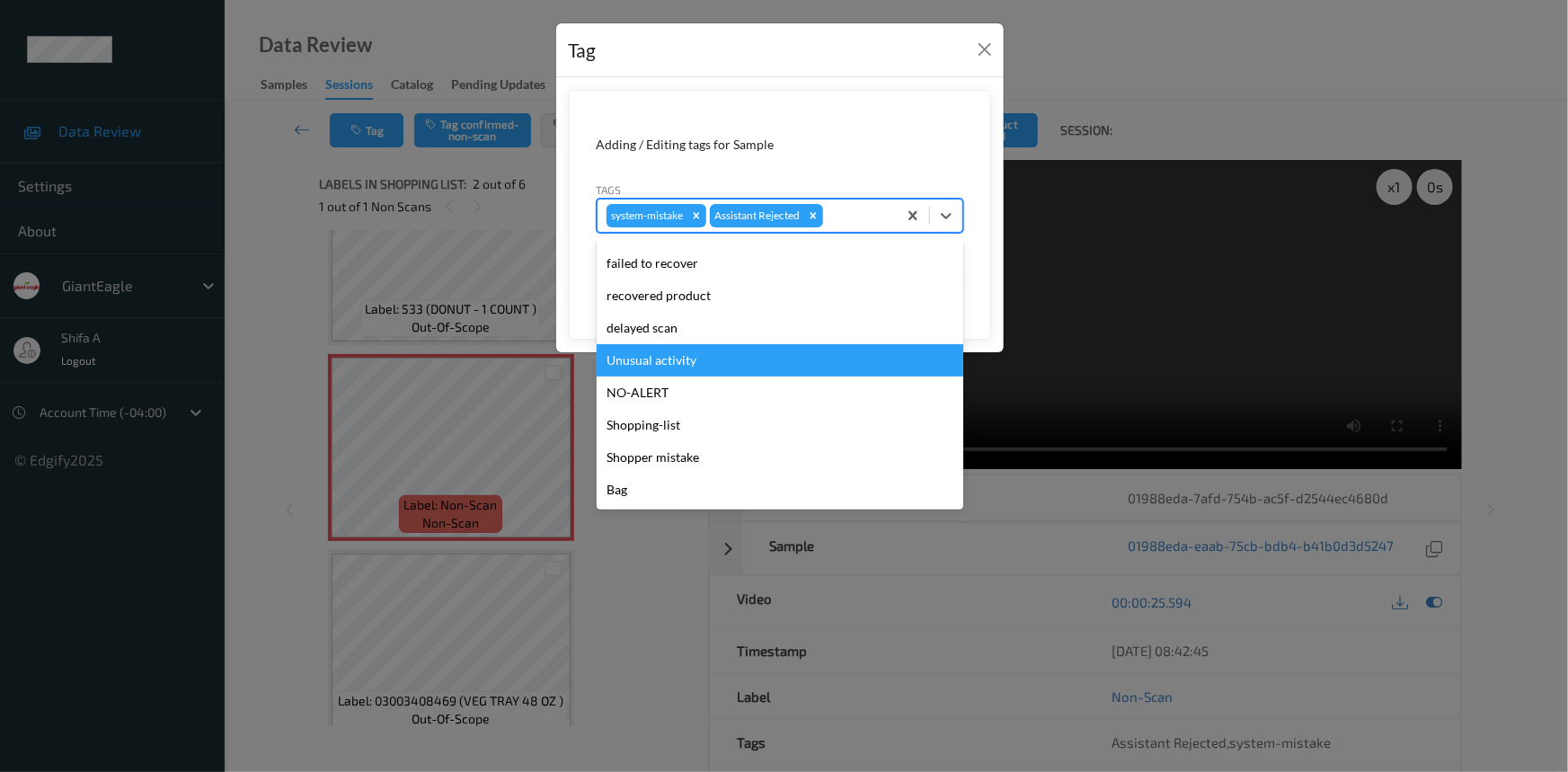
click at [690, 359] on div "Unusual activity" at bounding box center [780, 361] width 367 height 33
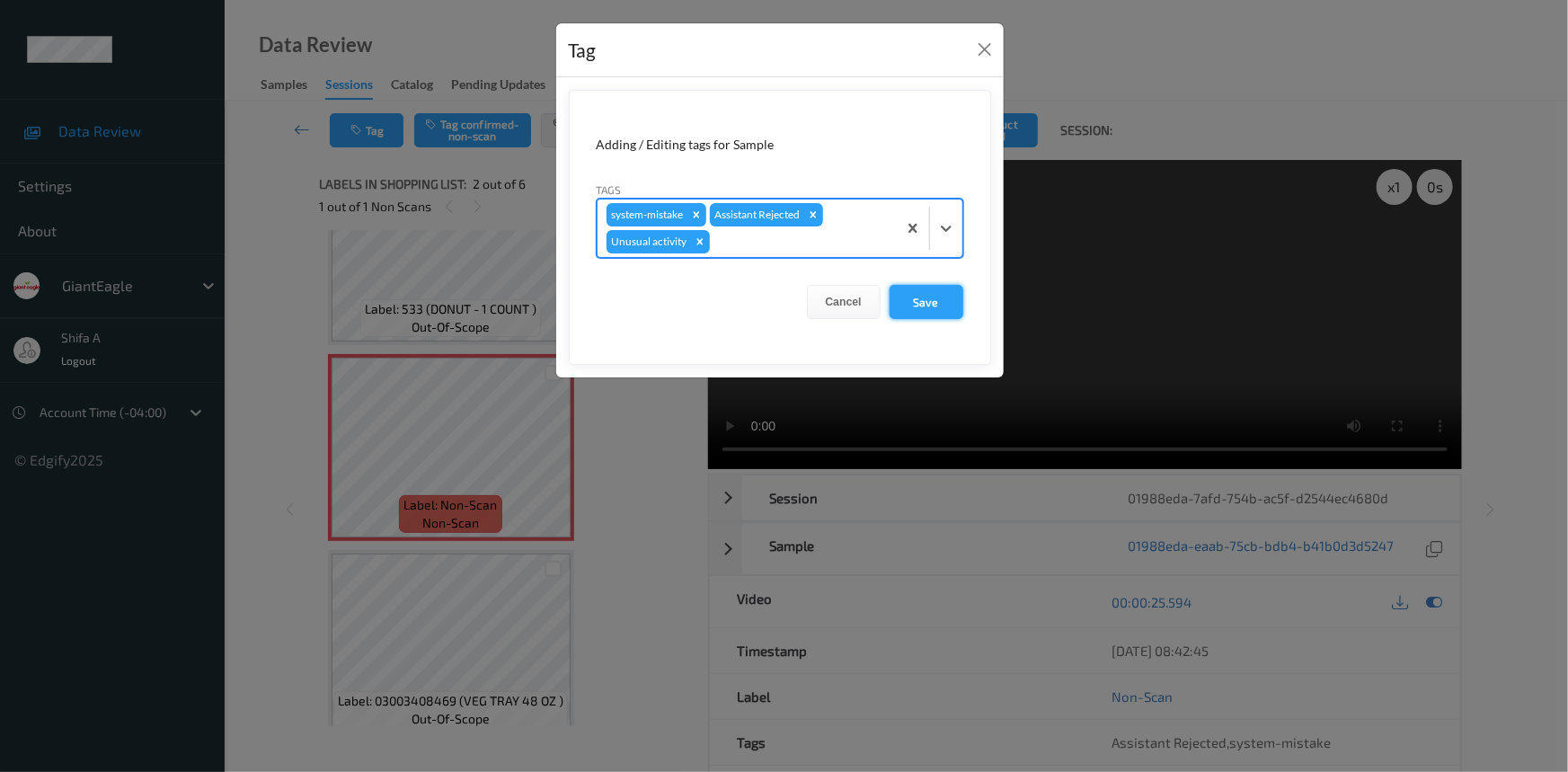
click at [913, 300] on button "Save" at bounding box center [926, 302] width 74 height 35
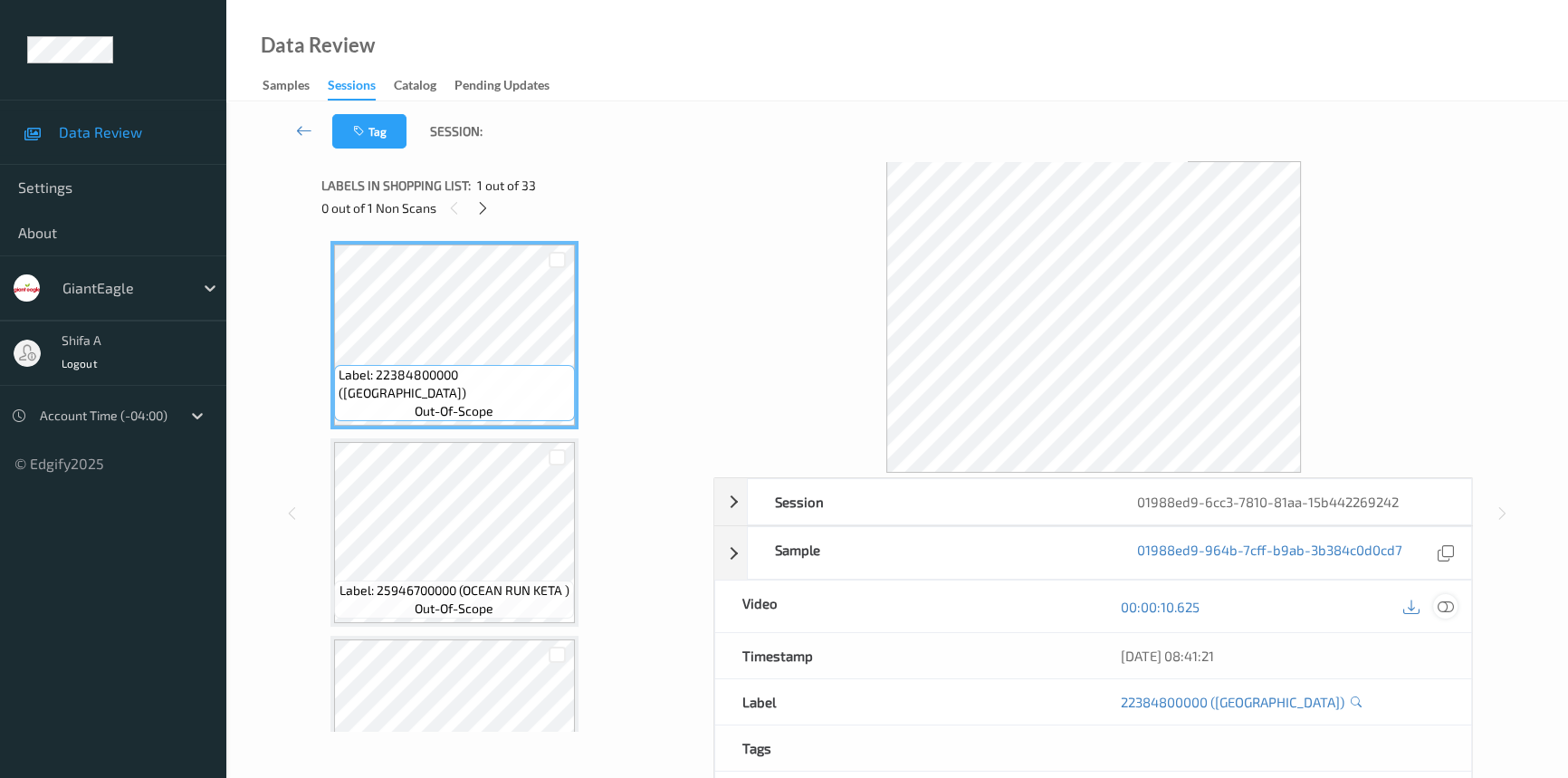
click at [1448, 601] on icon at bounding box center [1445, 607] width 16 height 16
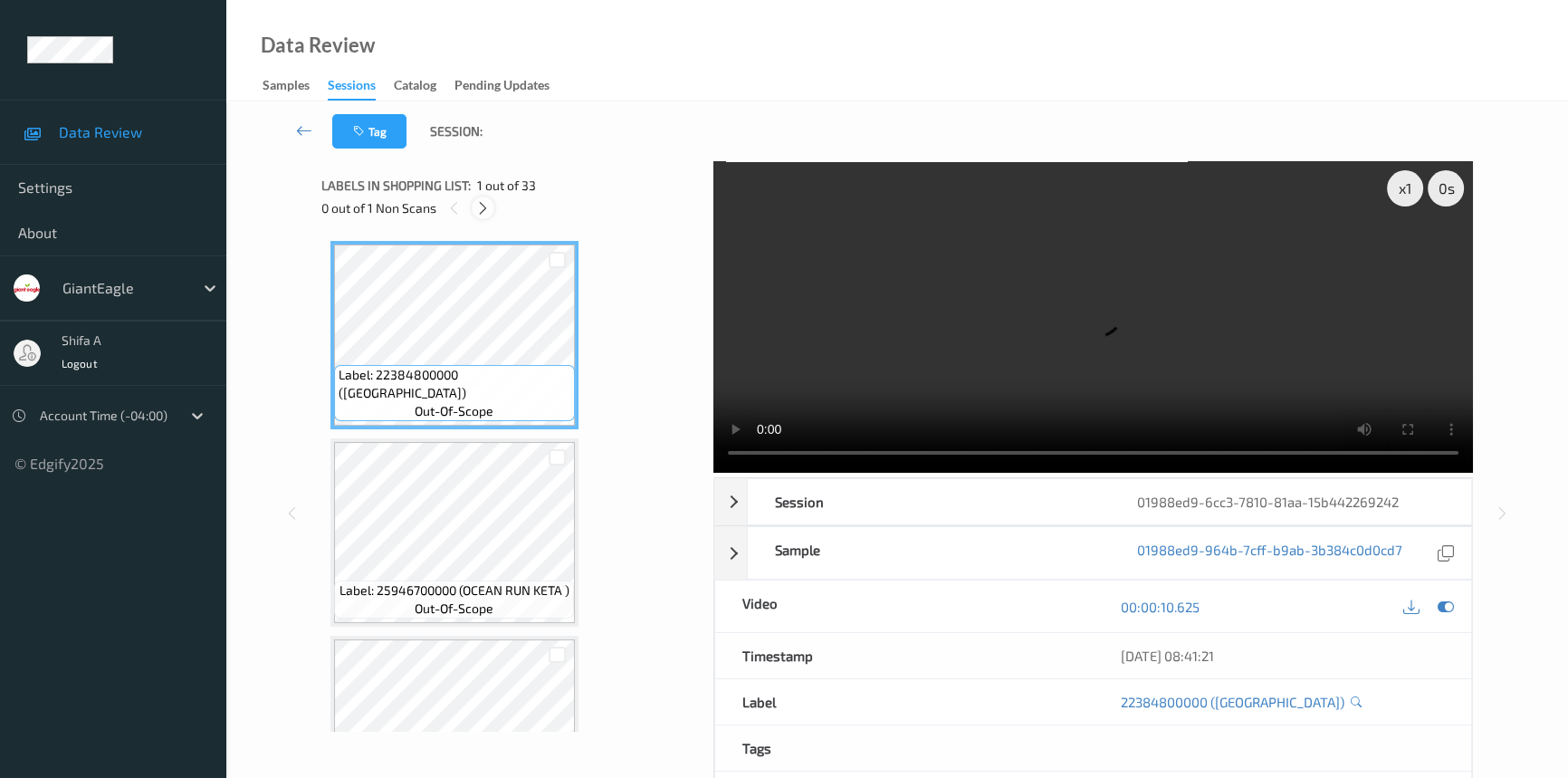
click at [479, 215] on icon at bounding box center [483, 209] width 16 height 16
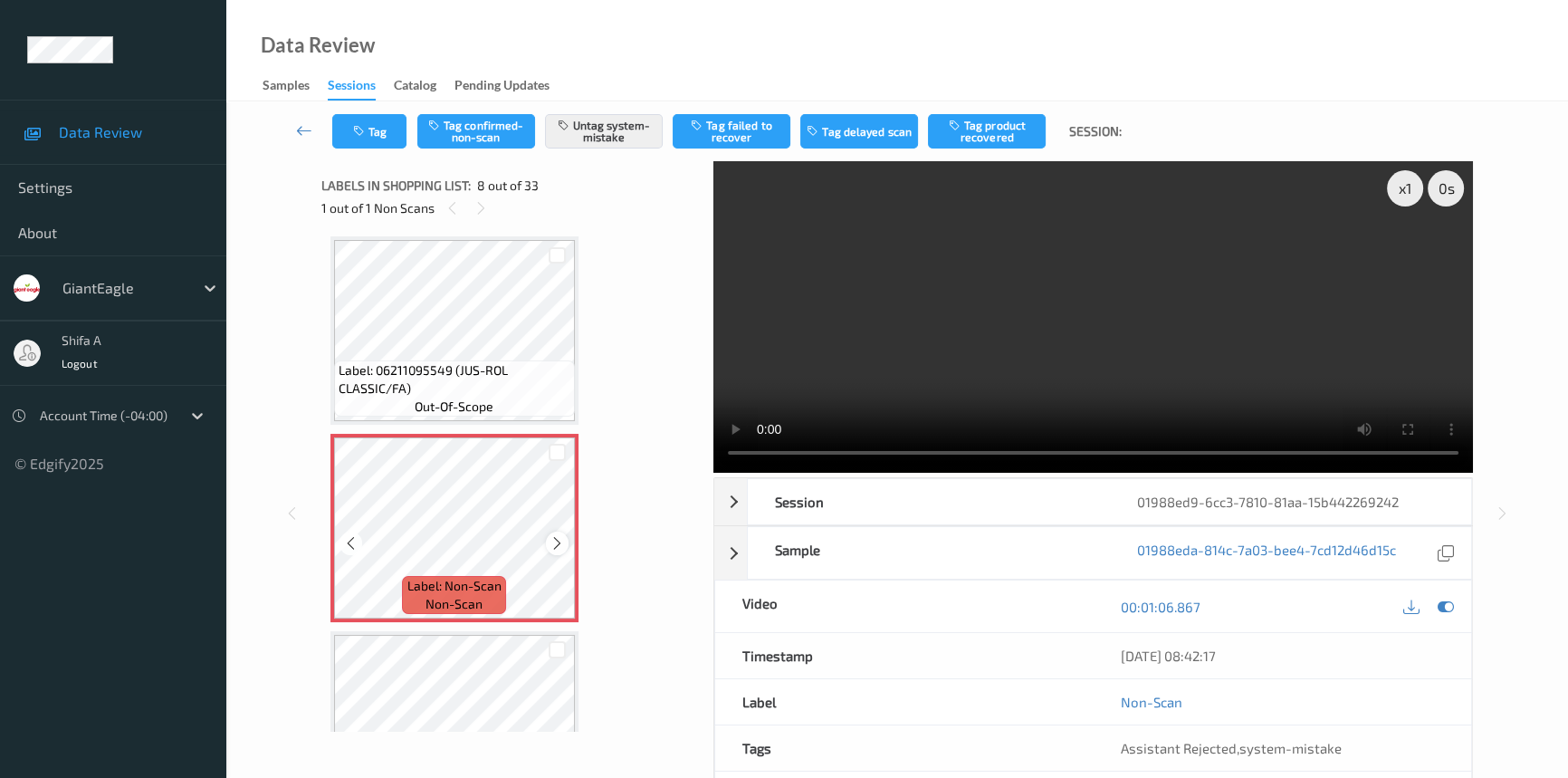
click at [555, 541] on icon at bounding box center [557, 544] width 16 height 16
click at [1220, 249] on video at bounding box center [1093, 317] width 759 height 311
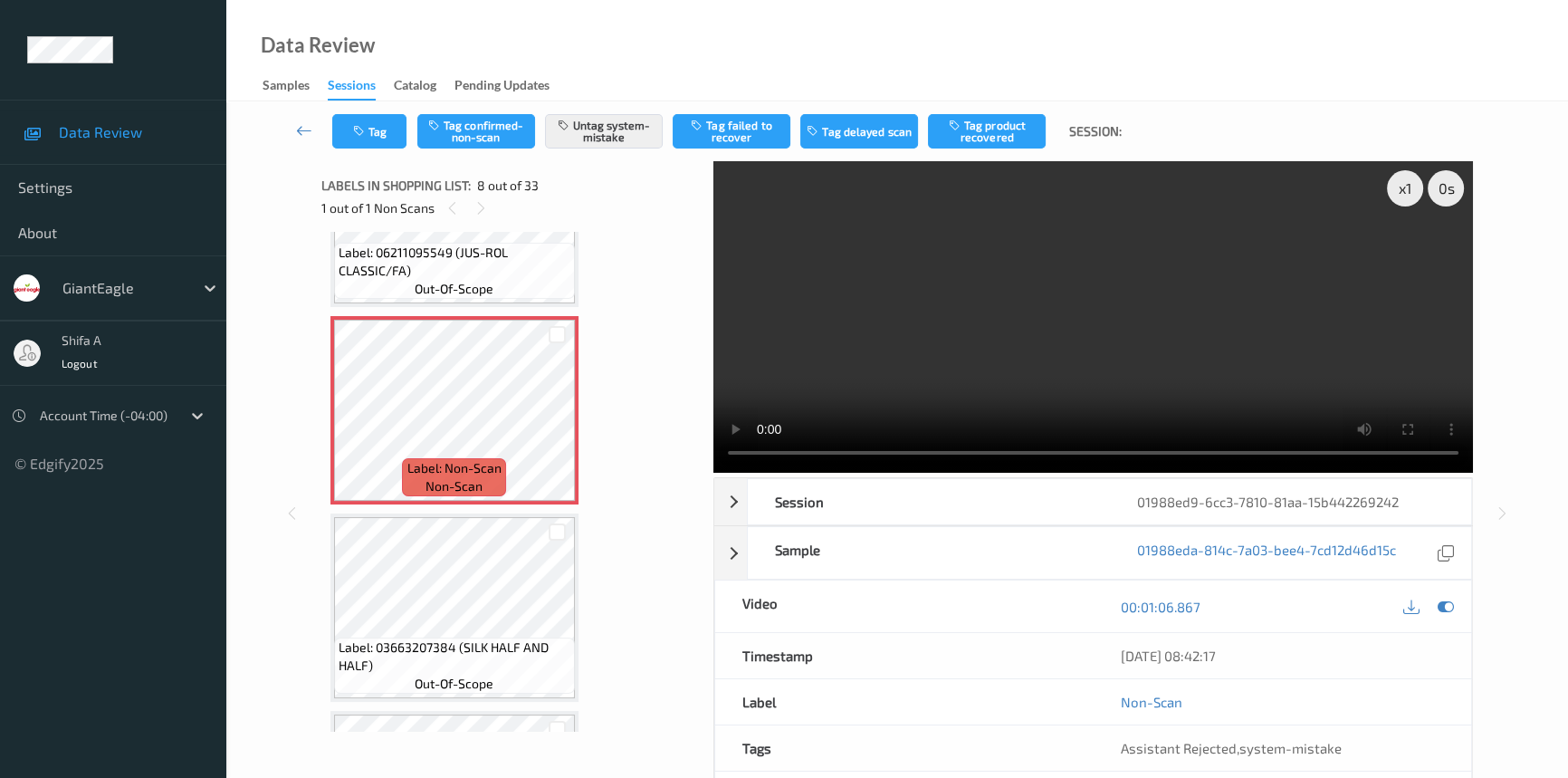
scroll to position [1271, 0]
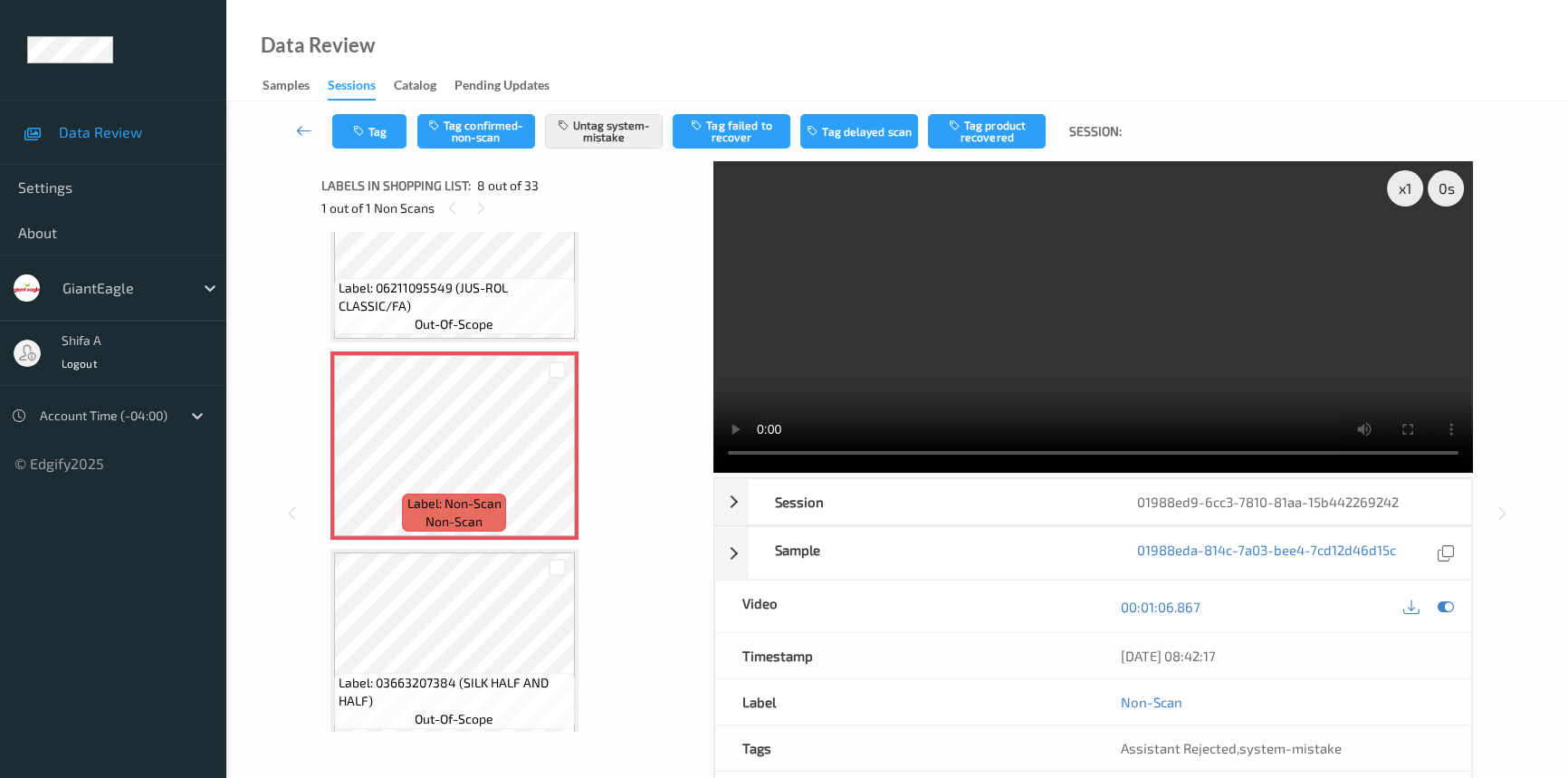
click at [612, 152] on div "Tag Tag confirmed-non-scan Untag system-mistake Tag failed to recover Tag delay…" at bounding box center [897, 131] width 1267 height 59
click at [613, 136] on button "Untag system-mistake" at bounding box center [604, 132] width 118 height 35
click at [482, 136] on button "Tag confirmed-non-scan" at bounding box center [476, 132] width 118 height 35
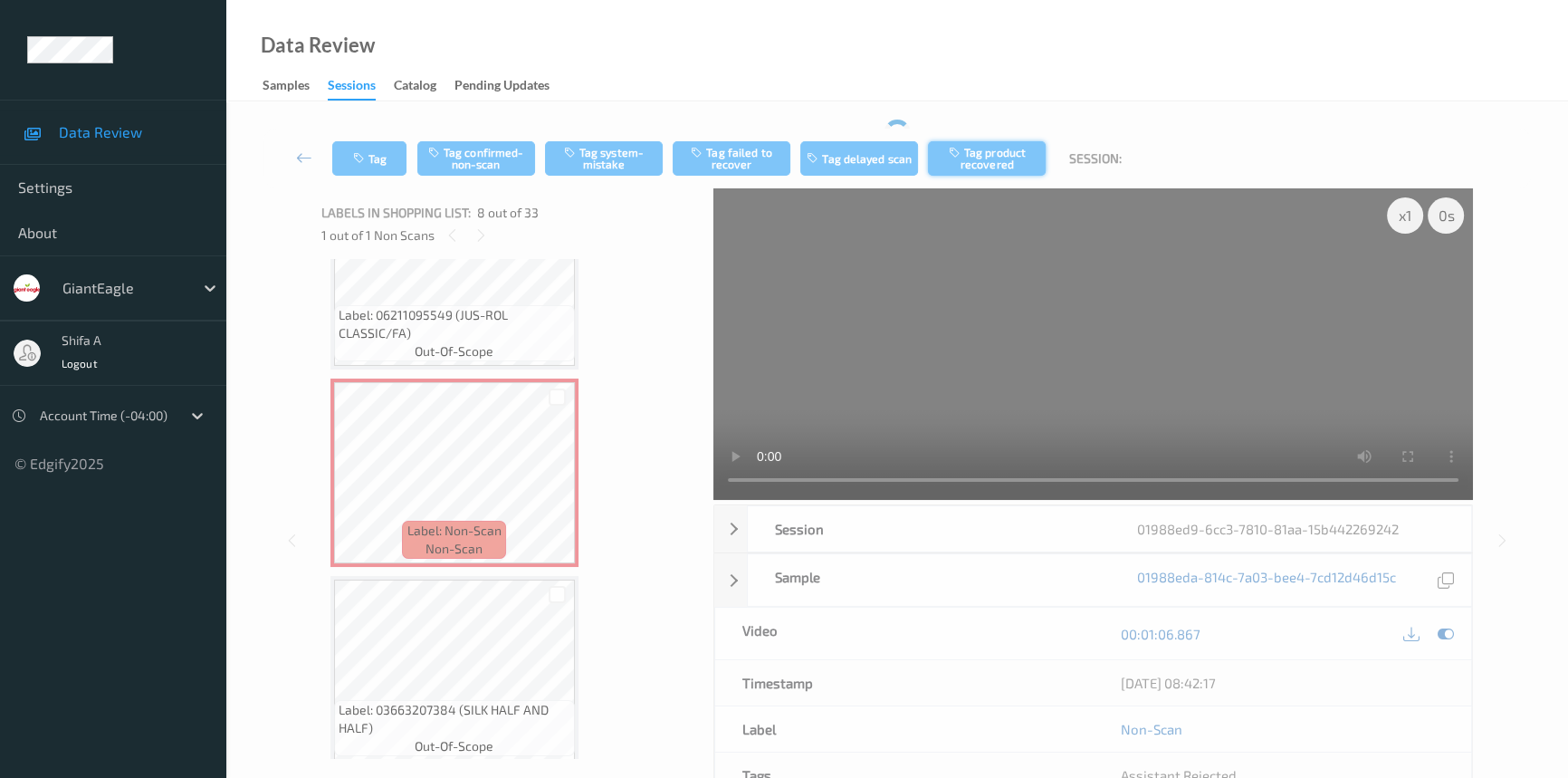
click at [1019, 148] on div "Tag Tag confirmed-non-scan Tag system-mistake Tag failed to recover Tag delayed…" at bounding box center [897, 158] width 1267 height 59
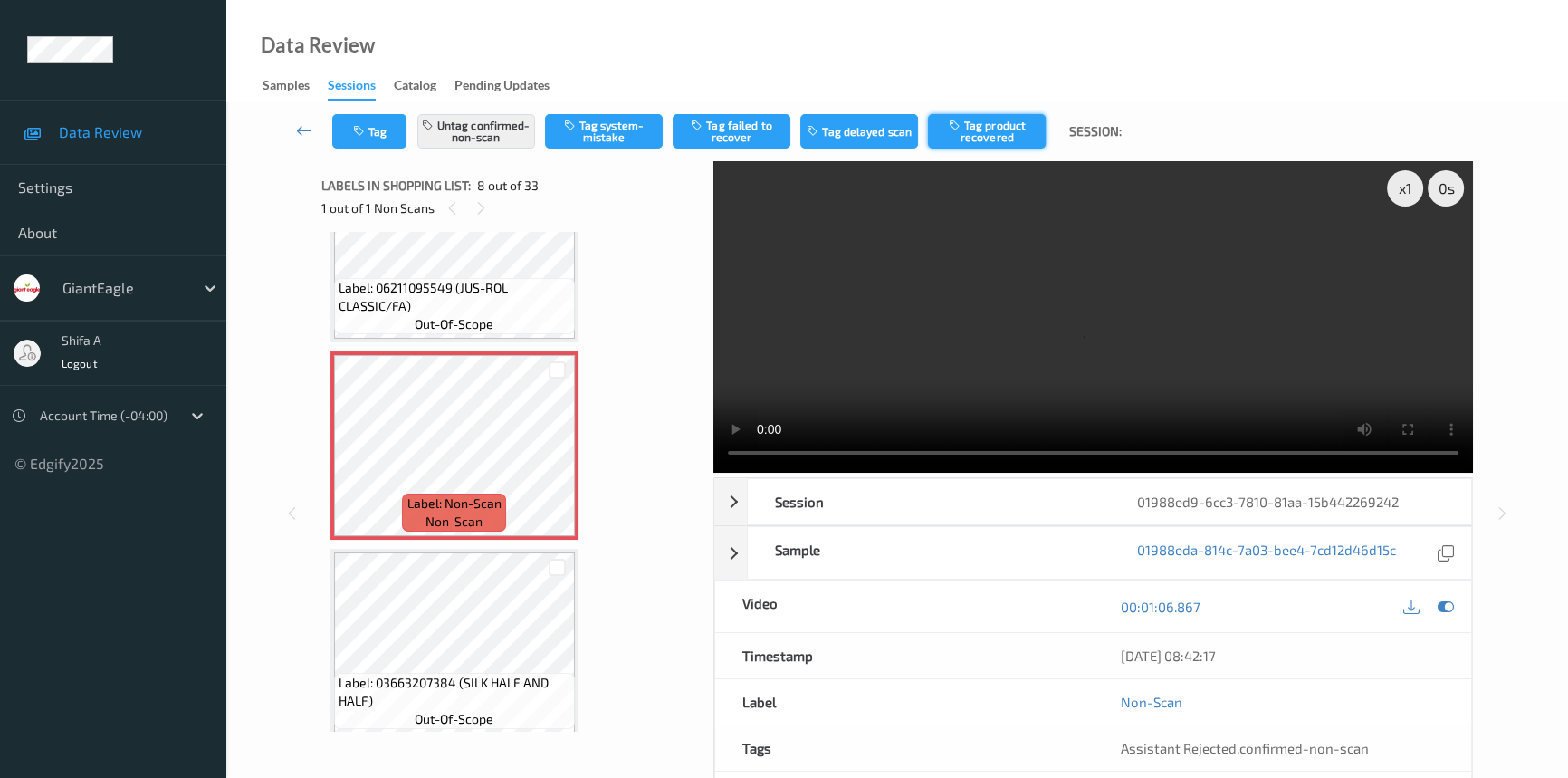
click at [974, 136] on button "Tag product recovered" at bounding box center [986, 132] width 118 height 35
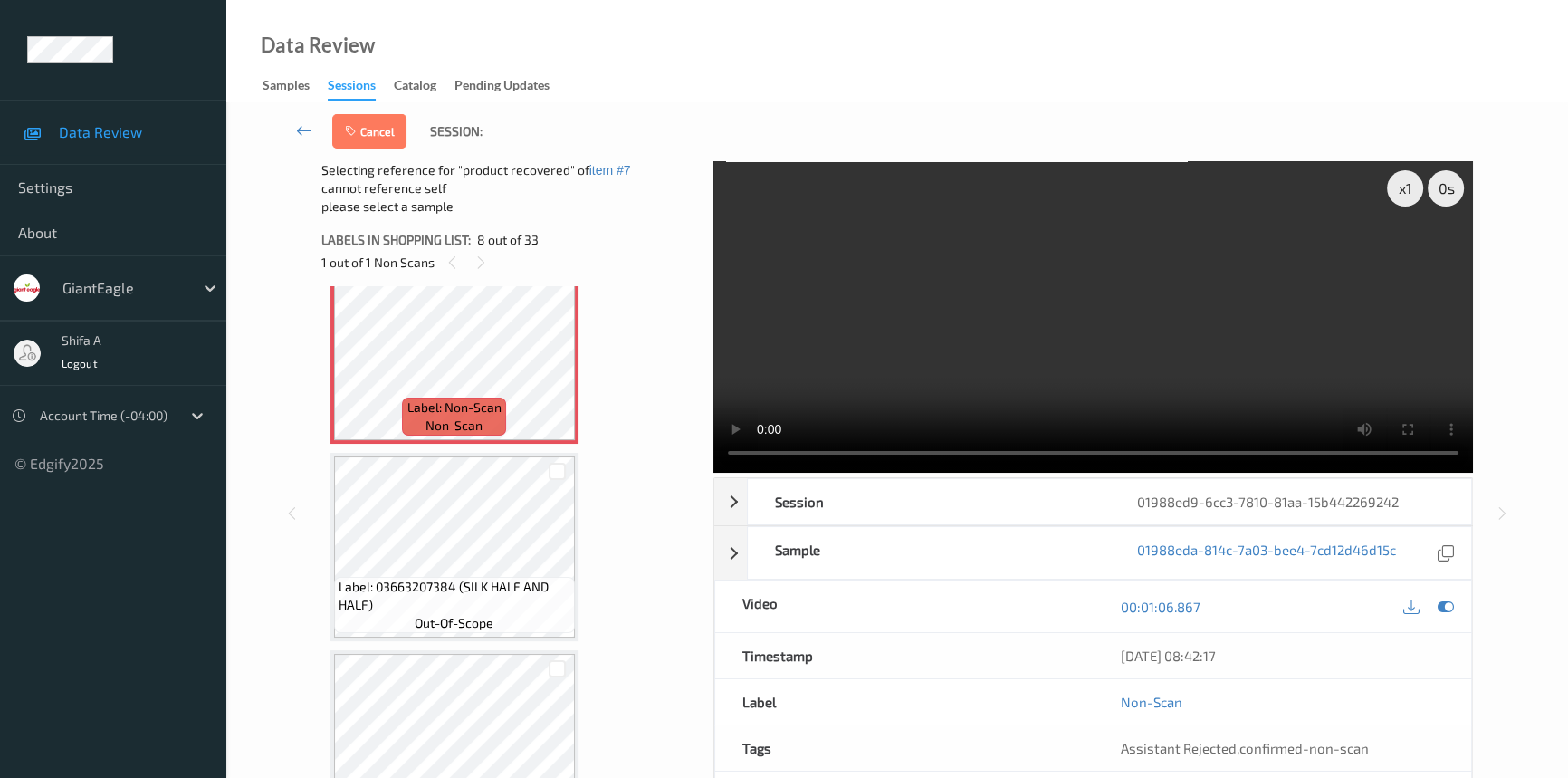
scroll to position [1436, 0]
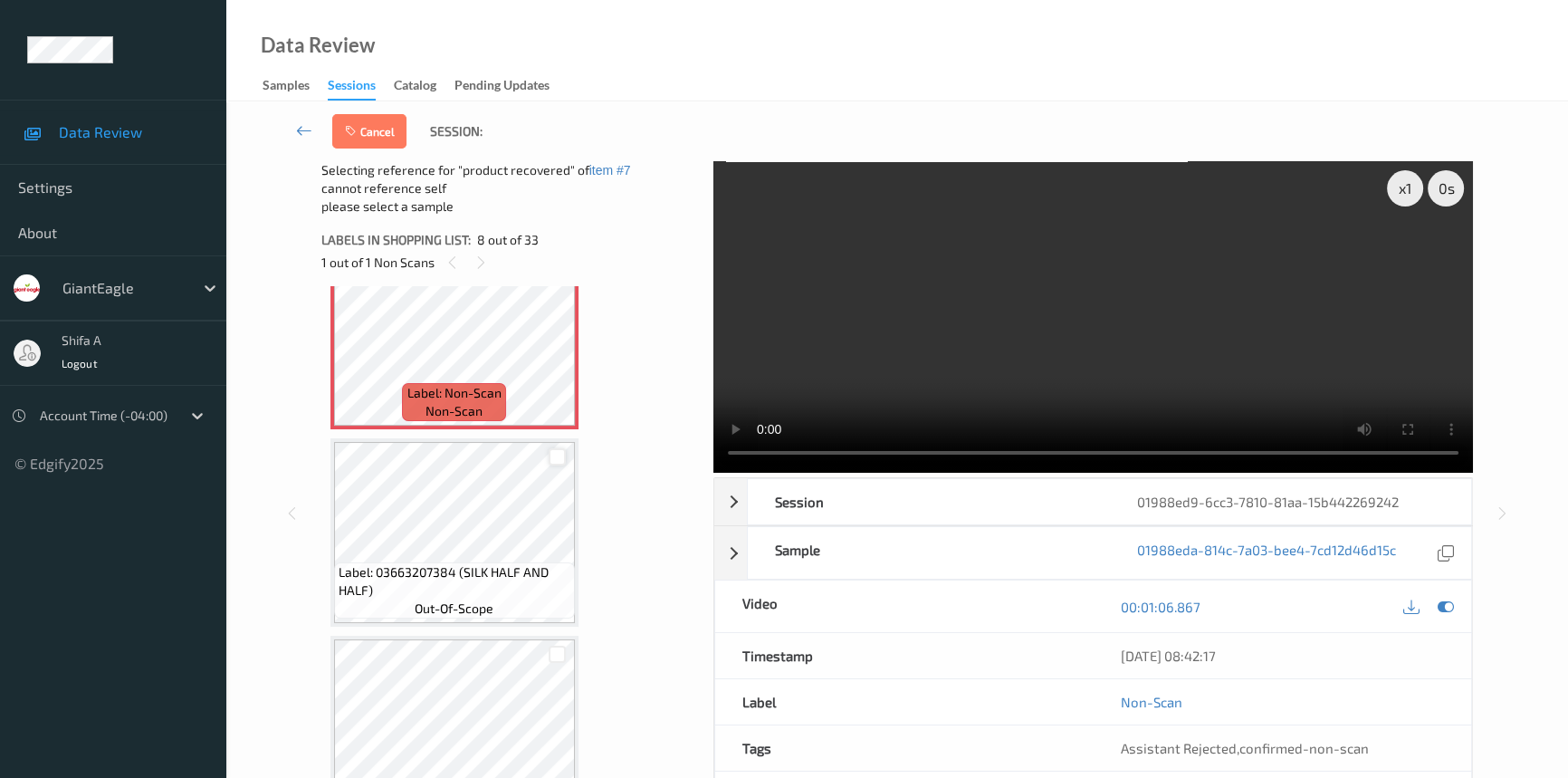
click at [553, 454] on div at bounding box center [557, 457] width 17 height 17
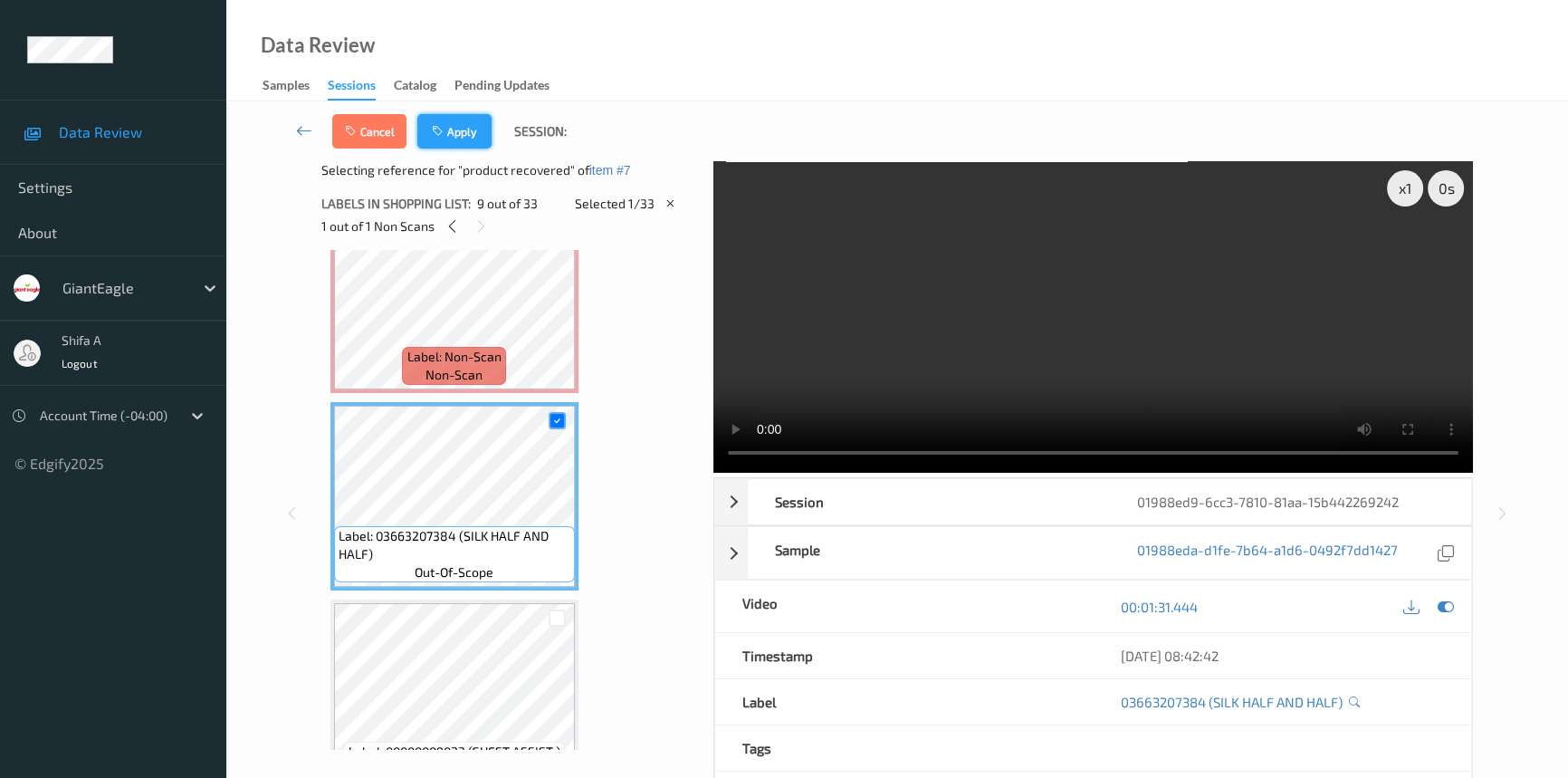
click at [437, 142] on button "Apply" at bounding box center [454, 132] width 74 height 35
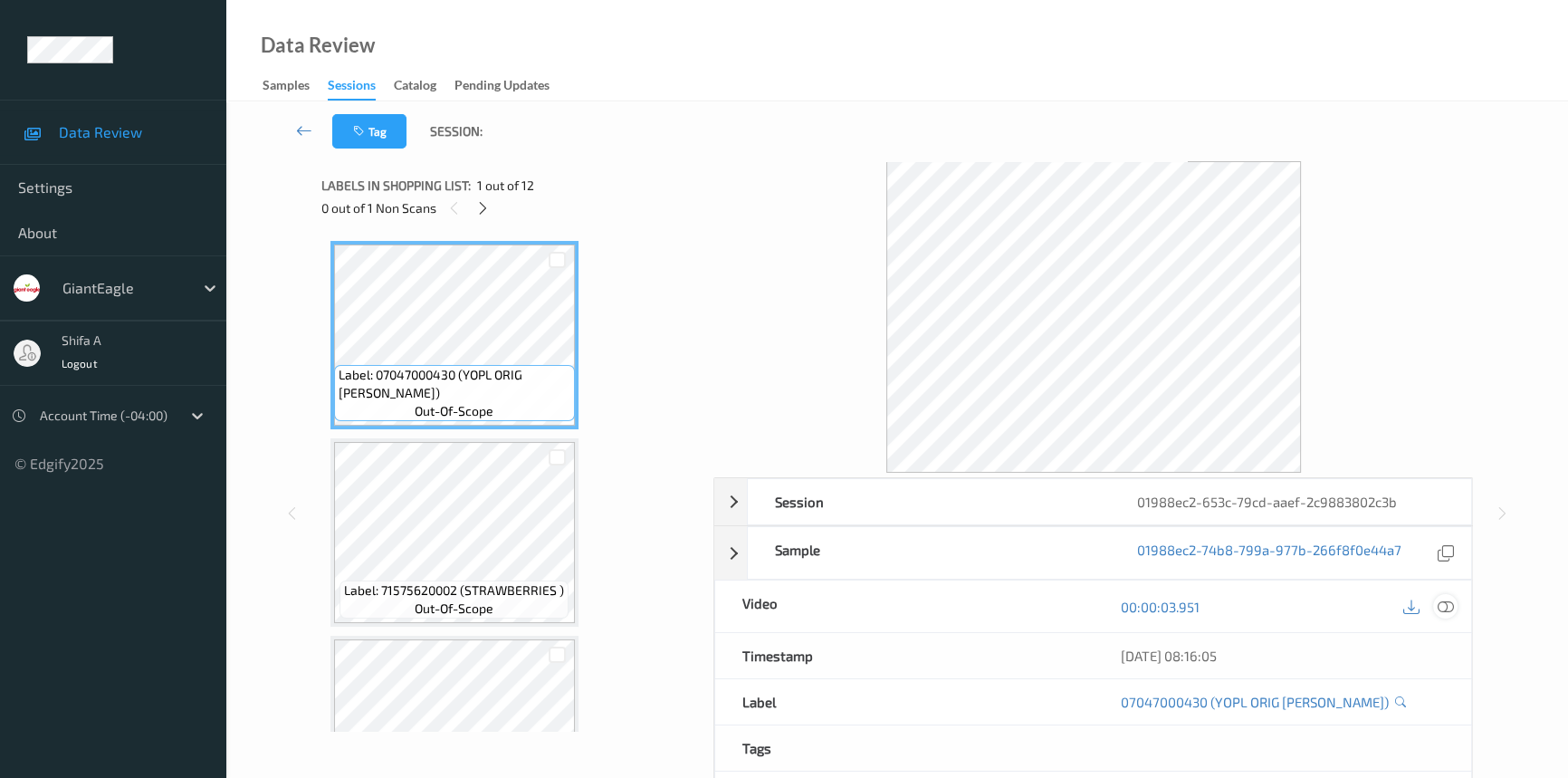
click at [1454, 605] on div at bounding box center [1444, 606] width 25 height 25
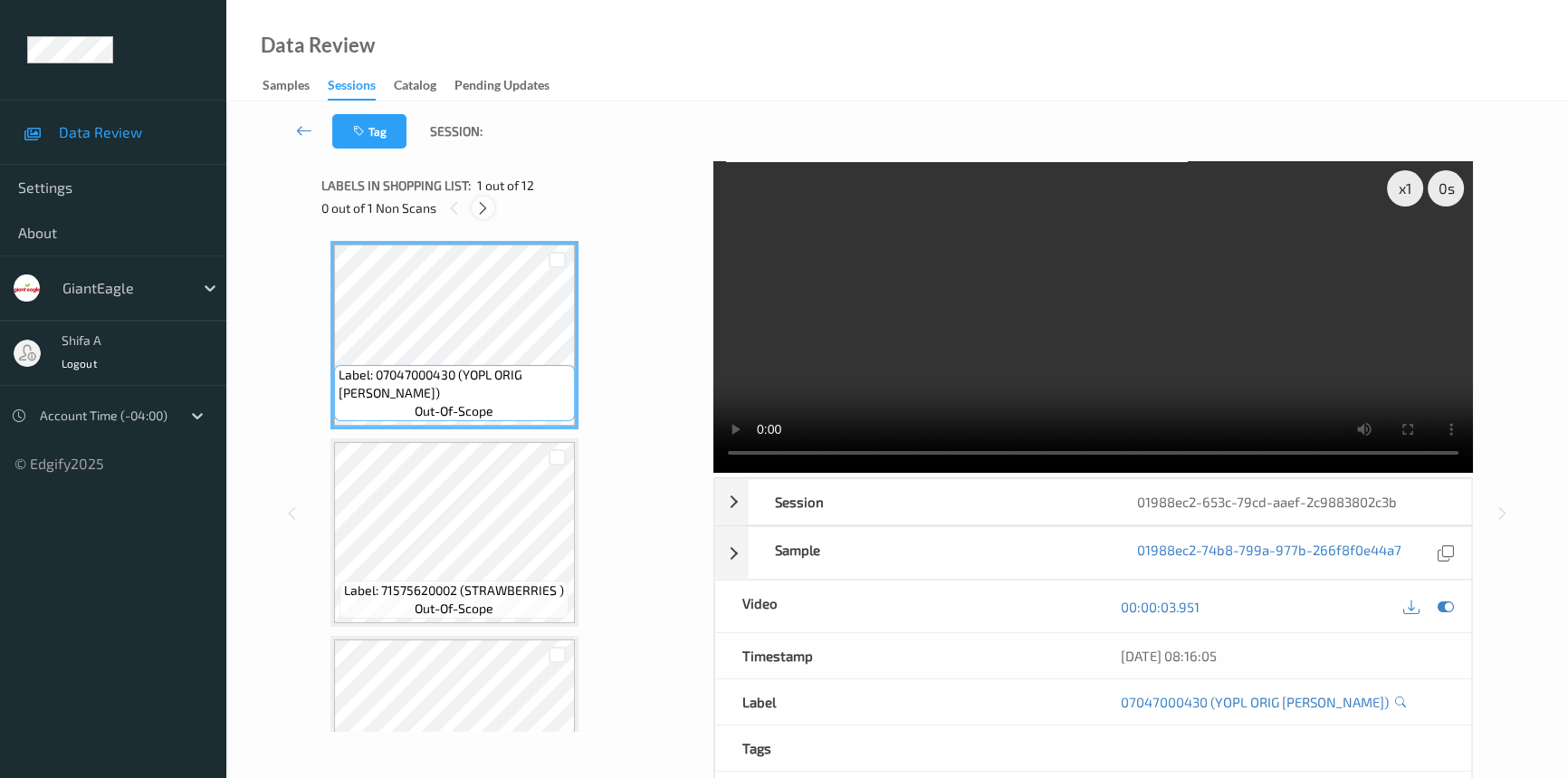
click at [486, 207] on icon at bounding box center [483, 209] width 16 height 16
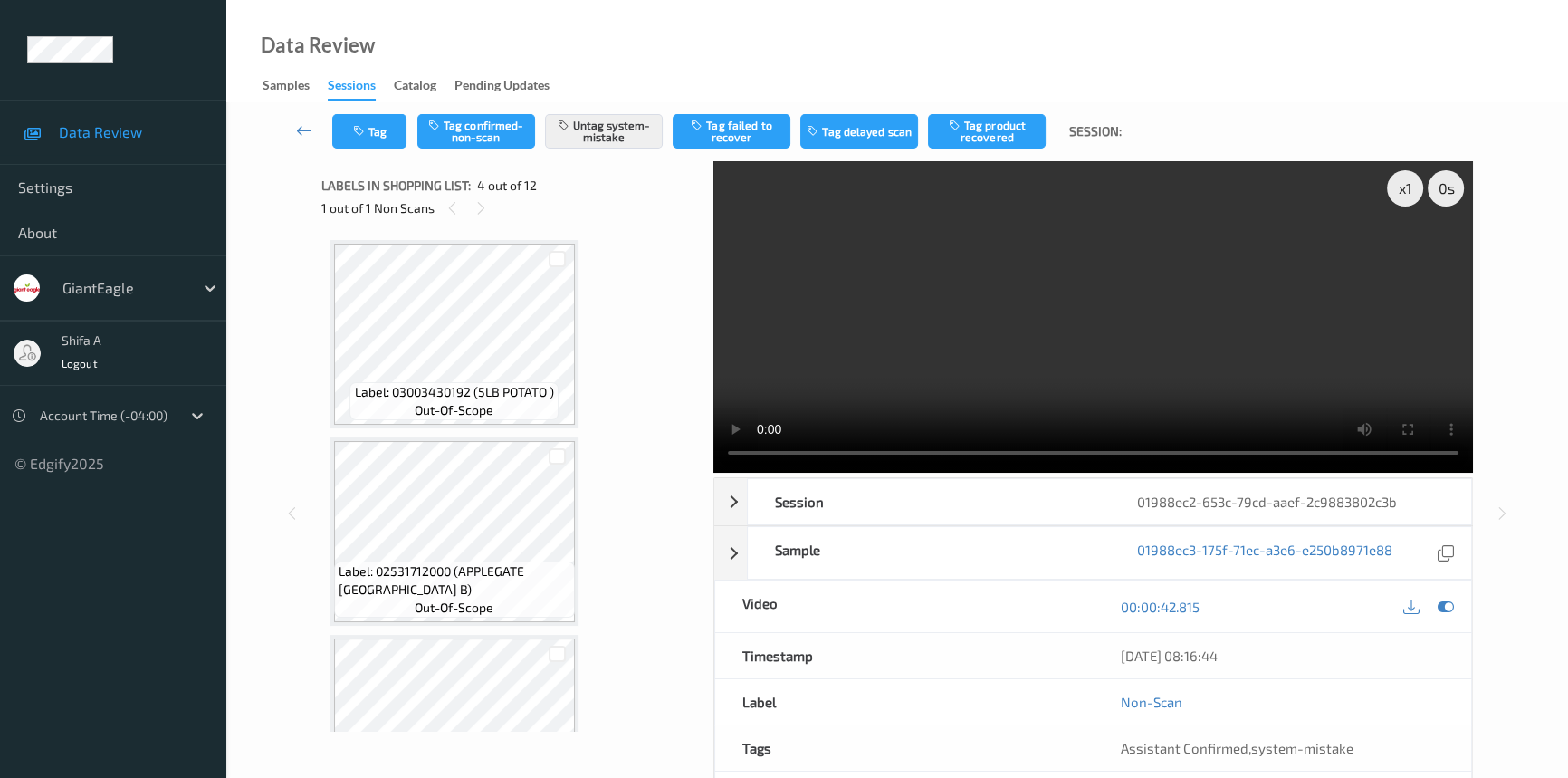
scroll to position [567, 0]
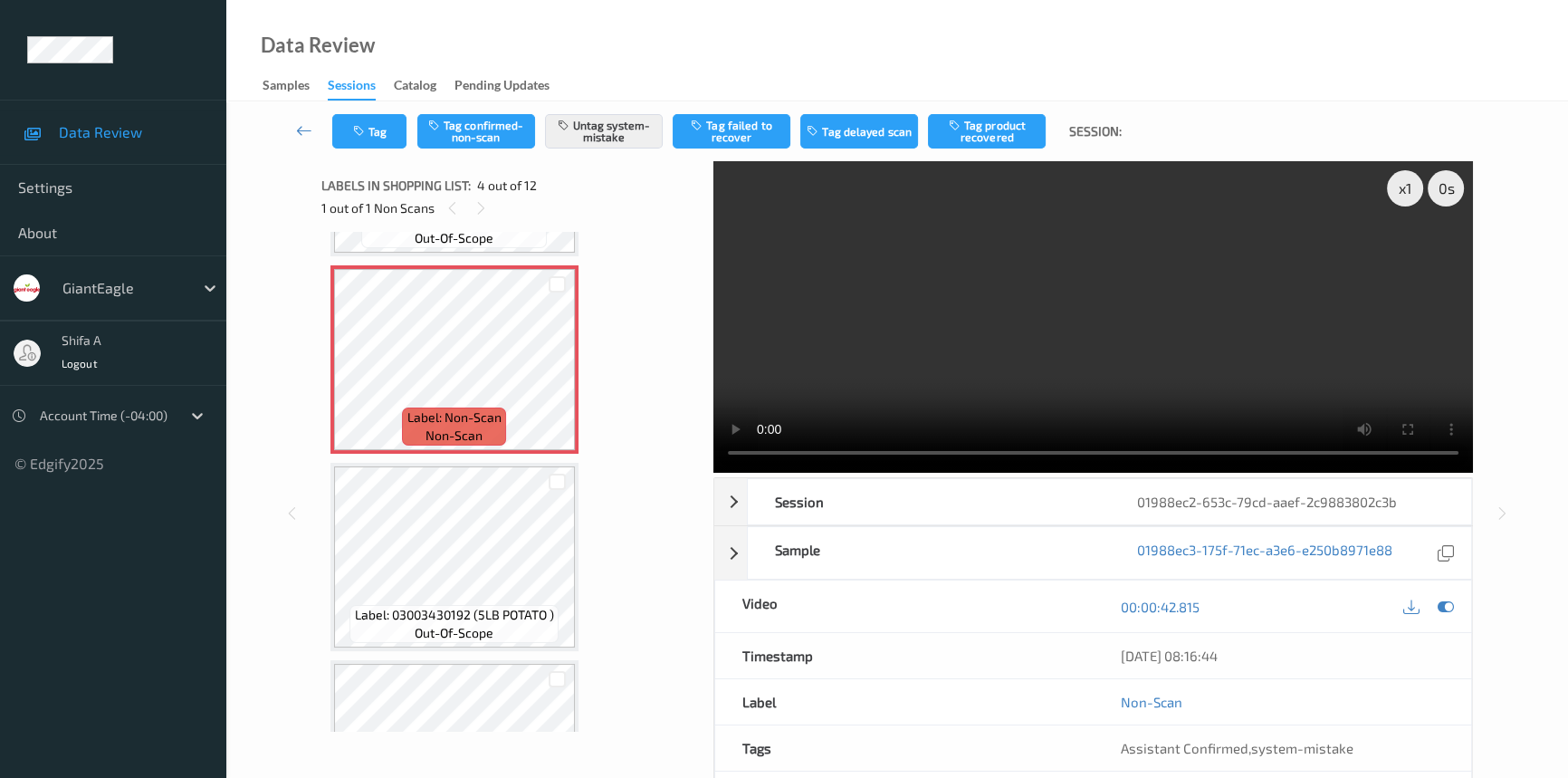
click at [1144, 333] on video at bounding box center [1093, 317] width 759 height 311
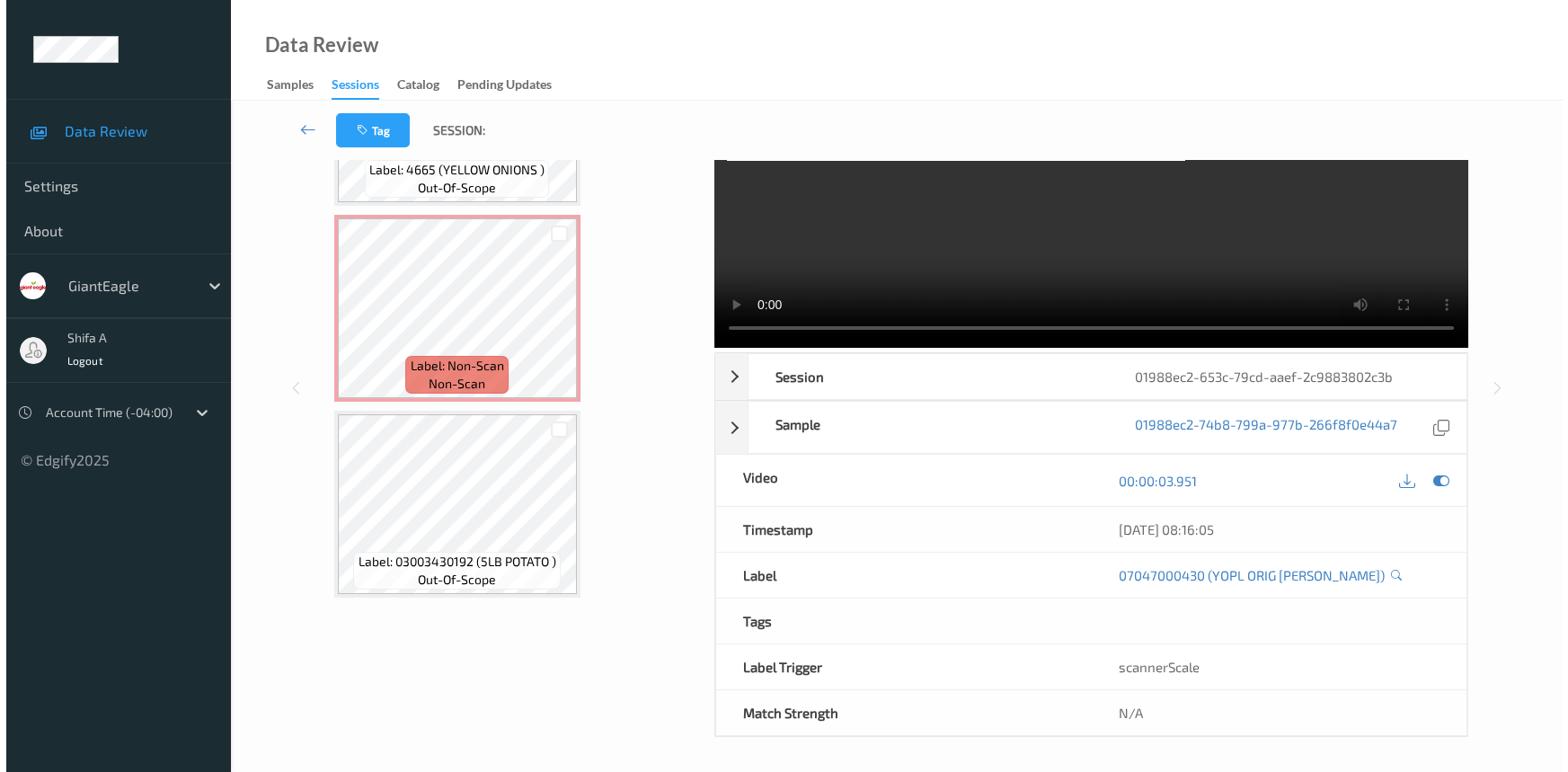
scroll to position [490, 0]
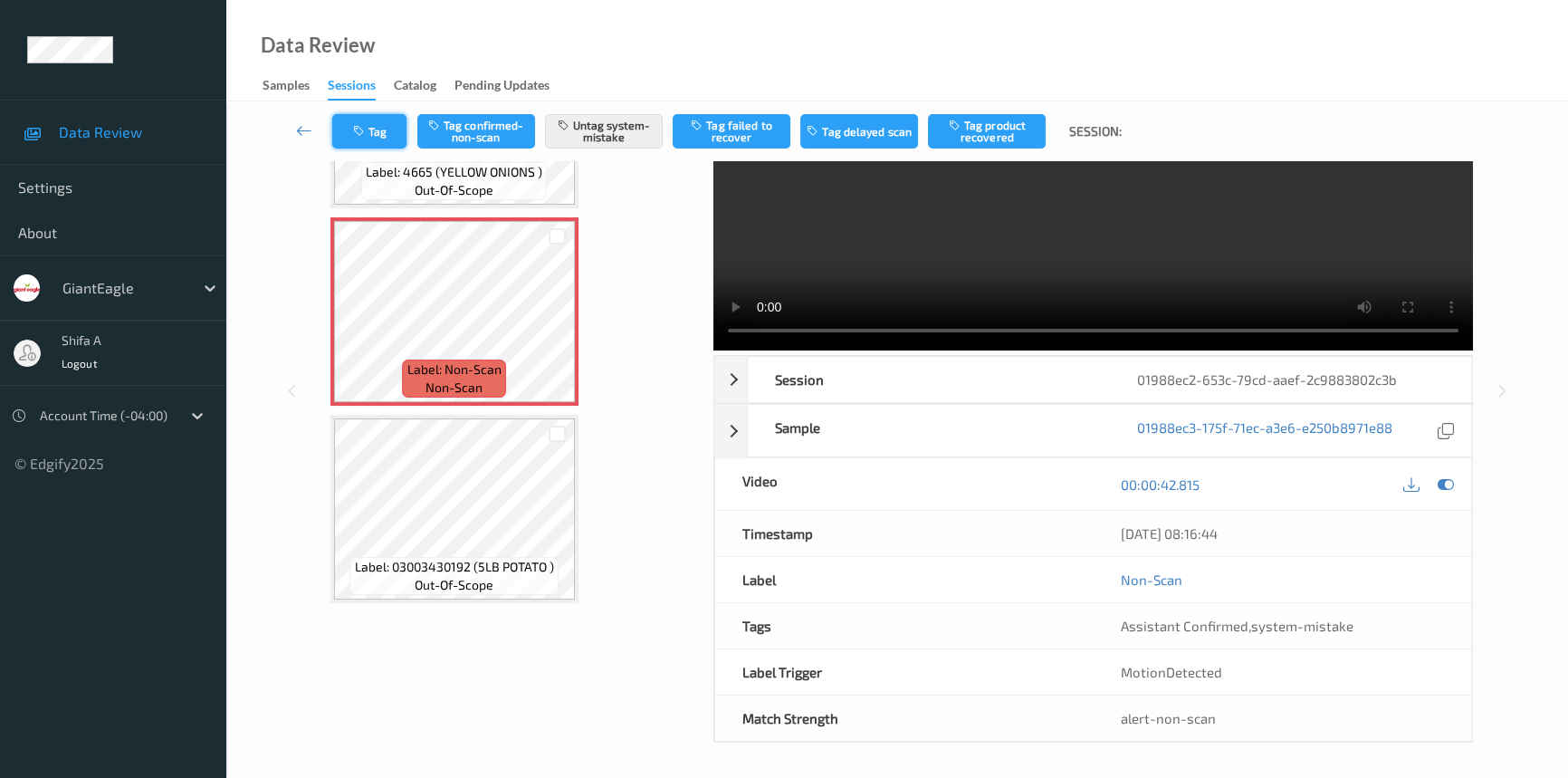
click at [377, 142] on button "Tag" at bounding box center [369, 132] width 74 height 35
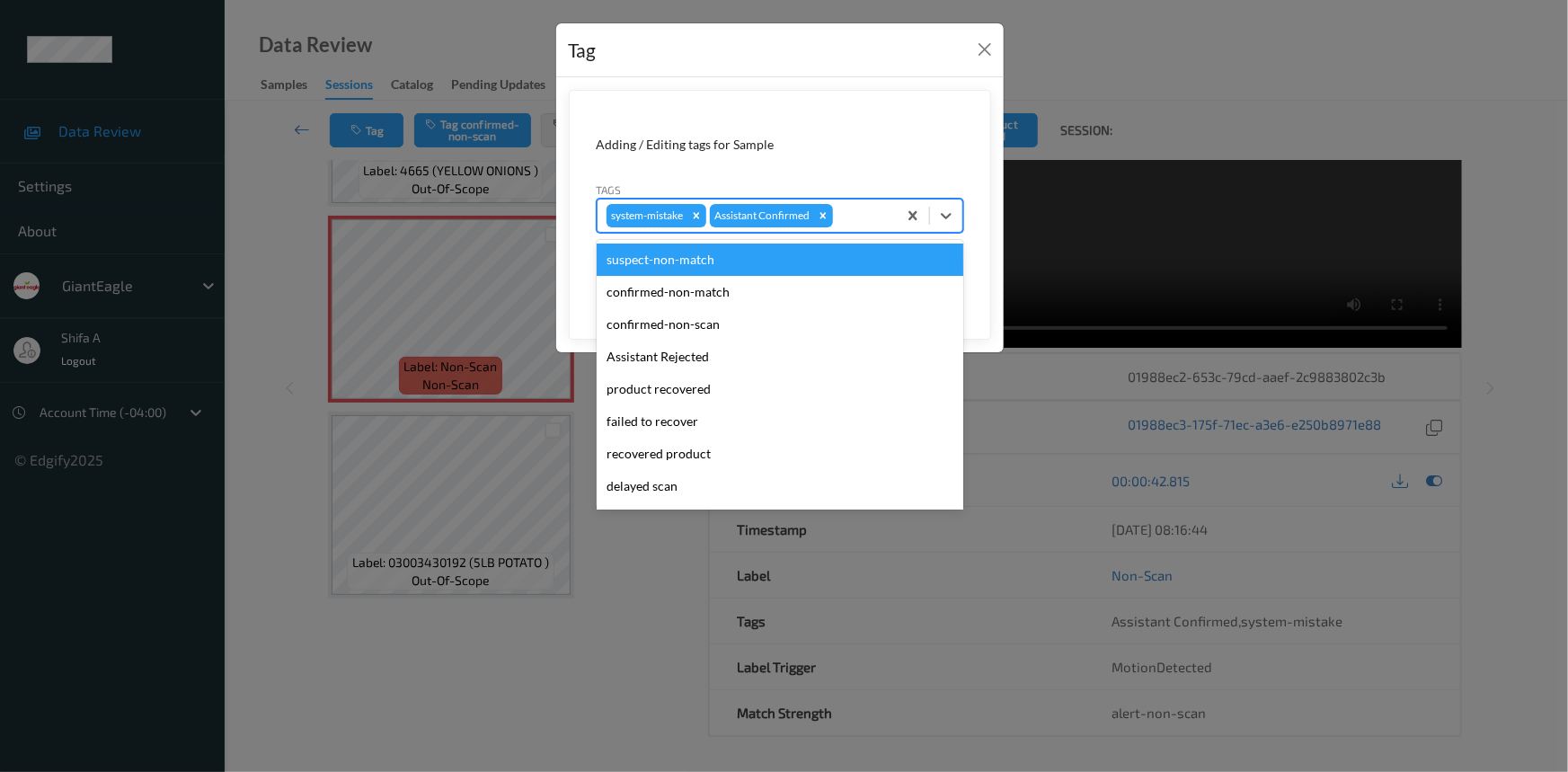
click at [868, 204] on div "system-mistake Assistant Confirmed" at bounding box center [747, 216] width 300 height 31
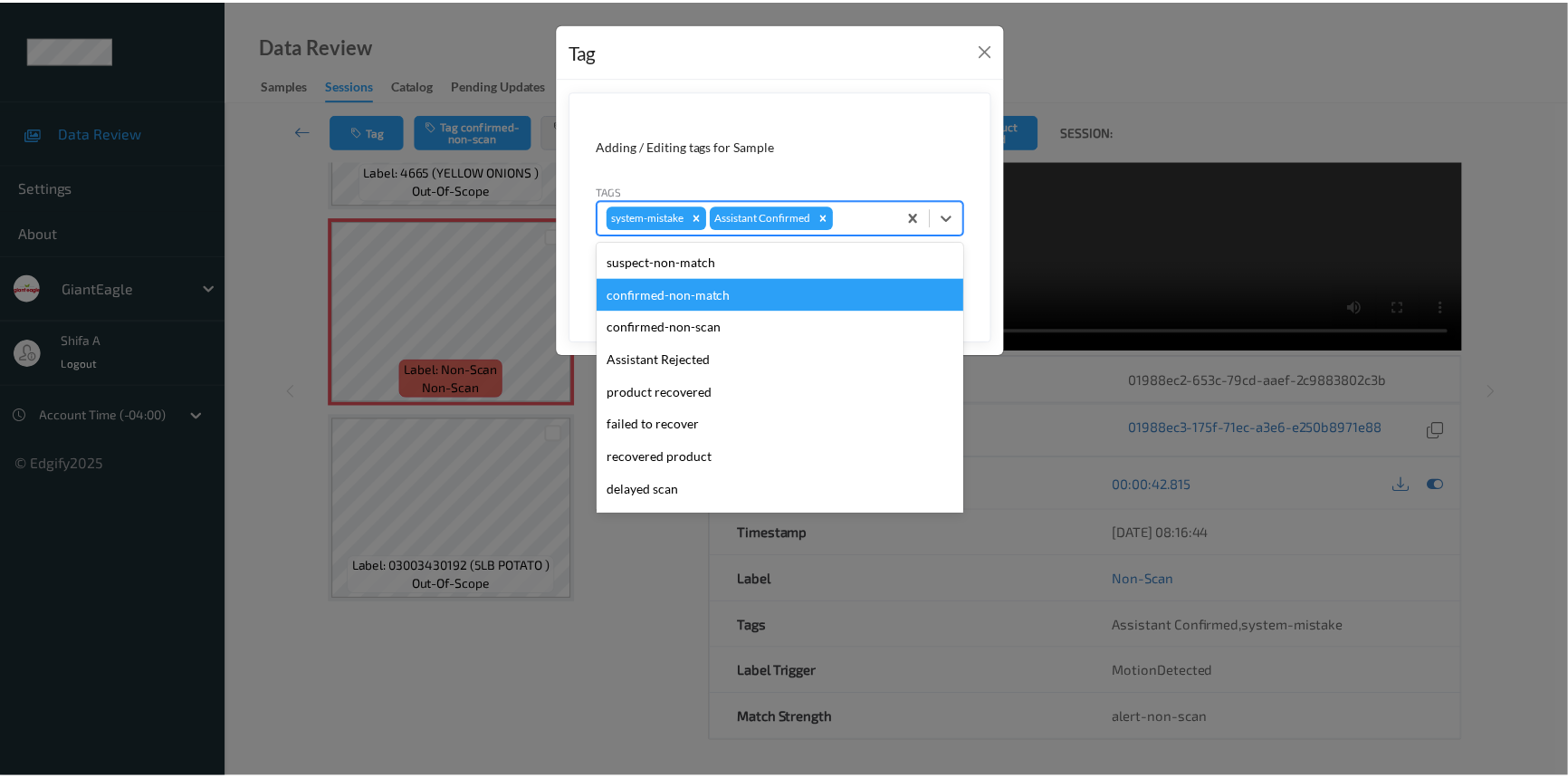
scroll to position [159, 0]
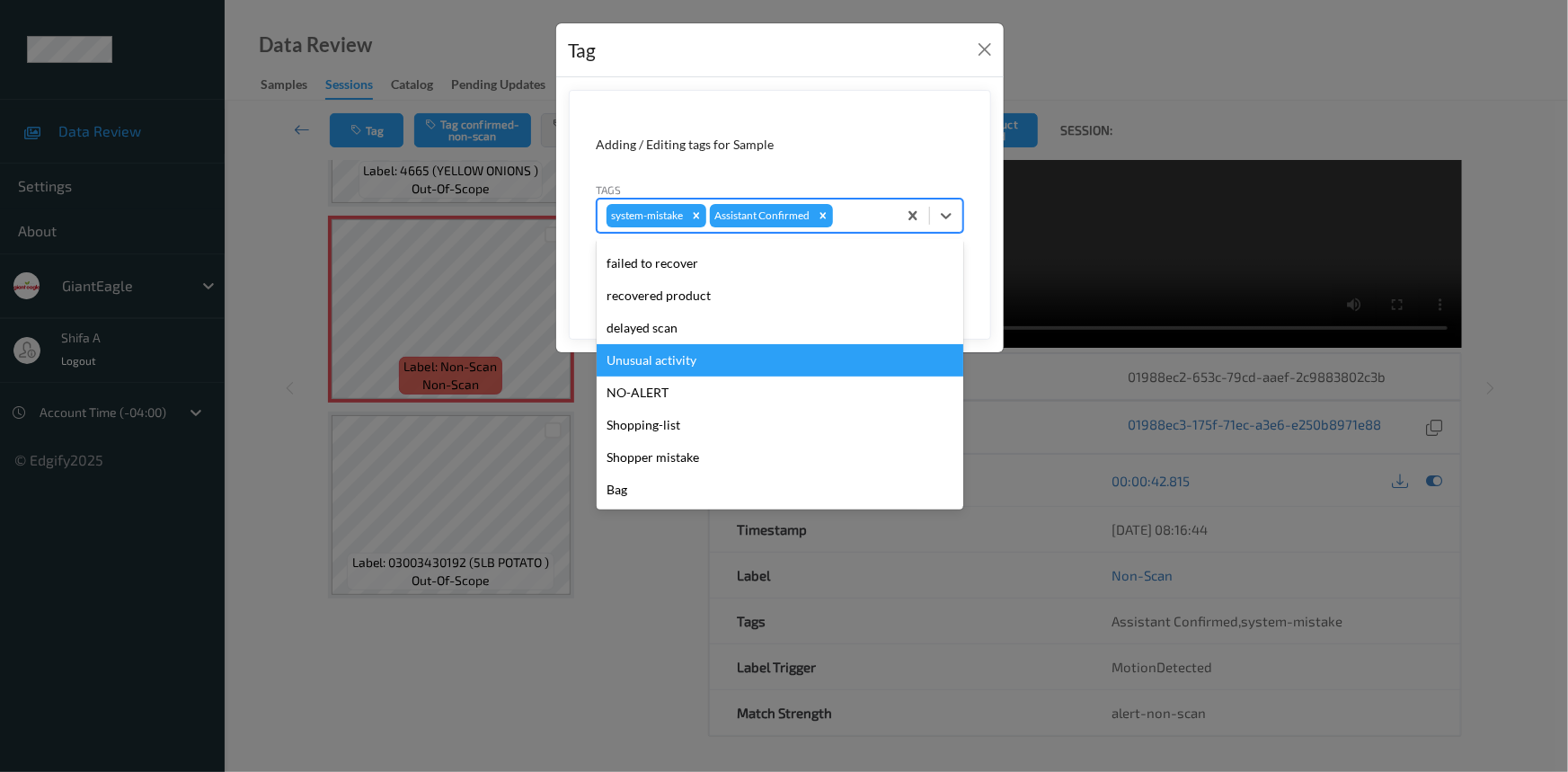
click at [693, 353] on div "Unusual activity" at bounding box center [780, 361] width 367 height 33
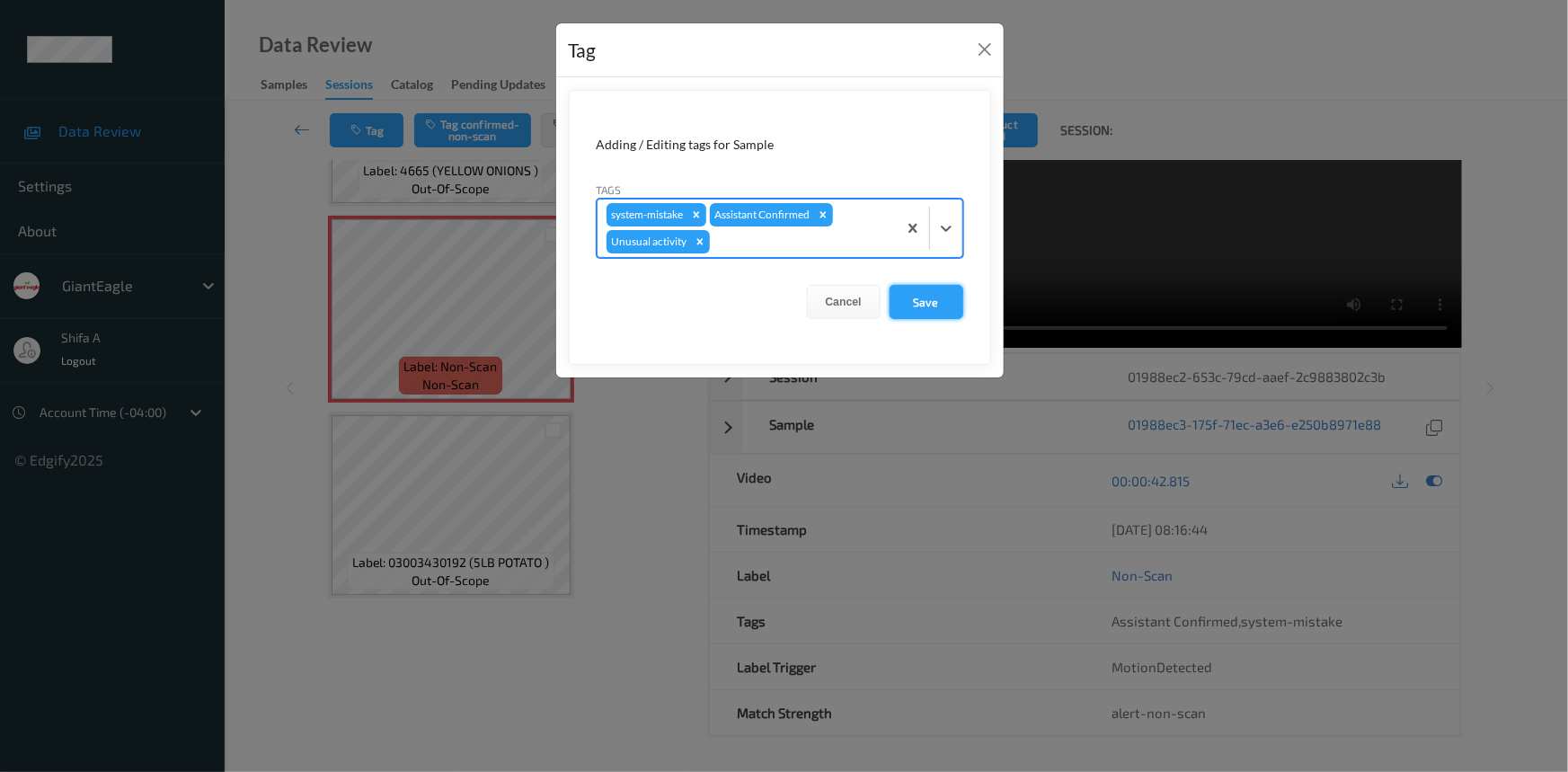
click at [907, 311] on button "Save" at bounding box center [926, 302] width 74 height 35
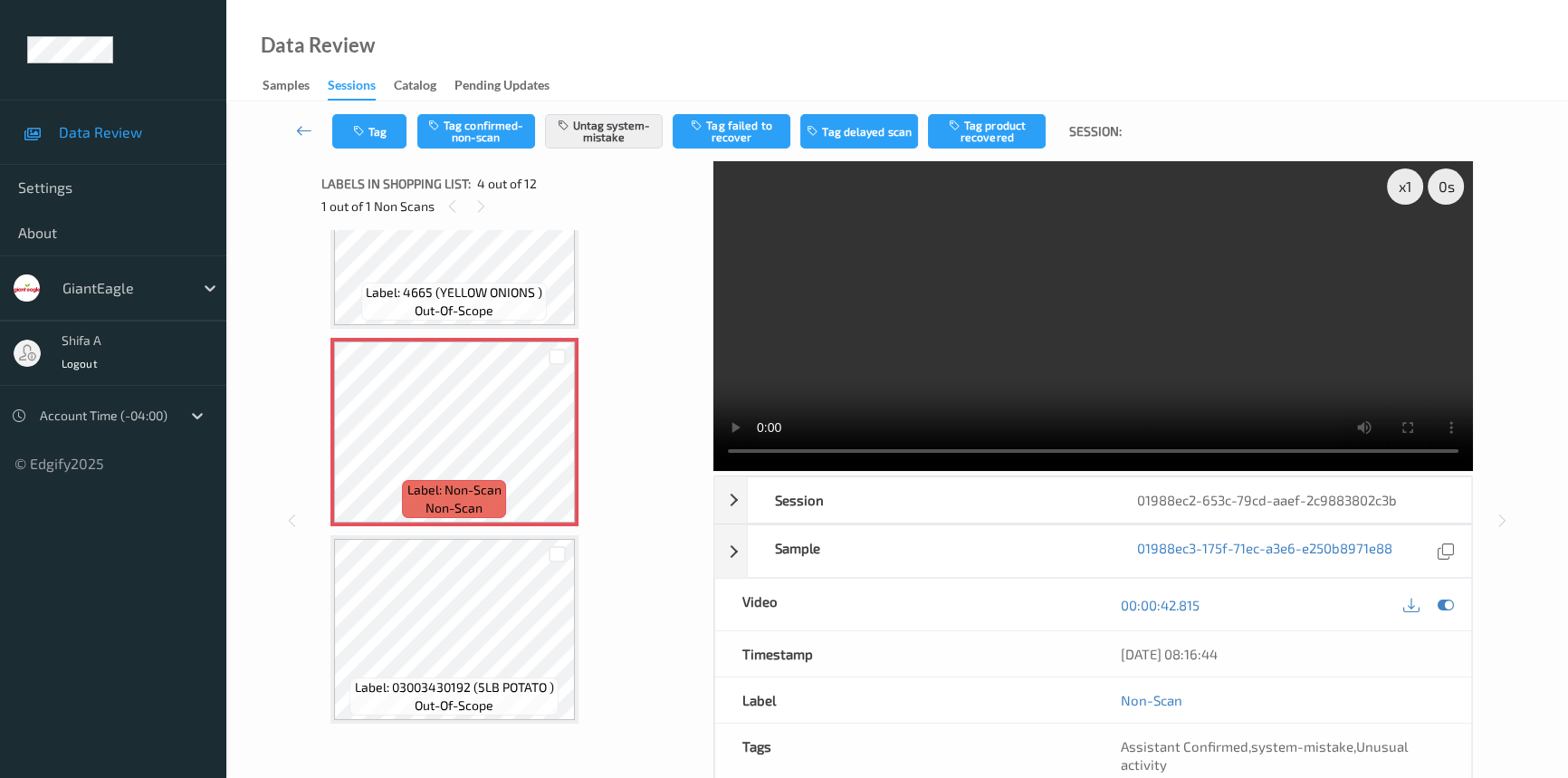
scroll to position [0, 0]
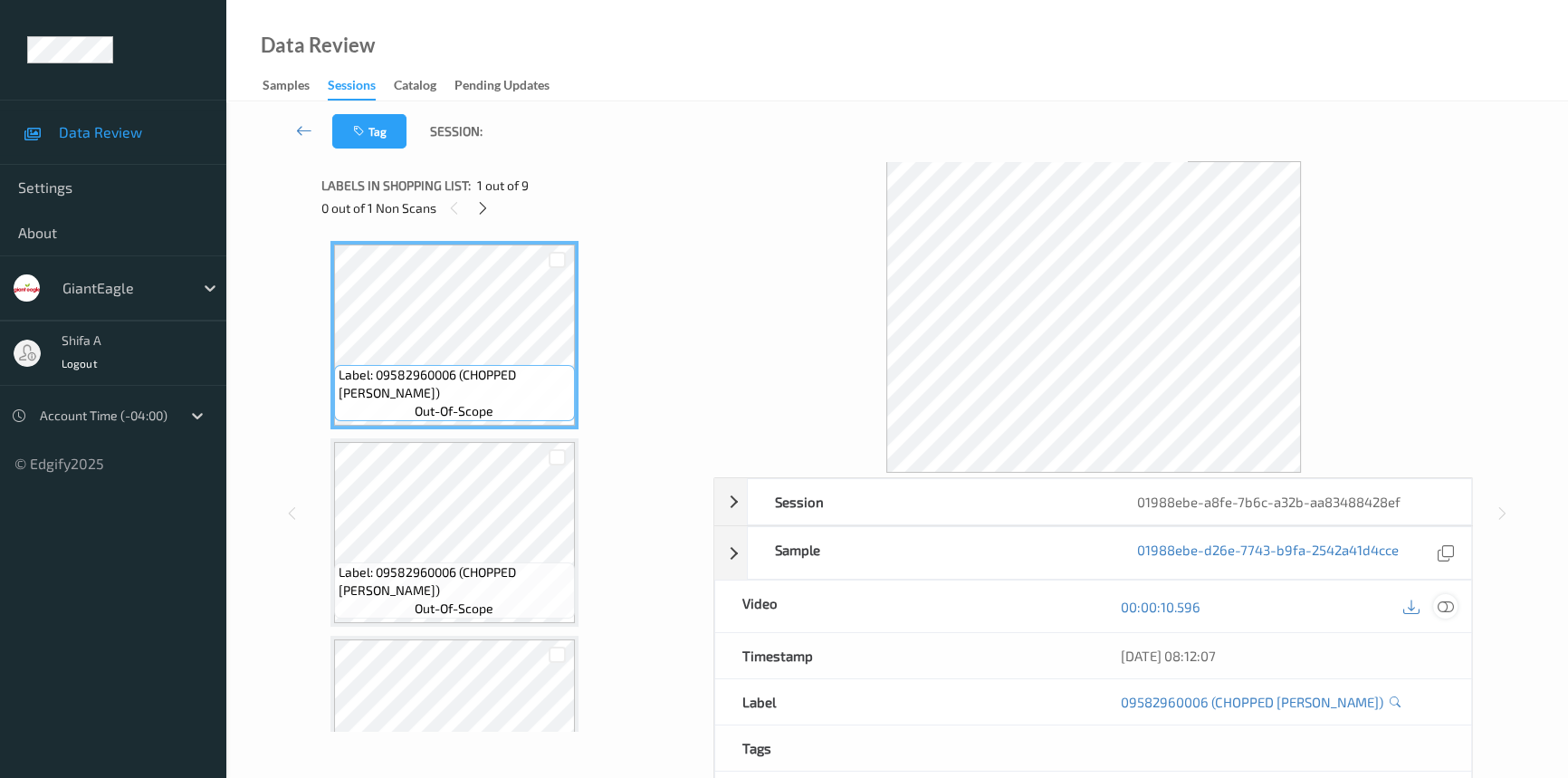
click at [1439, 605] on icon at bounding box center [1445, 607] width 16 height 16
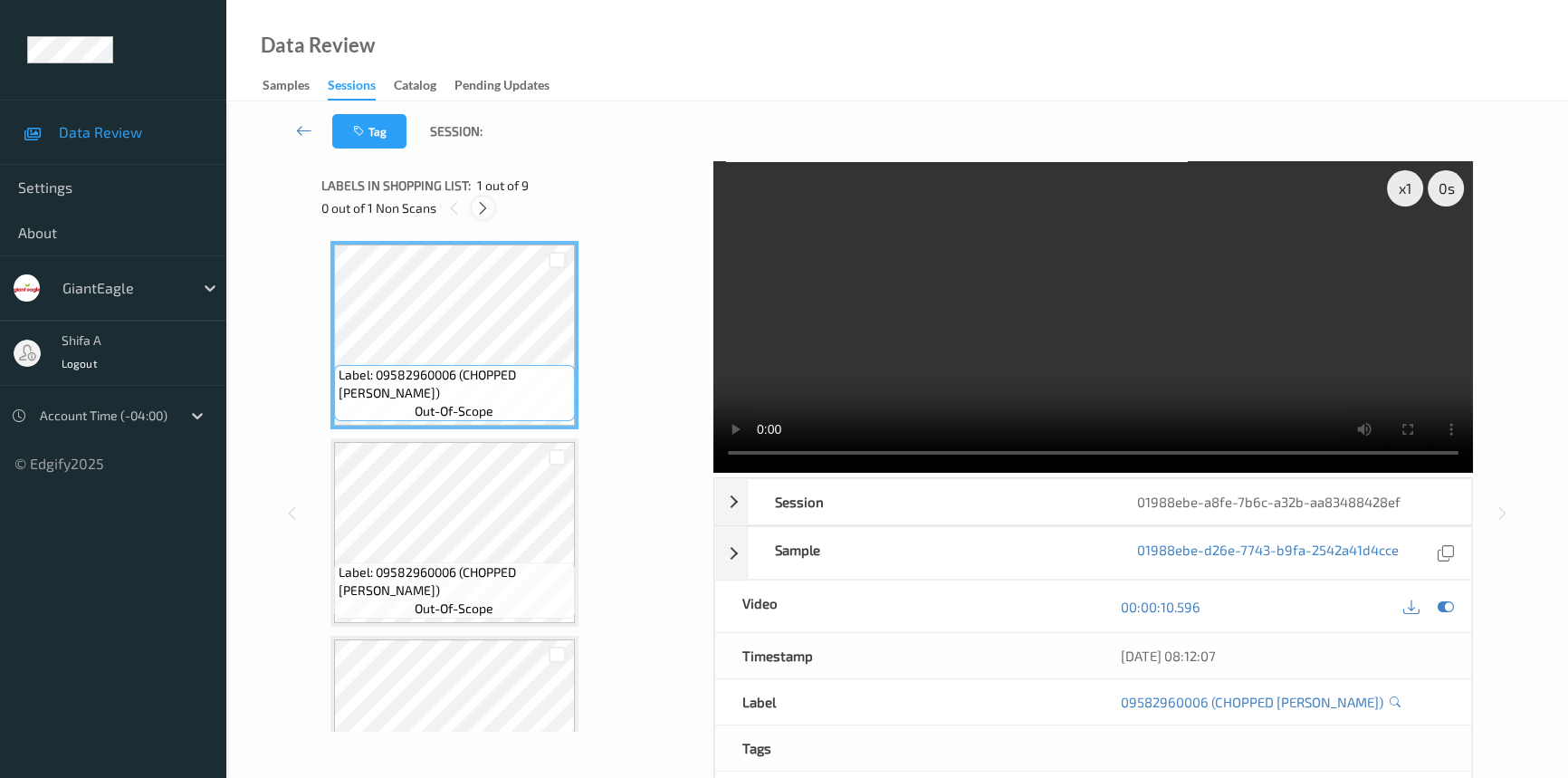
click at [481, 200] on icon at bounding box center [483, 209] width 16 height 16
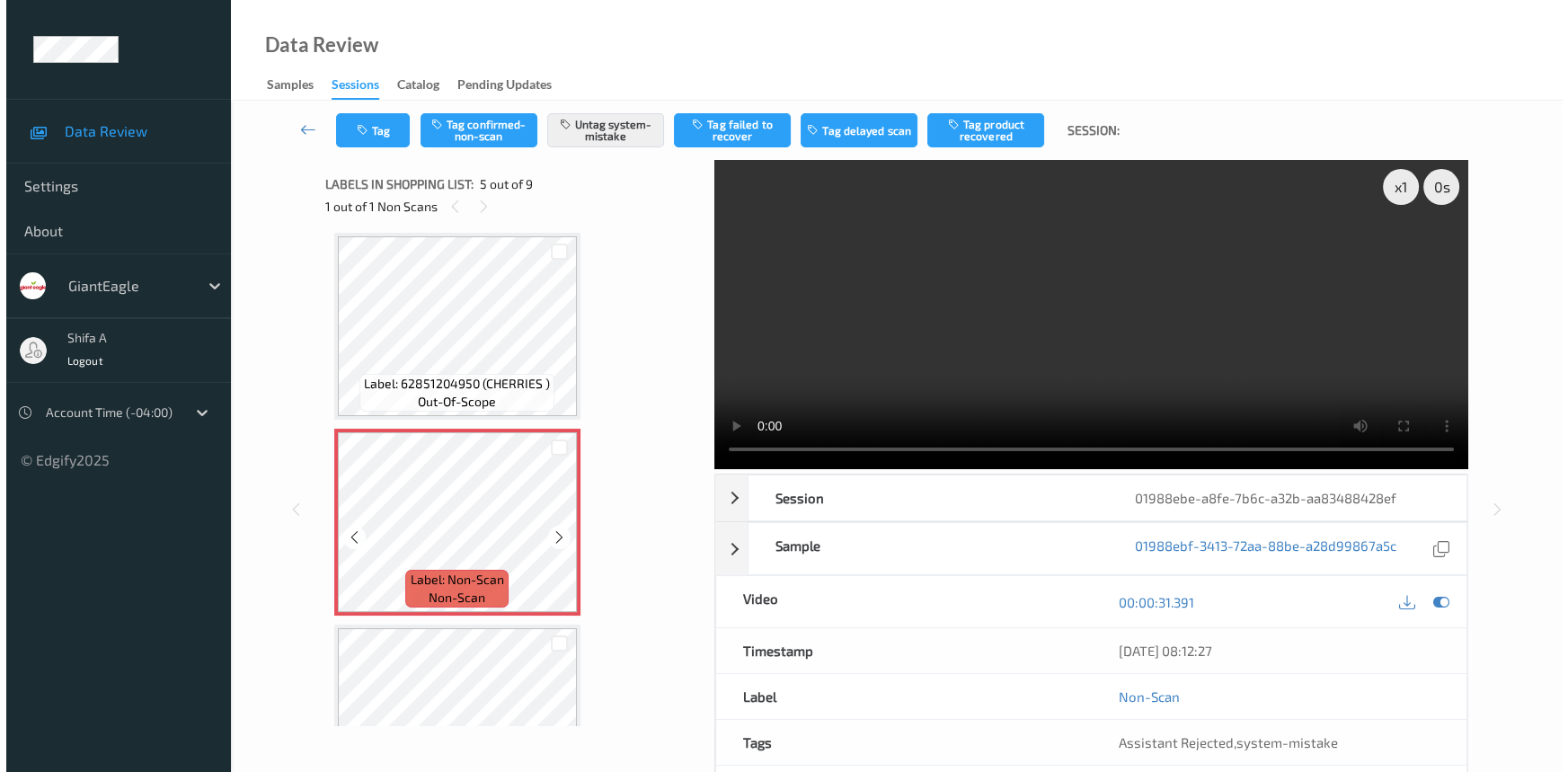
scroll to position [676, 0]
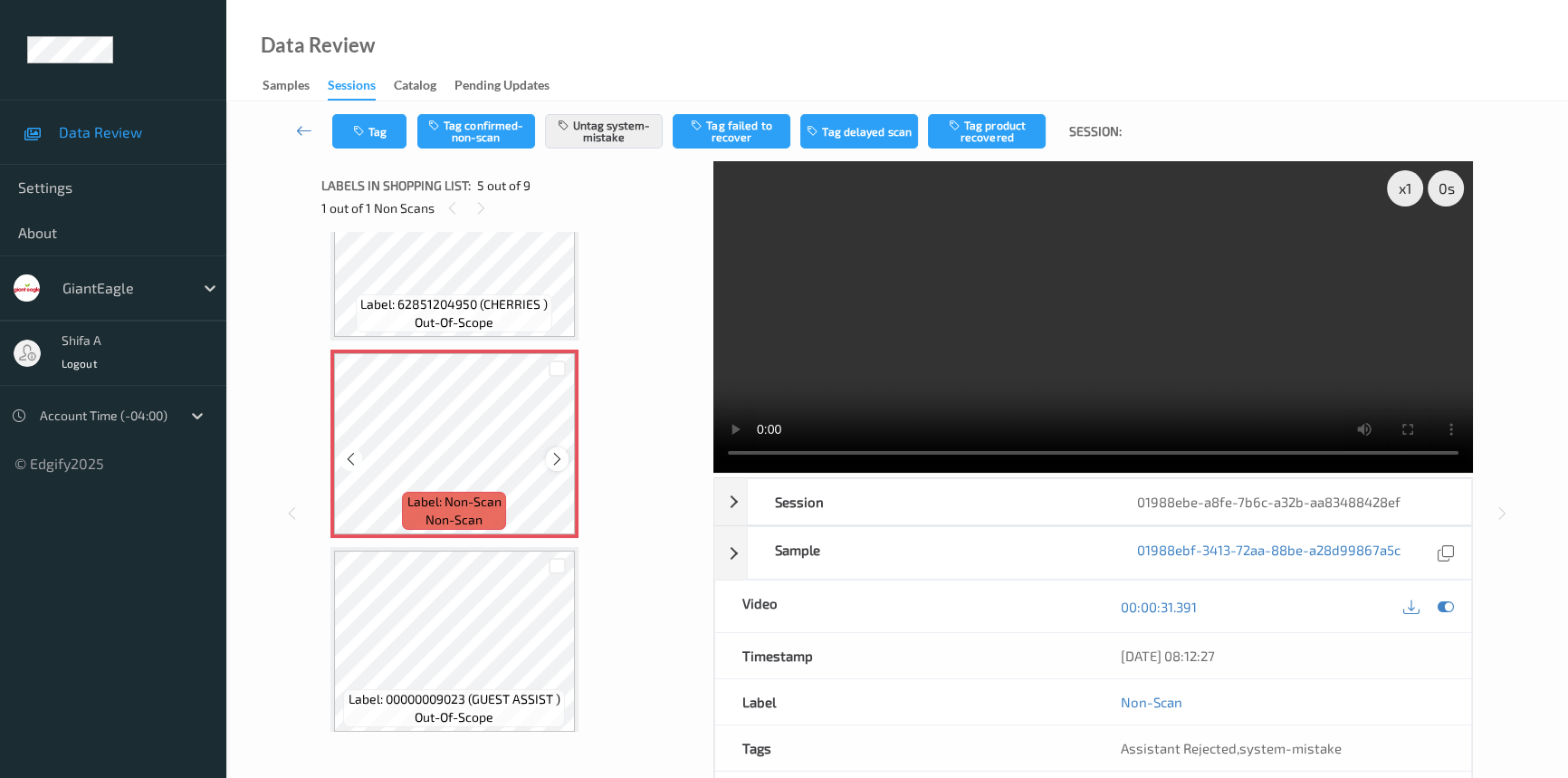
click at [553, 454] on icon at bounding box center [557, 459] width 16 height 16
click at [381, 140] on button "Tag" at bounding box center [369, 132] width 74 height 35
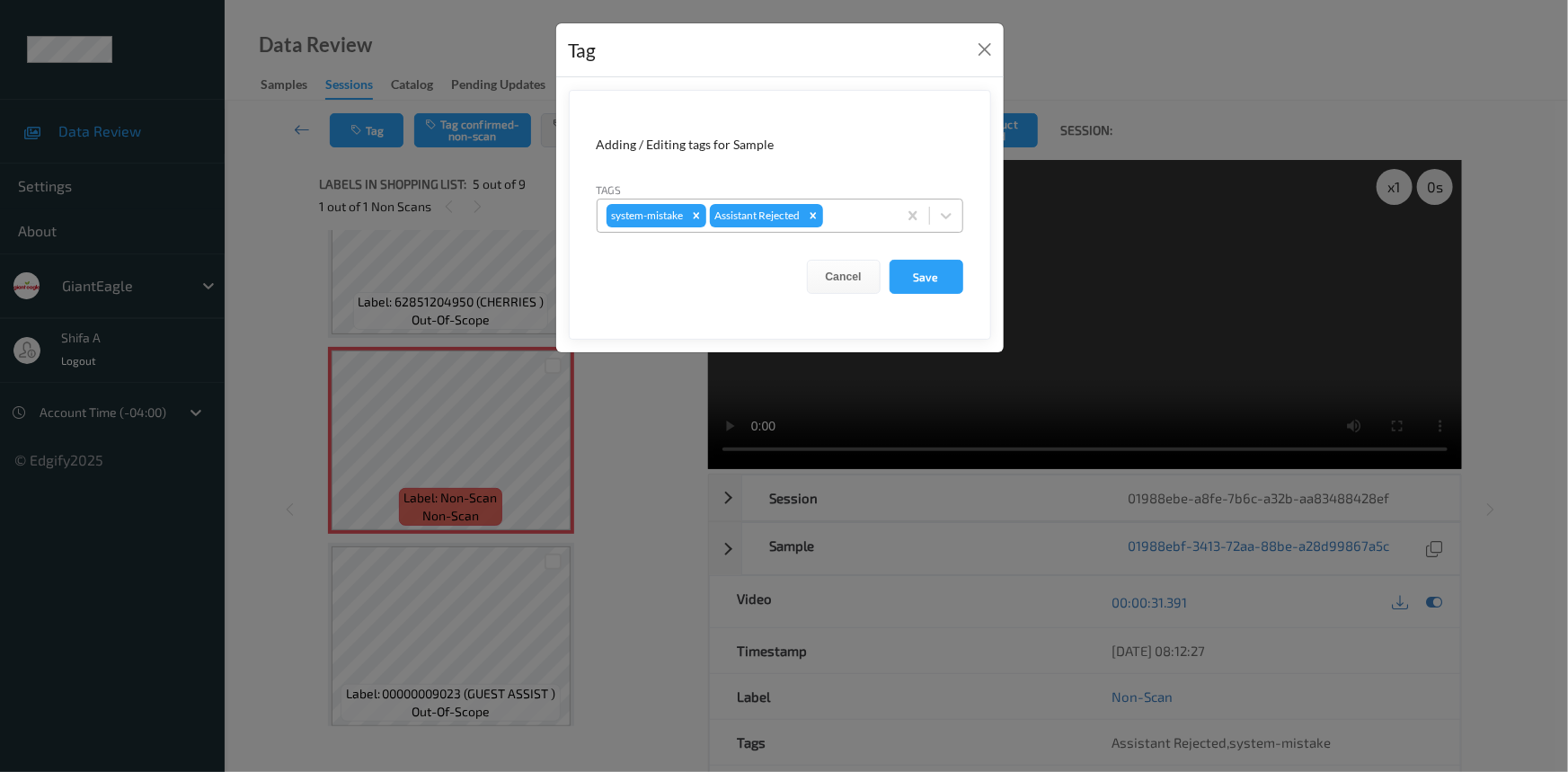
click at [848, 220] on div at bounding box center [856, 216] width 61 height 22
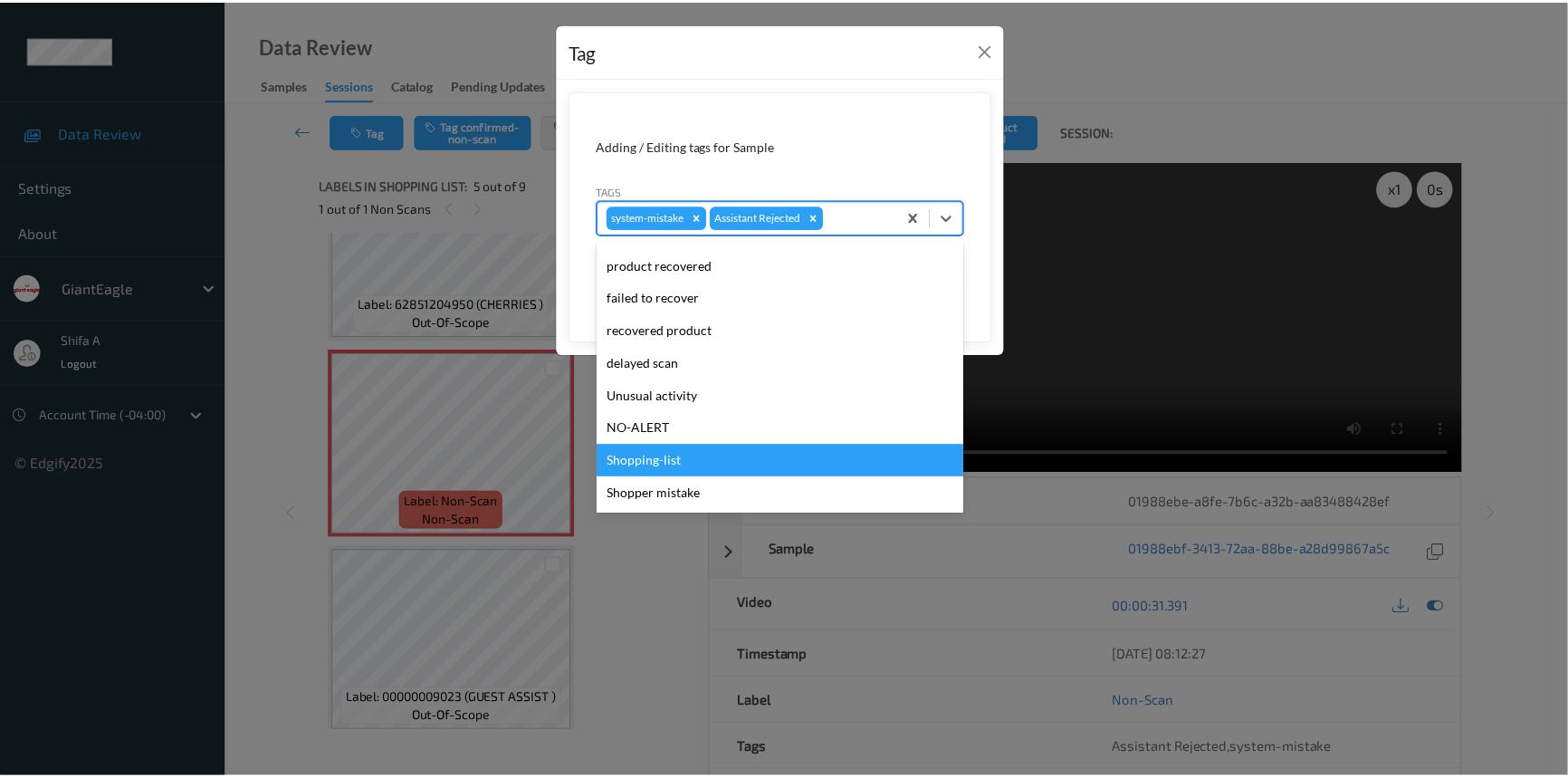
scroll to position [159, 0]
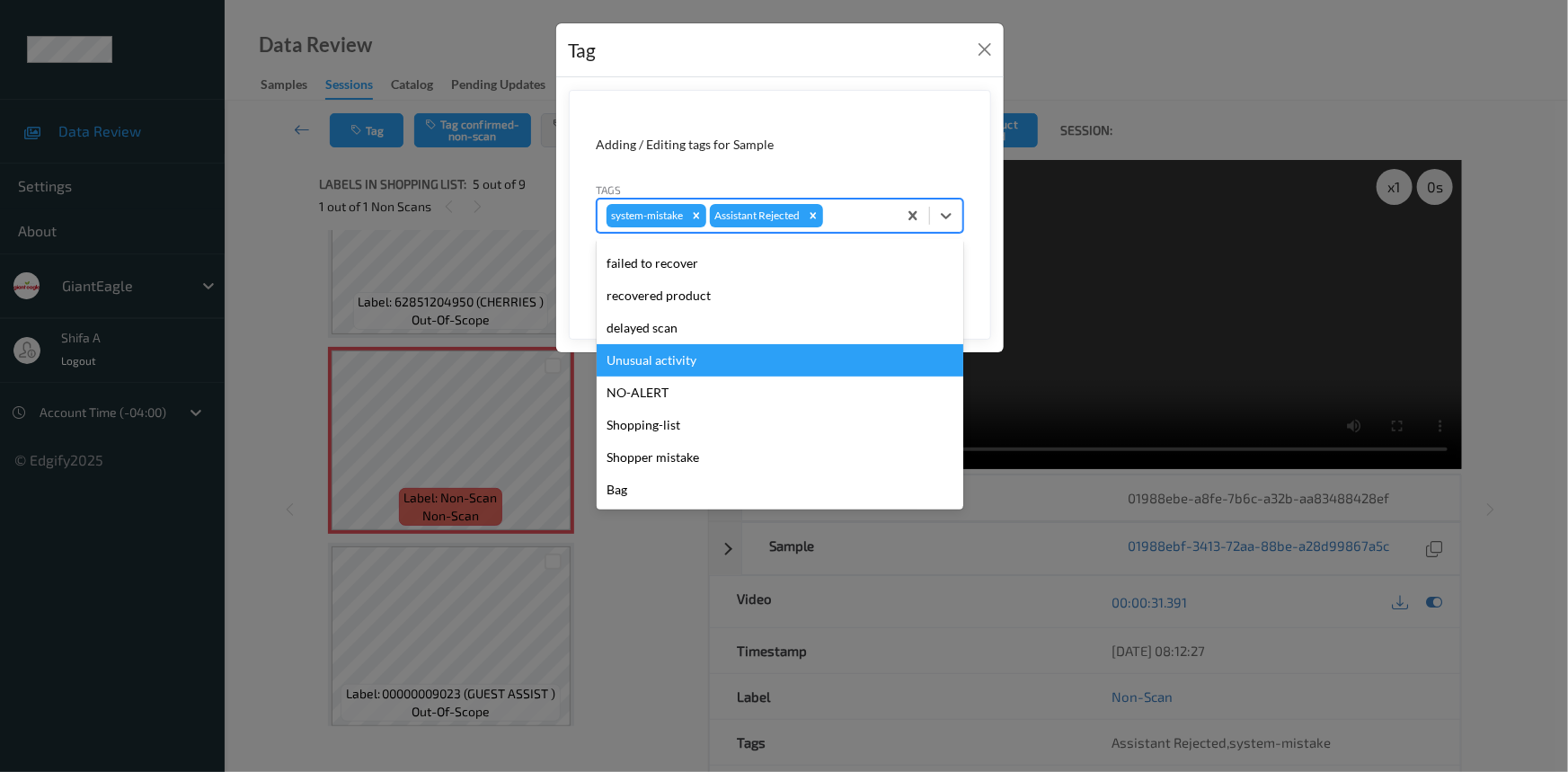
click at [690, 363] on div "Unusual activity" at bounding box center [780, 361] width 367 height 33
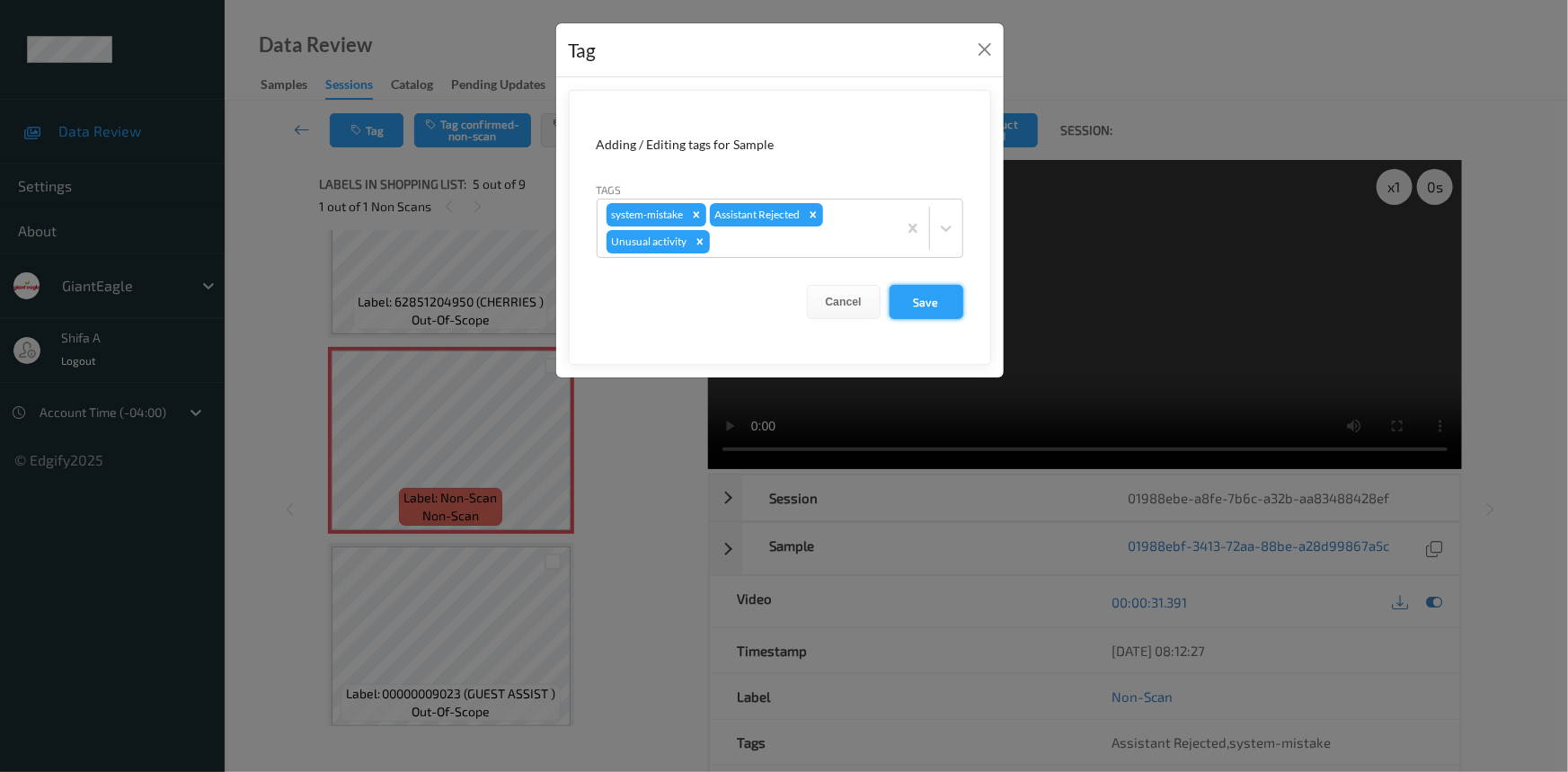
click at [931, 303] on button "Save" at bounding box center [926, 302] width 74 height 35
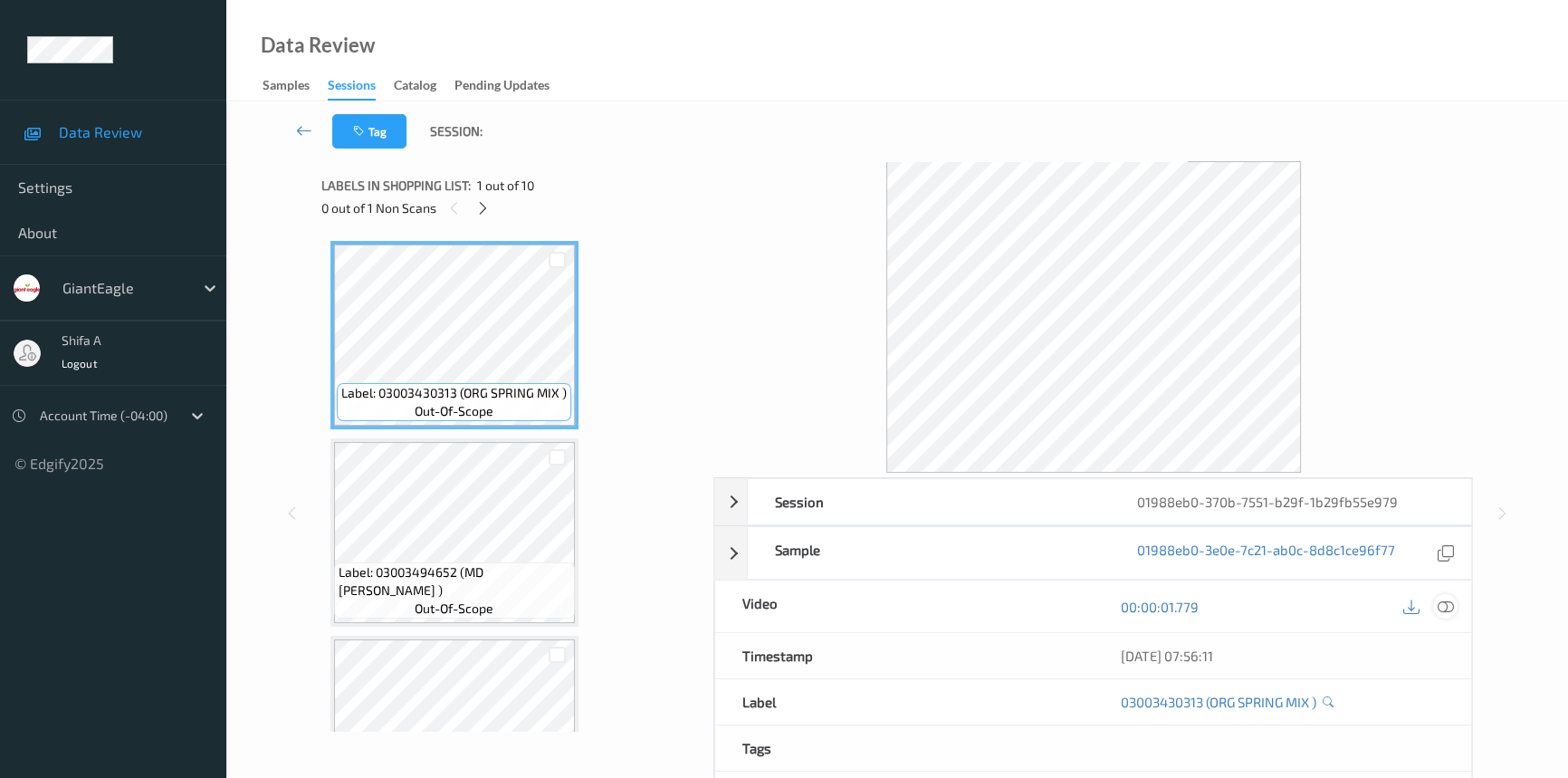
click at [1444, 601] on icon at bounding box center [1445, 607] width 16 height 16
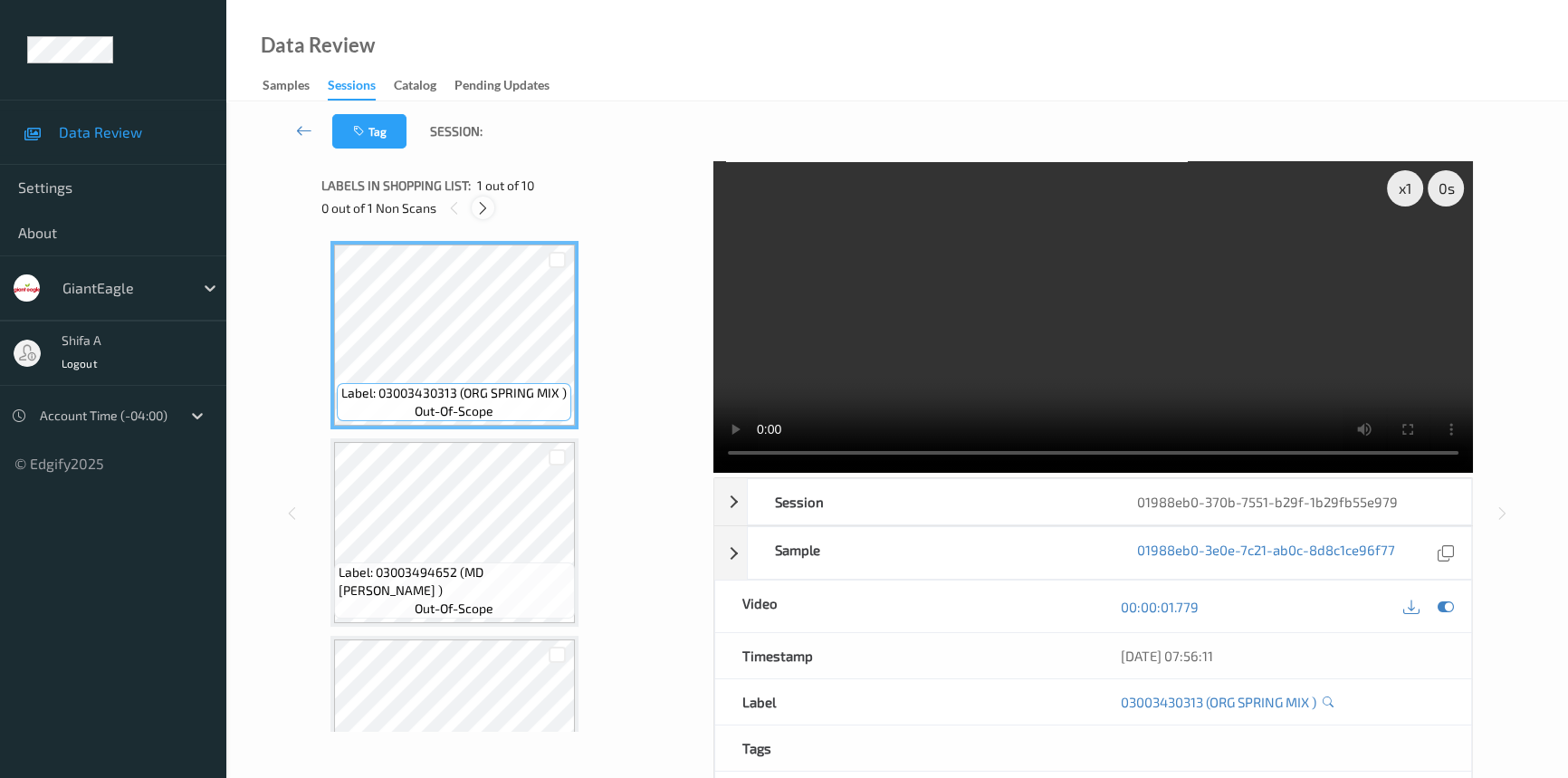
click at [475, 212] on div at bounding box center [483, 208] width 23 height 23
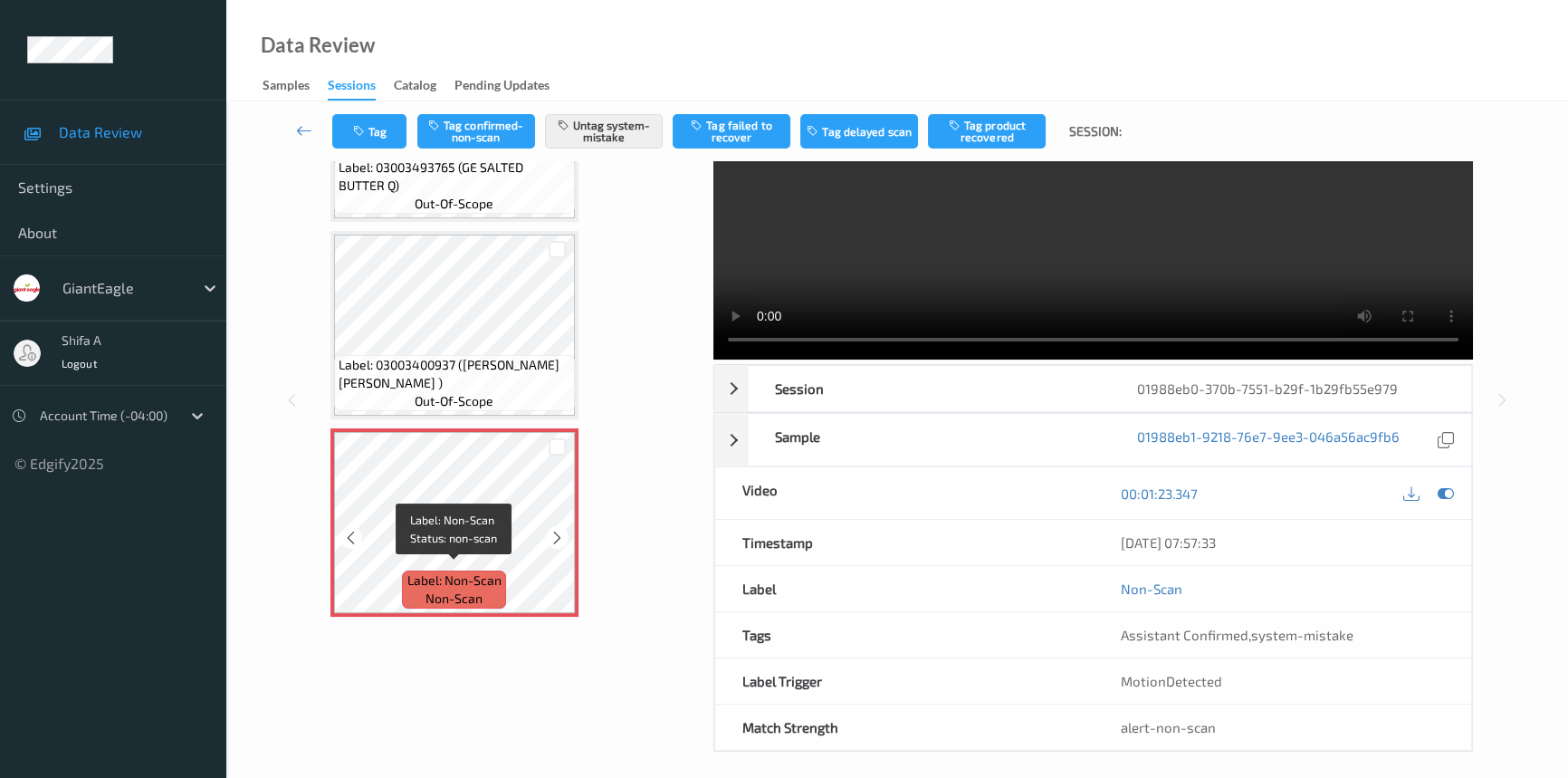
scroll to position [123, 0]
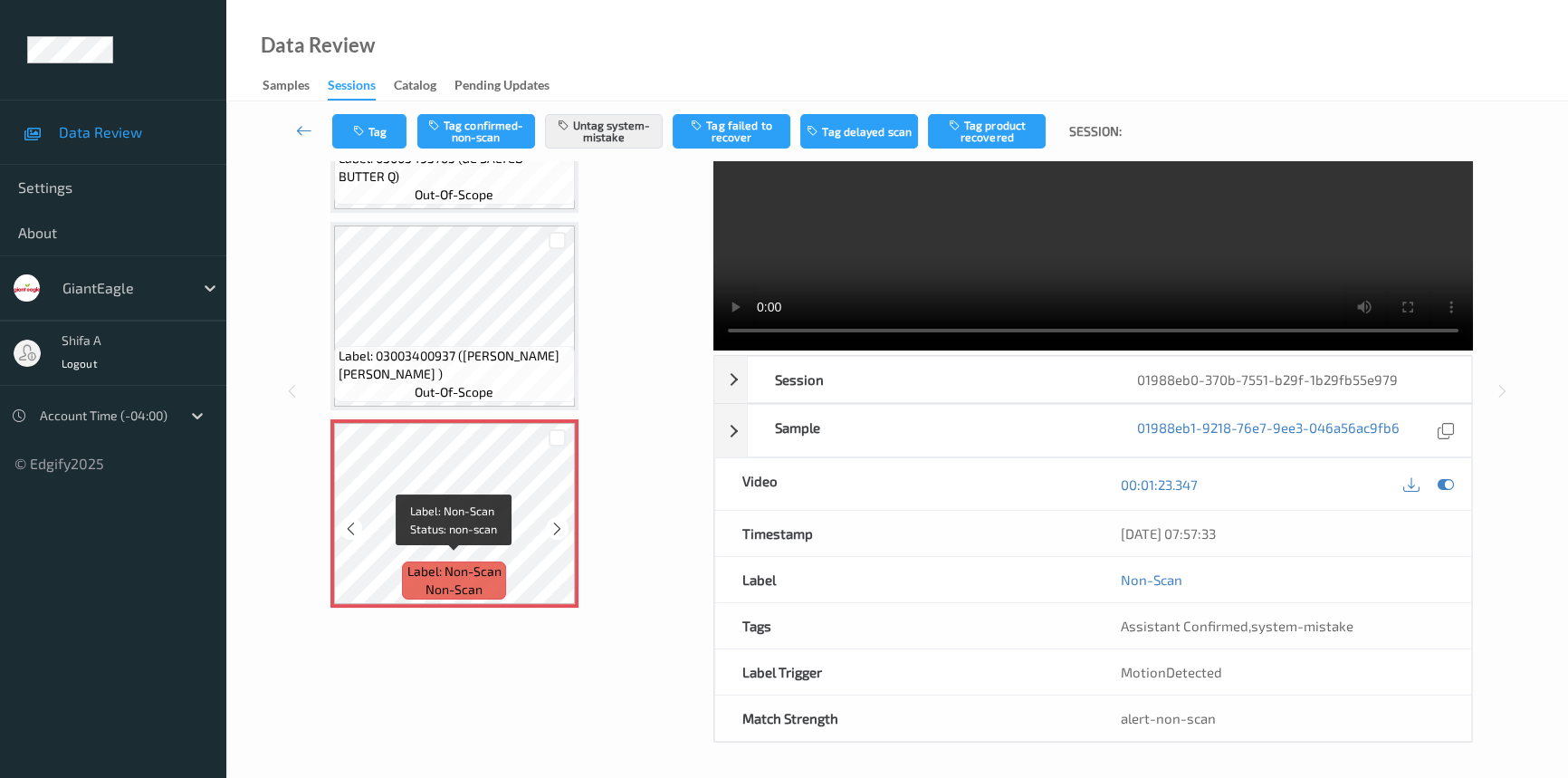
click at [473, 563] on span "Label: Non-Scan" at bounding box center [454, 572] width 94 height 18
click at [562, 521] on icon at bounding box center [557, 529] width 16 height 16
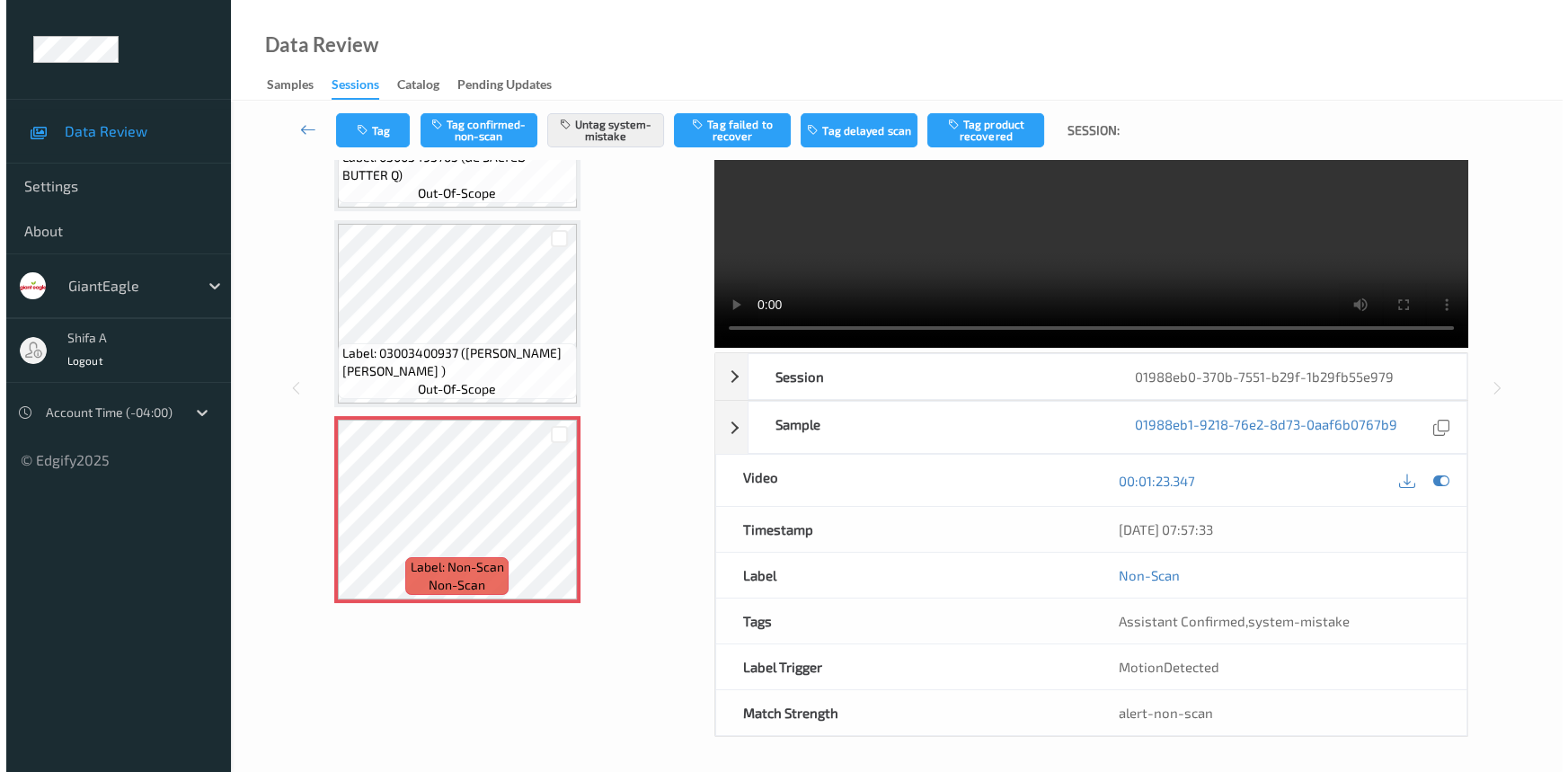
scroll to position [0, 0]
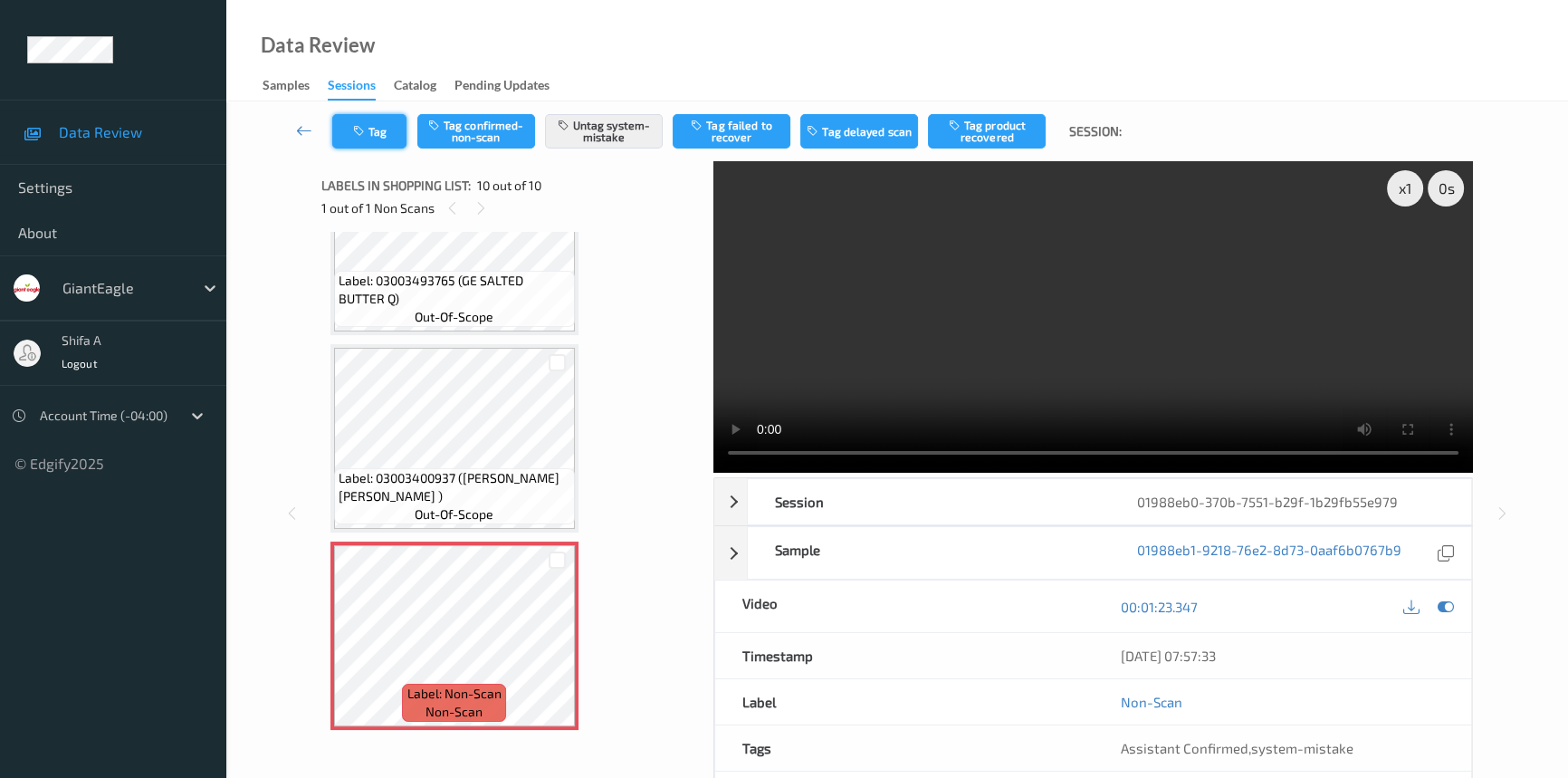
click at [367, 127] on icon "button" at bounding box center [360, 132] width 16 height 13
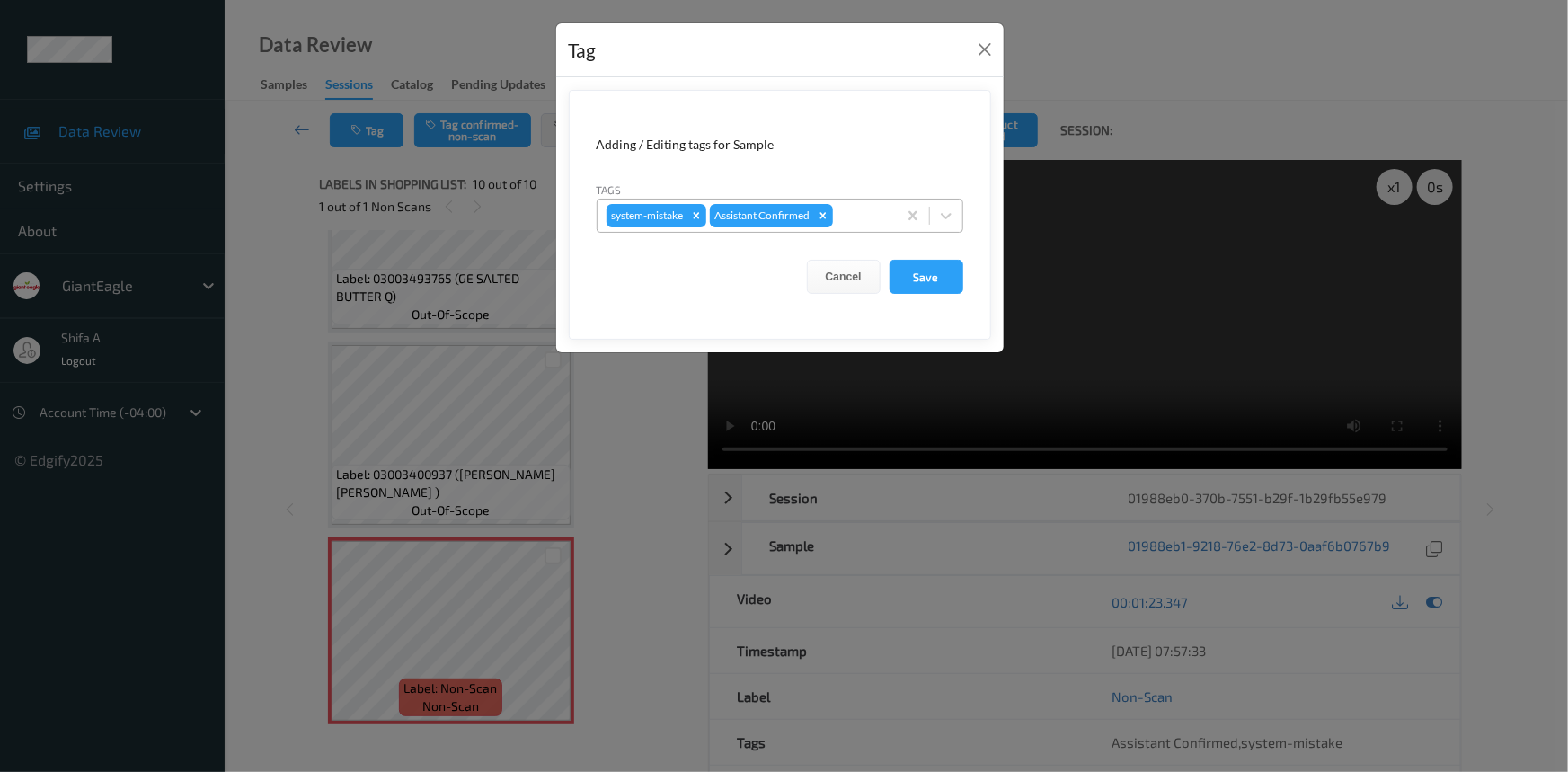
click at [875, 213] on div at bounding box center [862, 216] width 51 height 22
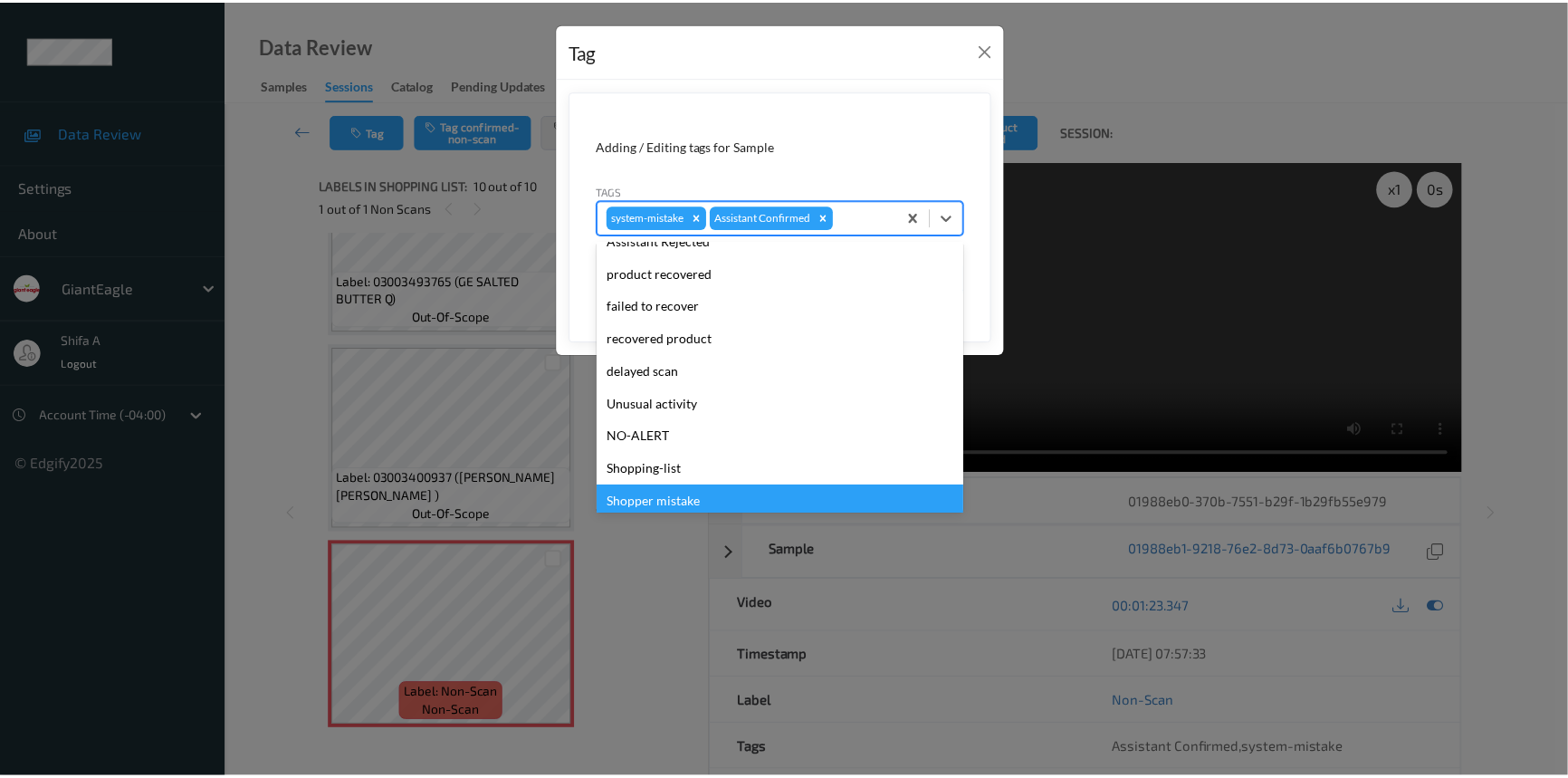
scroll to position [159, 0]
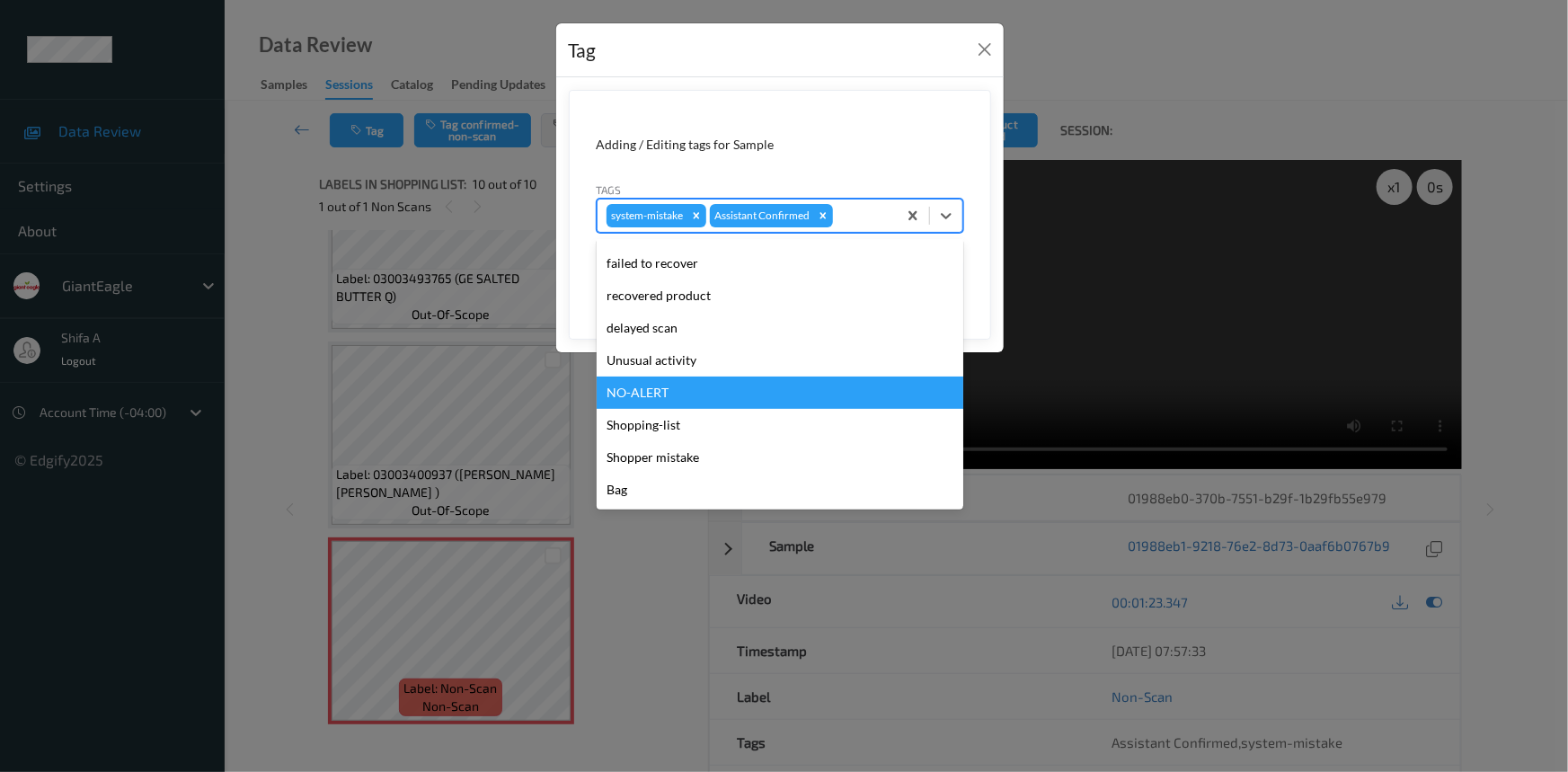
click at [695, 360] on div "Unusual activity" at bounding box center [780, 361] width 367 height 33
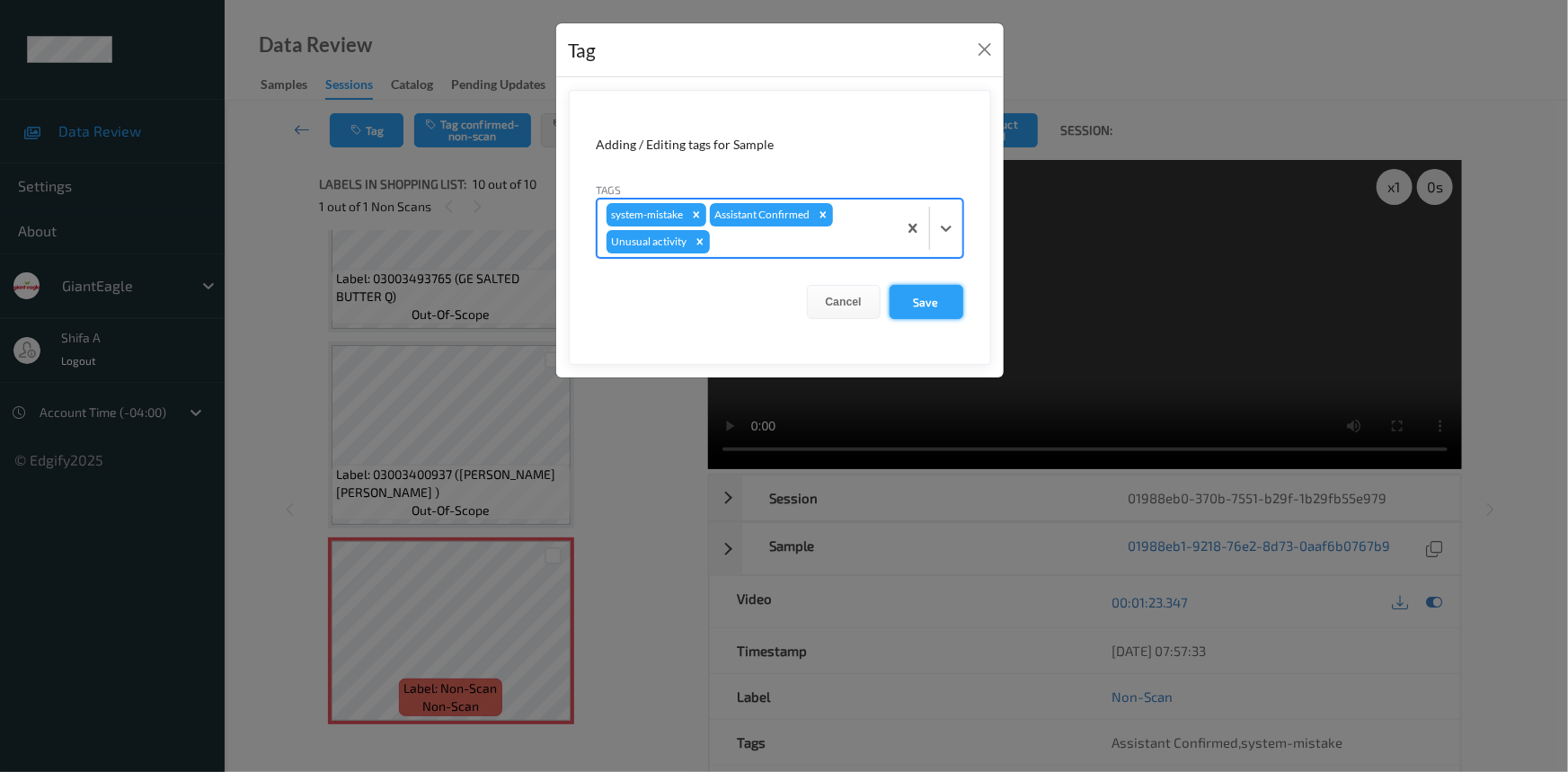
click at [946, 297] on button "Save" at bounding box center [926, 302] width 74 height 35
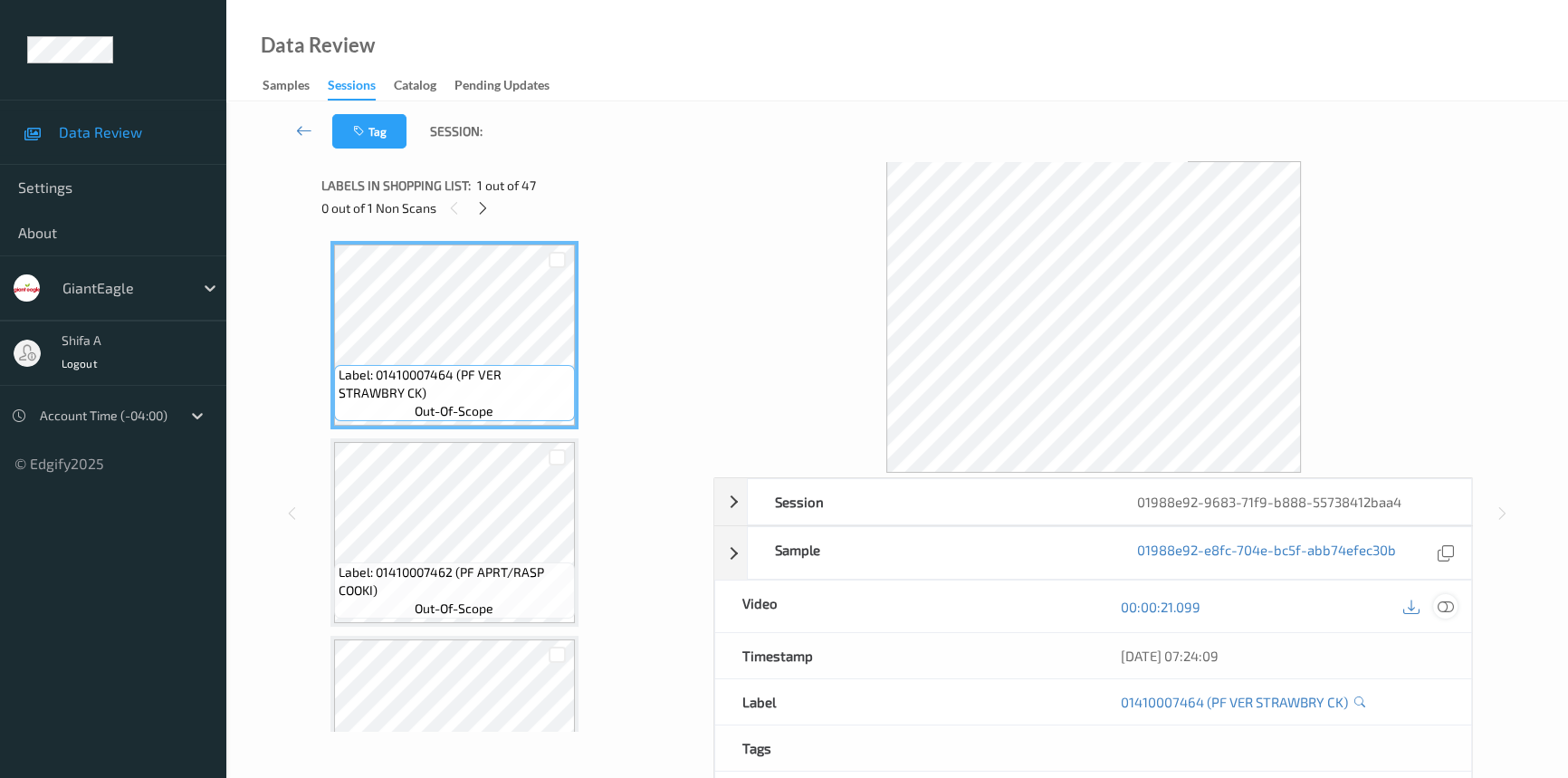
click at [1445, 612] on icon at bounding box center [1445, 607] width 16 height 16
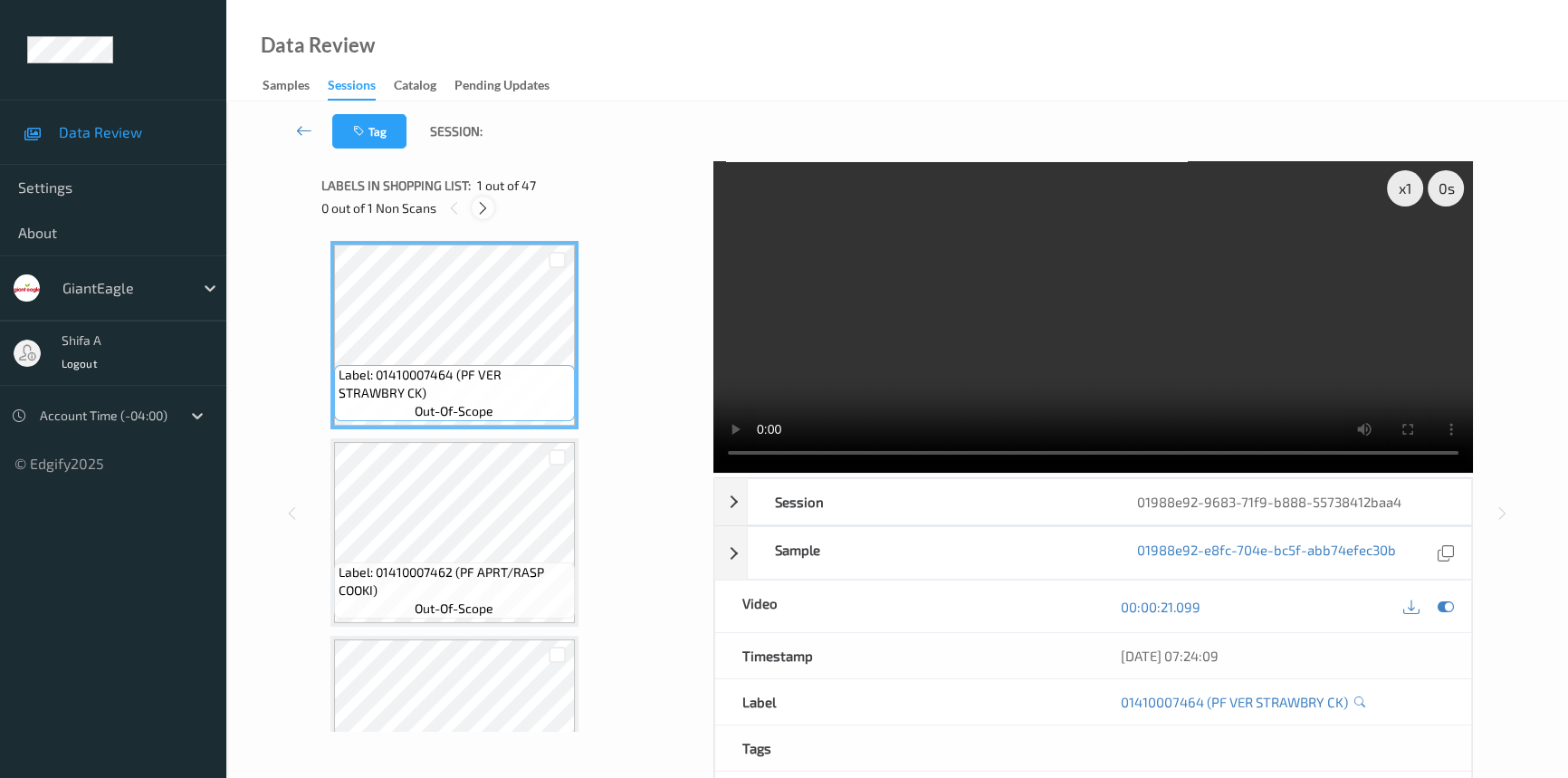
click at [486, 208] on icon at bounding box center [483, 209] width 16 height 16
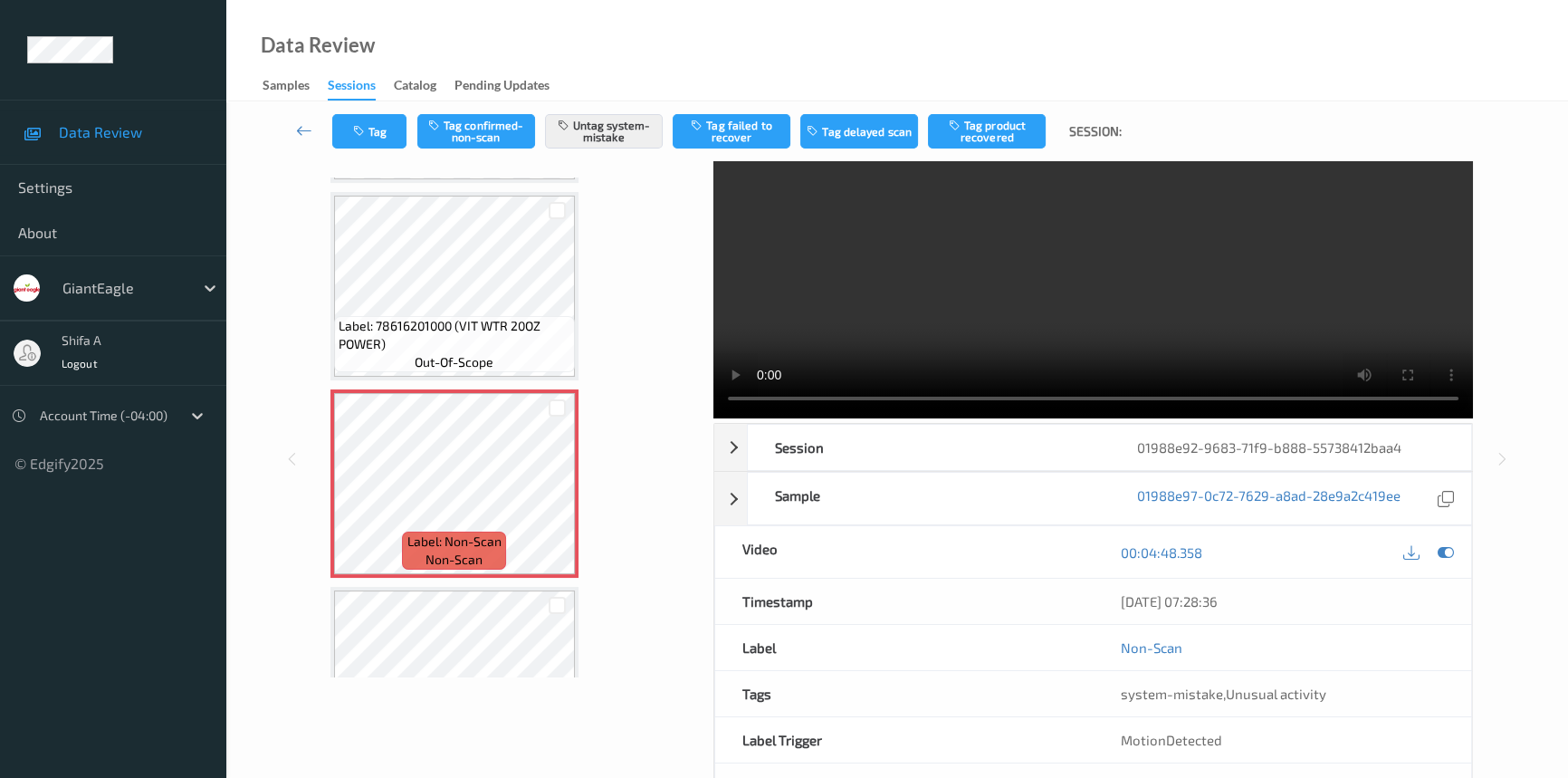
scroll to position [123, 0]
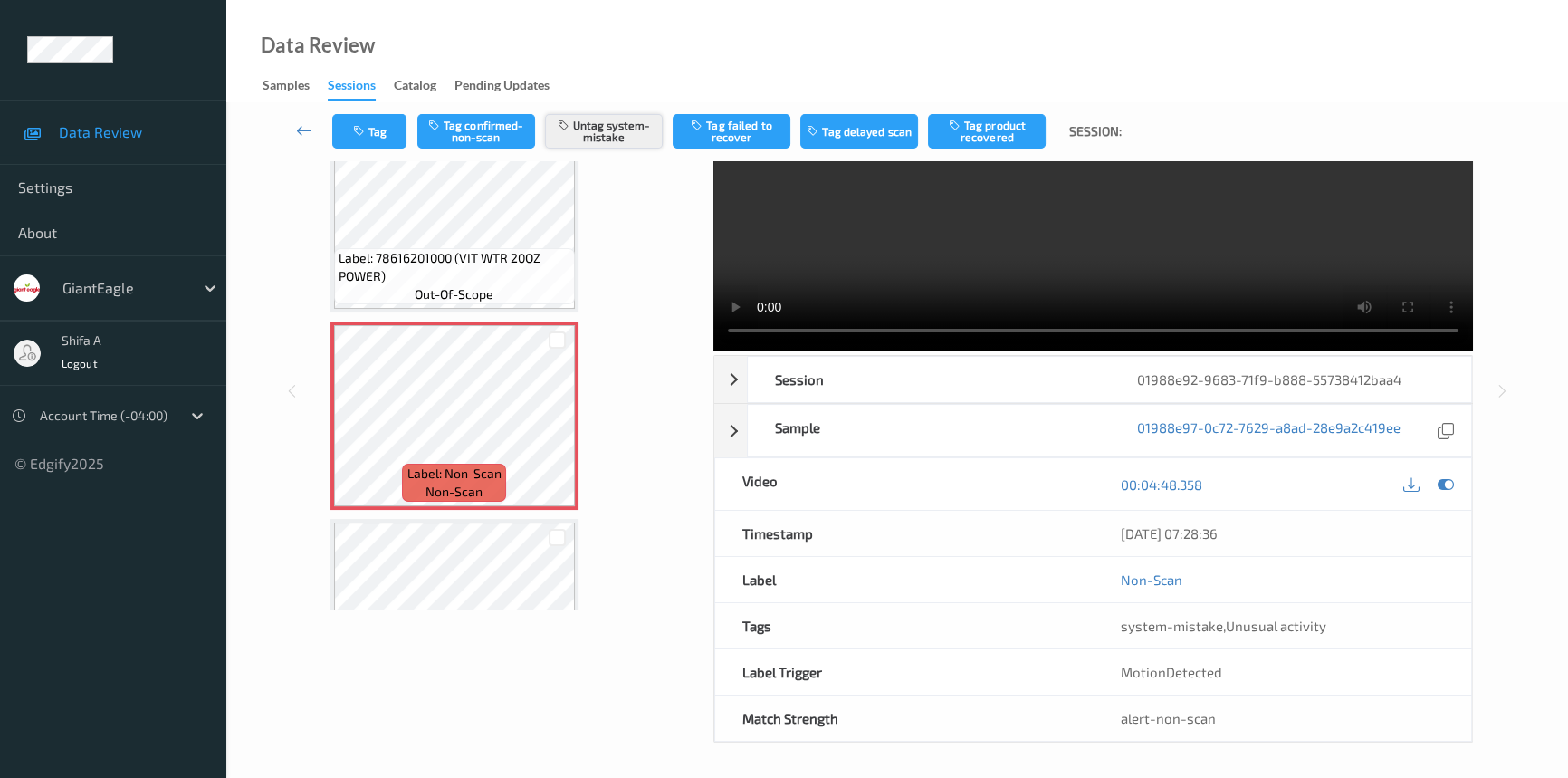
click at [636, 135] on button "Untag system-mistake" at bounding box center [604, 132] width 118 height 35
click at [385, 126] on button "Tag" at bounding box center [369, 132] width 74 height 35
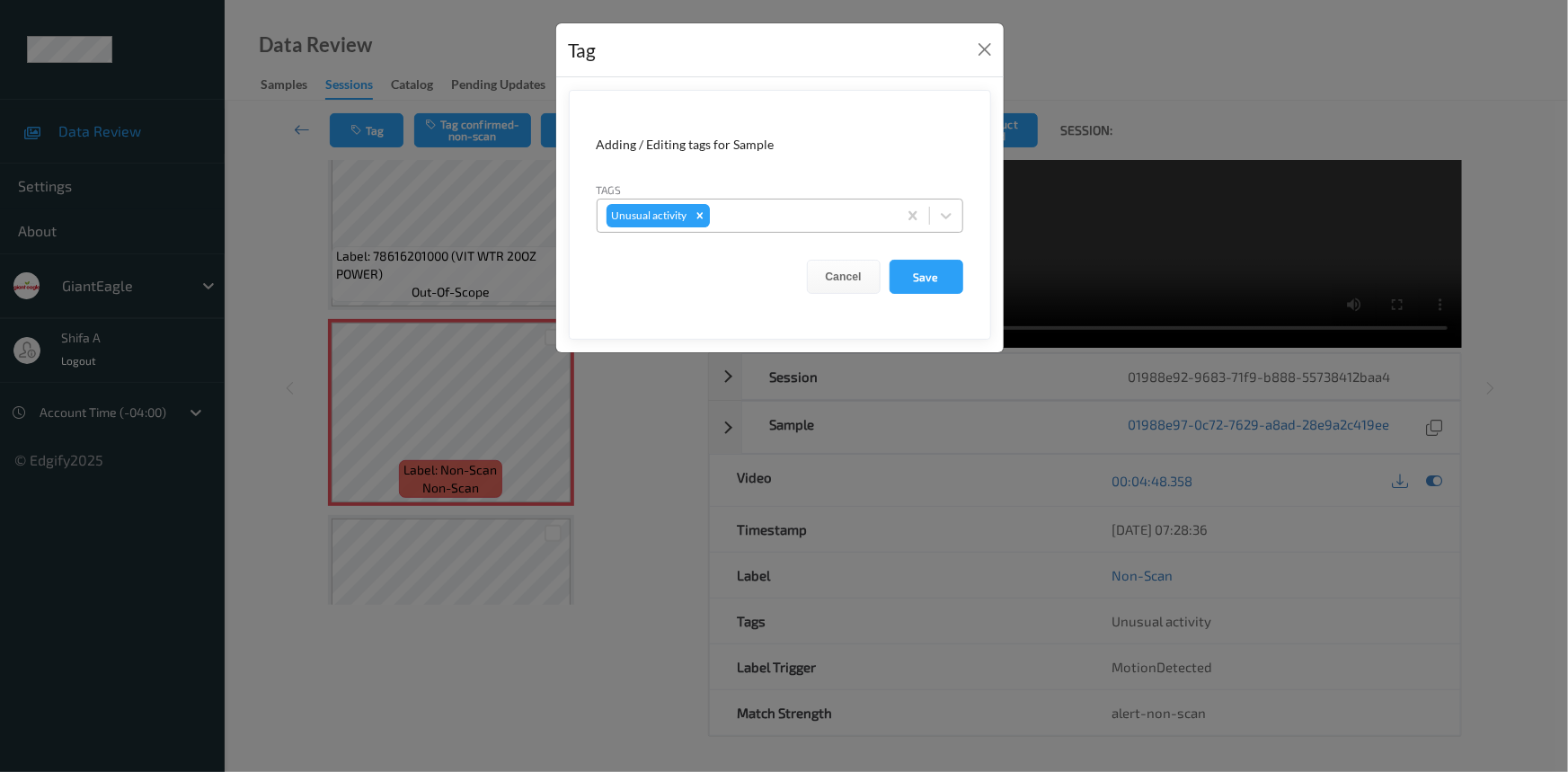
click at [695, 219] on icon "Remove Unusual activity" at bounding box center [700, 216] width 13 height 13
click at [942, 273] on button "Save" at bounding box center [926, 277] width 74 height 35
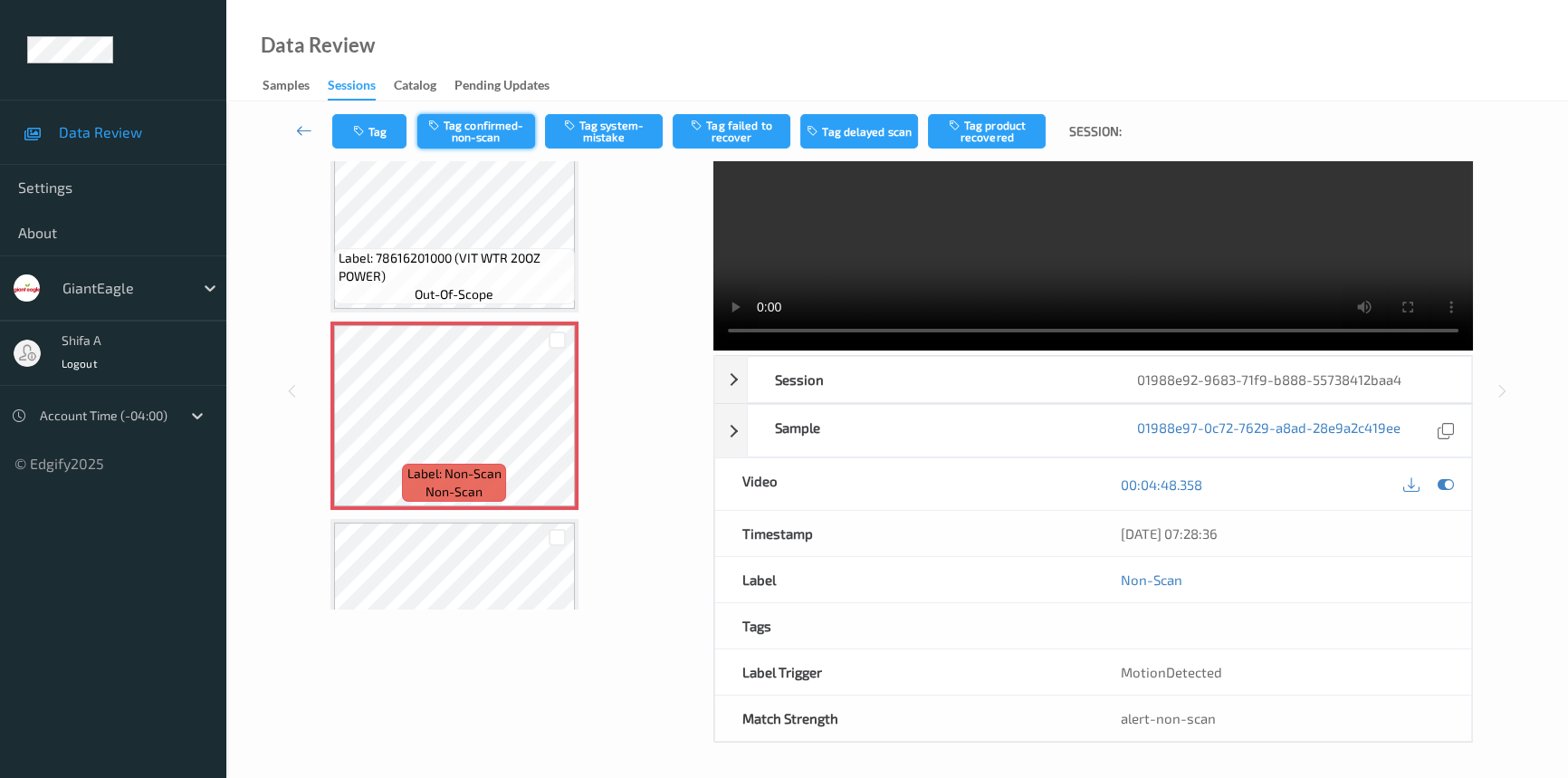
click at [491, 132] on button "Tag confirmed-non-scan" at bounding box center [476, 132] width 118 height 35
click at [1004, 135] on button "Tag product recovered" at bounding box center [986, 132] width 118 height 35
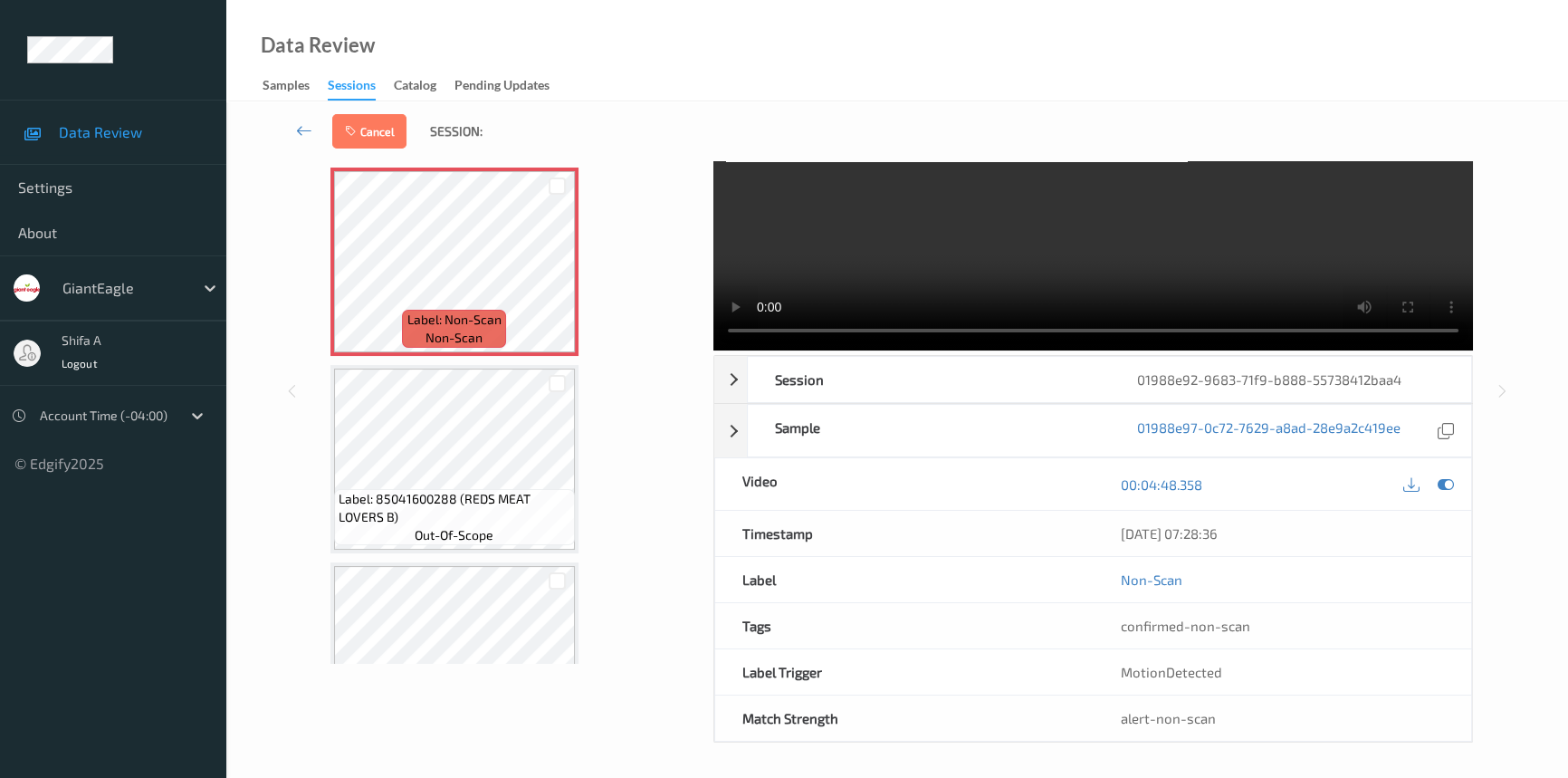
scroll to position [4585, 0]
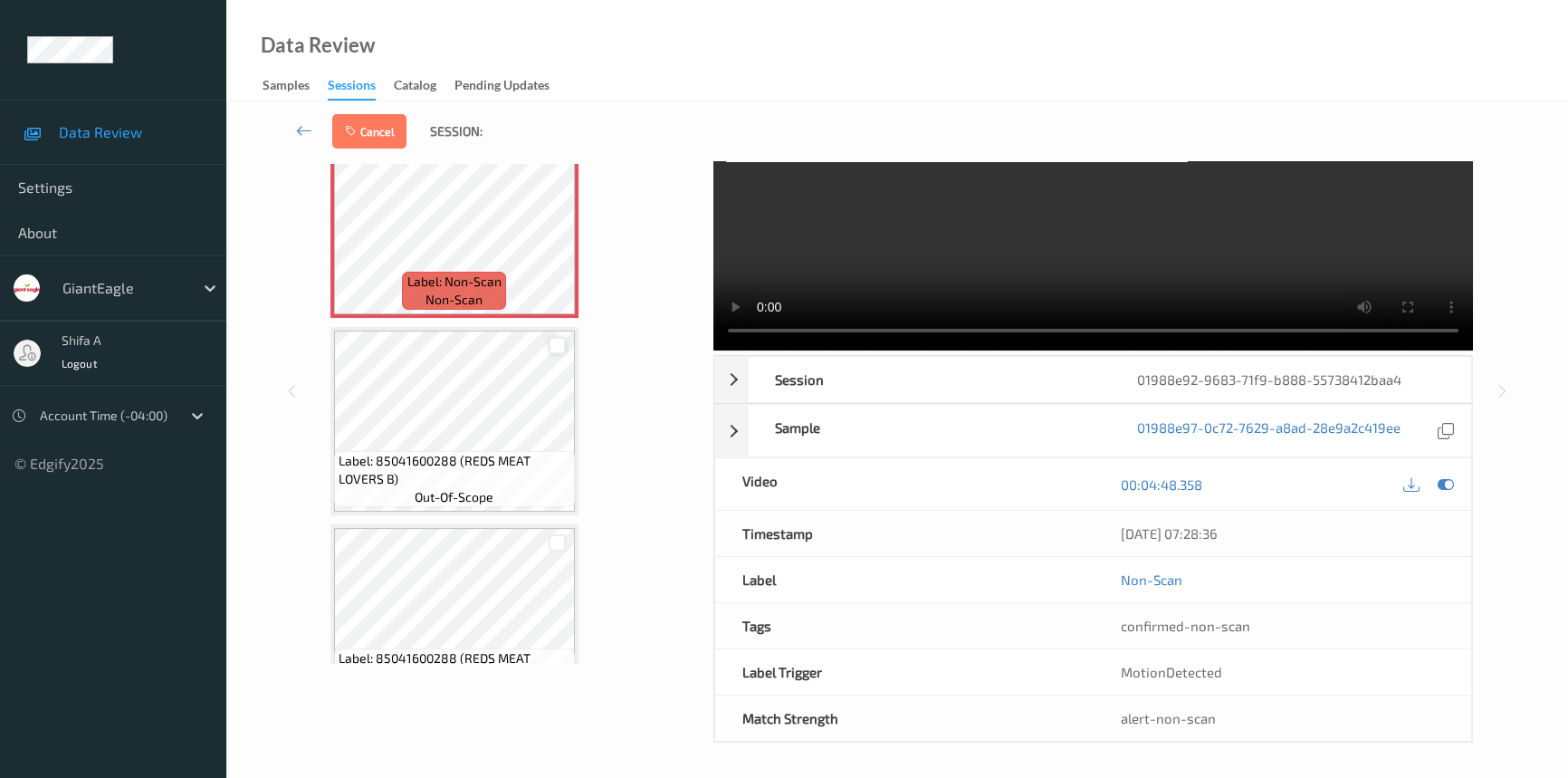
click at [553, 337] on div at bounding box center [557, 345] width 17 height 17
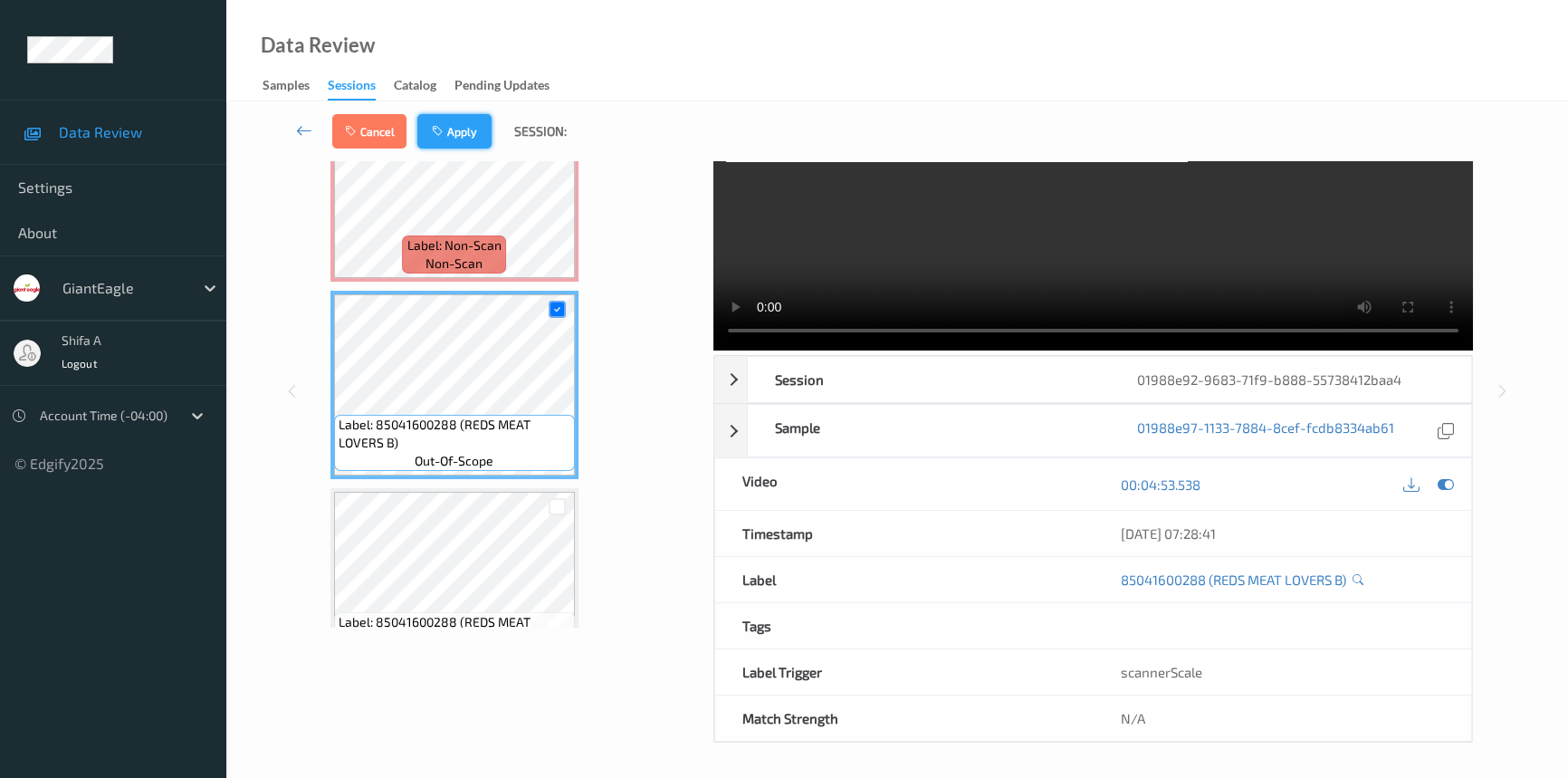
click at [464, 133] on button "Apply" at bounding box center [454, 132] width 74 height 35
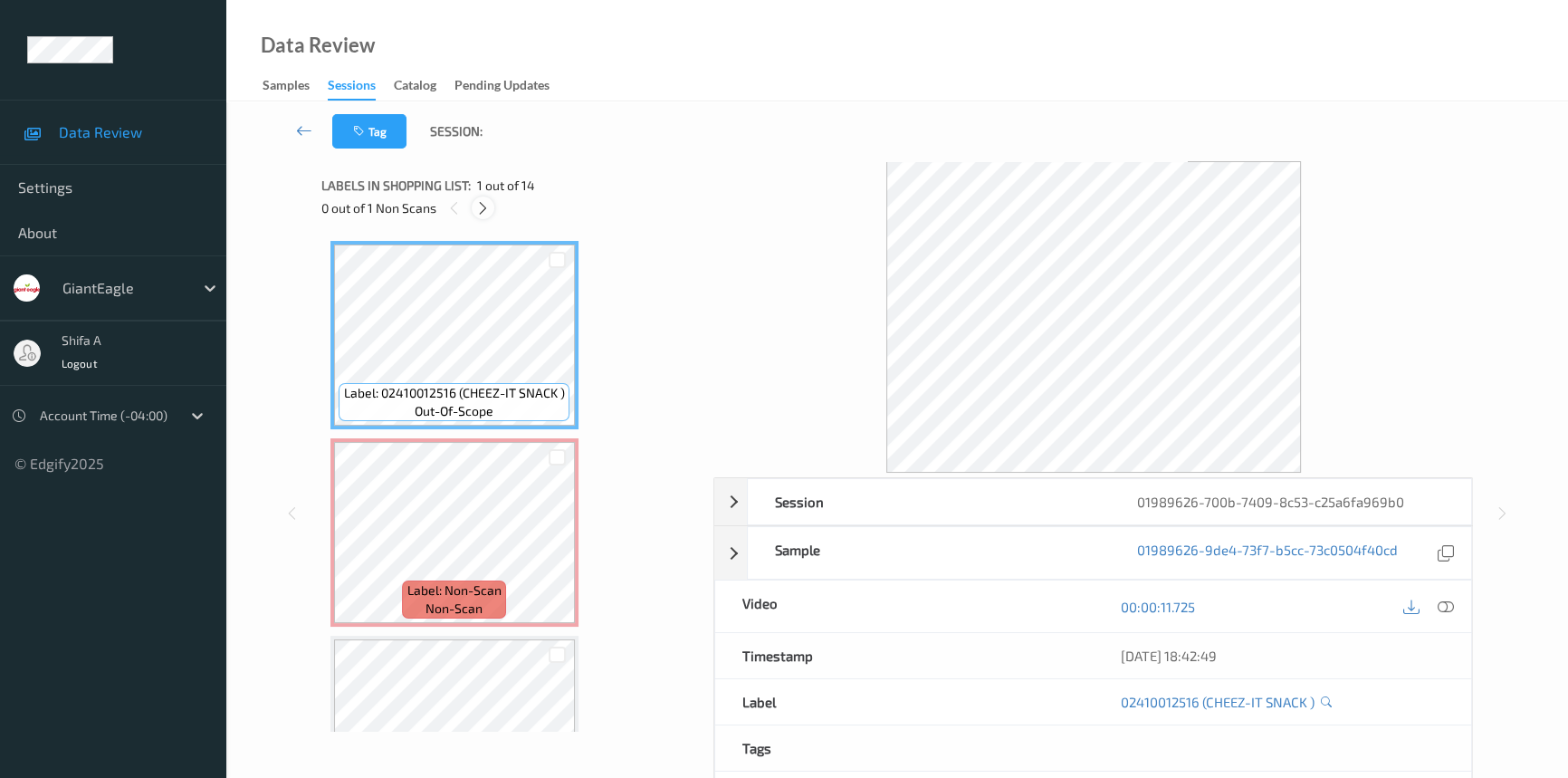
click at [489, 216] on icon at bounding box center [483, 209] width 16 height 16
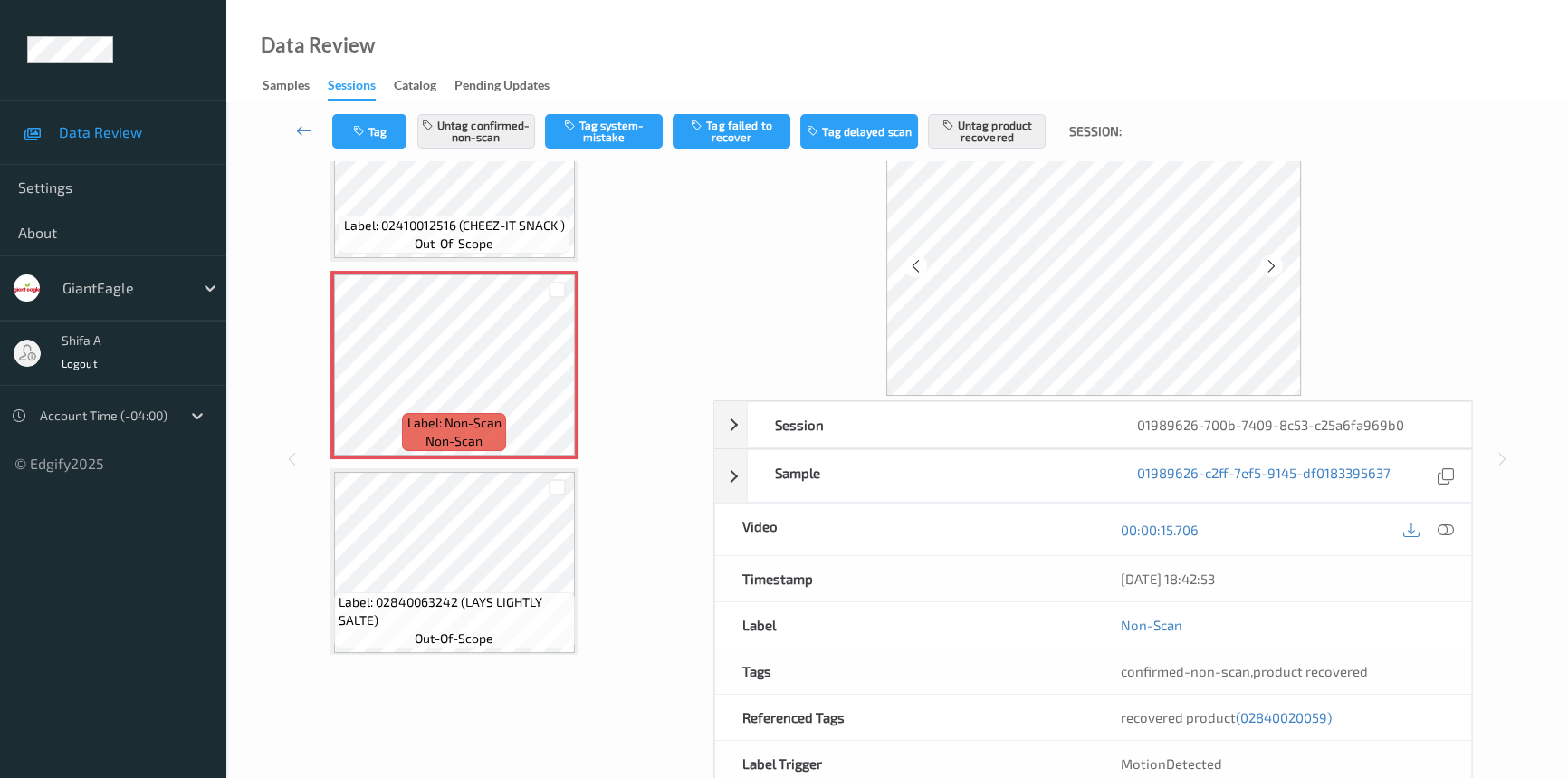
scroll to position [168, 0]
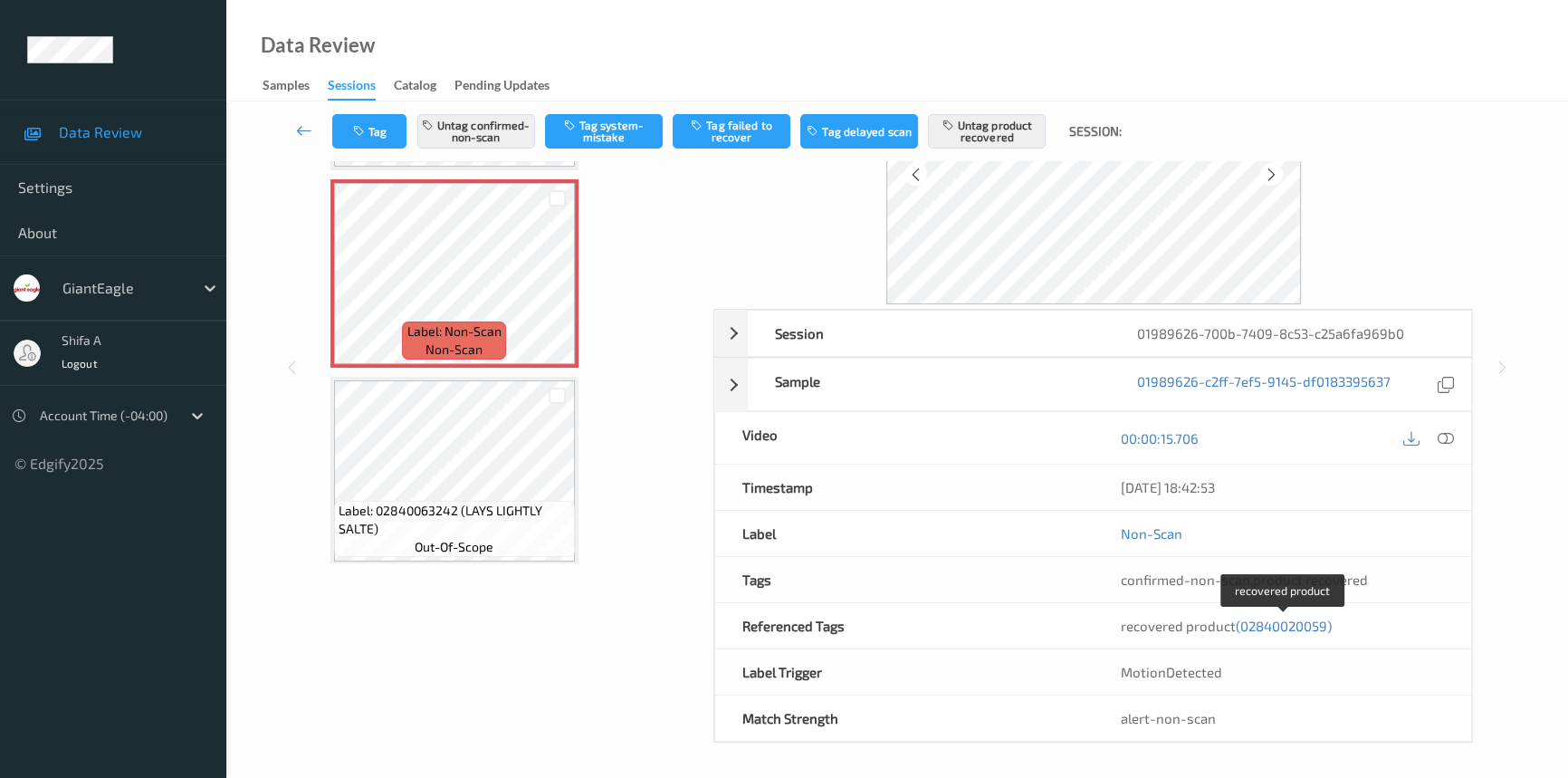
click at [1271, 626] on span "(02840020059)" at bounding box center [1283, 626] width 96 height 16
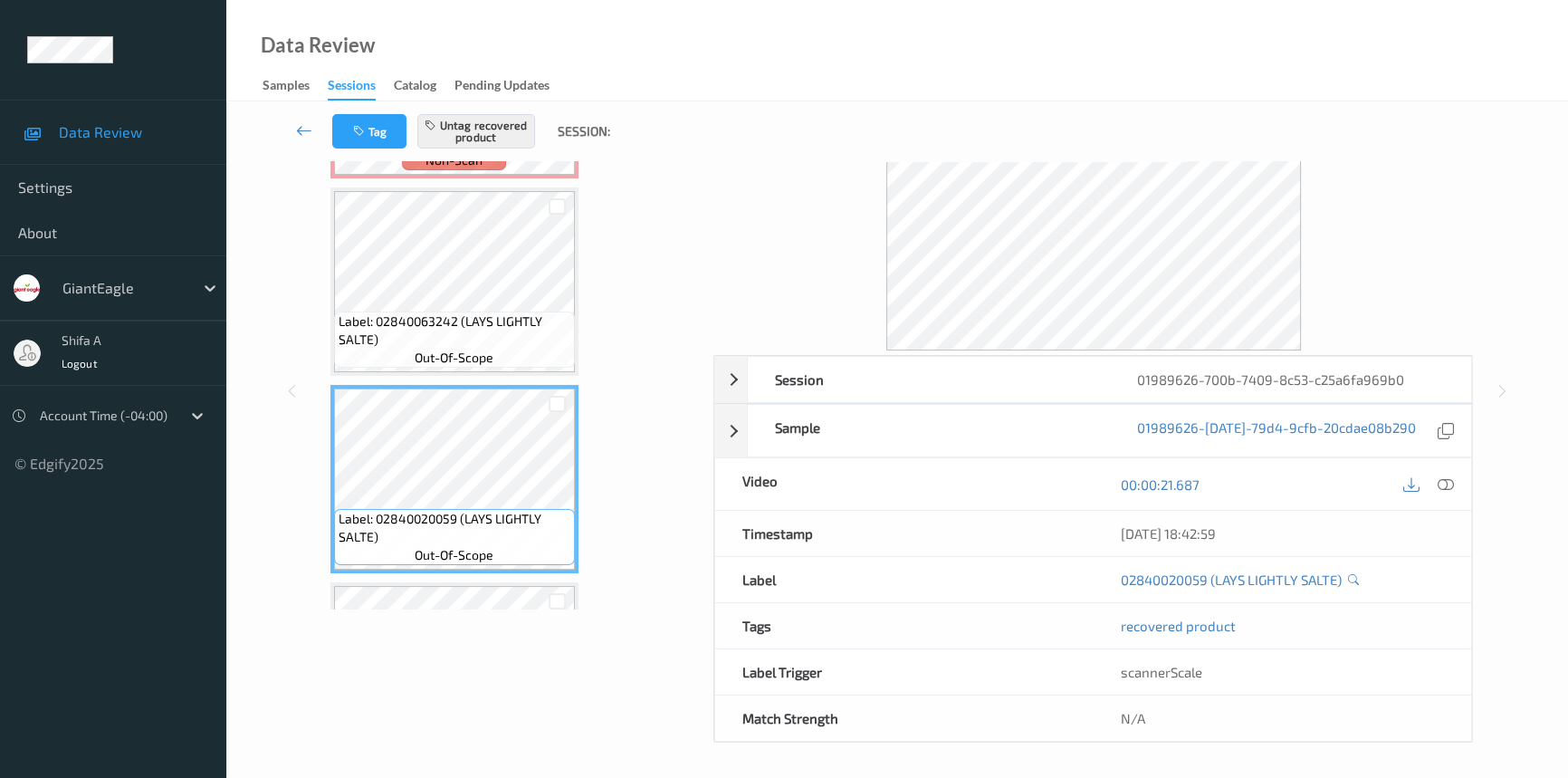
scroll to position [320, 0]
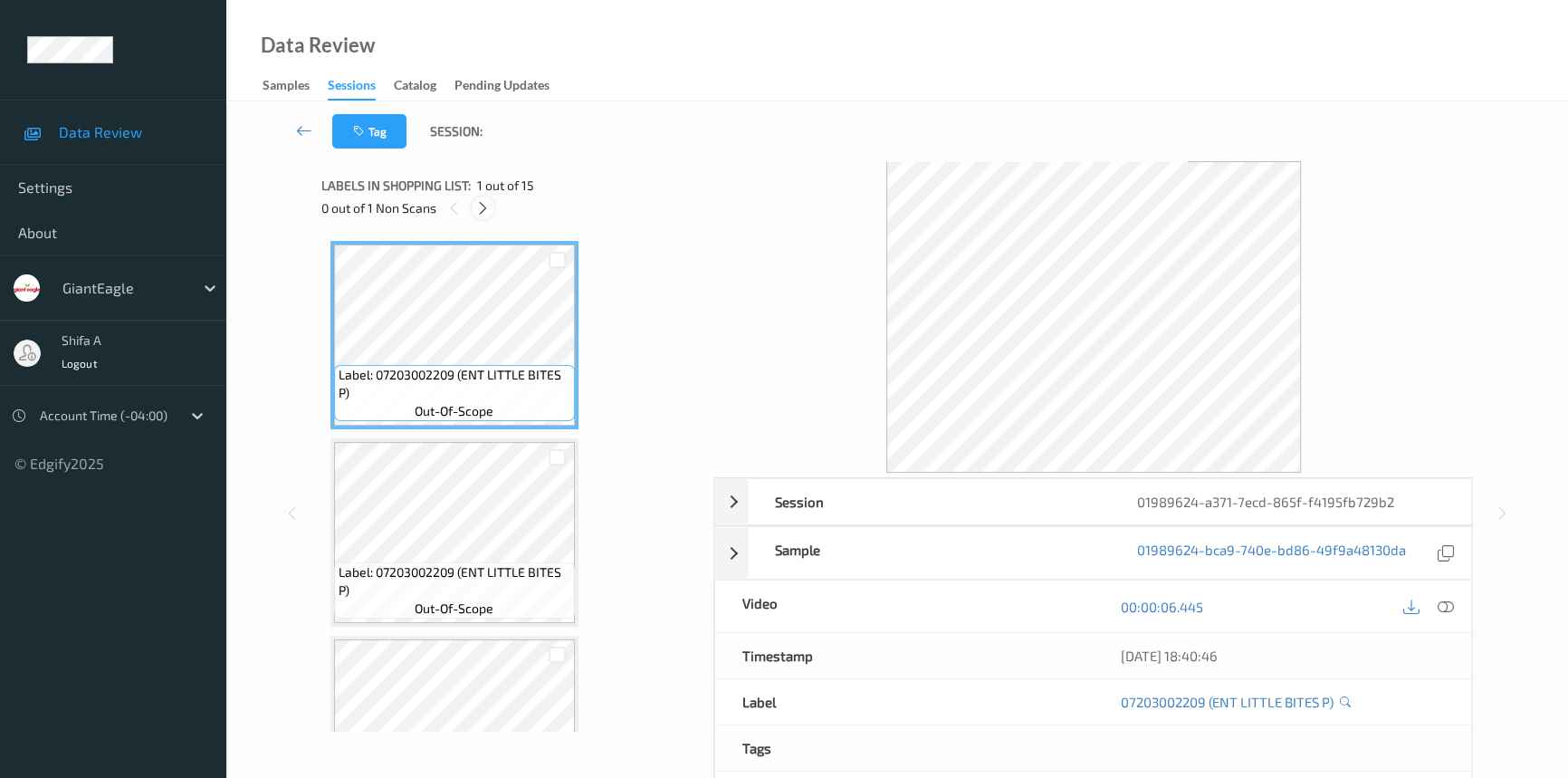
click at [489, 211] on icon at bounding box center [483, 209] width 16 height 16
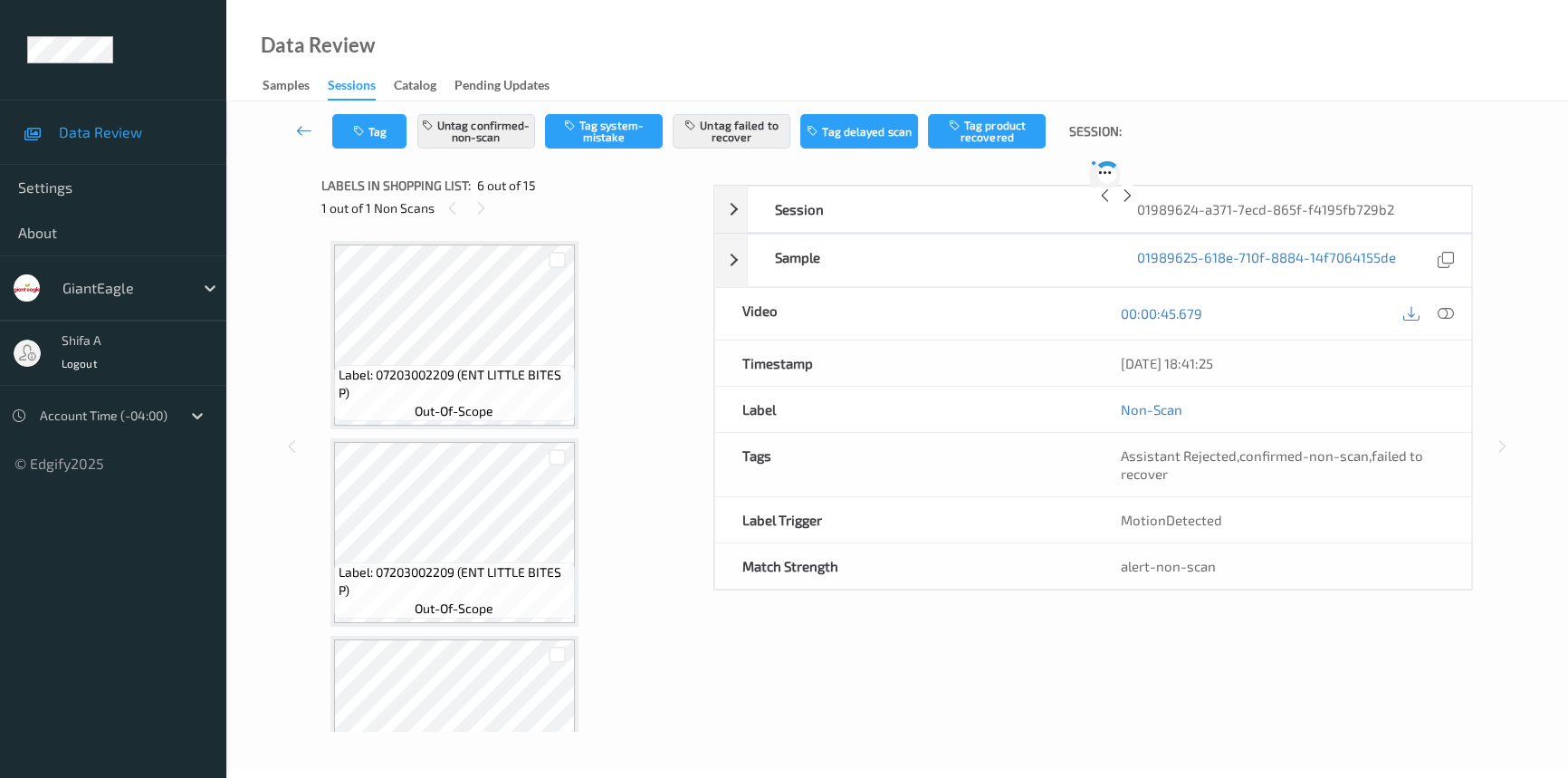
scroll to position [796, 0]
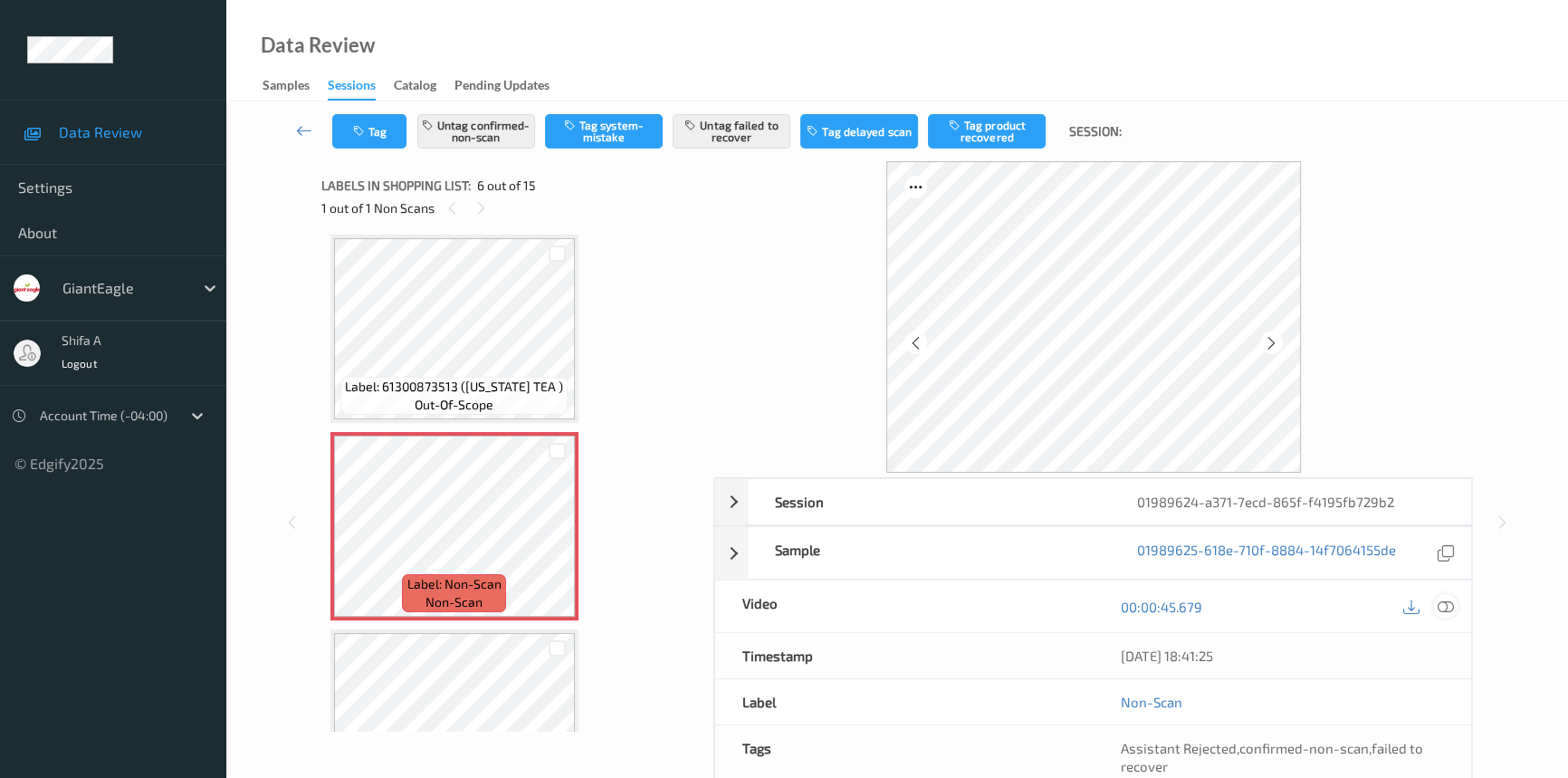
click at [1445, 604] on icon at bounding box center [1445, 607] width 16 height 16
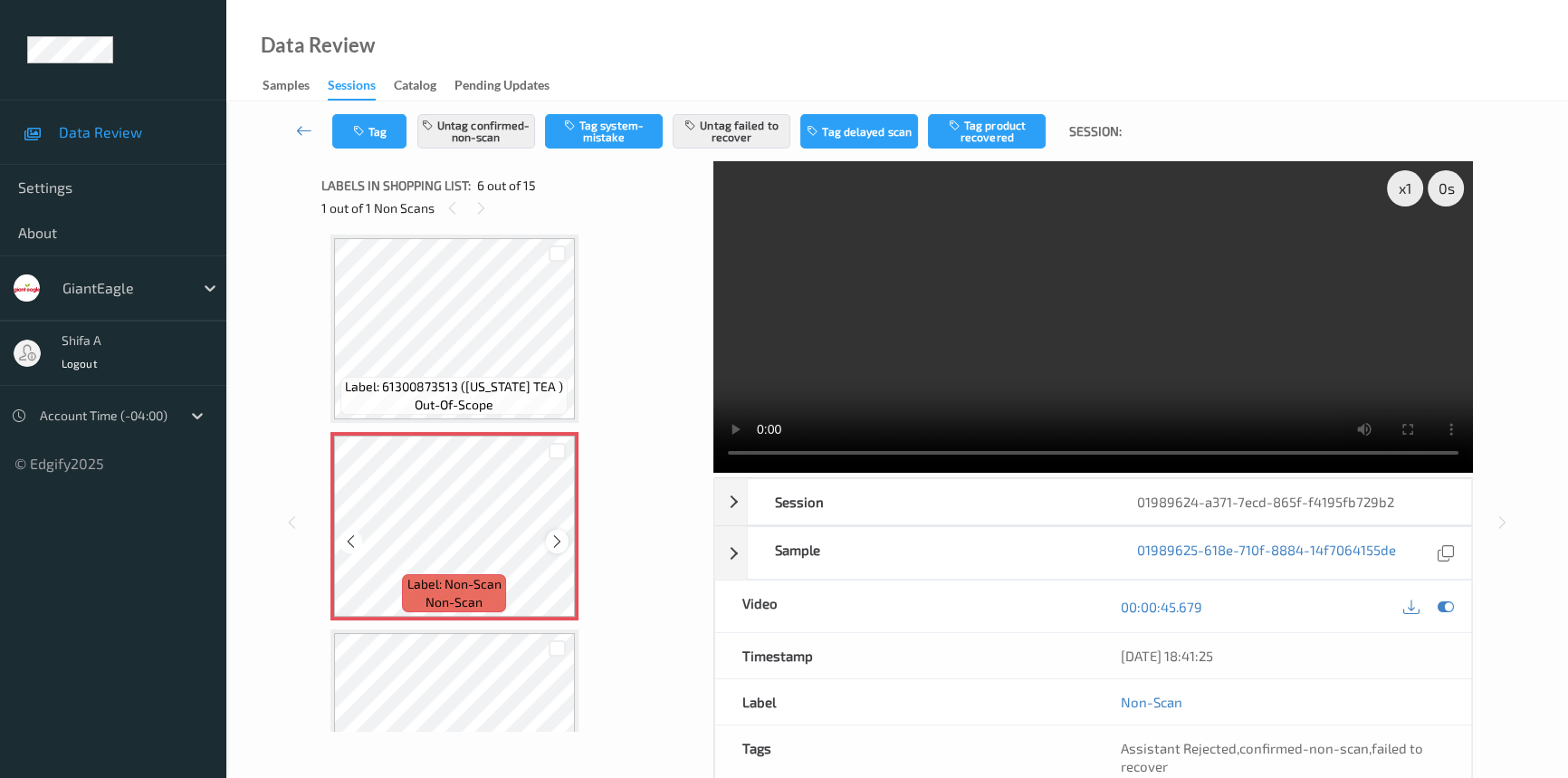
click at [563, 534] on icon at bounding box center [557, 542] width 16 height 16
click at [565, 534] on div at bounding box center [557, 541] width 23 height 23
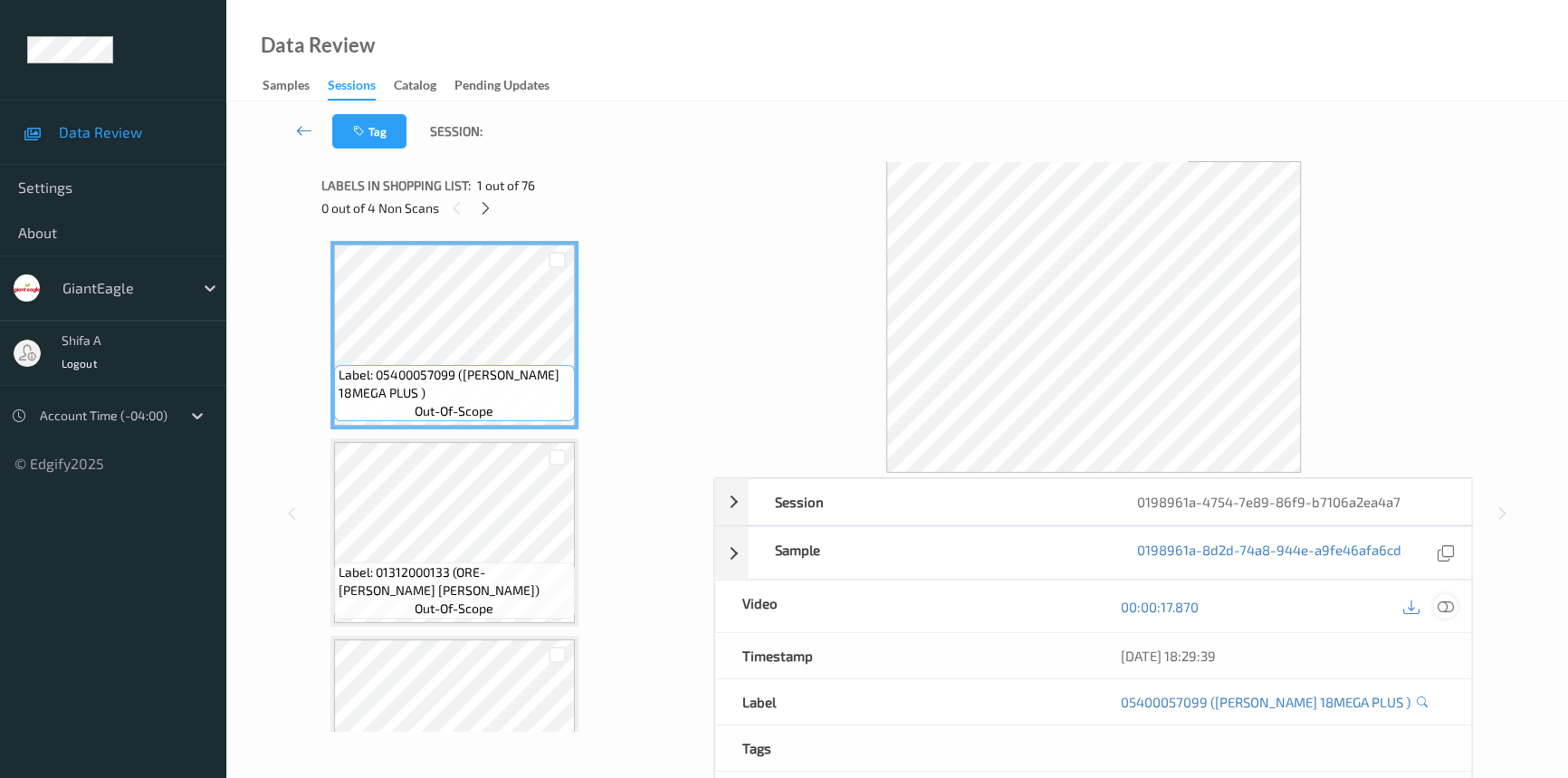
click at [1452, 609] on icon at bounding box center [1445, 607] width 16 height 16
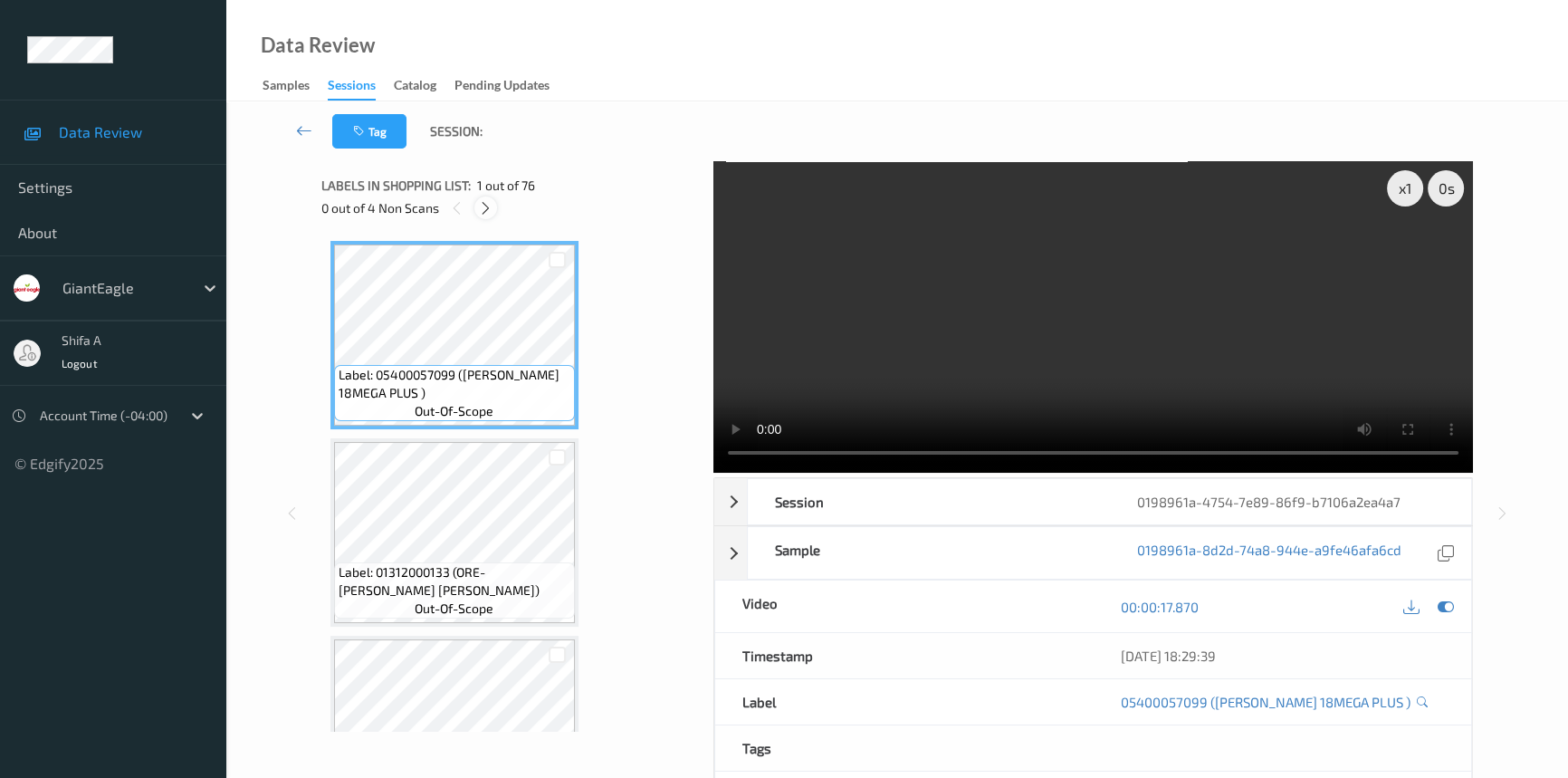
click at [489, 214] on icon at bounding box center [485, 209] width 16 height 16
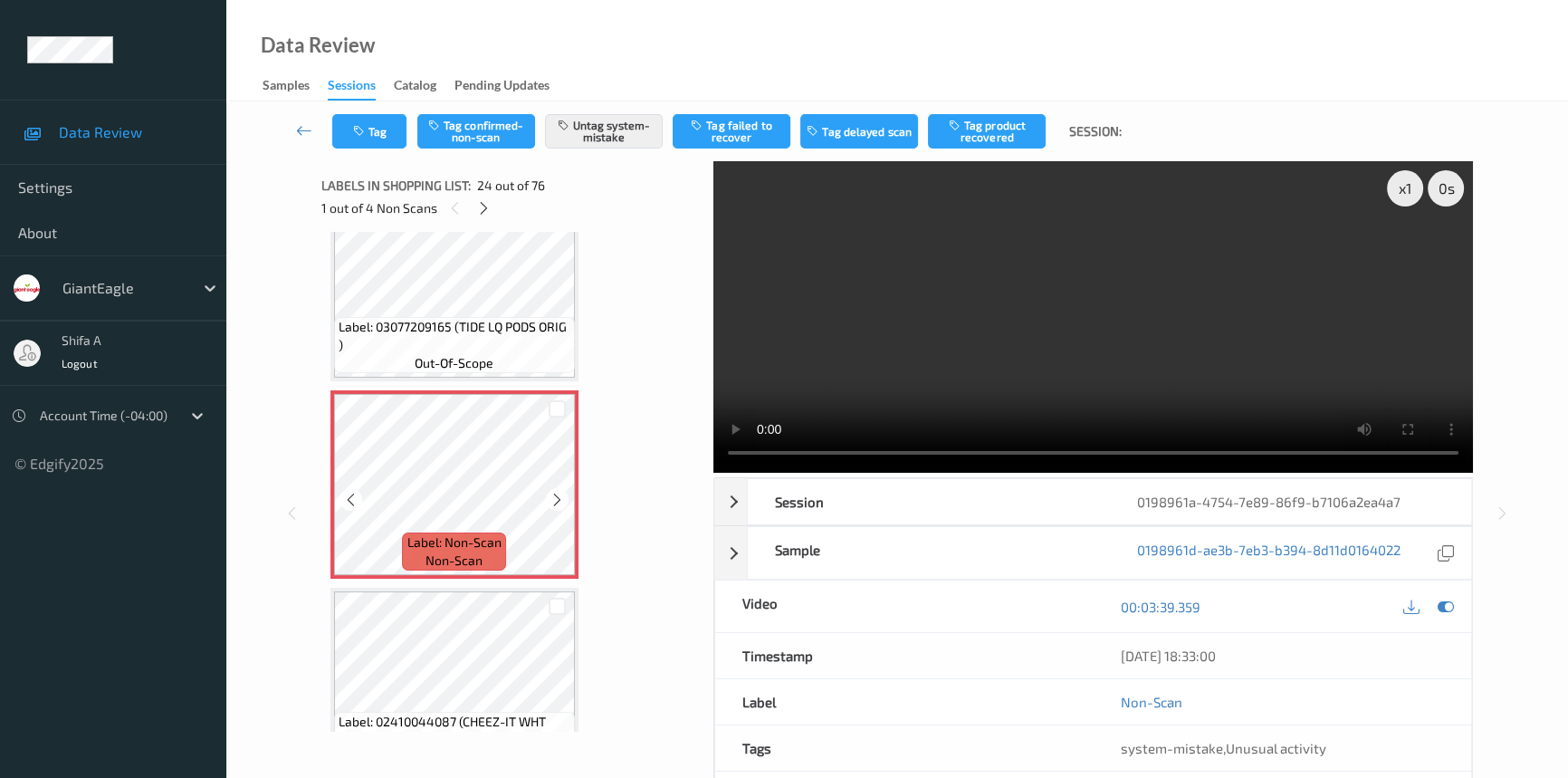
scroll to position [4420, 0]
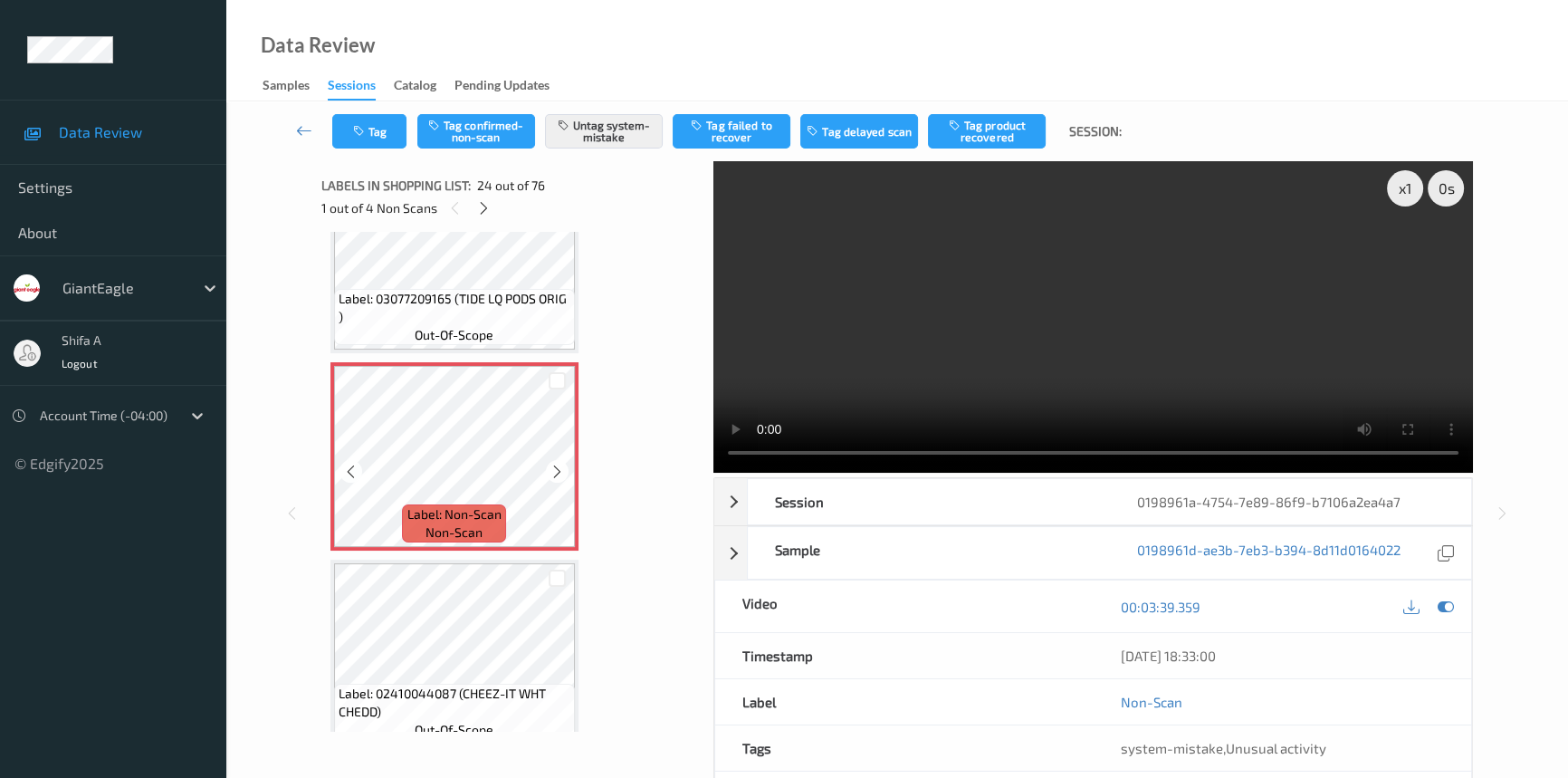
click at [557, 464] on icon at bounding box center [557, 472] width 16 height 16
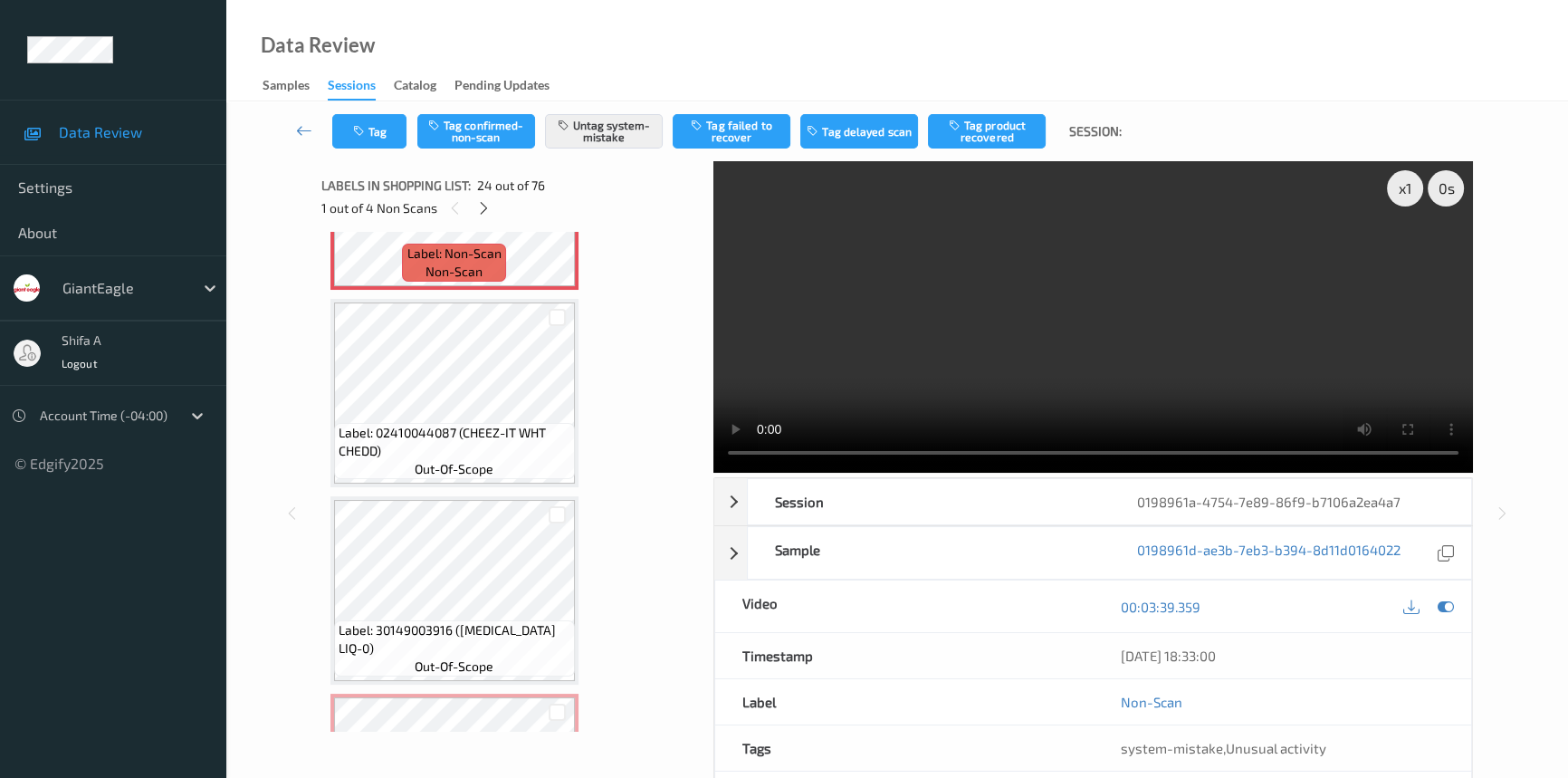
scroll to position [4749, 0]
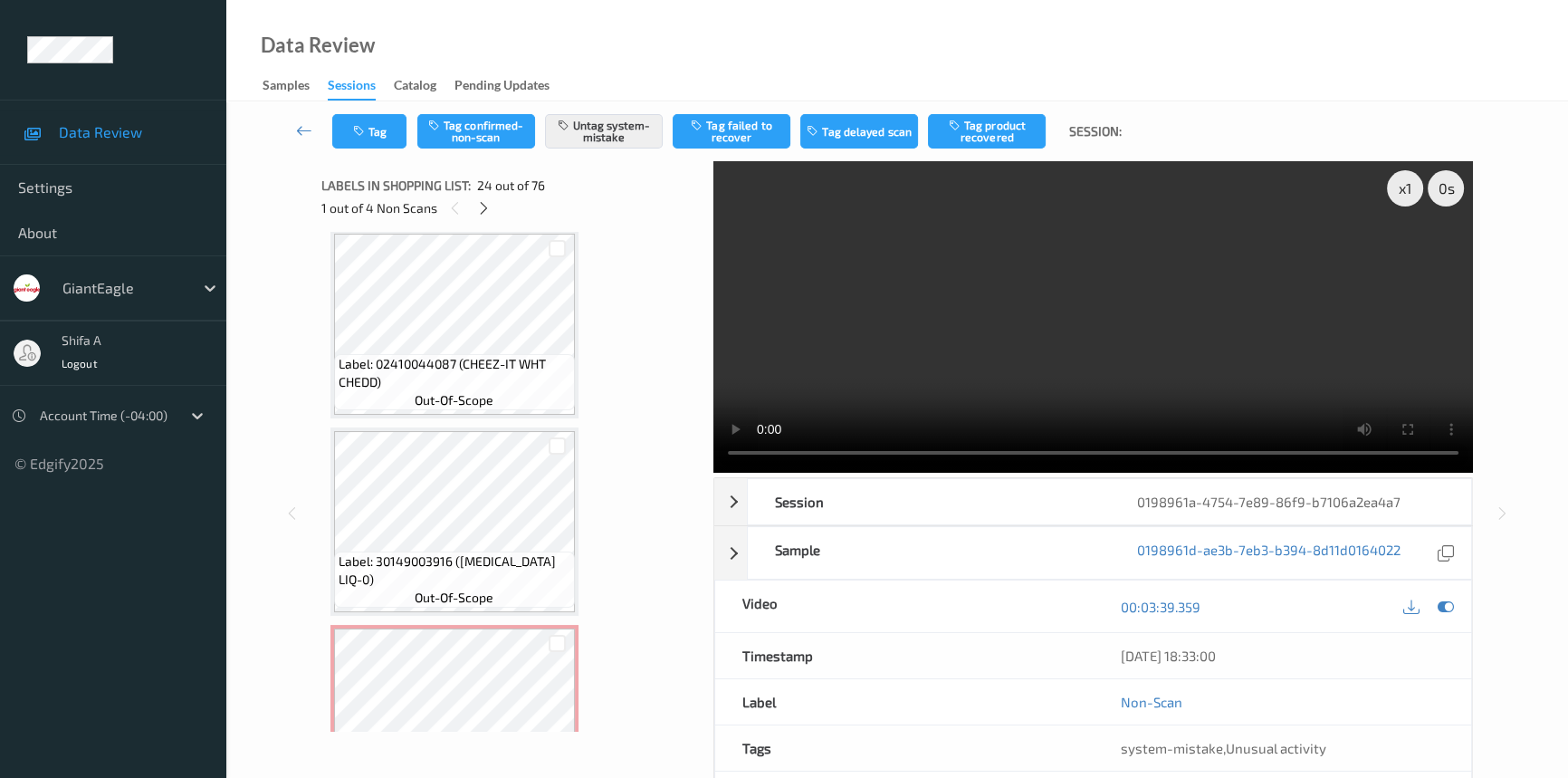
click at [1256, 304] on video at bounding box center [1093, 317] width 759 height 311
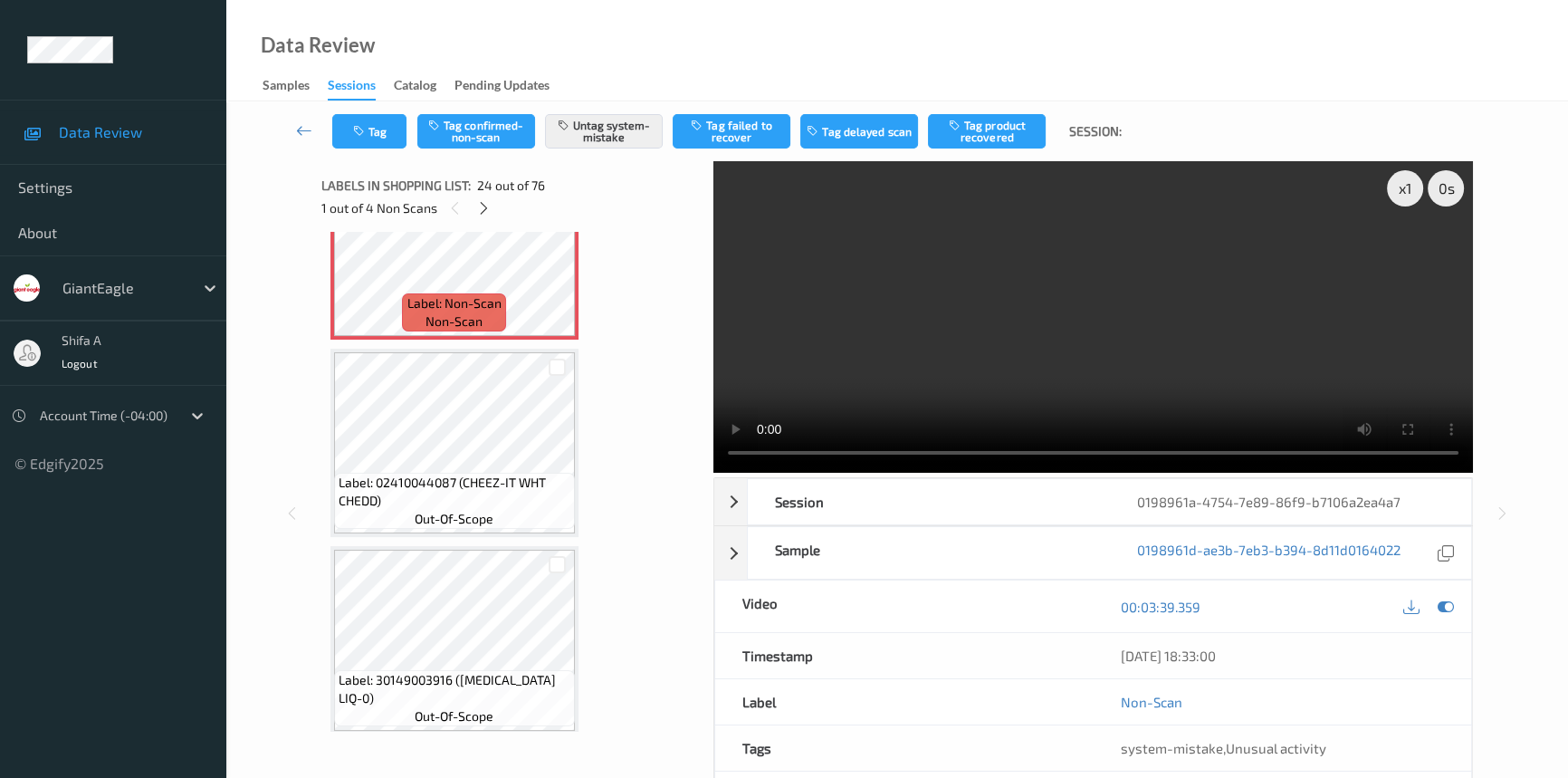
scroll to position [4667, 0]
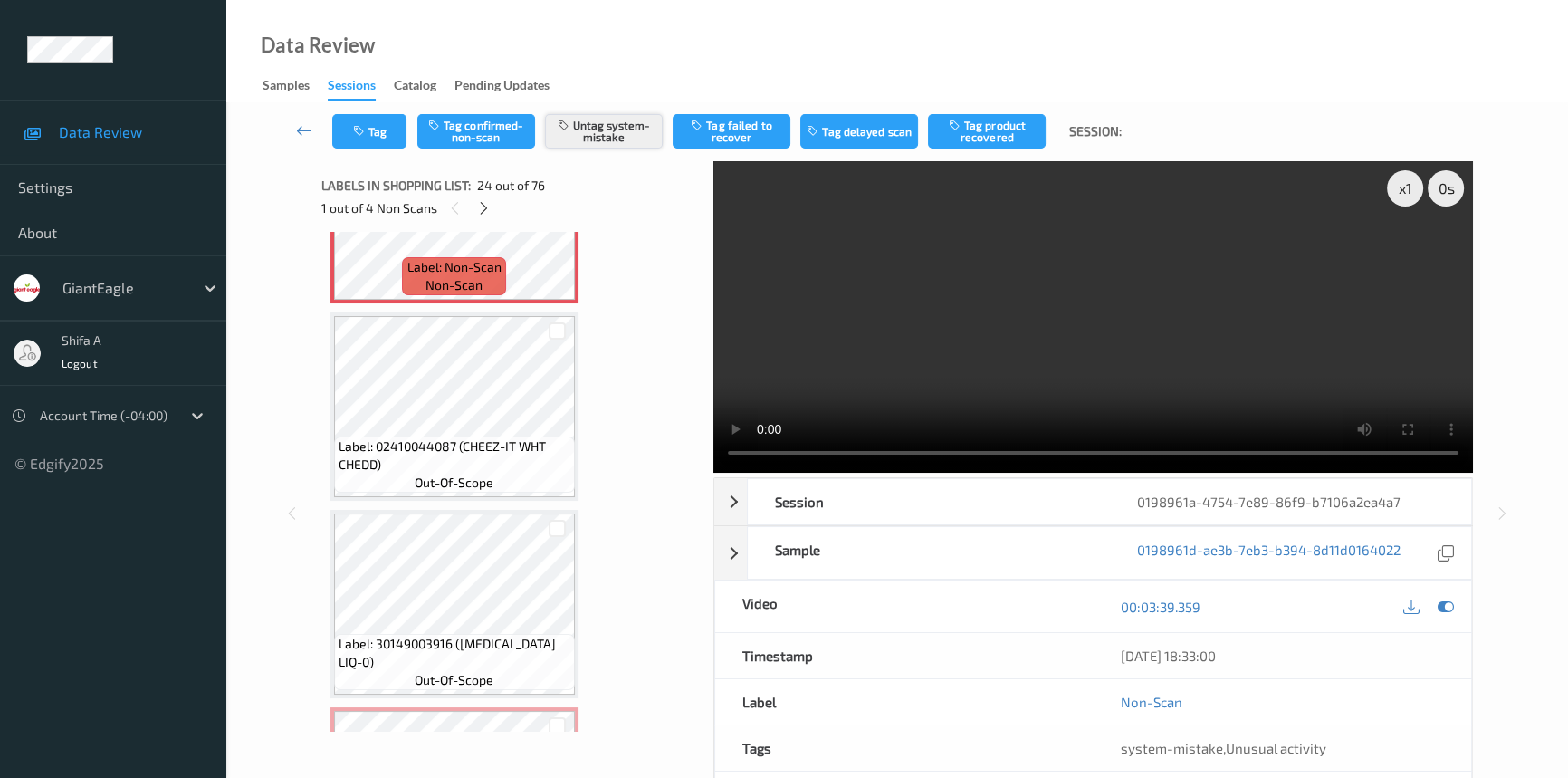
click at [609, 132] on button "Untag system-mistake" at bounding box center [604, 132] width 118 height 35
click at [385, 146] on button "Tag" at bounding box center [369, 132] width 74 height 35
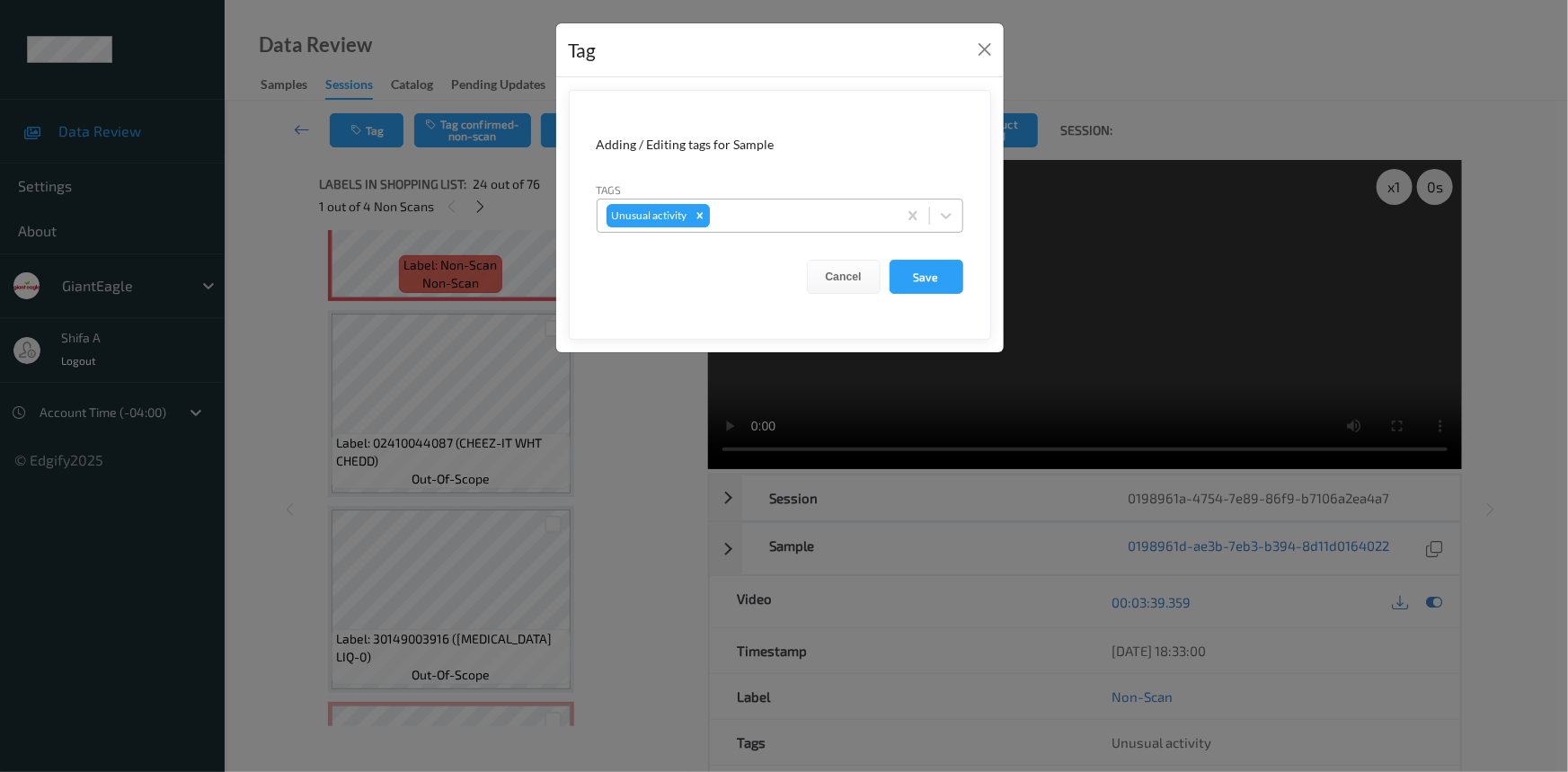
click at [705, 215] on div "Remove Unusual activity" at bounding box center [700, 216] width 20 height 24
click at [921, 272] on button "Save" at bounding box center [926, 277] width 74 height 35
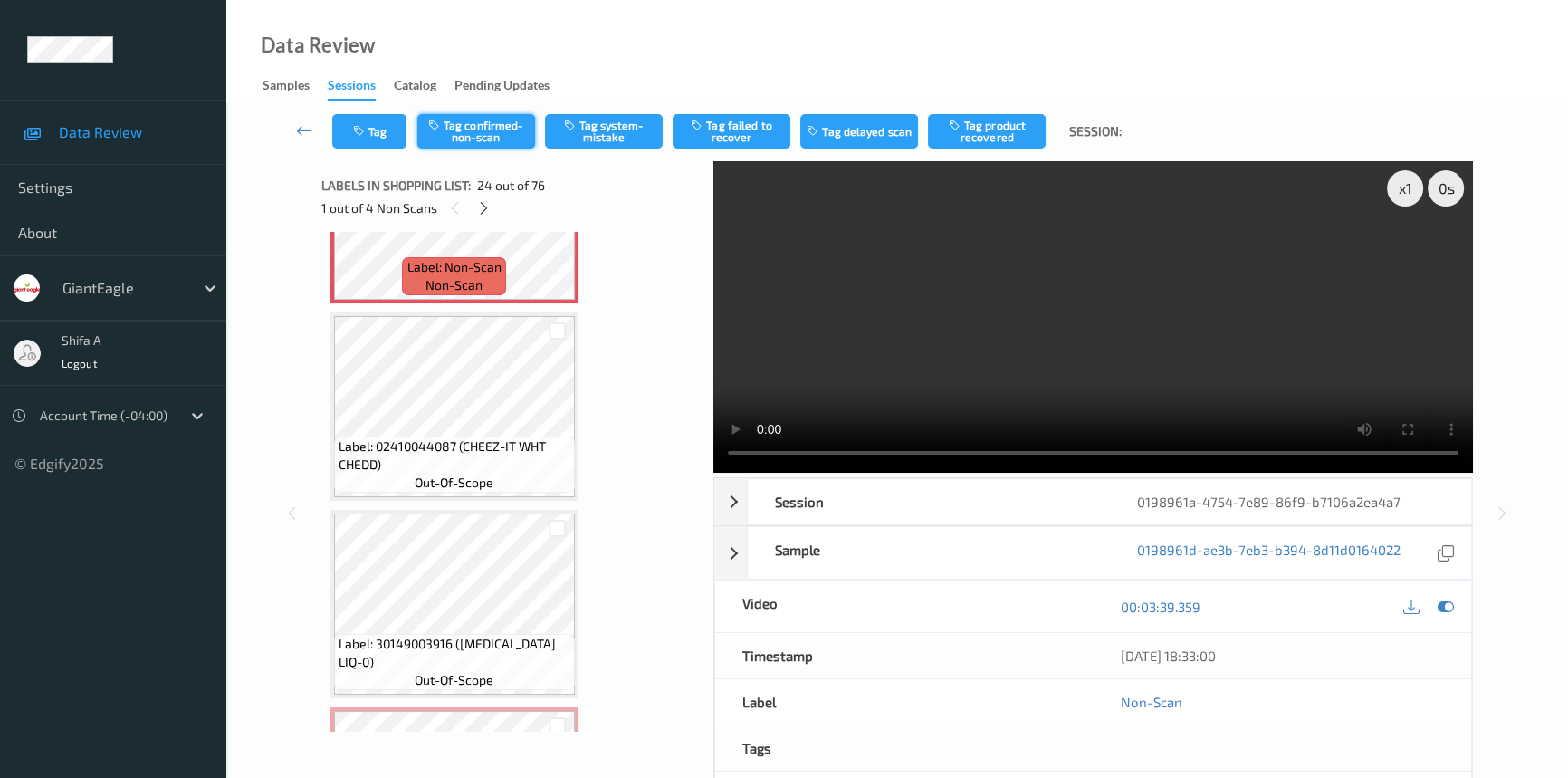
click at [486, 141] on button "Tag confirmed-non-scan" at bounding box center [476, 132] width 118 height 35
click at [755, 135] on button "Tag failed to recover" at bounding box center [731, 132] width 118 height 35
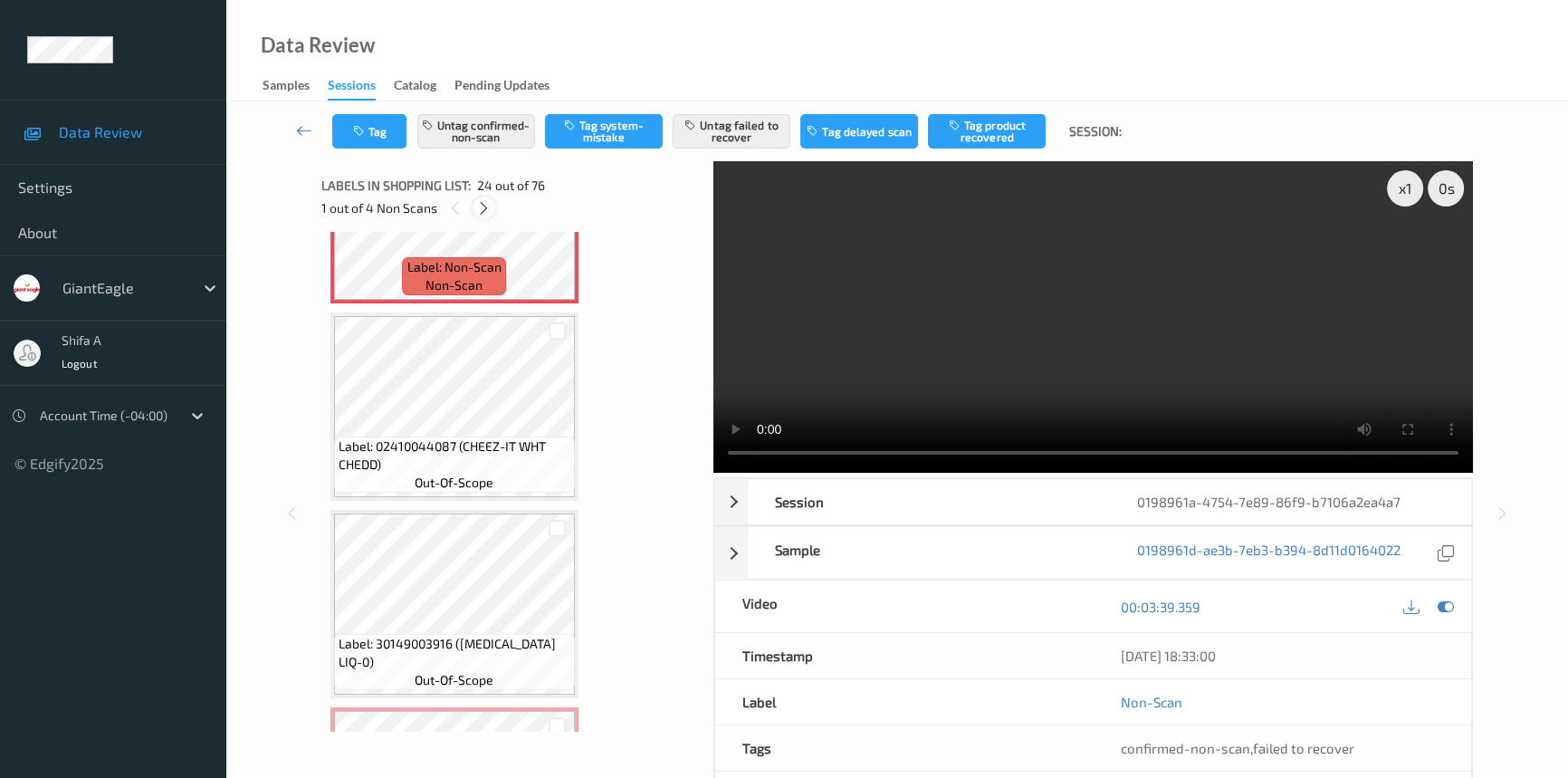
click at [486, 208] on icon at bounding box center [484, 209] width 16 height 16
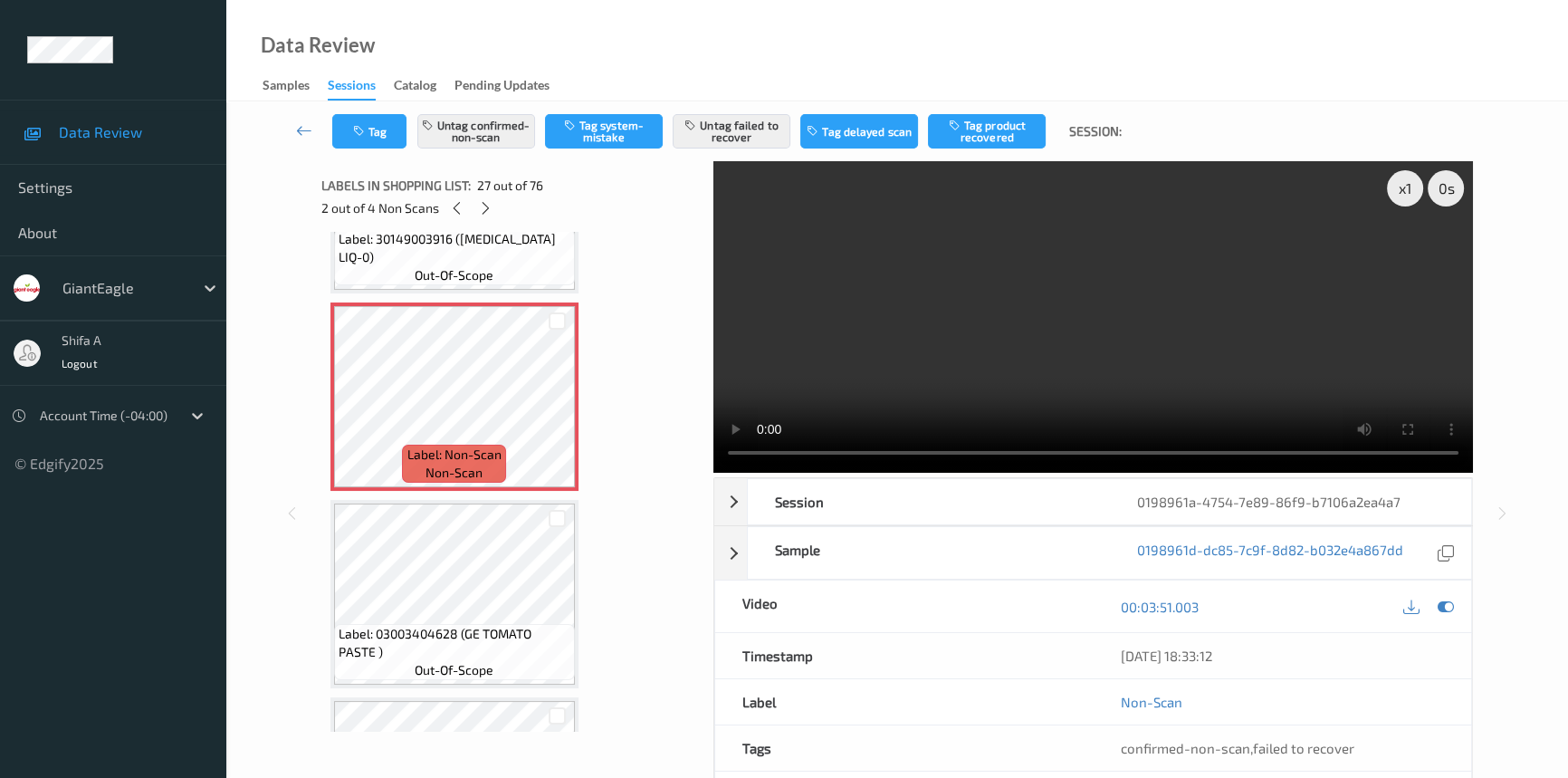
scroll to position [5092, 0]
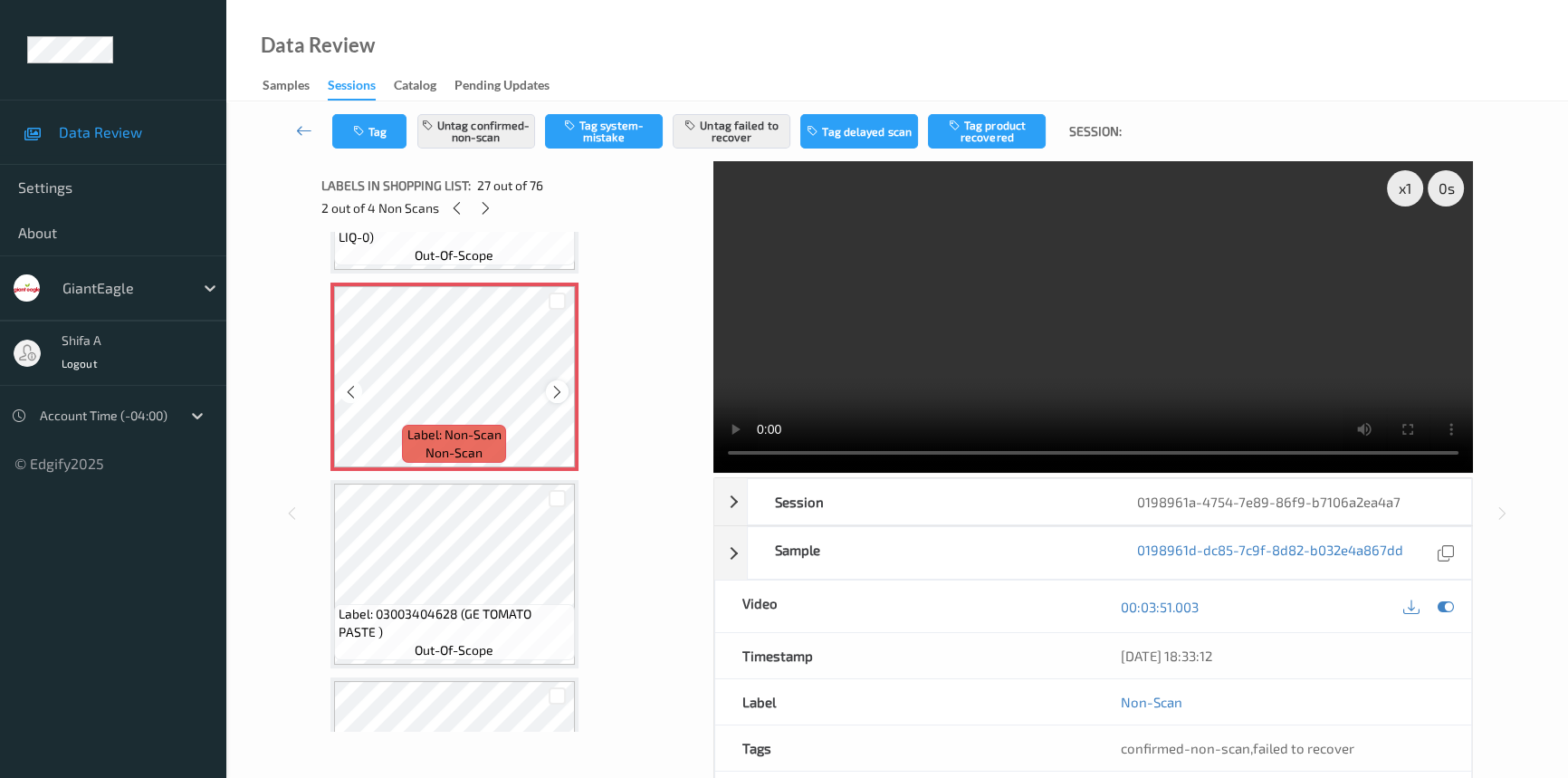
click at [559, 384] on icon at bounding box center [557, 393] width 16 height 16
click at [485, 216] on icon at bounding box center [485, 209] width 16 height 16
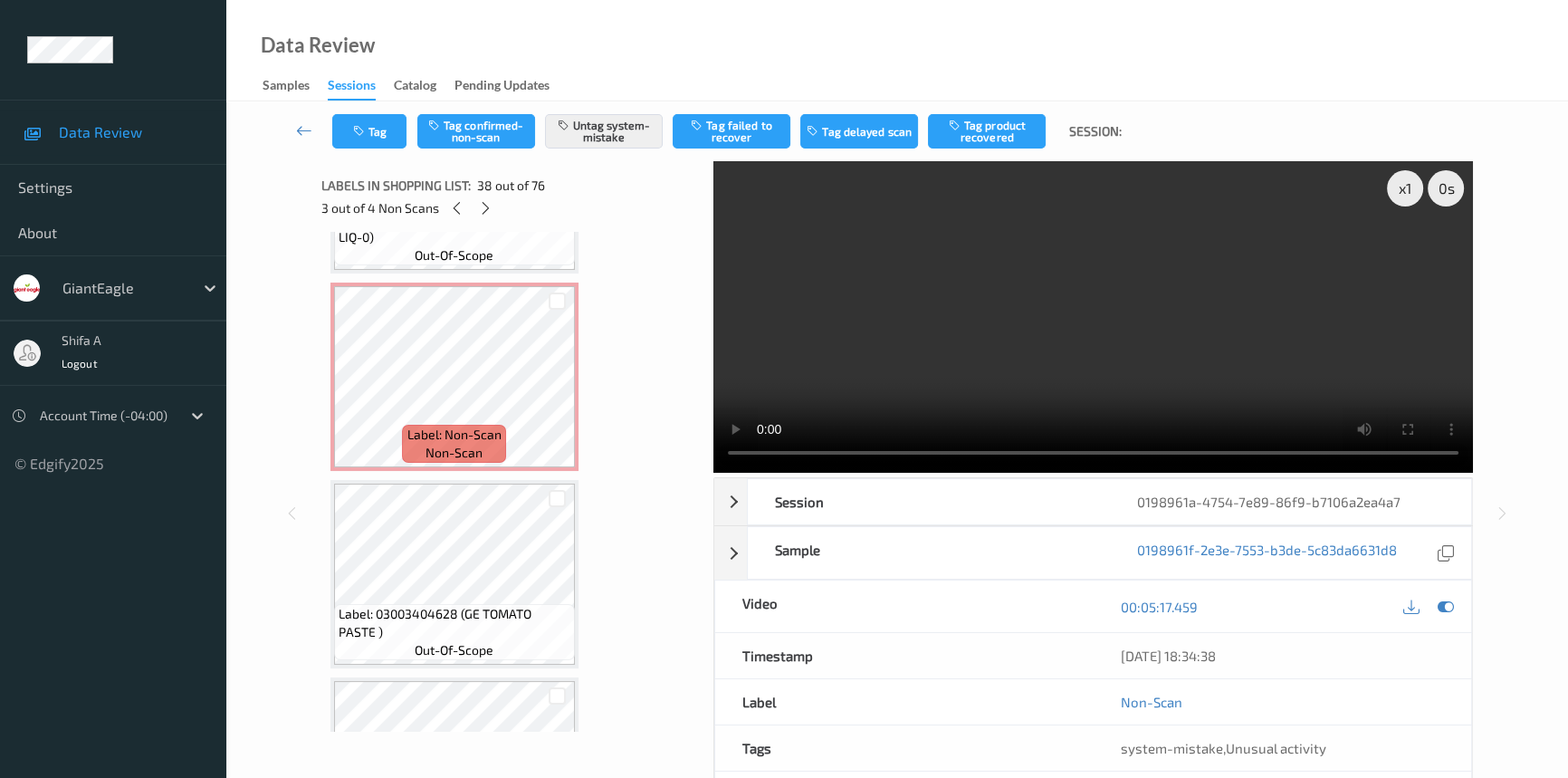
scroll to position [7092, 0]
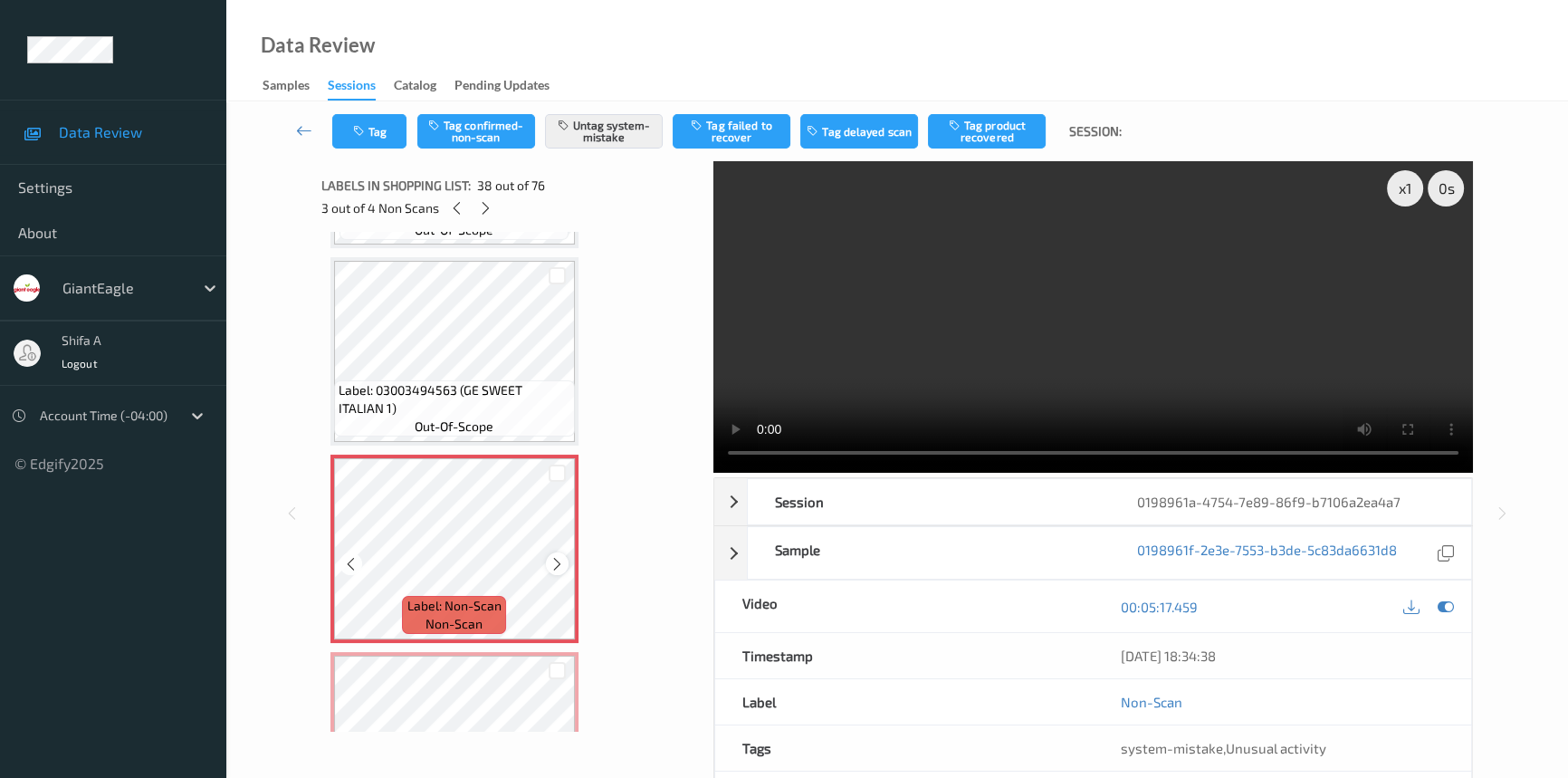
click at [559, 556] on icon at bounding box center [557, 565] width 16 height 16
click at [1449, 599] on icon at bounding box center [1445, 607] width 16 height 16
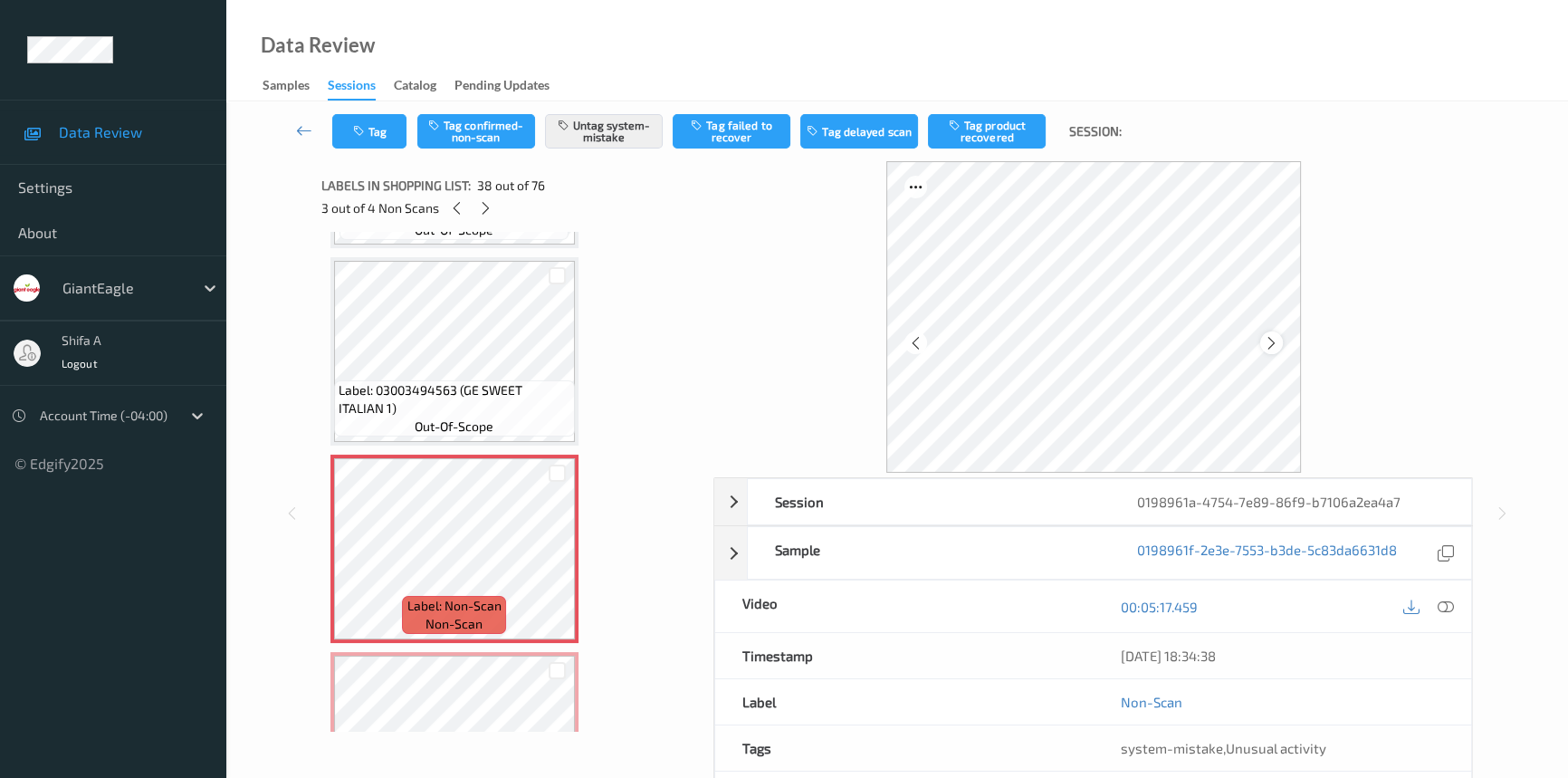
click at [1270, 337] on icon at bounding box center [1271, 342] width 16 height 16
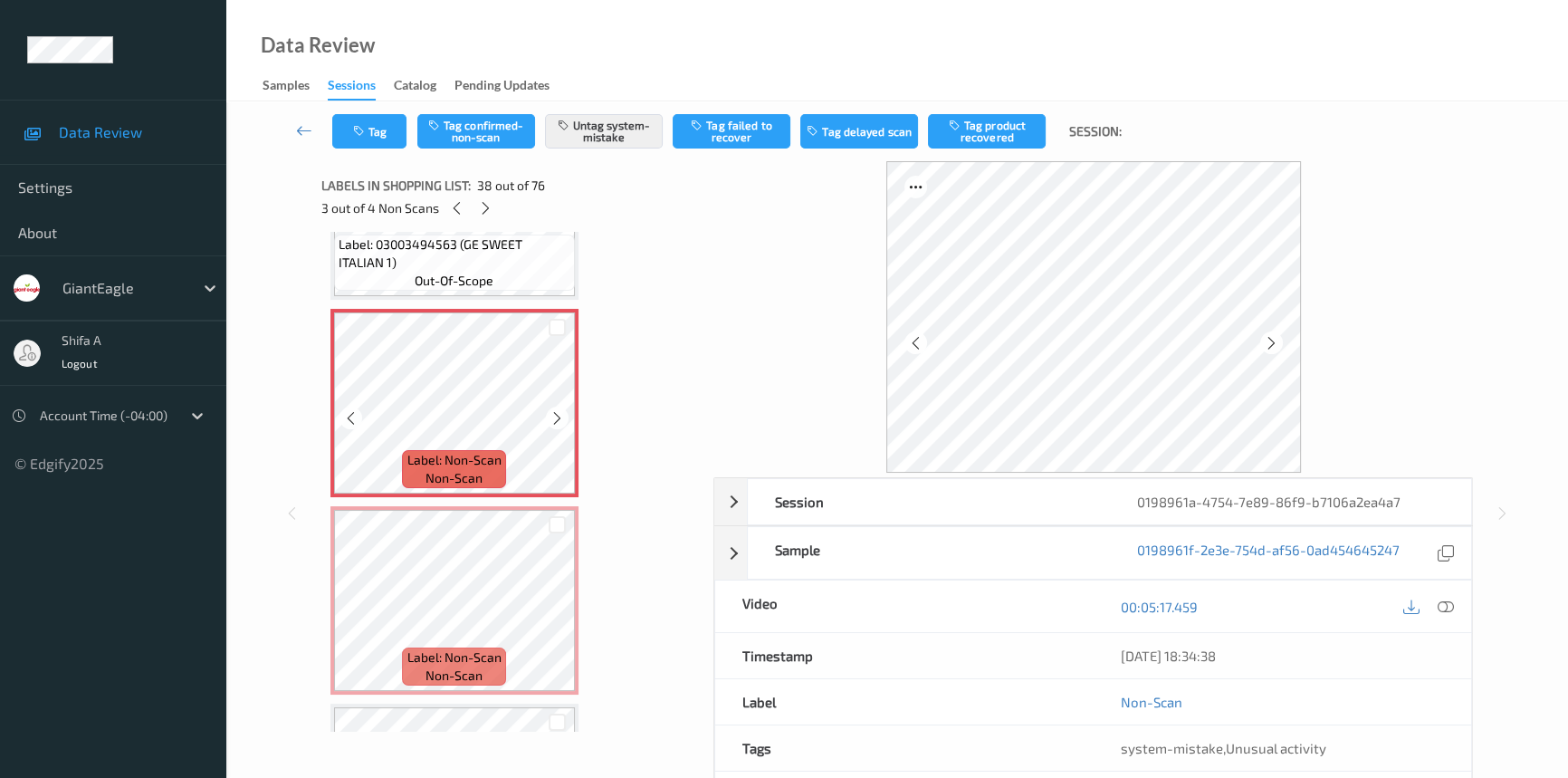
scroll to position [7256, 0]
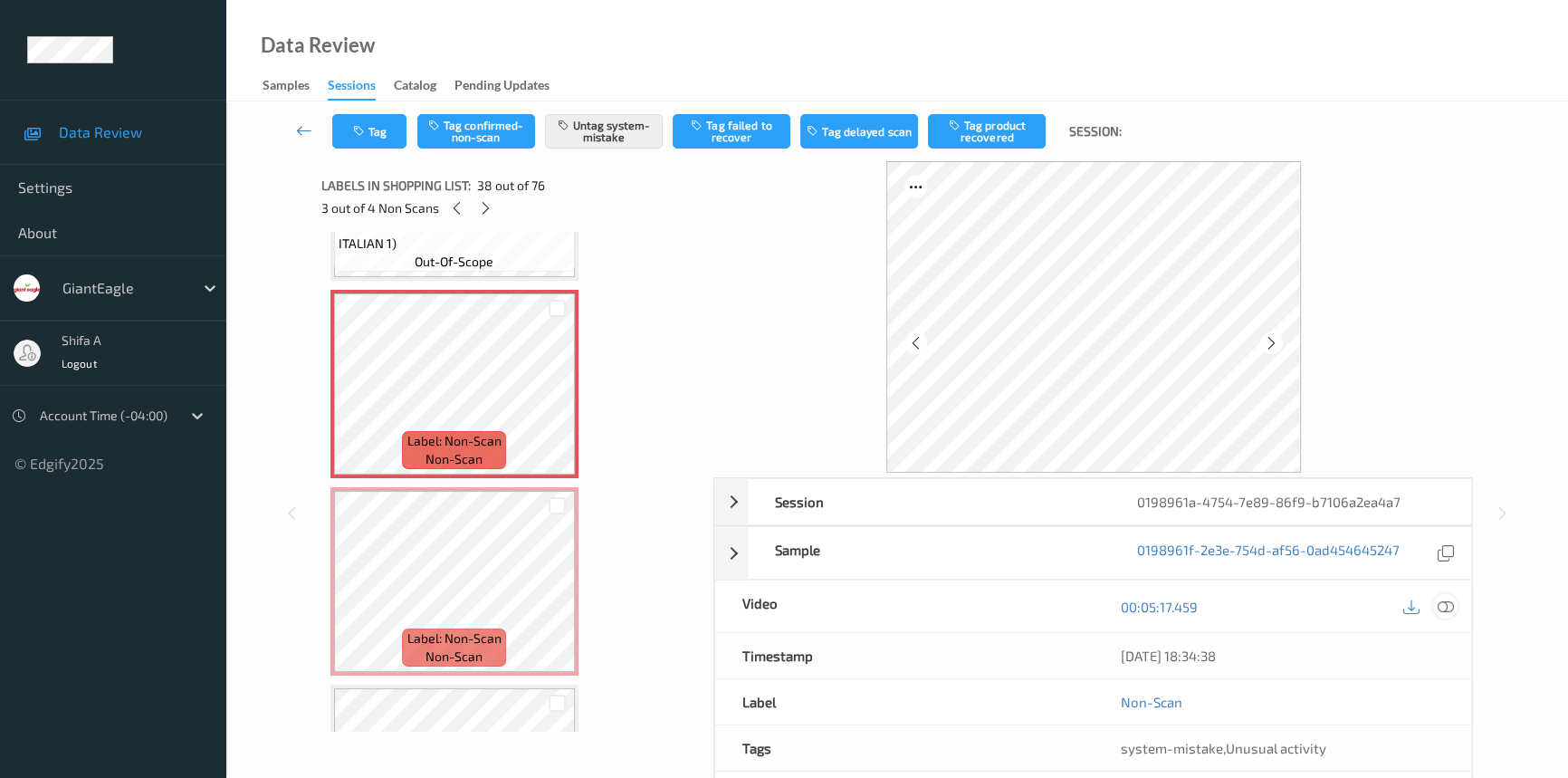
click at [1454, 607] on icon at bounding box center [1445, 607] width 16 height 16
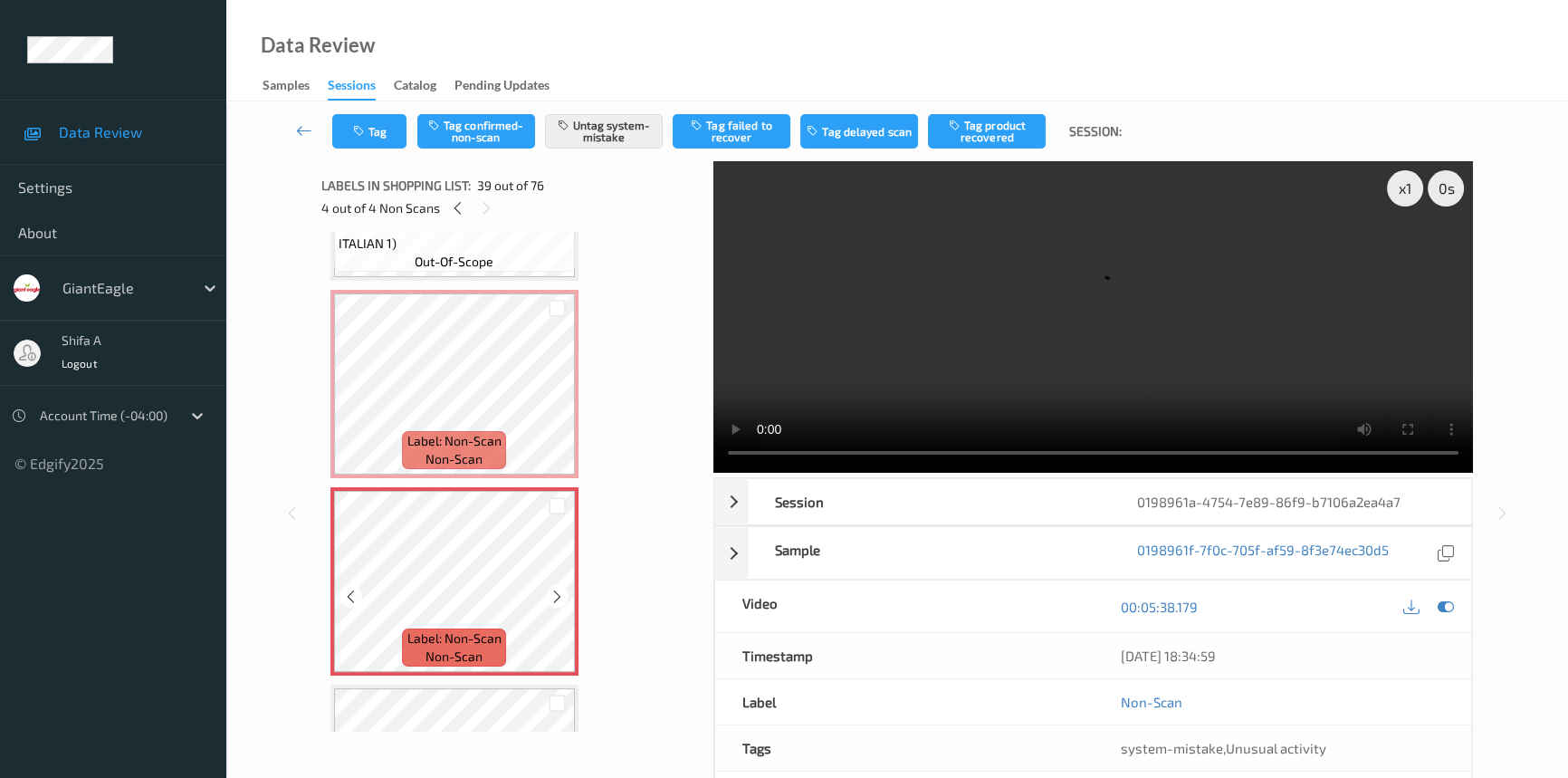
scroll to position [7504, 0]
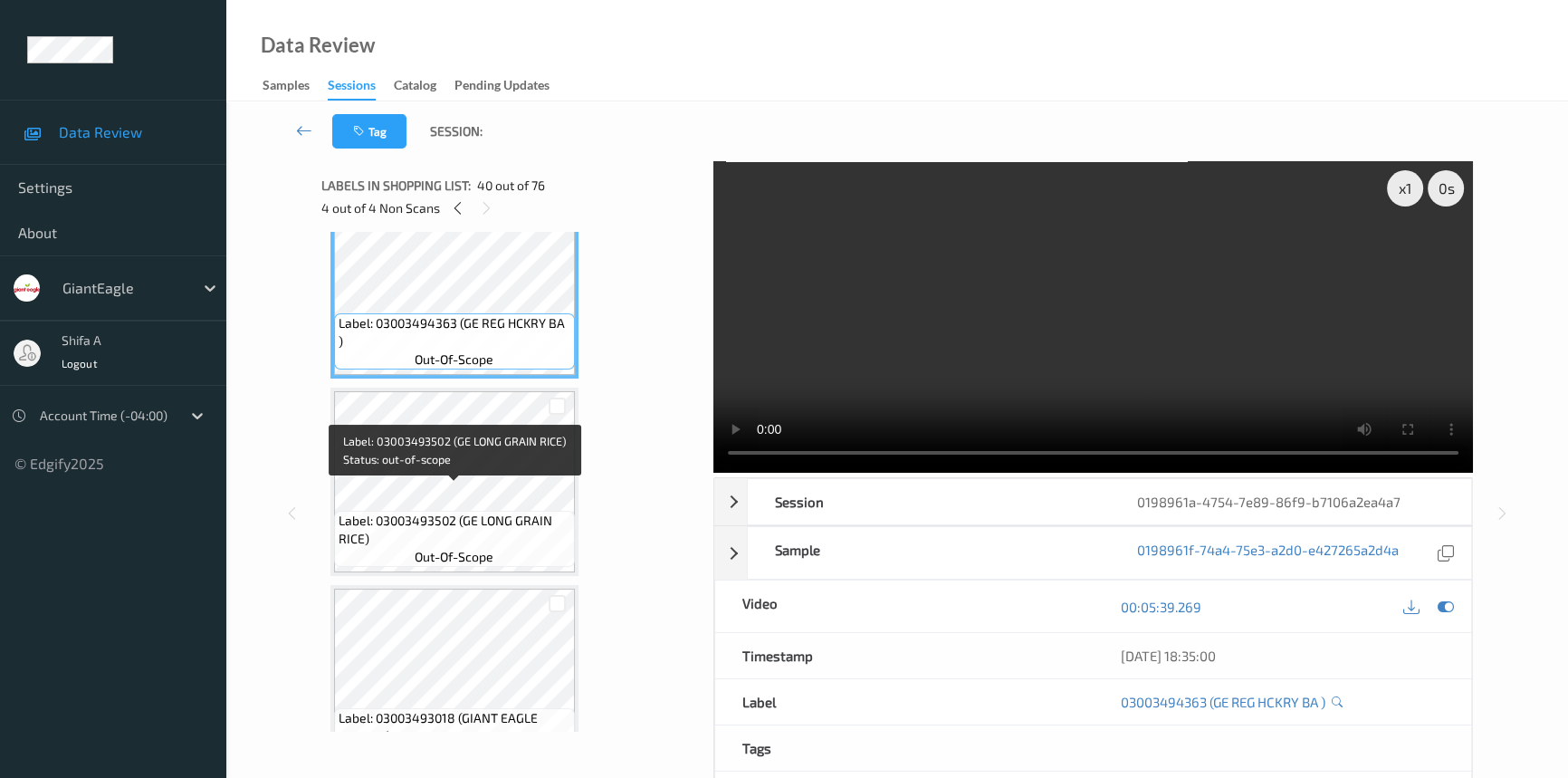
click at [501, 512] on span "Label: 03003493502 (GE LONG GRAIN RICE)" at bounding box center [454, 530] width 231 height 37
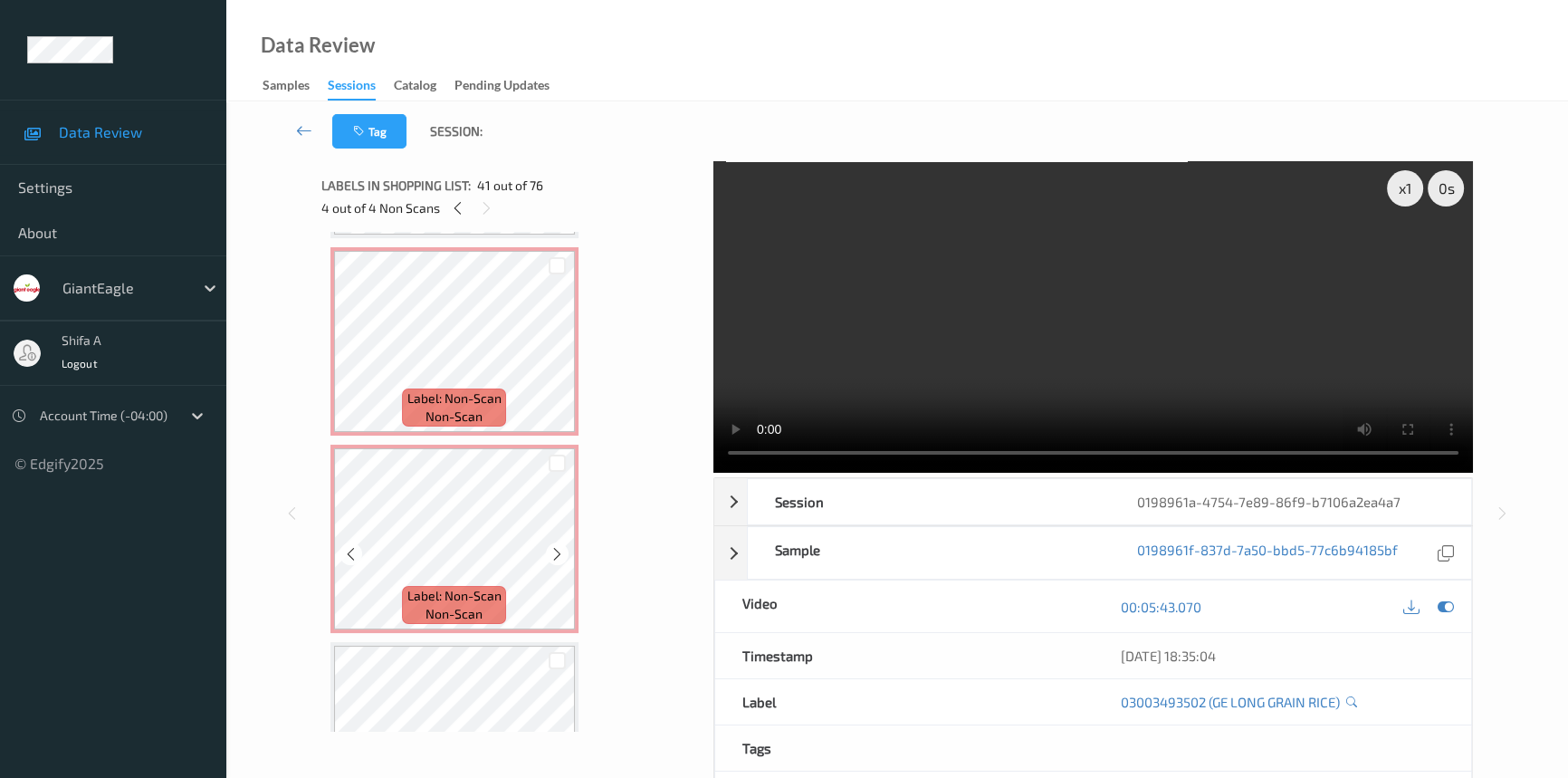
scroll to position [7256, 0]
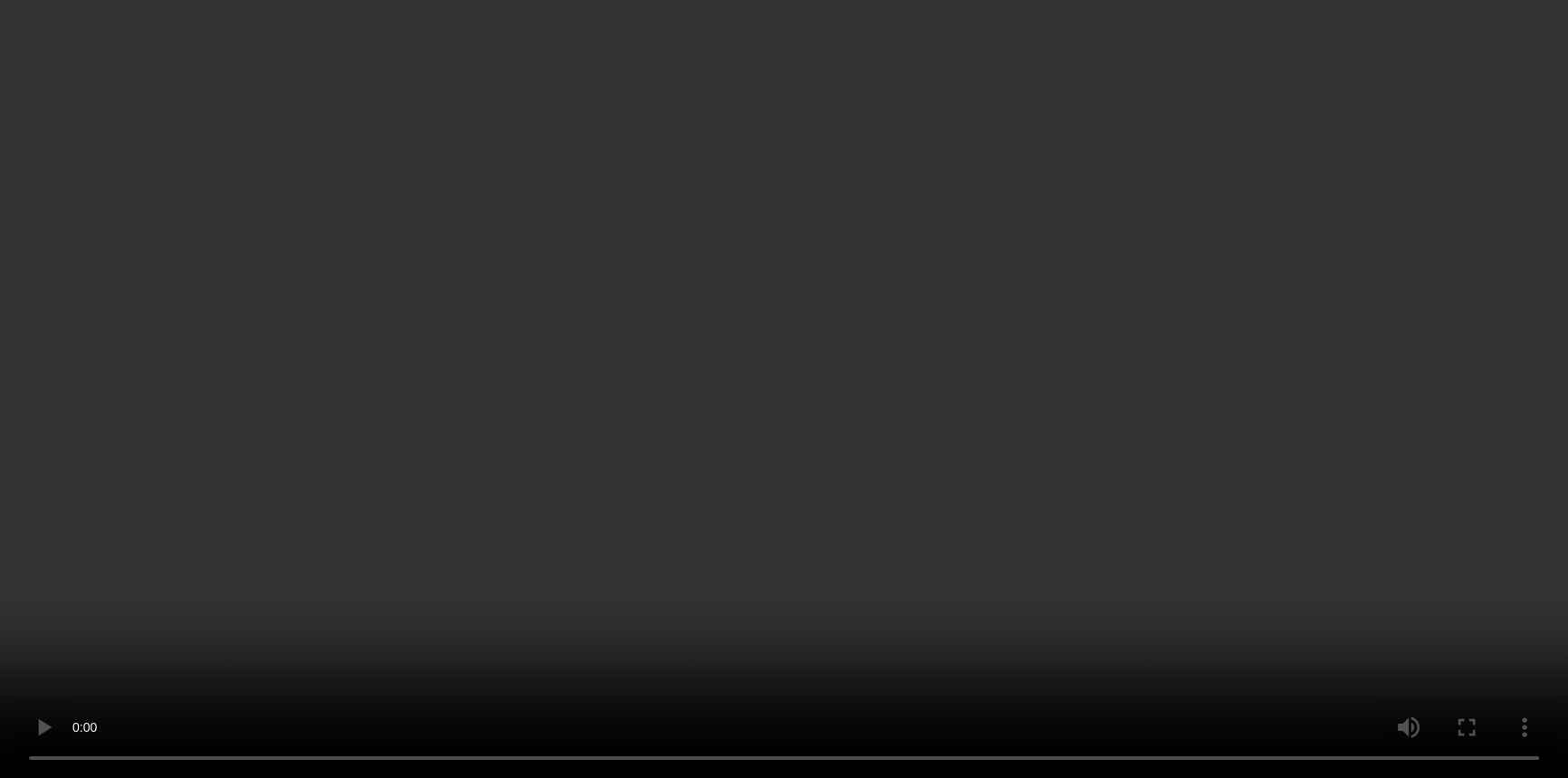
click at [1135, 362] on video at bounding box center [784, 389] width 1568 height 778
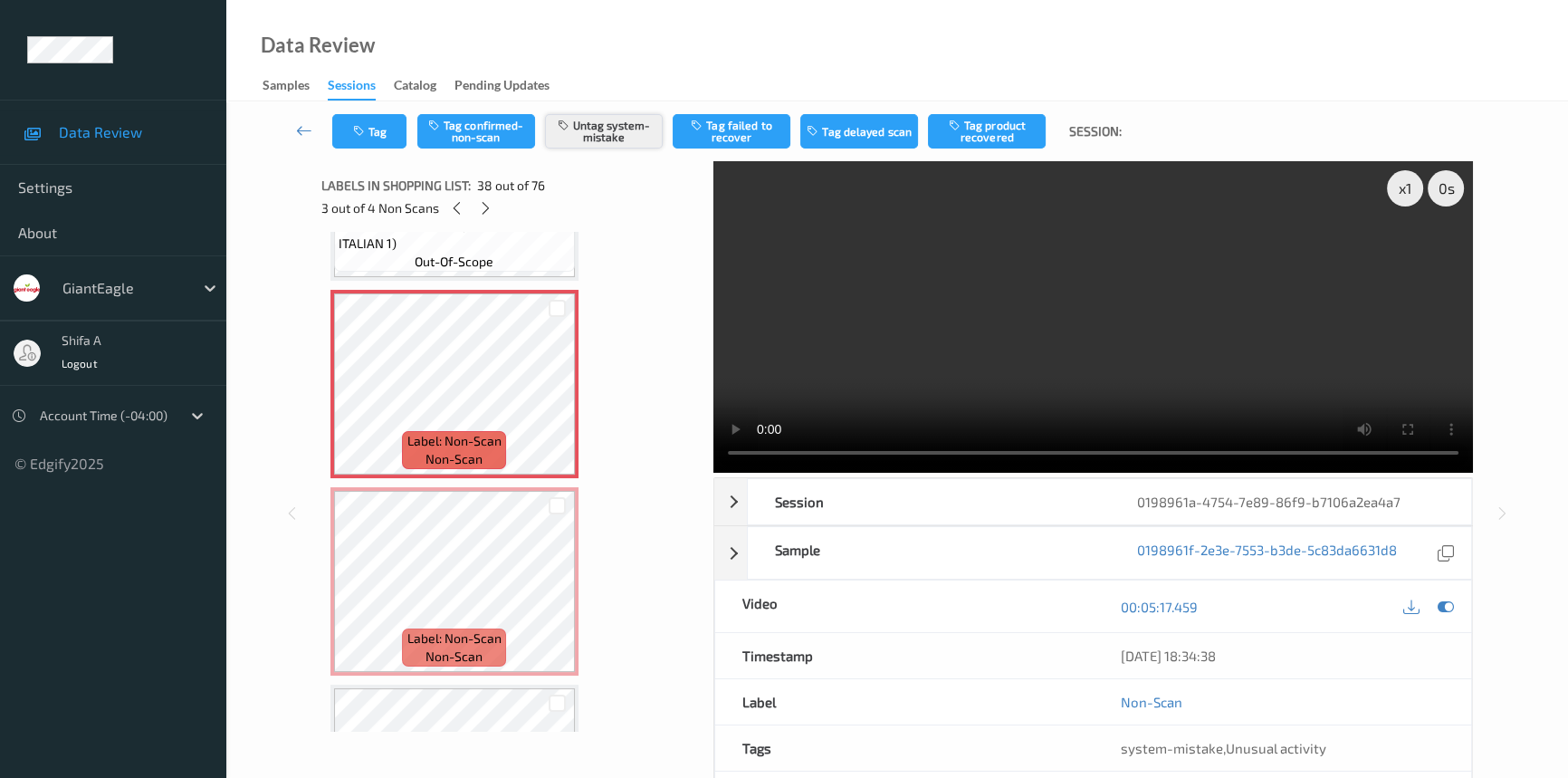
click at [612, 134] on button "Untag system-mistake" at bounding box center [604, 132] width 118 height 35
click at [371, 132] on button "Tag" at bounding box center [369, 132] width 74 height 35
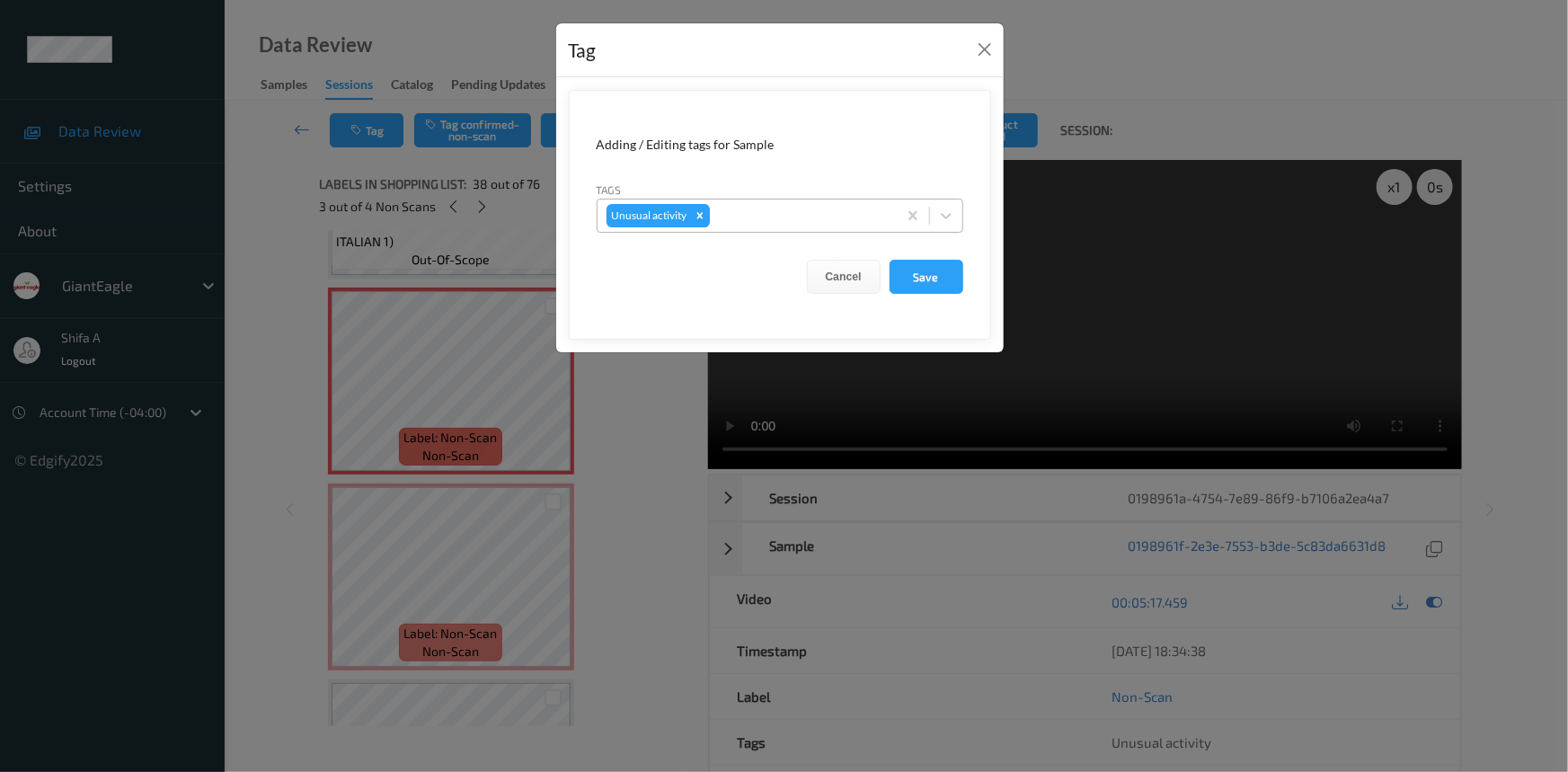
click at [694, 219] on icon "Remove Unusual activity" at bounding box center [700, 216] width 13 height 13
click at [934, 298] on form "Adding / Editing tags for Sample Tags option , selected. Select is focused ,typ…" at bounding box center [779, 214] width 422 height 250
click at [923, 271] on button "Save" at bounding box center [926, 277] width 74 height 35
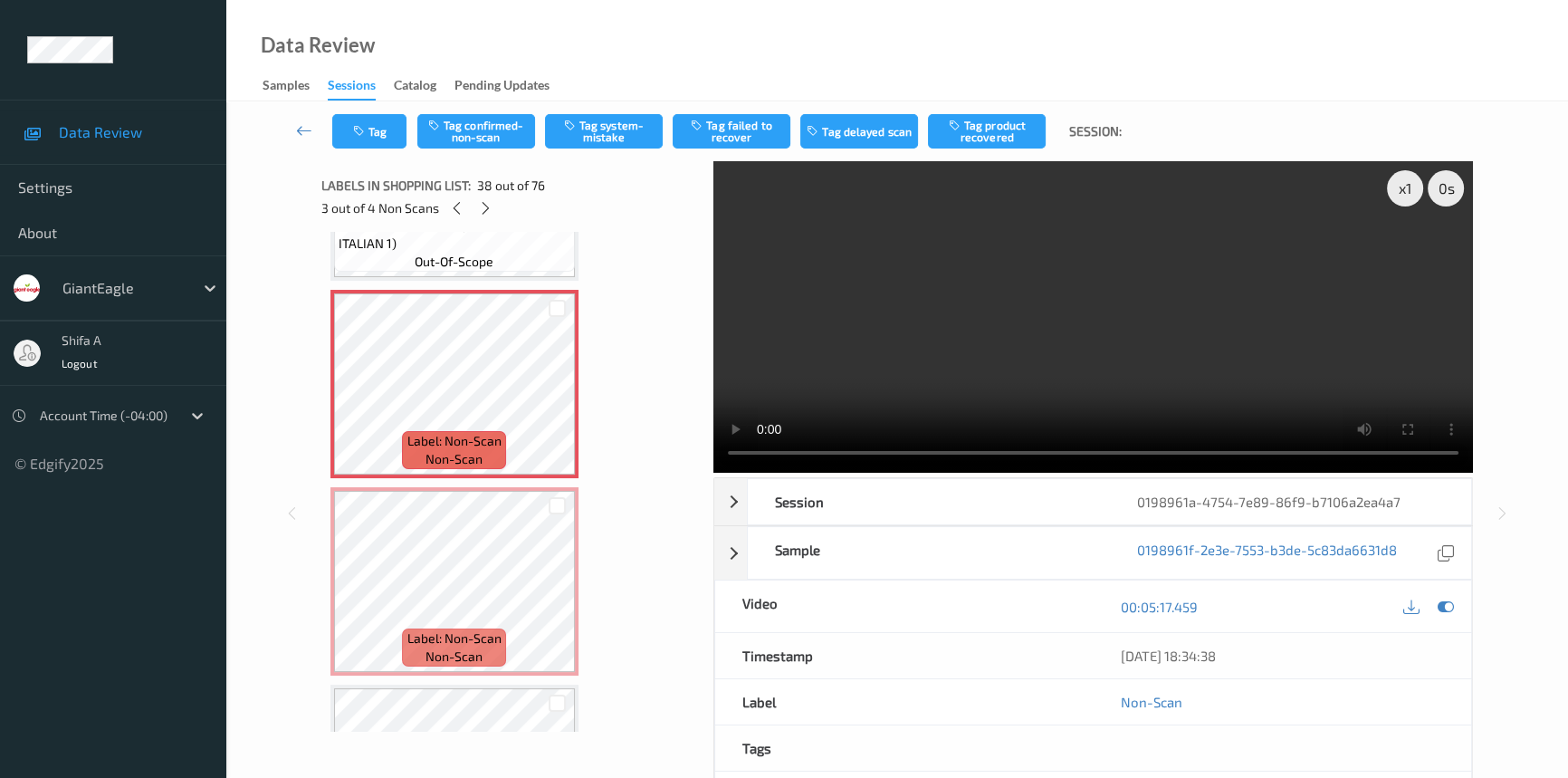
click at [477, 127] on button "Tag confirmed-non-scan" at bounding box center [476, 132] width 118 height 35
click at [746, 137] on button "Tag failed to recover" at bounding box center [731, 132] width 118 height 35
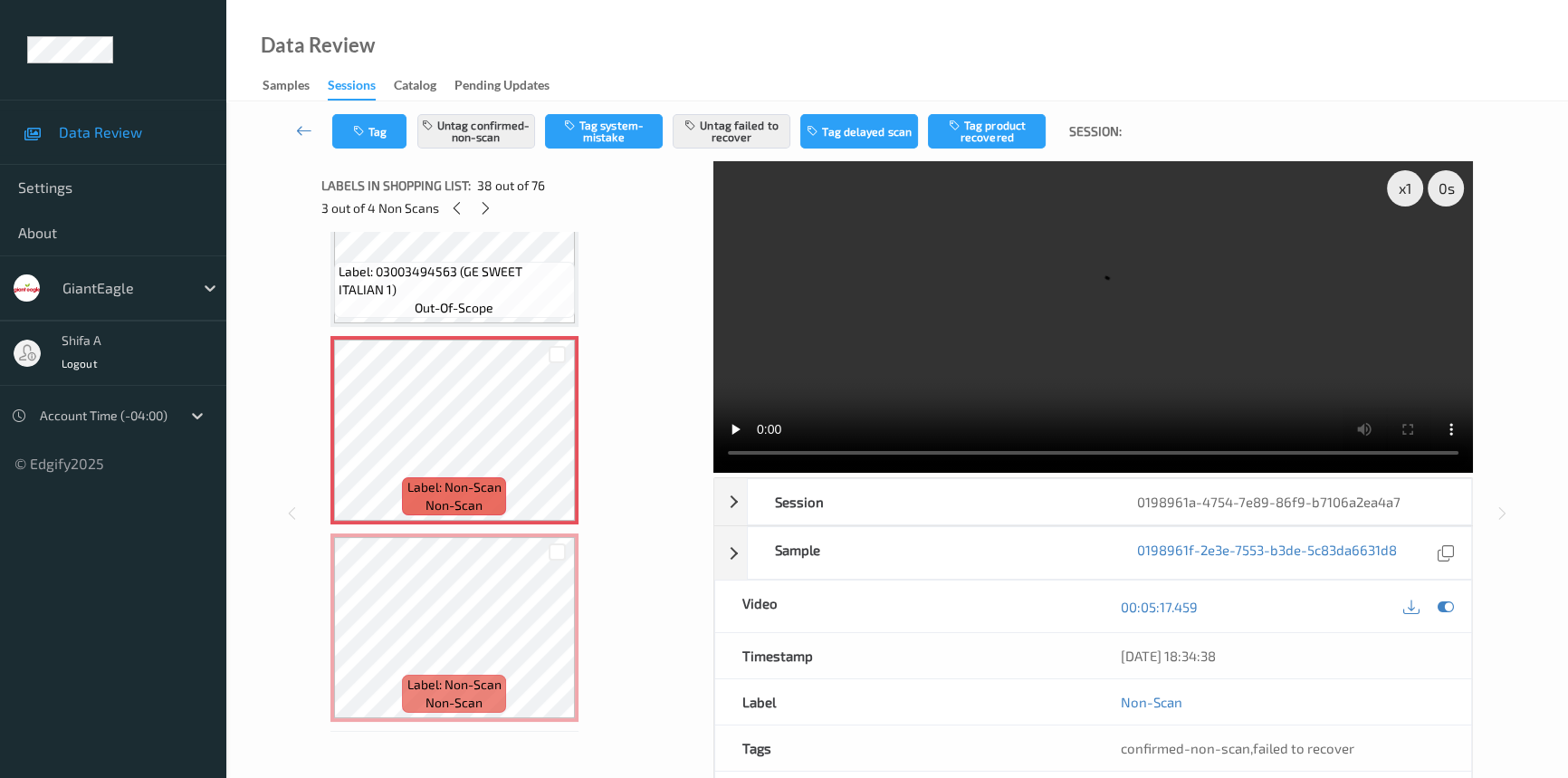
scroll to position [7174, 0]
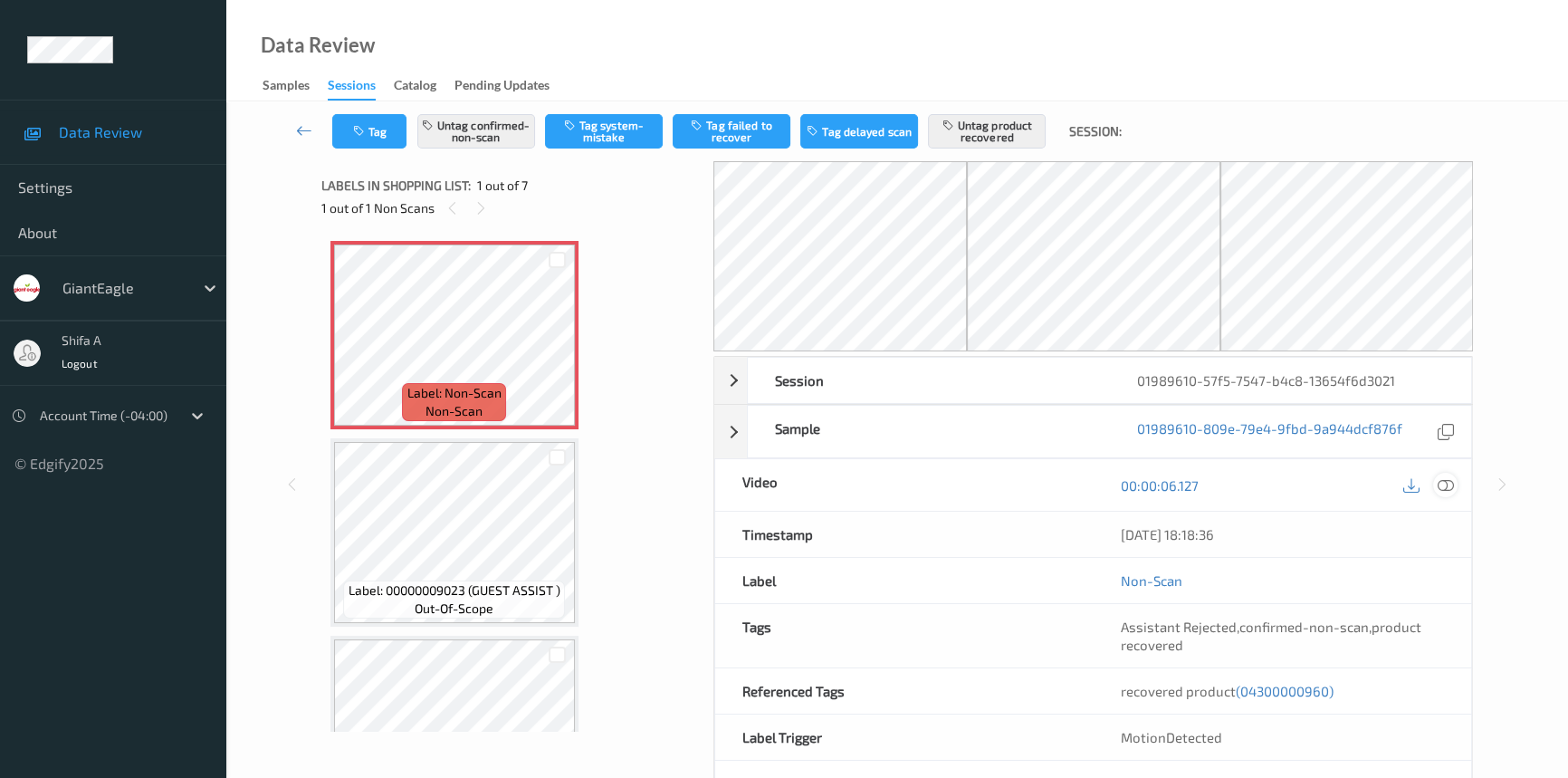
click at [1444, 485] on icon at bounding box center [1445, 485] width 16 height 16
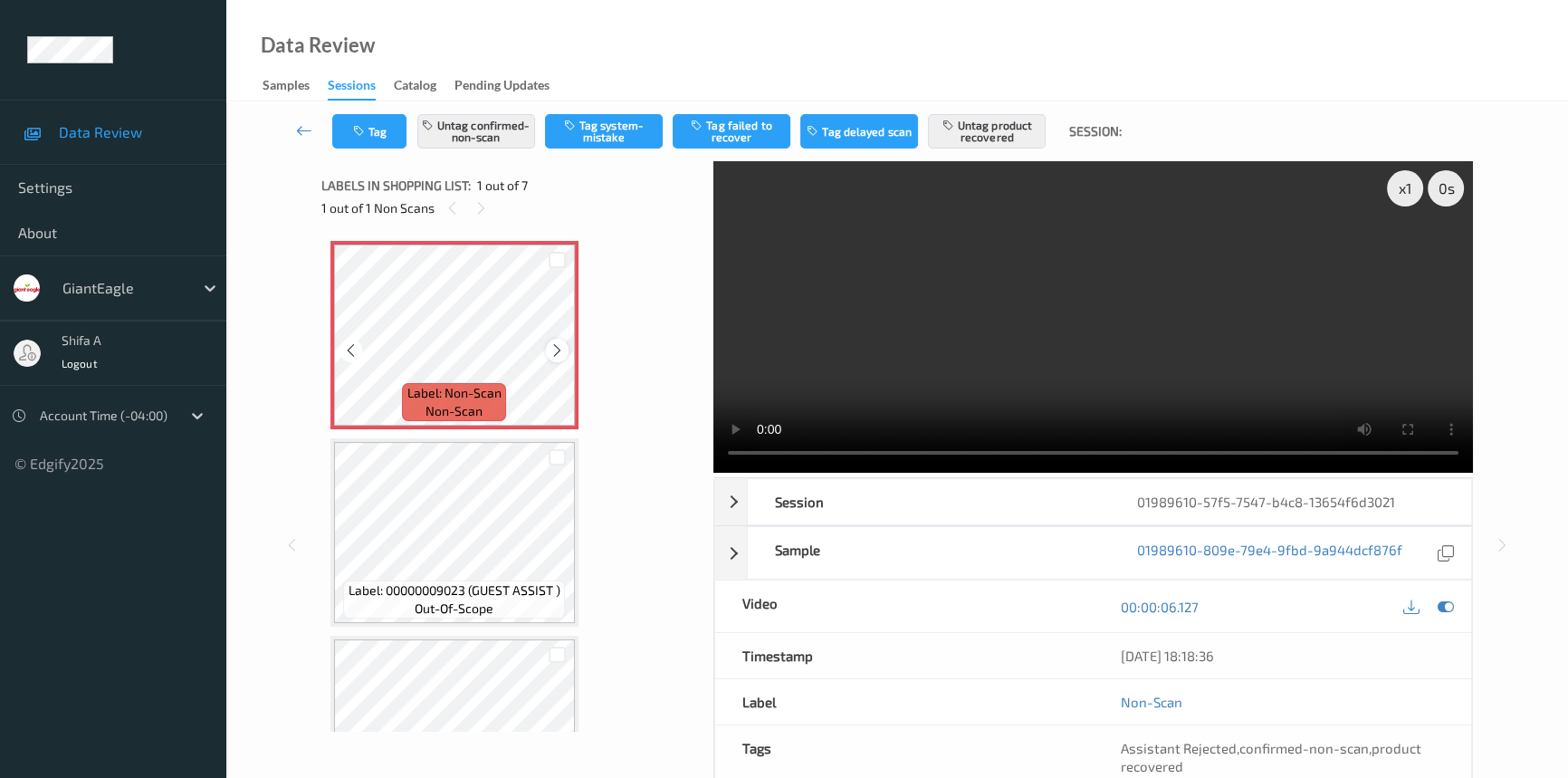
click at [560, 351] on icon at bounding box center [557, 351] width 16 height 16
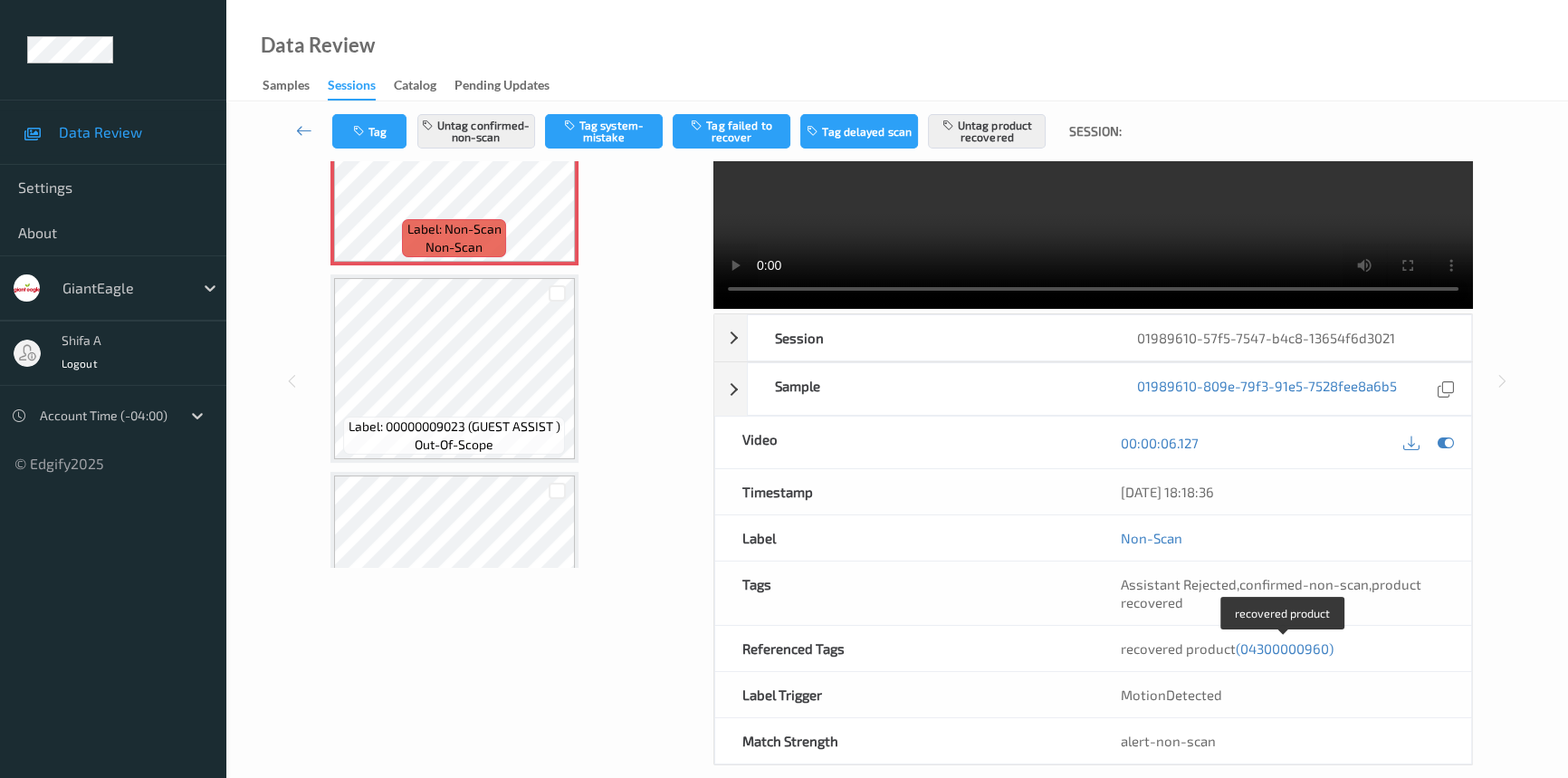
click at [1277, 645] on span "(04300000960)" at bounding box center [1284, 649] width 98 height 16
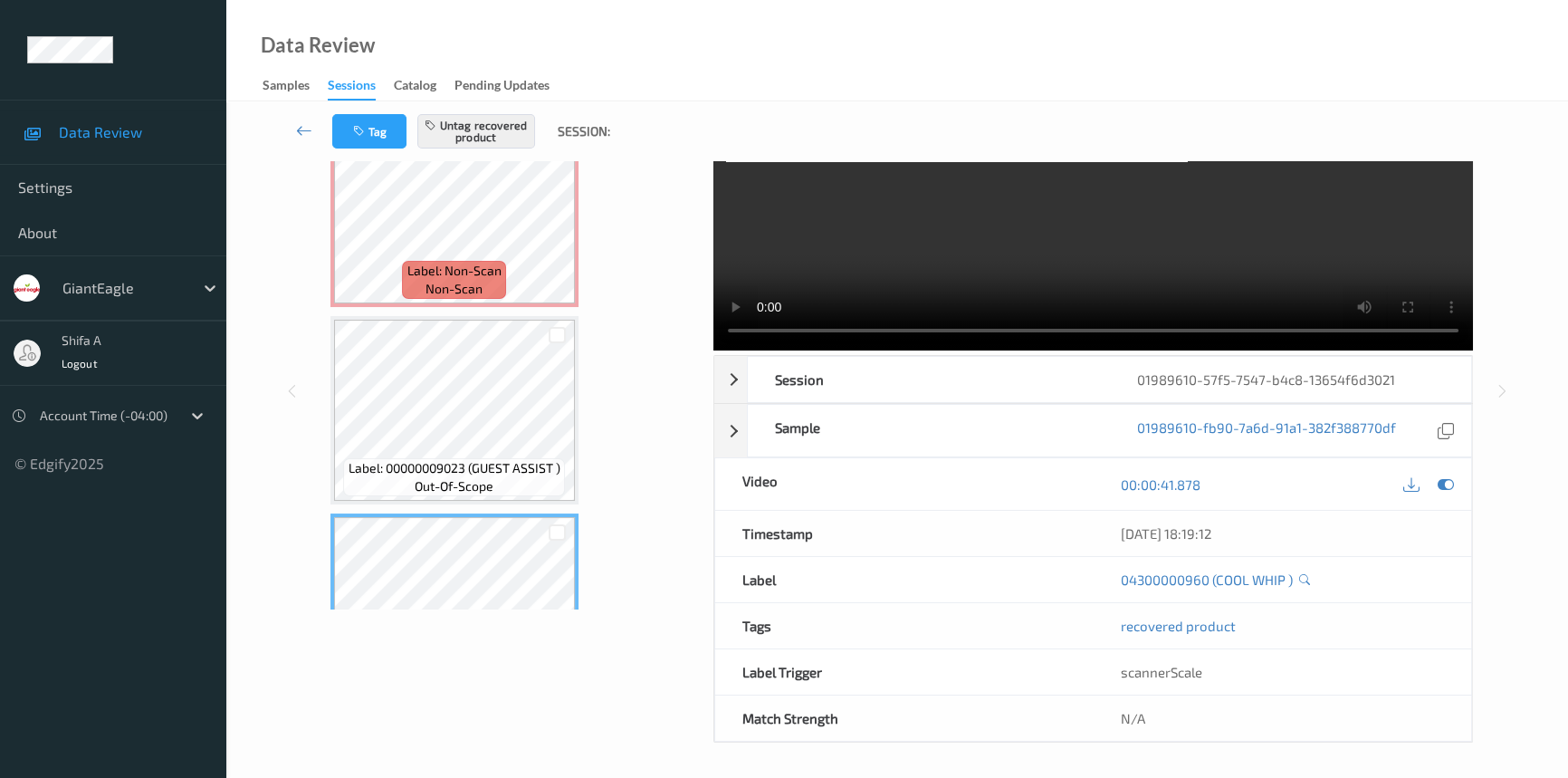
scroll to position [206, 0]
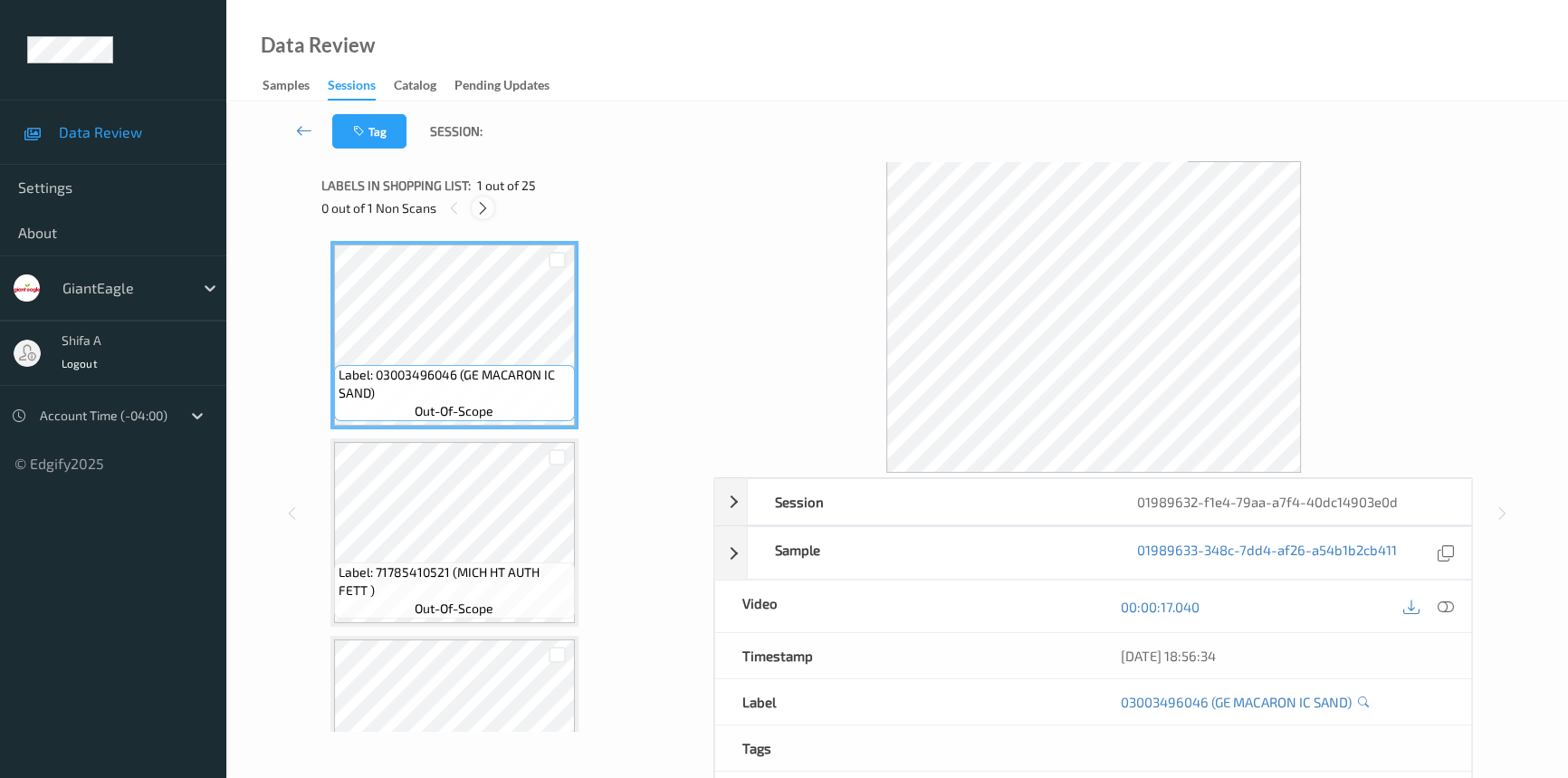
click at [480, 217] on div at bounding box center [483, 208] width 23 height 23
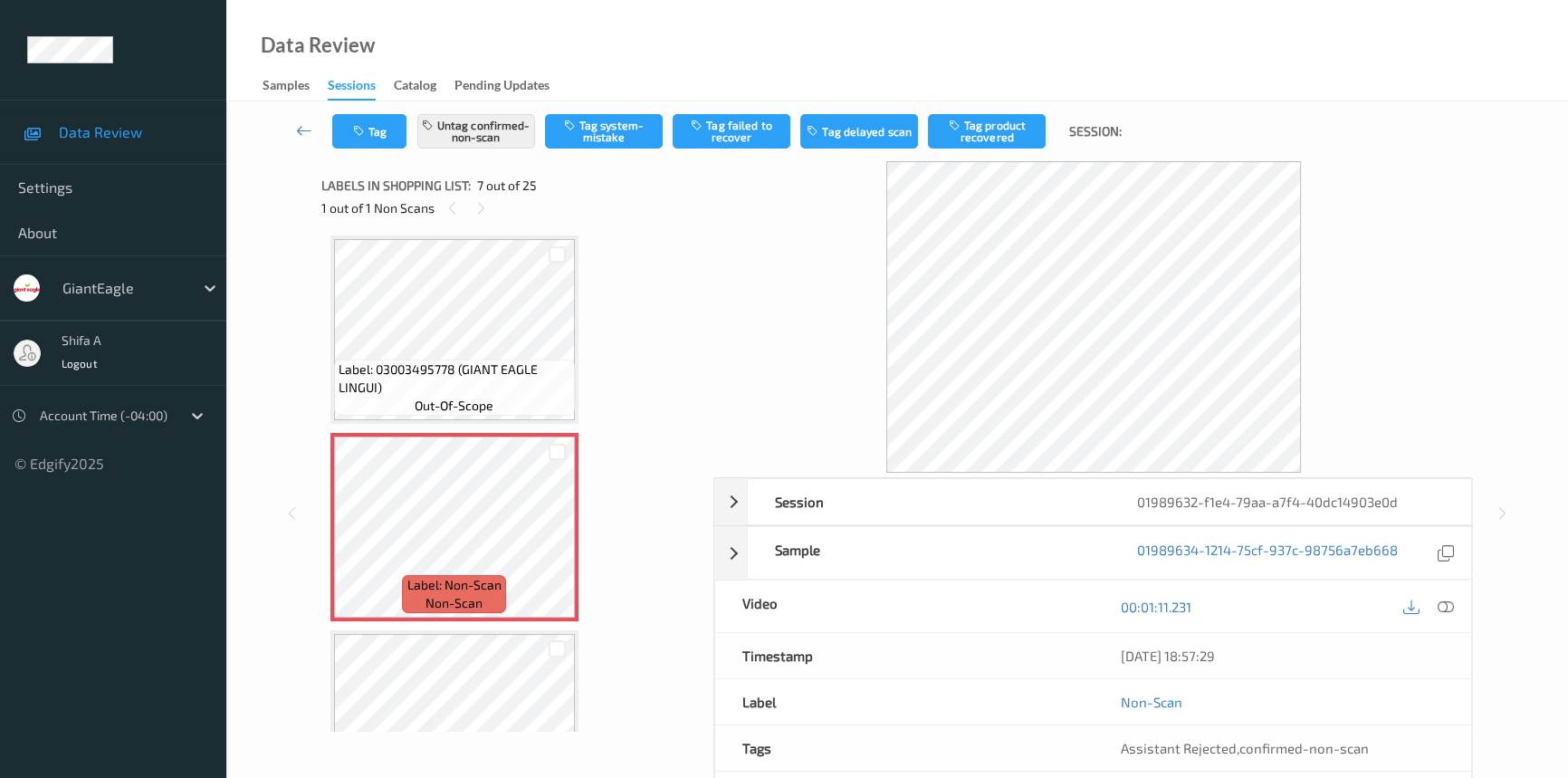
scroll to position [1158, 0]
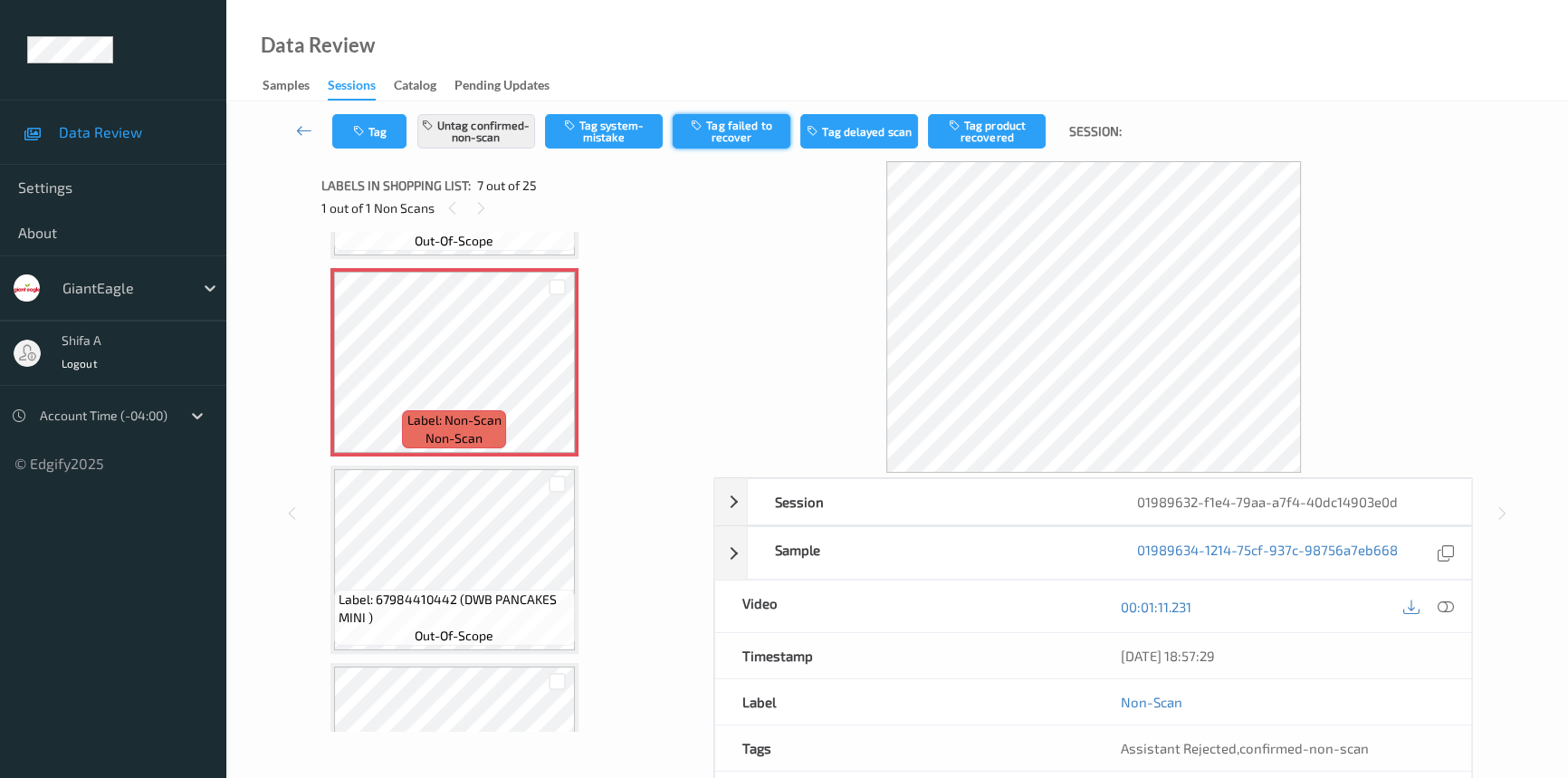
click at [747, 138] on button "Tag failed to recover" at bounding box center [731, 132] width 118 height 35
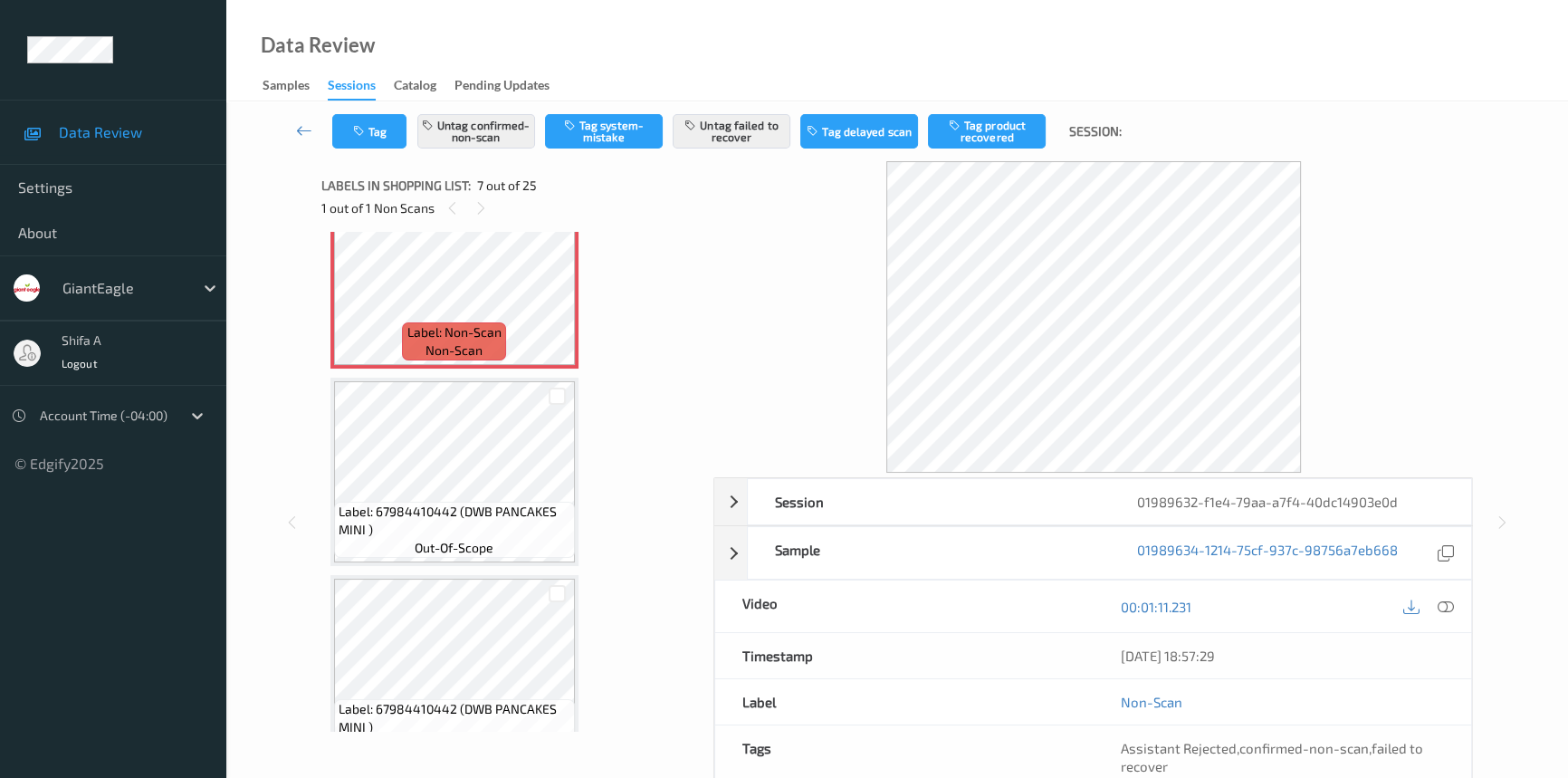
scroll to position [993, 0]
